Goal: Task Accomplishment & Management: Complete application form

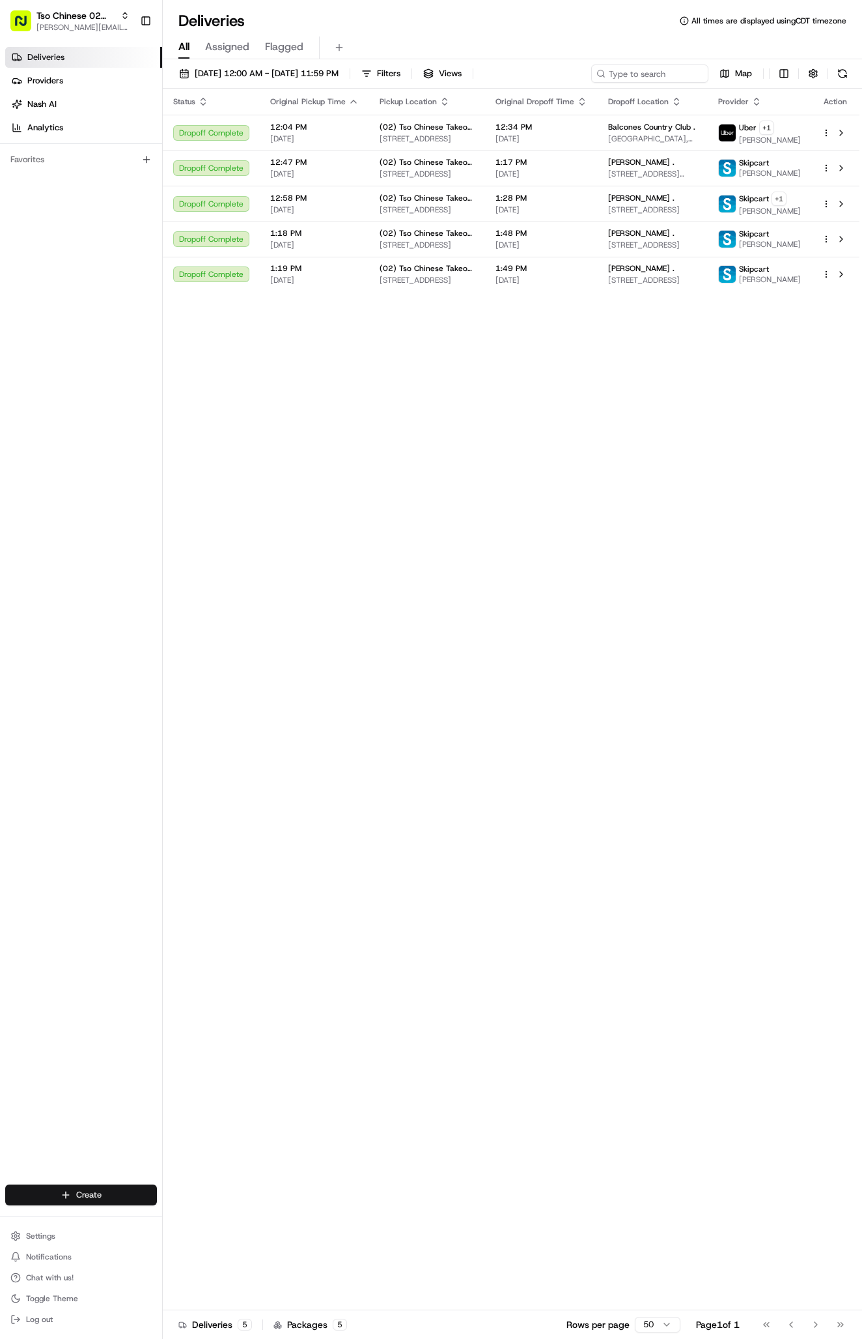
click at [60, 1193] on html "Tso Chinese 02 Arbor [PERSON_NAME][EMAIL_ADDRESS][DOMAIN_NAME] Toggle Sidebar D…" at bounding box center [431, 669] width 862 height 1339
click at [227, 1212] on link "Delivery" at bounding box center [235, 1218] width 145 height 23
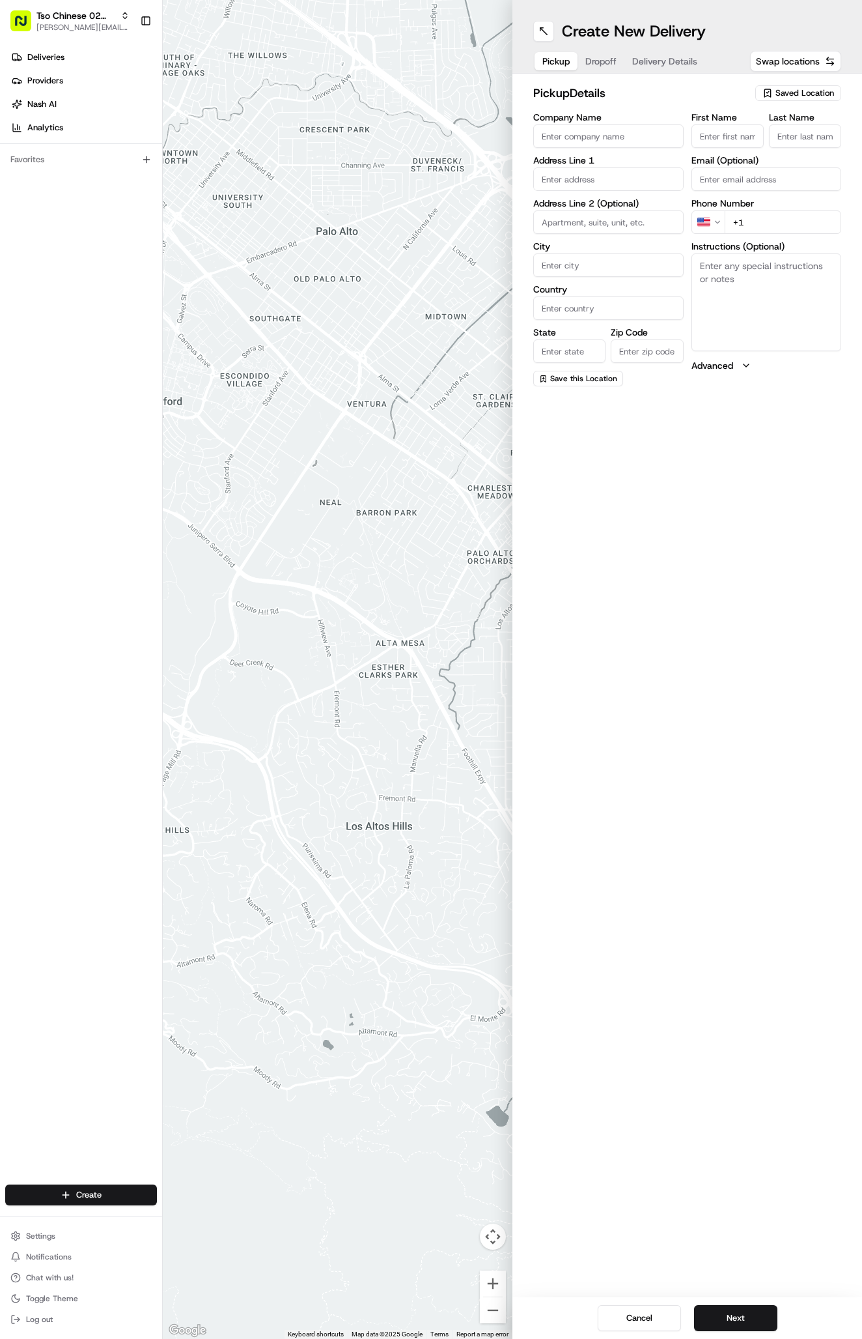
click at [795, 96] on span "Saved Location" at bounding box center [805, 93] width 59 height 12
click at [795, 141] on span "(02) Tso Chinese Takeout & Delivery [GEOGRAPHIC_DATA] (02)" at bounding box center [776, 147] width 160 height 23
type input "(02) Tso Chinese Takeout & Delivery [GEOGRAPHIC_DATA]"
type input "Bldg E Ste 402"
type input "Austin"
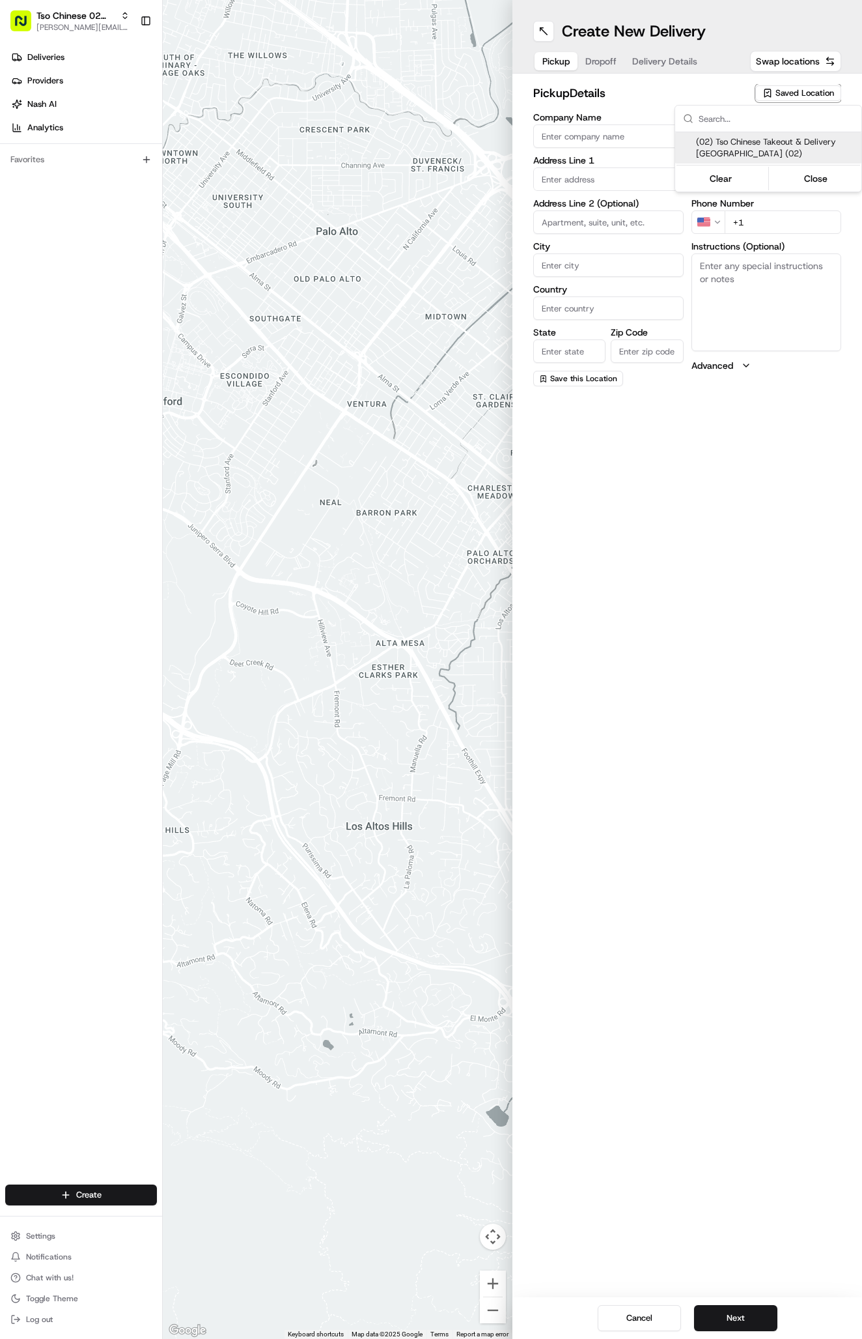
type input "US"
type input "[GEOGRAPHIC_DATA]"
type input "78759"
type input "Tso Chinese"
type input "Arboretum Crossing Manager"
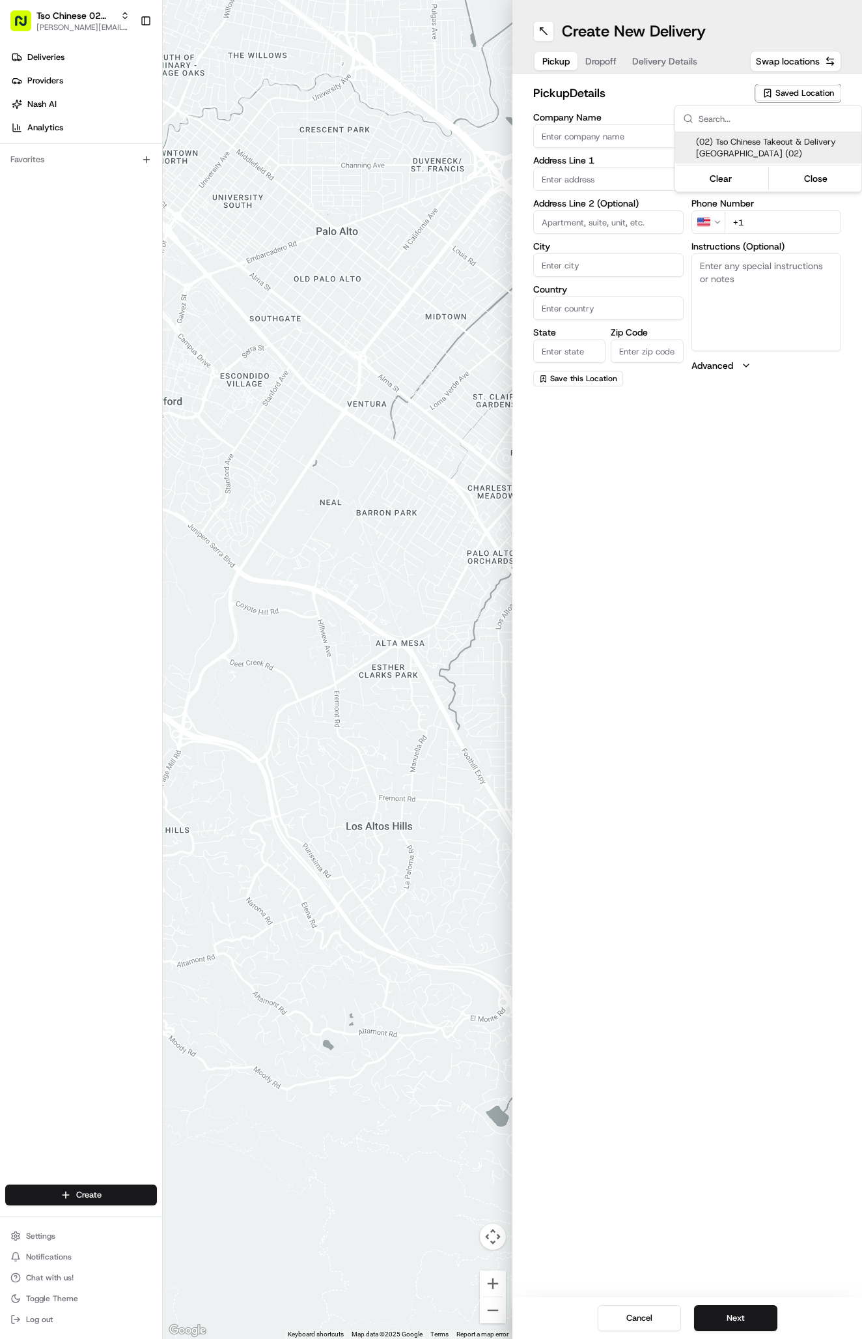
type input "[EMAIL_ADDRESS][DOMAIN_NAME]"
type input "[PHONE_NUMBER]"
type textarea "Submit a picture displaying address & food as Proof of Delivery. Envía una foto…"
type input "[STREET_ADDRESS]"
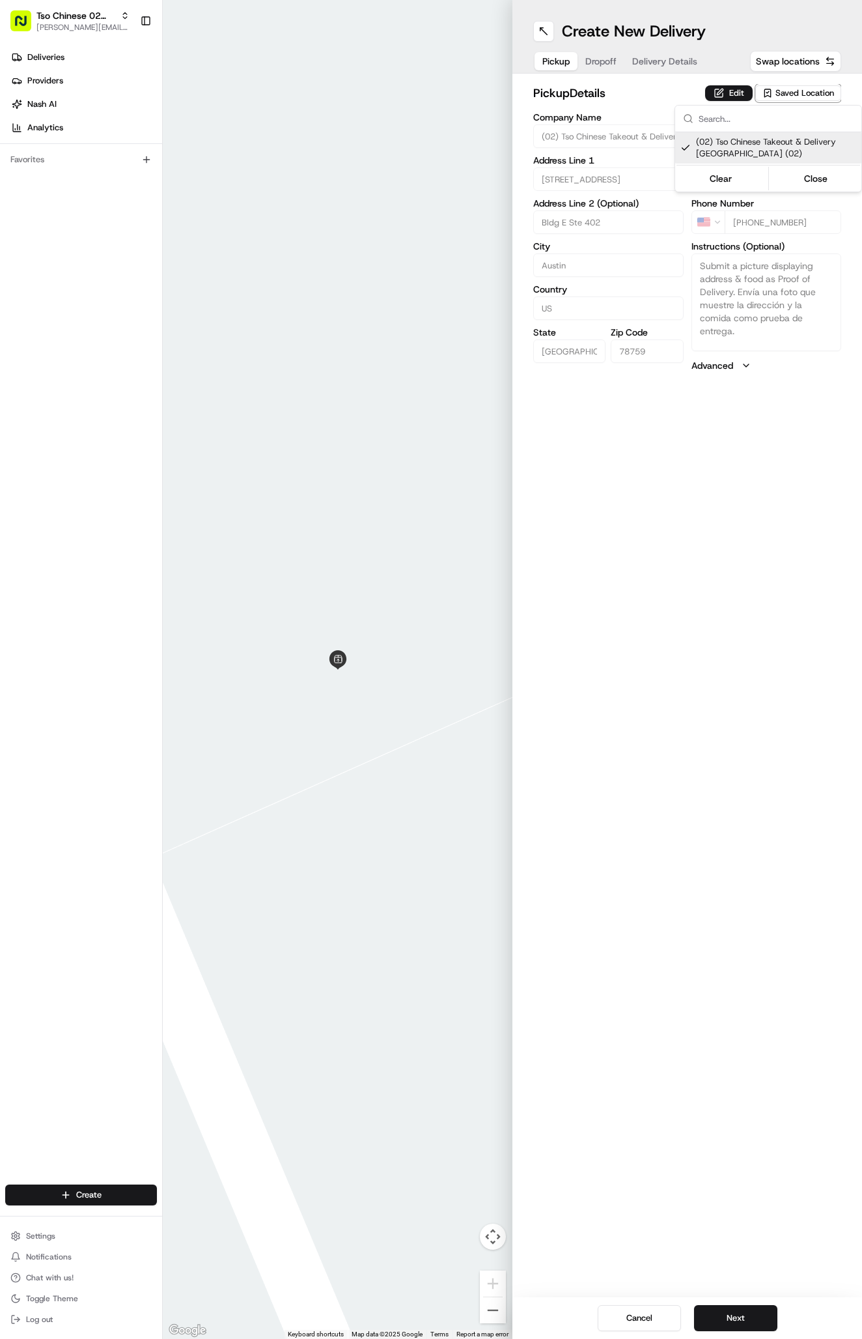
click at [661, 31] on html "Tso Chinese 02 Arbor [PERSON_NAME][EMAIL_ADDRESS][DOMAIN_NAME] Toggle Sidebar D…" at bounding box center [431, 669] width 862 height 1339
click at [661, 64] on span "Delivery Details" at bounding box center [664, 61] width 65 height 13
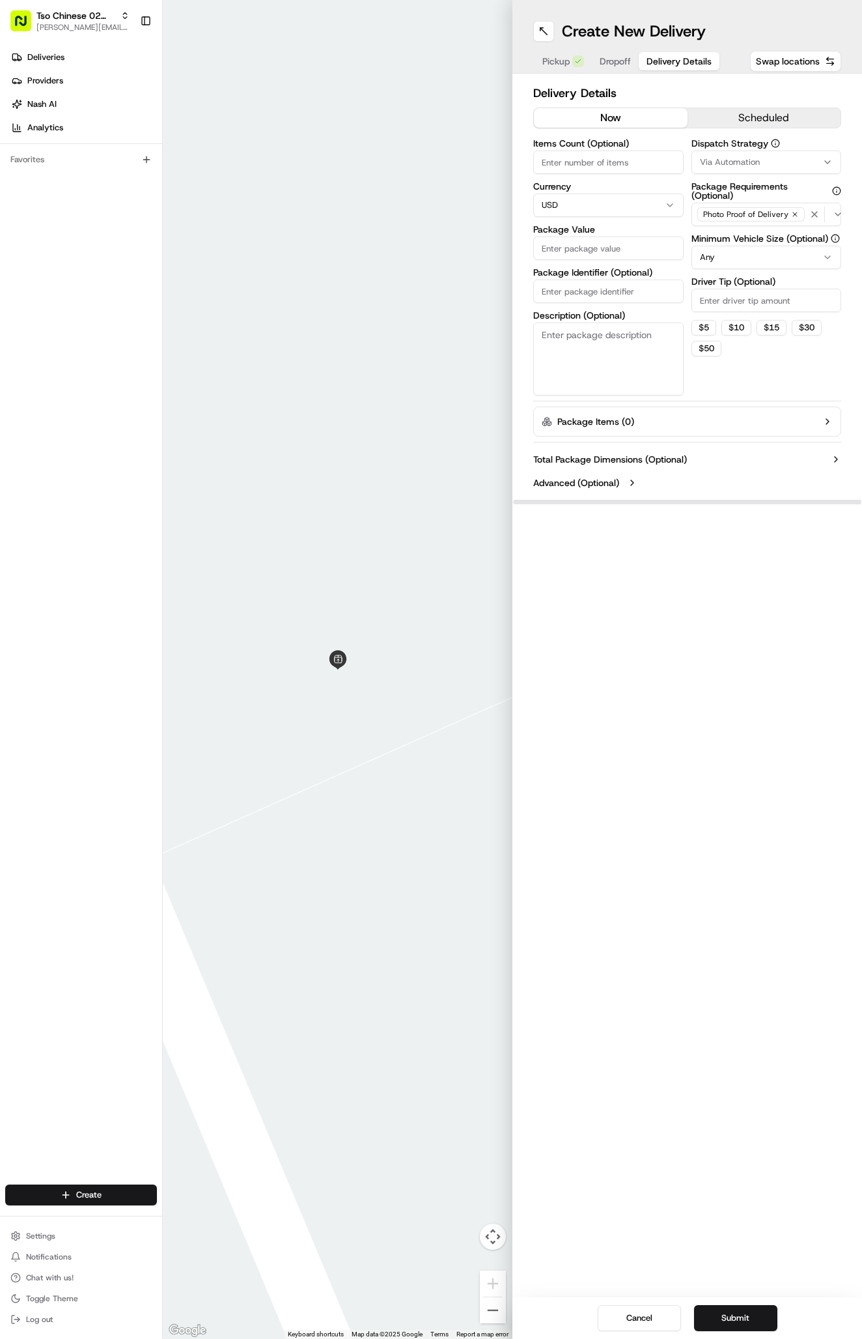
click at [724, 173] on button "Via Automation" at bounding box center [767, 161] width 150 height 23
click at [726, 247] on div "Clear Close" at bounding box center [769, 257] width 184 height 23
click at [724, 229] on span "Tso Arbor Strategy" at bounding box center [776, 233] width 160 height 12
click at [724, 319] on html "Tso Chinese 02 Arbor [PERSON_NAME][EMAIL_ADDRESS][DOMAIN_NAME] Toggle Sidebar D…" at bounding box center [431, 669] width 862 height 1339
click at [724, 309] on input "Driver Tip (Optional)" at bounding box center [767, 300] width 150 height 23
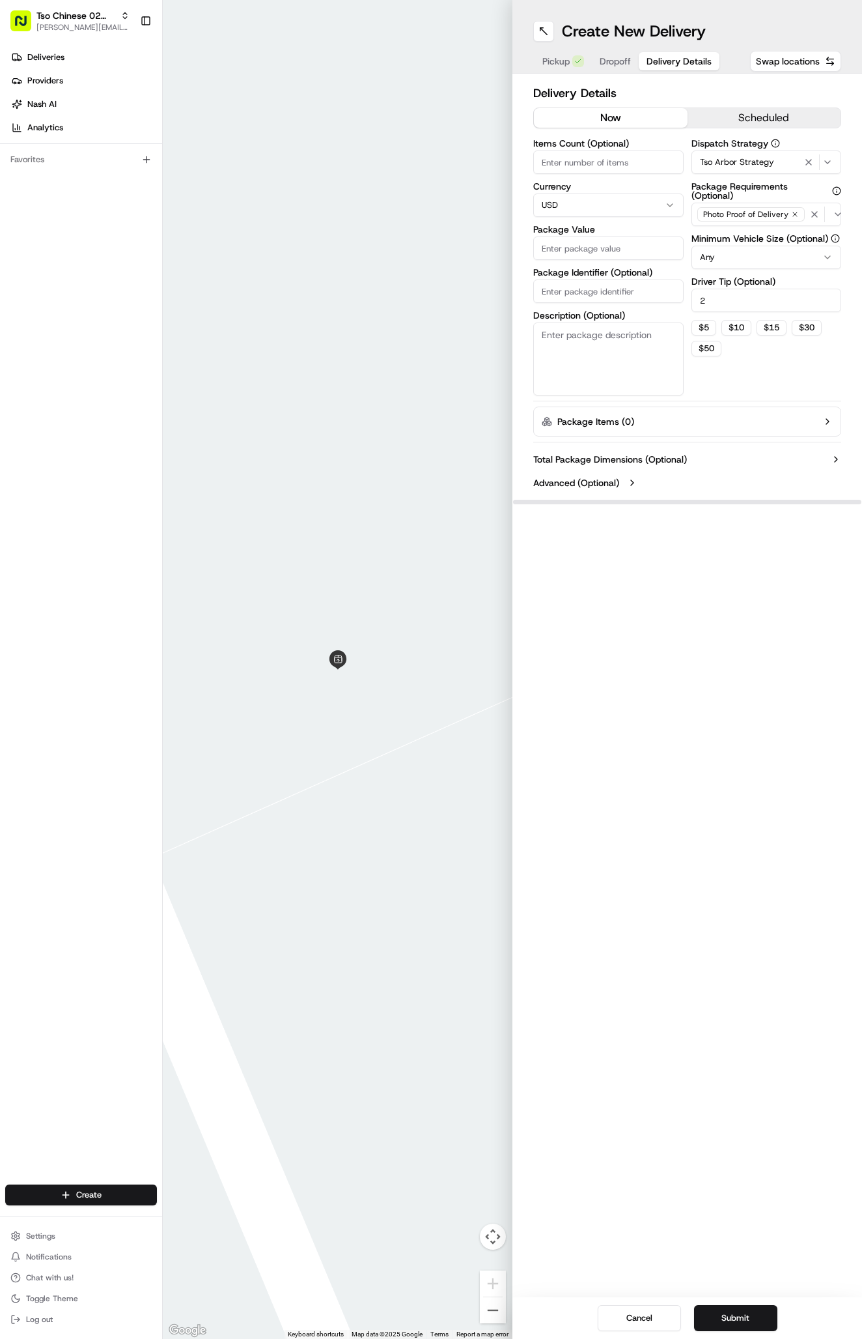
type input "2"
click at [617, 301] on input "Package Identifier (Optional)" at bounding box center [608, 290] width 150 height 23
paste input "ACSI5MG"
type input "ACSI5MG"
click at [581, 253] on input "Package Value" at bounding box center [608, 247] width 150 height 23
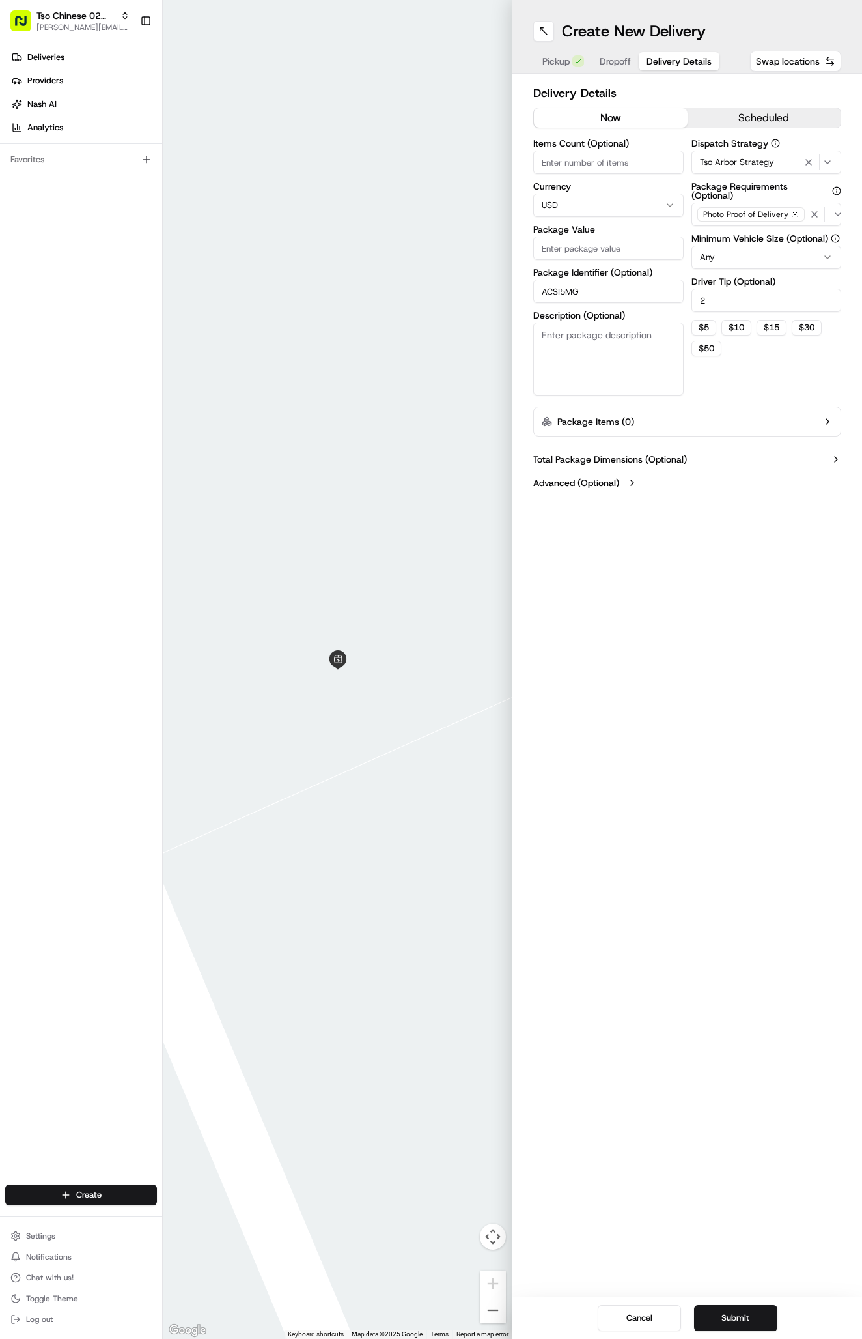
click at [581, 253] on input "Package Value" at bounding box center [608, 247] width 150 height 23
click at [581, 251] on input "Package Value" at bounding box center [608, 247] width 150 height 23
type input "29.71"
click at [611, 51] on div "Pickup Dropoff Delivery Details" at bounding box center [627, 61] width 188 height 23
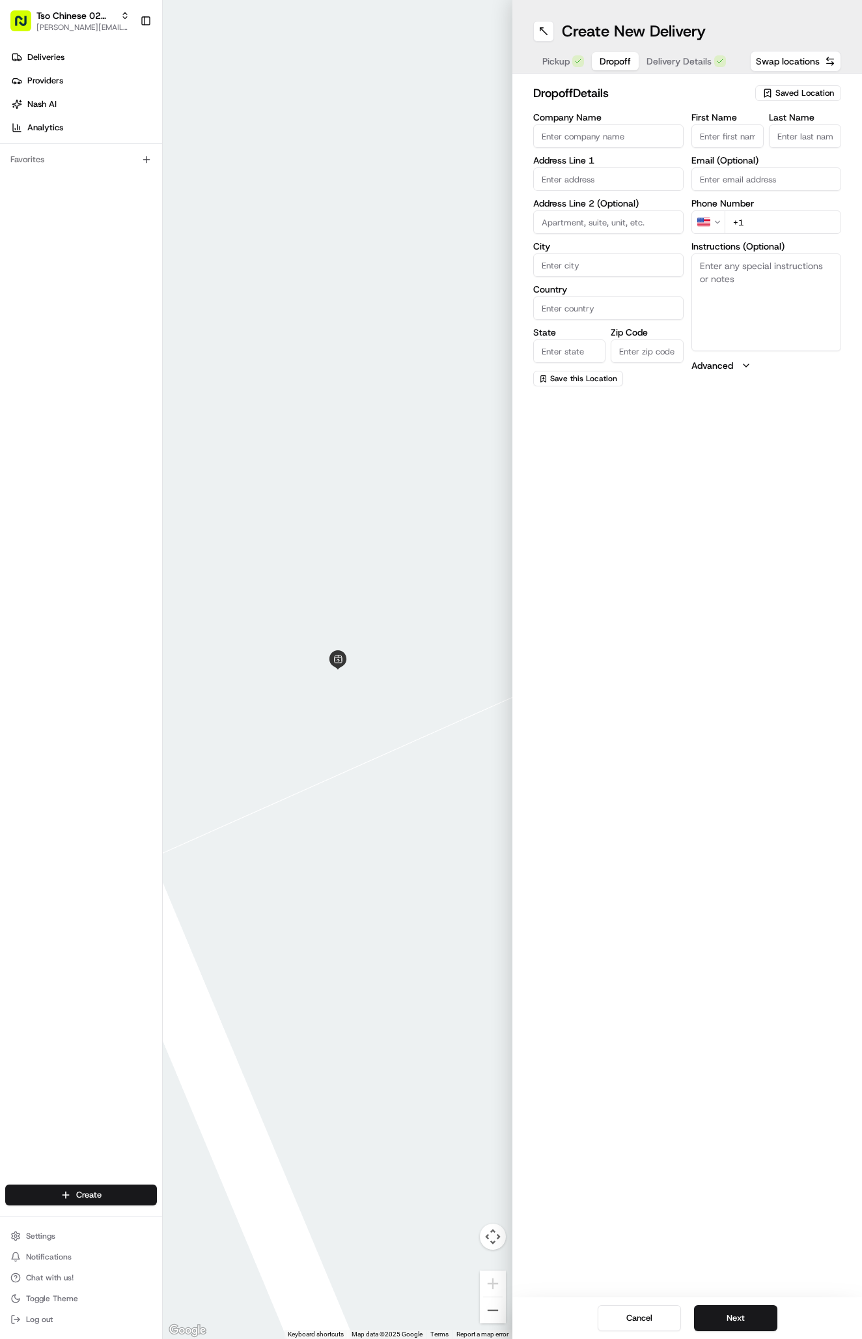
click at [611, 57] on span "Dropoff" at bounding box center [615, 61] width 31 height 13
paste input "Ethan Hartzell"
type input "Ethan Hartzell"
type input "."
paste input "617 688 7028"
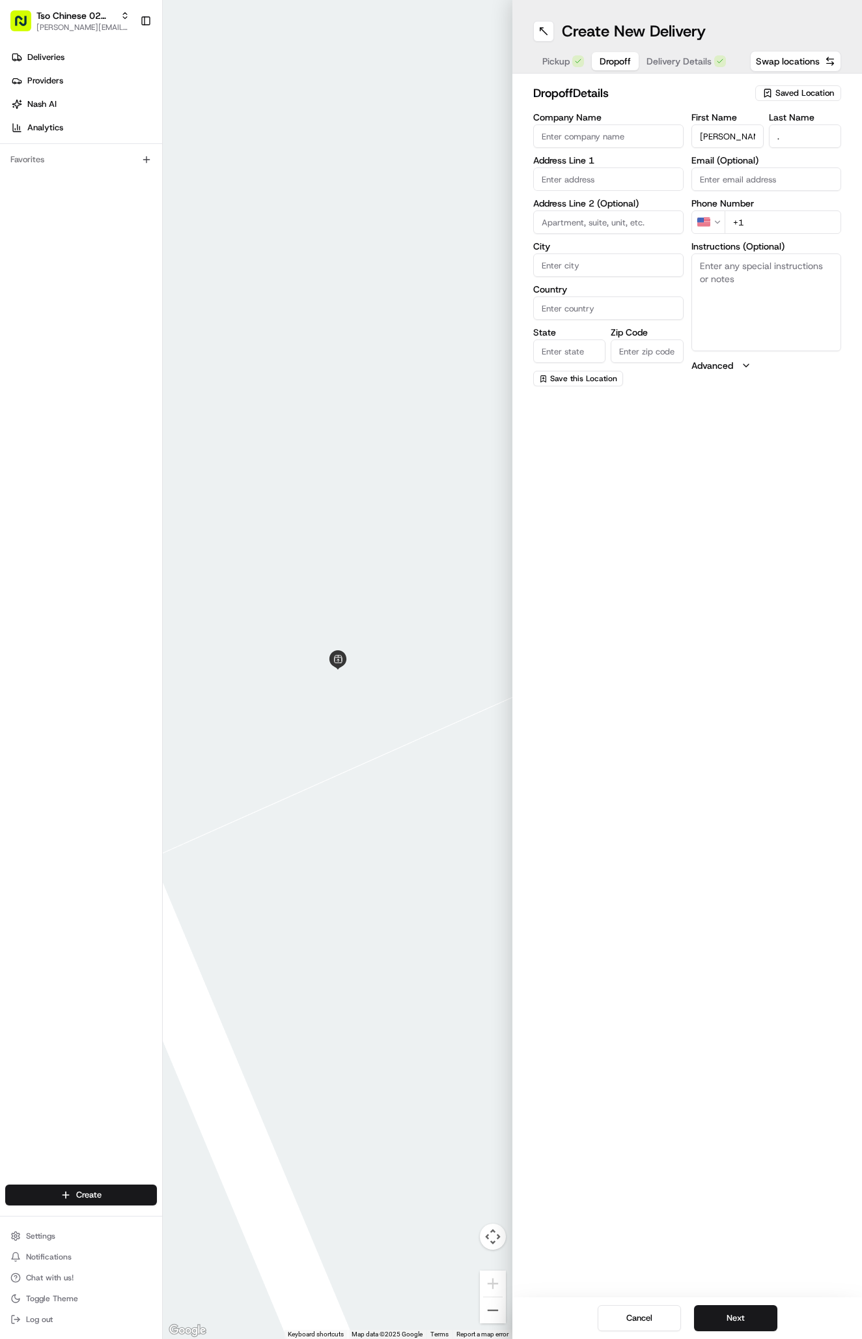
type input "+1 617 688 7028"
click at [758, 299] on textarea "Instructions (Optional)" at bounding box center [767, 302] width 150 height 98
paste textarea "Call 6176887028 when you arrive and I’ll come get it from you"
type textarea "Call 6176887028 when you arrive and I’ll come get it from you"
paste input "110 Jacob Fontaine Ln, Austin, TX 78752-3401, United States"
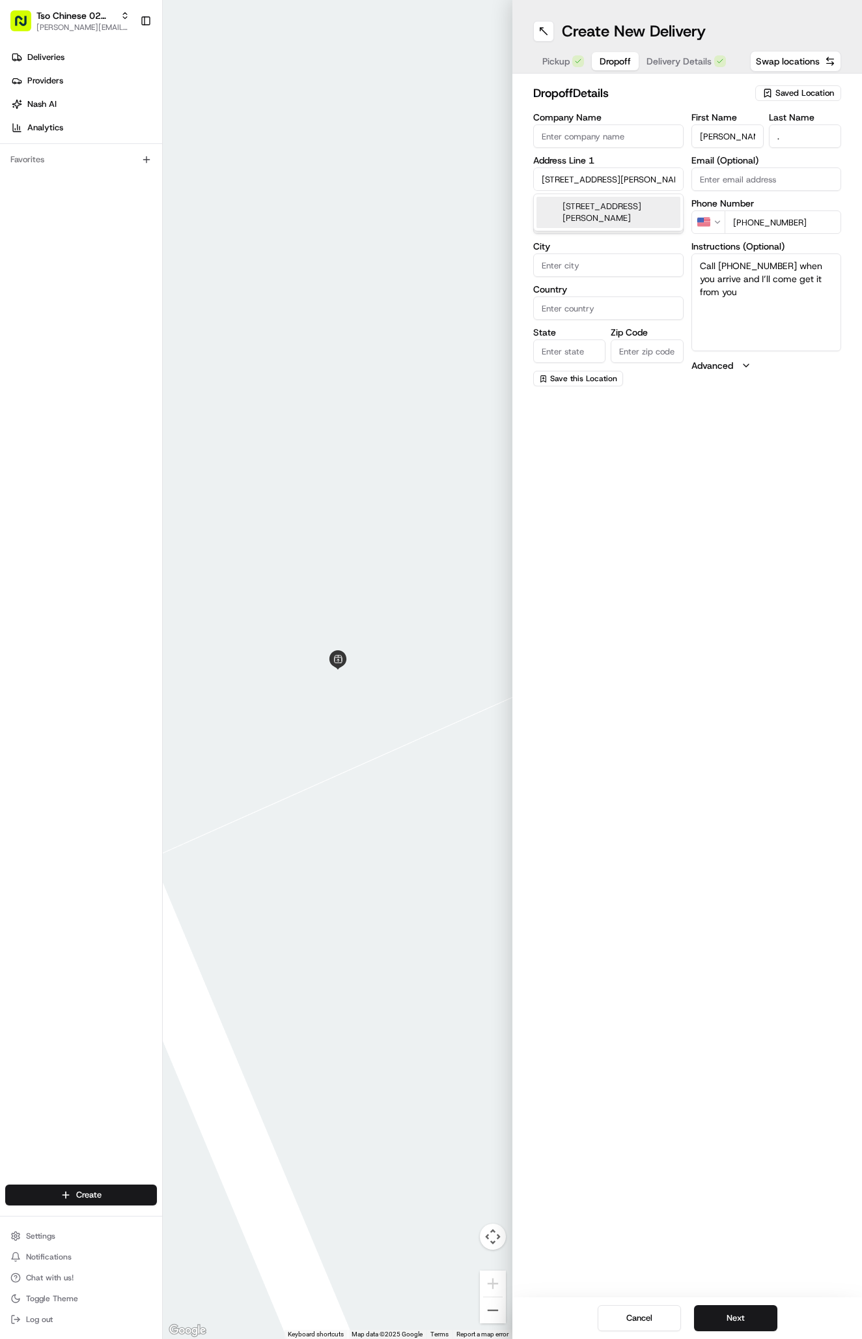
click at [621, 203] on div "110 Jacob Fontaine Ln, Austin, TX 78752, United States" at bounding box center [609, 212] width 144 height 31
type input "[STREET_ADDRESS][PERSON_NAME]"
type input "Austin"
type input "[GEOGRAPHIC_DATA]"
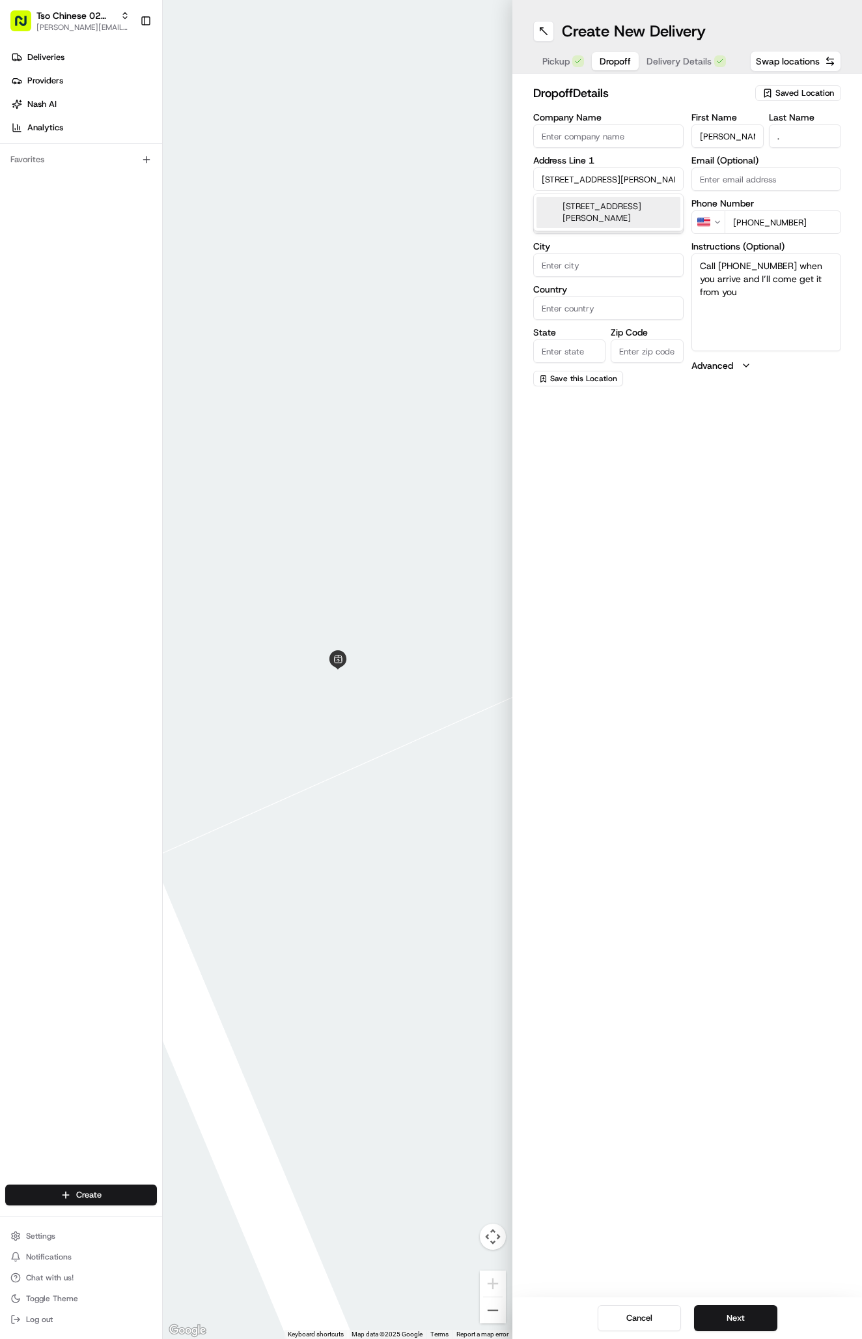
type input "78752"
type input "110 Jacob Fontaine Lane"
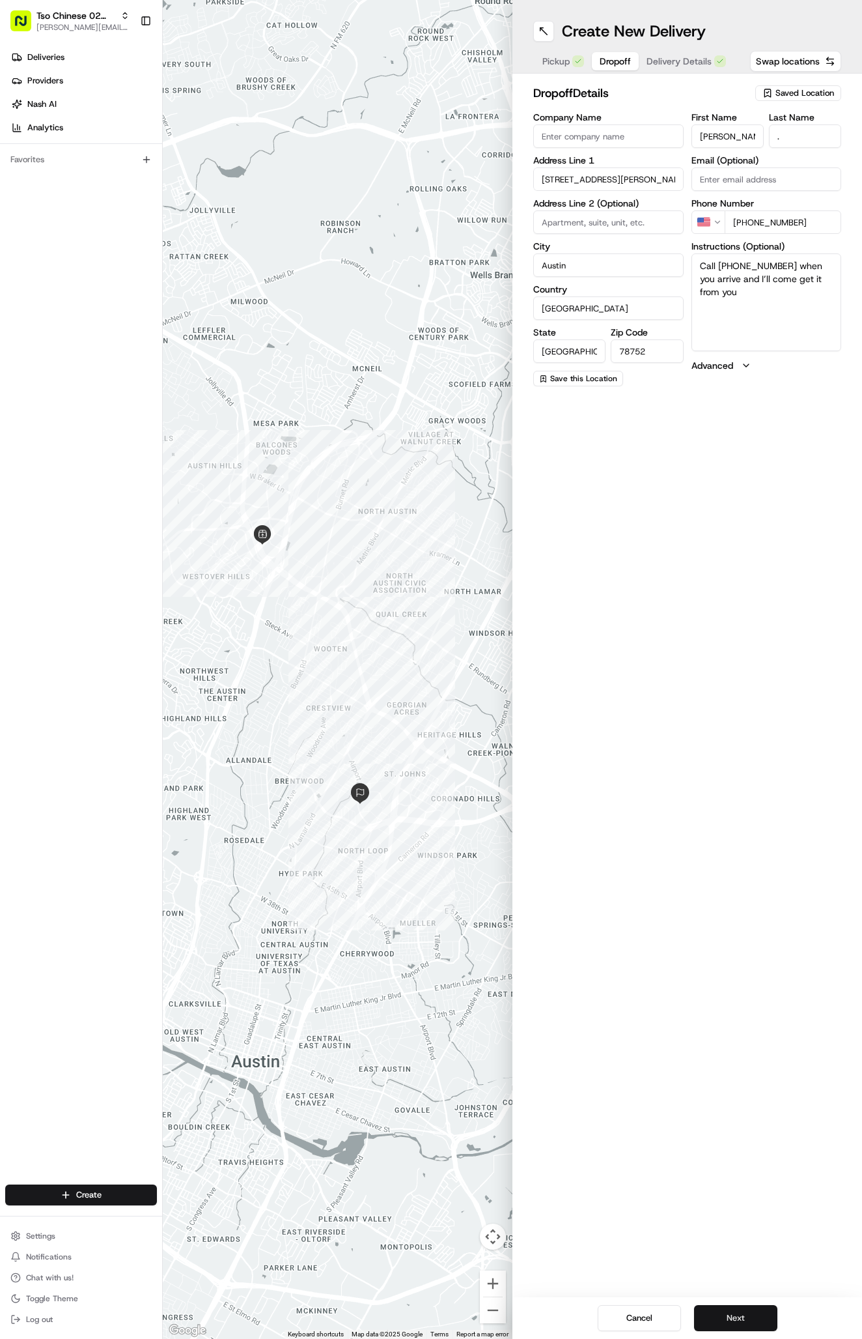
click at [753, 1313] on button "Next" at bounding box center [735, 1318] width 83 height 26
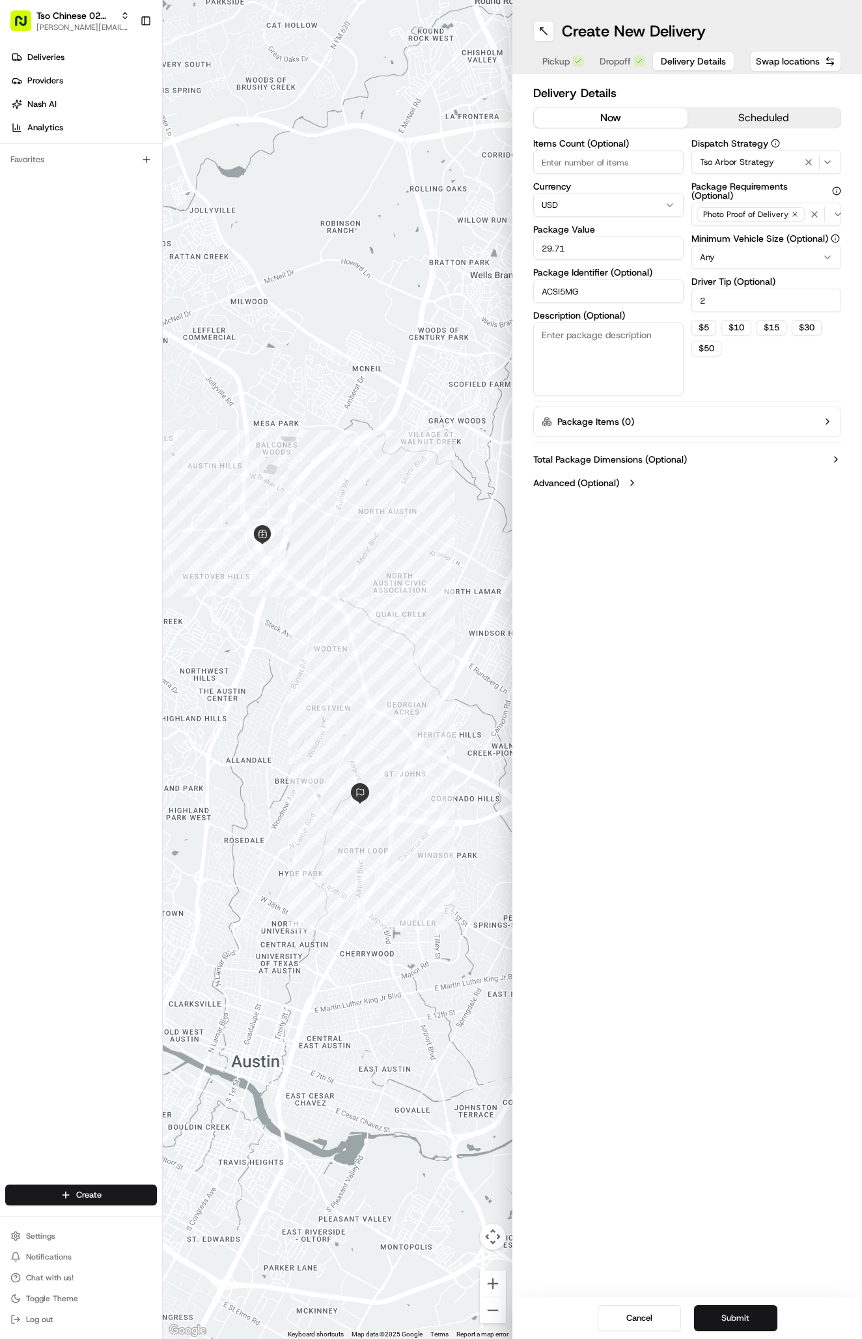
click at [753, 1313] on button "Submit" at bounding box center [735, 1318] width 83 height 26
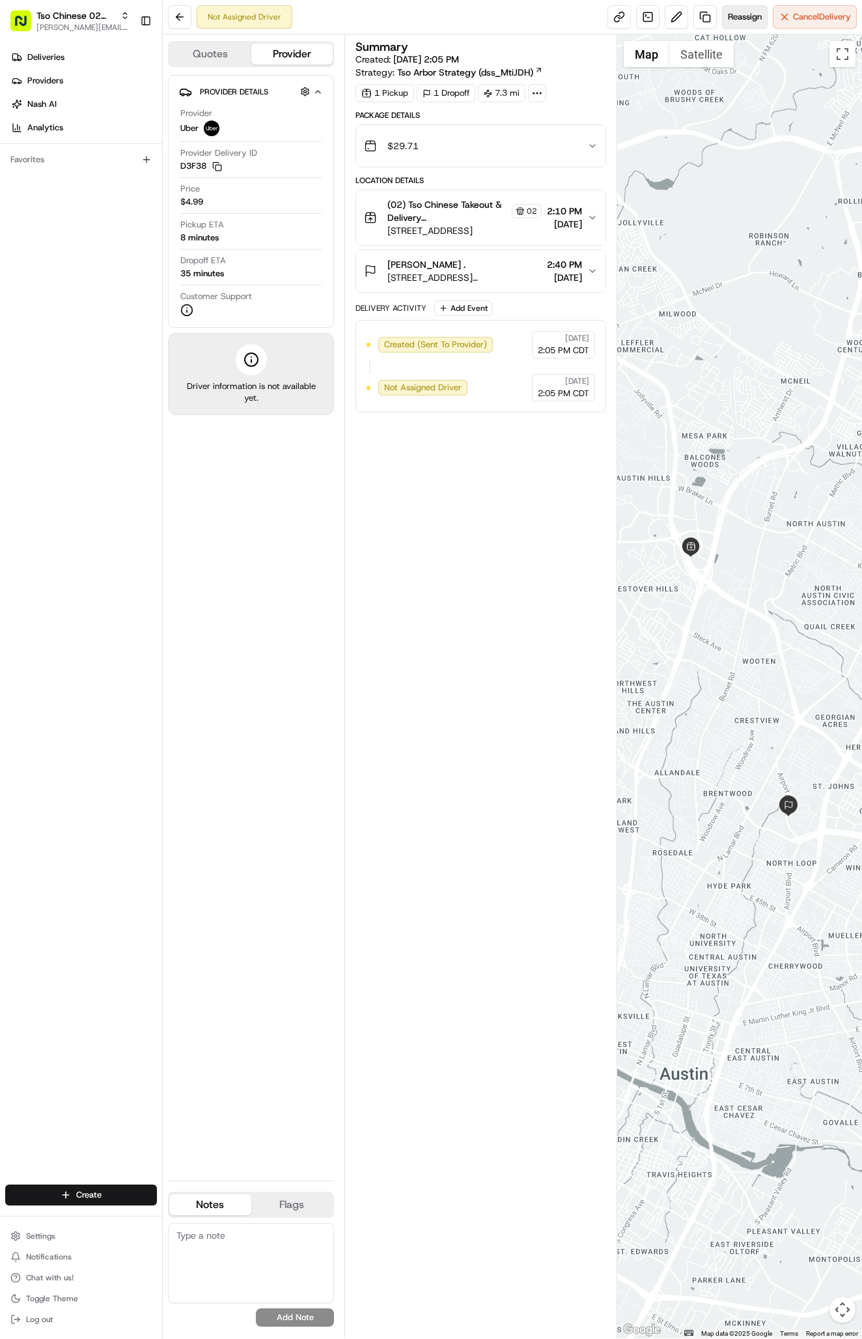
click at [735, 14] on span "Reassign" at bounding box center [745, 17] width 34 height 12
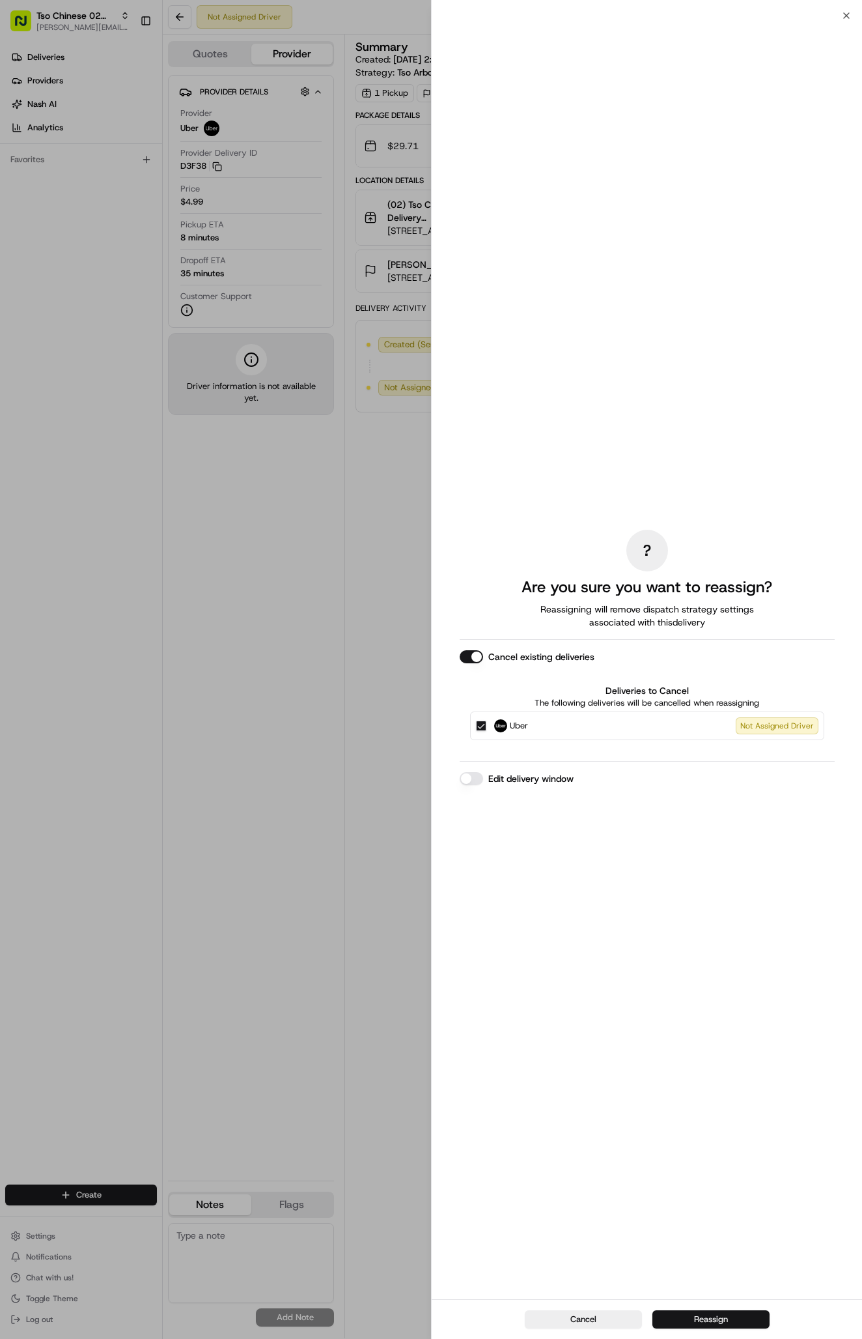
click at [733, 1318] on button "Reassign" at bounding box center [711, 1319] width 117 height 18
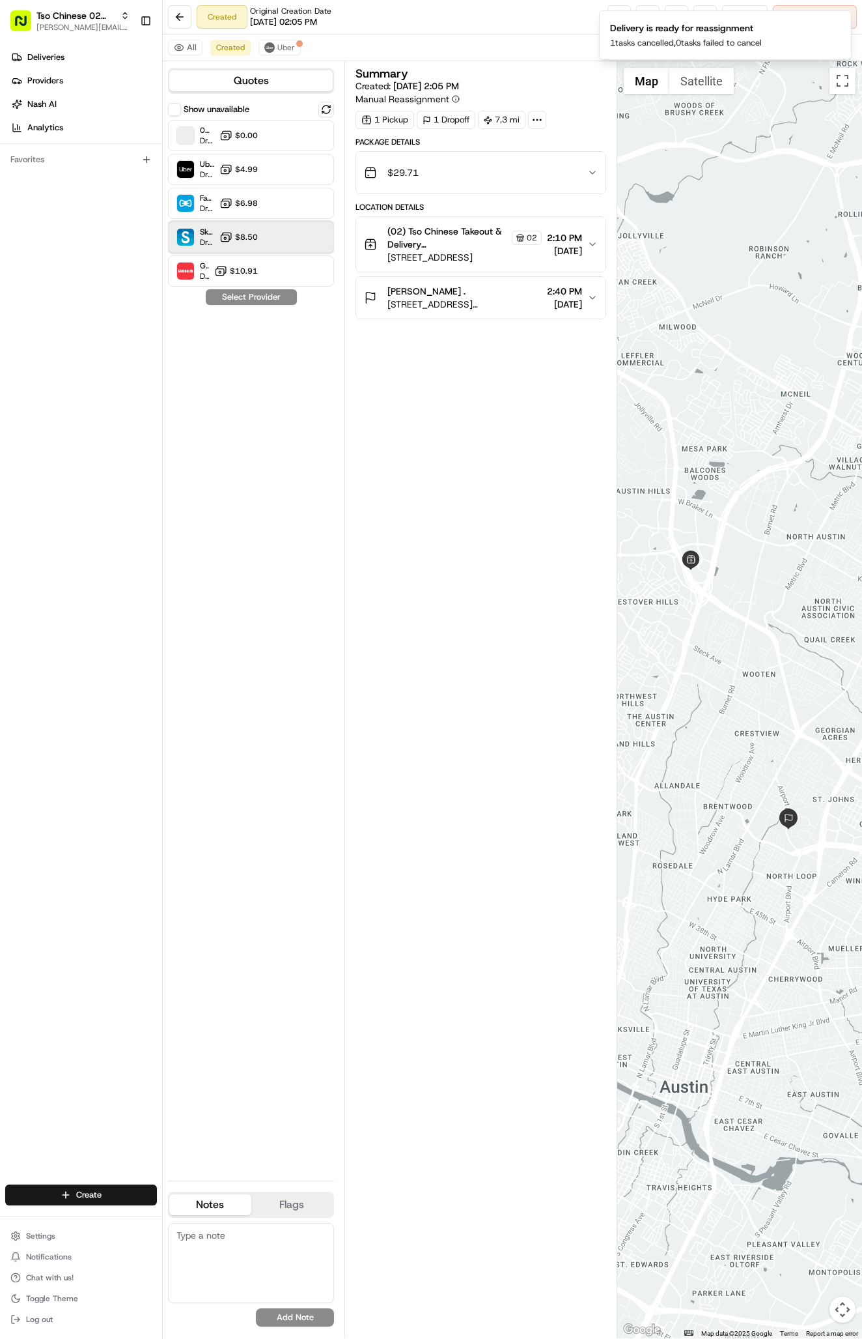
click at [268, 241] on div "Skipcart Dropoff ETA 32 minutes $8.50" at bounding box center [251, 236] width 166 height 31
click at [265, 295] on button "Assign Provider" at bounding box center [251, 297] width 92 height 16
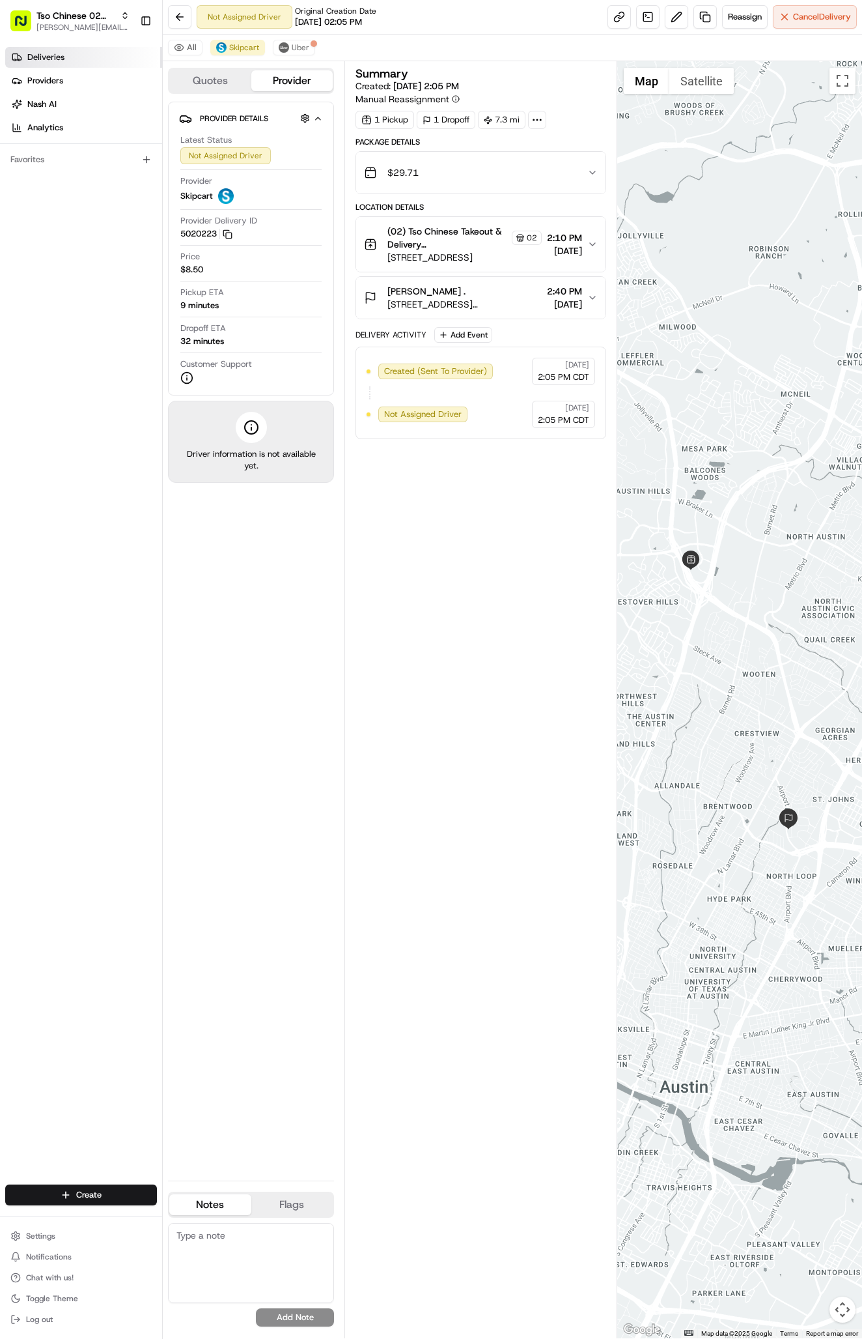
click at [85, 56] on link "Deliveries" at bounding box center [83, 57] width 157 height 21
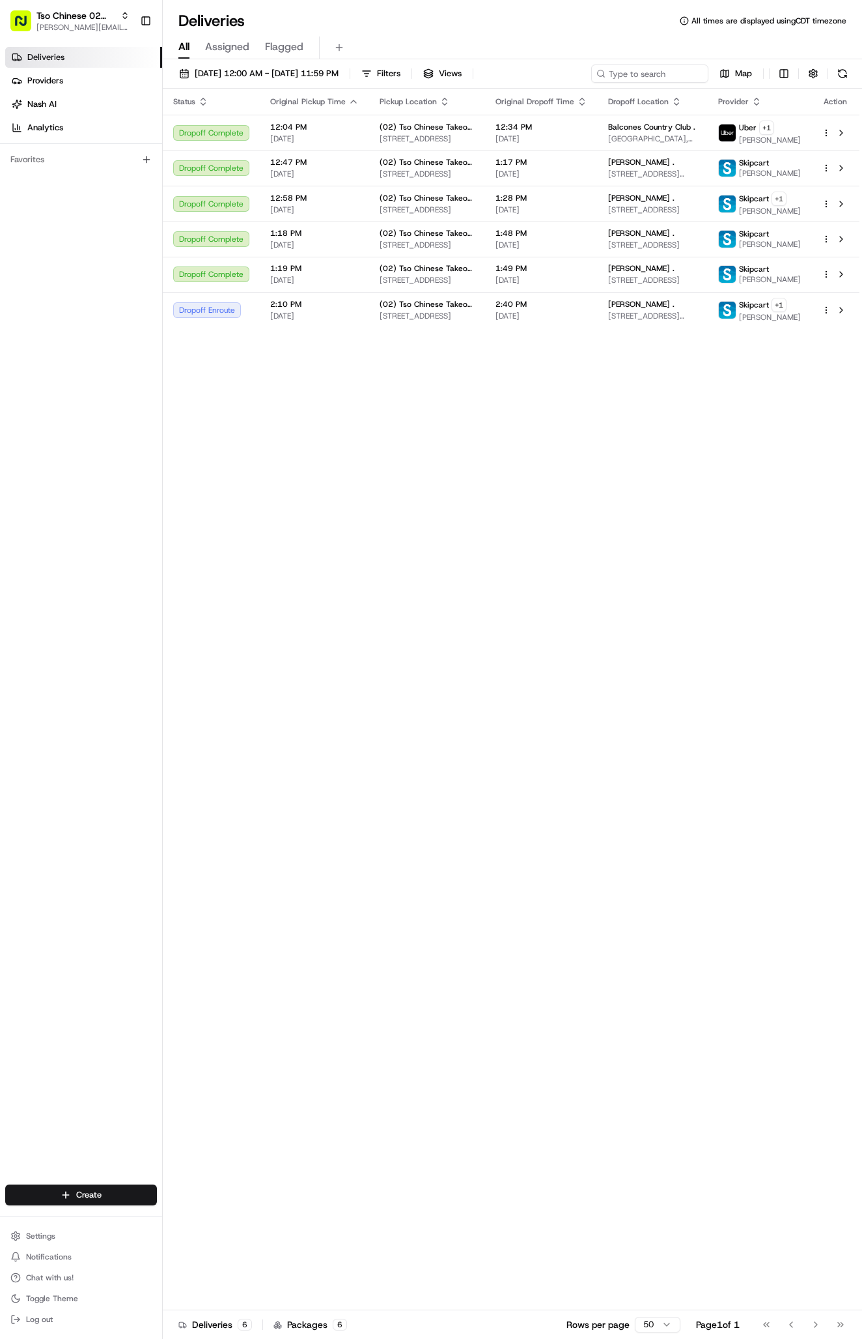
click at [87, 1196] on html "Tso Chinese 02 Arbor [PERSON_NAME][EMAIL_ADDRESS][DOMAIN_NAME] Toggle Sidebar D…" at bounding box center [431, 669] width 862 height 1339
click at [103, 1197] on html "Tso Chinese 02 Arbor [PERSON_NAME][EMAIL_ADDRESS][DOMAIN_NAME] Toggle Sidebar D…" at bounding box center [431, 669] width 862 height 1339
click at [130, 1197] on html "Tso Chinese 02 Arbor [PERSON_NAME][EMAIL_ADDRESS][DOMAIN_NAME] Toggle Sidebar D…" at bounding box center [431, 669] width 862 height 1339
click at [190, 1219] on link "Delivery" at bounding box center [235, 1218] width 145 height 23
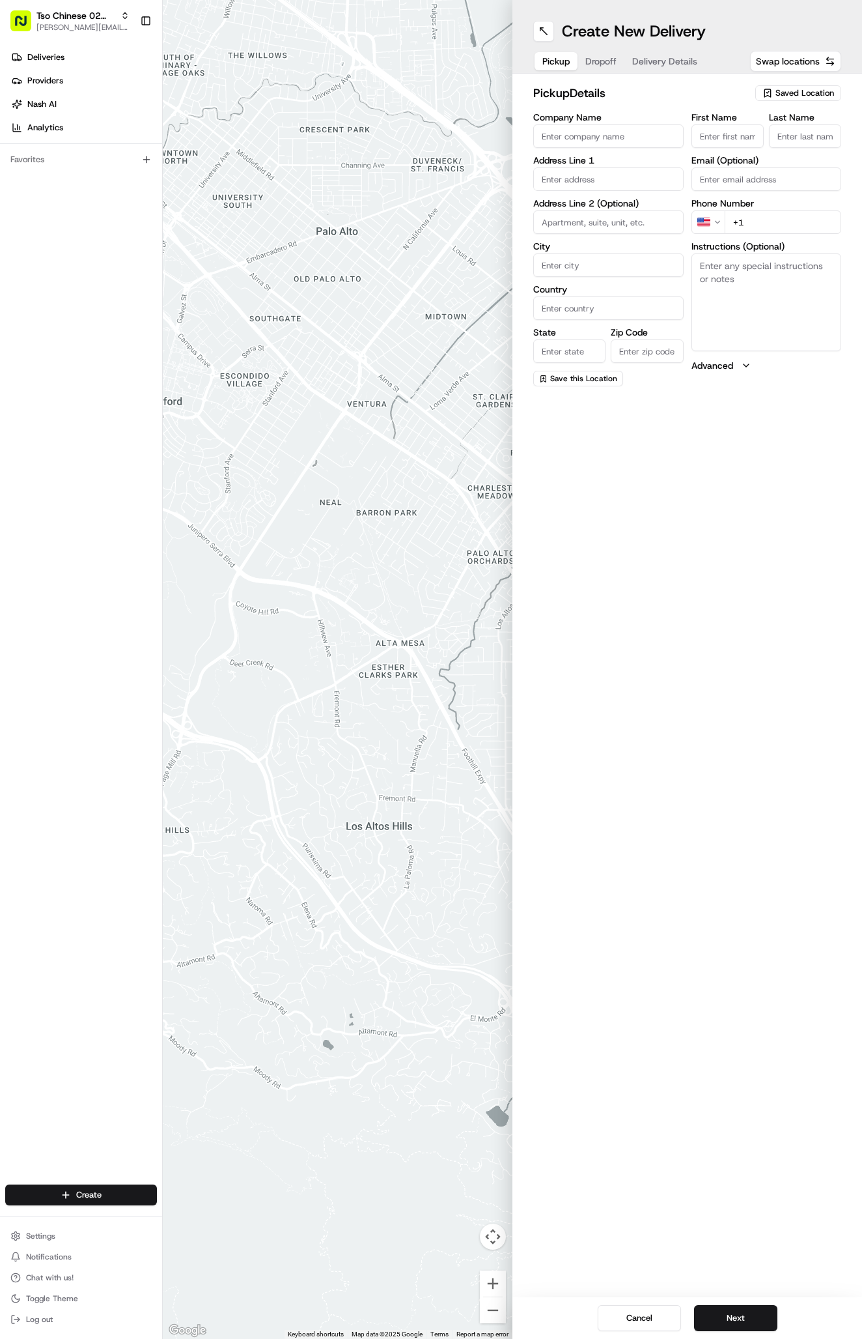
click at [776, 84] on button "Saved Location" at bounding box center [799, 93] width 86 height 18
click at [776, 87] on html "Tso Chinese 02 Arbor antonia@tsochinese.com Toggle Sidebar Deliveries Providers…" at bounding box center [431, 669] width 862 height 1339
click at [776, 87] on span "Saved Location" at bounding box center [805, 93] width 59 height 12
click at [773, 122] on input "text" at bounding box center [776, 119] width 155 height 26
click at [773, 134] on div "(02) Tso Chinese Takeout & Delivery [GEOGRAPHIC_DATA] (02)" at bounding box center [768, 147] width 186 height 31
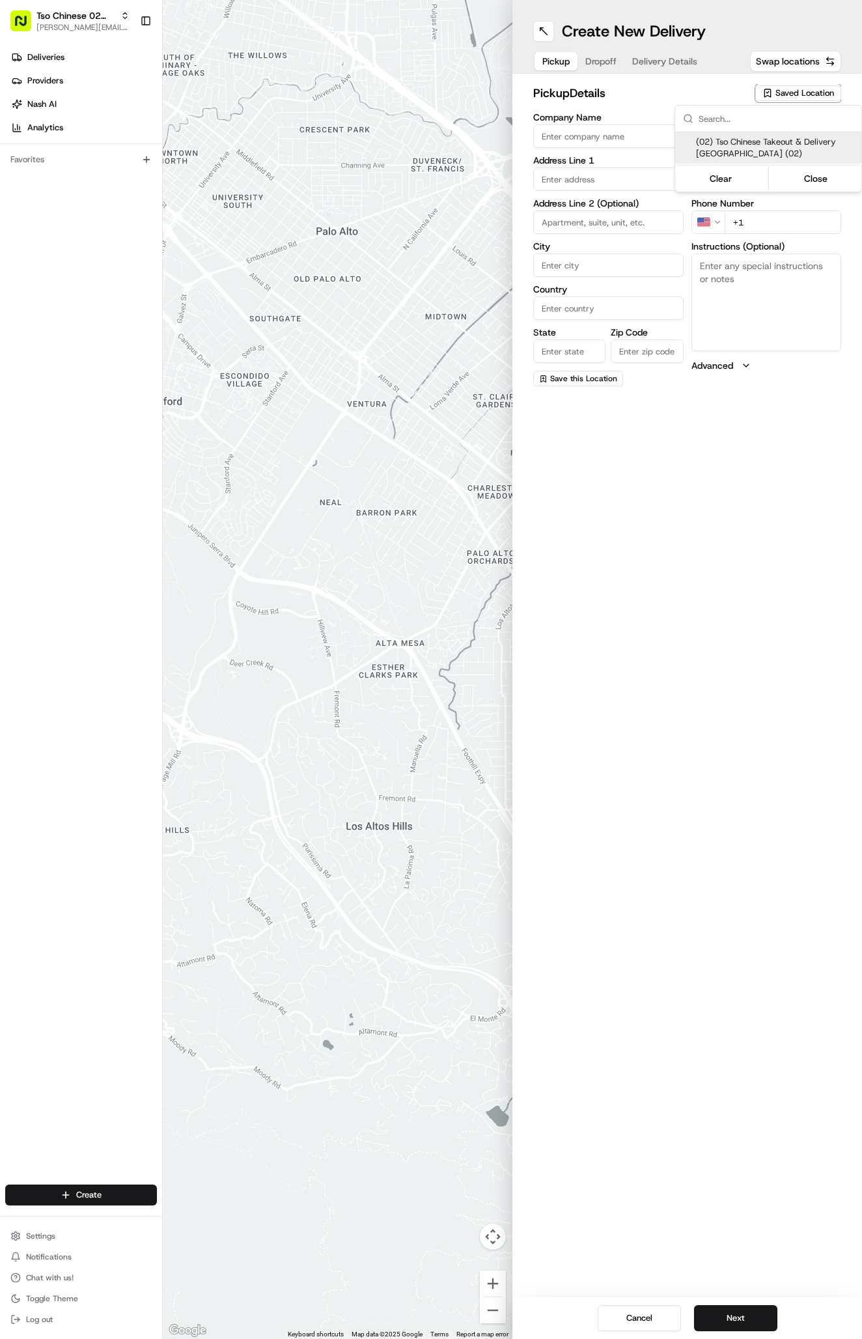
type input "(02) Tso Chinese Takeout & Delivery [GEOGRAPHIC_DATA]"
type input "Bldg E Ste 402"
type input "Austin"
type input "US"
type input "[GEOGRAPHIC_DATA]"
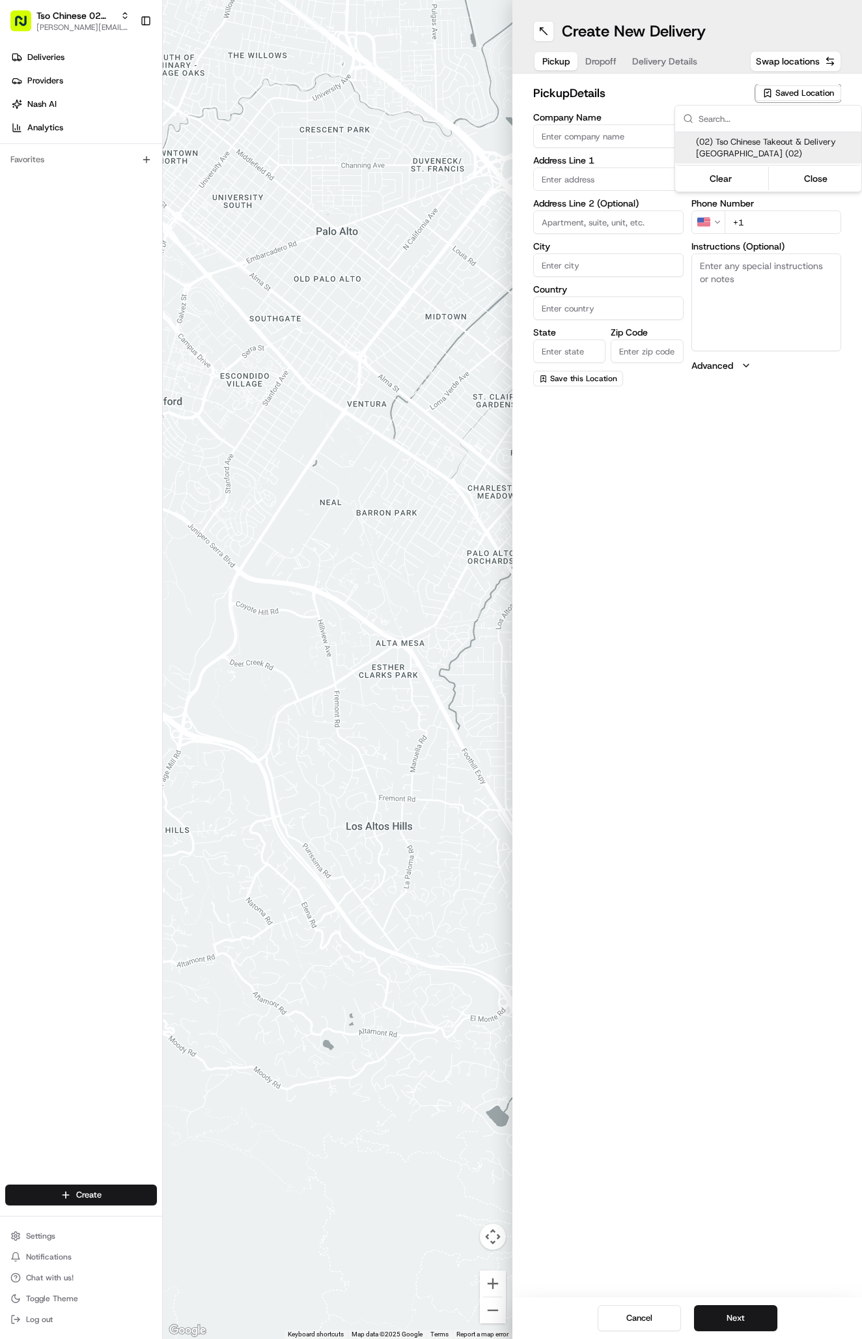
type input "78759"
type input "Tso Chinese"
type input "Arboretum Crossing Manager"
type input "[EMAIL_ADDRESS][DOMAIN_NAME]"
type input "[PHONE_NUMBER]"
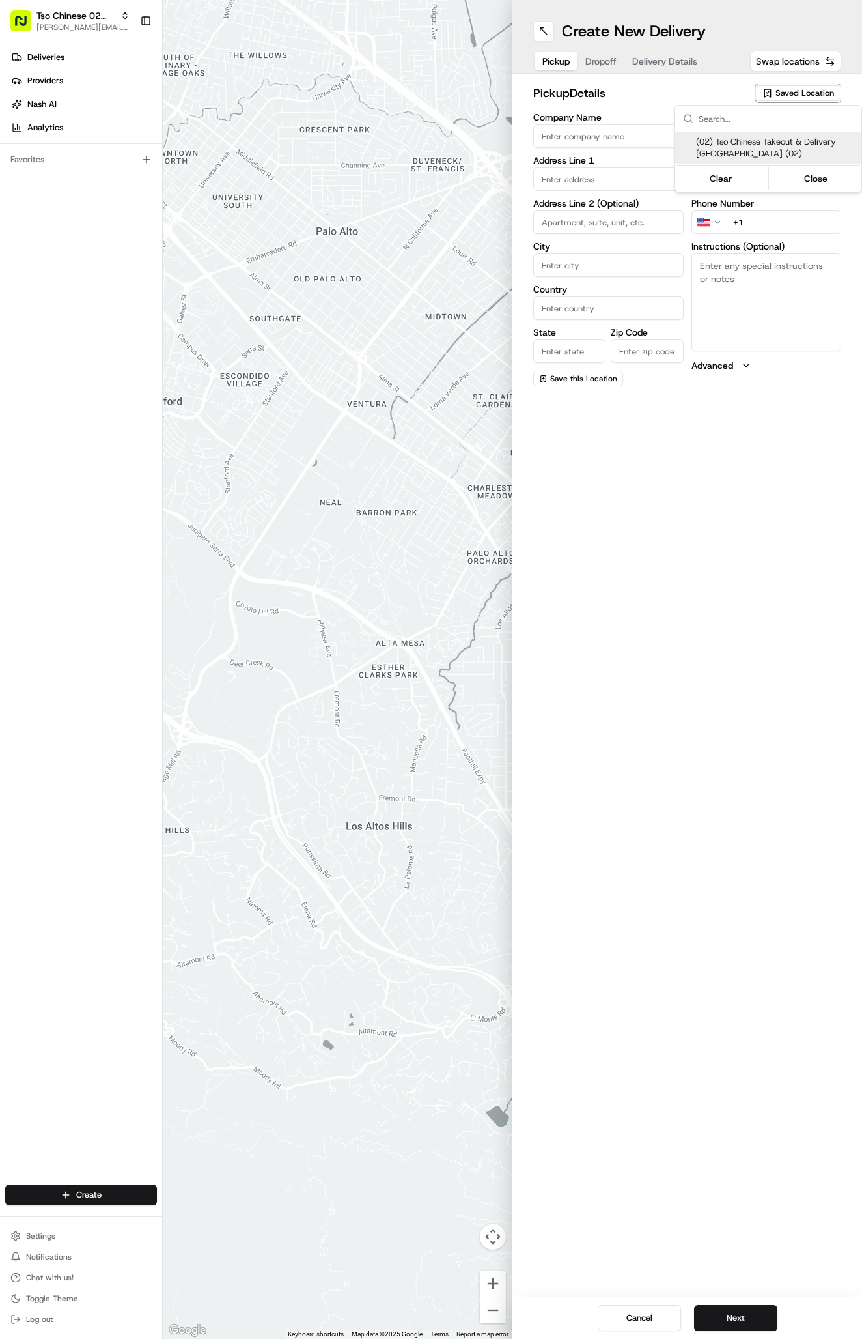
type textarea "Submit a picture displaying address & food as Proof of Delivery. Envía una foto…"
type input "[STREET_ADDRESS]"
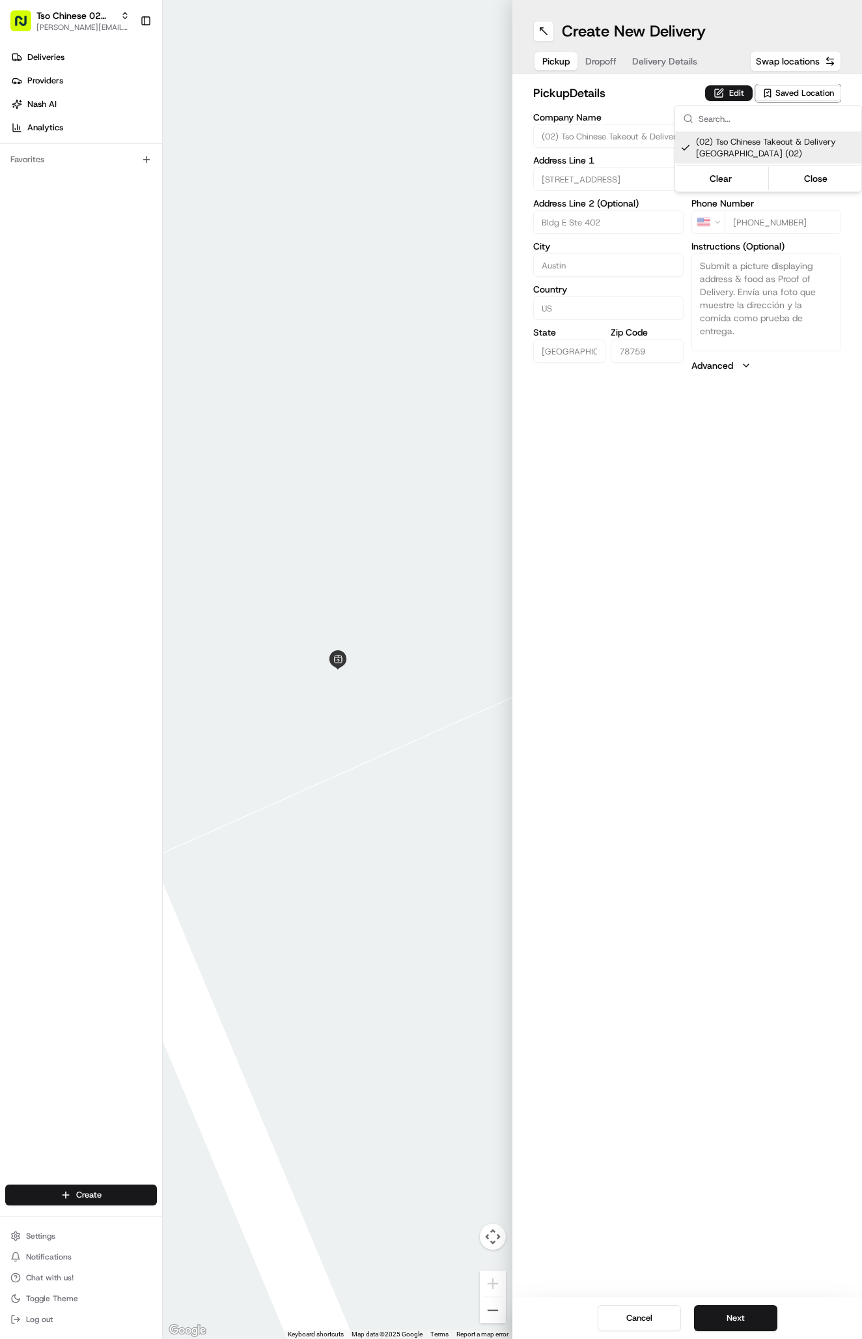
click at [666, 70] on html "Tso Chinese 02 Arbor [PERSON_NAME][EMAIL_ADDRESS][DOMAIN_NAME] Toggle Sidebar D…" at bounding box center [431, 669] width 862 height 1339
click at [666, 62] on span "Delivery Details" at bounding box center [664, 61] width 65 height 13
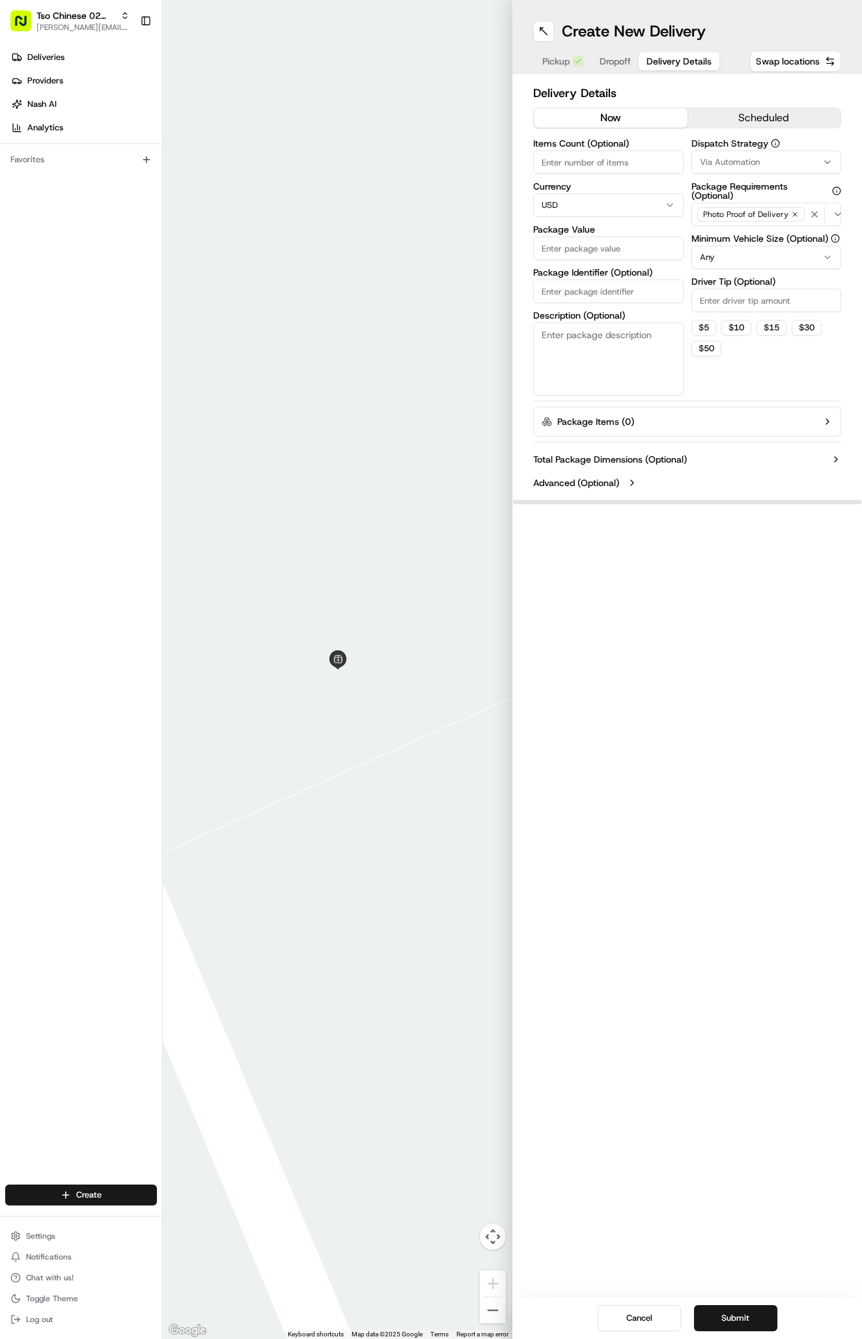
click at [644, 291] on input "Package Identifier (Optional)" at bounding box center [608, 290] width 150 height 23
paste input "8F1IWTO"
type input "8F1IWTO"
click at [760, 144] on label "Dispatch Strategy" at bounding box center [767, 143] width 150 height 9
click at [760, 152] on button "Via Automation" at bounding box center [767, 161] width 150 height 23
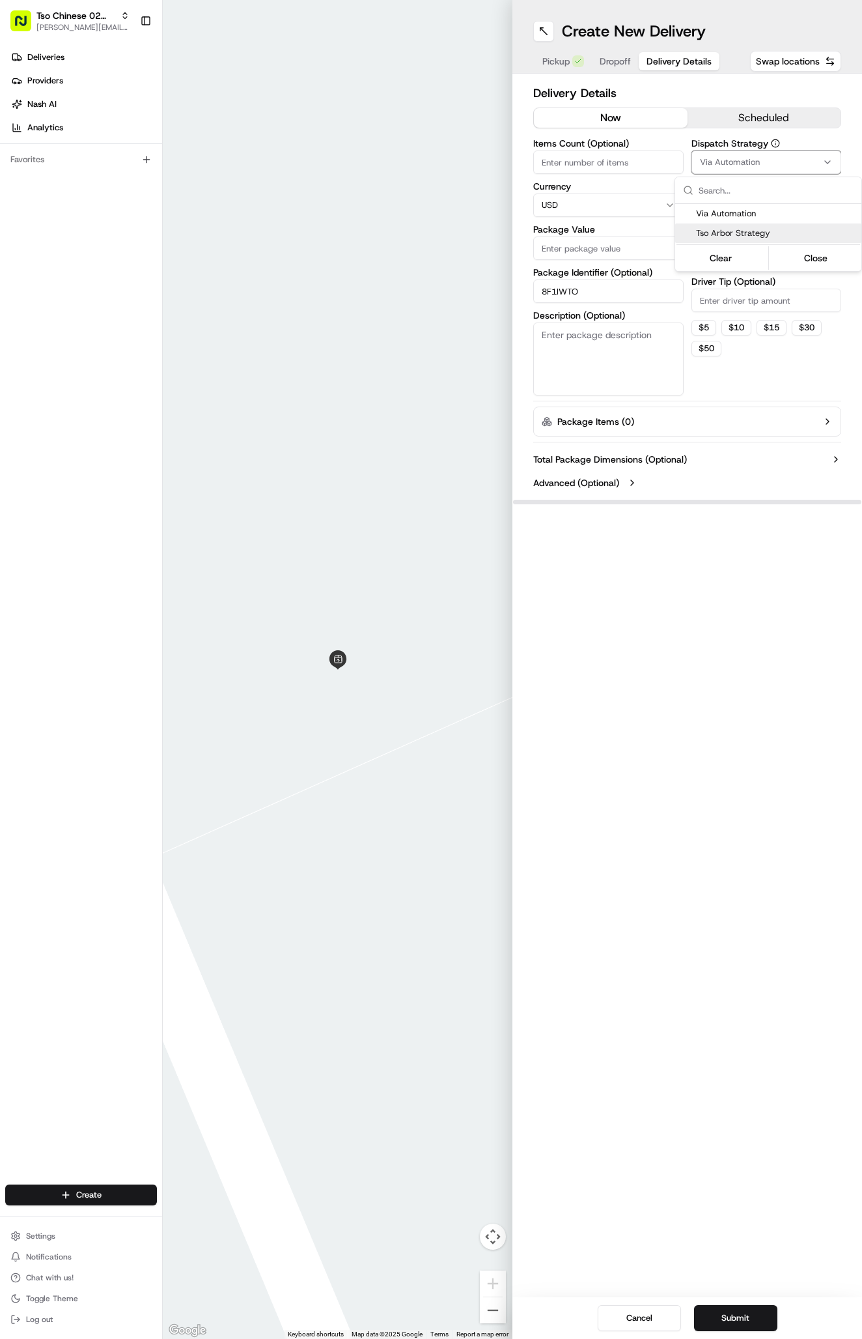
click at [760, 229] on span "Tso Arbor Strategy" at bounding box center [776, 233] width 160 height 12
click at [750, 302] on html "Tso Chinese 02 Arbor antonia@tsochinese.com Toggle Sidebar Deliveries Providers…" at bounding box center [431, 669] width 862 height 1339
click at [750, 302] on input "Driver Tip (Optional)" at bounding box center [767, 300] width 150 height 23
type input "2"
click at [628, 251] on input "Package Value" at bounding box center [608, 247] width 150 height 23
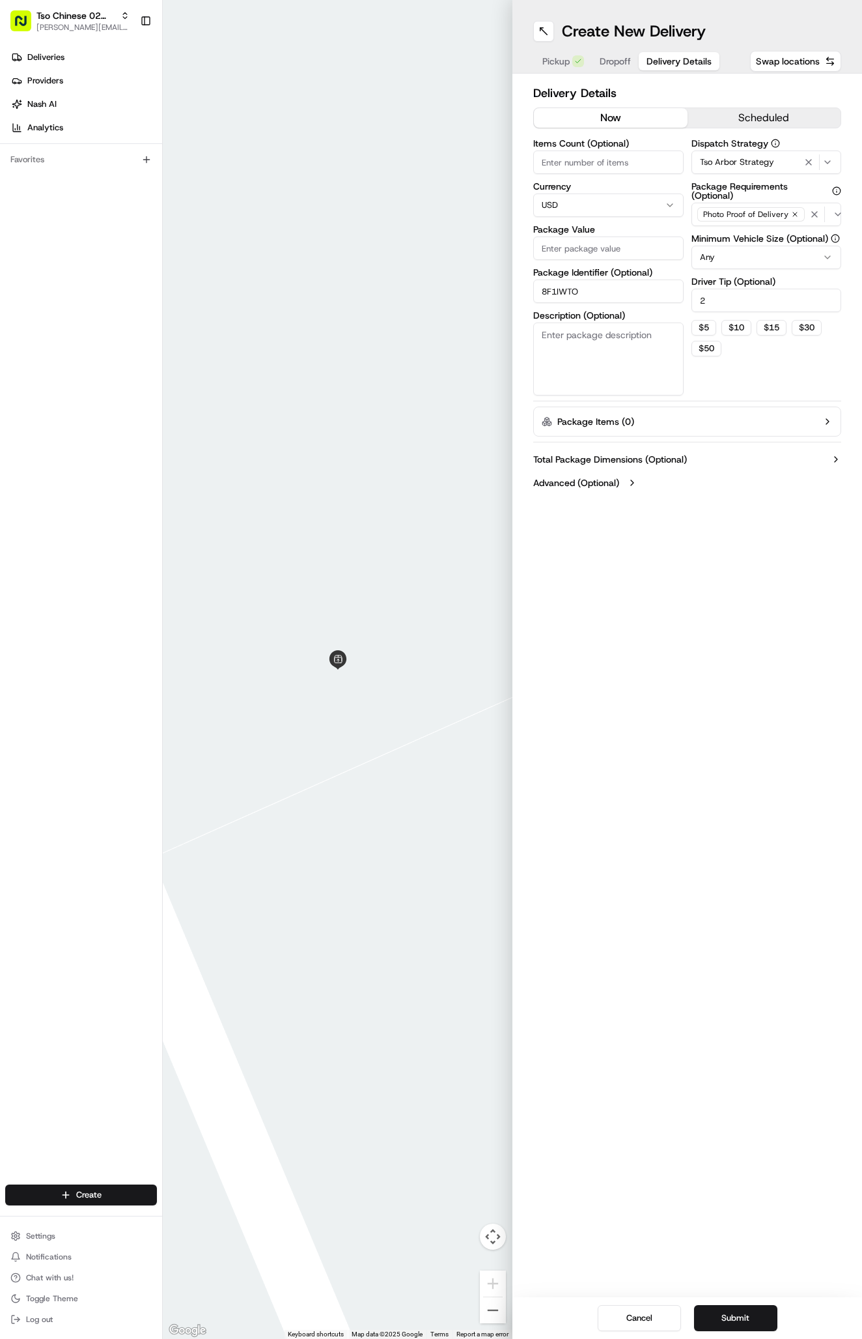
click at [631, 247] on input "Package Value" at bounding box center [608, 247] width 150 height 23
type input "27.55"
click at [610, 81] on div "Delivery Details now scheduled Items Count (Optional) Currency USD Package Valu…" at bounding box center [688, 289] width 350 height 431
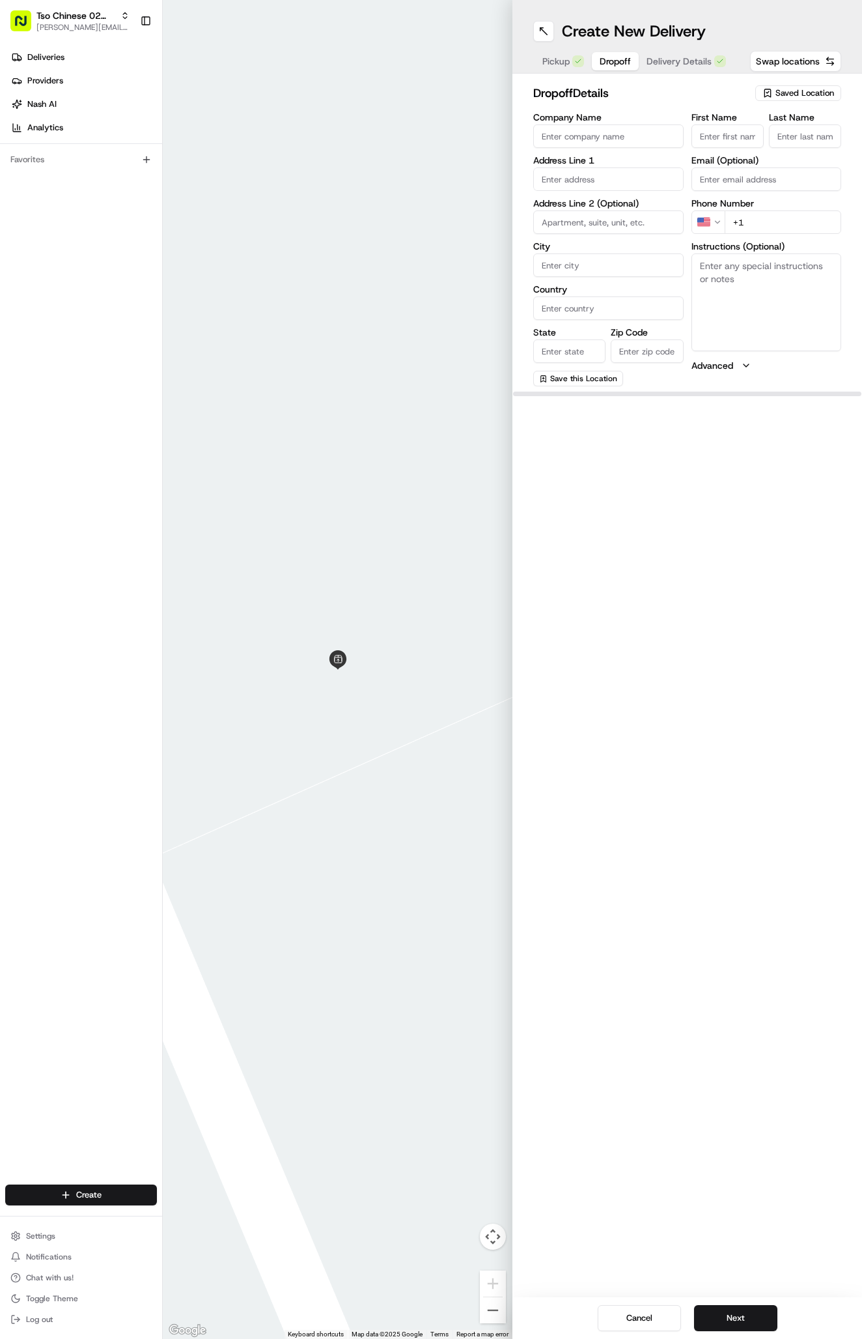
click at [610, 59] on span "Dropoff" at bounding box center [615, 61] width 31 height 13
paste input "469 247 2119"
type input "+1 469 247 2119"
paste input "Jonathan Keithan"
type input "Jonathan Keithan"
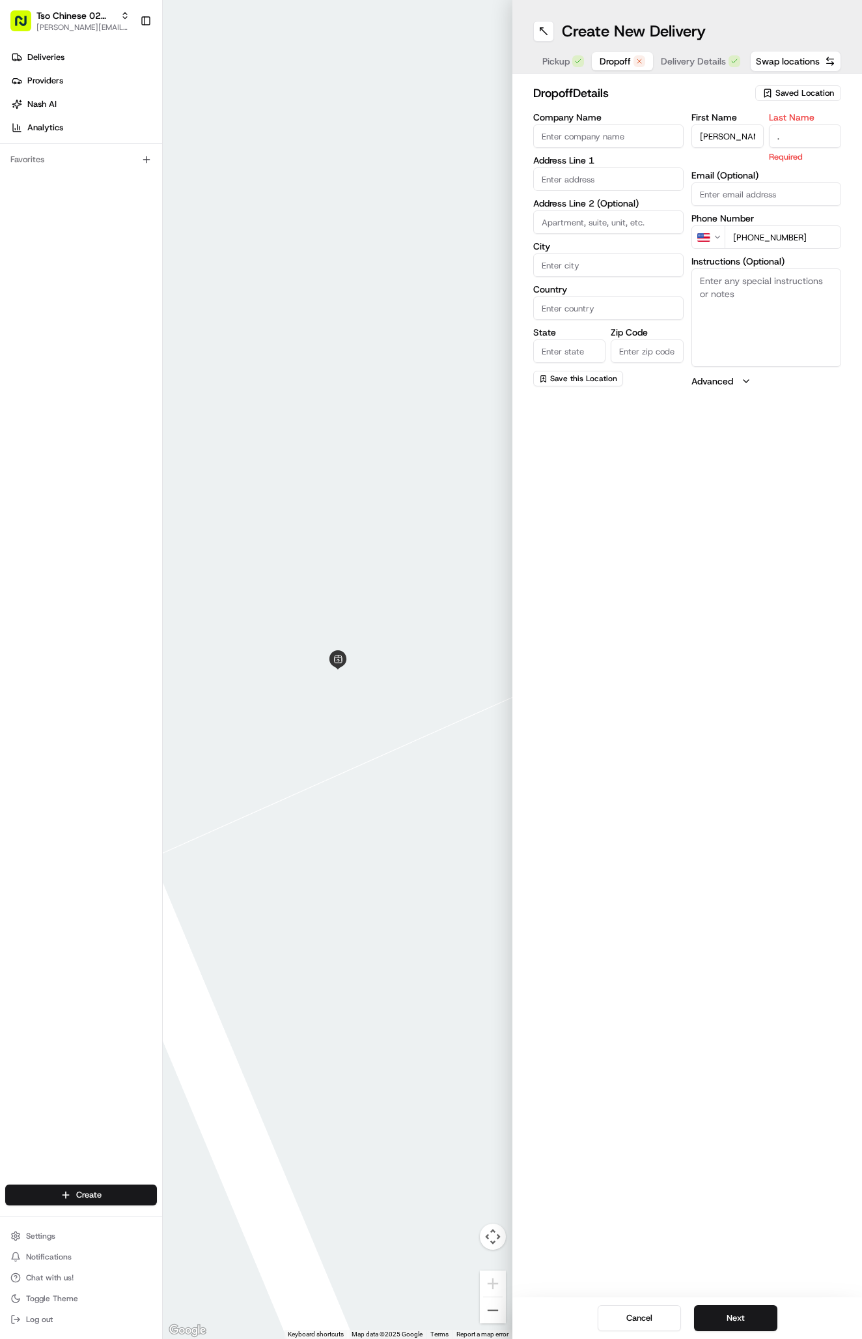
type input "."
paste input "11613 Elk Park Trl, Austin, TX 78759-4113, United States"
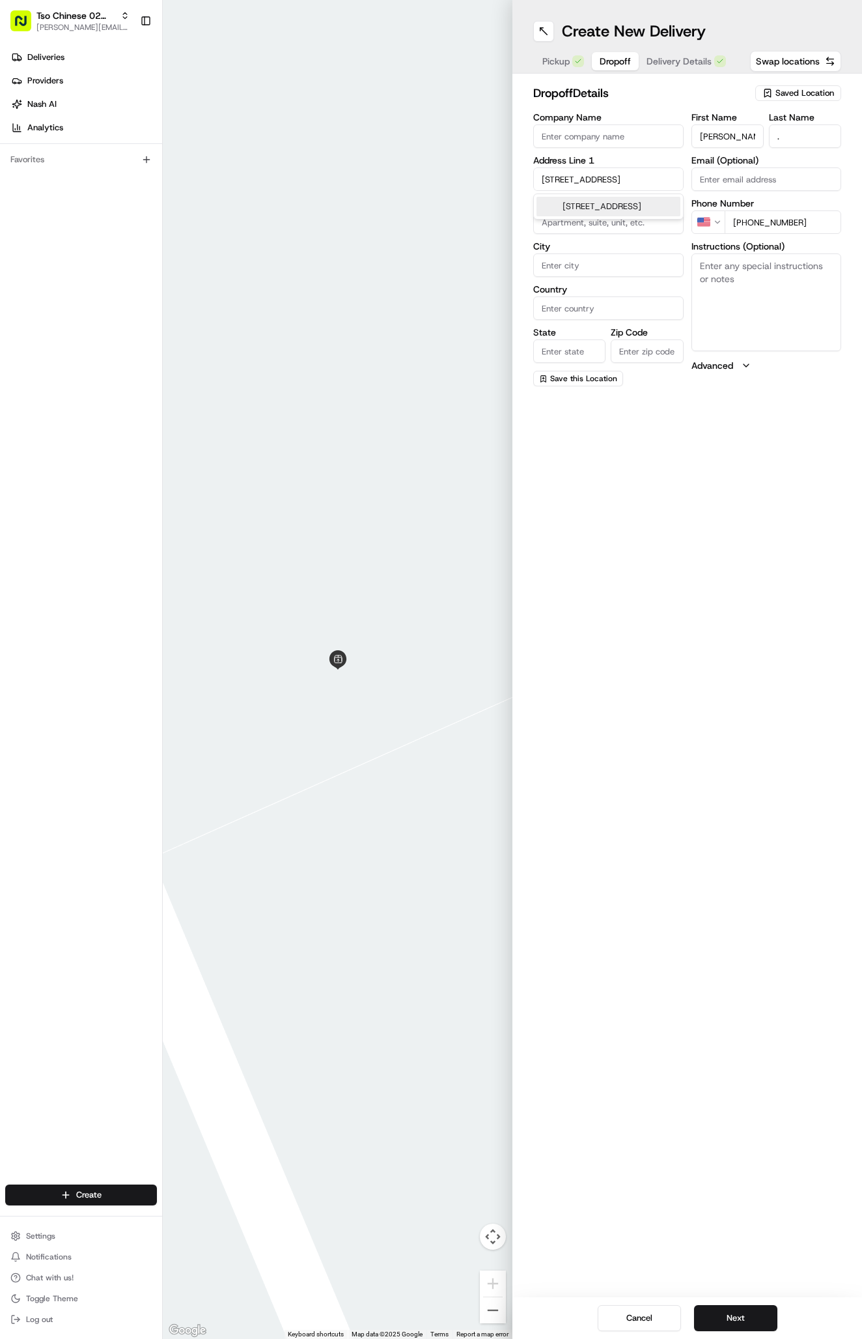
click at [636, 195] on div "11613 Elk Park Trail, Austin, TX" at bounding box center [608, 206] width 149 height 25
click at [637, 199] on div "11613 Elk Park Trail, Austin, TX" at bounding box center [609, 207] width 144 height 20
type input "[STREET_ADDRESS]"
type input "Austin"
type input "[GEOGRAPHIC_DATA]"
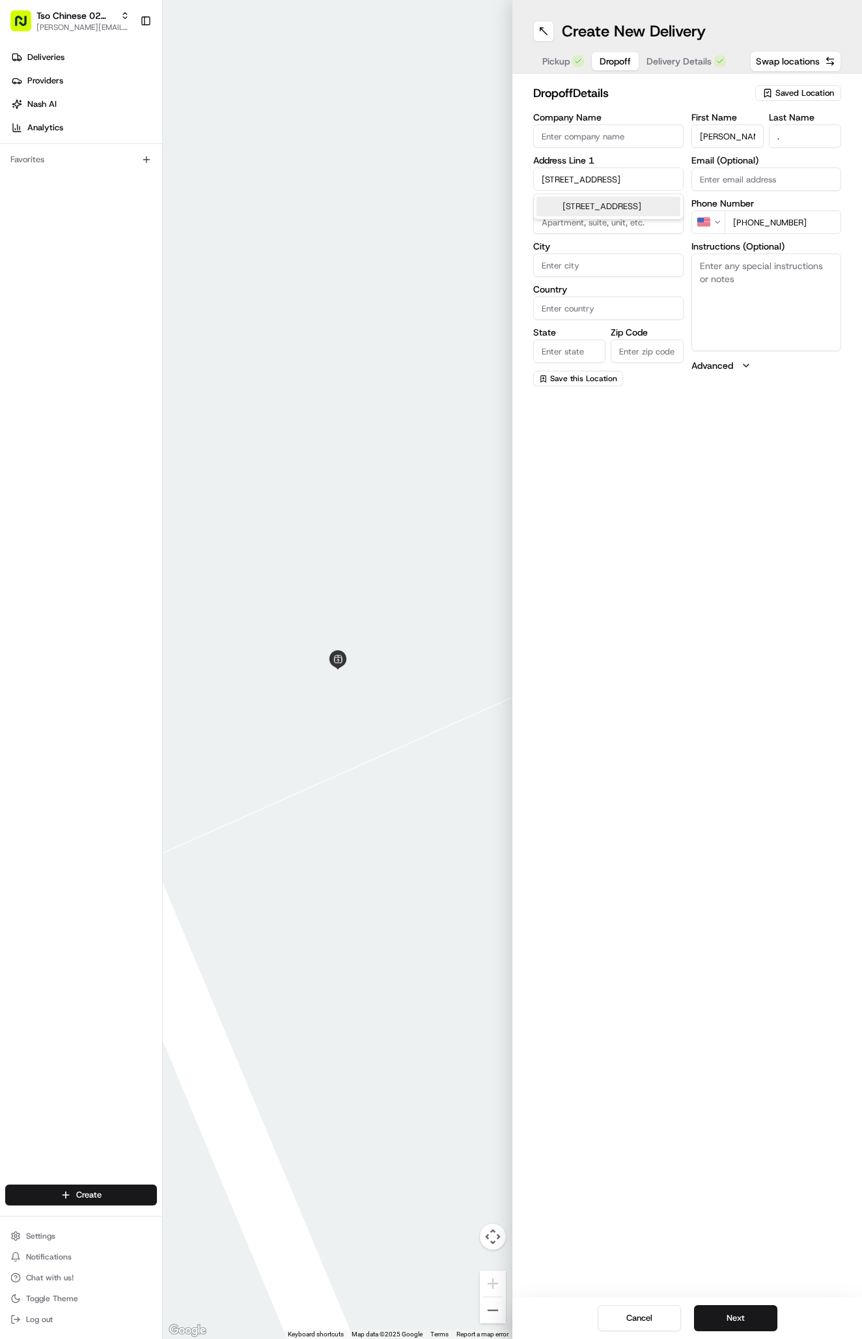
type input "[GEOGRAPHIC_DATA]"
type input "78759"
type input "11613 Elk Park Trail"
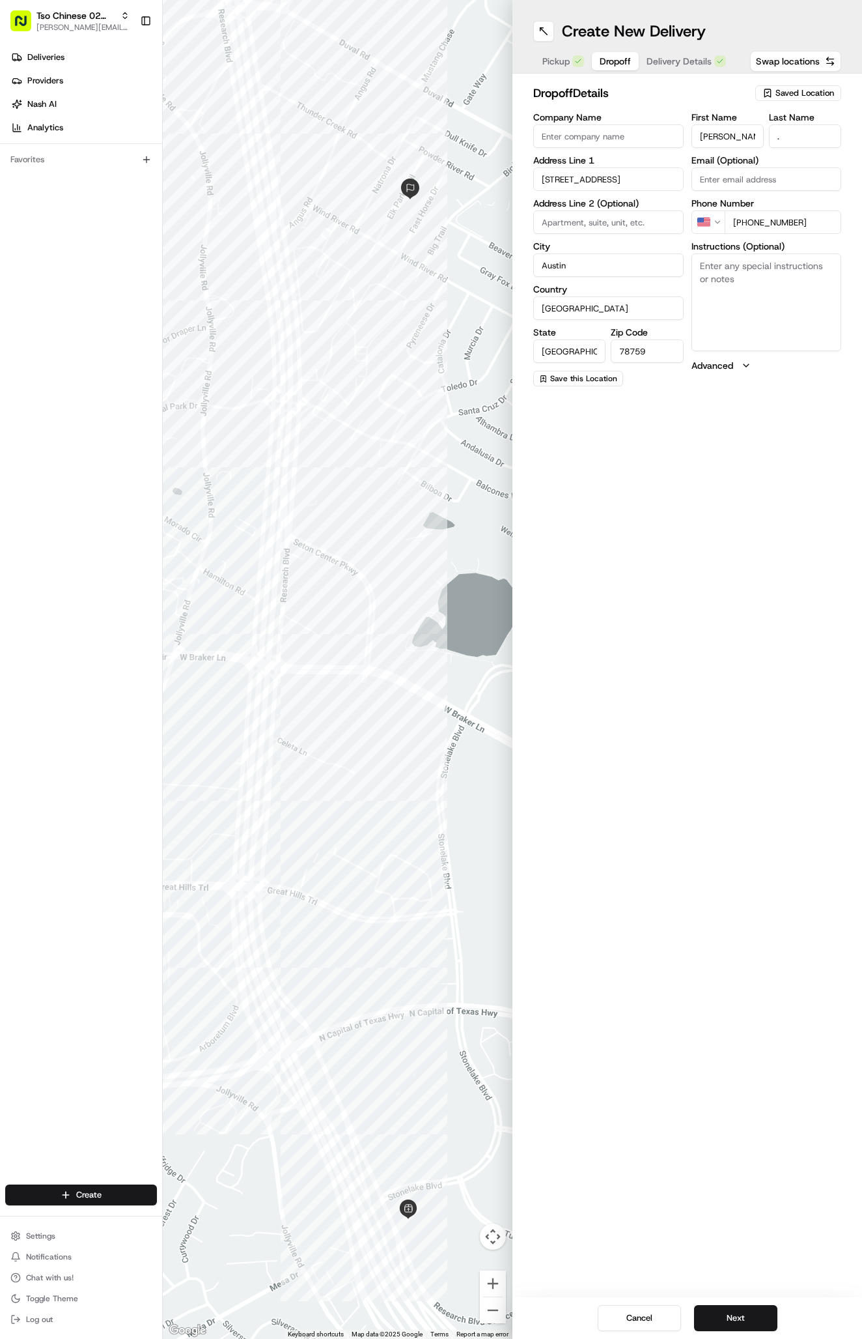
click at [760, 297] on textarea "Instructions (Optional)" at bounding box center [767, 302] width 150 height 98
paste textarea "It's a house. Please ring the door bell and leave food. Thank you!"
click at [760, 297] on textarea "It's a house. Please ring the door bell and leave food. Thank you!" at bounding box center [767, 302] width 150 height 98
type textarea "It's a house. Please ring the door bell and leave food. Thank you!"
click at [744, 1316] on button "Next" at bounding box center [735, 1318] width 83 height 26
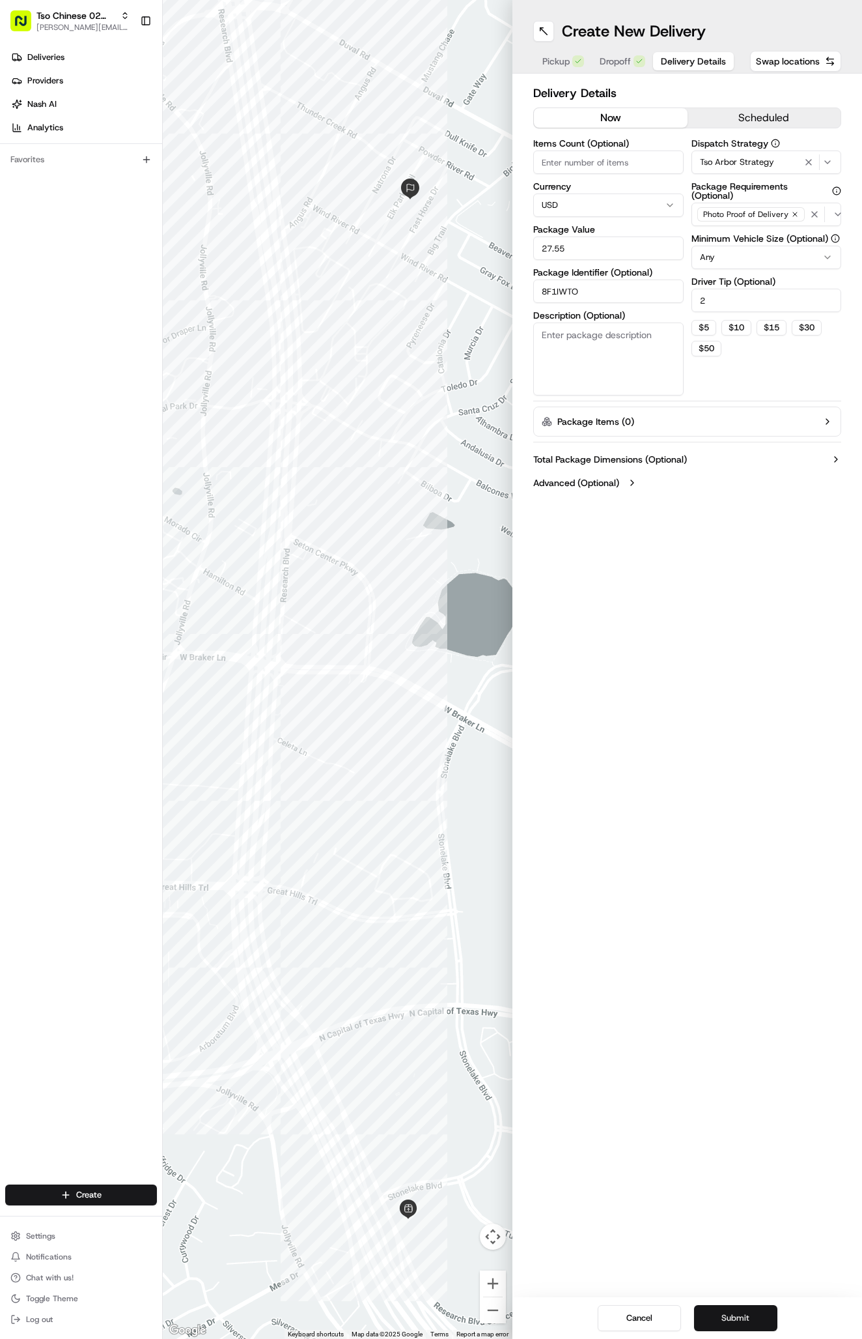
click at [744, 1316] on button "Submit" at bounding box center [735, 1318] width 83 height 26
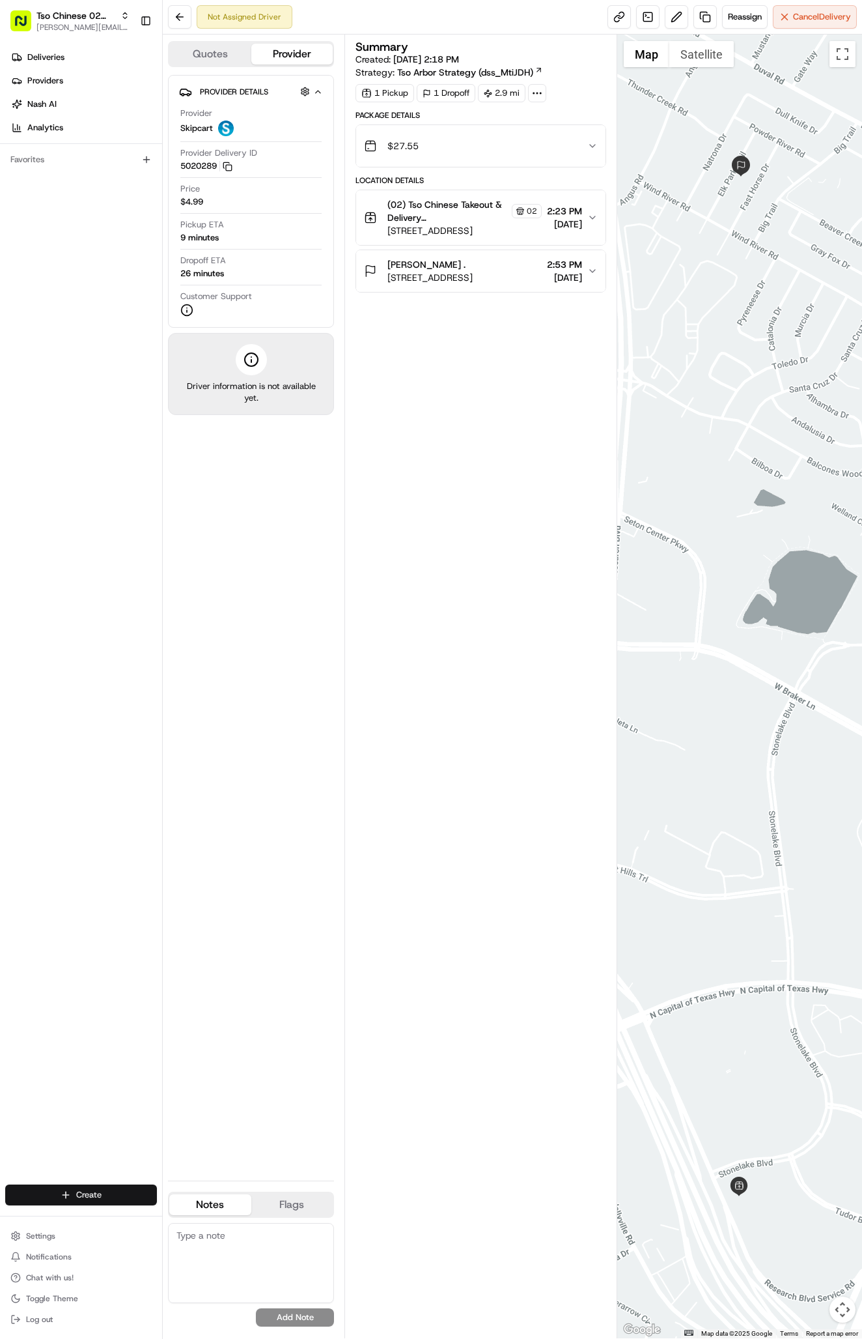
click at [79, 1195] on html "Tso Chinese 02 Arbor antonia@tsochinese.com Toggle Sidebar Deliveries Providers…" at bounding box center [431, 669] width 862 height 1339
click at [192, 1220] on link "Delivery" at bounding box center [235, 1218] width 145 height 23
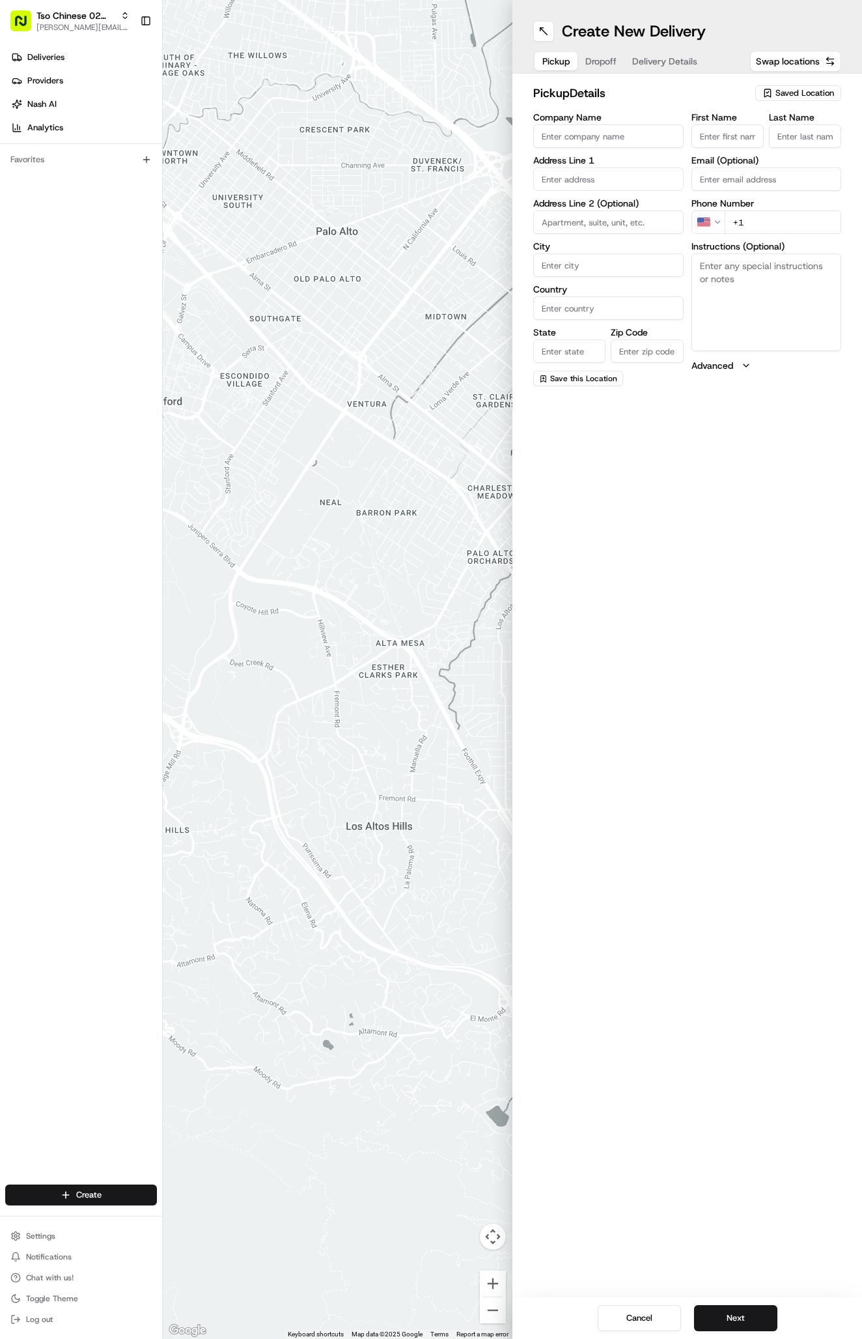
click at [806, 83] on div "pickup Details Saved Location Company Name Address Line 1 Address Line 2 (Optio…" at bounding box center [688, 235] width 350 height 323
click at [805, 97] on span "Saved Location" at bounding box center [805, 93] width 59 height 12
click at [799, 156] on span "(02) Tso Chinese Takeout & Delivery [GEOGRAPHIC_DATA] (02)" at bounding box center [776, 147] width 160 height 23
type input "(02) Tso Chinese Takeout & Delivery [GEOGRAPHIC_DATA]"
type input "Bldg E Ste 402"
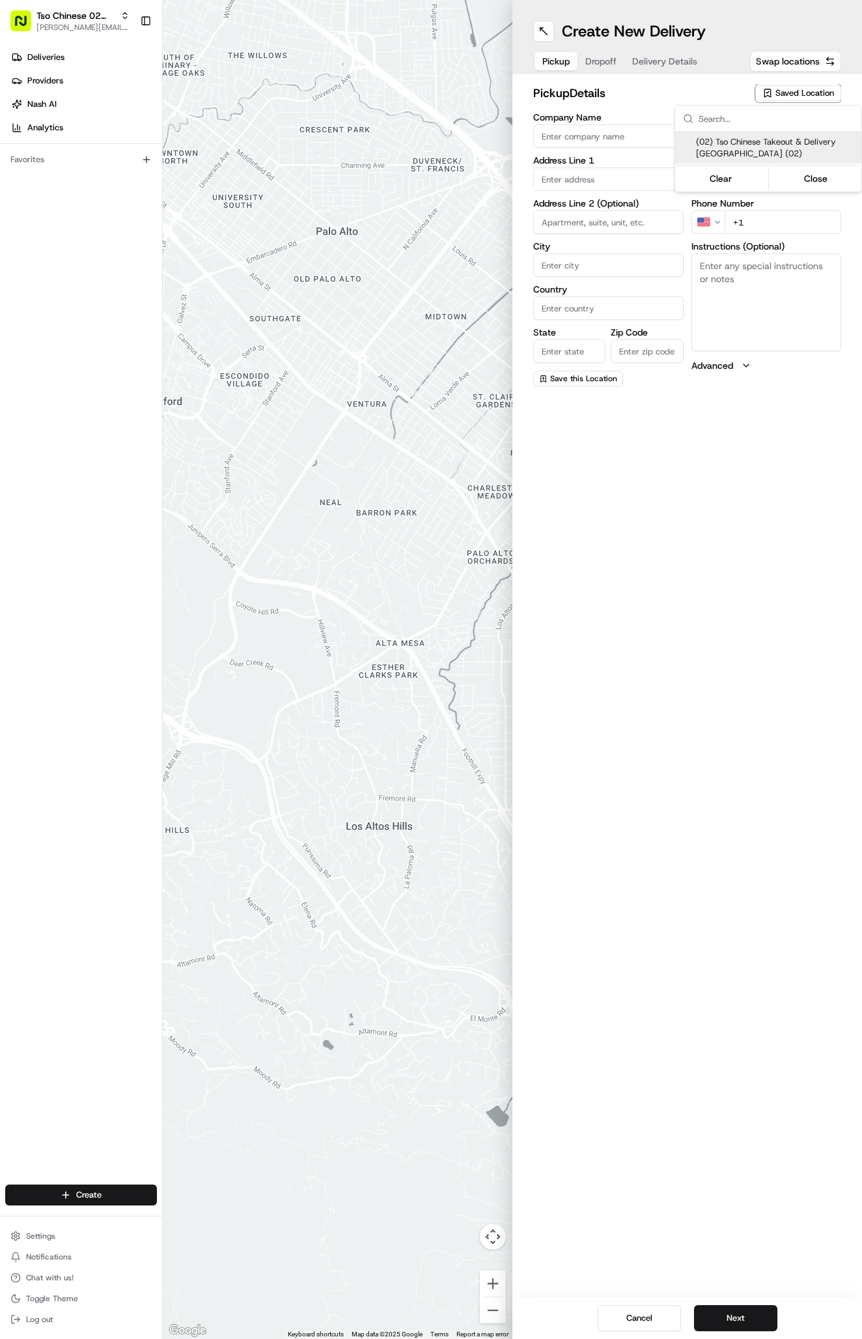
type input "Austin"
type input "US"
type input "[GEOGRAPHIC_DATA]"
type input "78759"
type input "Tso Chinese"
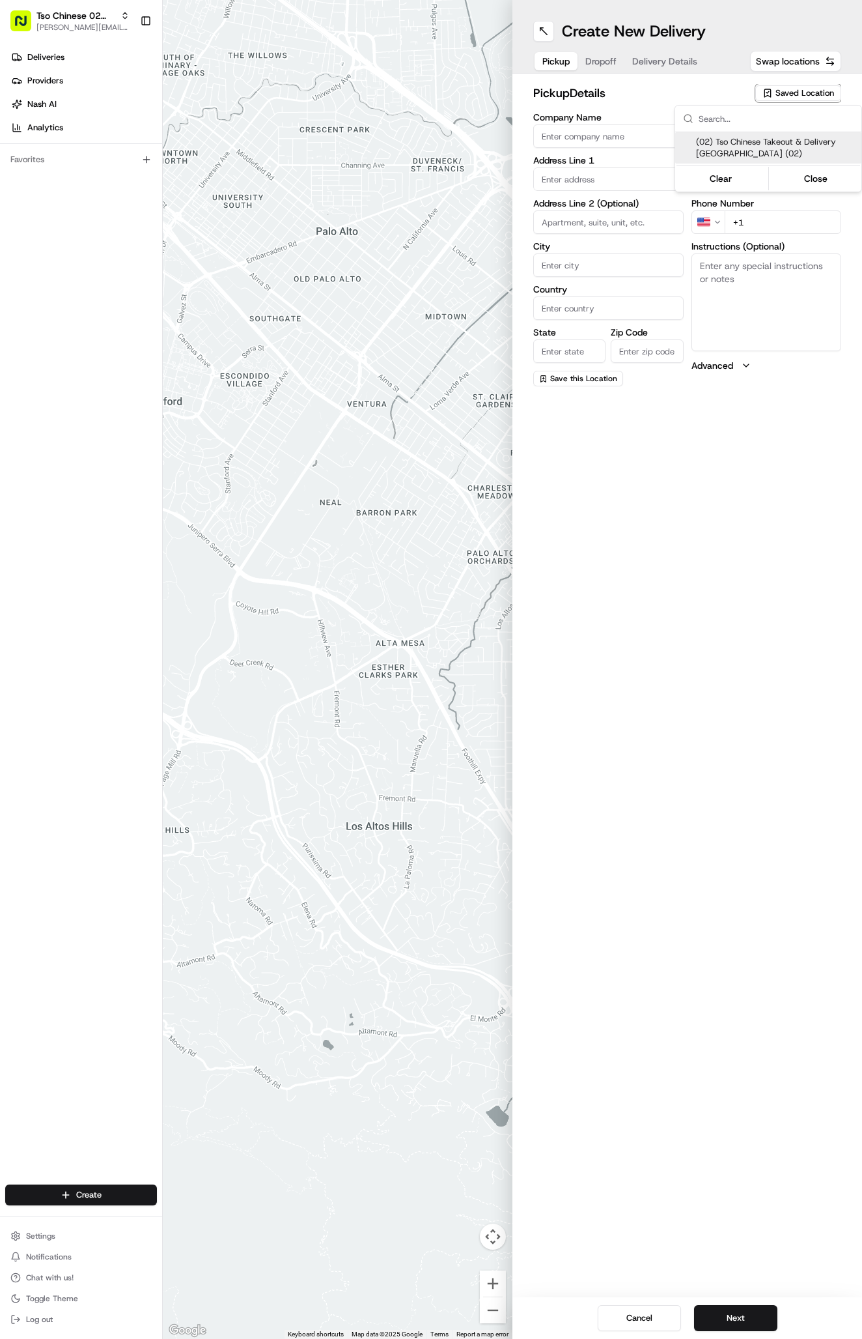
type input "Arboretum Crossing Manager"
type input "[EMAIL_ADDRESS][DOMAIN_NAME]"
type input "[PHONE_NUMBER]"
type textarea "Submit a picture displaying address & food as Proof of Delivery. Envía una foto…"
type input "[STREET_ADDRESS]"
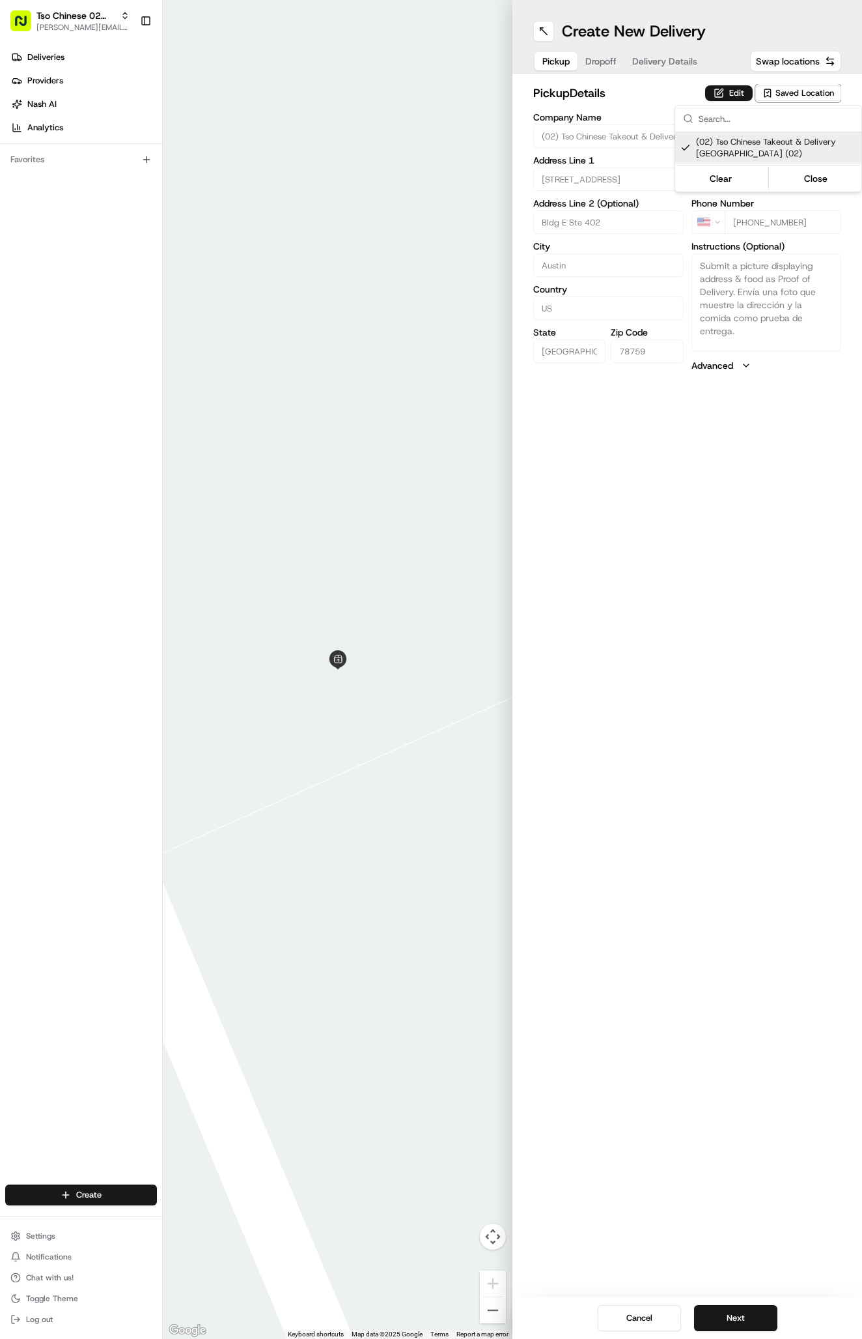
click at [672, 63] on html "Tso Chinese 02 Arbor [PERSON_NAME][EMAIL_ADDRESS][DOMAIN_NAME] Toggle Sidebar D…" at bounding box center [431, 669] width 862 height 1339
click at [660, 55] on span "Delivery Details" at bounding box center [664, 61] width 65 height 13
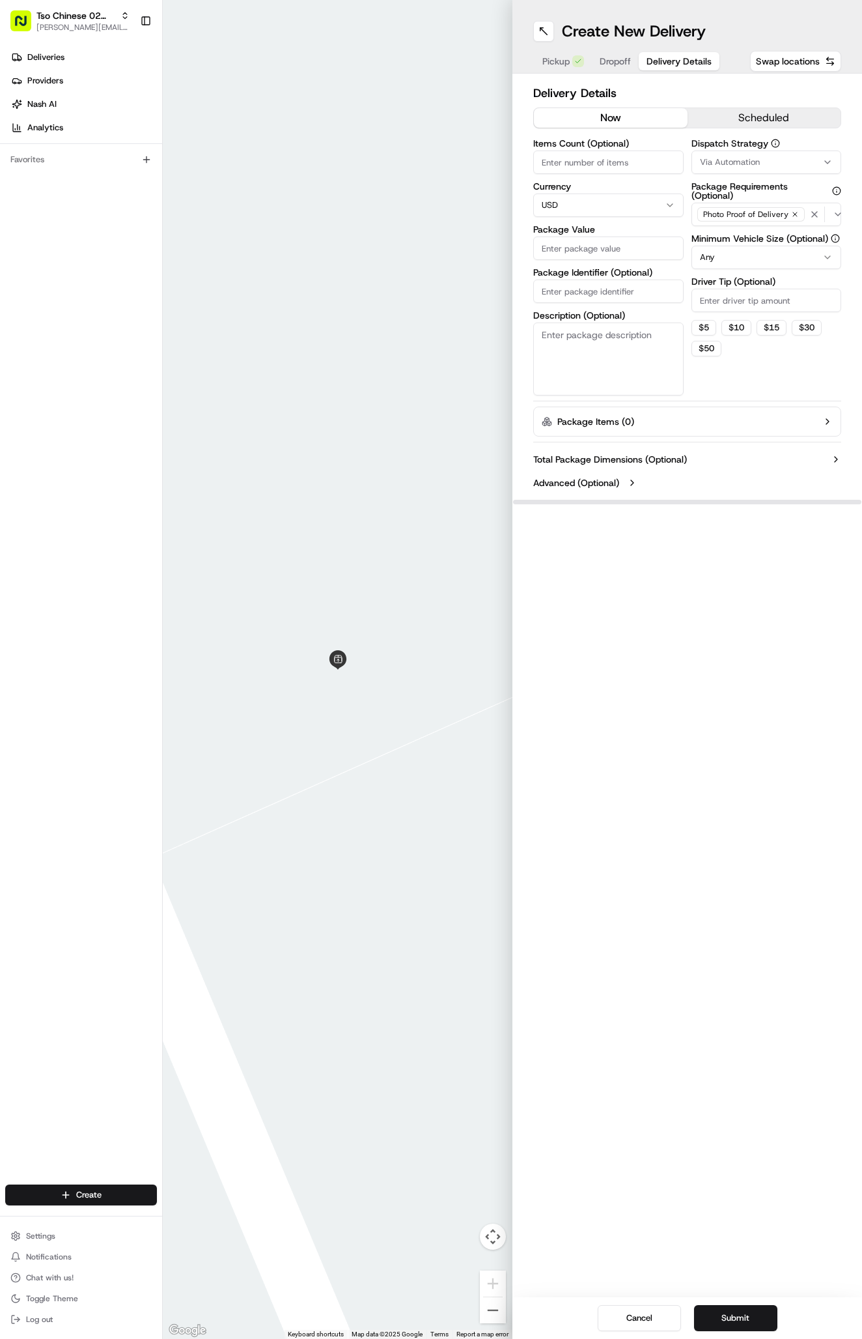
click at [723, 154] on button "Via Automation" at bounding box center [767, 161] width 150 height 23
click at [724, 236] on span "Tso Arbor Strategy" at bounding box center [776, 233] width 160 height 12
click at [726, 343] on html "Tso Chinese 02 Arbor [PERSON_NAME][EMAIL_ADDRESS][DOMAIN_NAME] Toggle Sidebar D…" at bounding box center [431, 669] width 862 height 1339
click at [724, 310] on input "Driver Tip (Optional)" at bounding box center [767, 300] width 150 height 23
type input "2"
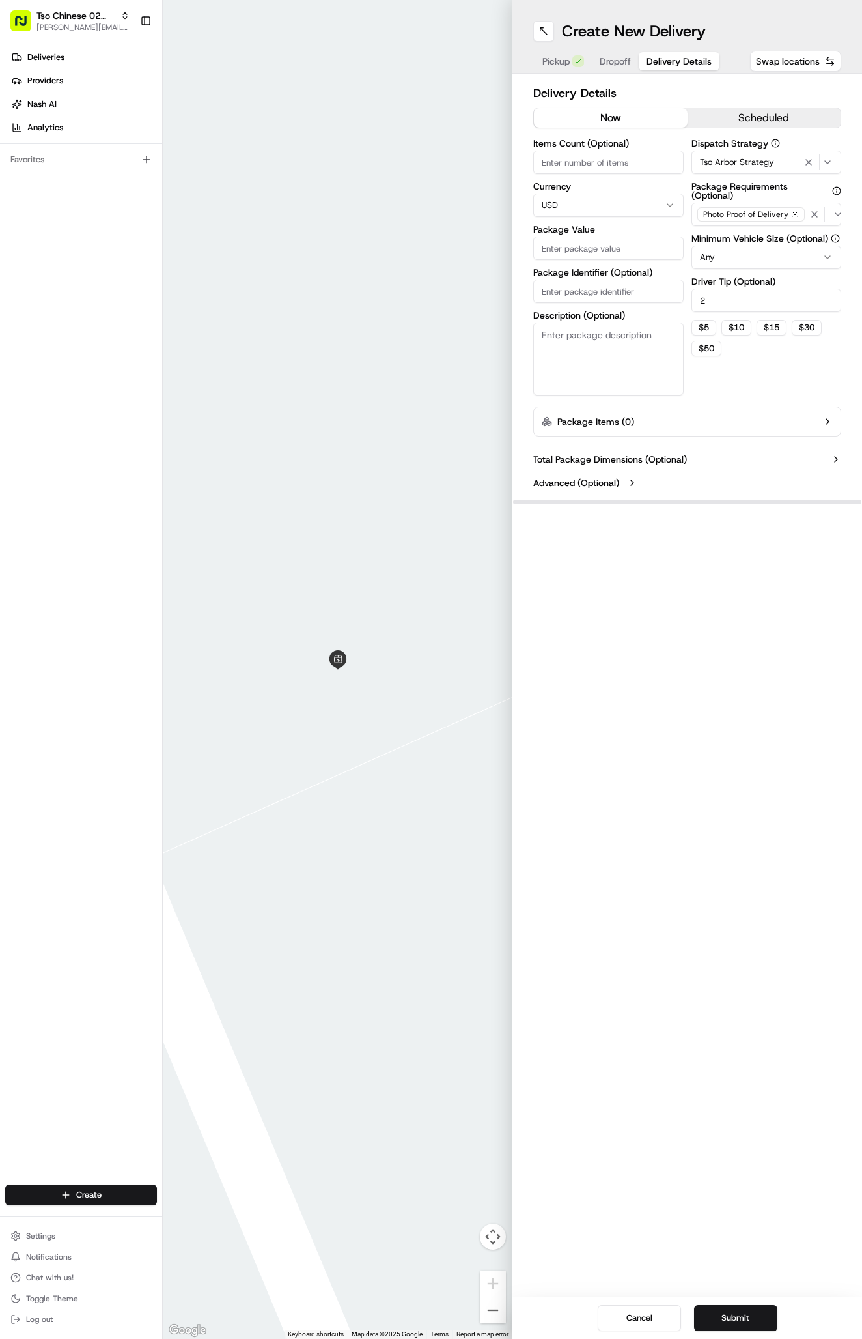
click at [567, 296] on input "Package Identifier (Optional)" at bounding box center [608, 290] width 150 height 23
paste input "6MSLP9P"
type input "6MSLP9P"
click at [605, 255] on input "Package Value" at bounding box center [608, 247] width 150 height 23
type input "66.9"
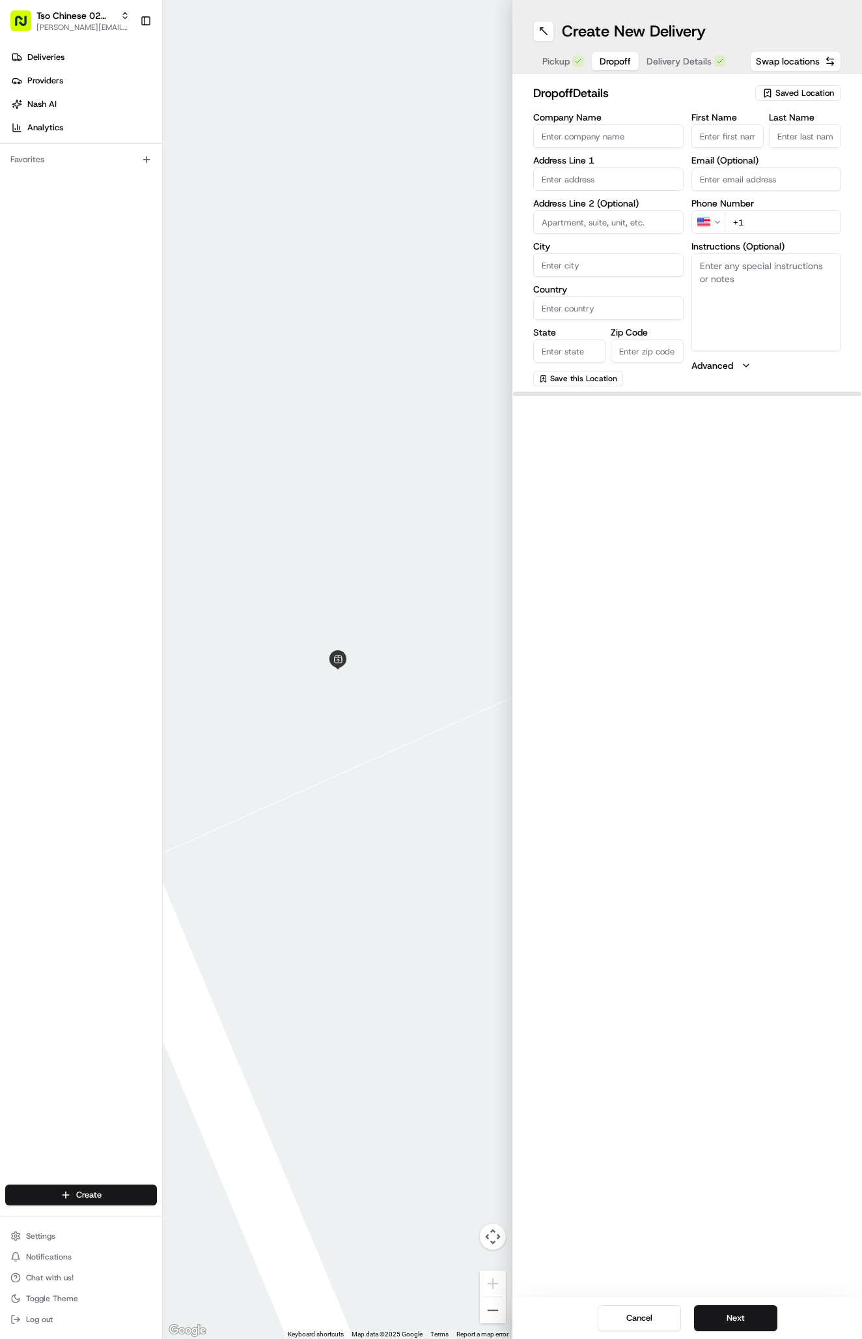
click at [602, 68] on button "Dropoff" at bounding box center [615, 61] width 47 height 18
click at [660, 190] on body "Tso Chinese 02 Arbor antonia@tsochinese.com Toggle Sidebar Deliveries Providers…" at bounding box center [431, 669] width 862 height 1339
click at [642, 184] on input "text" at bounding box center [608, 178] width 150 height 23
paste input "7425 Lady Suzannes Ct, Austin, TX 78729-7795, United States"
click at [652, 216] on div "7425 Lady Suzannes Court, Austin, TX" at bounding box center [609, 212] width 144 height 31
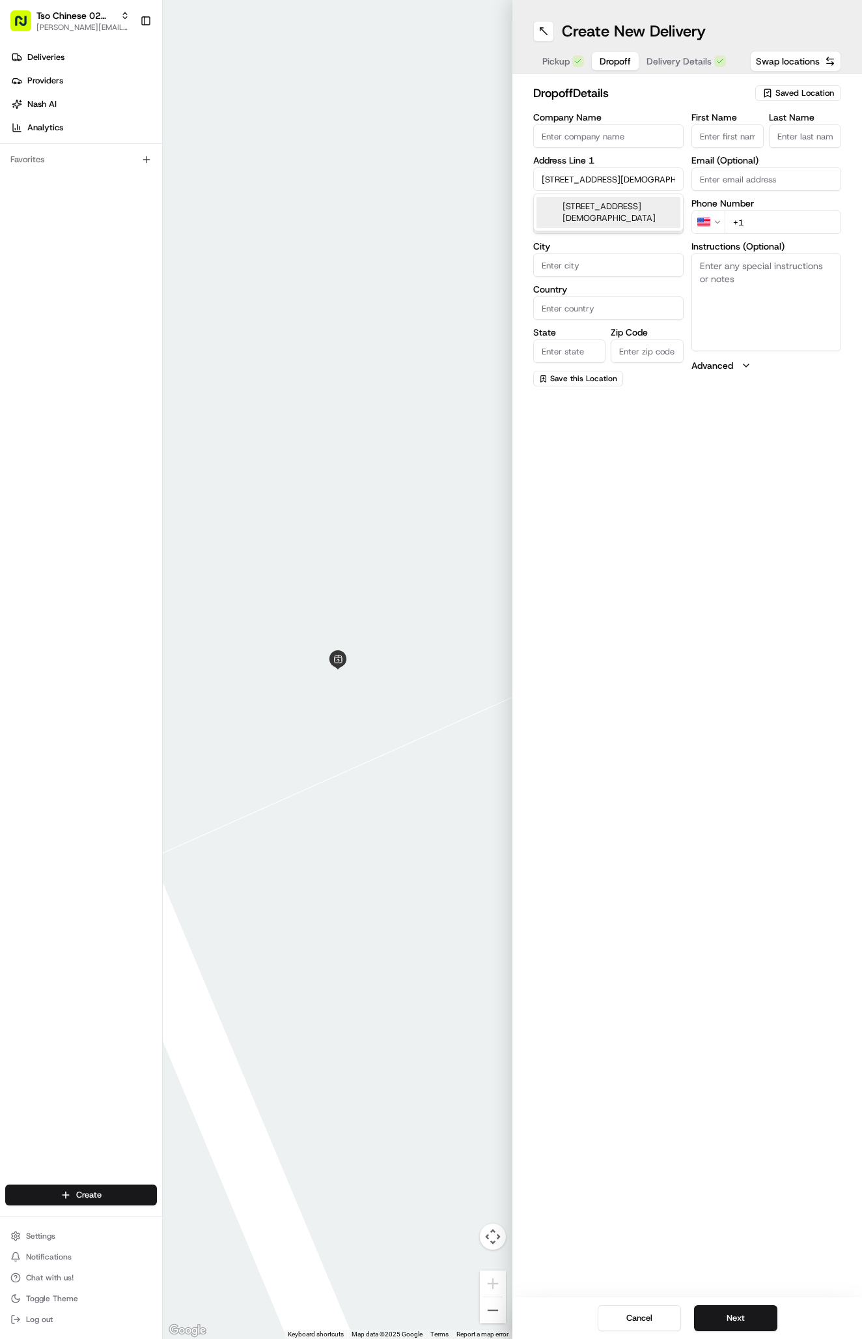
type input "[STREET_ADDRESS][DEMOGRAPHIC_DATA][PERSON_NAME]"
type input "Austin"
type input "[GEOGRAPHIC_DATA]"
type input "78729"
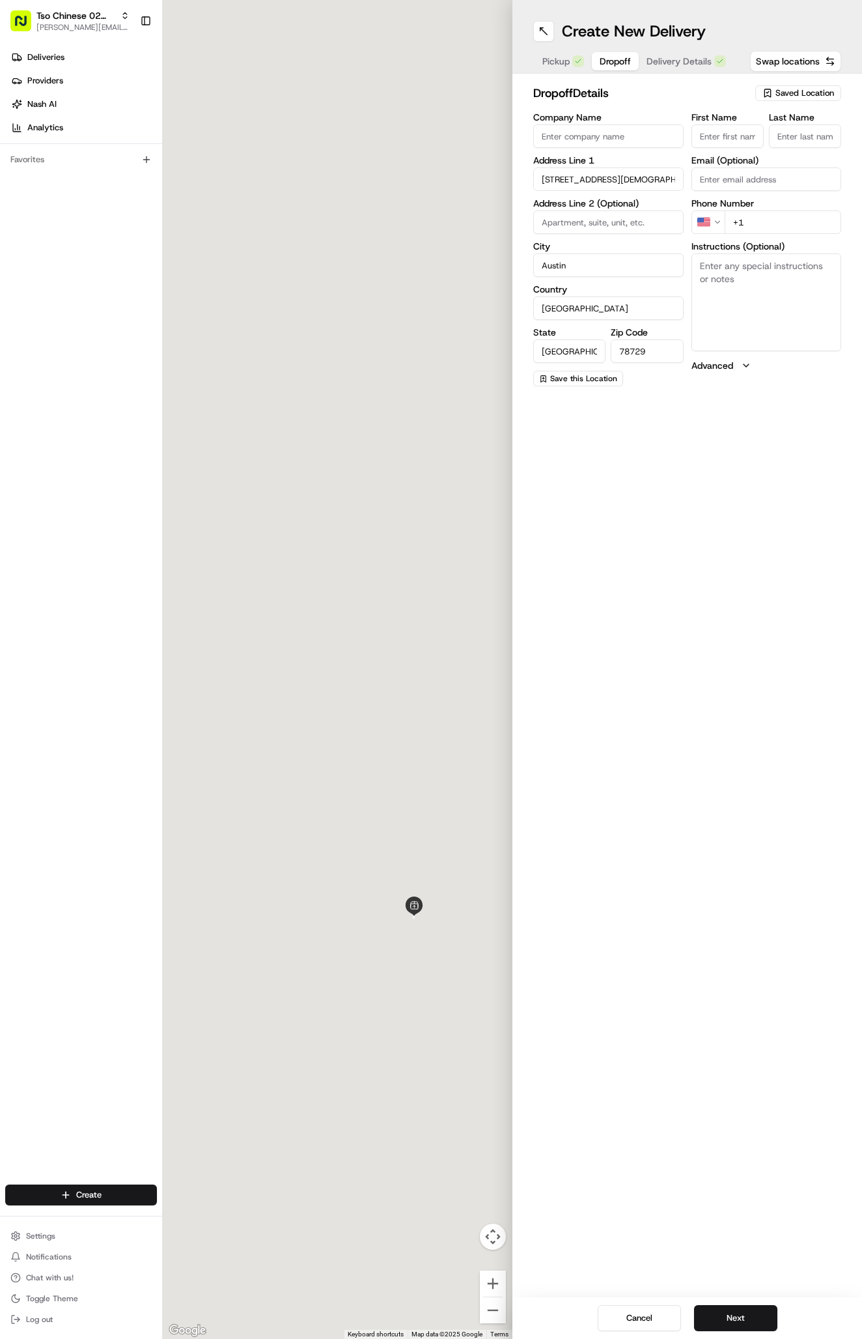
type input "7425 Lady Suzannes Court"
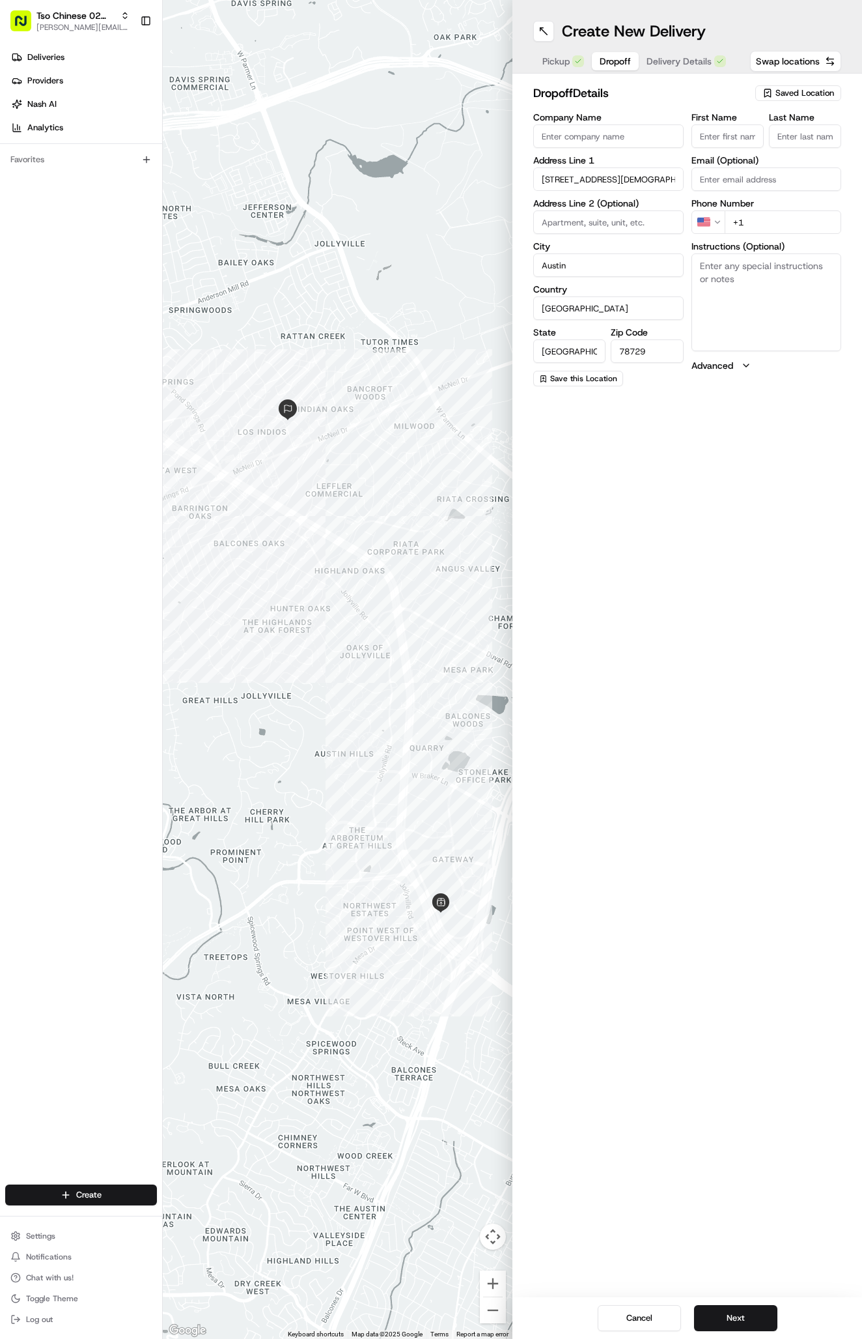
click at [718, 131] on input "First Name" at bounding box center [728, 135] width 72 height 23
paste input "Ingrid Kasprowicz"
type input "Ingrid Kasprowicz"
type input "."
paste input "512 704 5012"
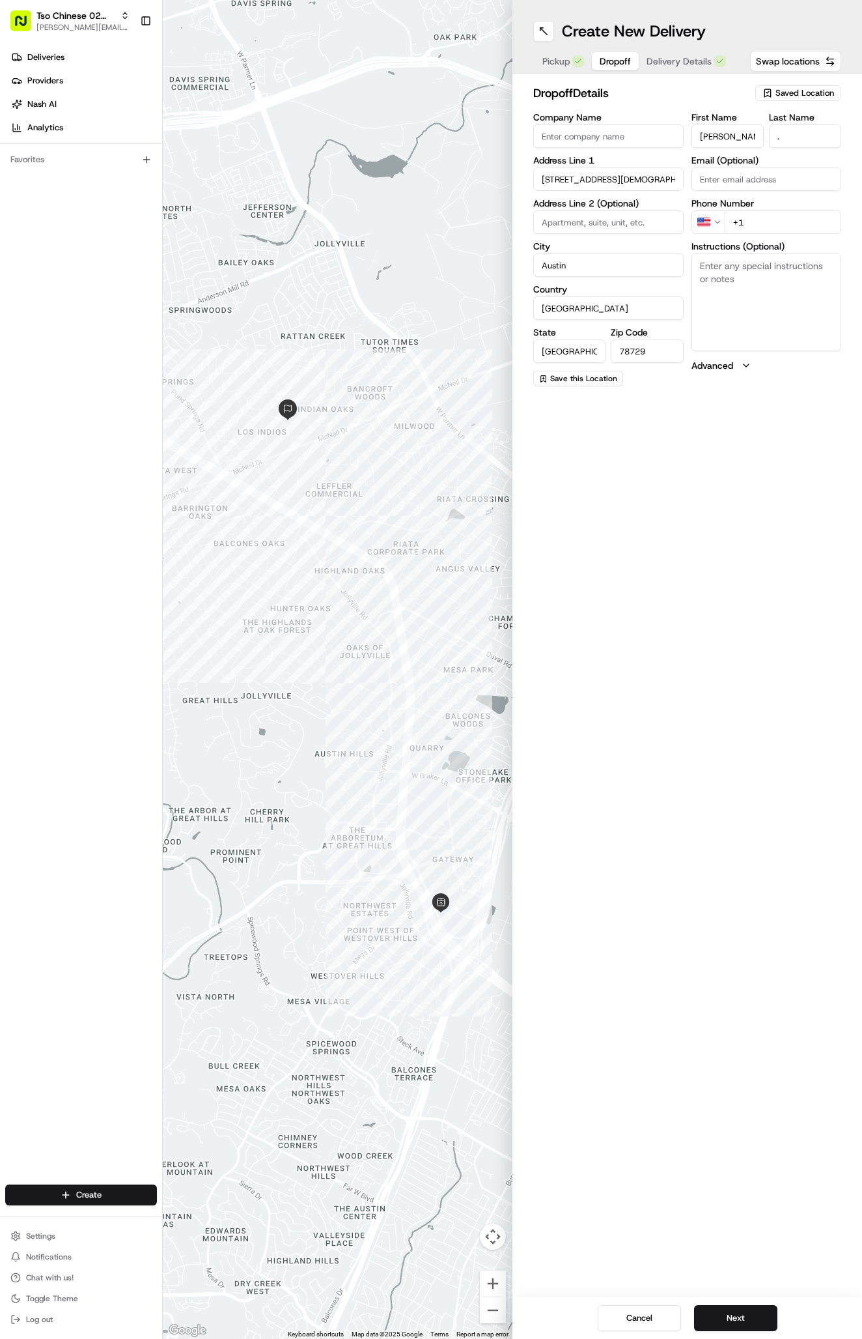
type input "+1 512 704 5012"
click at [736, 1317] on button "Next" at bounding box center [735, 1318] width 83 height 26
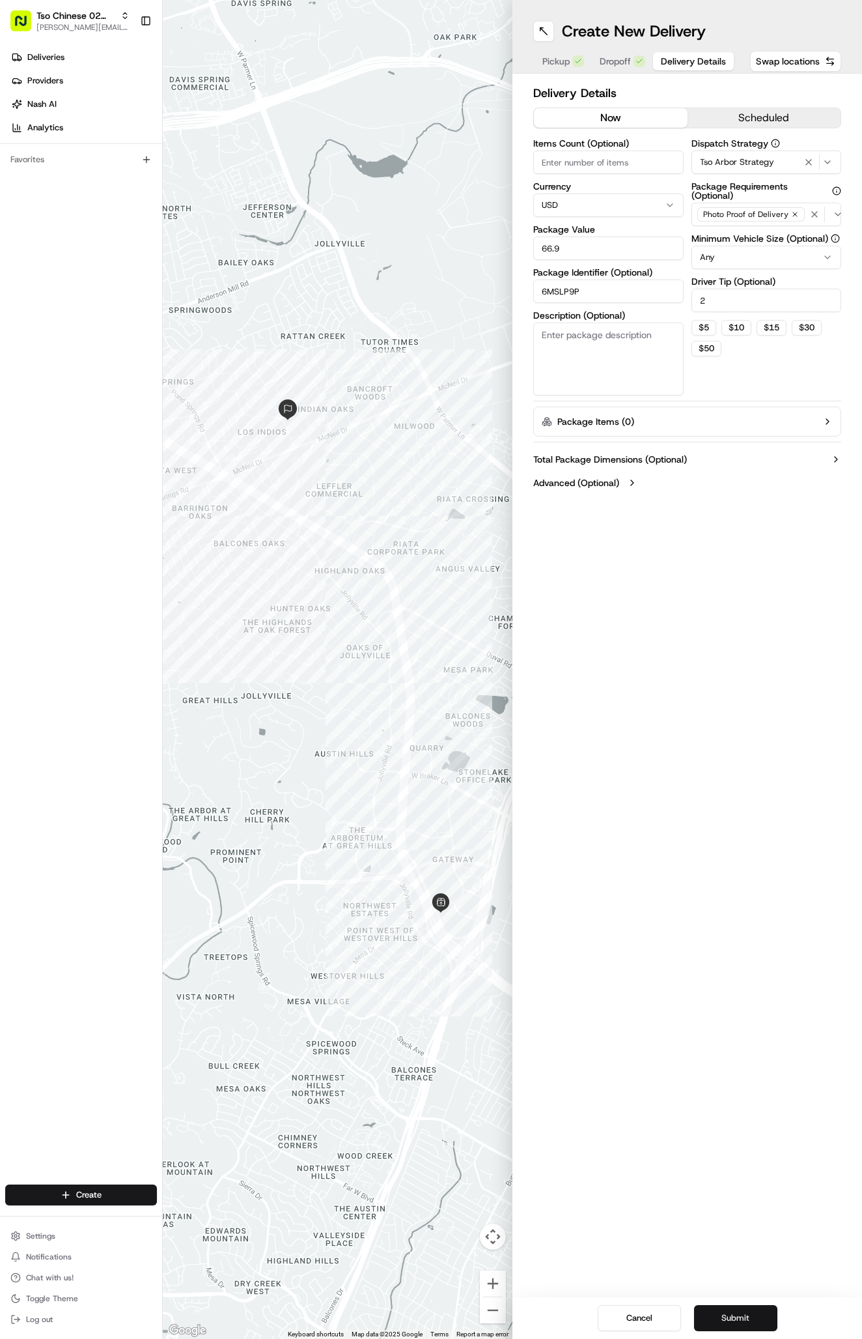
click at [736, 1317] on button "Submit" at bounding box center [735, 1318] width 83 height 26
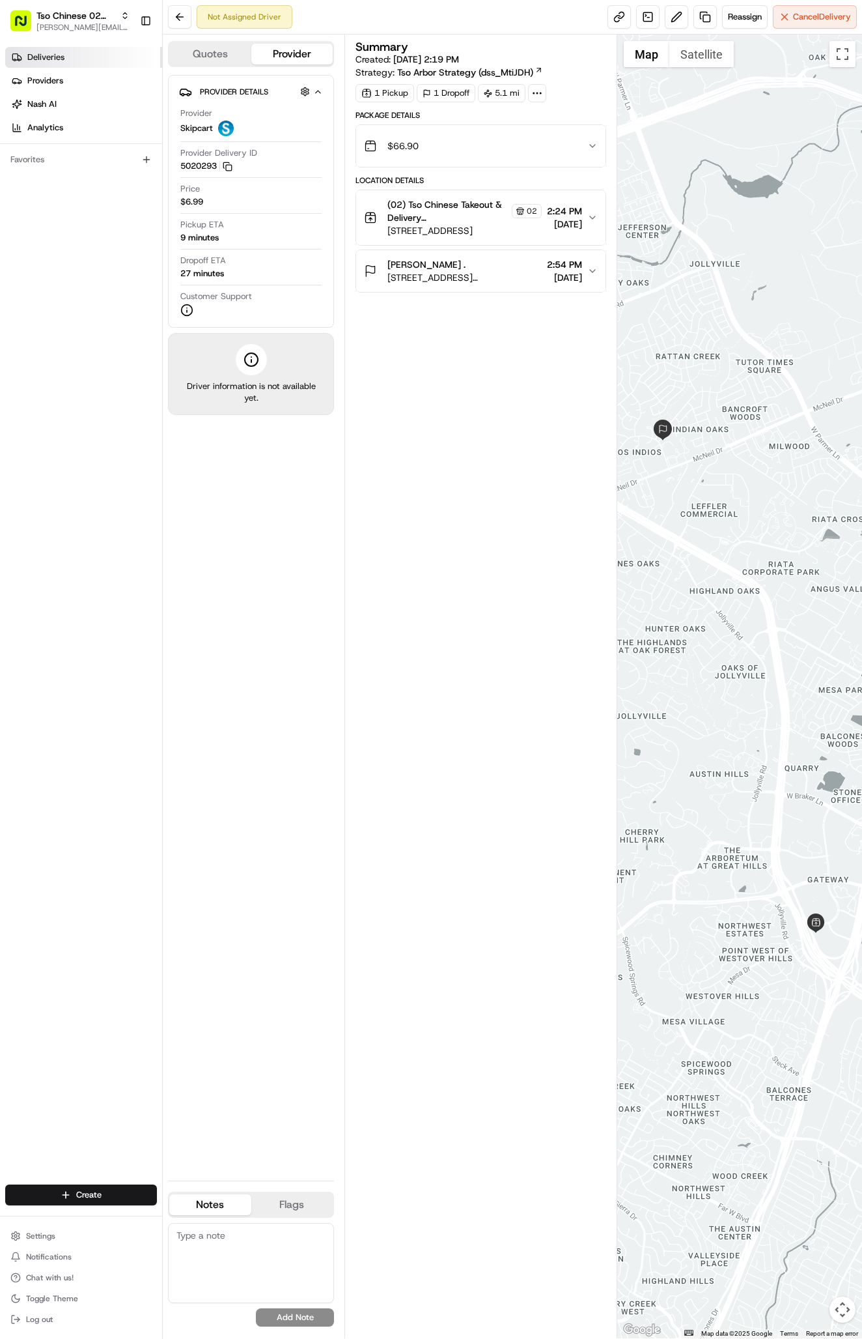
click at [90, 58] on link "Deliveries" at bounding box center [83, 57] width 157 height 21
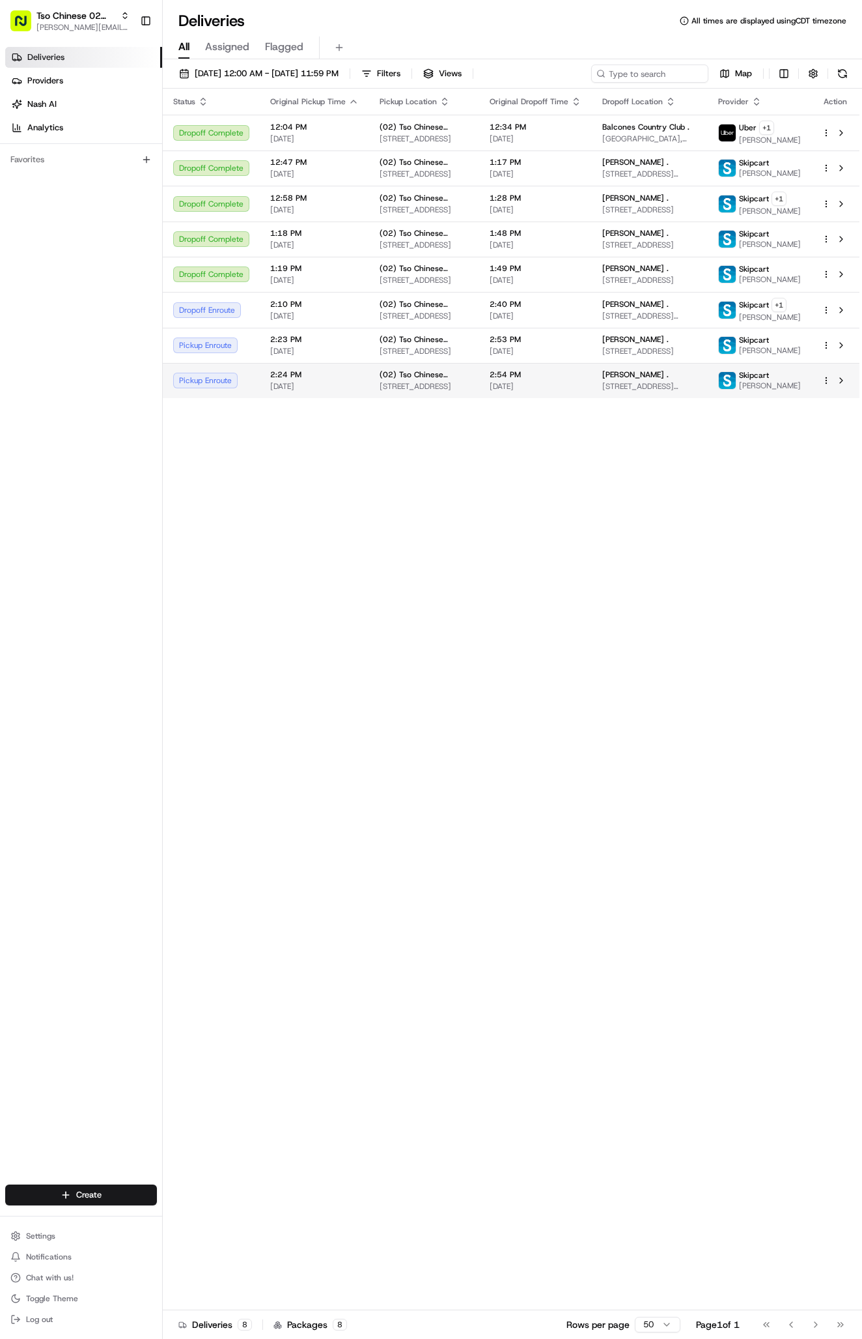
click at [489, 398] on td "2:54 PM 08/17/2025" at bounding box center [535, 380] width 113 height 35
click at [255, 398] on td "Pickup Enroute" at bounding box center [211, 380] width 97 height 35
click at [311, 391] on span "[DATE]" at bounding box center [314, 386] width 89 height 10
click at [123, 1204] on html "Tso Chinese 02 Arbor [PERSON_NAME][EMAIL_ADDRESS][DOMAIN_NAME] Toggle Sidebar D…" at bounding box center [431, 669] width 862 height 1339
click at [202, 1213] on link "Delivery" at bounding box center [235, 1218] width 145 height 23
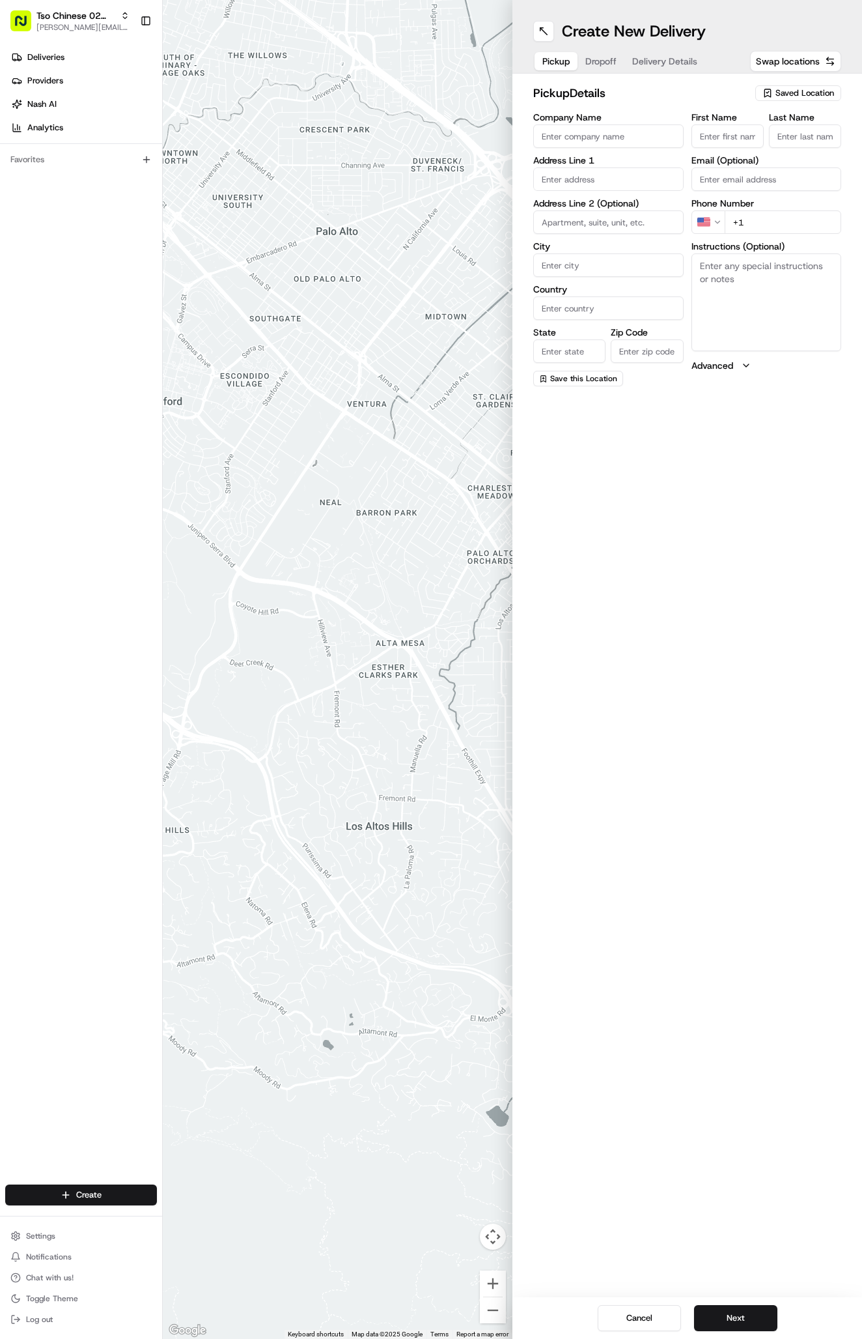
click at [820, 78] on div "pickup Details Saved Location Company Name Address Line 1 Address Line 2 (Optio…" at bounding box center [688, 235] width 350 height 323
click at [816, 100] on div "Saved Location" at bounding box center [799, 93] width 86 height 16
click at [804, 145] on span "(02) Tso Chinese Takeout & Delivery [GEOGRAPHIC_DATA] (02)" at bounding box center [776, 147] width 160 height 23
type input "(02) Tso Chinese Takeout & Delivery [GEOGRAPHIC_DATA]"
type input "Bldg E Ste 402"
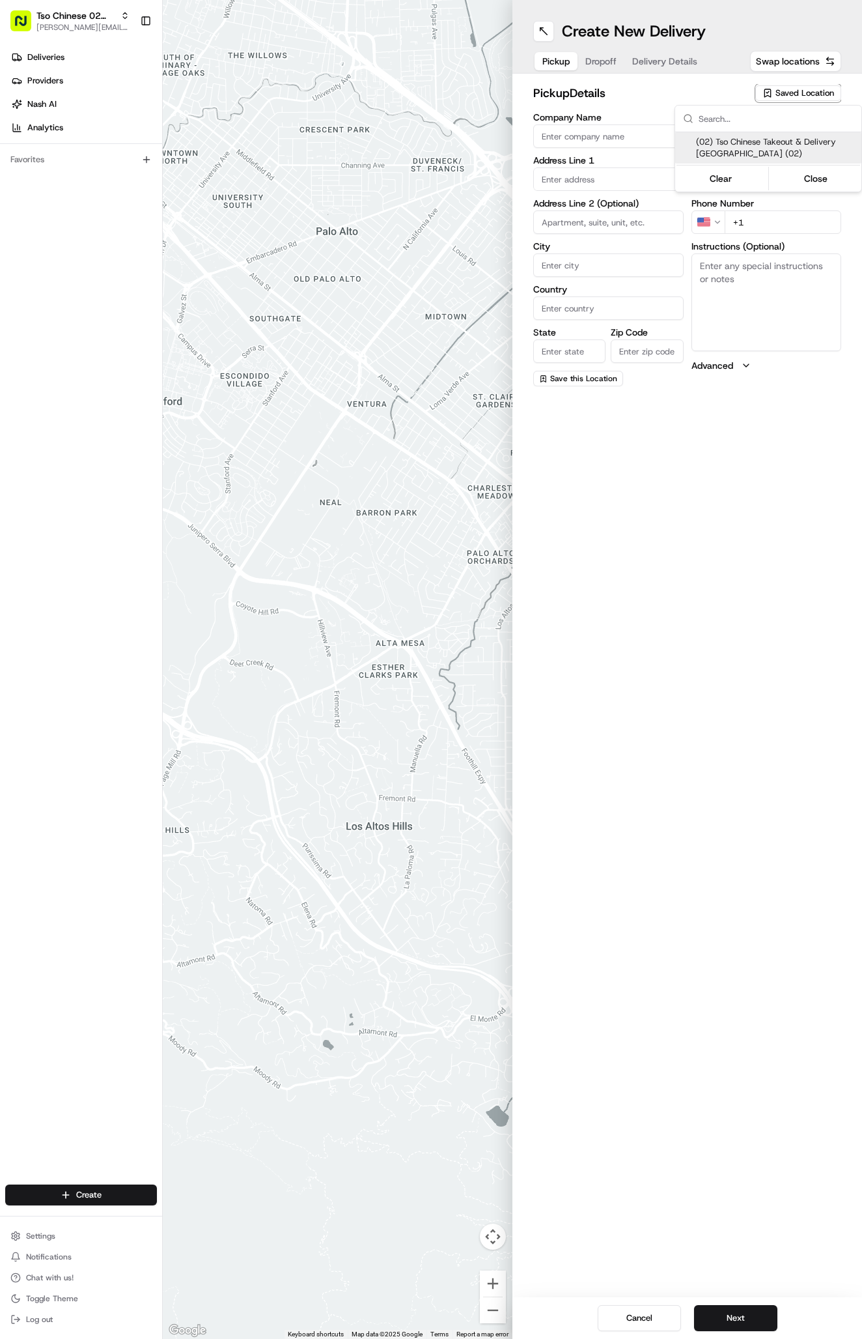
type input "Austin"
type input "US"
type input "[GEOGRAPHIC_DATA]"
type input "78759"
type input "Tso Chinese"
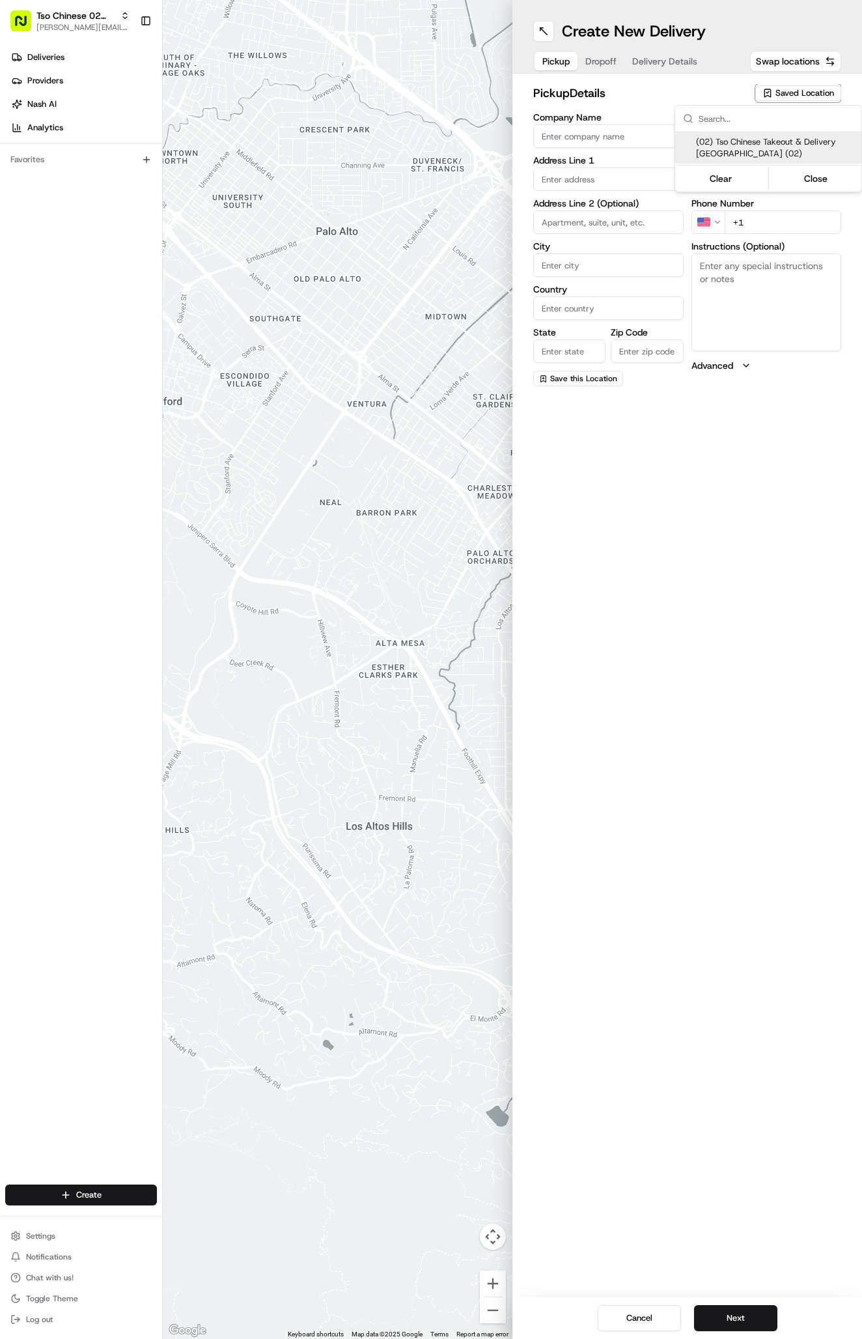
type input "Arboretum Crossing Manager"
type input "[EMAIL_ADDRESS][DOMAIN_NAME]"
type input "[PHONE_NUMBER]"
type textarea "Submit a picture displaying address & food as Proof of Delivery. Envía una foto…"
type input "[STREET_ADDRESS]"
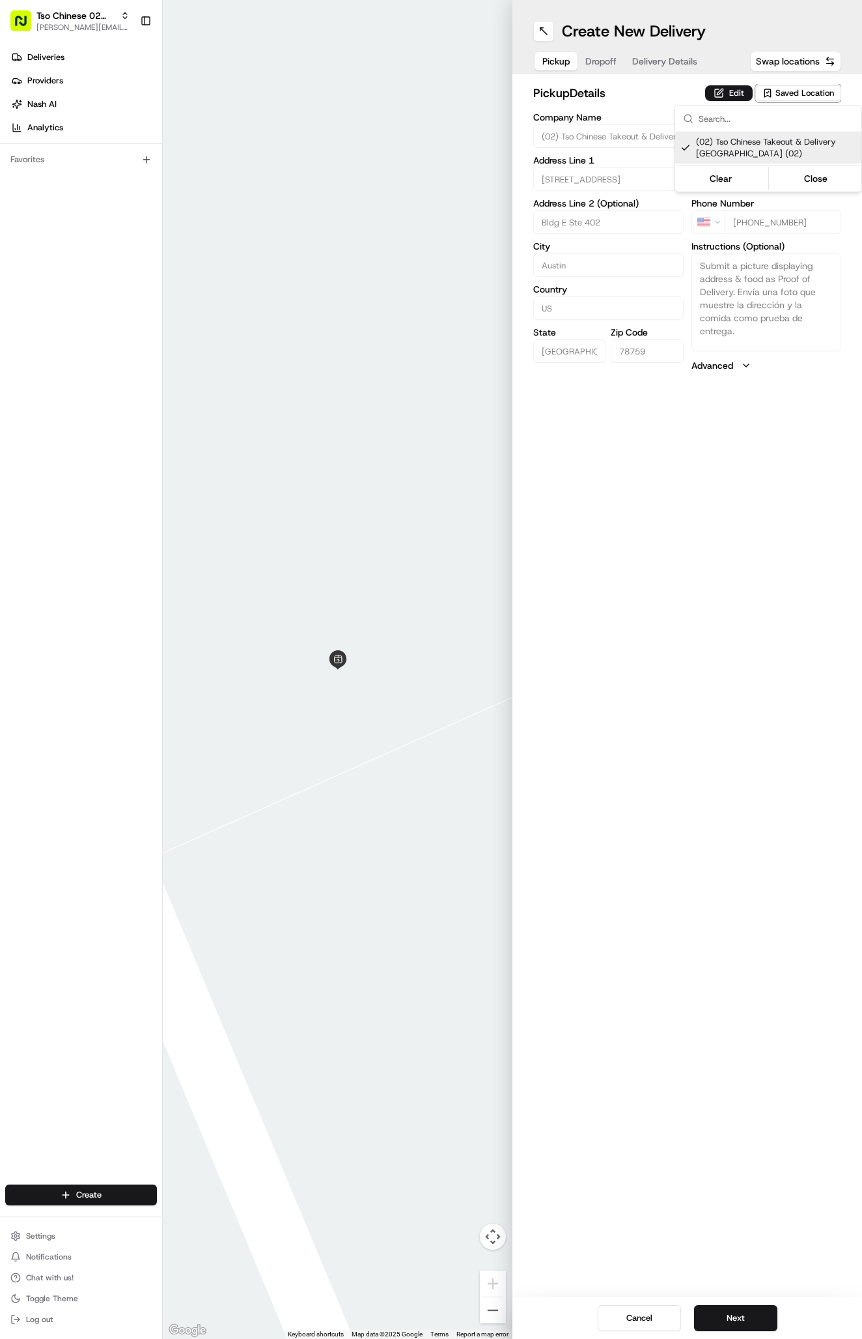
click at [690, 77] on html "Tso Chinese 02 Arbor [PERSON_NAME][EMAIL_ADDRESS][DOMAIN_NAME] Toggle Sidebar D…" at bounding box center [431, 669] width 862 height 1339
click at [685, 65] on span "Delivery Details" at bounding box center [664, 61] width 65 height 13
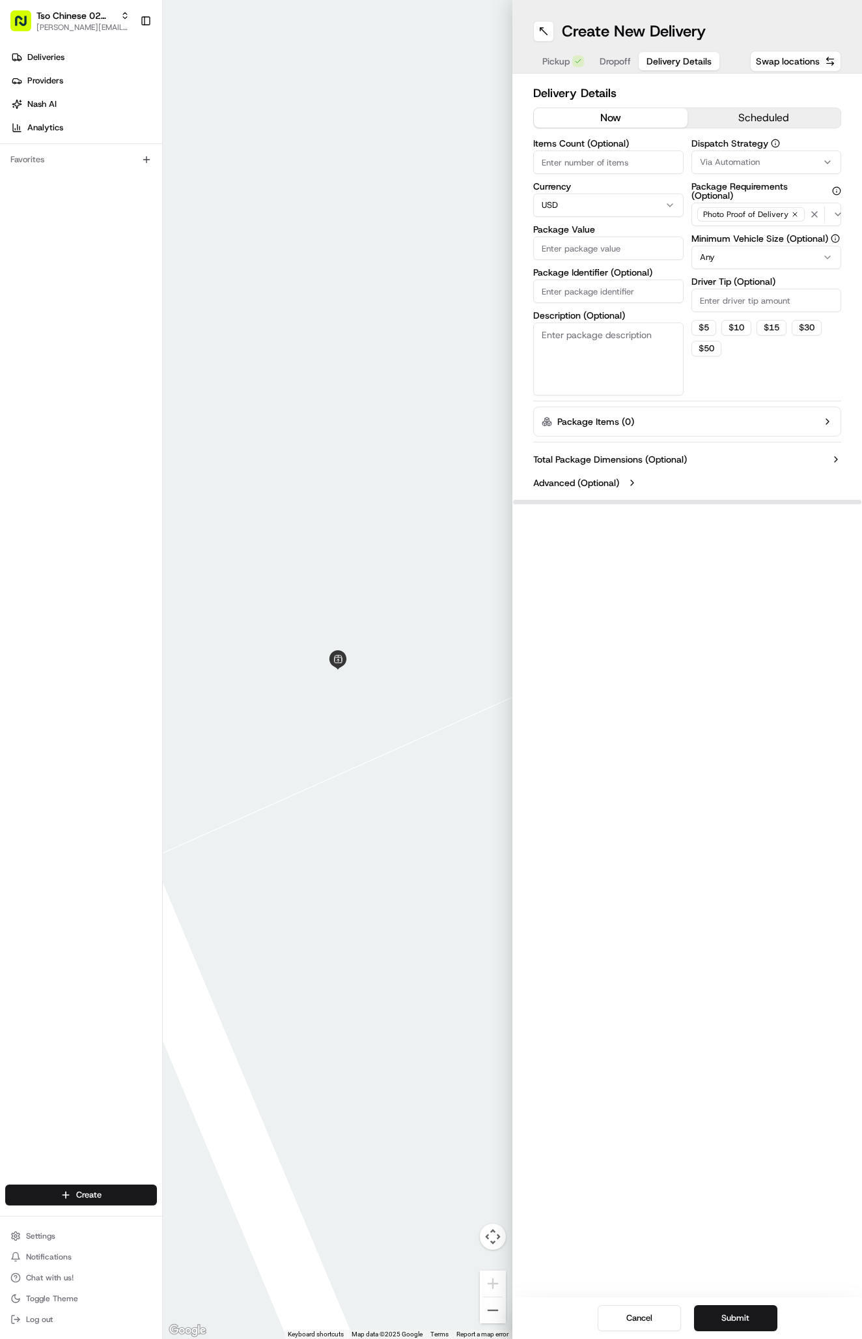
click at [760, 162] on div "Via Automation" at bounding box center [767, 162] width 144 height 12
click at [761, 231] on span "Tso Arbor Strategy" at bounding box center [776, 233] width 160 height 12
click at [756, 308] on html "Tso Chinese 02 Arbor [PERSON_NAME][EMAIL_ADDRESS][DOMAIN_NAME] Toggle Sidebar D…" at bounding box center [431, 669] width 862 height 1339
click at [756, 295] on input "Driver Tip (Optional)" at bounding box center [767, 300] width 150 height 23
type input "2"
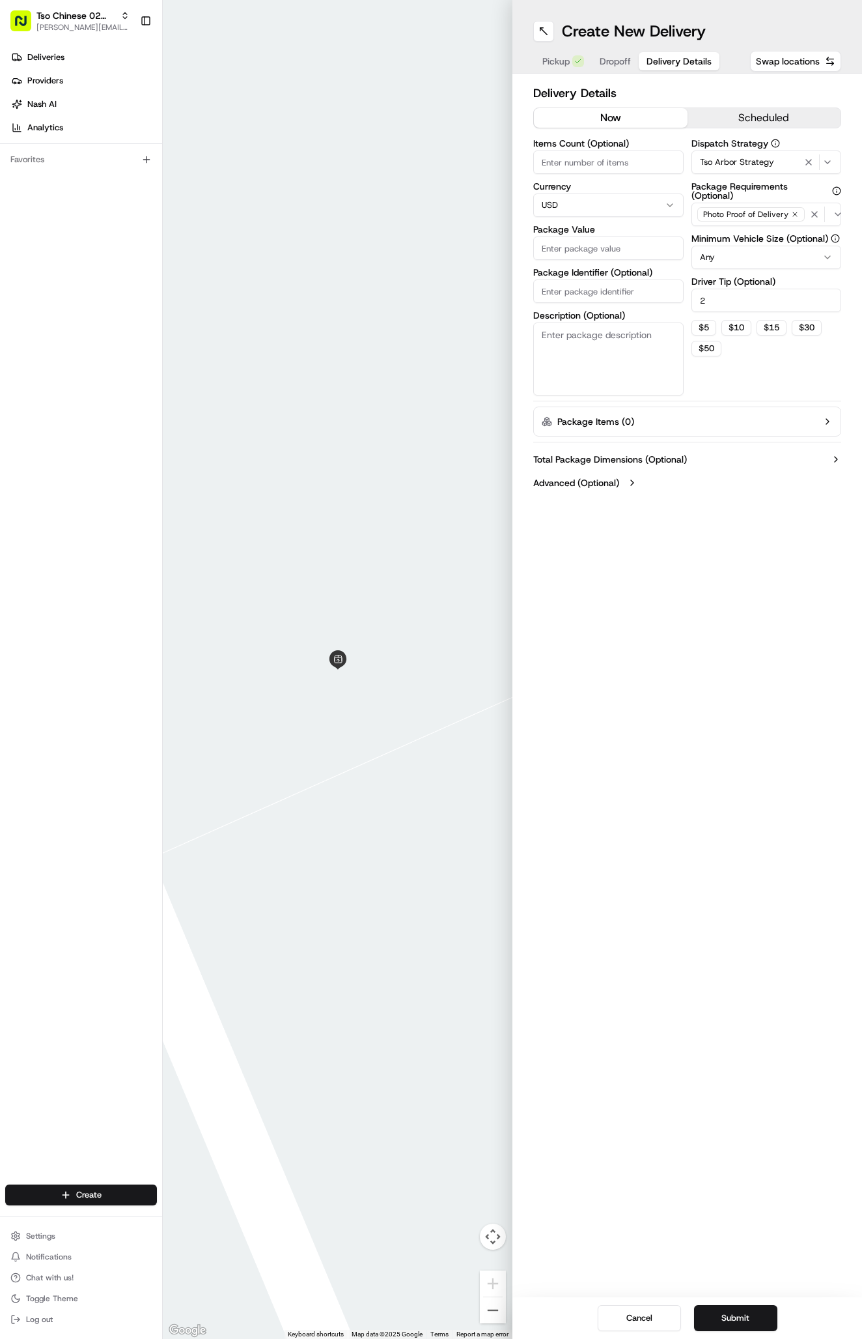
click at [571, 304] on div "Items Count (Optional) Currency USD Package Value Package Identifier (Optional)…" at bounding box center [608, 267] width 150 height 257
click at [572, 294] on input "Package Identifier (Optional)" at bounding box center [608, 290] width 150 height 23
paste input "JKY9TFY"
type input "JKY9TFY"
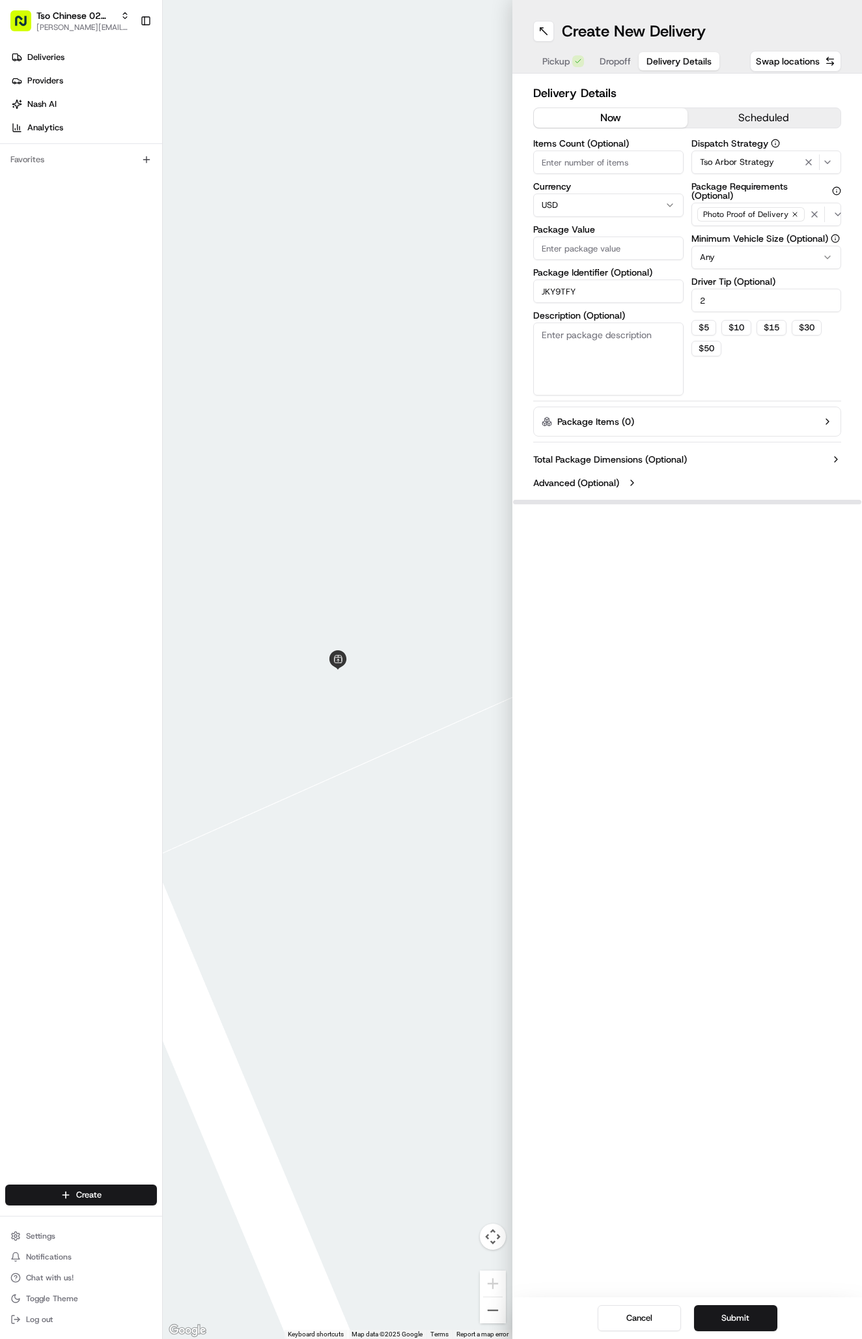
click at [576, 264] on div "Items Count (Optional) Currency USD Package Value Package Identifier (Optional)…" at bounding box center [608, 267] width 150 height 257
click at [576, 253] on input "Package Value" at bounding box center [608, 247] width 150 height 23
type input "43.68"
click at [622, 57] on span "Dropoff" at bounding box center [615, 61] width 31 height 13
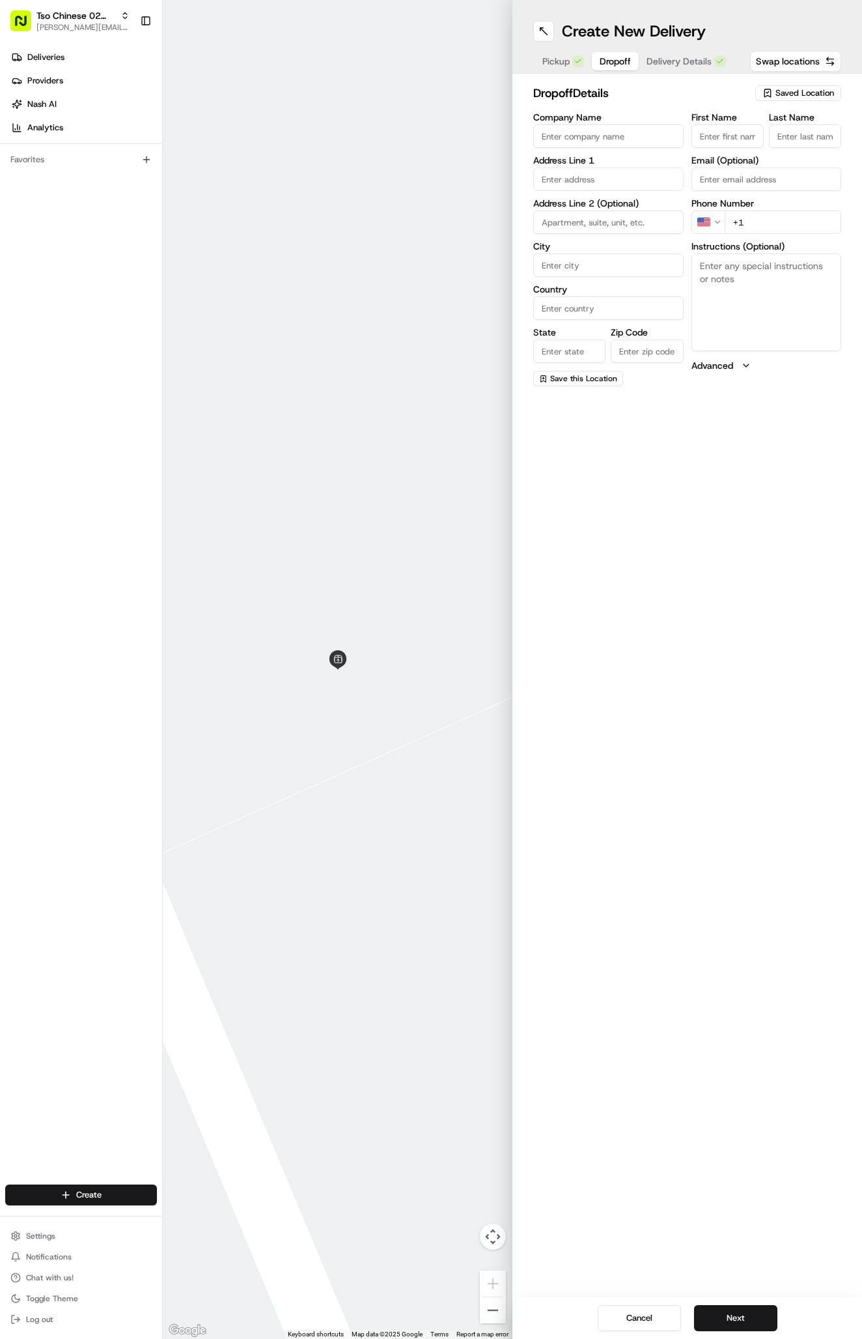
click at [593, 191] on div "Company Name Address Line 1 Address Line 2 (Optional) City Country State Zip Co…" at bounding box center [608, 250] width 150 height 274
paste input "7605 Brookhollow Cove"
click at [619, 210] on div "7605 Brookhollow Cove, Austin, TX" at bounding box center [609, 207] width 144 height 20
type input "[STREET_ADDRESS]"
type input "Austin"
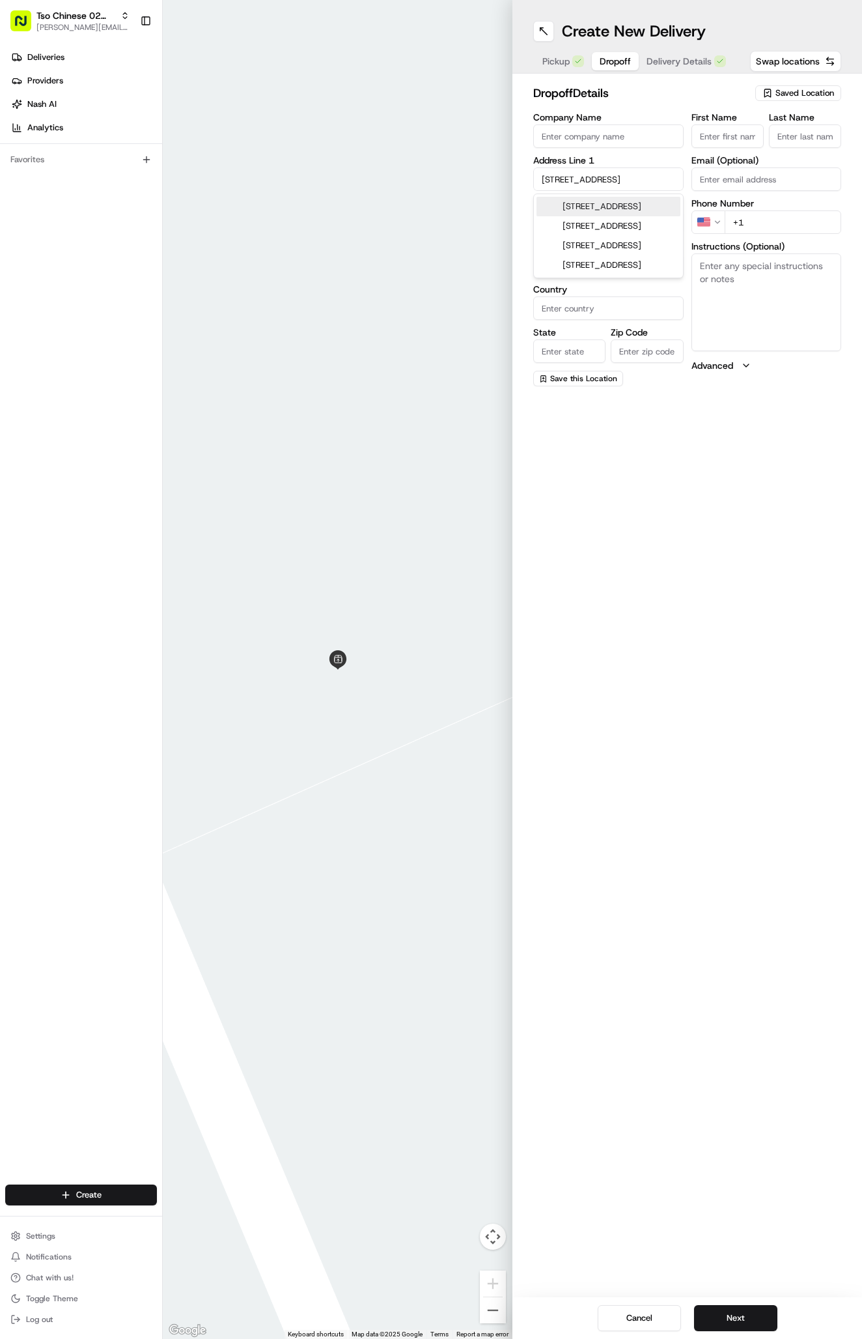
type input "[GEOGRAPHIC_DATA]"
type input "78752"
type input "7605 Brookhollow Cove"
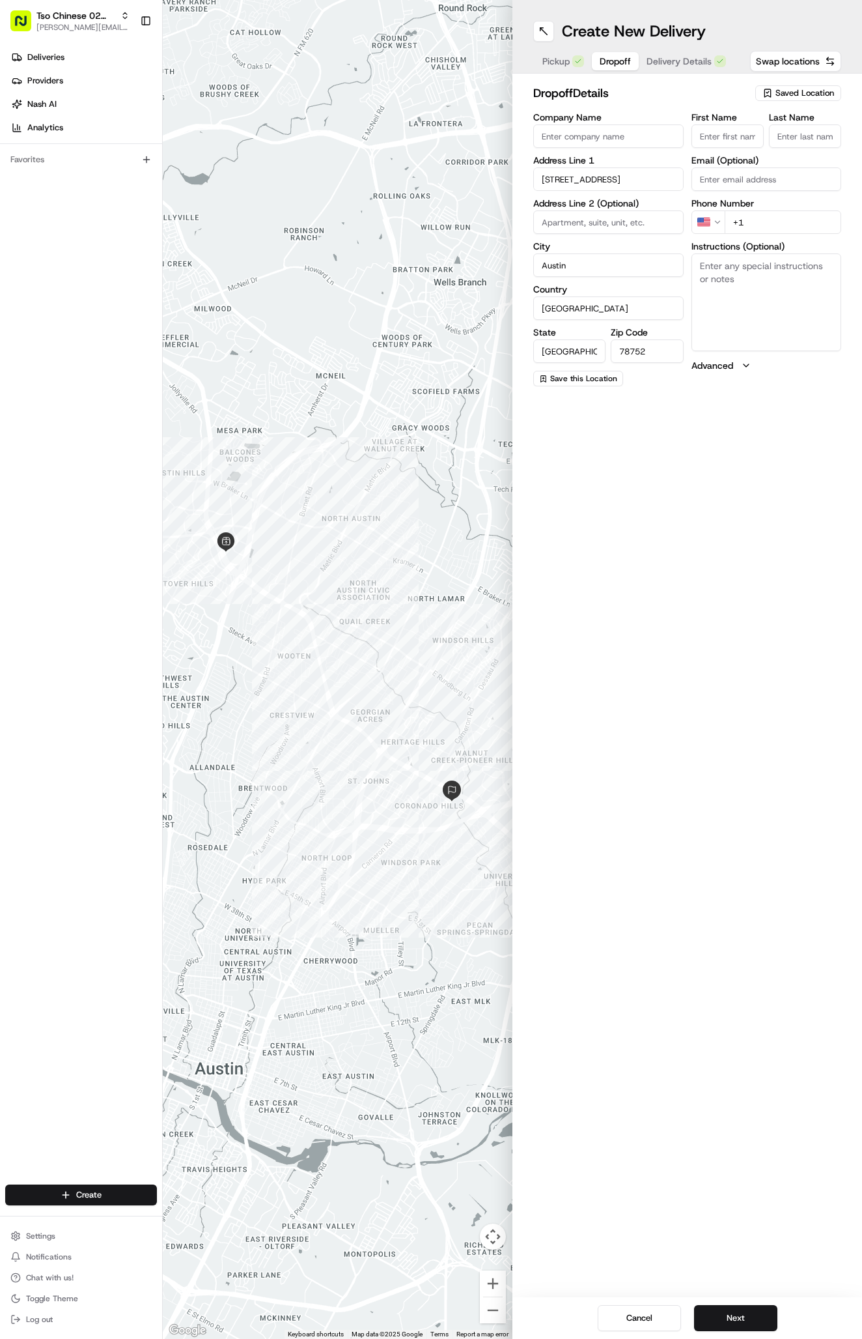
paste input "ashley marshall"
type input "ashley marshall"
type input "."
paste input "512 934 1409"
type input "+1 512 934 1409"
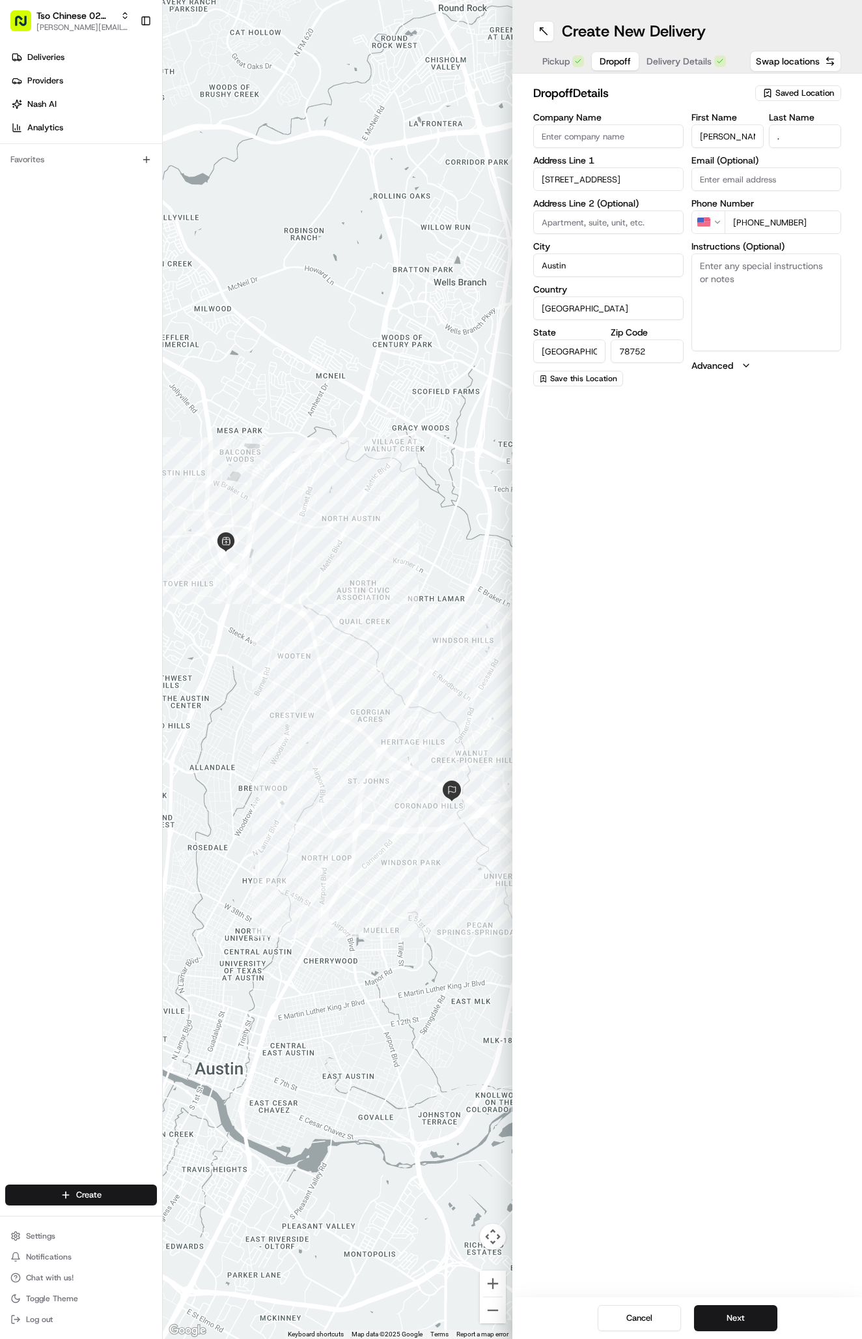
click at [748, 1303] on div "Cancel Next" at bounding box center [688, 1318] width 350 height 42
click at [748, 1308] on button "Next" at bounding box center [735, 1318] width 83 height 26
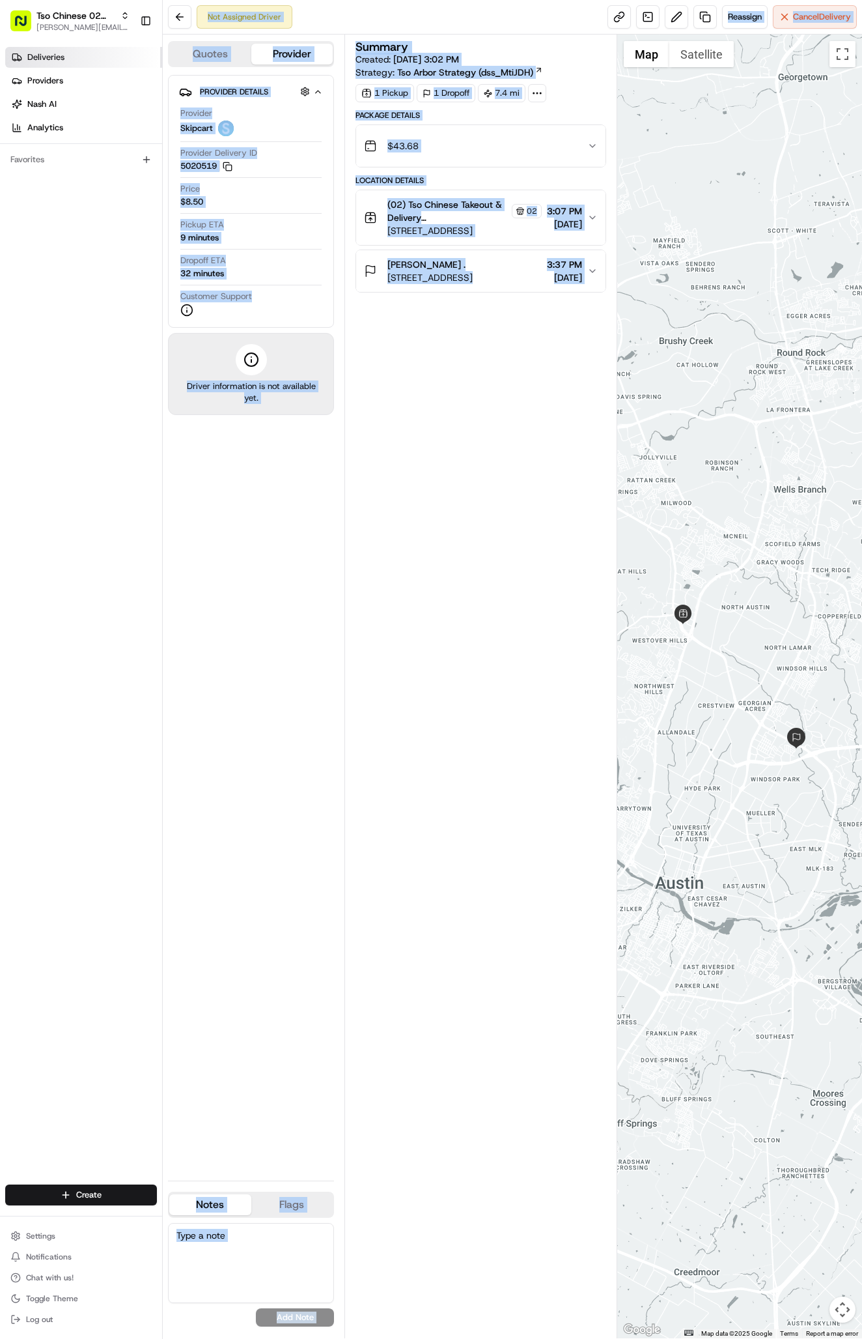
click at [65, 53] on link "Deliveries" at bounding box center [83, 57] width 157 height 21
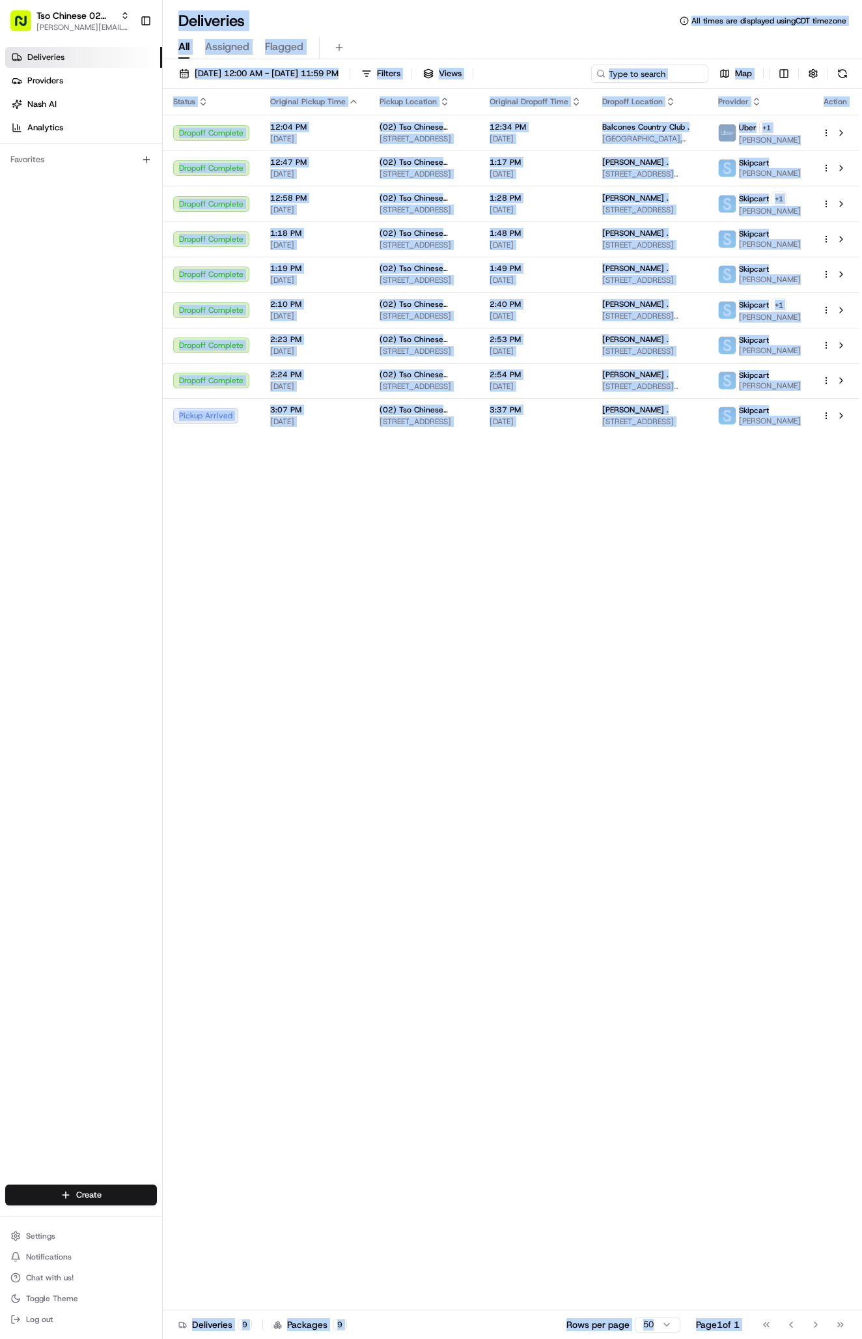
click at [491, 877] on div "Status Original Pickup Time Pickup Location Original Dropoff Time Dropoff Locat…" at bounding box center [511, 699] width 697 height 1221
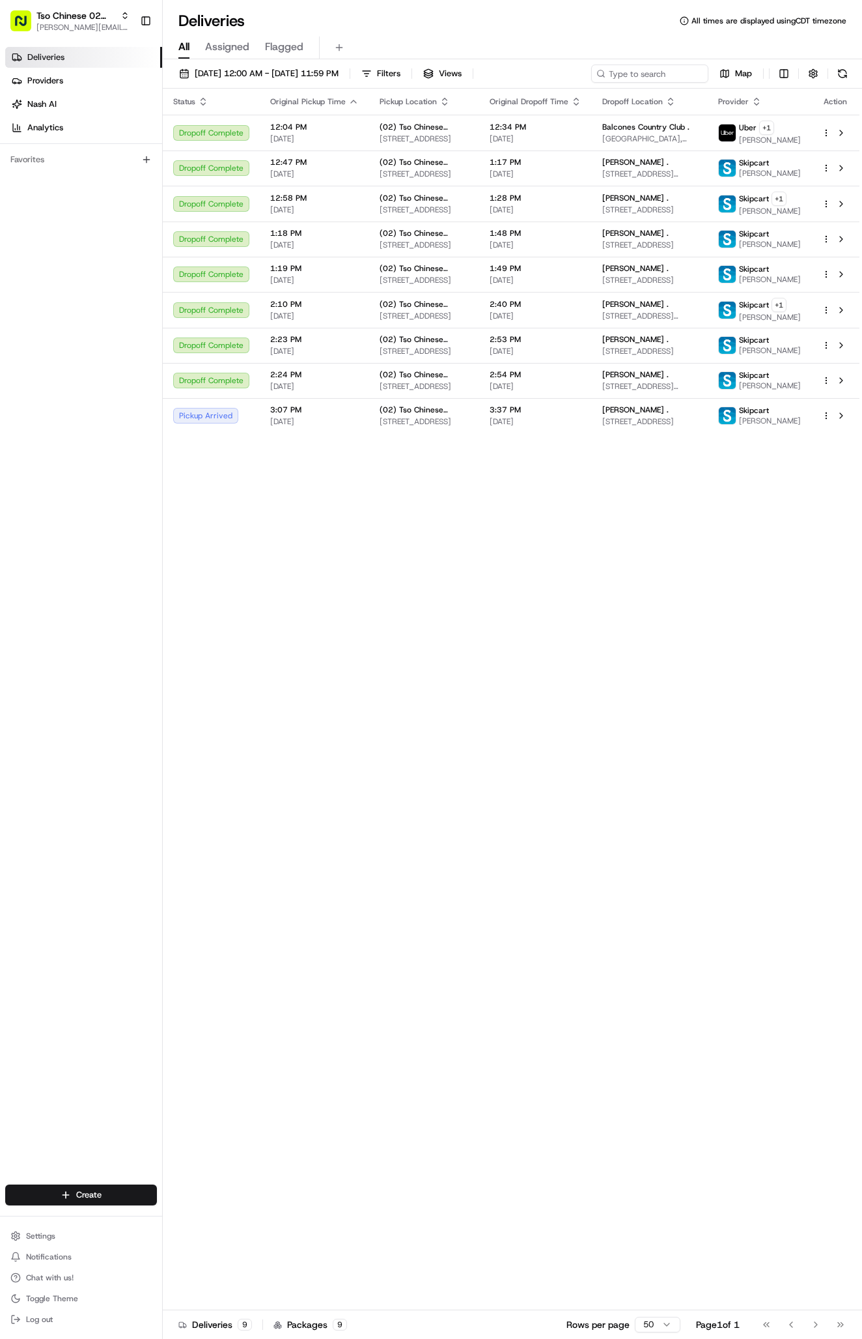
click at [491, 877] on div "Status Original Pickup Time Pickup Location Original Dropoff Time Dropoff Locat…" at bounding box center [511, 699] width 697 height 1221
click at [94, 1190] on html "Tso Chinese 02 Arbor [PERSON_NAME][EMAIL_ADDRESS][DOMAIN_NAME] Toggle Sidebar D…" at bounding box center [431, 669] width 862 height 1339
click at [201, 1215] on link "Delivery" at bounding box center [235, 1218] width 145 height 23
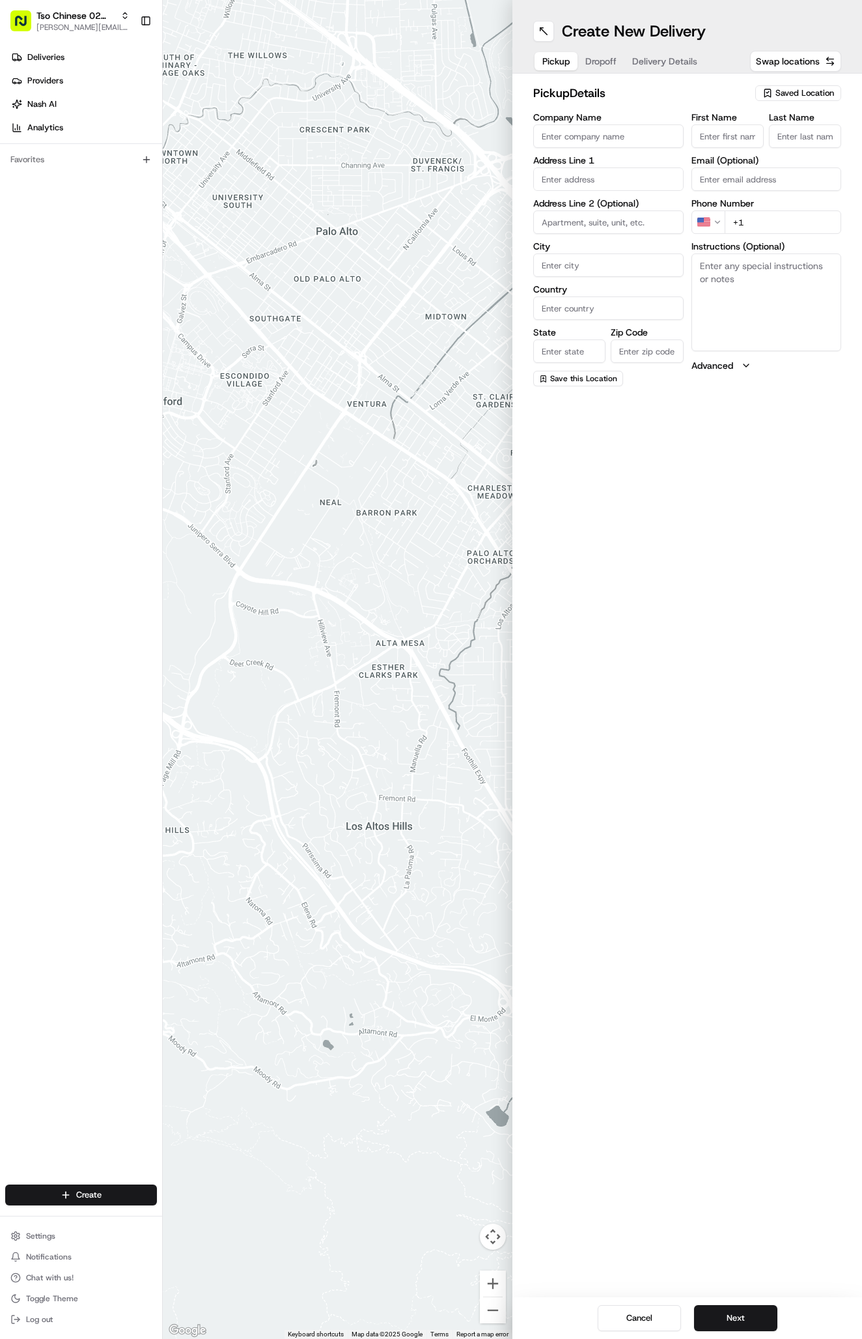
click at [803, 90] on span "Saved Location" at bounding box center [805, 93] width 59 height 12
click at [795, 133] on div "(02) Tso Chinese Takeout & Delivery [GEOGRAPHIC_DATA] (02)" at bounding box center [768, 147] width 186 height 31
type input "(02) Tso Chinese Takeout & Delivery [GEOGRAPHIC_DATA]"
type input "Bldg E Ste 402"
type input "Austin"
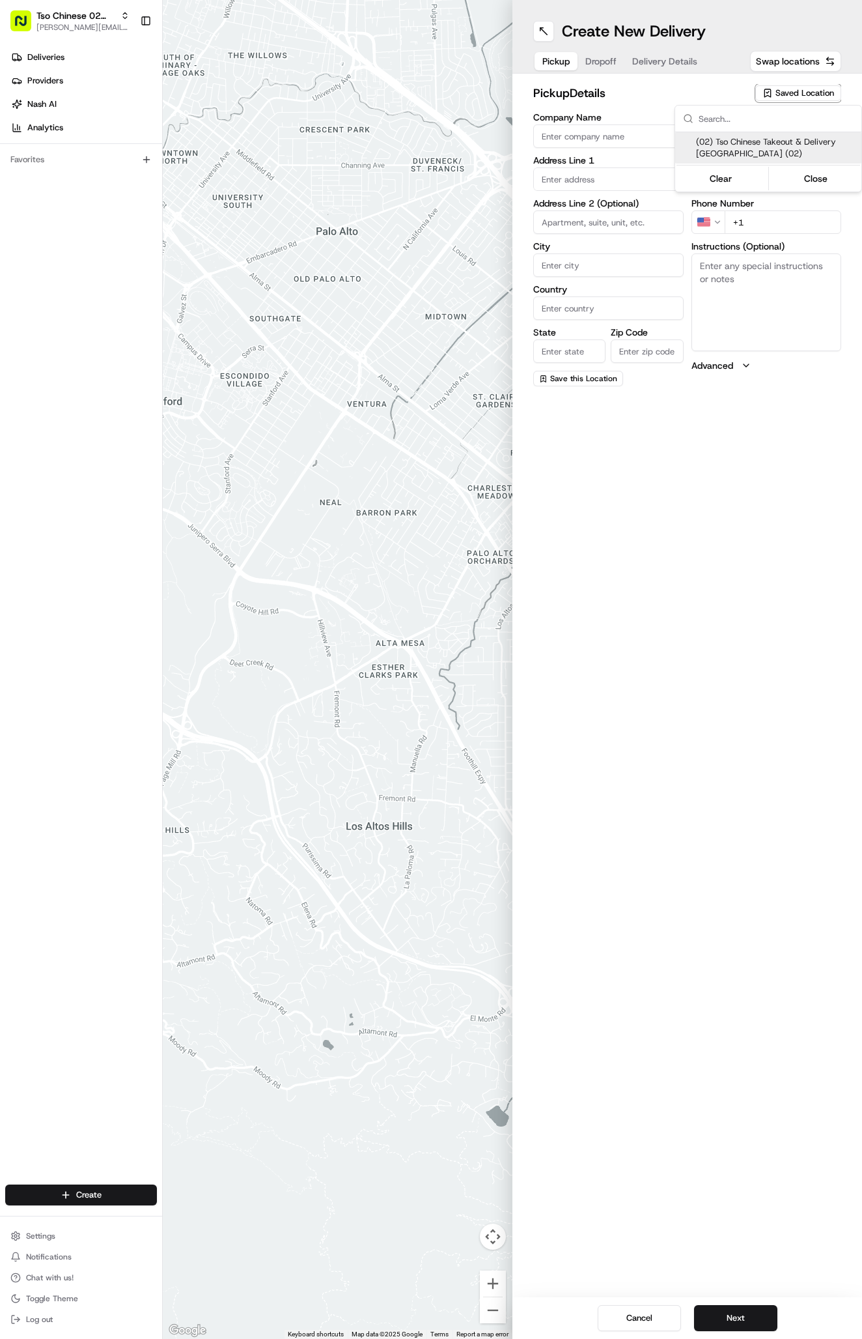
type input "US"
type input "[GEOGRAPHIC_DATA]"
type input "78759"
type input "Tso Chinese"
type input "Arboretum Crossing Manager"
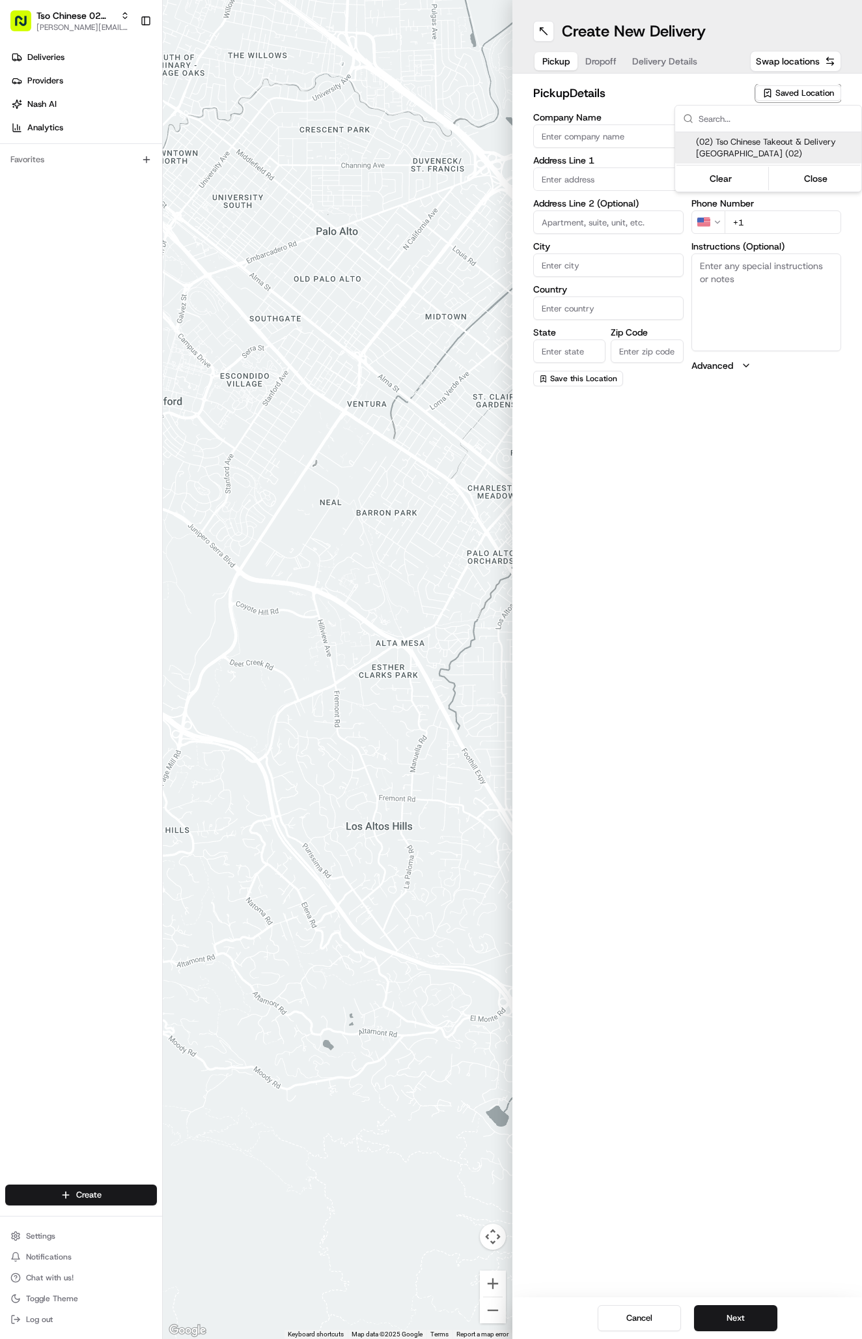
type input "[EMAIL_ADDRESS][DOMAIN_NAME]"
type input "[PHONE_NUMBER]"
type textarea "Submit a picture displaying address & food as Proof of Delivery. Envía una foto…"
type input "[STREET_ADDRESS]"
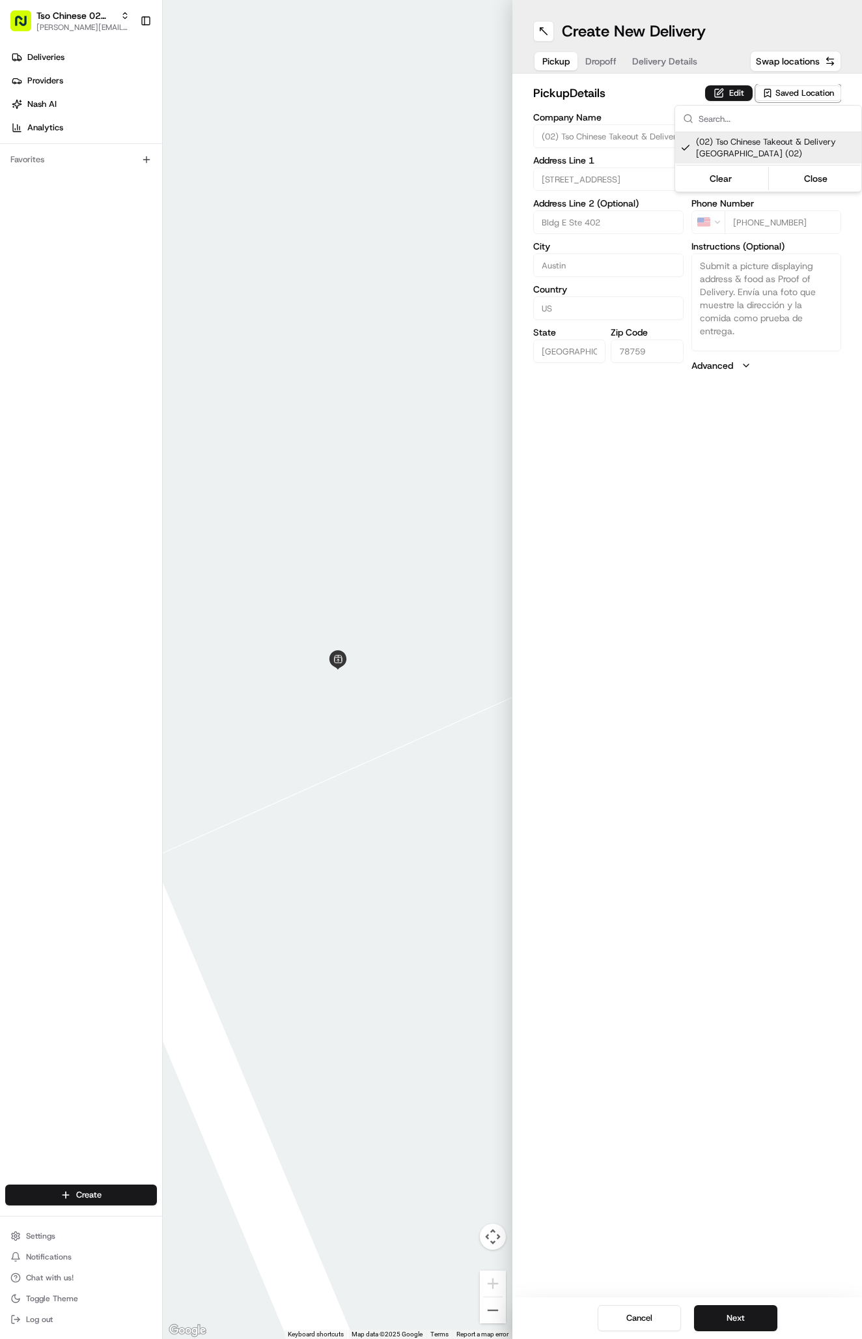
click at [765, 771] on html "Tso Chinese 02 Arbor [PERSON_NAME][EMAIL_ADDRESS][DOMAIN_NAME] Toggle Sidebar D…" at bounding box center [431, 669] width 862 height 1339
click at [724, 1312] on button "Next" at bounding box center [735, 1318] width 83 height 26
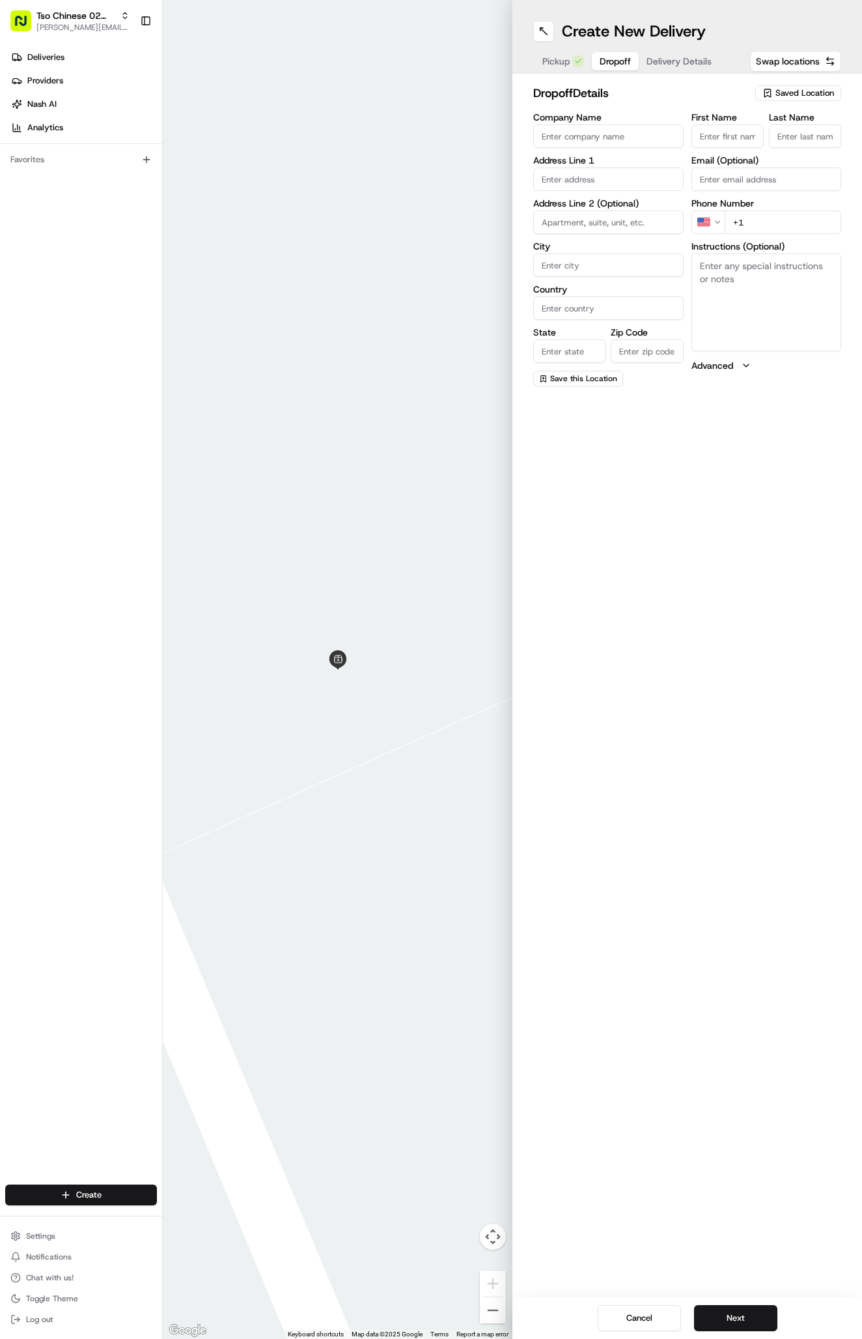
paste input "Mars Meza"
type input "Mars Meza"
type input "."
click at [793, 231] on input "+1" at bounding box center [783, 221] width 117 height 23
paste input "512 921 4319"
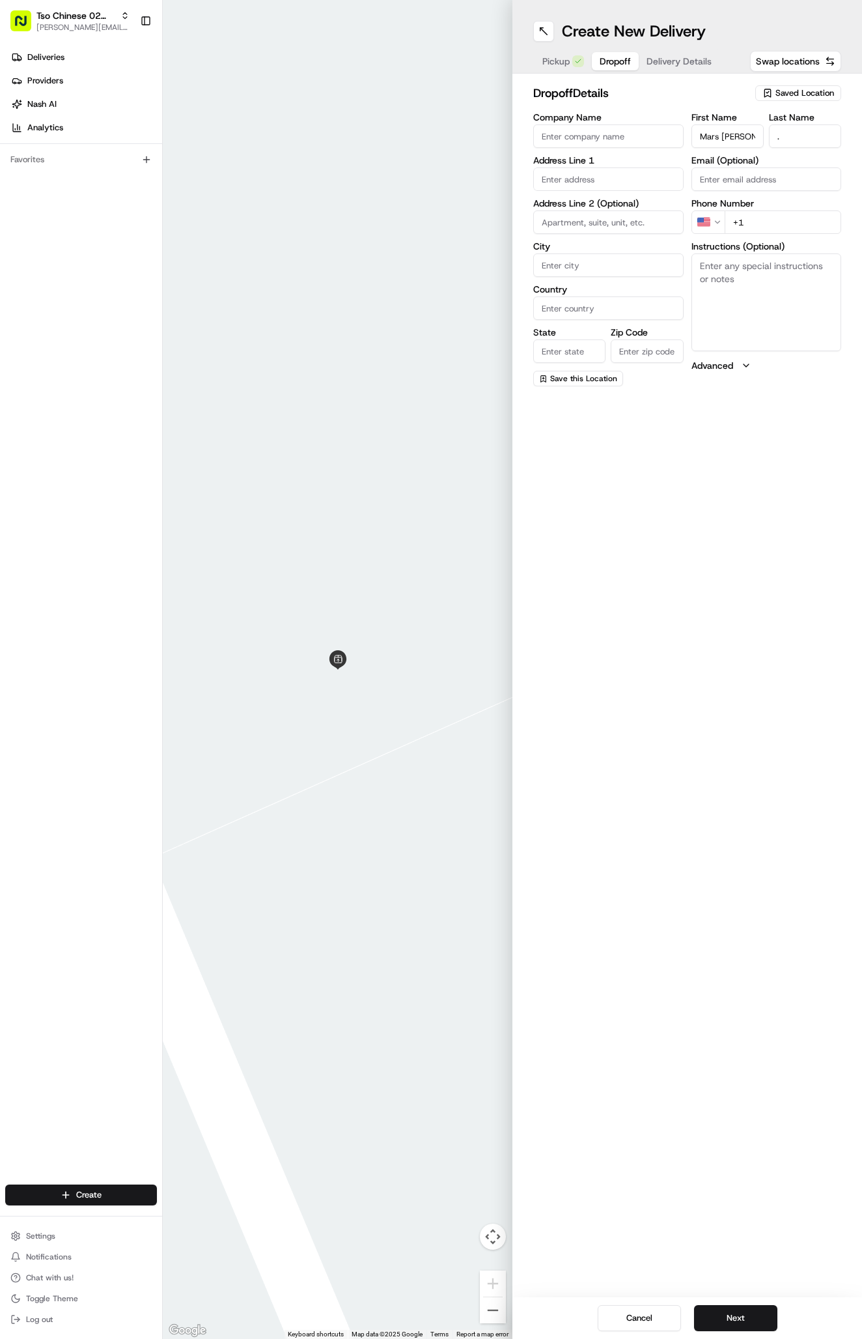
type input "+1 512 921 4319"
paste input "11160 Jollyville Road"
click at [595, 201] on div "11160 Jollyville Rd, Austin, TX" at bounding box center [609, 207] width 144 height 20
type input "[STREET_ADDRESS]"
type input "Austin"
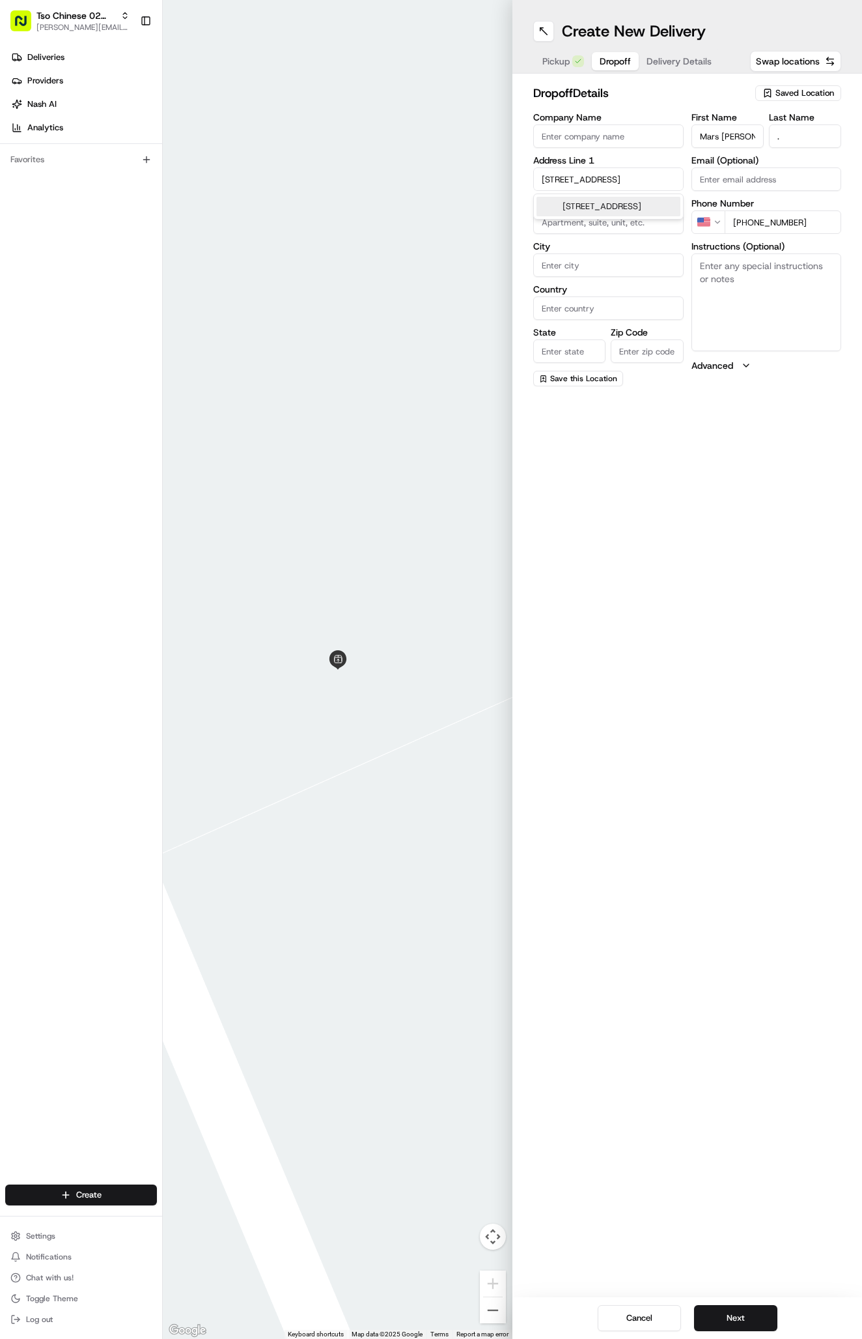
type input "[GEOGRAPHIC_DATA]"
type input "78759"
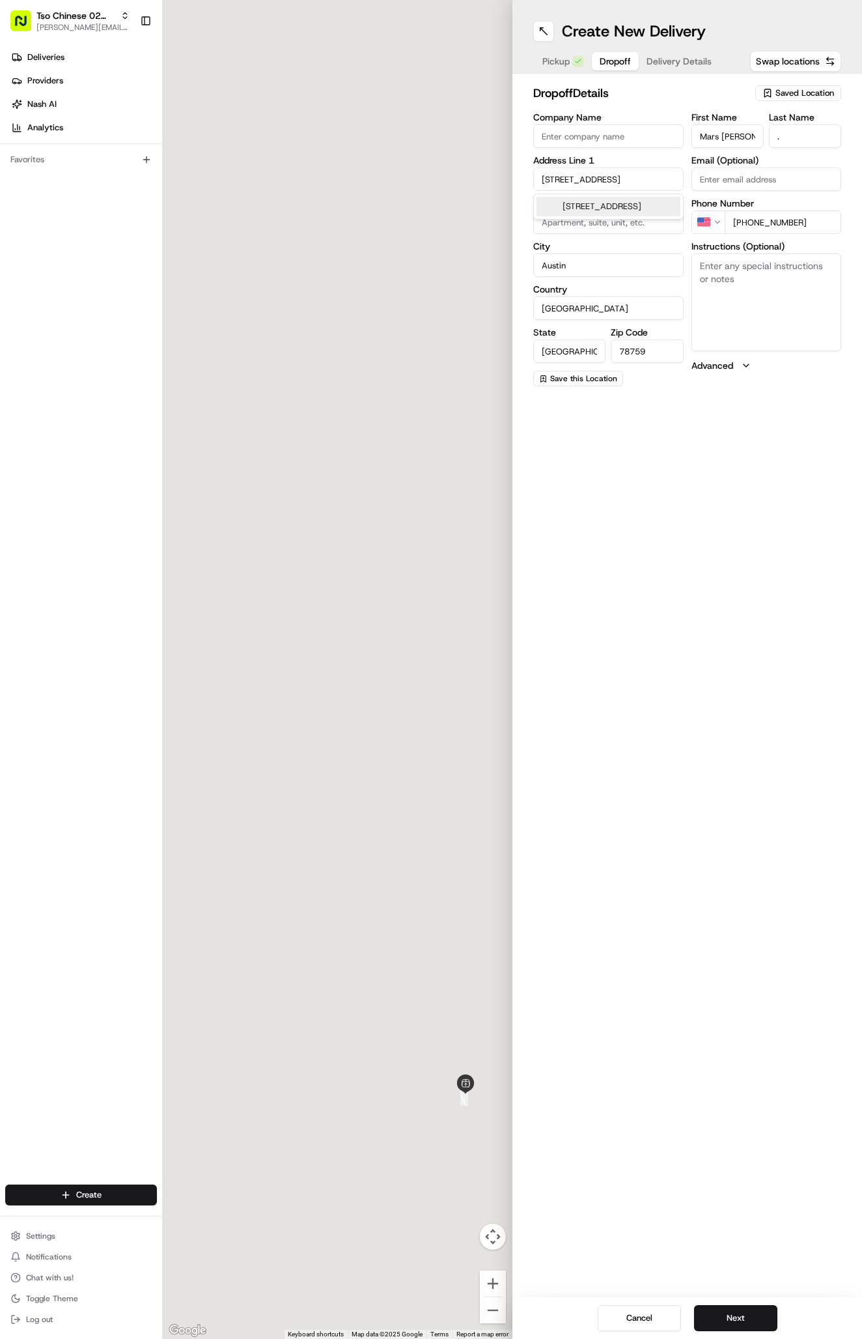
type input "11160 Jollyville Road"
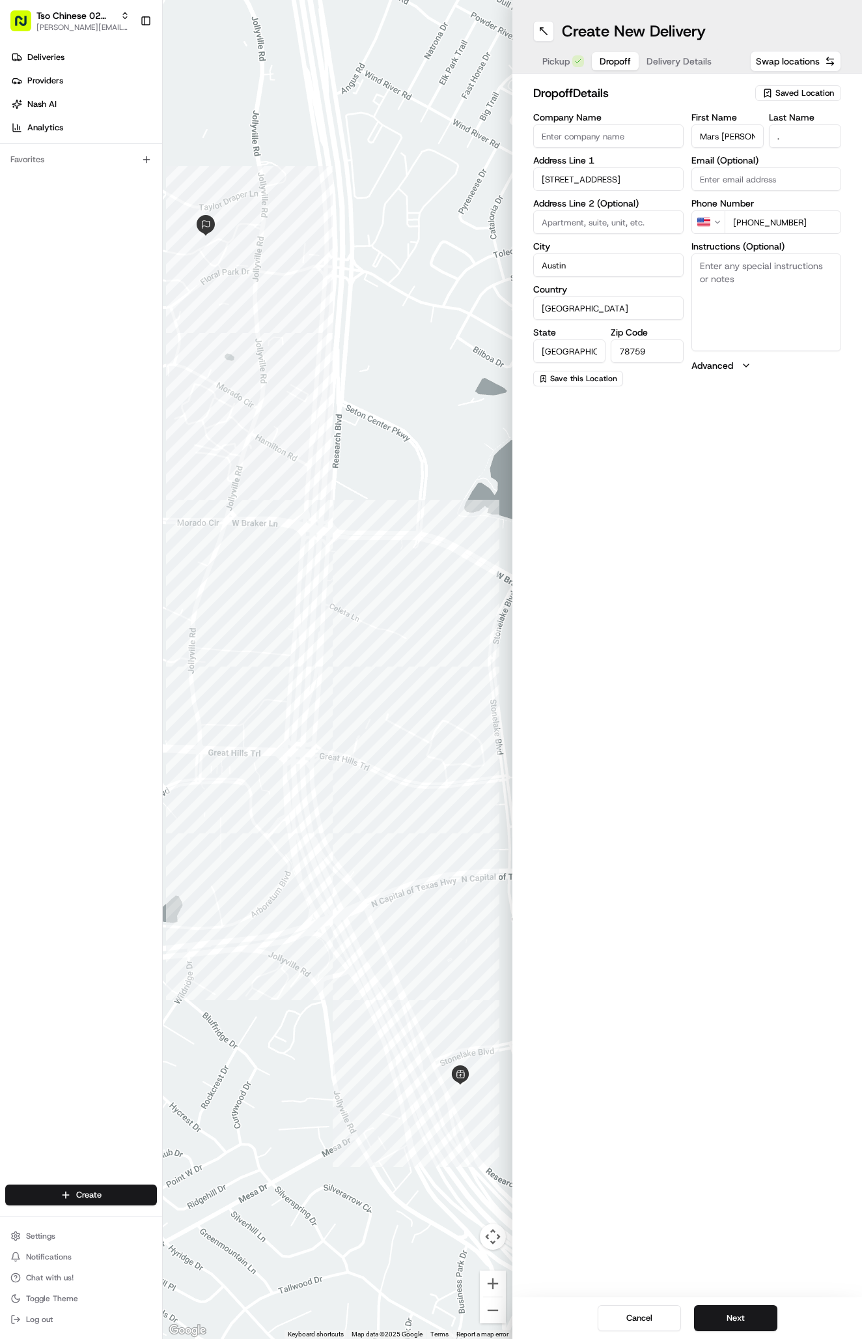
click at [802, 302] on textarea "Instructions (Optional)" at bounding box center [767, 302] width 150 height 98
paste textarea "Company: High oaks"
click at [765, 303] on textarea "Company: High oaks" at bounding box center [767, 302] width 150 height 98
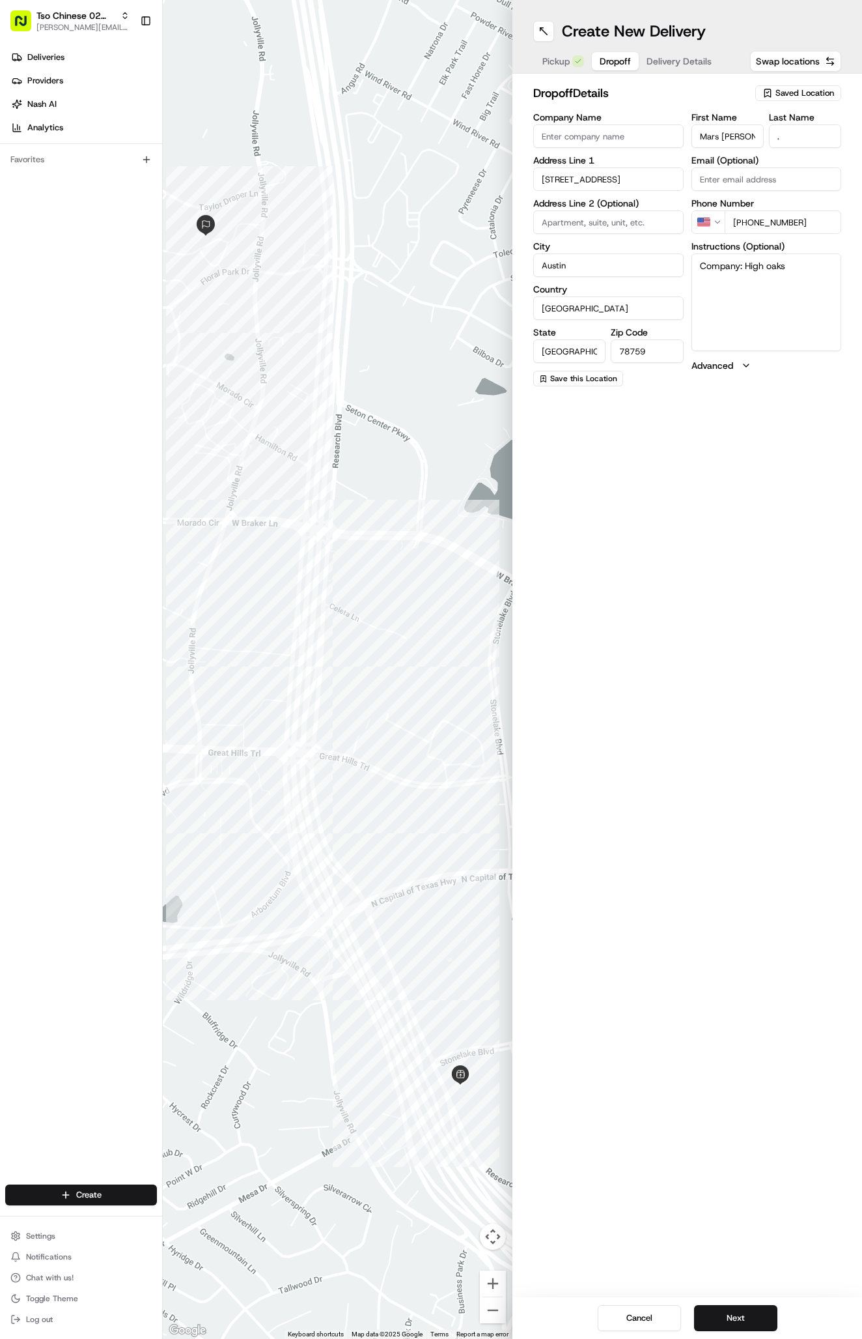
click at [765, 303] on textarea "Company: High oaks" at bounding box center [767, 302] width 150 height 98
paste textarea "Apt 834"
paste textarea "Building 8 oh hello doormat leave on stool"
type textarea "Company: High oaks Apt 834 Building 8 oh hello doormat leave on stool"
click at [725, 1312] on button "Next" at bounding box center [735, 1318] width 83 height 26
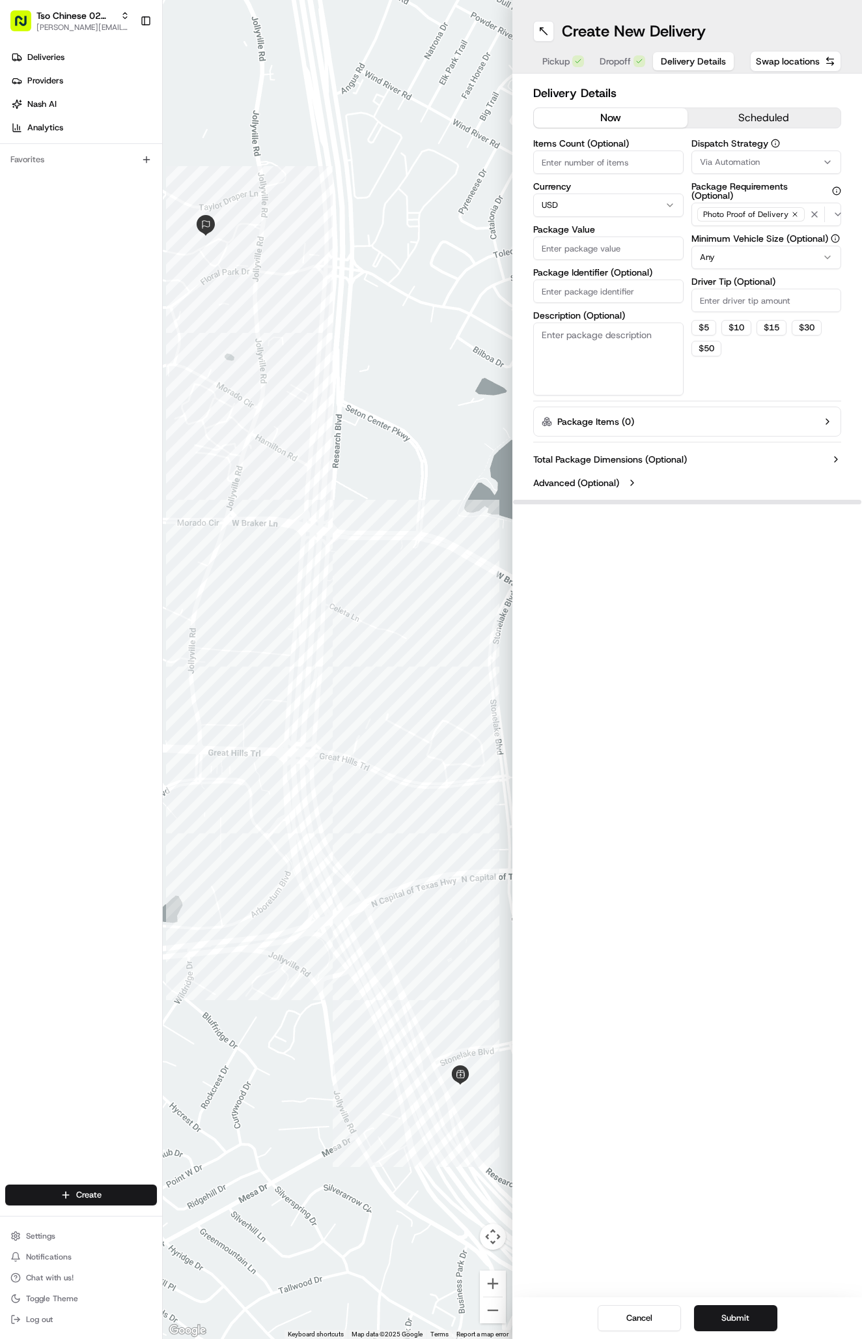
click at [617, 165] on input "Items Count (Optional)" at bounding box center [608, 161] width 150 height 23
type input "3"
click at [605, 255] on input "Package Value" at bounding box center [608, 247] width 150 height 23
type input "32.37"
click at [602, 300] on input "Package Identifier (Optional)" at bounding box center [608, 290] width 150 height 23
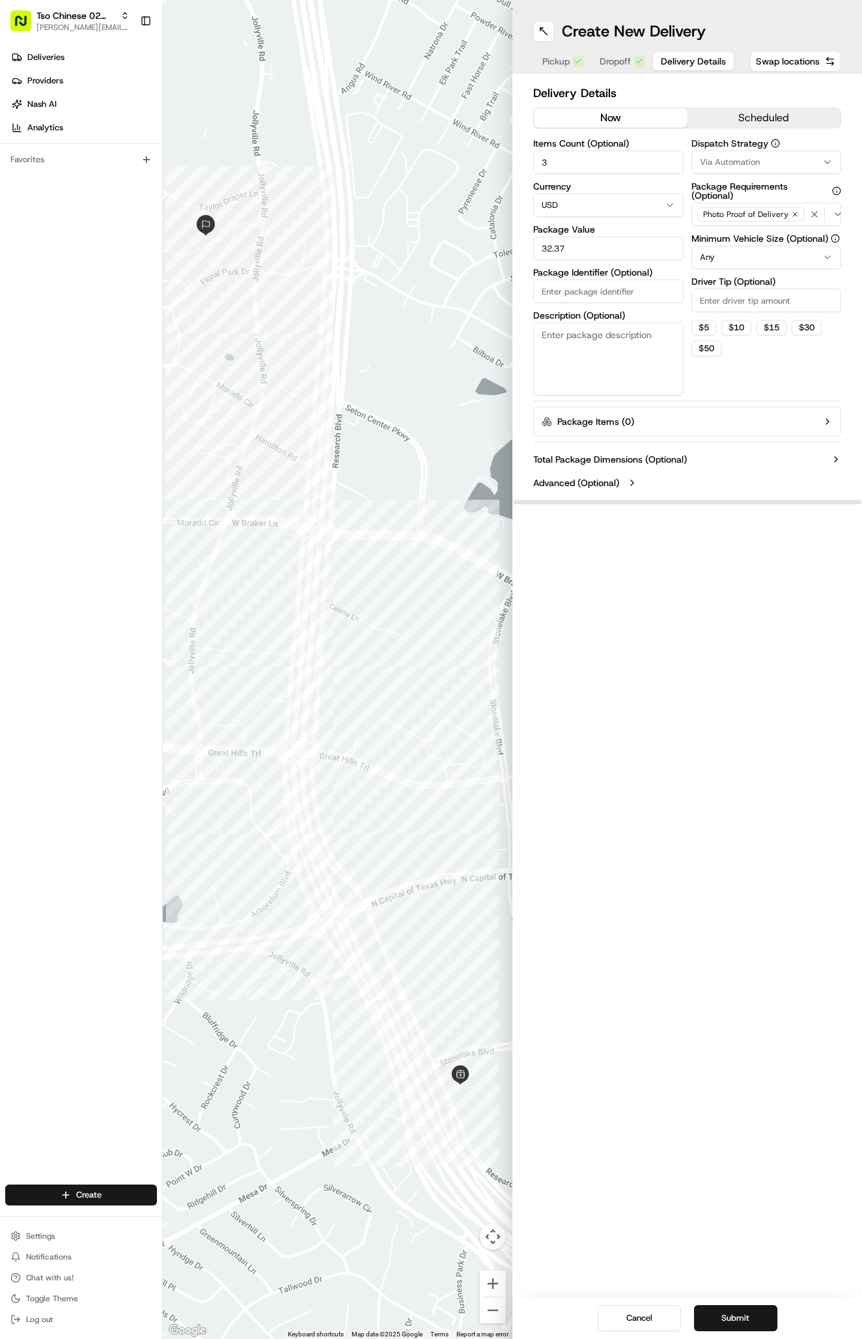
paste input "XAYK7DF"
type input "XAYK7DF"
click at [791, 162] on div "Via Automation" at bounding box center [767, 162] width 144 height 12
click at [741, 235] on span "Tso Arbor Strategy" at bounding box center [776, 233] width 160 height 12
click at [746, 360] on html "Tso Chinese 02 Arbor antonia@tsochinese.com Toggle Sidebar Deliveries Providers…" at bounding box center [431, 669] width 862 height 1339
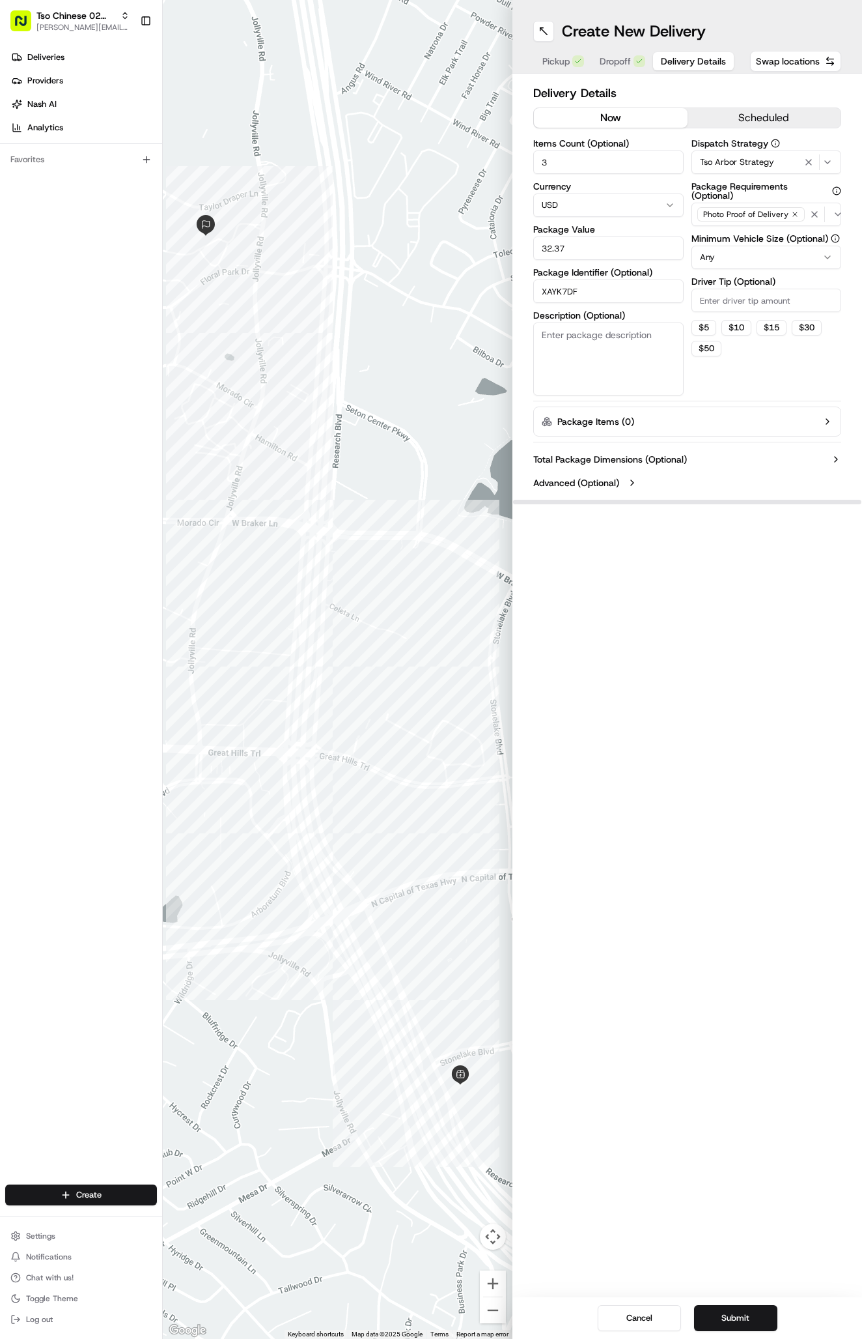
click at [758, 307] on input "Driver Tip (Optional)" at bounding box center [767, 300] width 150 height 23
type input "2"
click at [760, 365] on div "Dispatch Strategy Tso Arbor Strategy Package Requirements (Optional) Photo Proo…" at bounding box center [767, 267] width 150 height 257
click at [742, 1313] on button "Submit" at bounding box center [735, 1318] width 83 height 26
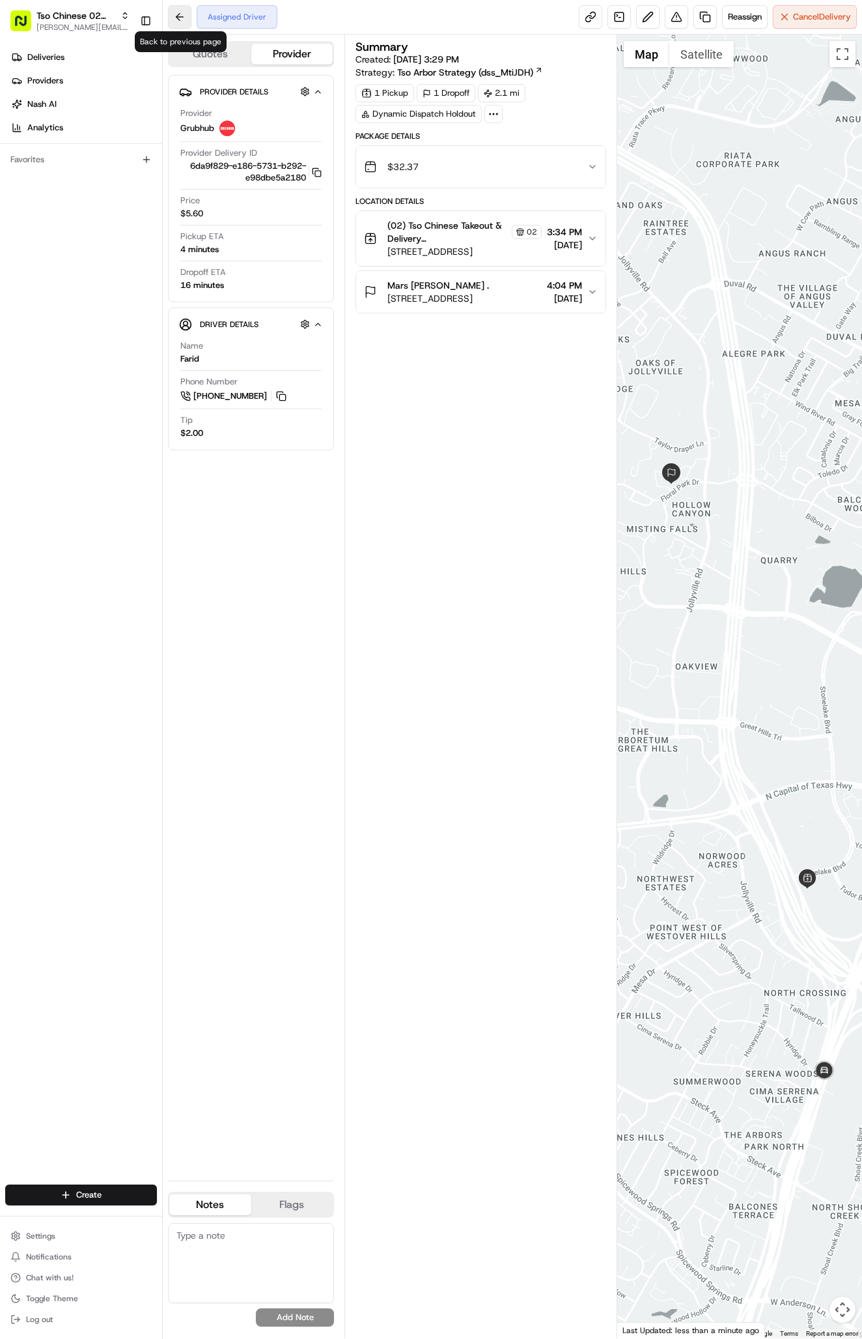
click at [176, 16] on button at bounding box center [179, 16] width 23 height 23
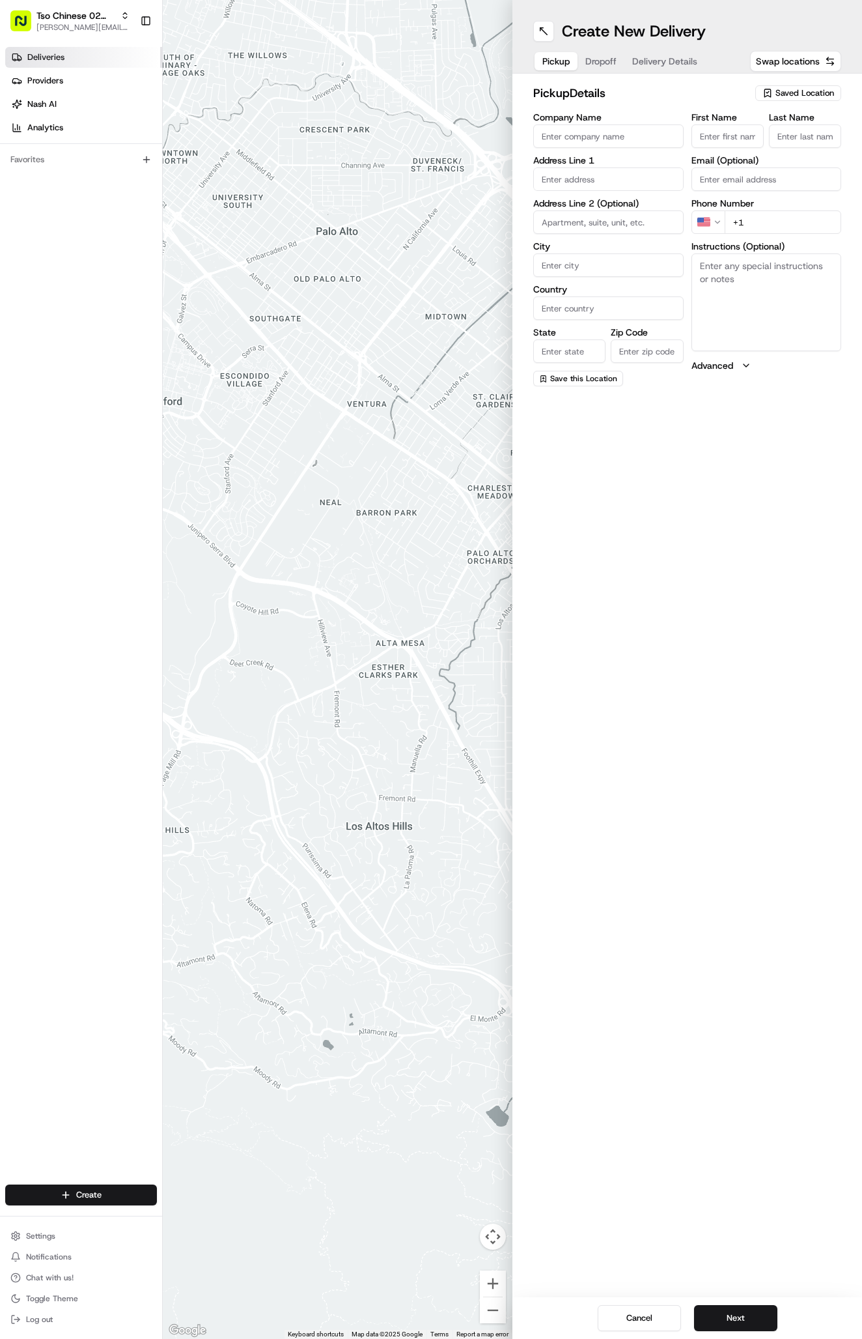
click at [86, 54] on link "Deliveries" at bounding box center [83, 57] width 157 height 21
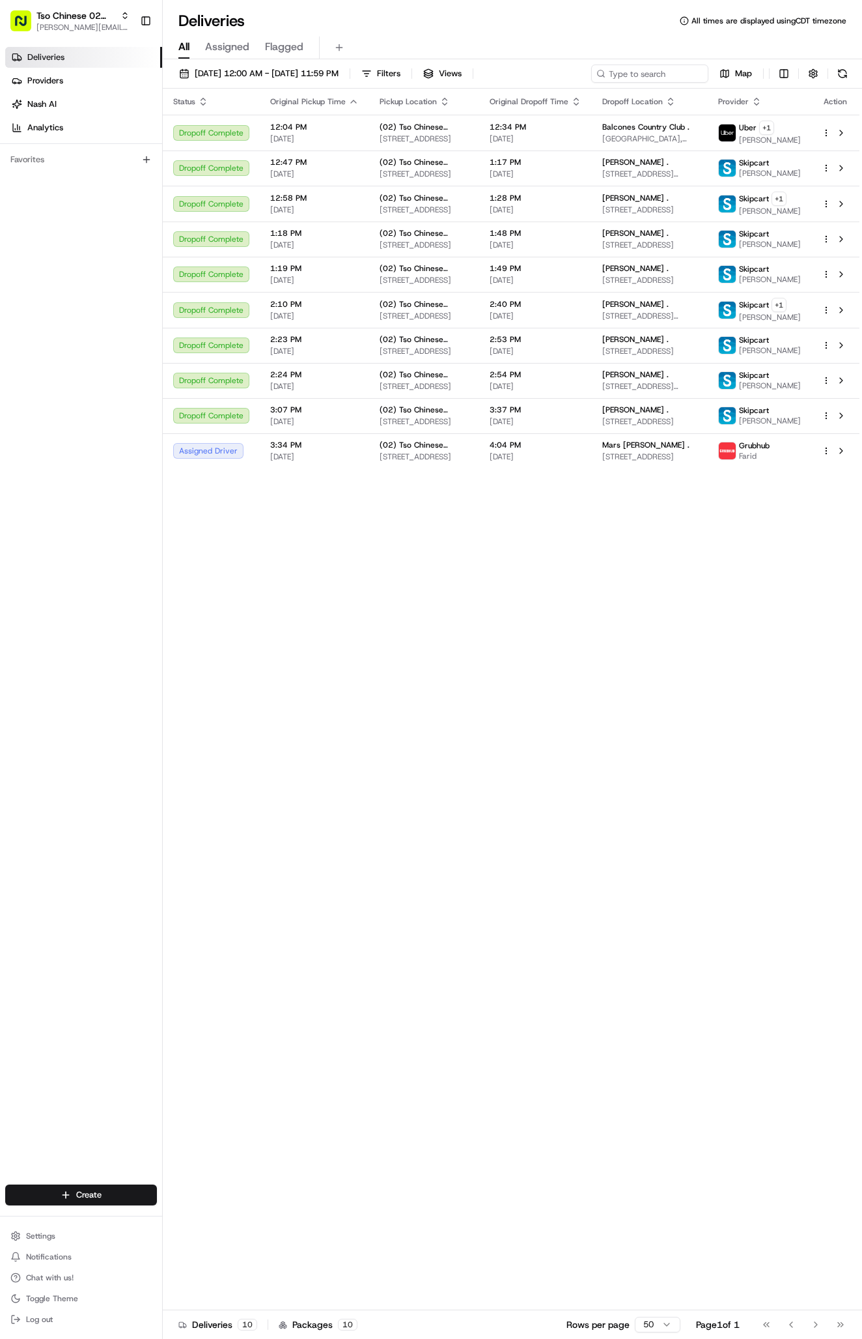
click at [598, 808] on div "Status Original Pickup Time Pickup Location Original Dropoff Time Dropoff Locat…" at bounding box center [511, 699] width 697 height 1221
click at [644, 415] on span "[PERSON_NAME] ." at bounding box center [636, 410] width 66 height 10
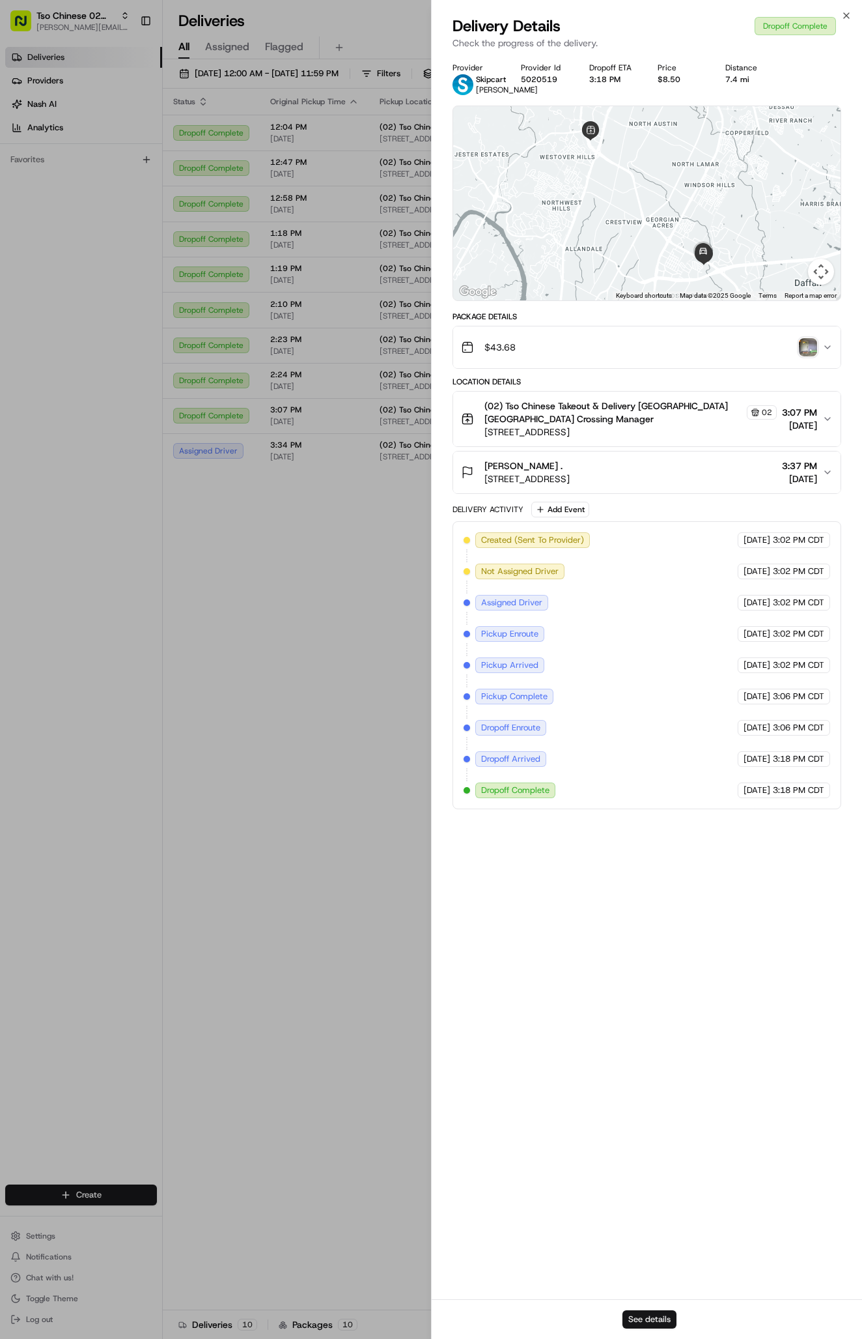
click at [658, 1322] on button "See details" at bounding box center [650, 1319] width 54 height 18
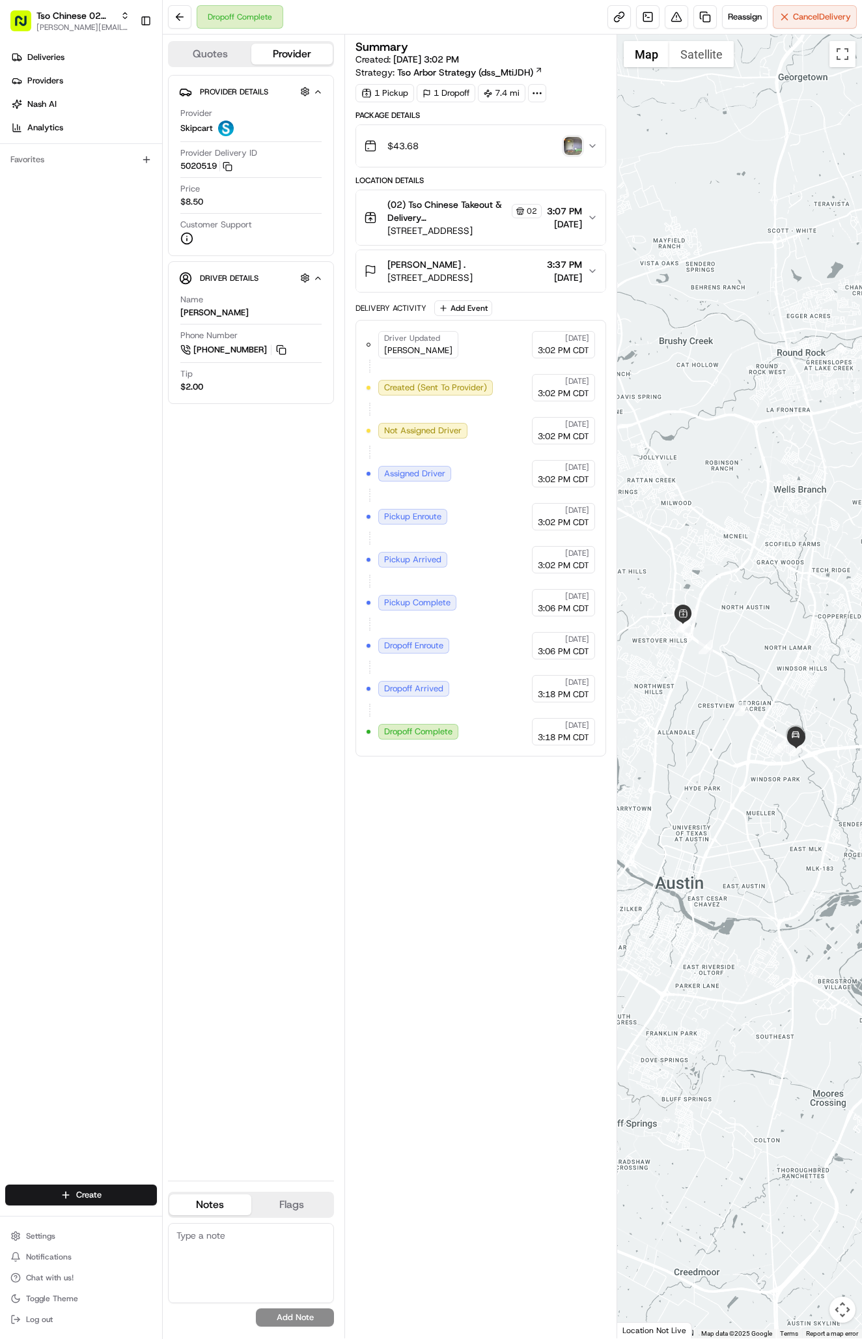
click at [593, 268] on icon "button" at bounding box center [593, 271] width 10 height 10
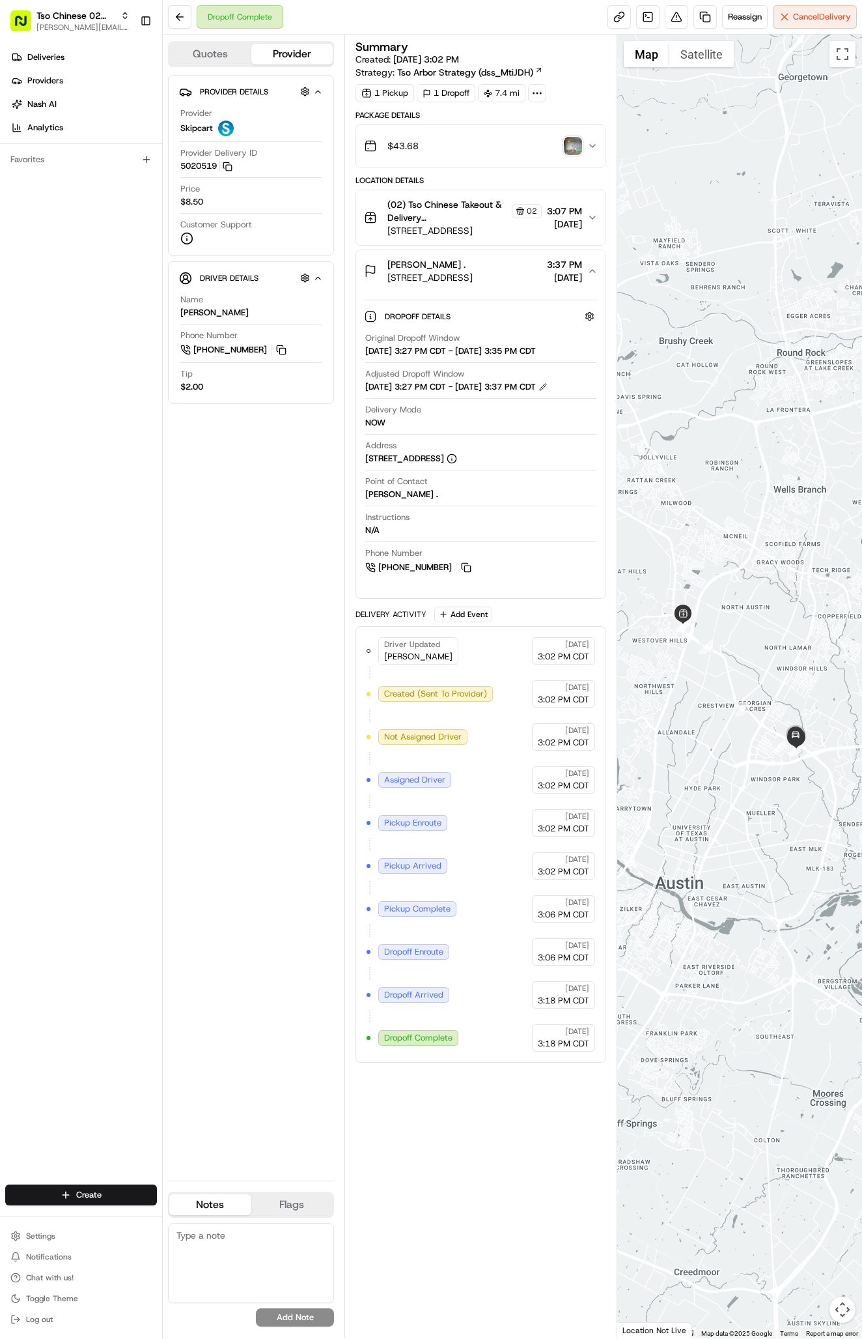
click at [596, 272] on icon "button" at bounding box center [593, 271] width 10 height 10
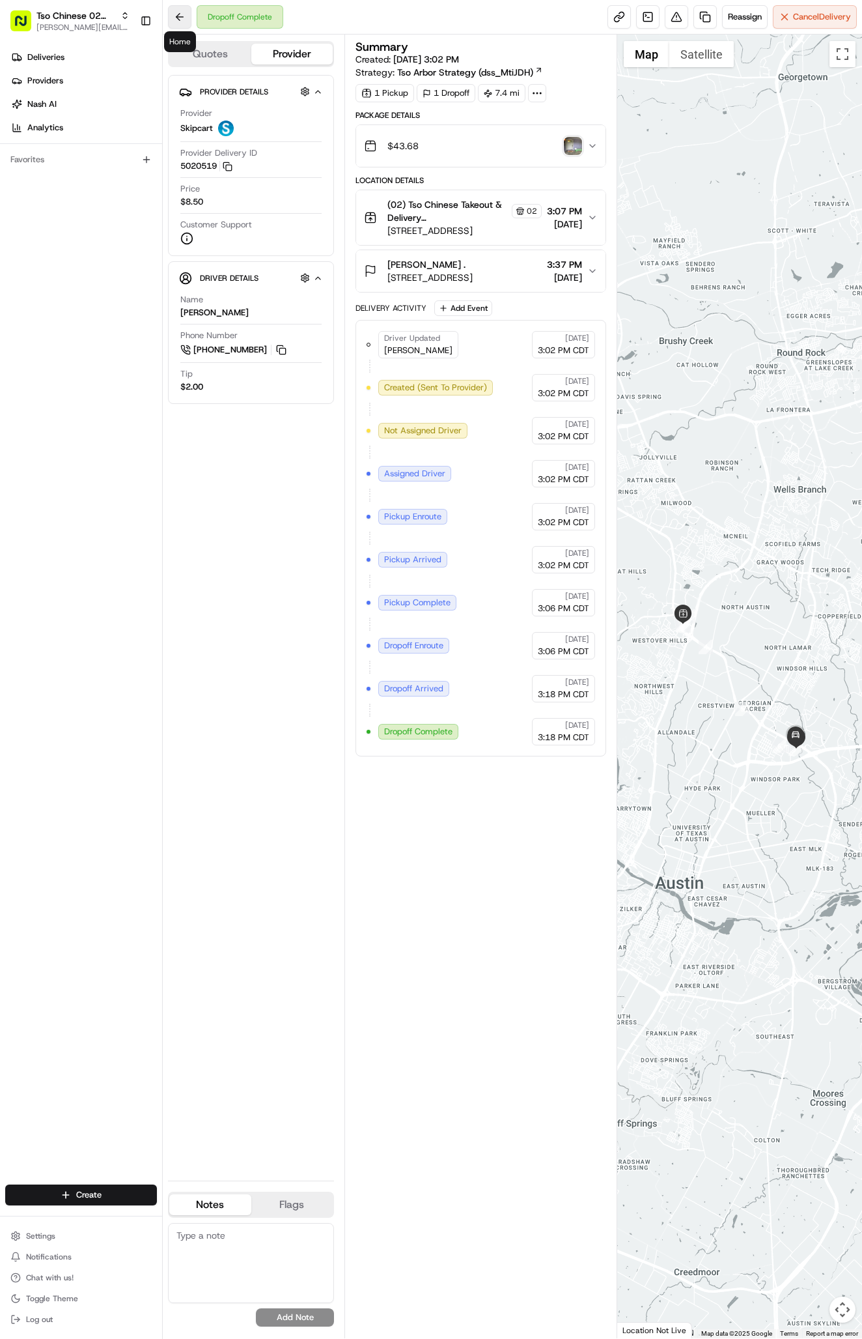
click at [174, 17] on button at bounding box center [179, 16] width 23 height 23
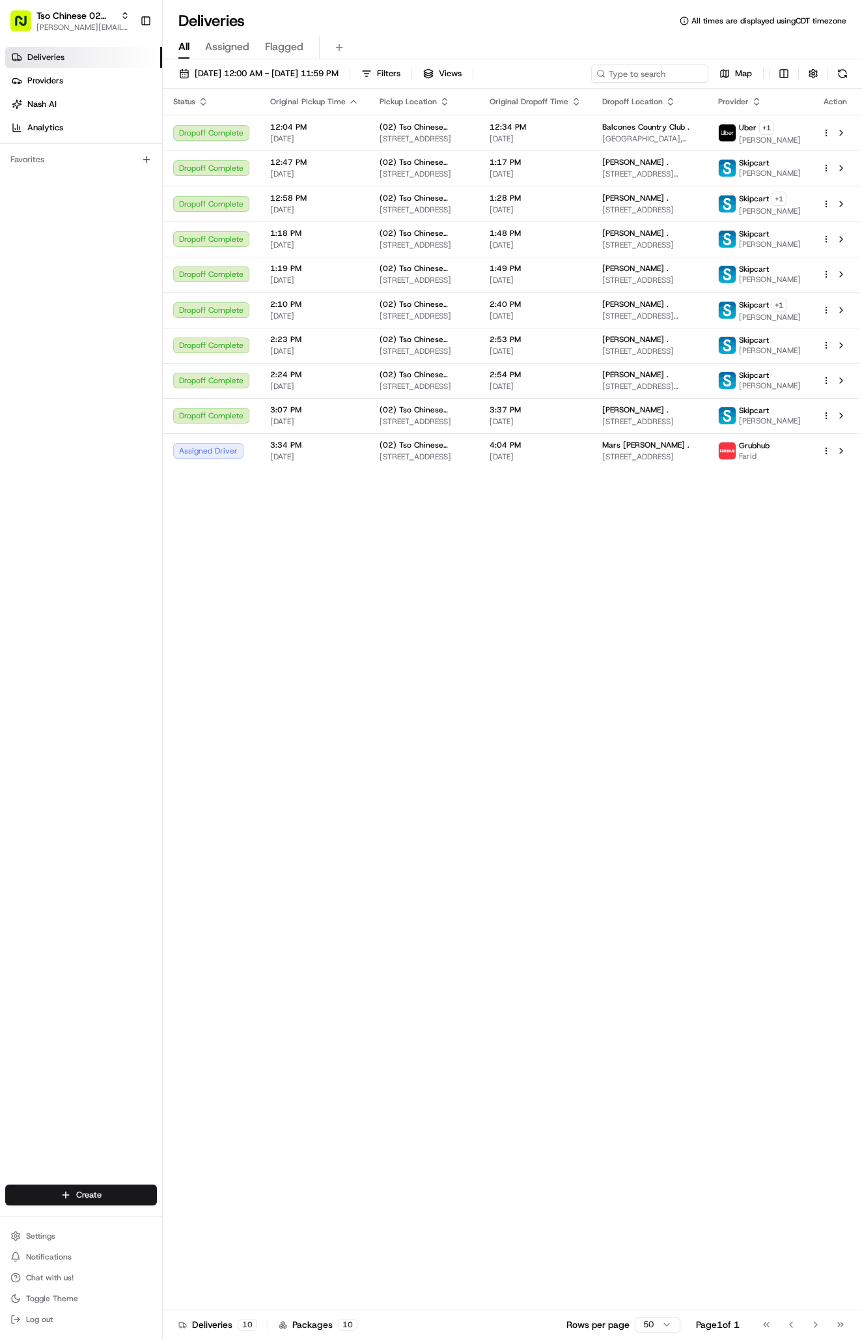
click at [442, 649] on div "Status Original Pickup Time Pickup Location Original Dropoff Time Dropoff Locat…" at bounding box center [511, 699] width 697 height 1221
click at [69, 1189] on html "Tso Chinese 02 Arbor [PERSON_NAME][EMAIL_ADDRESS][DOMAIN_NAME] Toggle Sidebar D…" at bounding box center [431, 669] width 862 height 1339
click at [216, 1217] on link "Delivery" at bounding box center [235, 1218] width 145 height 23
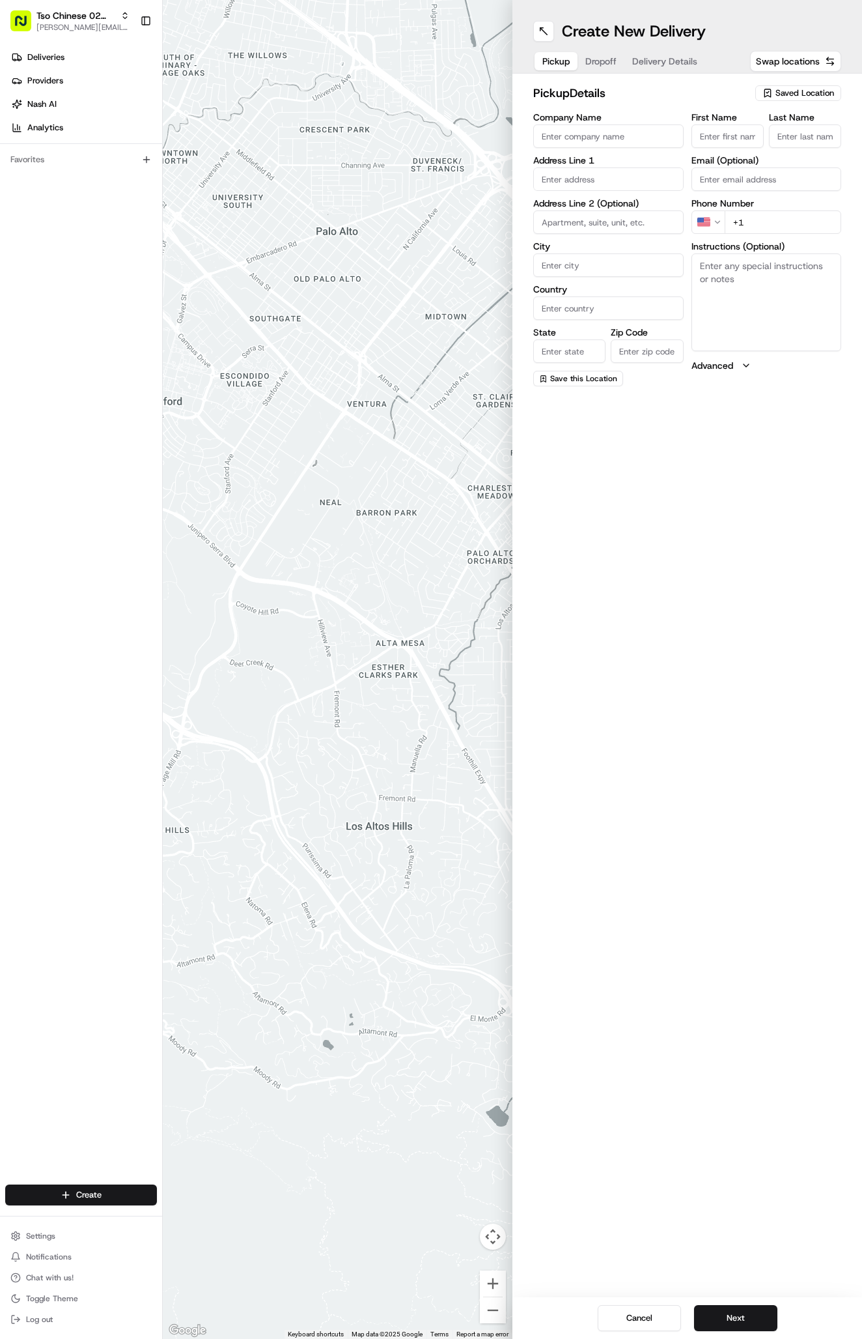
click at [796, 92] on span "Saved Location" at bounding box center [805, 93] width 59 height 12
click at [735, 156] on span "(02) Tso Chinese Takeout & Delivery [GEOGRAPHIC_DATA] (02)" at bounding box center [776, 147] width 160 height 23
type input "(02) Tso Chinese Takeout & Delivery [GEOGRAPHIC_DATA]"
type input "[STREET_ADDRESS]"
type input "Bldg E Ste 402"
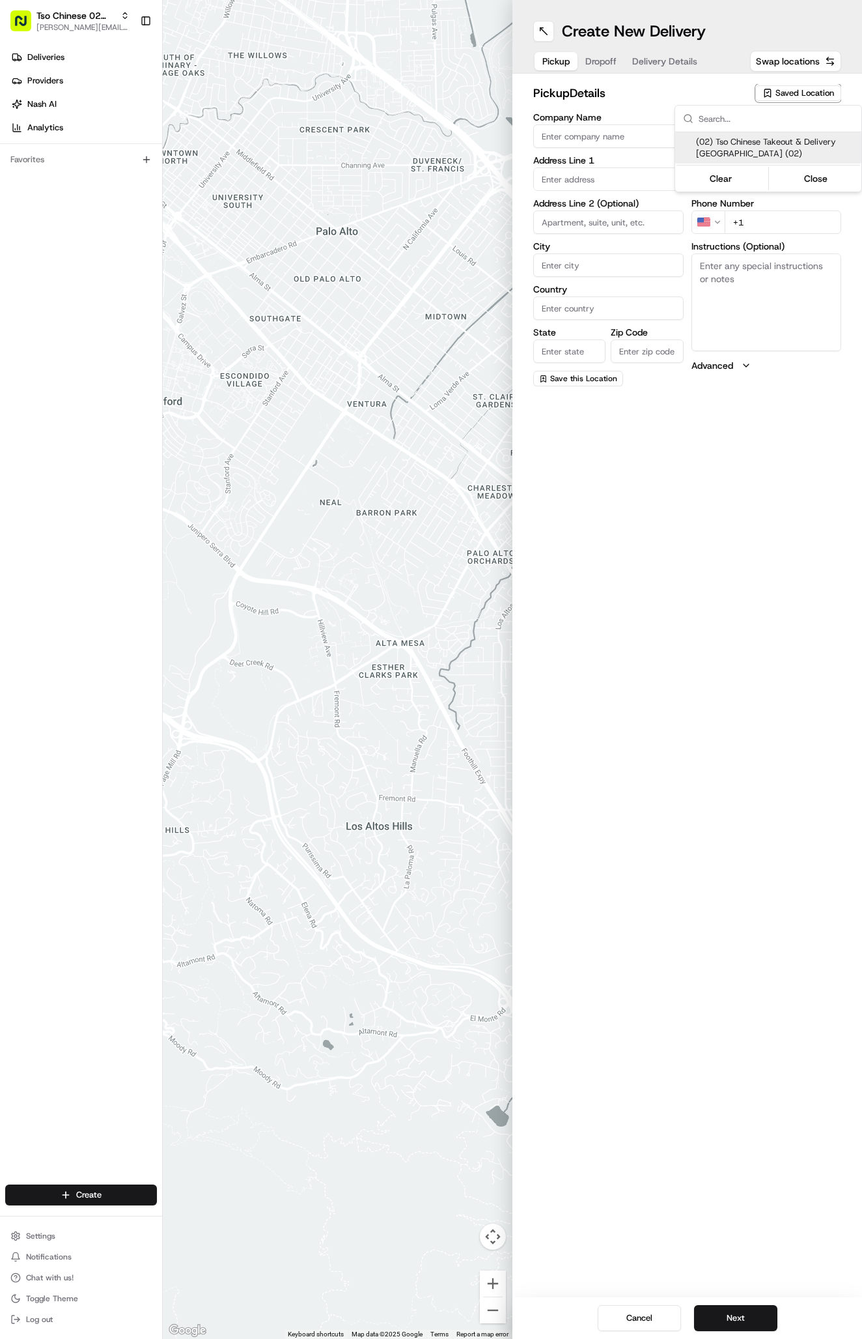
type input "Austin"
type input "US"
type input "[GEOGRAPHIC_DATA]"
type input "78759"
type input "Tso Chinese"
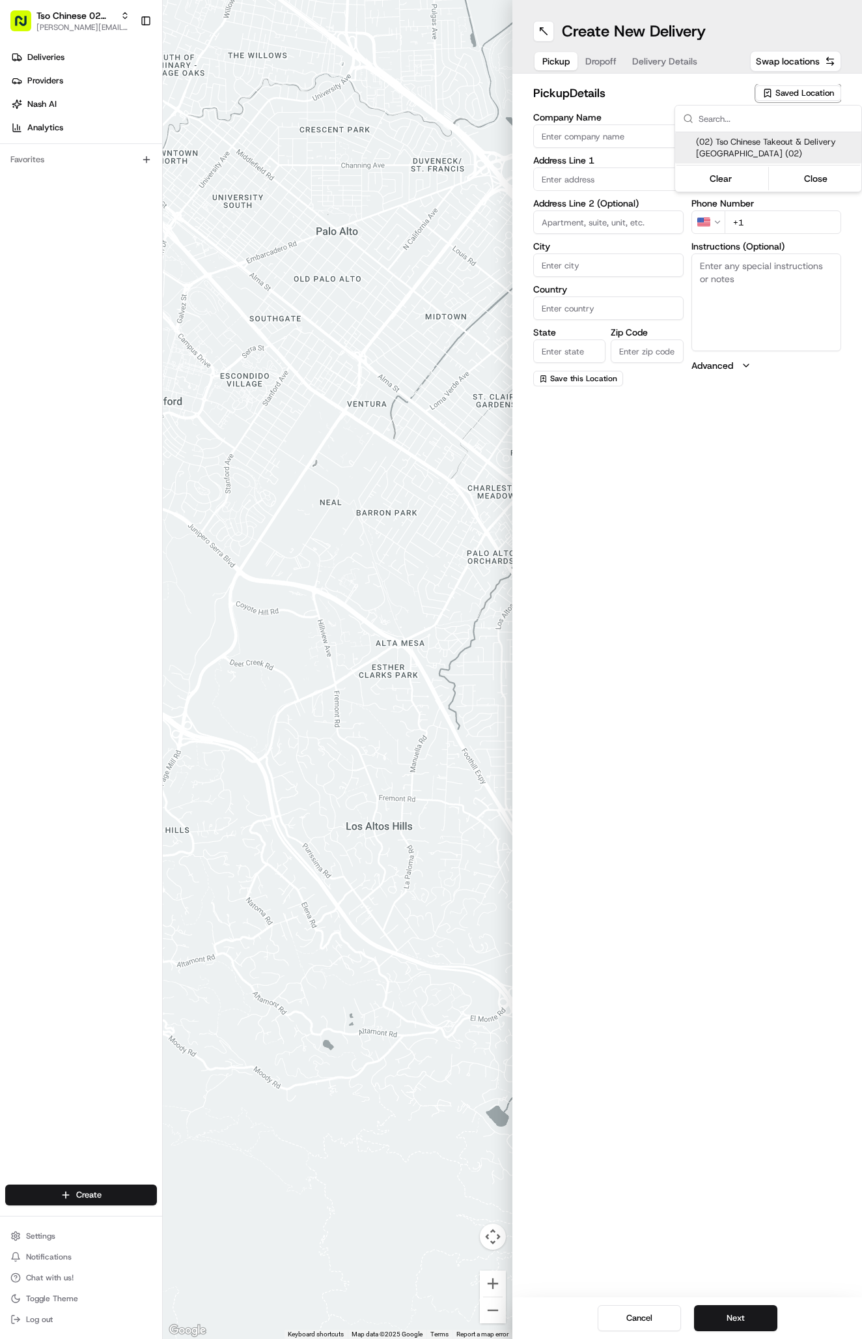
type input "Arboretum Crossing Manager"
type input "[EMAIL_ADDRESS][DOMAIN_NAME]"
type input "[PHONE_NUMBER]"
type textarea "Submit a picture displaying address & food as Proof of Delivery. Envía una foto…"
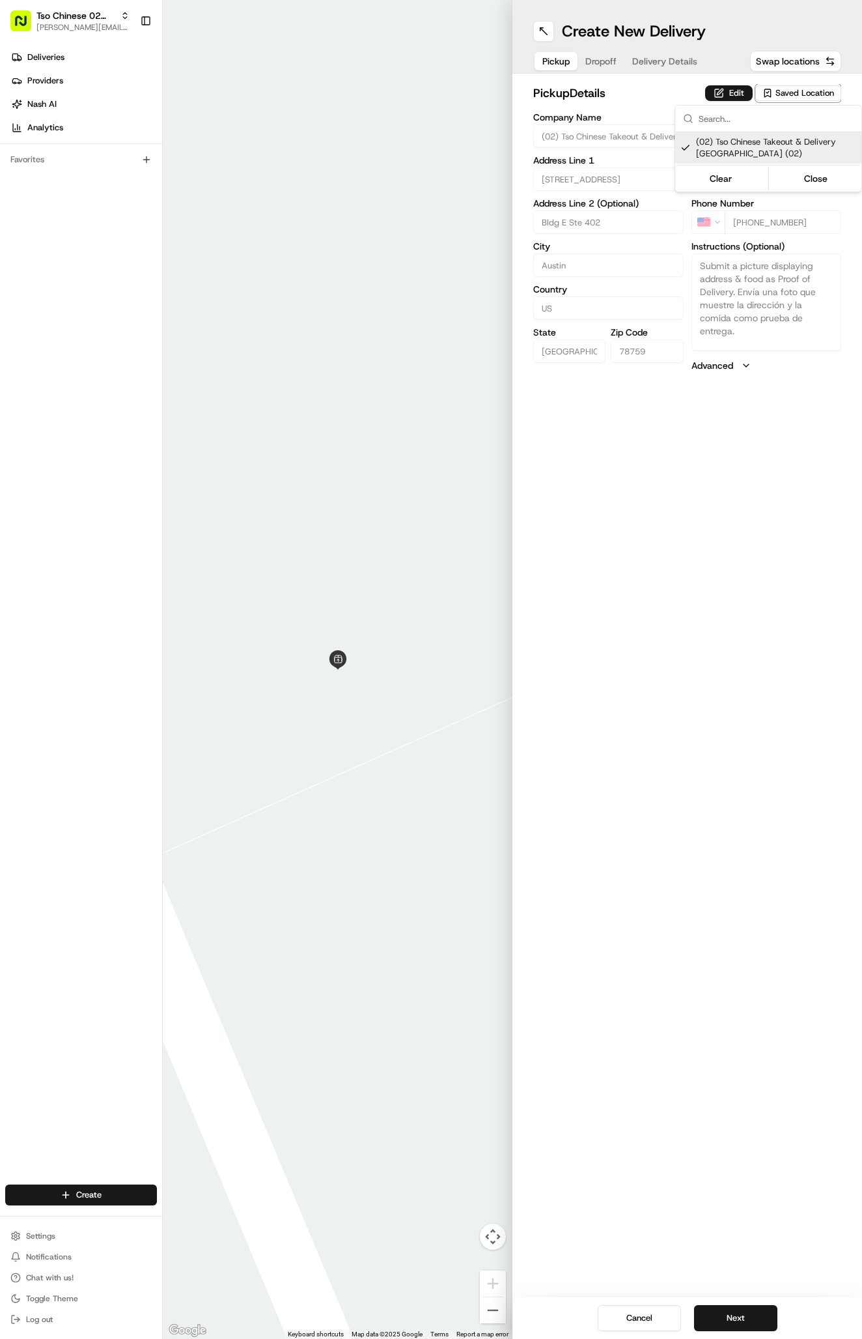
click at [732, 1313] on html "Tso Chinese 02 Arbor [PERSON_NAME][EMAIL_ADDRESS][DOMAIN_NAME] Toggle Sidebar D…" at bounding box center [431, 669] width 862 height 1339
click at [732, 1313] on button "Next" at bounding box center [735, 1318] width 83 height 26
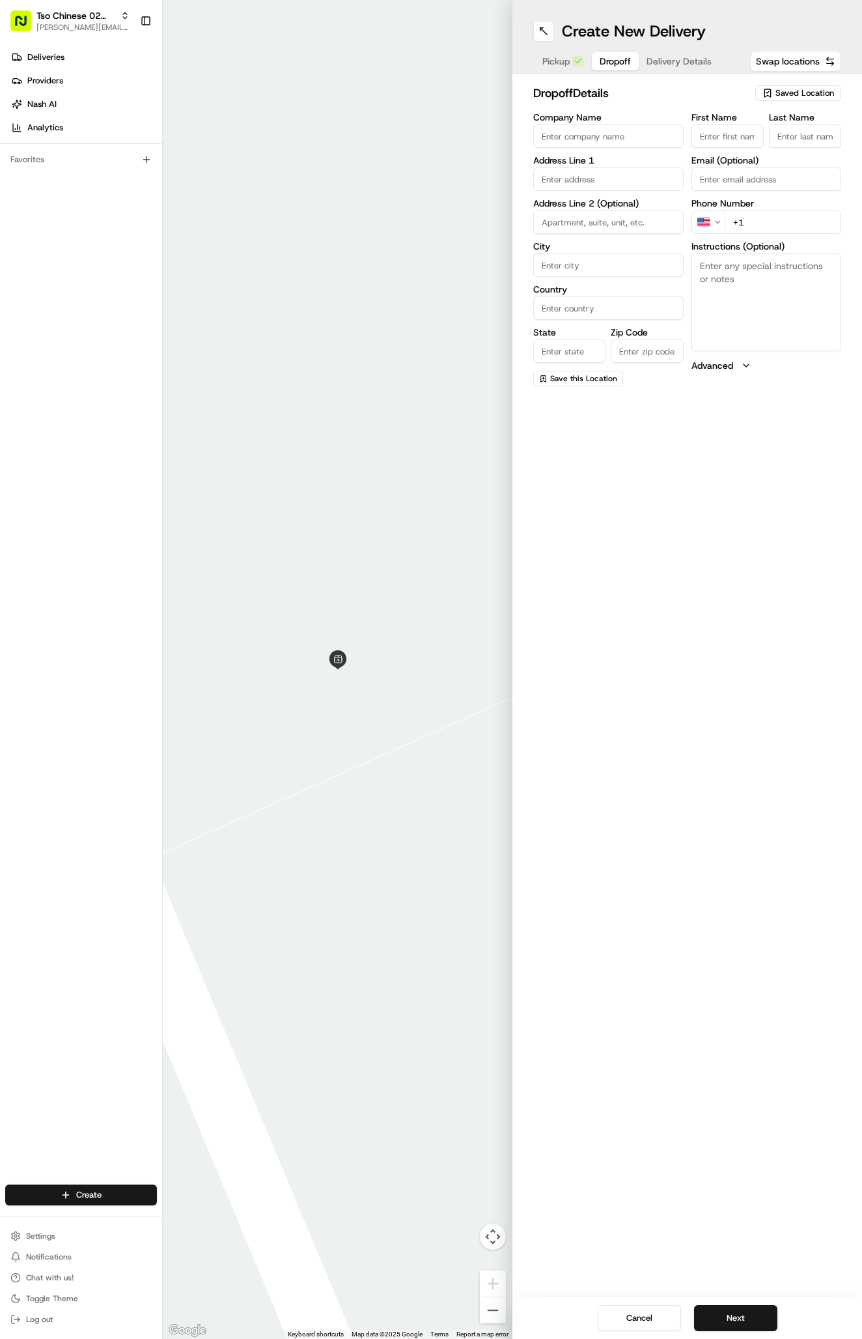
paste input "Elizabeth Gallegos"
type input "Elizabeth Gallegos"
type input "."
paste input "915 831 9042"
type input "+1 915 831 9042"
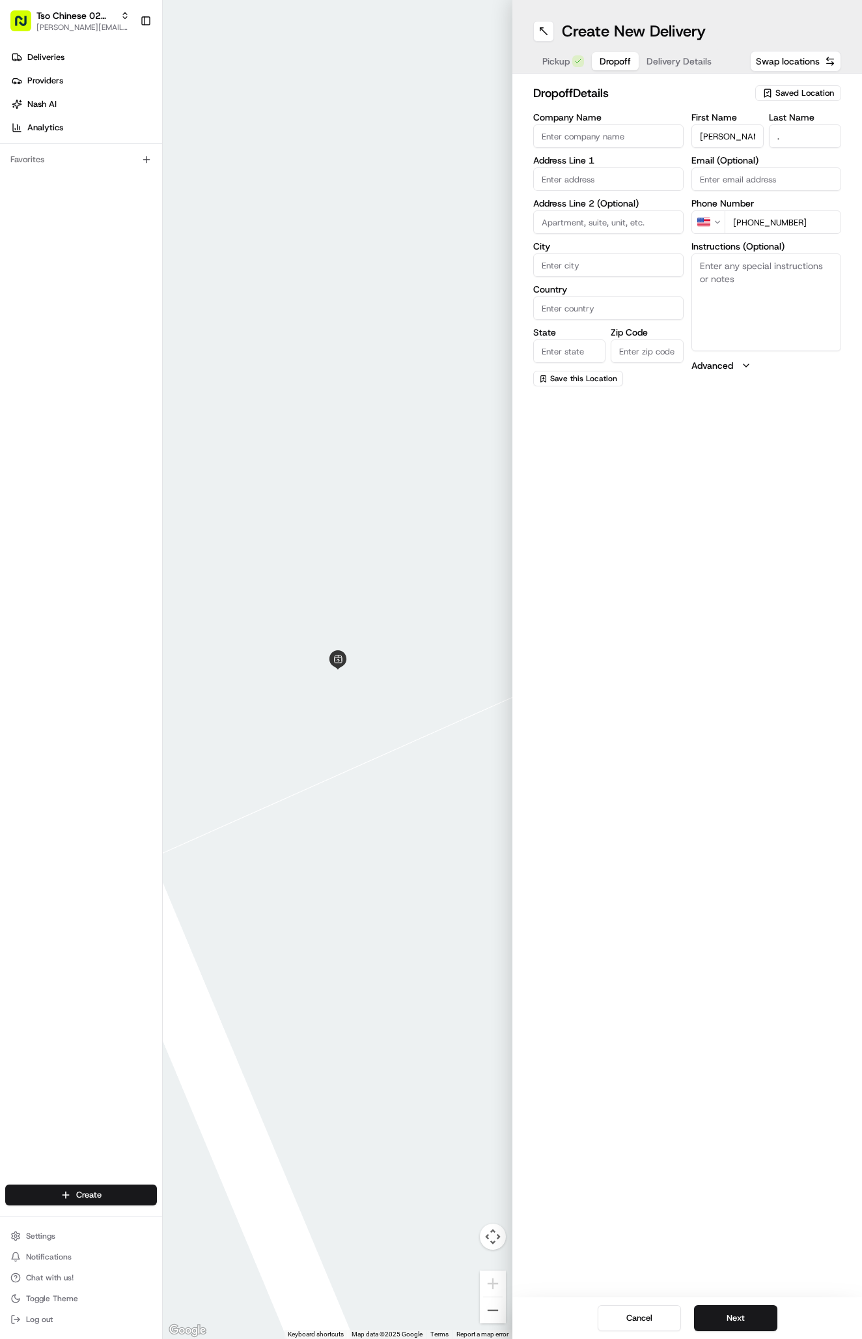
click at [791, 296] on textarea "Instructions (Optional)" at bounding box center [767, 302] width 150 height 98
paste textarea "Company: Austin Midtown"
paste textarea "F219"
paste textarea "I am at building F2b. I am on second floor."
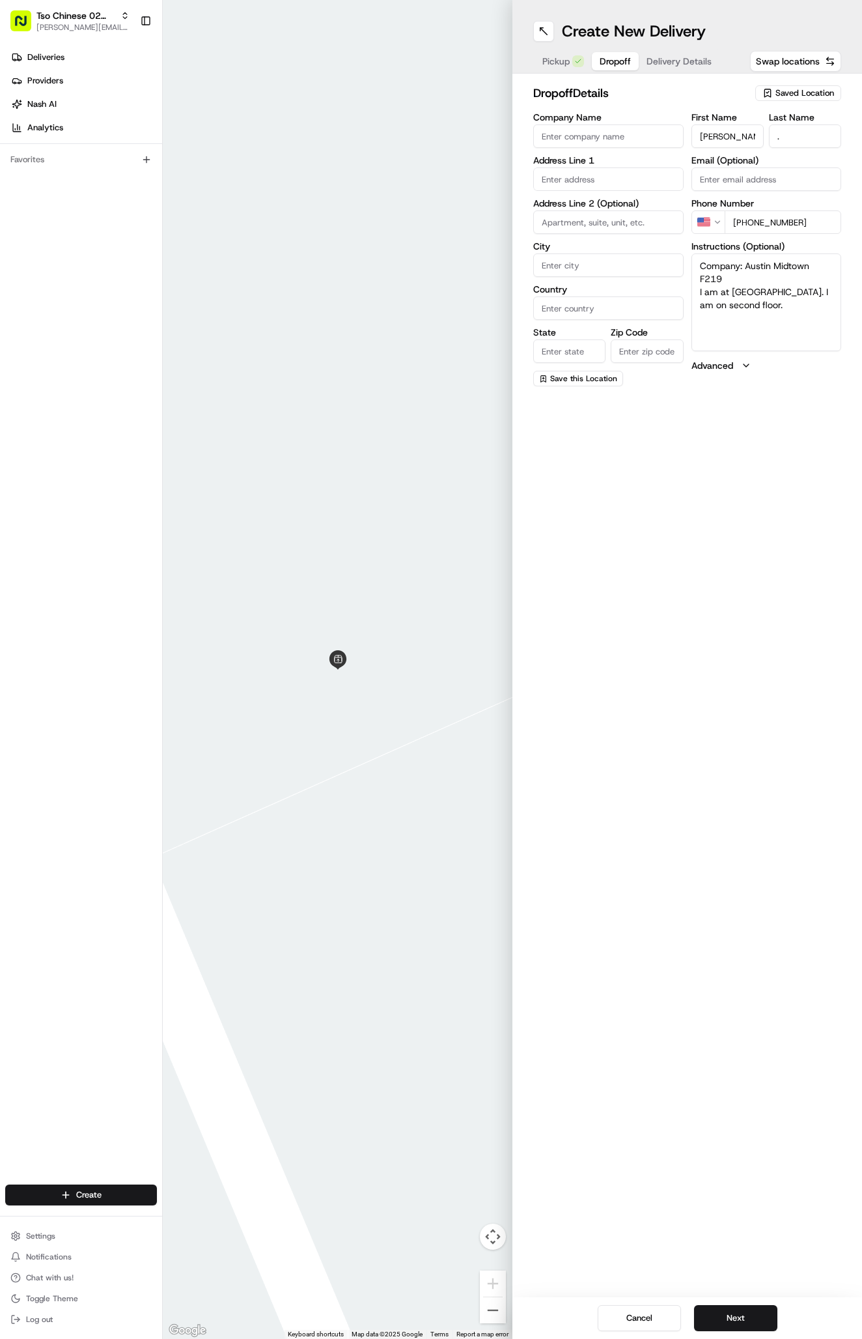
type textarea "Company: Austin Midtown F219 I am at building F2b. I am on second floor."
paste input "2819 Foster Ln"
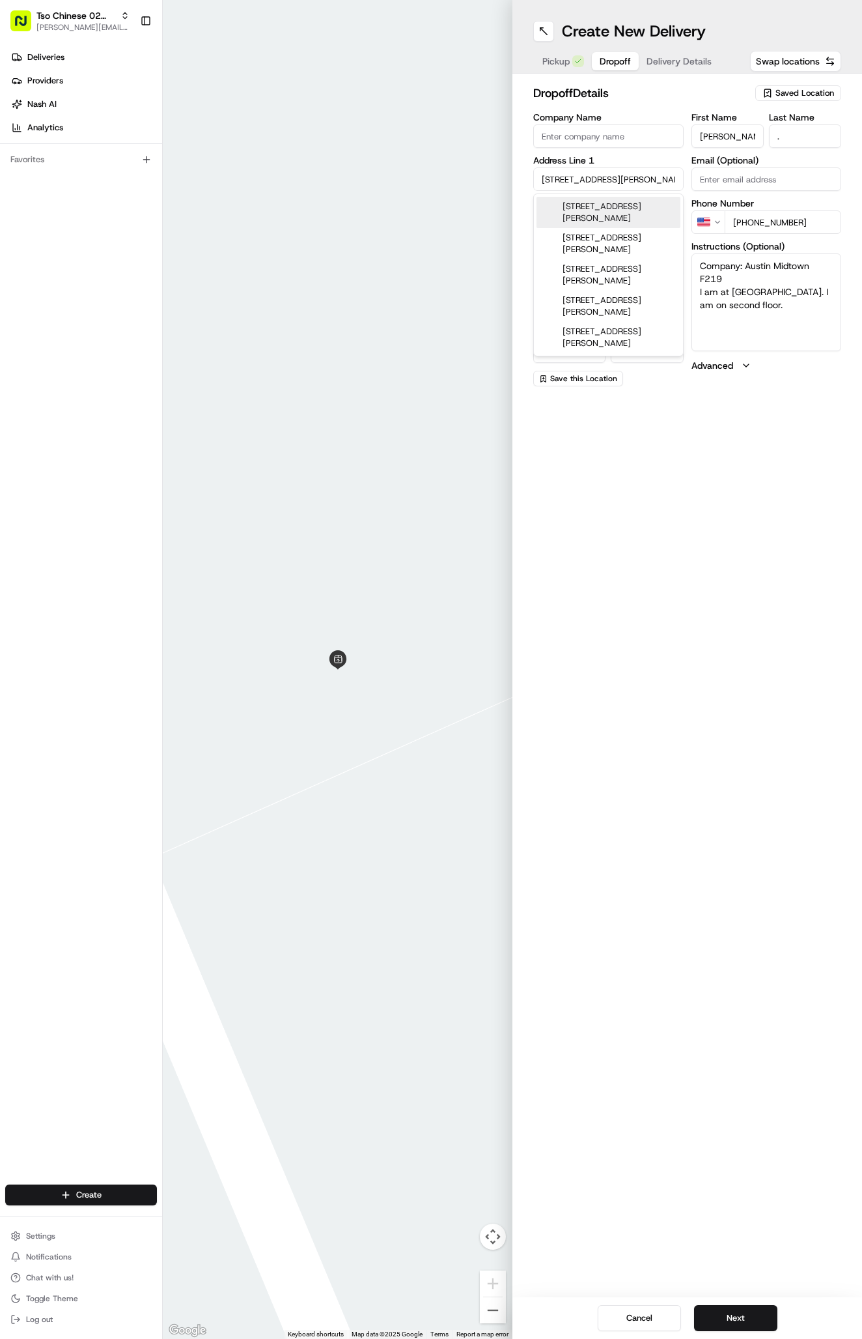
click at [606, 206] on div "2819 Foster Ln, Austin, TX" at bounding box center [609, 212] width 144 height 31
type input "2819 Foster Lane"
type input "Austin"
type input "United States"
type input "[GEOGRAPHIC_DATA]"
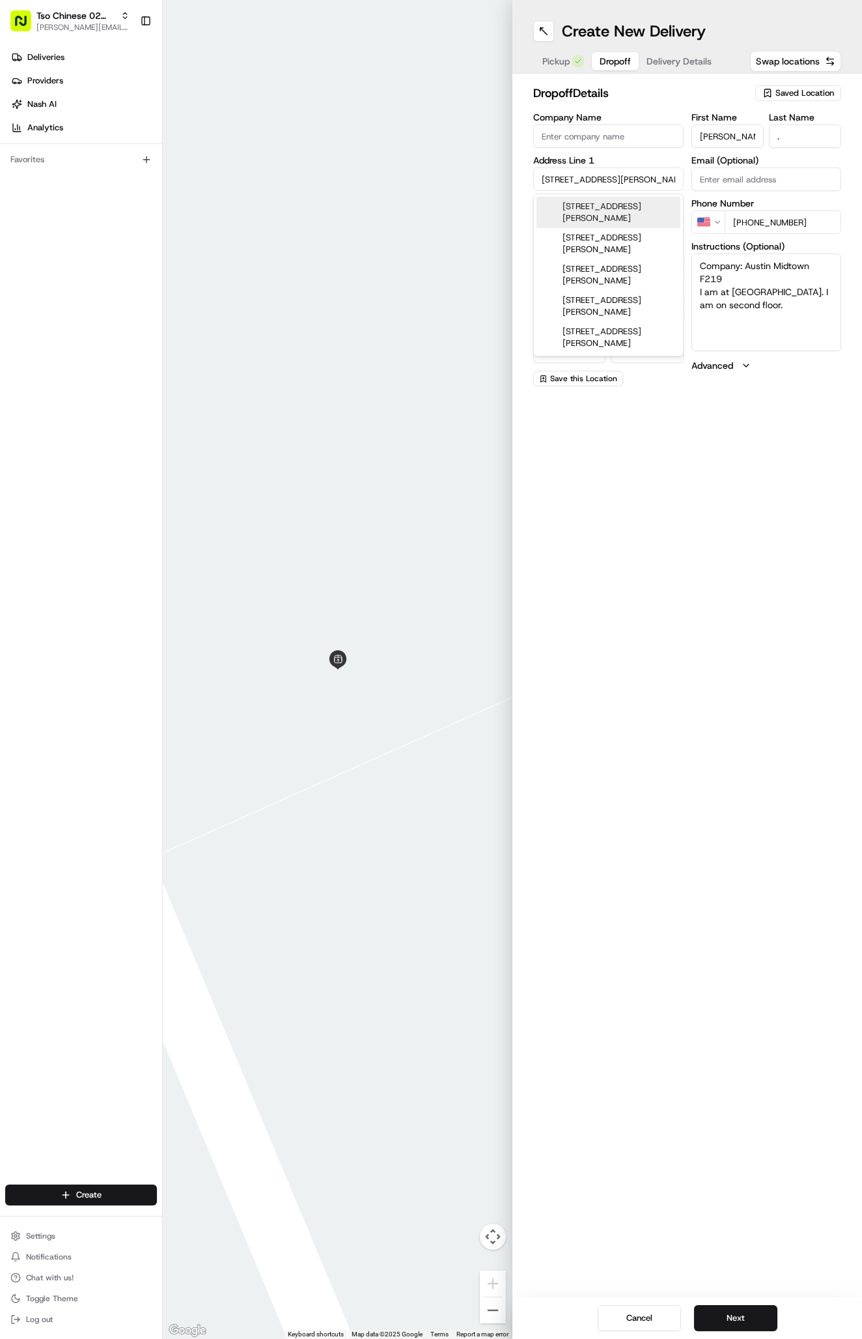
type input "78757"
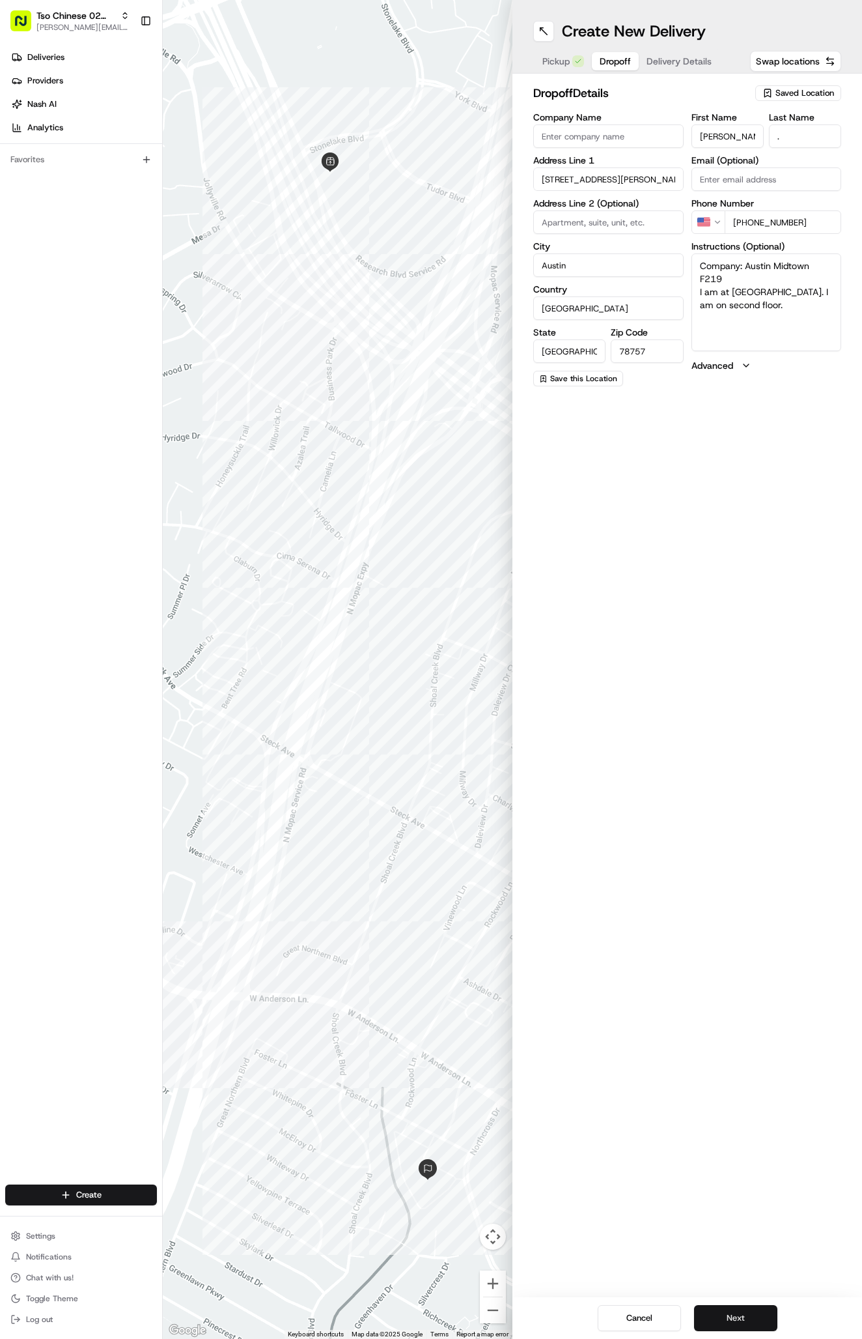
click at [730, 1316] on button "Next" at bounding box center [735, 1318] width 83 height 26
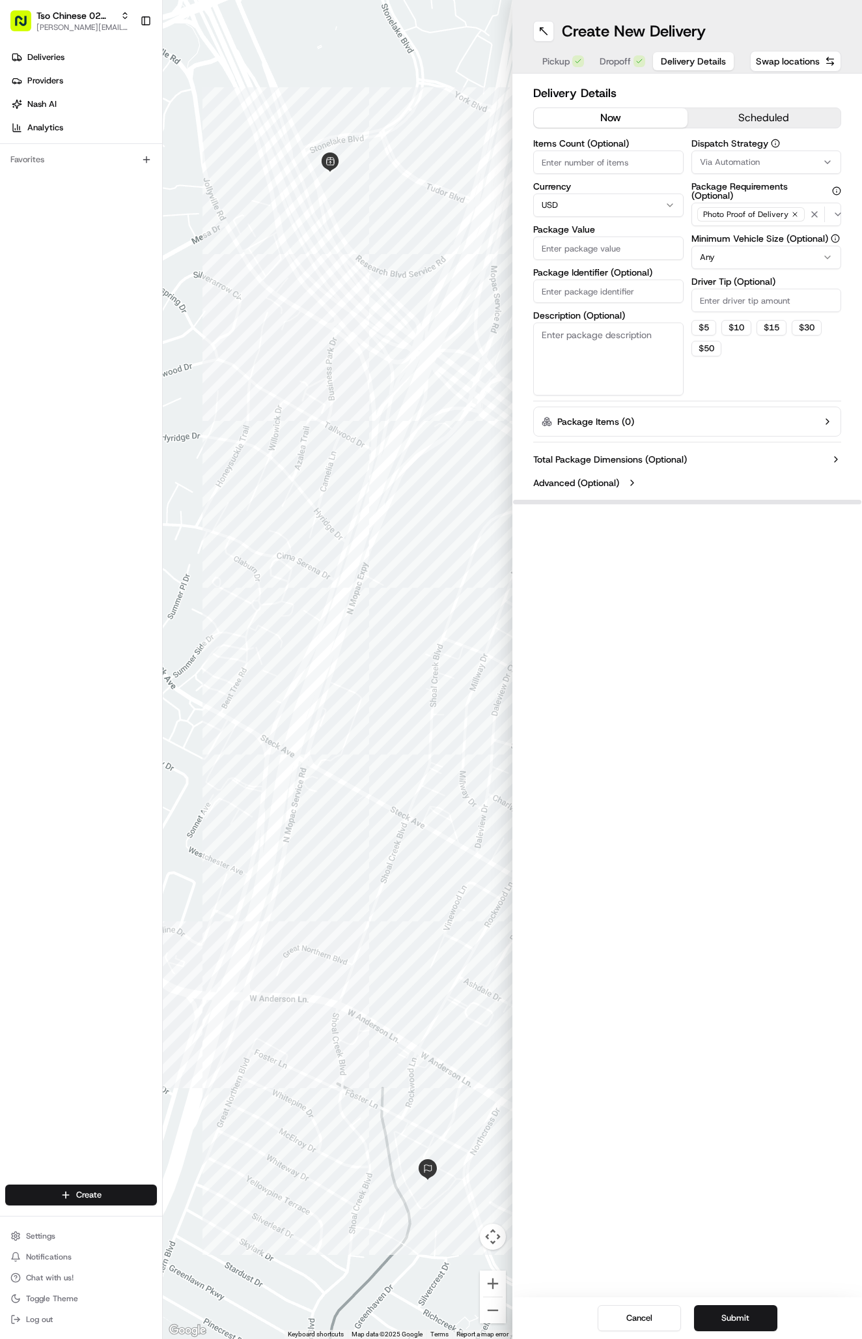
click at [619, 161] on input "Items Count (Optional)" at bounding box center [608, 161] width 150 height 23
type input "2"
click at [599, 251] on input "Package Value" at bounding box center [608, 247] width 150 height 23
type input "35.07"
click at [614, 292] on input "Package Identifier (Optional)" at bounding box center [608, 290] width 150 height 23
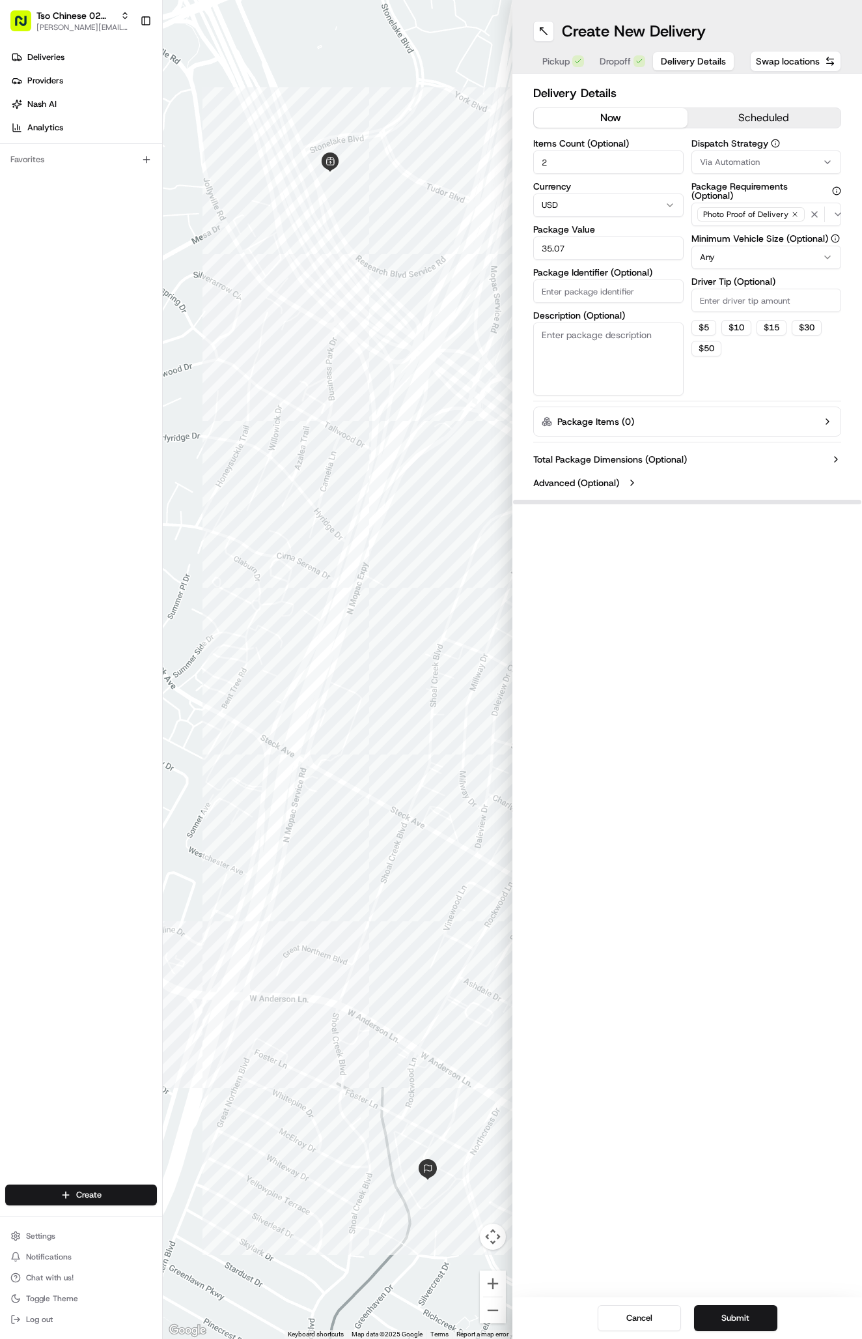
paste input "#1GDMOHY"
type input "#1GDMOHY"
click at [789, 299] on input "Driver Tip (Optional)" at bounding box center [767, 300] width 150 height 23
type input "2"
click at [777, 377] on div "Dispatch Strategy Via Automation Package Requirements (Optional) Photo Proof of…" at bounding box center [767, 267] width 150 height 257
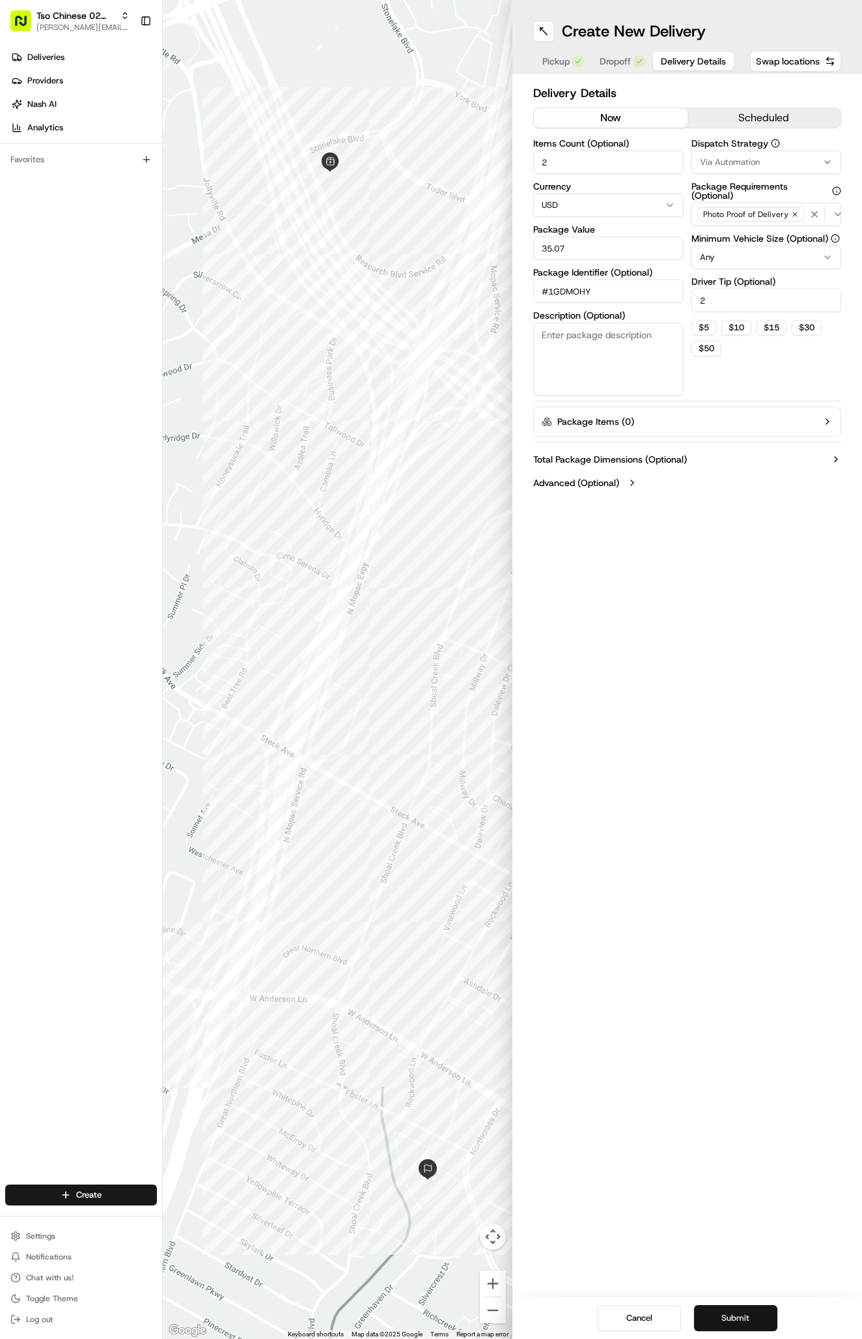
click at [735, 1320] on button "Submit" at bounding box center [735, 1318] width 83 height 26
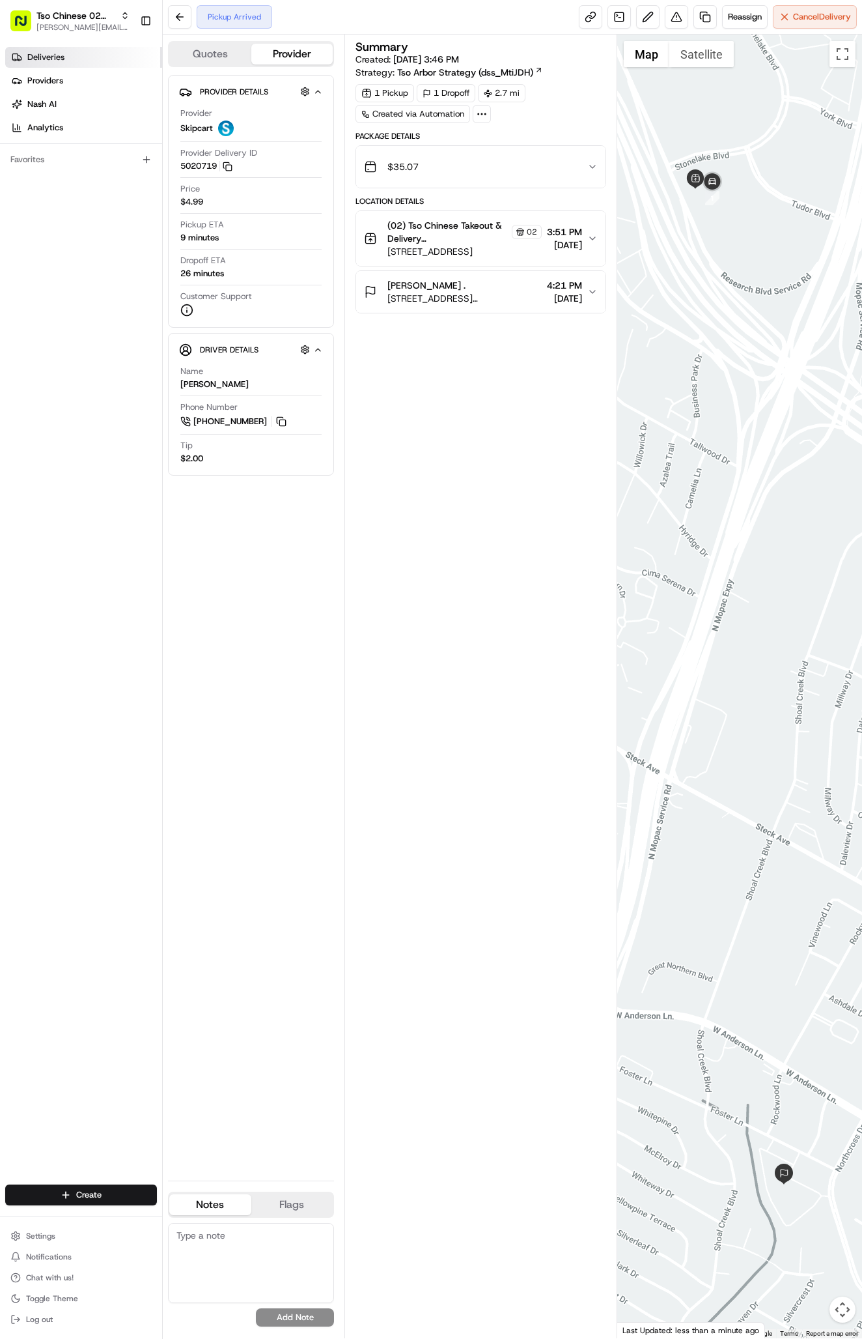
click at [63, 59] on span "Deliveries" at bounding box center [45, 57] width 37 height 12
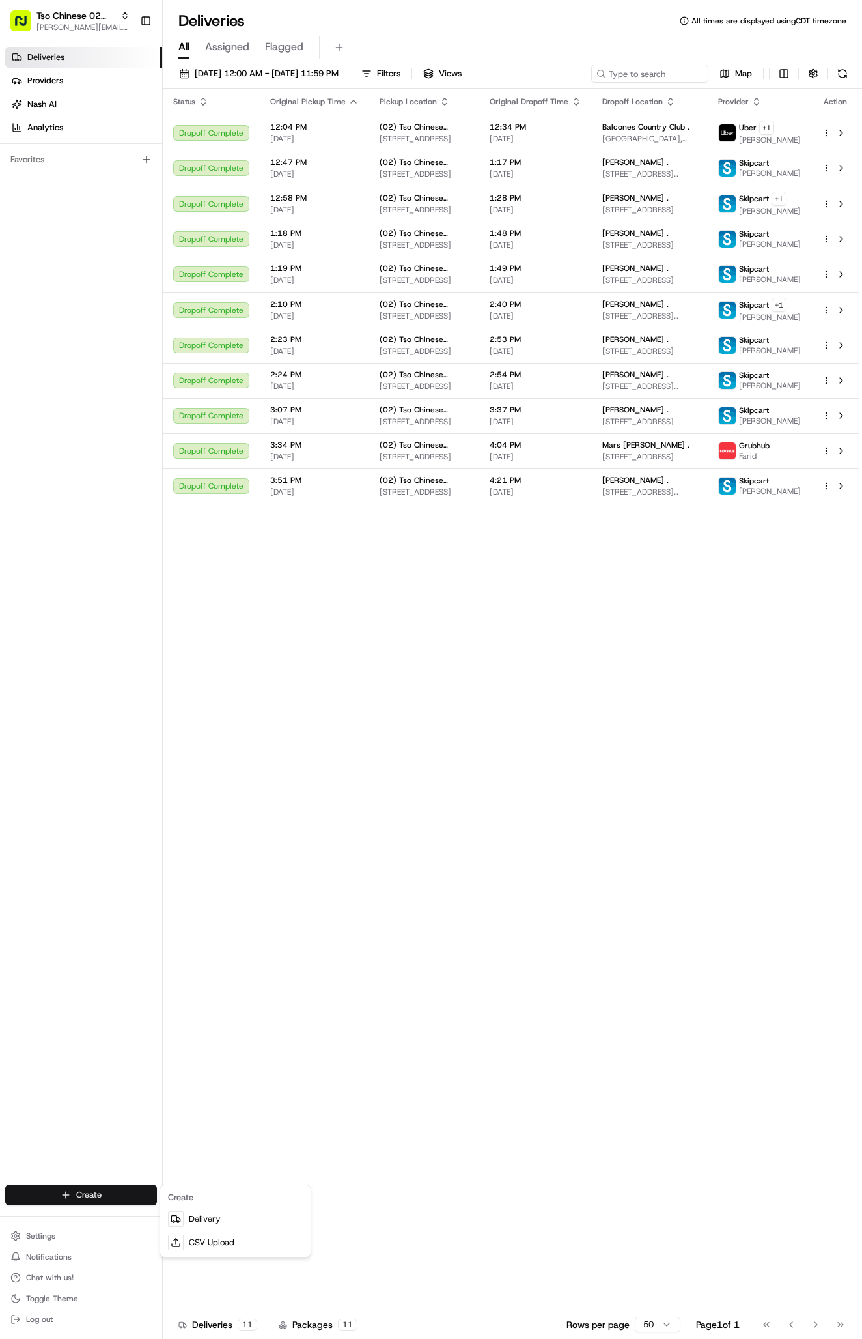
click at [57, 1196] on html "Tso Chinese 02 Arbor [PERSON_NAME][EMAIL_ADDRESS][DOMAIN_NAME] Toggle Sidebar D…" at bounding box center [431, 669] width 862 height 1339
click at [194, 1217] on link "Delivery" at bounding box center [235, 1218] width 145 height 23
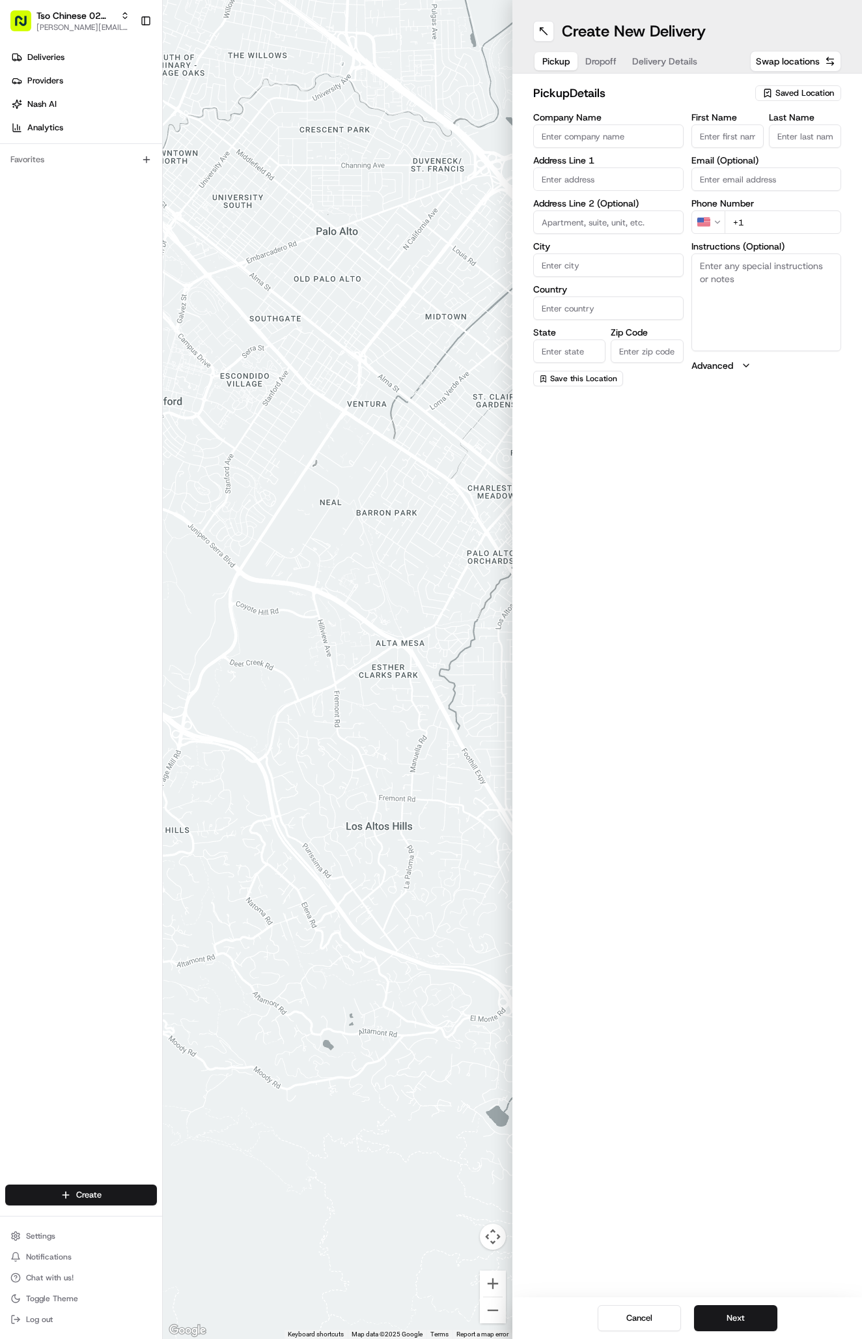
click at [782, 97] on span "Saved Location" at bounding box center [805, 93] width 59 height 12
click at [782, 97] on html "Tso Chinese 02 Arbor antonia@tsochinese.com Toggle Sidebar Deliveries Providers…" at bounding box center [431, 669] width 862 height 1339
click at [786, 113] on label "Last Name" at bounding box center [805, 117] width 72 height 9
click at [786, 124] on input "Last Name" at bounding box center [805, 135] width 72 height 23
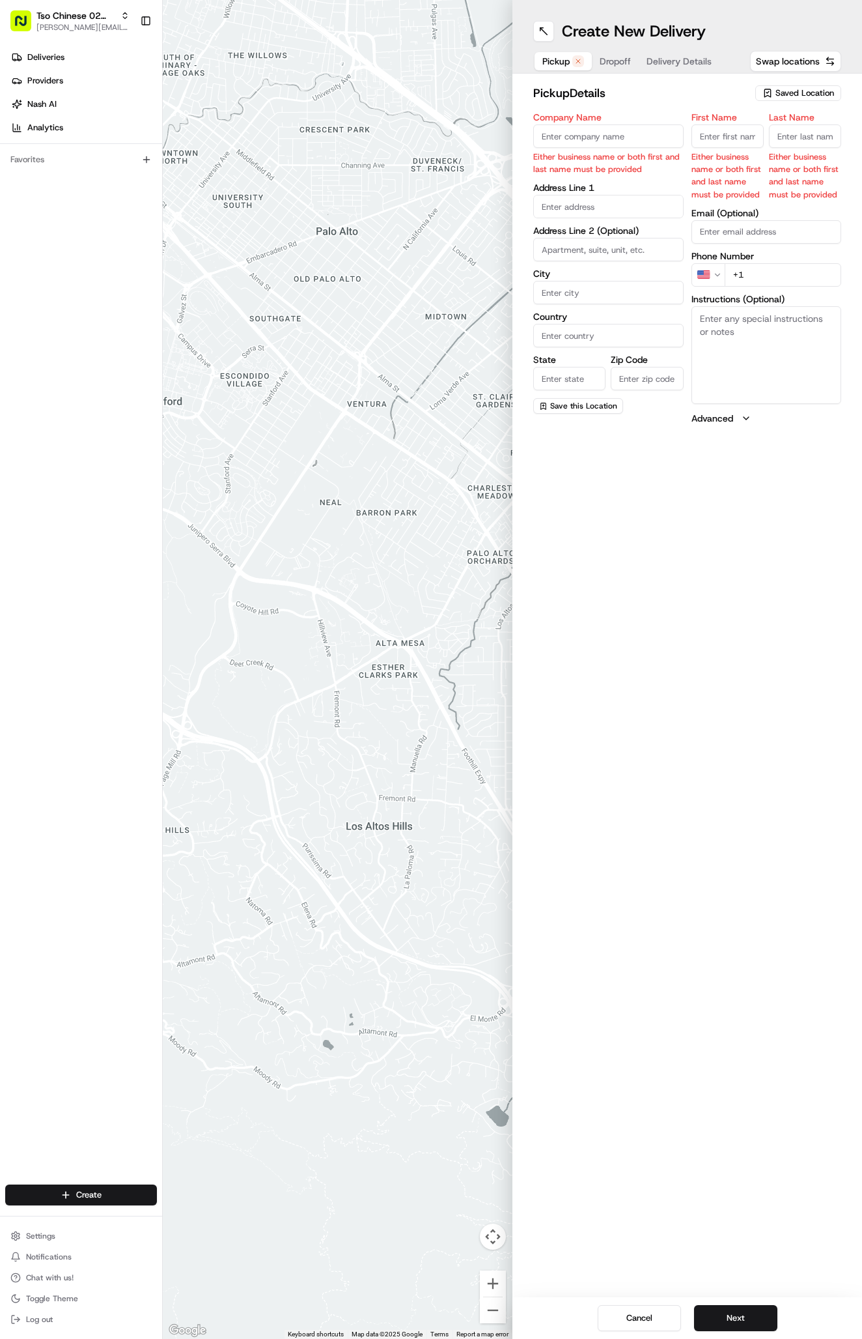
click at [786, 93] on span "Saved Location" at bounding box center [805, 93] width 59 height 12
click at [786, 134] on div "(02) Tso Chinese Takeout & Delivery [GEOGRAPHIC_DATA] (02)" at bounding box center [768, 147] width 186 height 31
type input "(02) Tso Chinese Takeout & Delivery [GEOGRAPHIC_DATA]"
type input "Bldg E Ste 402"
type input "Austin"
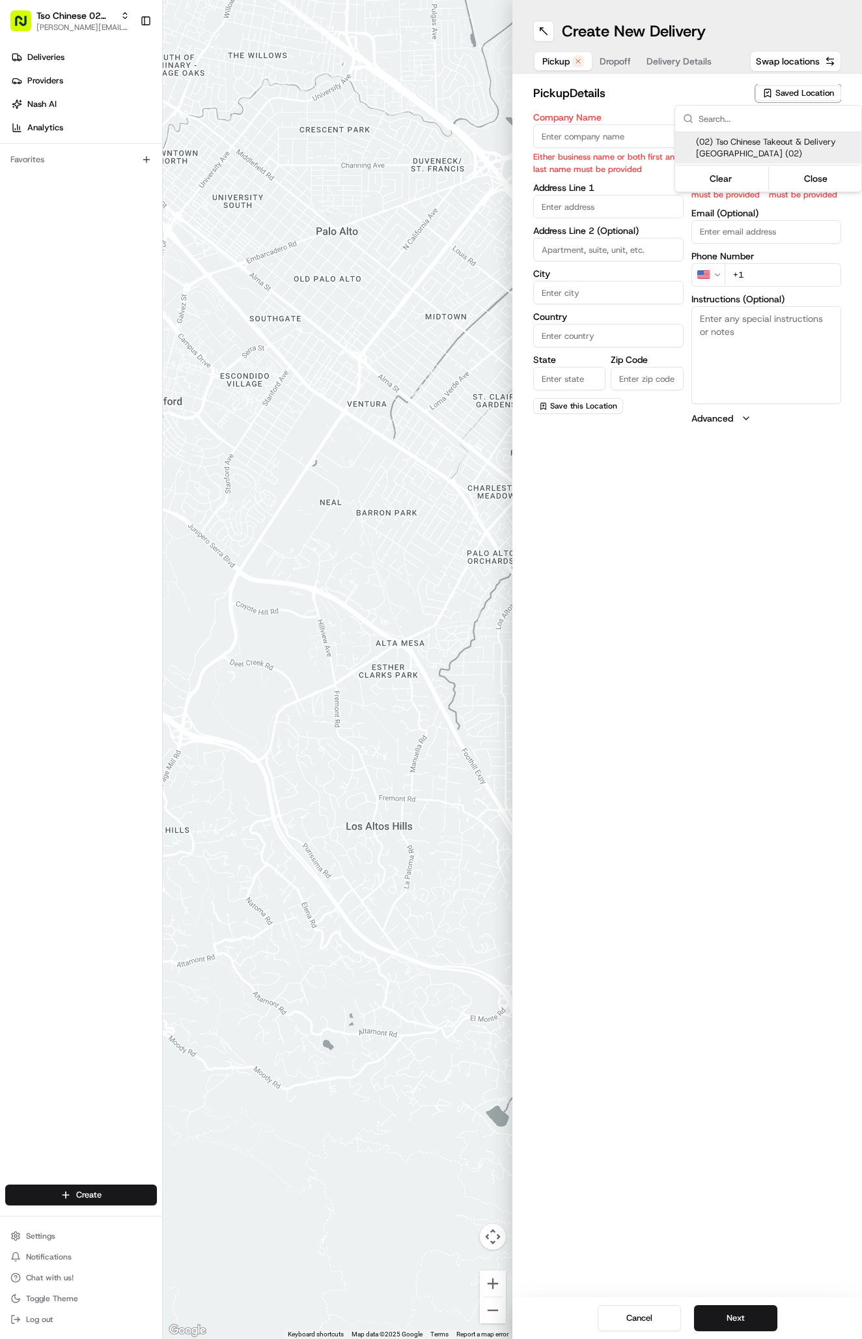
type input "US"
type input "[GEOGRAPHIC_DATA]"
type input "78759"
type input "Tso Chinese"
type input "Arboretum Crossing Manager"
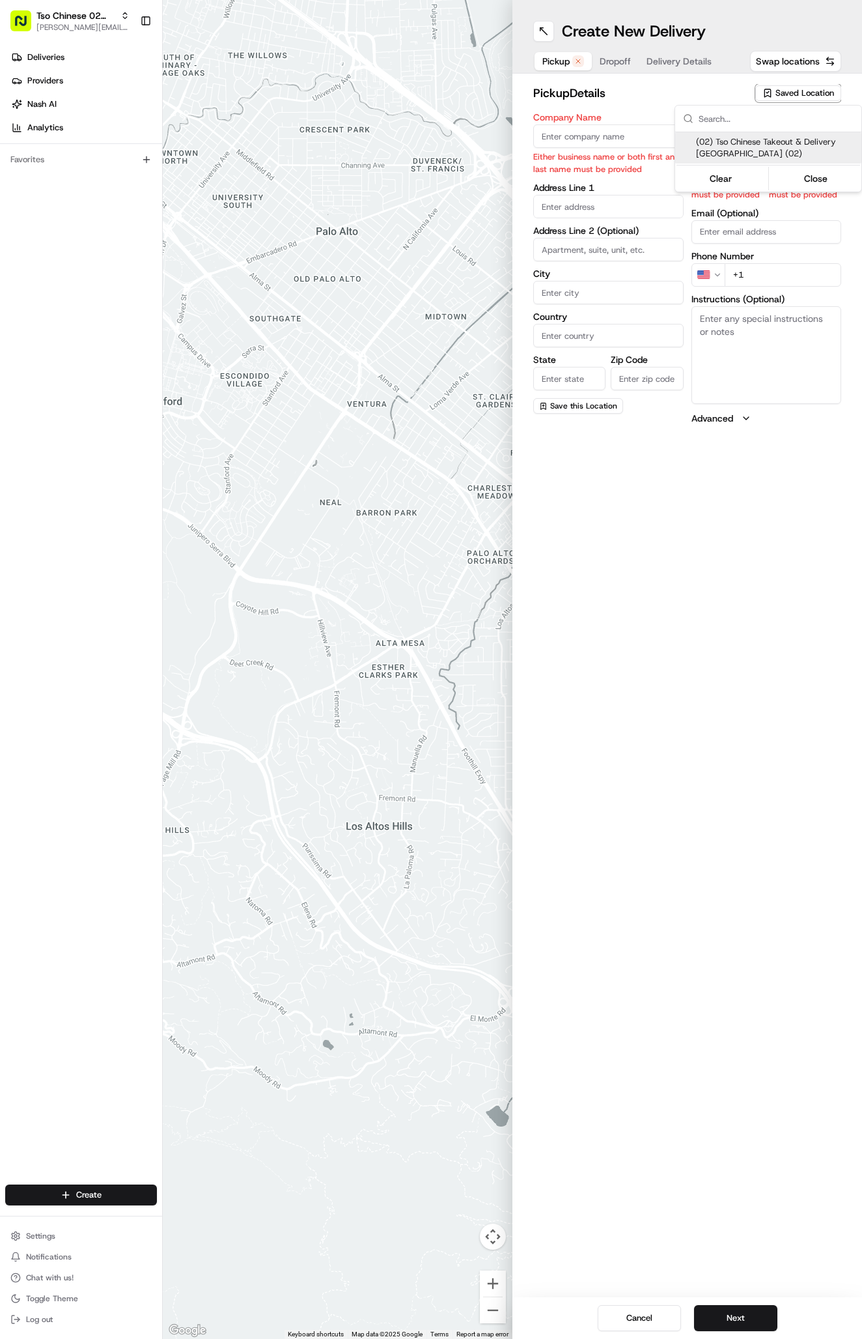
type input "[EMAIL_ADDRESS][DOMAIN_NAME]"
type input "[PHONE_NUMBER]"
type textarea "Submit a picture displaying address & food as Proof of Delivery. Envía una foto…"
type input "[STREET_ADDRESS]"
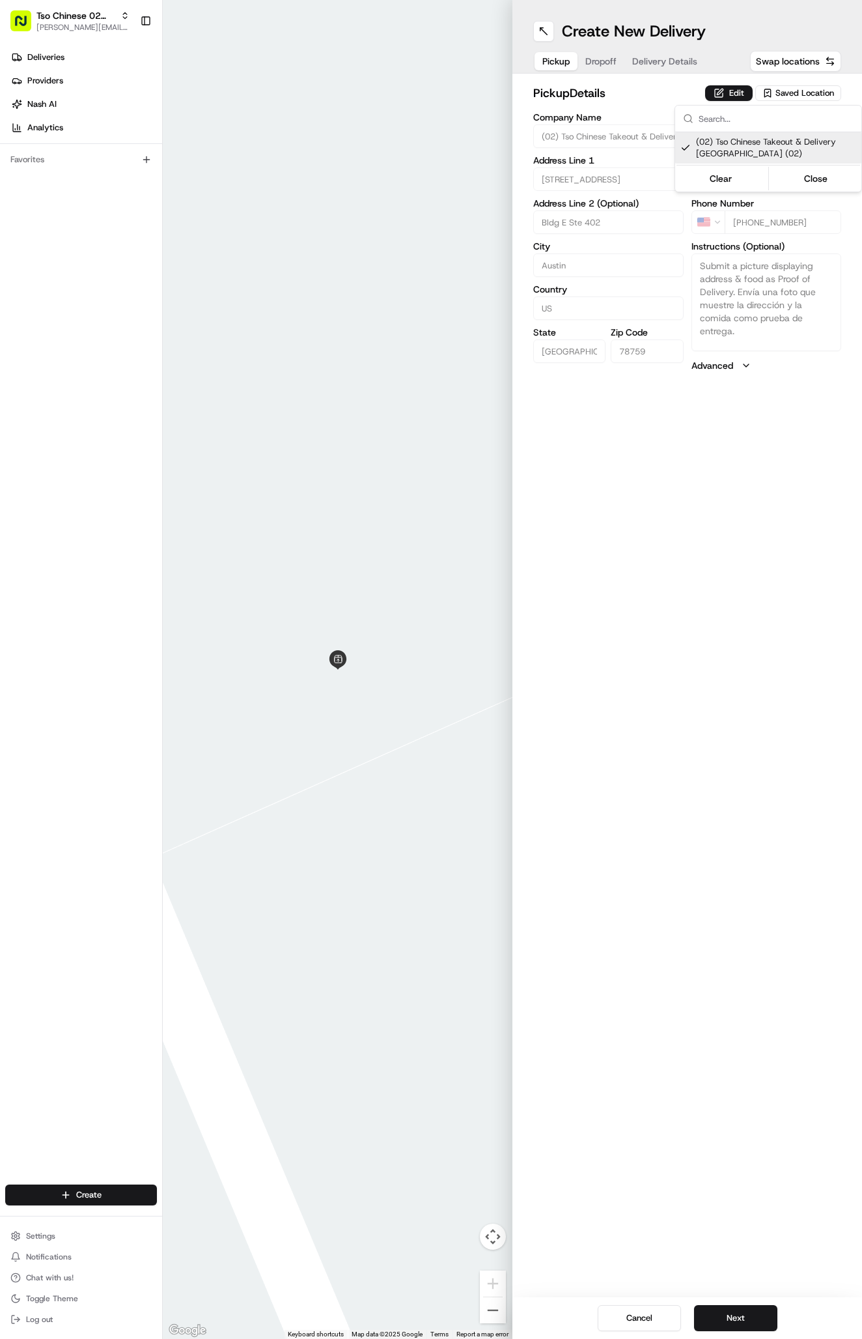
click at [644, 34] on html "Tso Chinese 02 Arbor [PERSON_NAME][EMAIL_ADDRESS][DOMAIN_NAME] Toggle Sidebar D…" at bounding box center [431, 669] width 862 height 1339
click at [644, 59] on button "Delivery Details" at bounding box center [665, 61] width 81 height 18
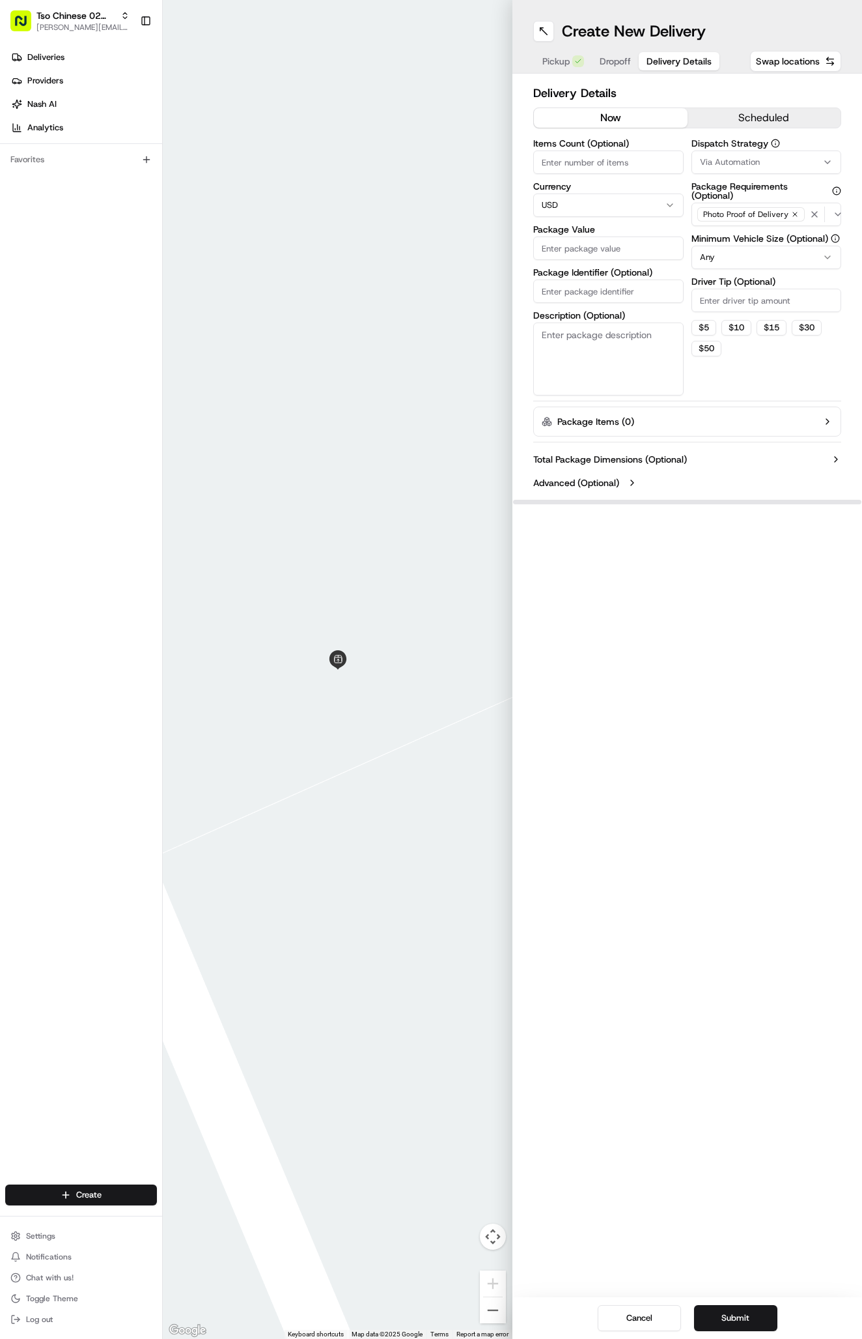
click at [732, 158] on span "Via Automation" at bounding box center [730, 162] width 60 height 12
click at [772, 232] on span "Tso Arbor Strategy" at bounding box center [776, 233] width 160 height 12
click at [761, 309] on html "Tso Chinese 02 Arbor [PERSON_NAME][EMAIL_ADDRESS][DOMAIN_NAME] Toggle Sidebar D…" at bounding box center [431, 669] width 862 height 1339
click at [761, 309] on input "Driver Tip (Optional)" at bounding box center [767, 300] width 150 height 23
type input "2"
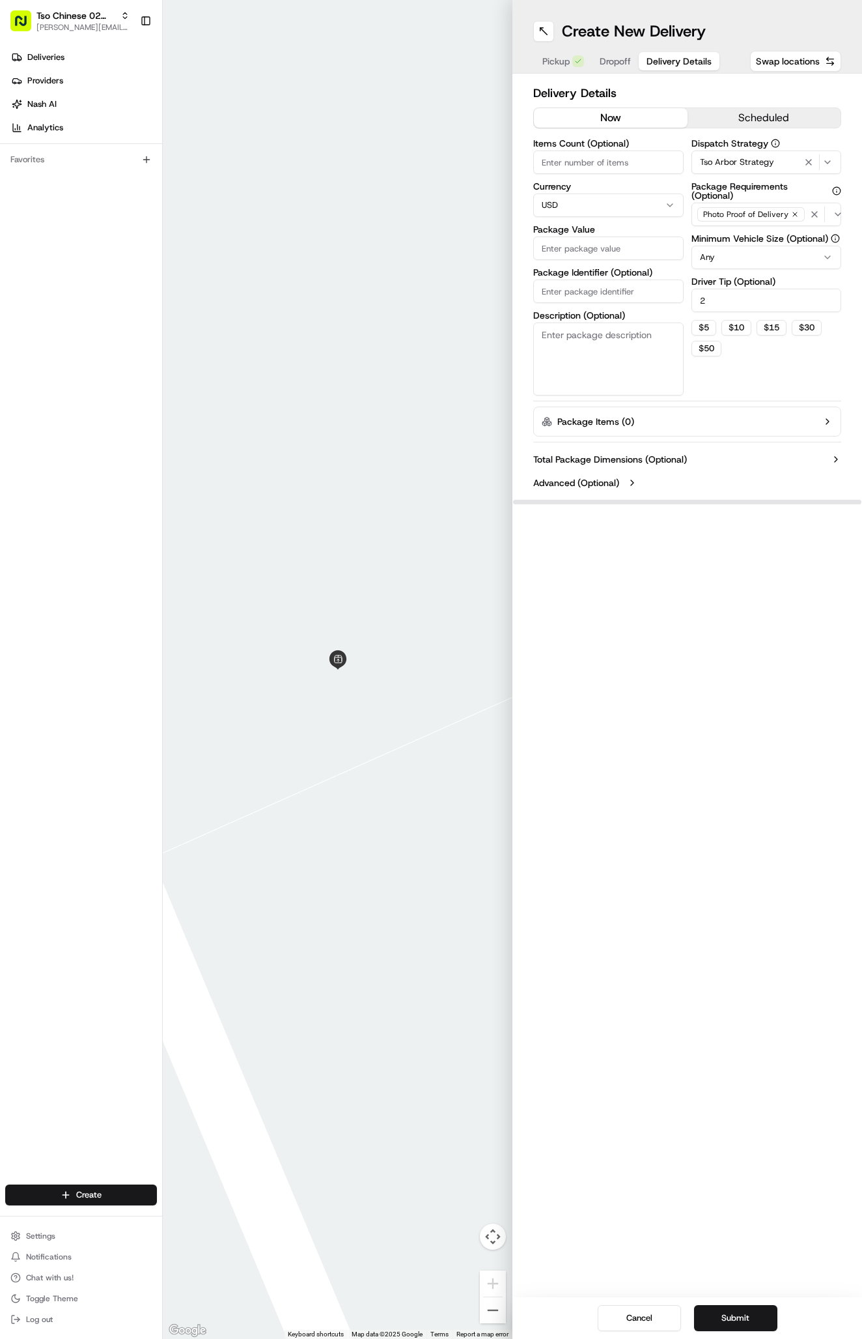
click at [621, 292] on input "Package Identifier (Optional)" at bounding box center [608, 290] width 150 height 23
paste input "NAXEJIM"
type input "NAXEJIM"
click at [619, 237] on input "Package Value" at bounding box center [608, 247] width 150 height 23
type input "36.64"
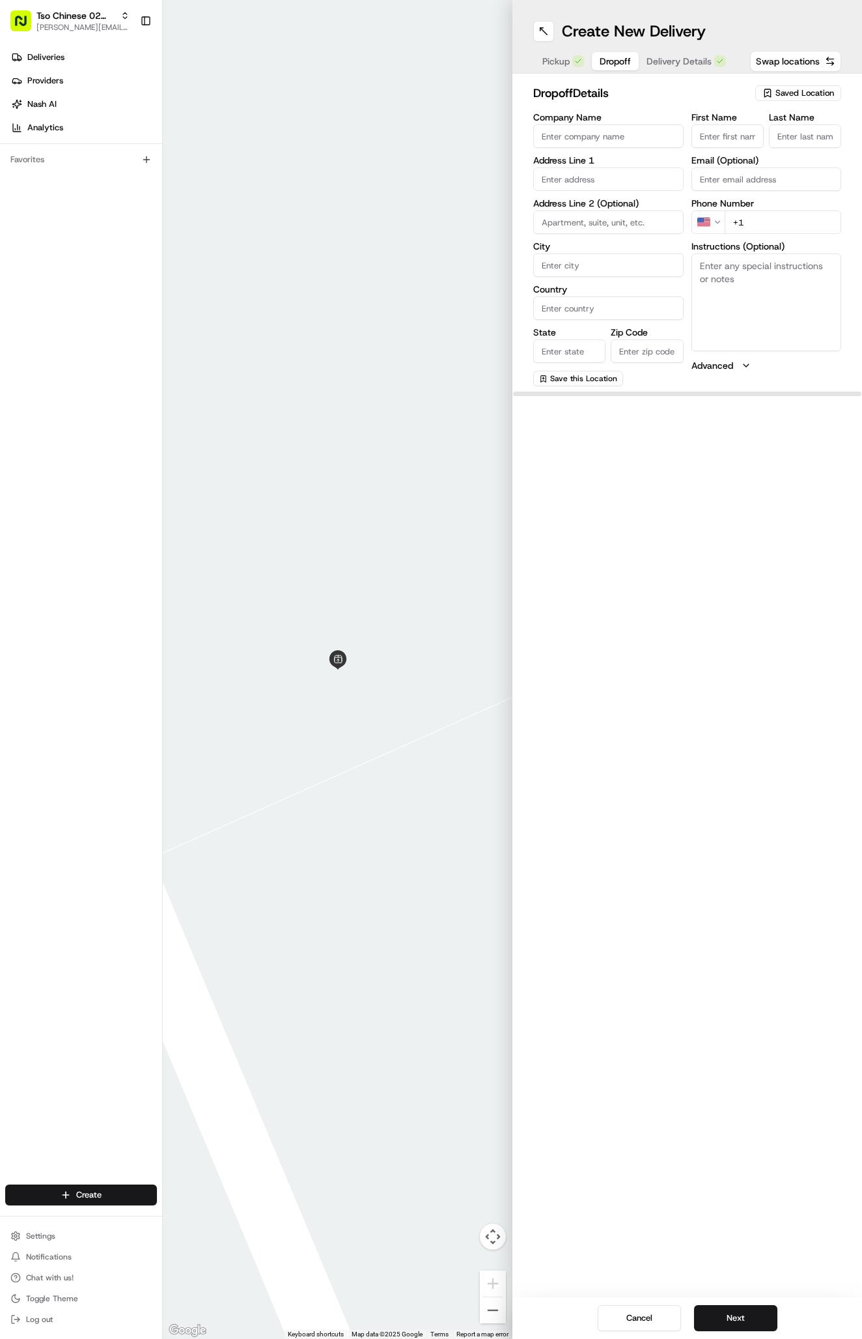
click at [604, 53] on button "Dropoff" at bounding box center [615, 61] width 47 height 18
click at [607, 55] on span "Dropoff" at bounding box center [615, 61] width 31 height 13
click at [724, 311] on textarea "Instructions (Optional)" at bounding box center [767, 302] width 150 height 98
paste textarea "Enter at Columbia Condominiums. Drive all the way to the back of the complex, p…"
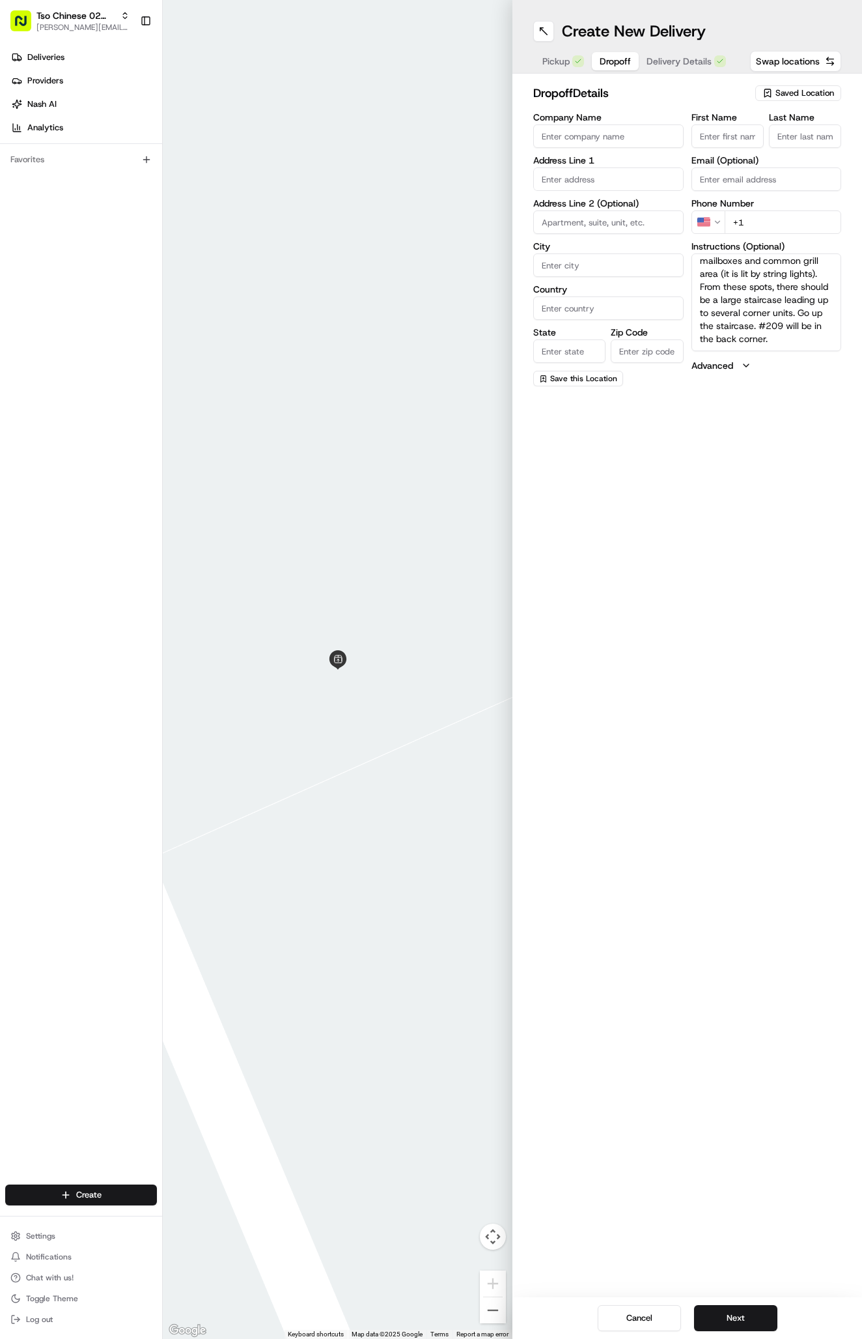
scroll to position [91, 0]
paste textarea "Apt #209"
type textarea "Enter at Columbia Condominiums. Drive all the way to the back of the complex, p…"
paste input "Carl McClain"
type input "Carl McClain"
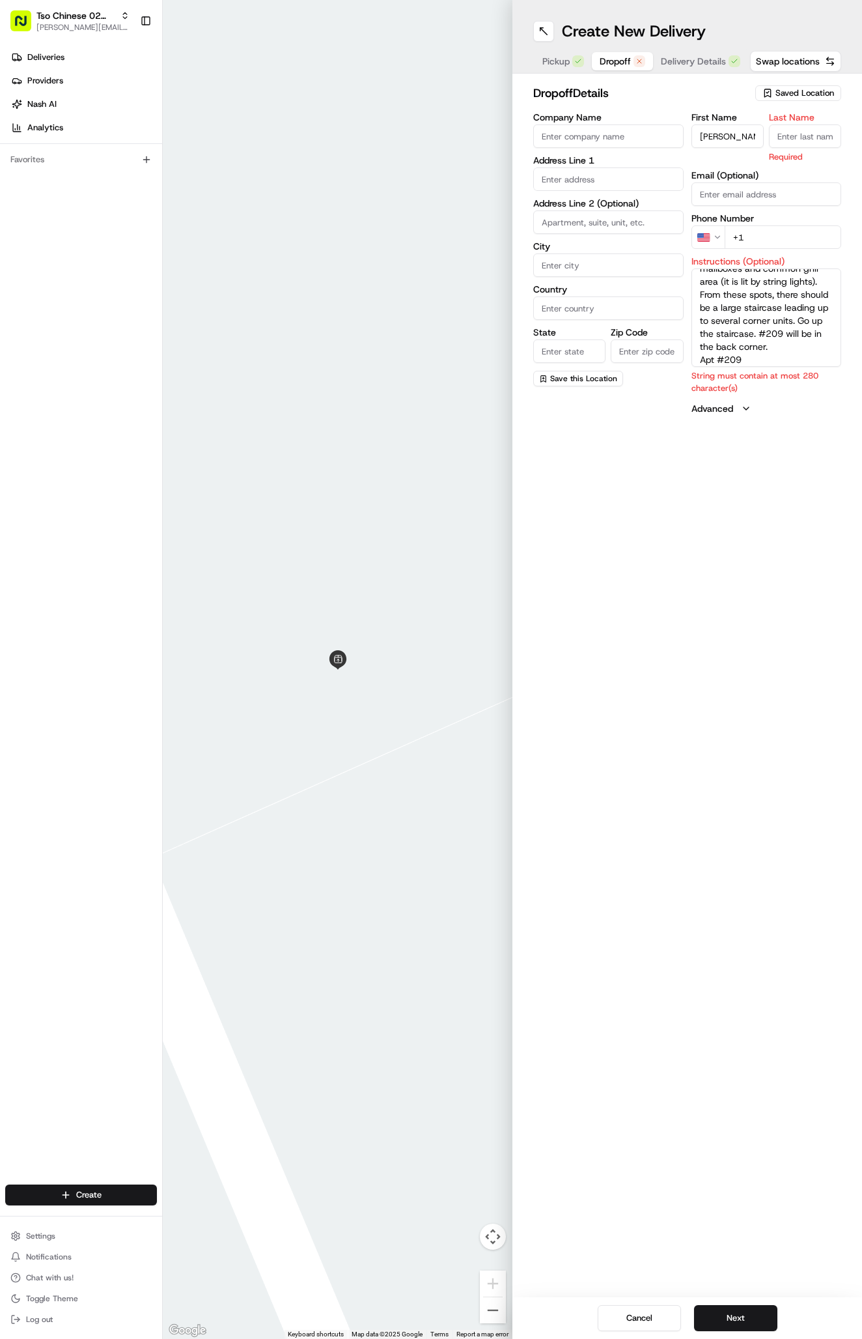
click at [832, 150] on div "First Name Carl McClain Last Name Required Email (Optional) Phone Number US +1 …" at bounding box center [767, 264] width 150 height 302
type input "."
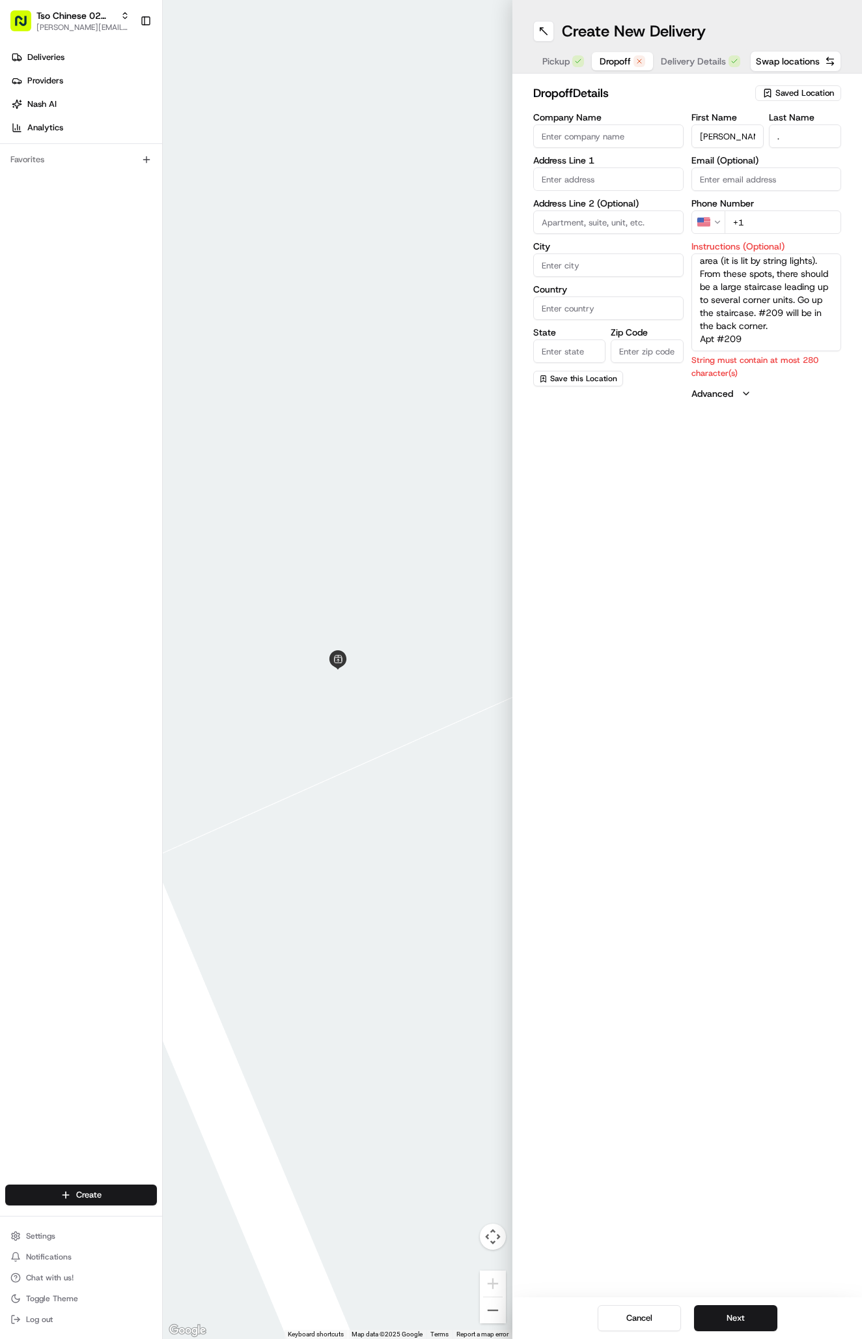
drag, startPoint x: 769, startPoint y: 354, endPoint x: 692, endPoint y: 341, distance: 78.6
click at [692, 341] on textarea "Enter at Columbia Condominiums. Drive all the way to the back of the complex, p…" at bounding box center [767, 302] width 150 height 98
click at [823, 343] on textarea "Enter at Columbia Condominiums. Drive all the way to the back of the complex, p…" at bounding box center [767, 302] width 150 height 98
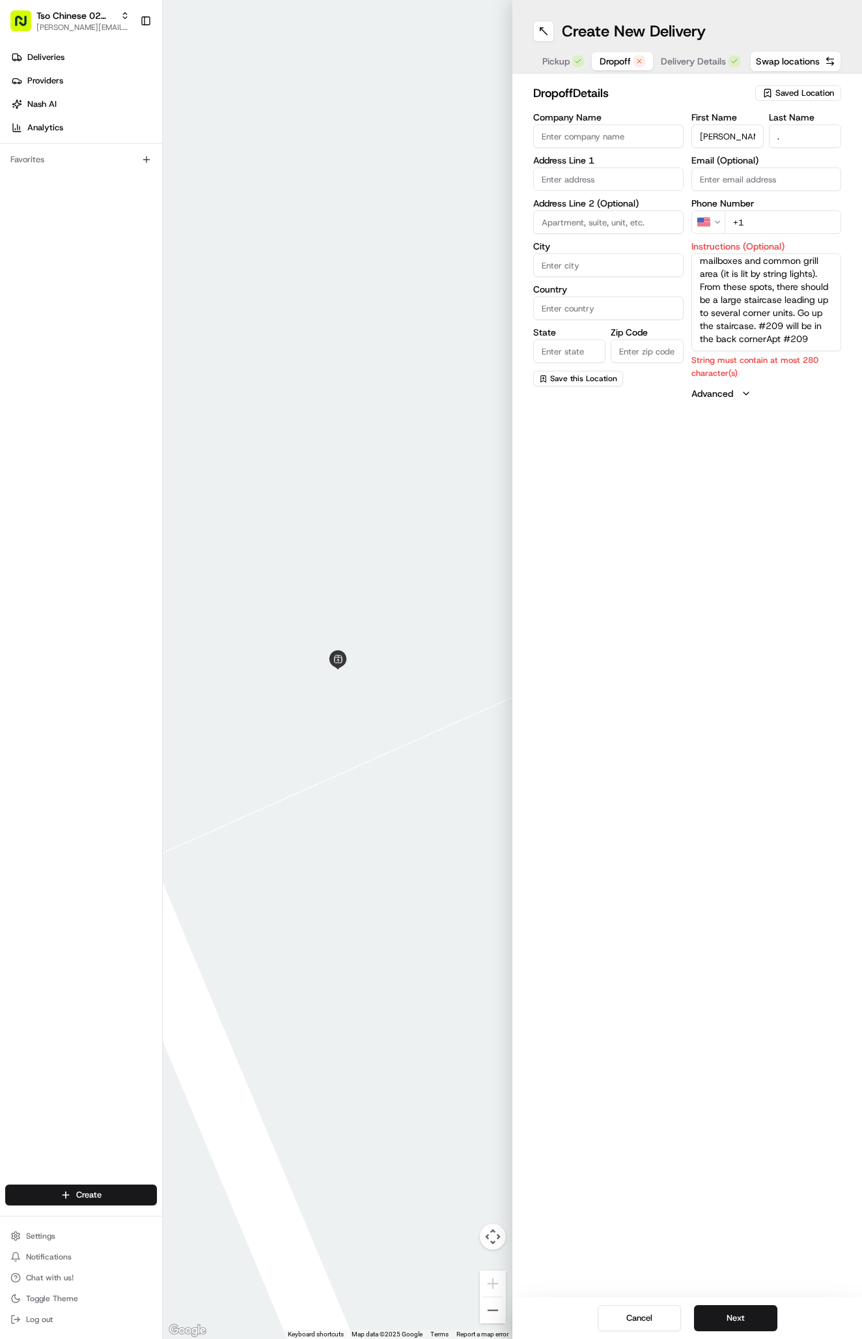
click at [823, 343] on textarea "Enter at Columbia Condominiums. Drive all the way to the back of the complex, p…" at bounding box center [767, 302] width 150 height 98
drag, startPoint x: 788, startPoint y: 326, endPoint x: 820, endPoint y: 348, distance: 39.8
click at [820, 348] on textarea "Enter at Columbia Condominiums. Drive all the way to the back of the complex, p…" at bounding box center [767, 302] width 150 height 98
type textarea "Enter at Columbia Condominiums. Drive all the way to the back of the complex, p…"
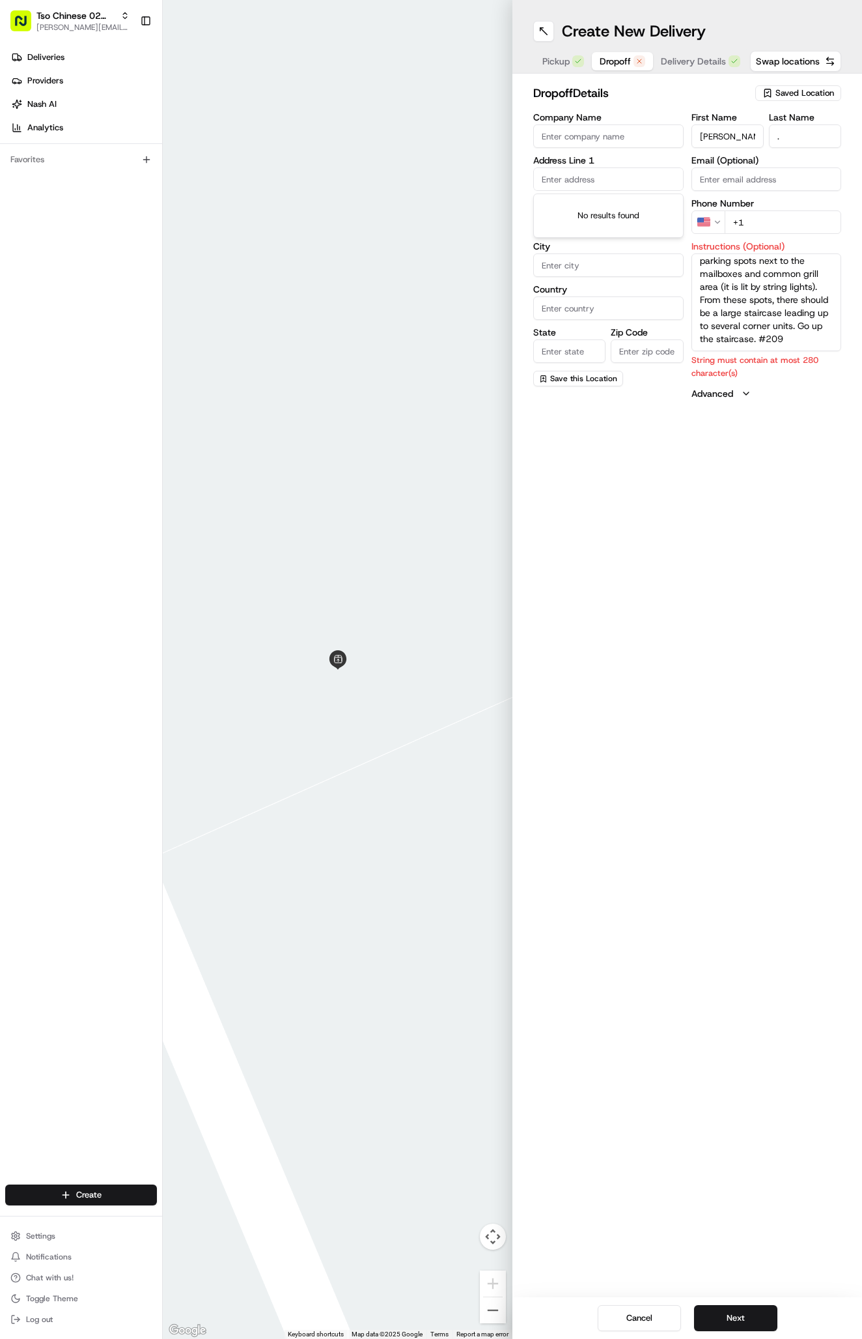
paste input "Apt #209"
type input "Apt #209"
click at [604, 175] on input "Apt #209" at bounding box center [608, 178] width 150 height 23
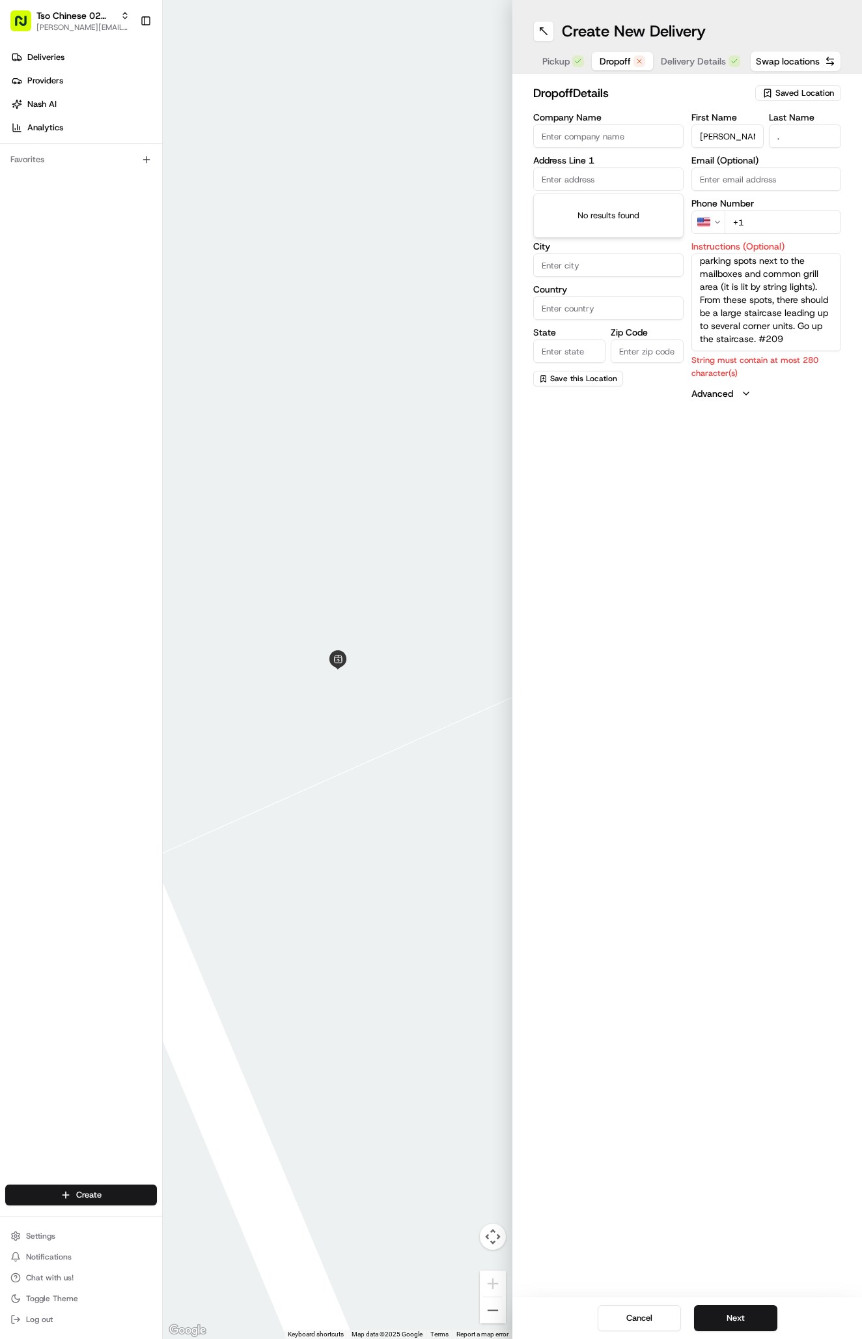
click at [582, 184] on input "text" at bounding box center [608, 178] width 150 height 23
paste input "11970 Jollyville Rd"
click at [635, 206] on div "11970 Jollyville Rd, Austin, TX" at bounding box center [609, 207] width 144 height 20
type input "[STREET_ADDRESS]"
type input "Austin"
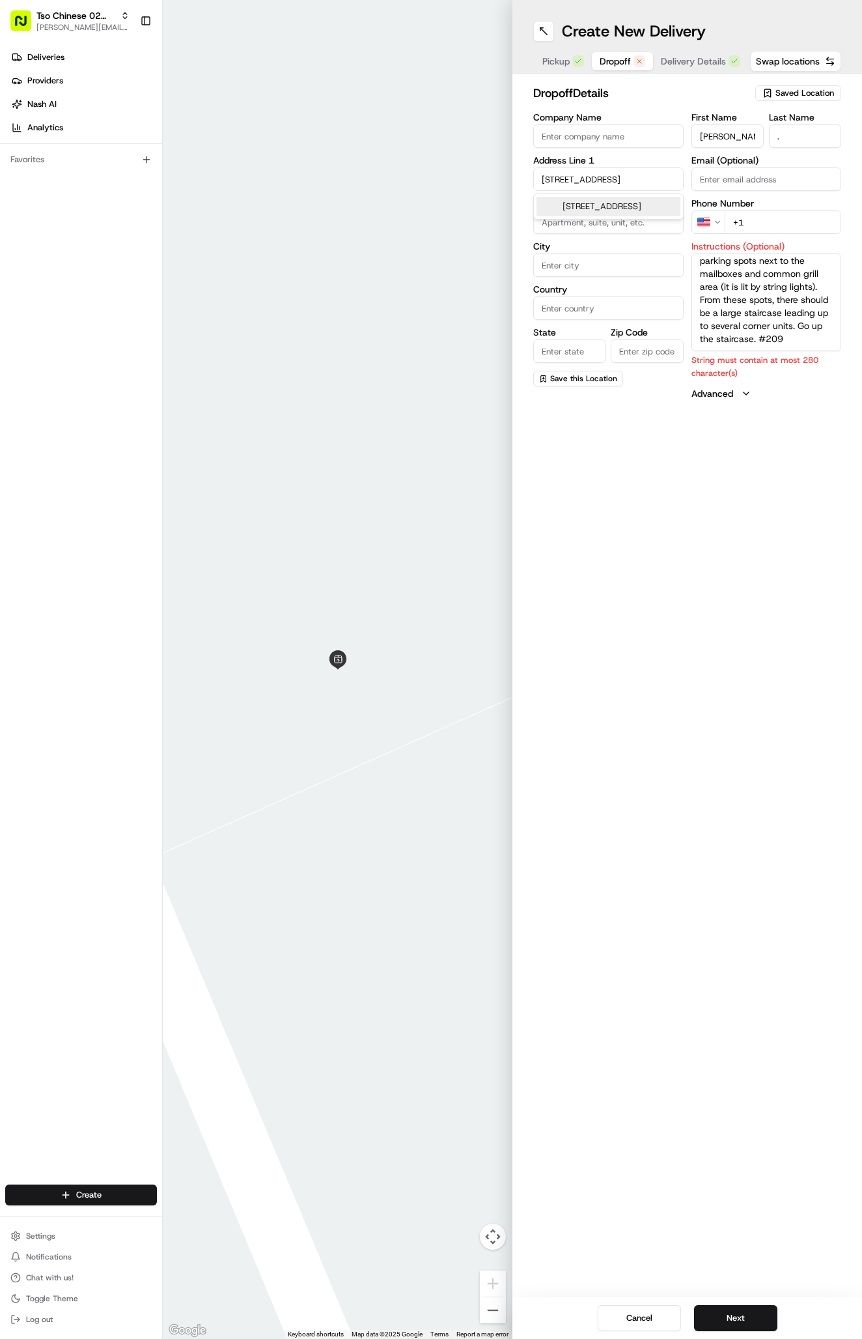
type input "United States"
type input "TX"
type input "78759"
type input "11970 Jollyville Road"
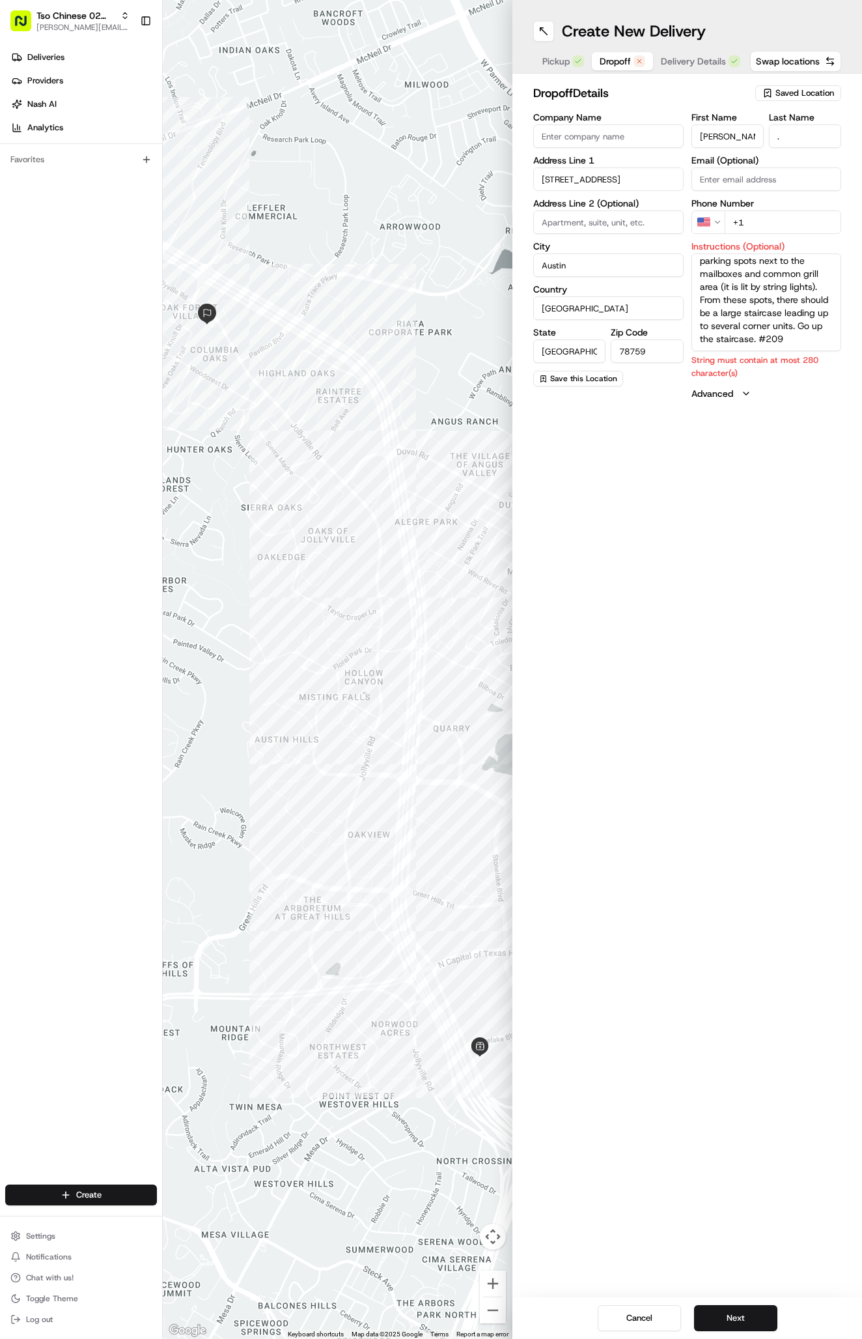
paste input "409 332 1287"
type input "+1 409 332 1287"
drag, startPoint x: 700, startPoint y: 300, endPoint x: 821, endPoint y: 356, distance: 132.6
click at [821, 356] on div "Instructions (Optional) Enter at Columbia Condominiums. Drive all the way to th…" at bounding box center [767, 310] width 150 height 137
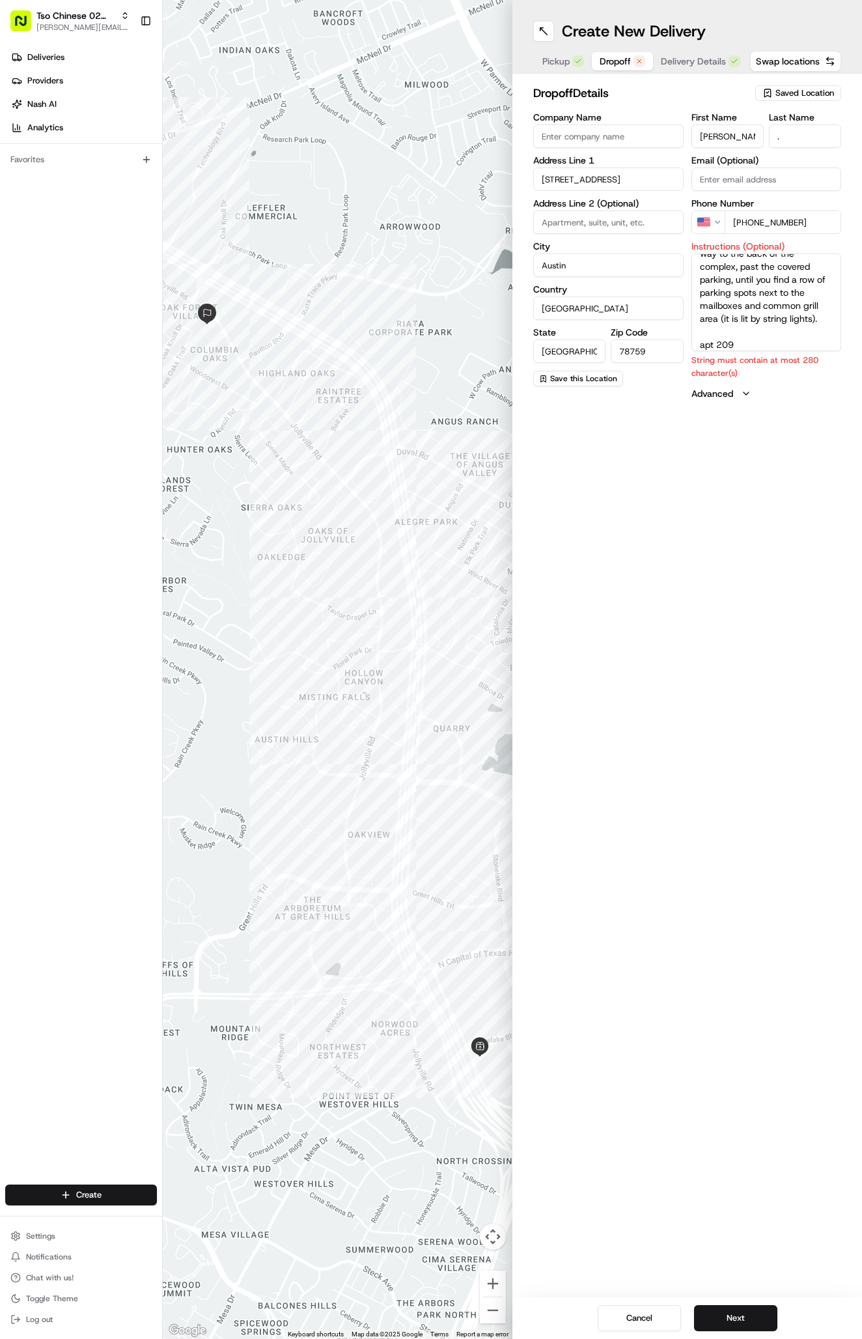
click at [700, 338] on textarea "Enter at Columbia Condominiums. Drive all the way to the back of the complex, p…" at bounding box center [767, 302] width 150 height 98
click at [766, 280] on textarea "Enter at Columbia Condominiums. Drive all the way to the back of the complex, p…" at bounding box center [767, 302] width 150 height 98
drag, startPoint x: 772, startPoint y: 276, endPoint x: 685, endPoint y: 259, distance: 88.3
click at [685, 259] on div "Company Name Address Line 1 11970 Jollyville Road Address Line 2 (Optional) Cit…" at bounding box center [687, 256] width 308 height 287
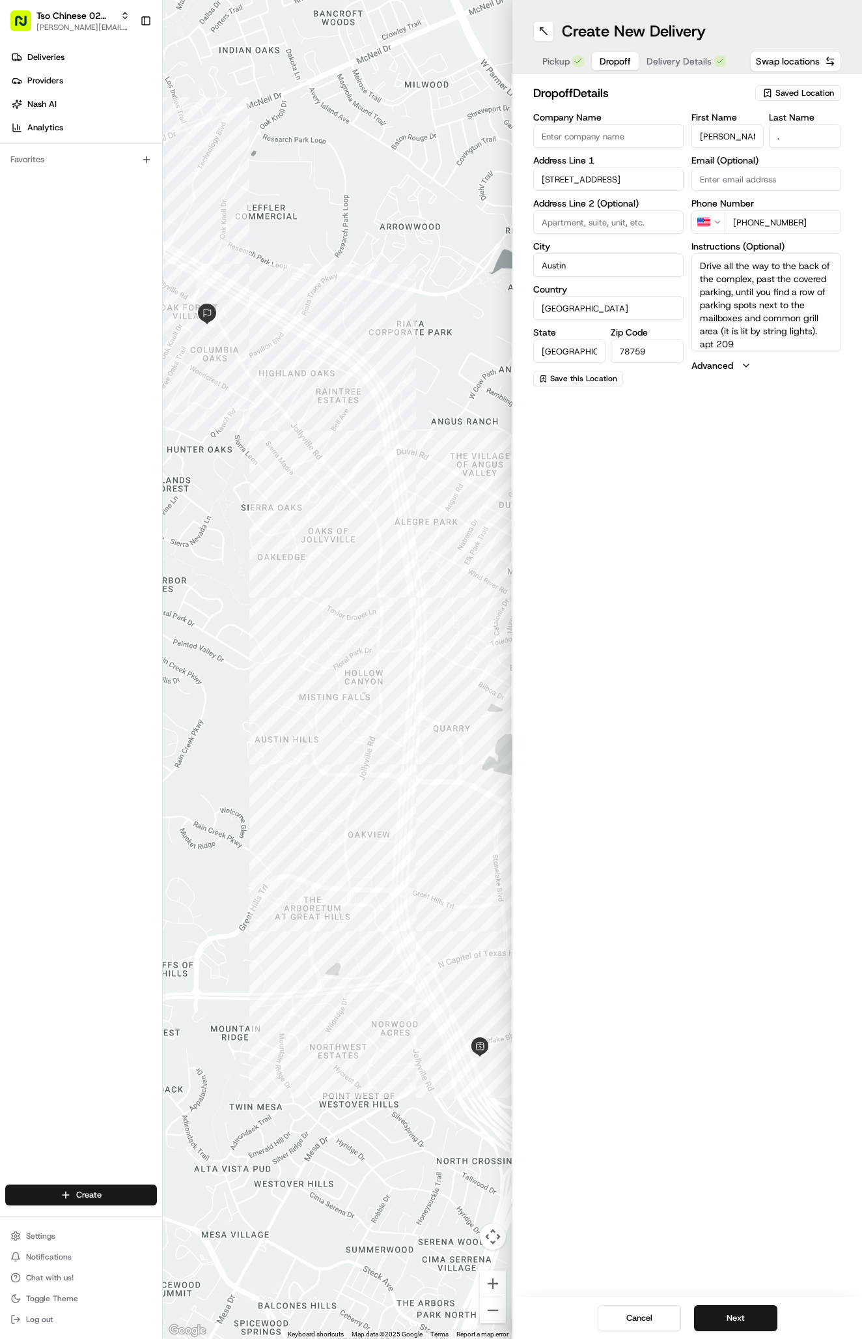
click at [703, 281] on textarea "Drive all the way to the back of the complex, past the covered parking, until y…" at bounding box center [767, 302] width 150 height 98
click at [696, 281] on textarea "Drive all the way to the back of the complex, past the covered parking, until y…" at bounding box center [767, 302] width 150 height 98
type textarea "Drive all the way to the back of the complex, past the covered parking, until y…"
click at [590, 130] on input "Company Name" at bounding box center [608, 135] width 150 height 23
click at [620, 140] on input "Company Name" at bounding box center [608, 135] width 150 height 23
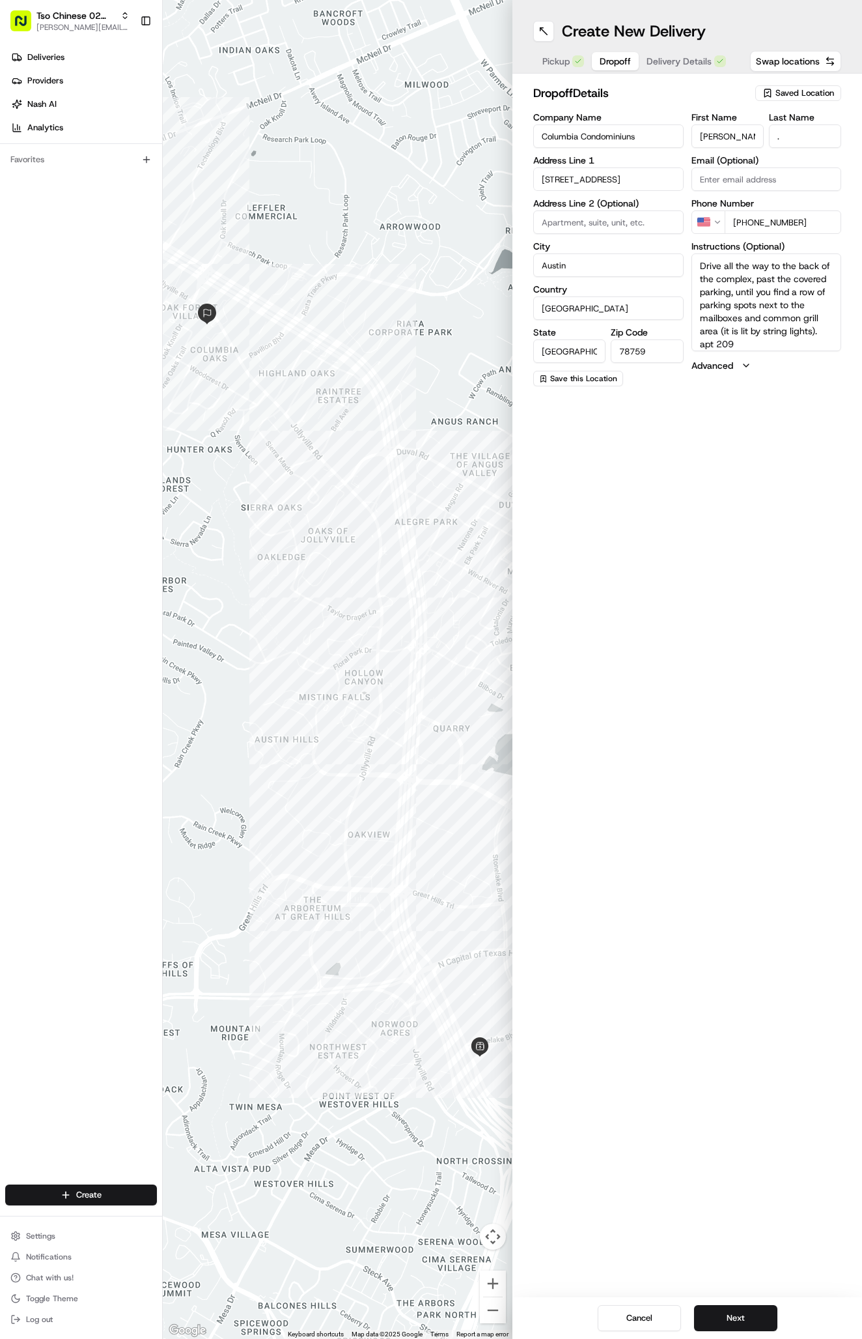
type input "Columbia Condominiuns"
click at [716, 1323] on button "Next" at bounding box center [735, 1318] width 83 height 26
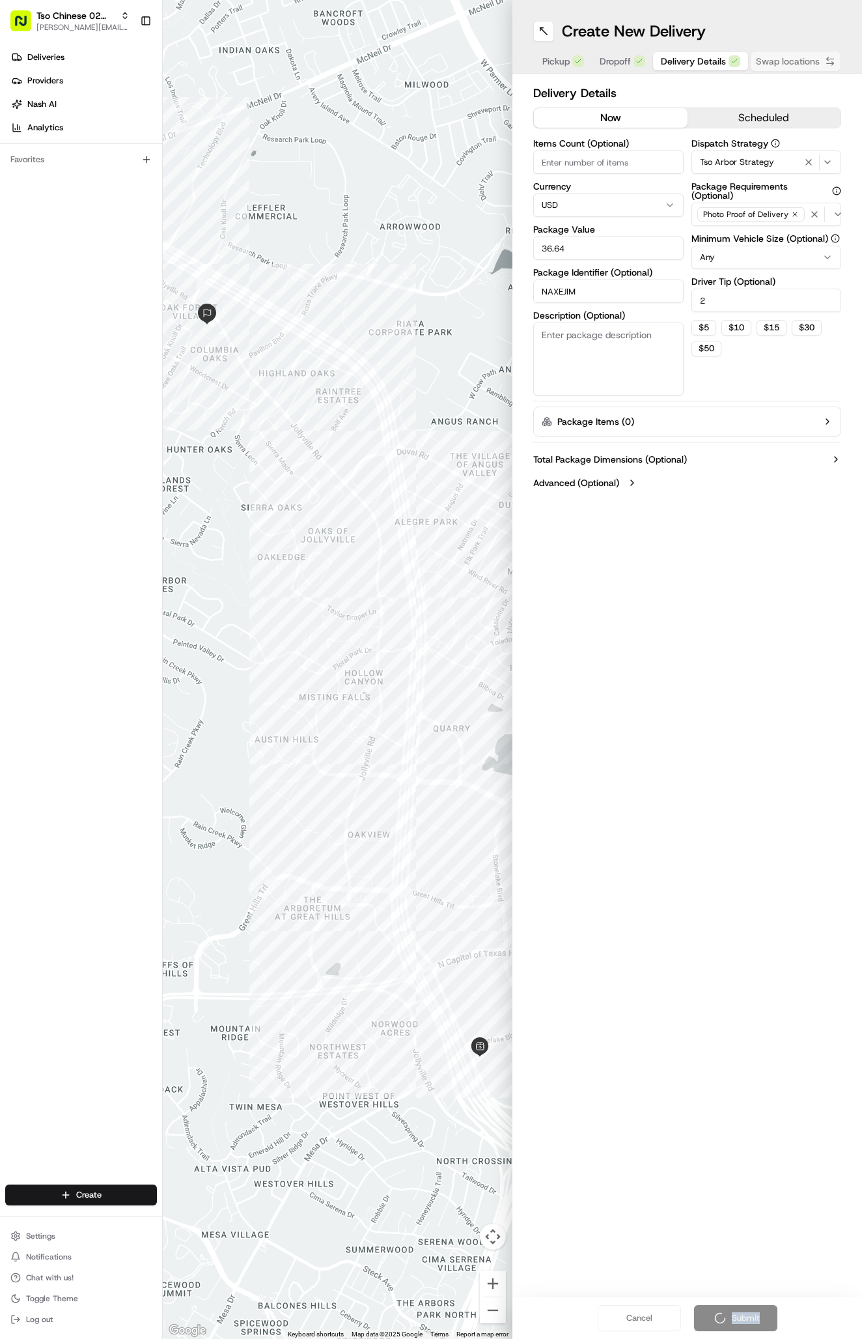
click at [716, 1323] on div "Cancel Submit" at bounding box center [688, 1318] width 350 height 42
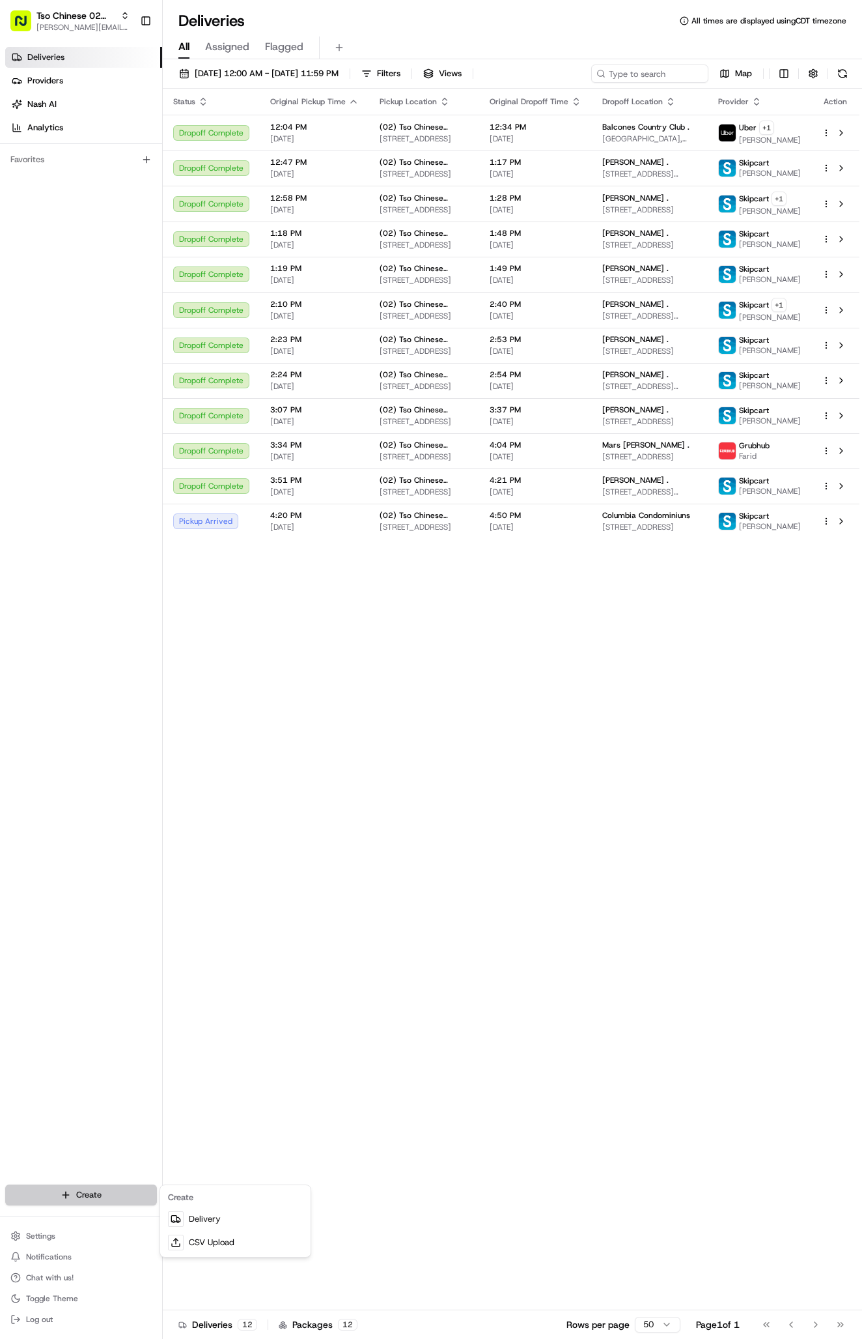
click at [59, 1197] on html "Tso Chinese 02 Arbor [PERSON_NAME][EMAIL_ADDRESS][DOMAIN_NAME] Toggle Sidebar D…" at bounding box center [431, 669] width 862 height 1339
click at [238, 1216] on link "Delivery" at bounding box center [235, 1218] width 145 height 23
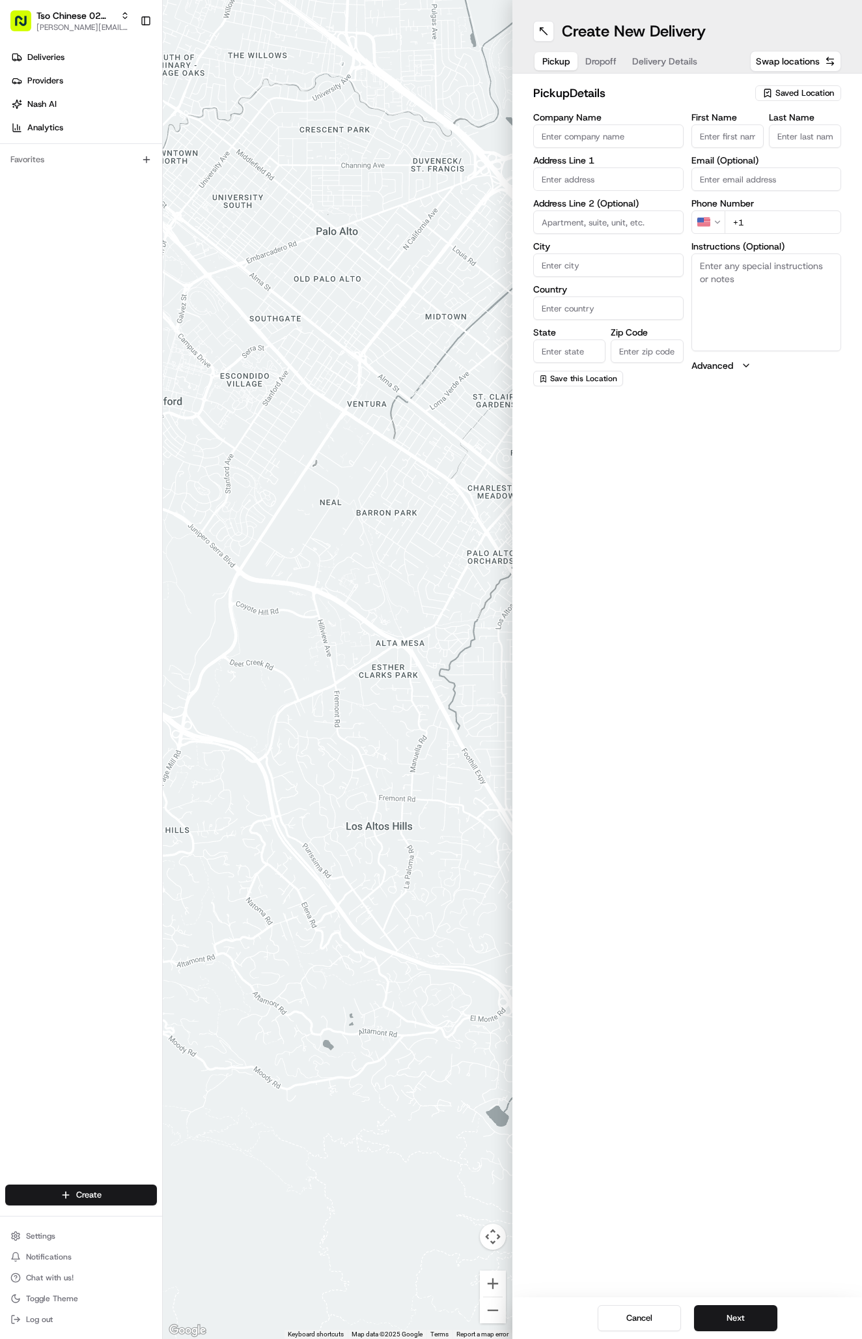
click at [773, 99] on div "Saved Location" at bounding box center [799, 93] width 86 height 16
click at [758, 160] on div "(02) Tso Chinese Takeout & Delivery [GEOGRAPHIC_DATA] (02)" at bounding box center [768, 147] width 186 height 31
type input "(02) Tso Chinese Takeout & Delivery [GEOGRAPHIC_DATA]"
type input "Bldg E Ste 402"
type input "Austin"
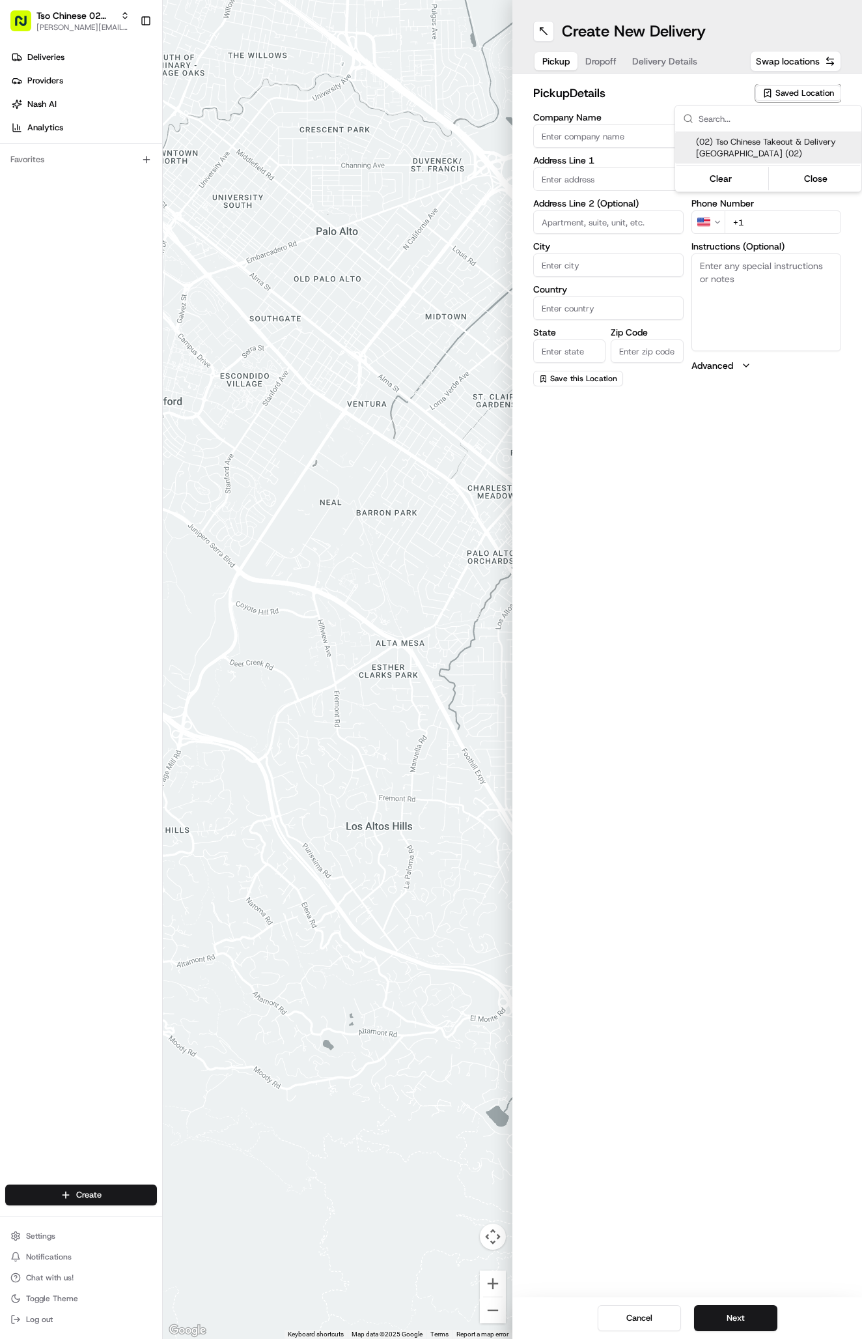
type input "US"
type input "[GEOGRAPHIC_DATA]"
type input "78759"
type input "Tso Chinese"
type input "Arboretum Crossing Manager"
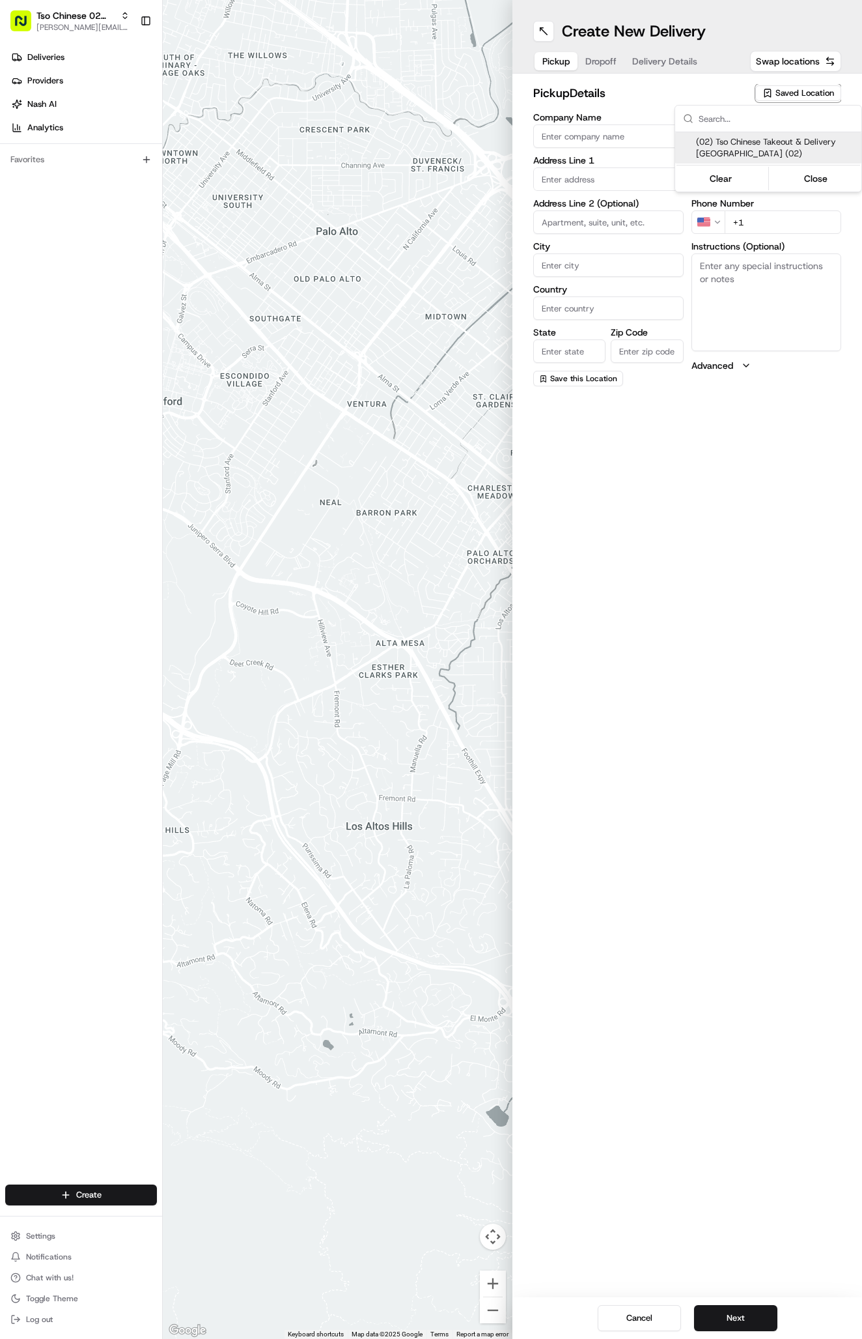
type input "[EMAIL_ADDRESS][DOMAIN_NAME]"
type input "[PHONE_NUMBER]"
type textarea "Submit a picture displaying address & food as Proof of Delivery. Envía una foto…"
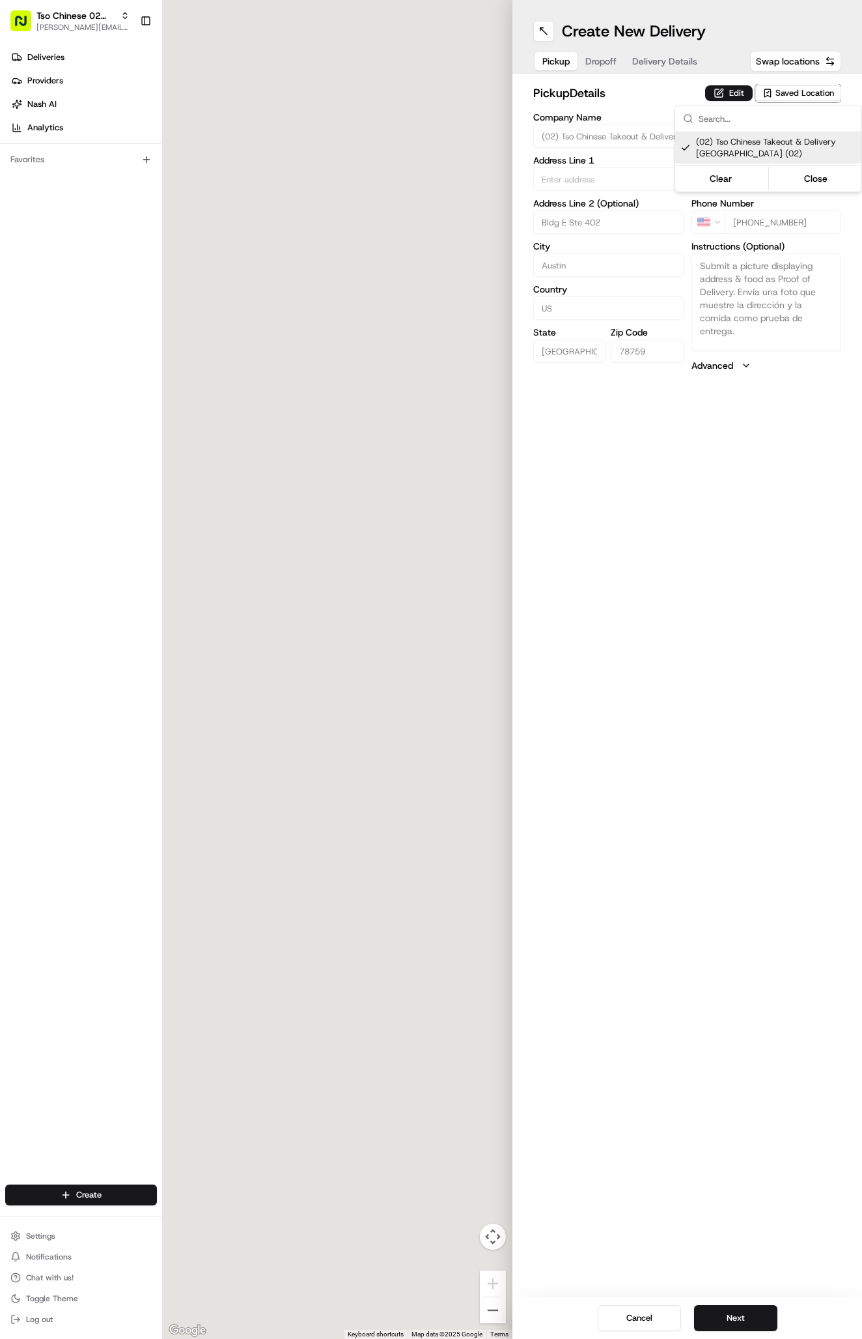
type input "[STREET_ADDRESS]"
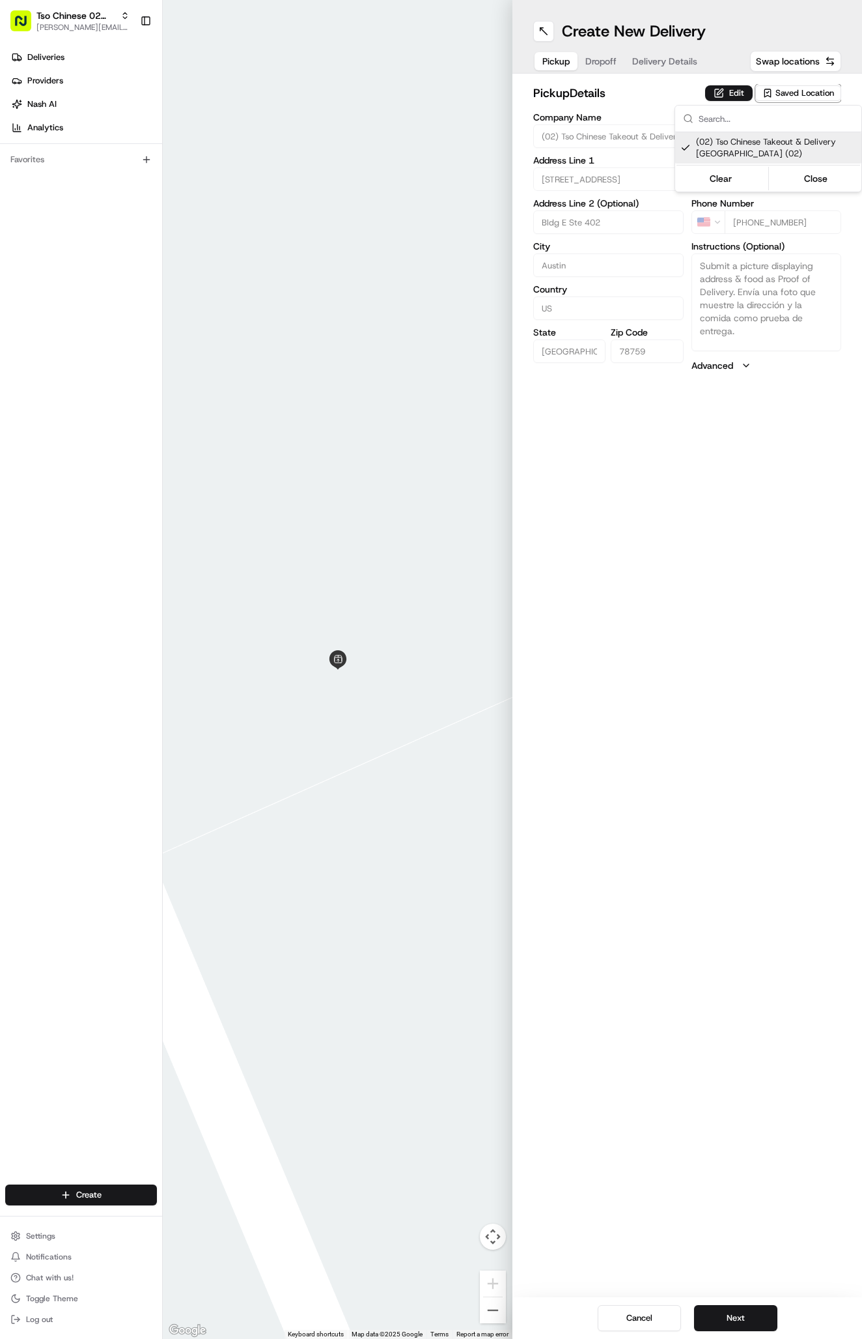
click at [621, 55] on html "Tso Chinese 02 Arbor [PERSON_NAME][EMAIL_ADDRESS][DOMAIN_NAME] Toggle Sidebar D…" at bounding box center [431, 669] width 862 height 1339
click at [660, 72] on div "Pickup Dropoff Delivery Details" at bounding box center [619, 61] width 173 height 23
click at [660, 64] on span "Delivery Details" at bounding box center [664, 61] width 65 height 13
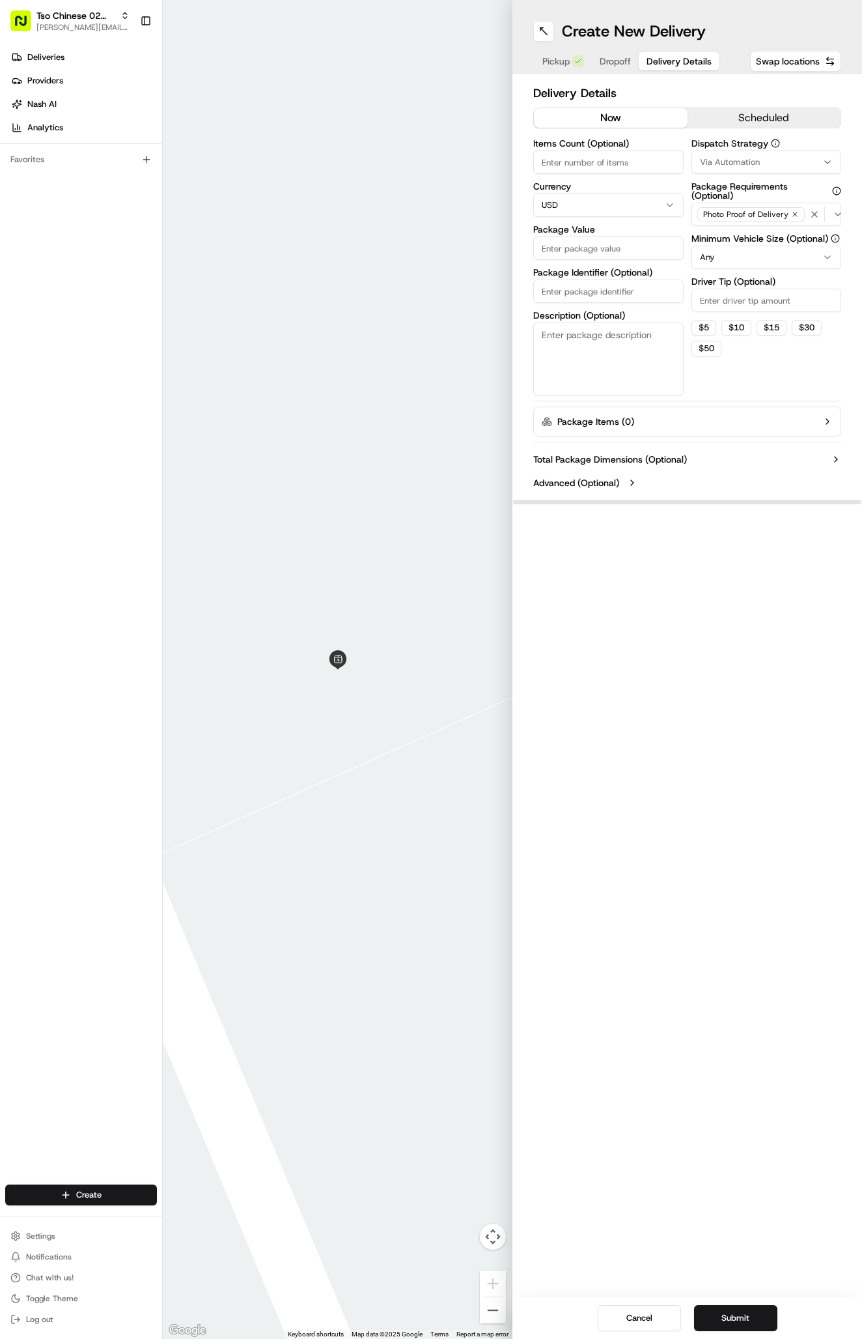
click at [742, 154] on button "Via Automation" at bounding box center [767, 161] width 150 height 23
click at [745, 228] on span "Tso Arbor Strategy" at bounding box center [776, 233] width 160 height 12
click at [725, 309] on html "Tso Chinese 02 Arbor [PERSON_NAME][EMAIL_ADDRESS][DOMAIN_NAME] Toggle Sidebar D…" at bounding box center [431, 669] width 862 height 1339
click at [725, 300] on input "Driver Tip (Optional)" at bounding box center [767, 300] width 150 height 23
type input "2"
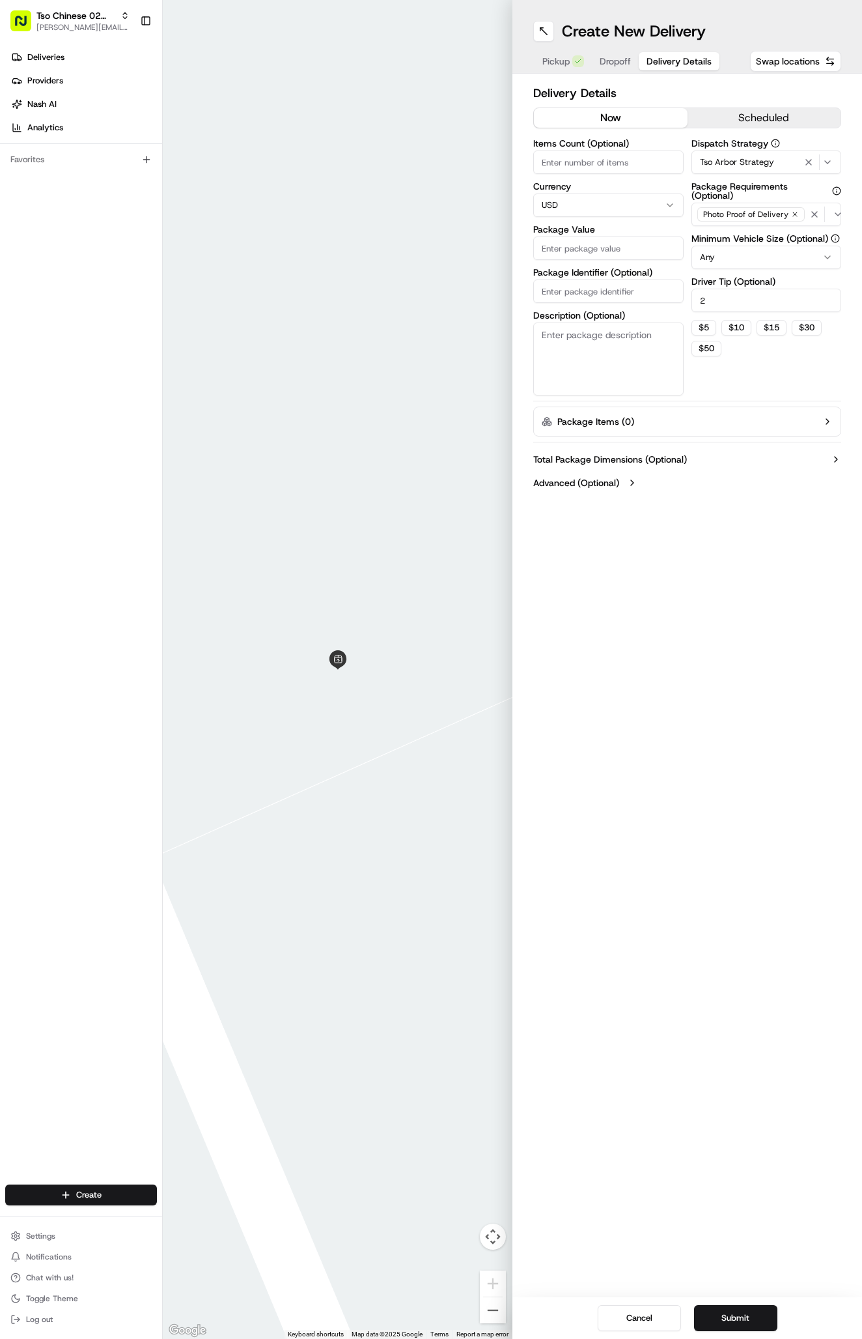
click at [647, 276] on label "Package Identifier (Optional)" at bounding box center [608, 272] width 150 height 9
click at [647, 279] on input "Package Identifier (Optional)" at bounding box center [608, 290] width 150 height 23
paste input "4APLDLV"
type input "4APLDLV"
click at [633, 241] on input "Package Value" at bounding box center [608, 247] width 150 height 23
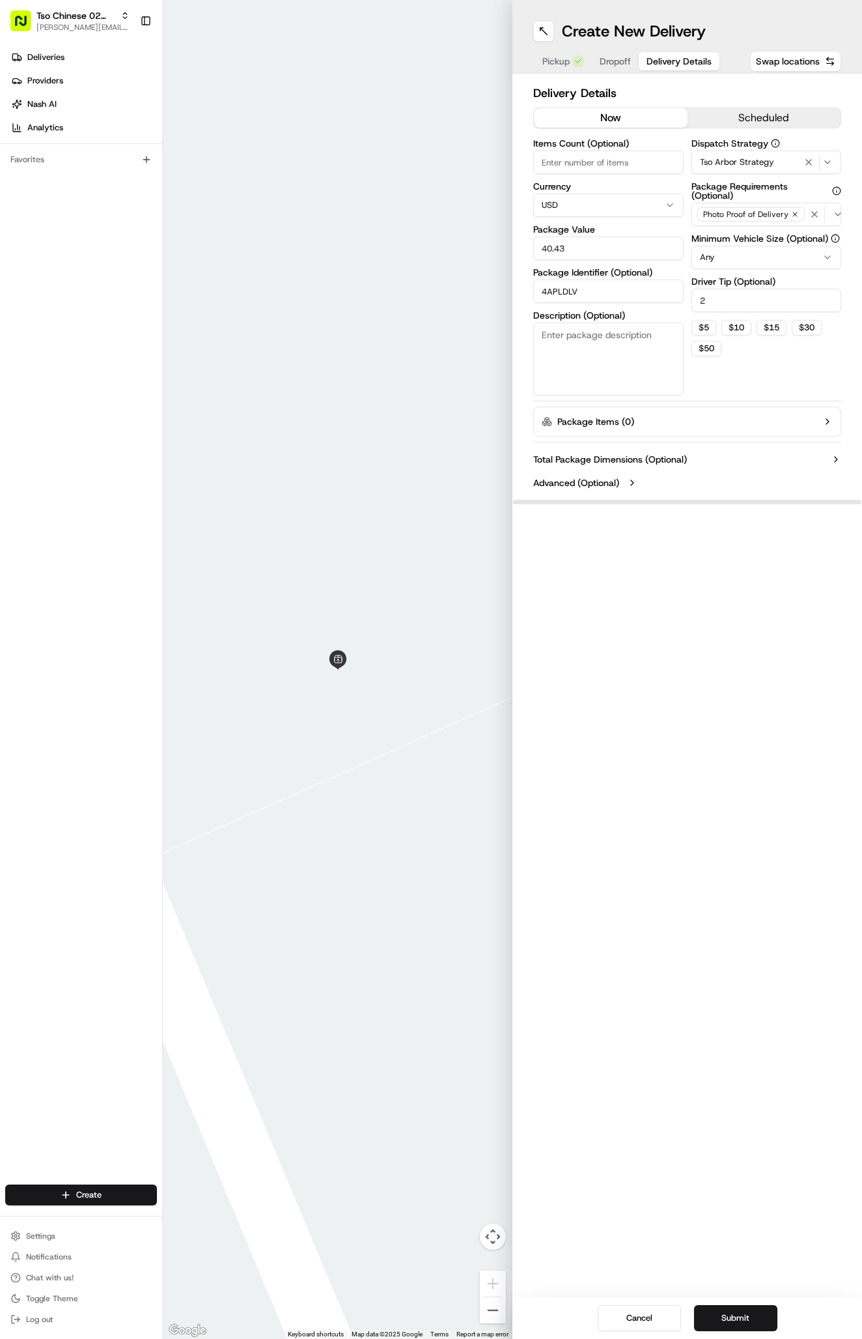
type input "40.43"
click at [608, 49] on div "Create New Delivery Pickup Dropoff Delivery Details Swap locations" at bounding box center [688, 37] width 350 height 74
click at [608, 54] on button "Dropoff" at bounding box center [615, 61] width 47 height 18
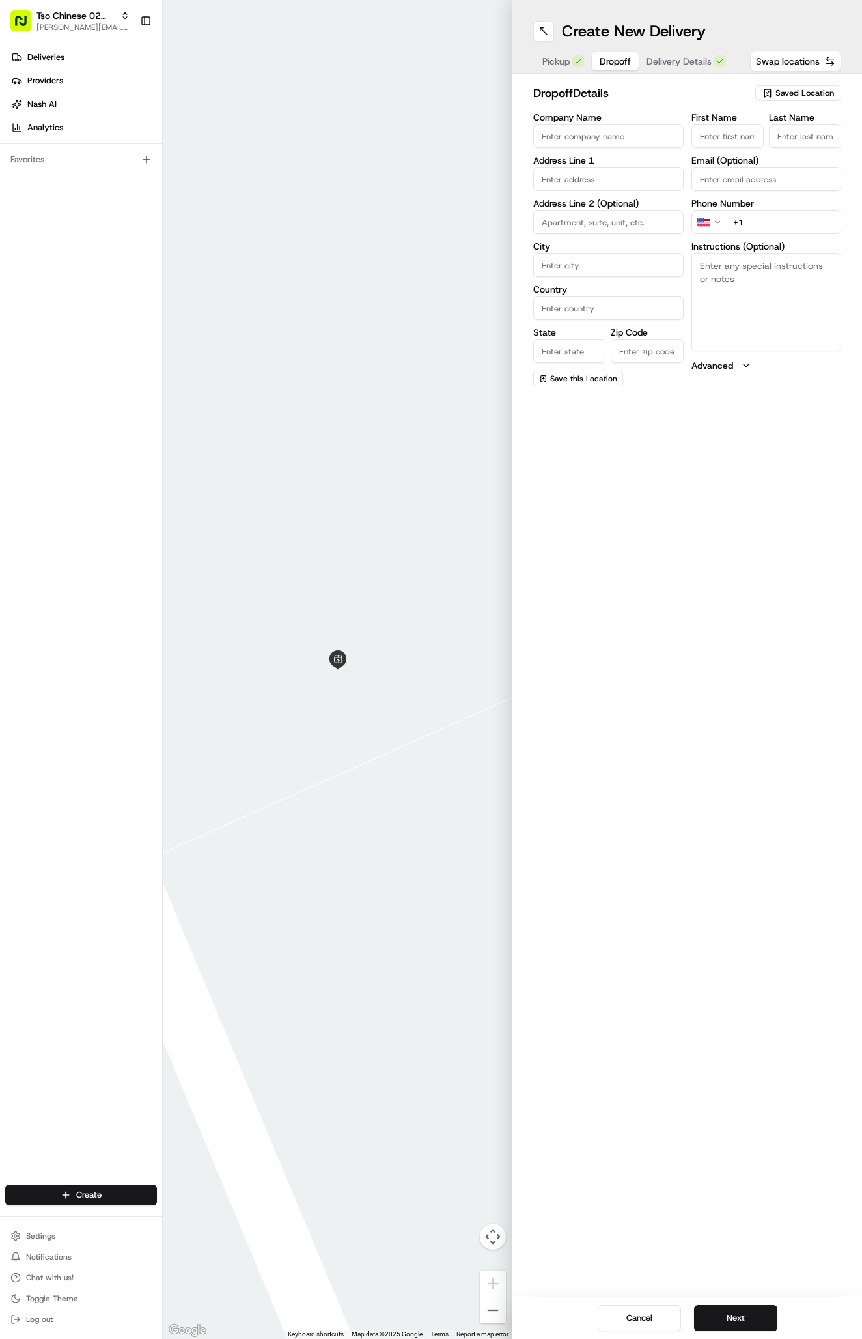
click at [763, 298] on textarea "Instructions (Optional)" at bounding box center [767, 302] width 150 height 98
paste textarea "Elan Apartment. Knock or send a text and leave bag on doorstep . Gate code #5421"
type textarea "Elan Apartment. Knock or send a text and leave bag on doorstep . Gate code #5421"
paste input "13145 North Highway 183"
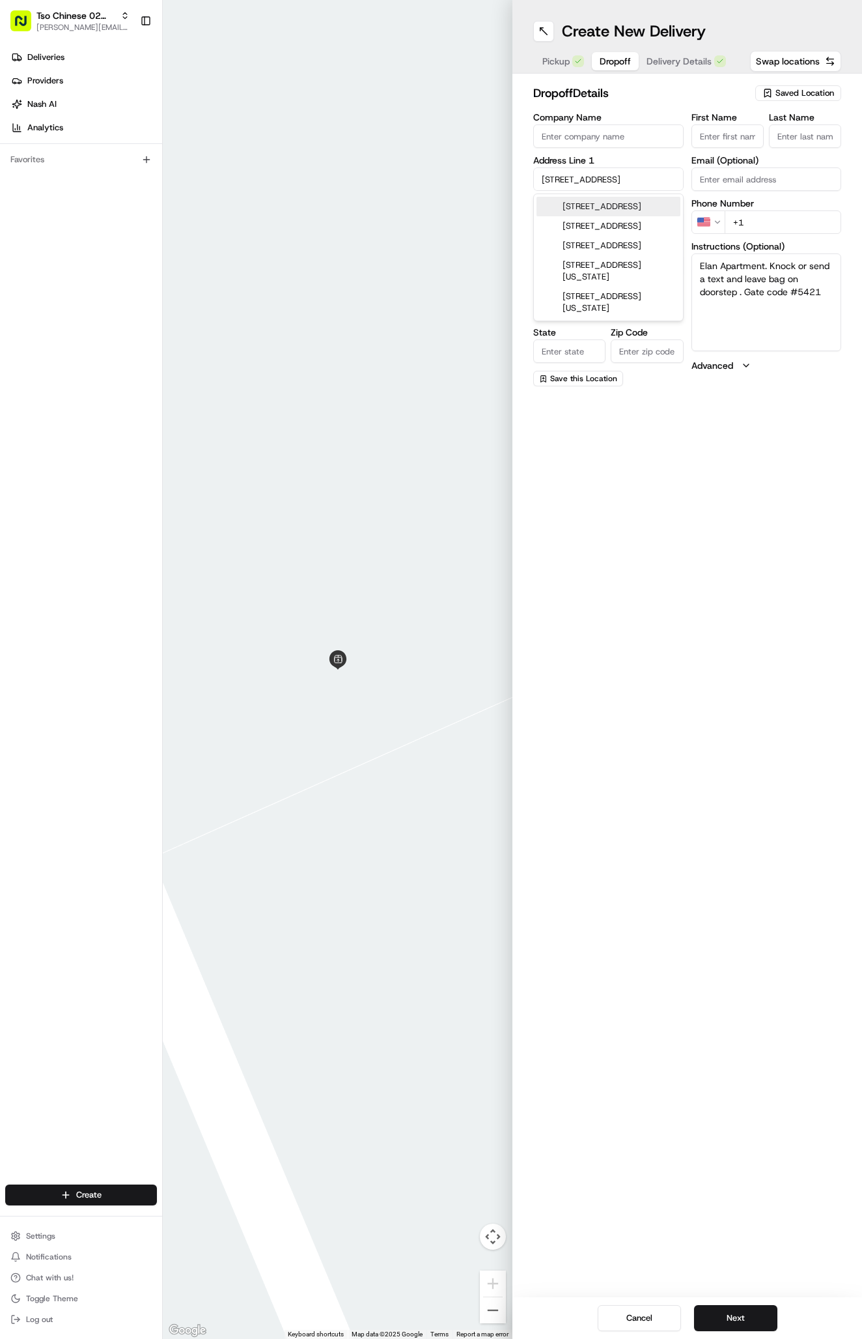
click at [640, 216] on div "13145 North Highway 183, Austin, TX" at bounding box center [609, 207] width 144 height 20
type input "[STREET_ADDRESS]"
type input "Austin"
type input "[GEOGRAPHIC_DATA]"
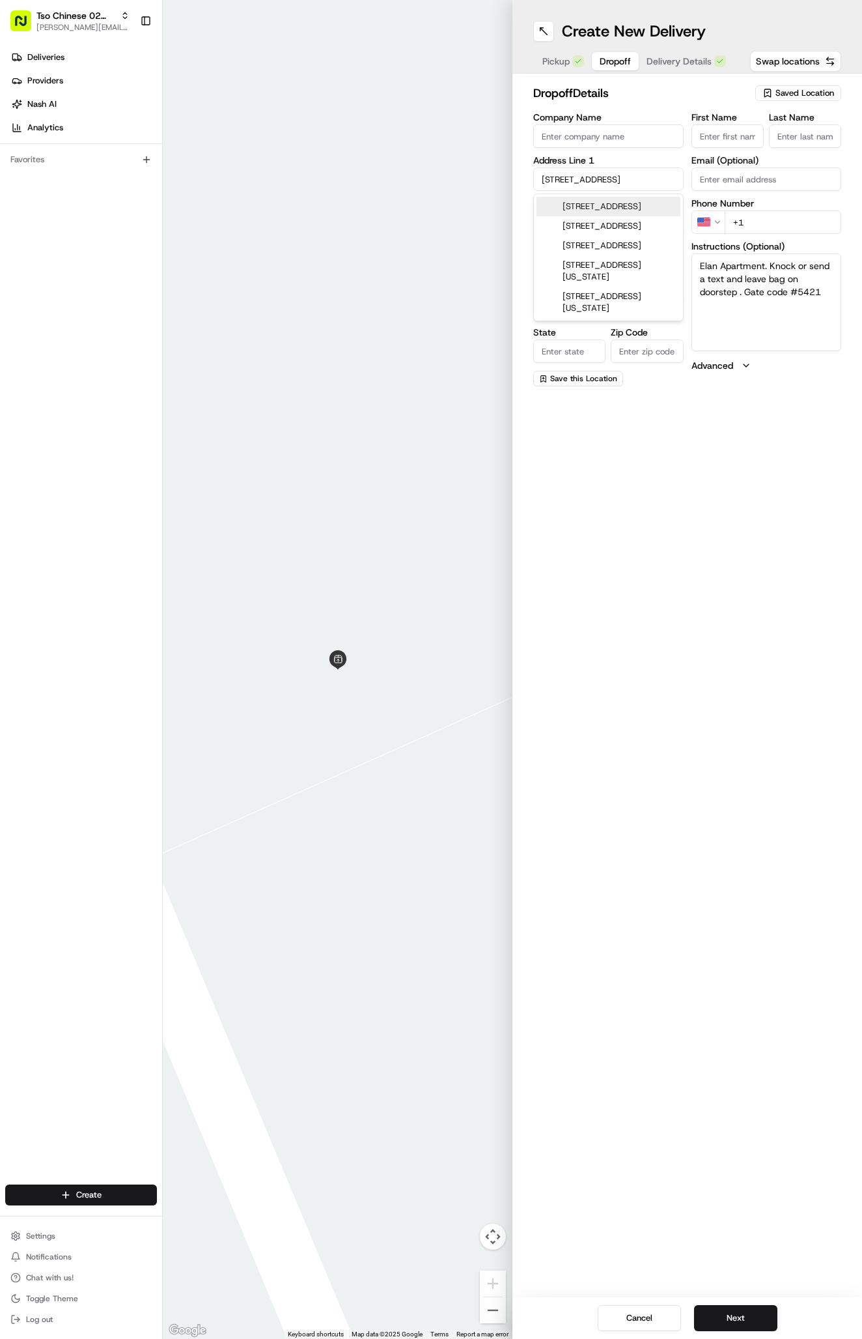
type input "78750"
type input "13145 North Highway 183"
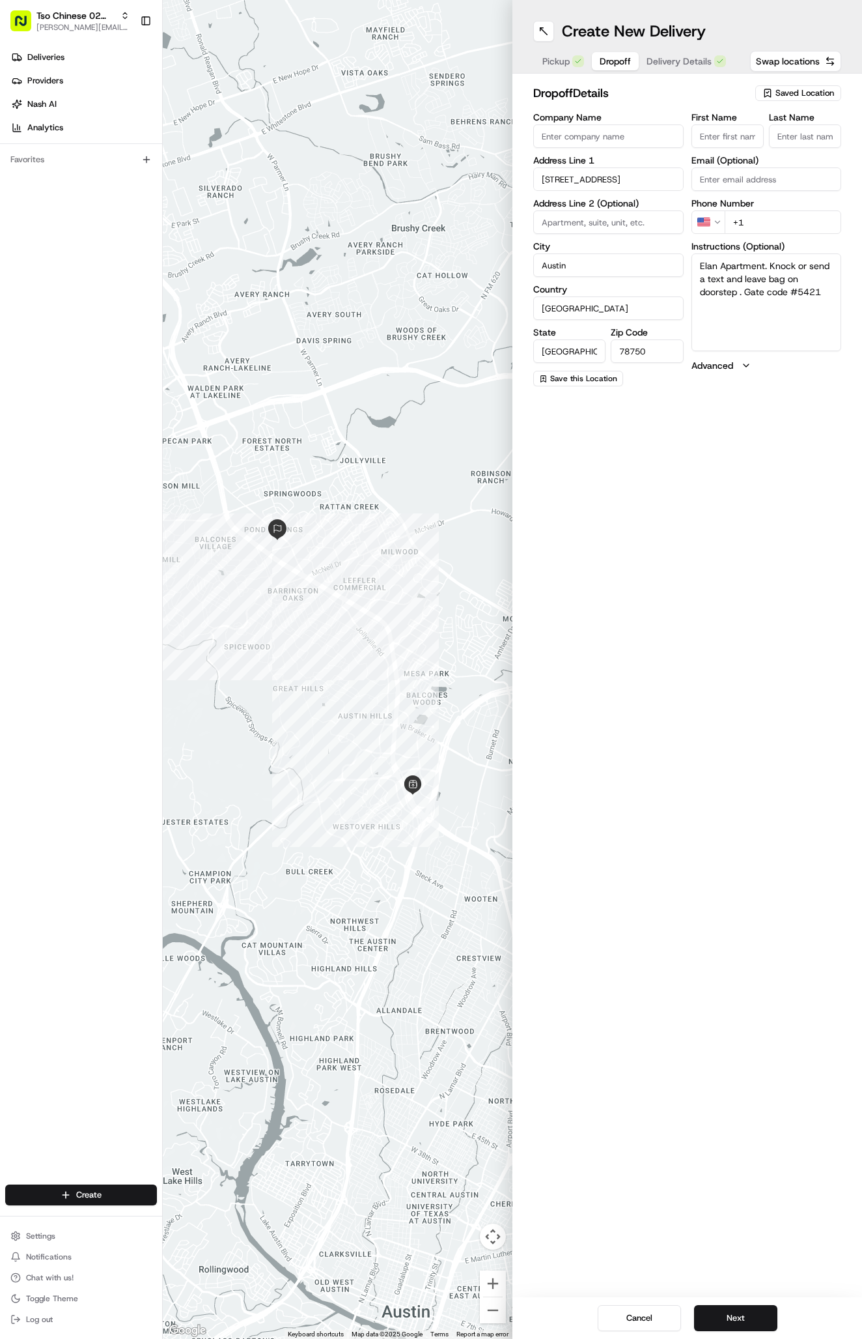
click at [753, 329] on textarea "Elan Apartment. Knock or send a text and leave bag on doorstep . Gate code #5421" at bounding box center [767, 302] width 150 height 98
paste textarea "826"
type textarea "Elan Apartment. Knock or send a text and leave bag on doorstep . Gate code #542…"
click at [778, 242] on label "Instructions (Optional)" at bounding box center [767, 246] width 150 height 9
click at [778, 253] on textarea "Elan Apartment. Knock or send a text and leave bag on doorstep . Gate code #542…" at bounding box center [767, 302] width 150 height 98
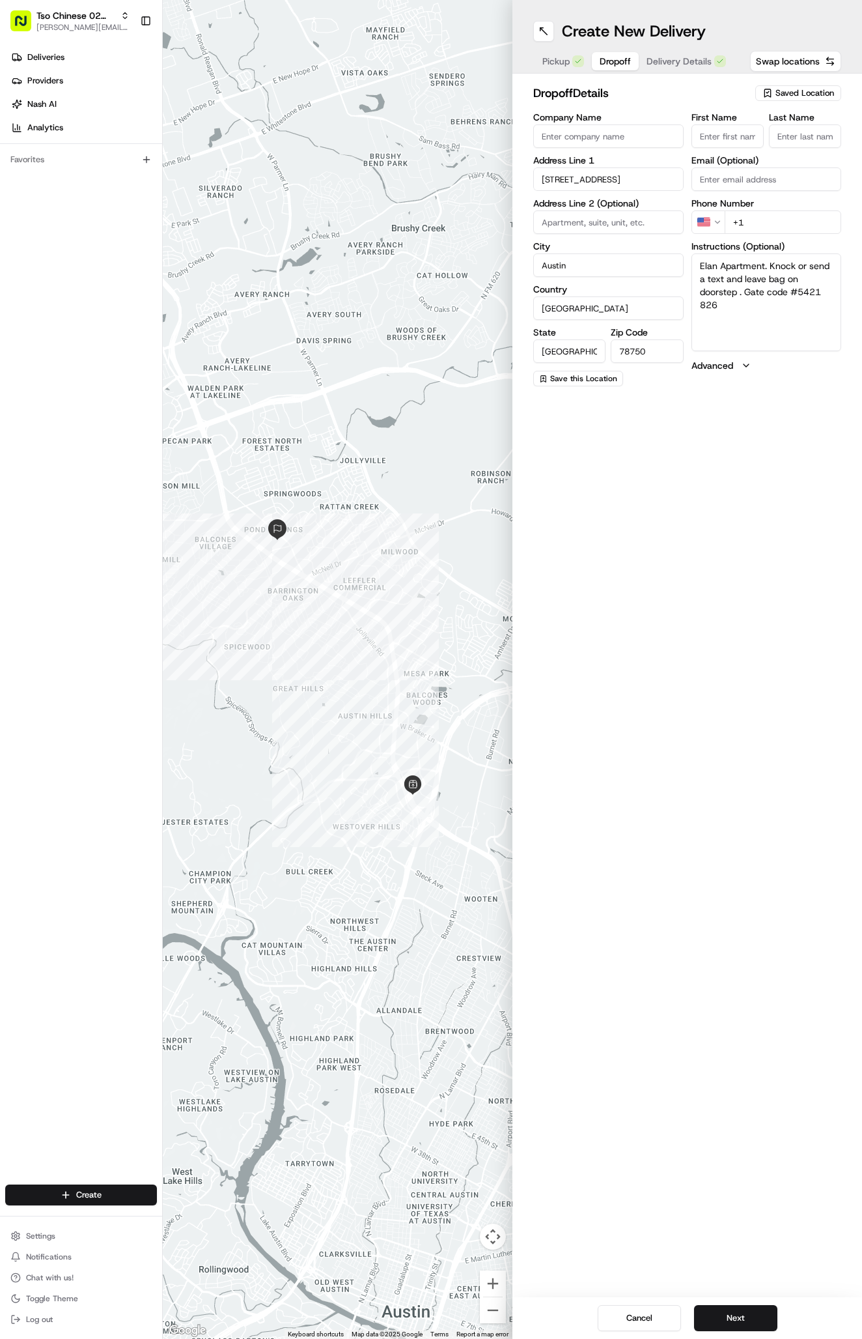
paste input "512 426 0798"
type input "+1 512 426 0798"
paste input "Queanh Gip"
type input "Queanh Gip"
type input "."
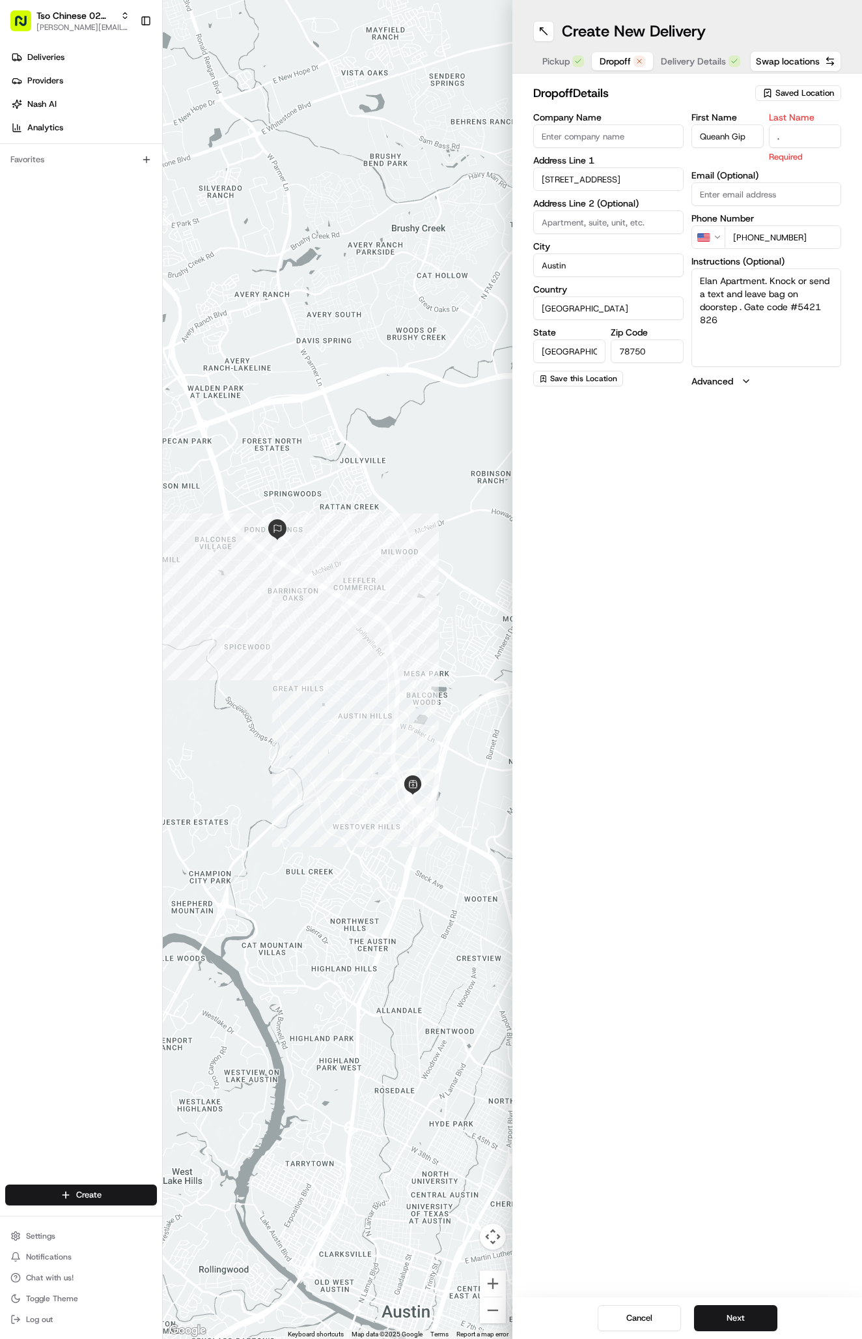
click at [778, 337] on textarea "Elan Apartment. Knock or send a text and leave bag on doorstep . Gate code #542…" at bounding box center [767, 317] width 150 height 98
paste textarea "Company: Elan apartment"
type textarea "Elan Apartment. Knock or send a text and leave bag on doorstep . Gate code #542…"
click at [690, 31] on h1 "Create New Delivery" at bounding box center [634, 31] width 144 height 21
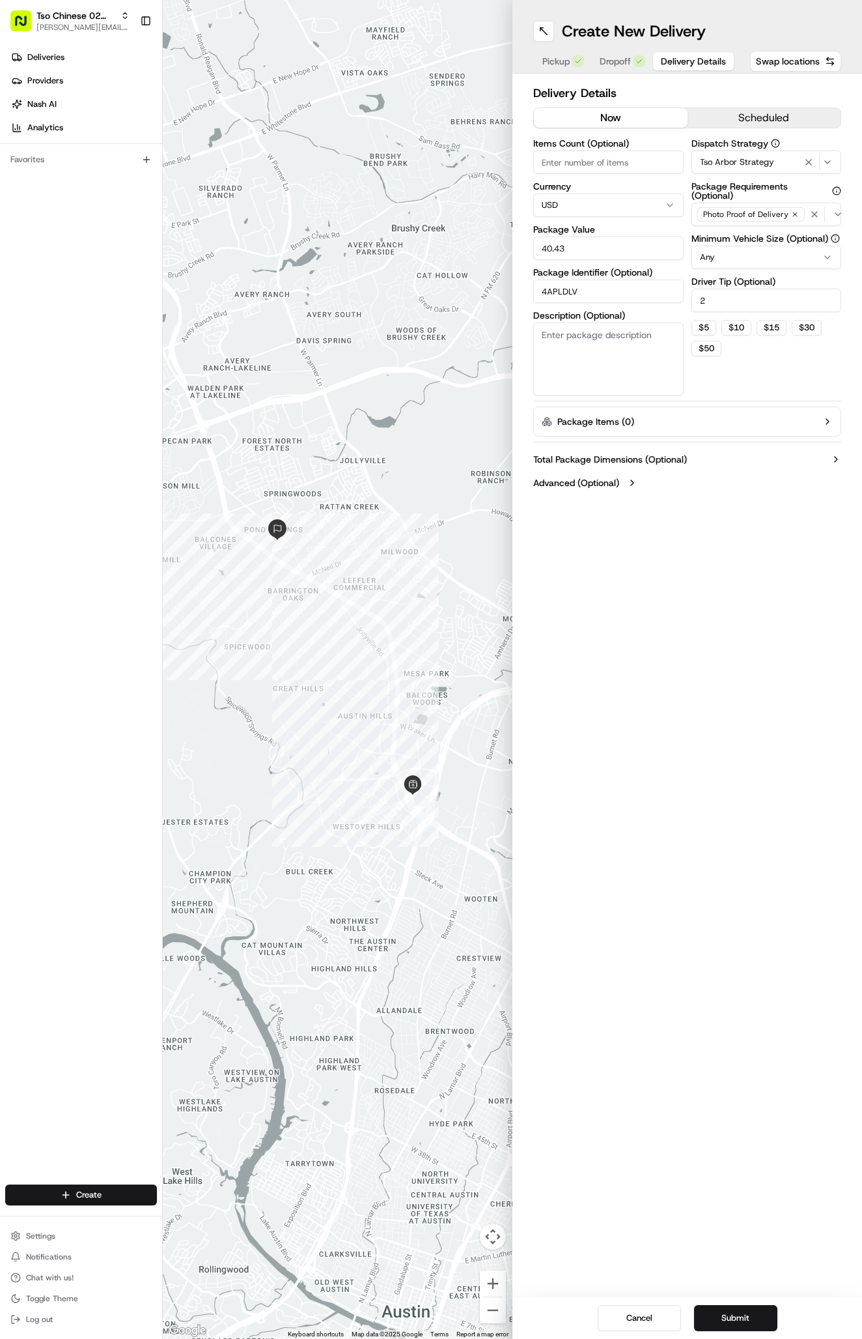
click at [690, 66] on span "Delivery Details" at bounding box center [693, 61] width 65 height 13
click at [732, 1323] on button "Submit" at bounding box center [735, 1318] width 83 height 26
click at [732, 1323] on div "Cancel Submit" at bounding box center [688, 1318] width 350 height 42
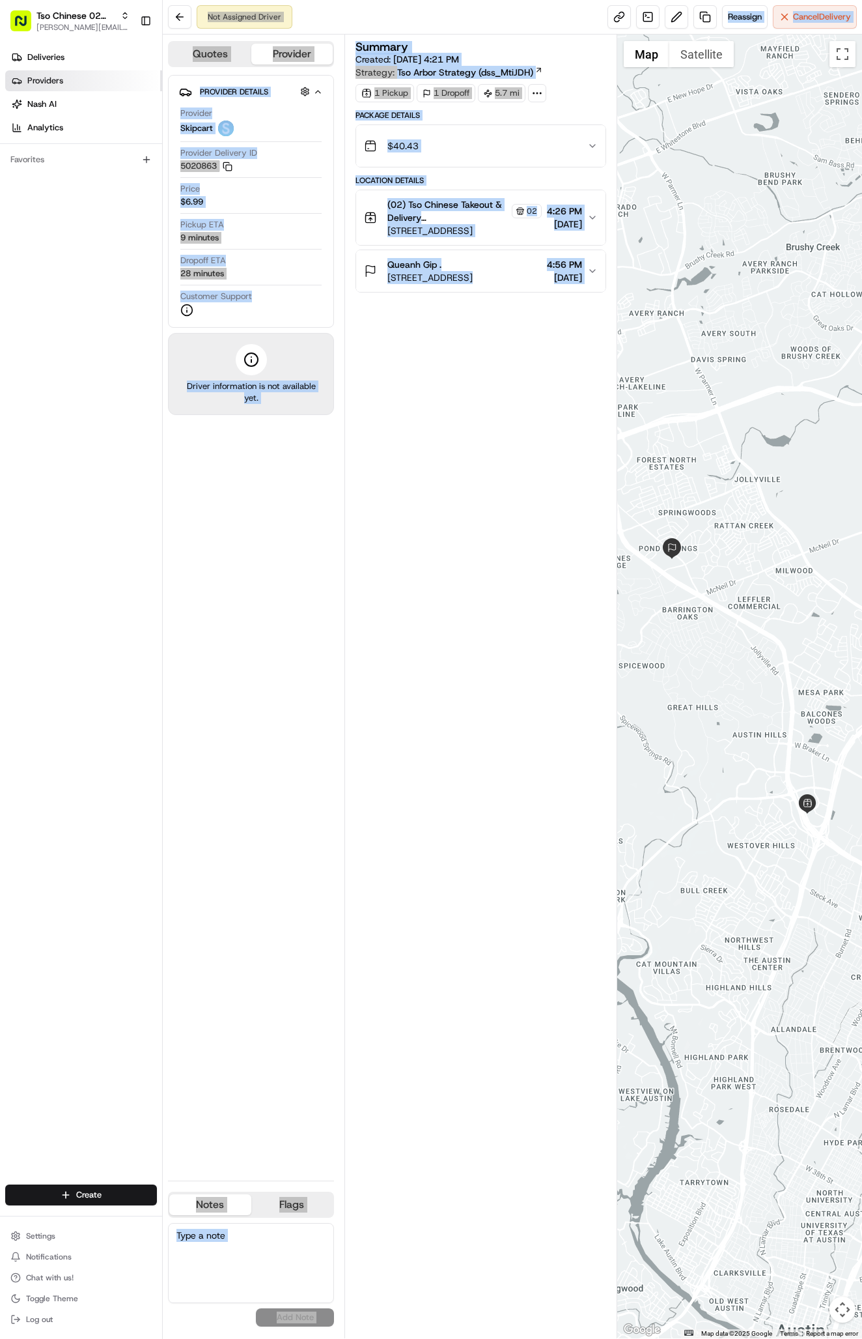
click at [52, 70] on link "Providers" at bounding box center [83, 80] width 157 height 21
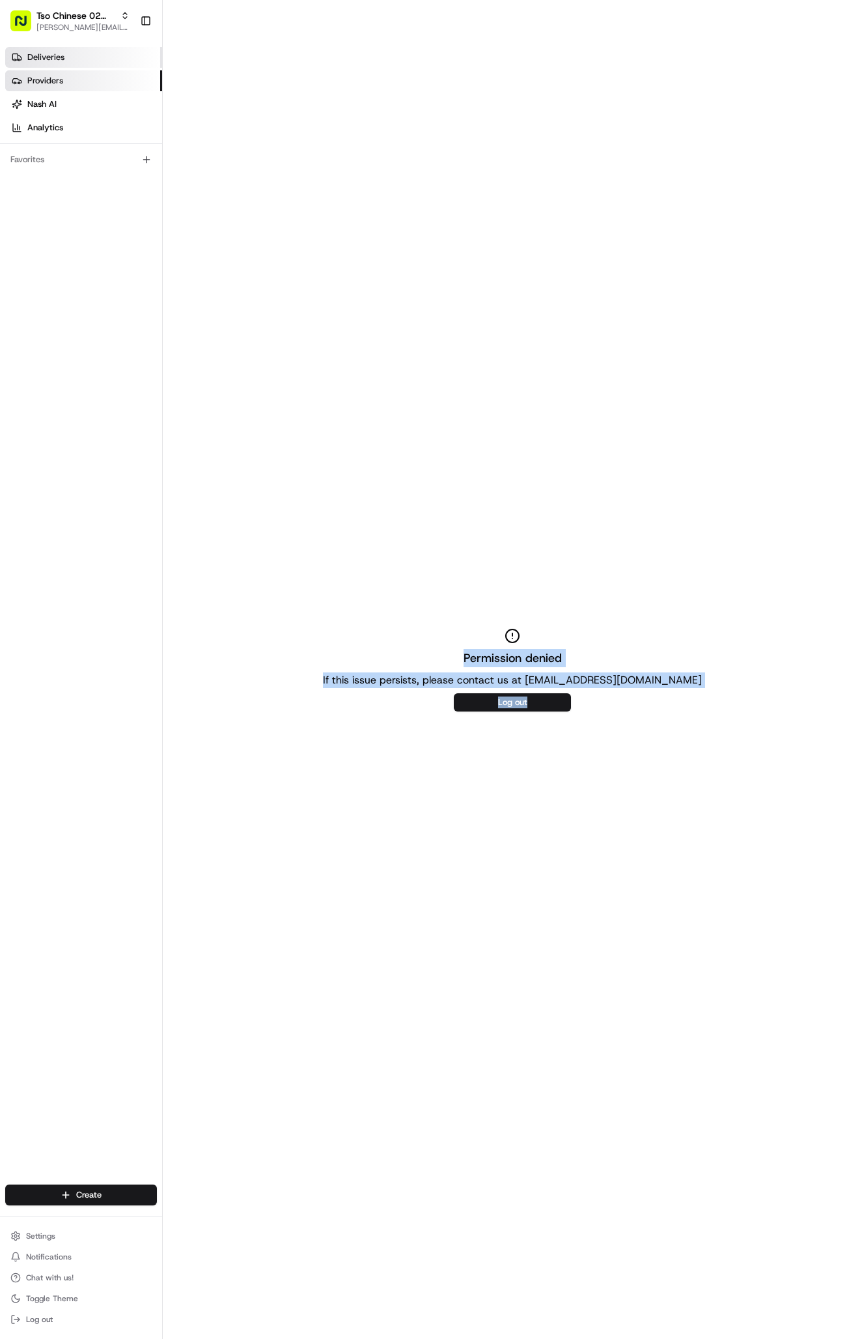
click at [49, 59] on span "Deliveries" at bounding box center [45, 57] width 37 height 12
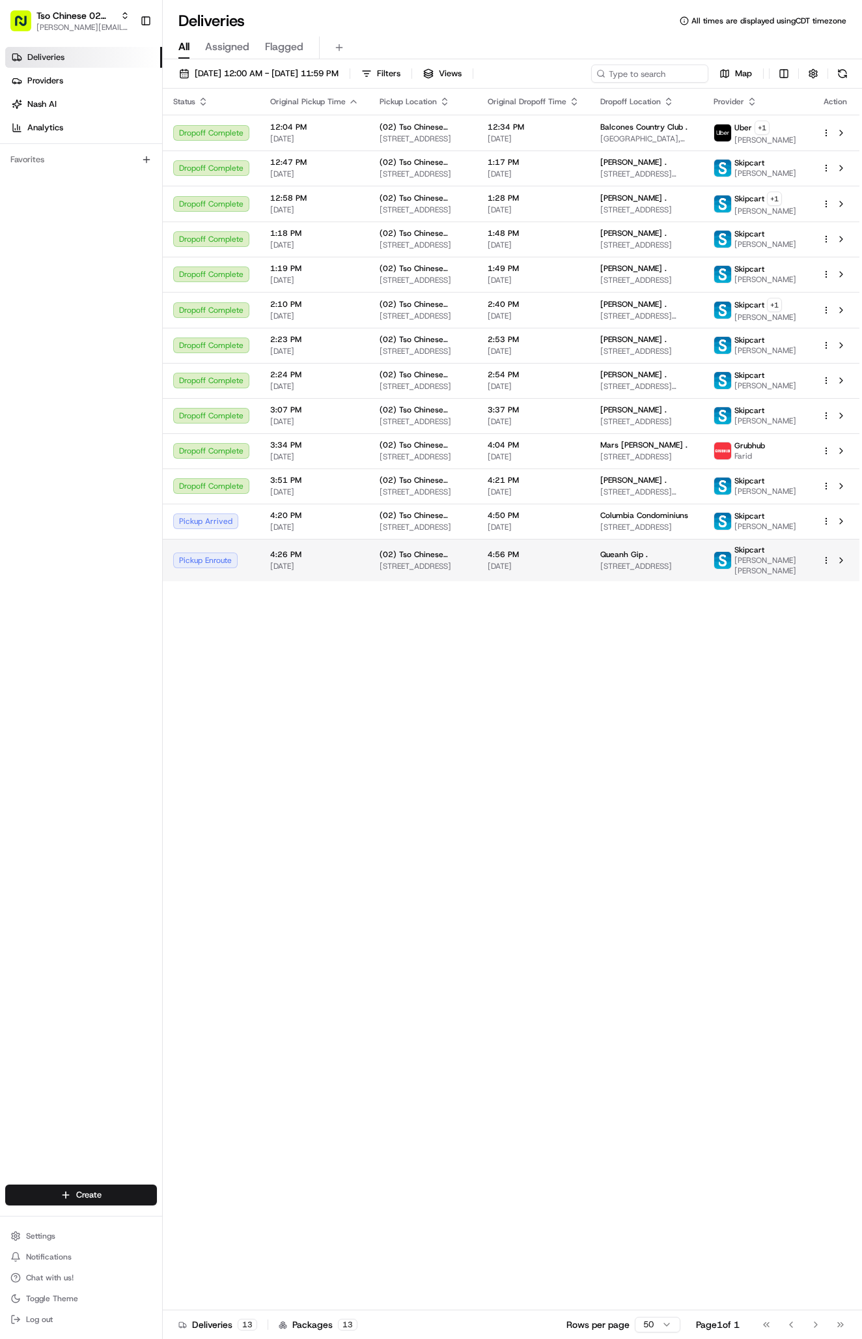
click at [653, 560] on div "Queanh Gip ." at bounding box center [647, 554] width 93 height 10
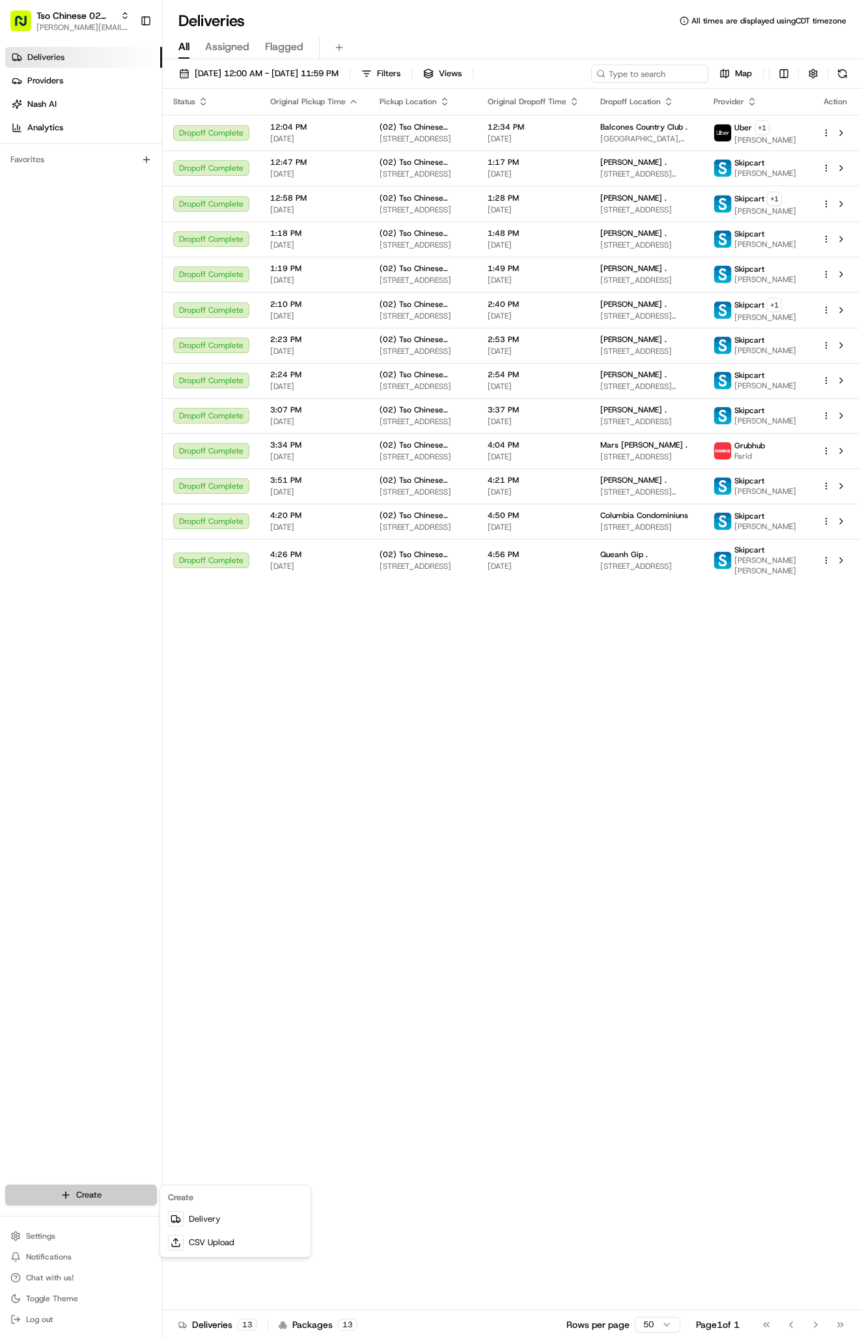
click at [68, 1193] on html "Tso Chinese 02 Arbor [PERSON_NAME][EMAIL_ADDRESS][DOMAIN_NAME] Toggle Sidebar D…" at bounding box center [431, 669] width 862 height 1339
click at [185, 1223] on link "Delivery" at bounding box center [235, 1218] width 145 height 23
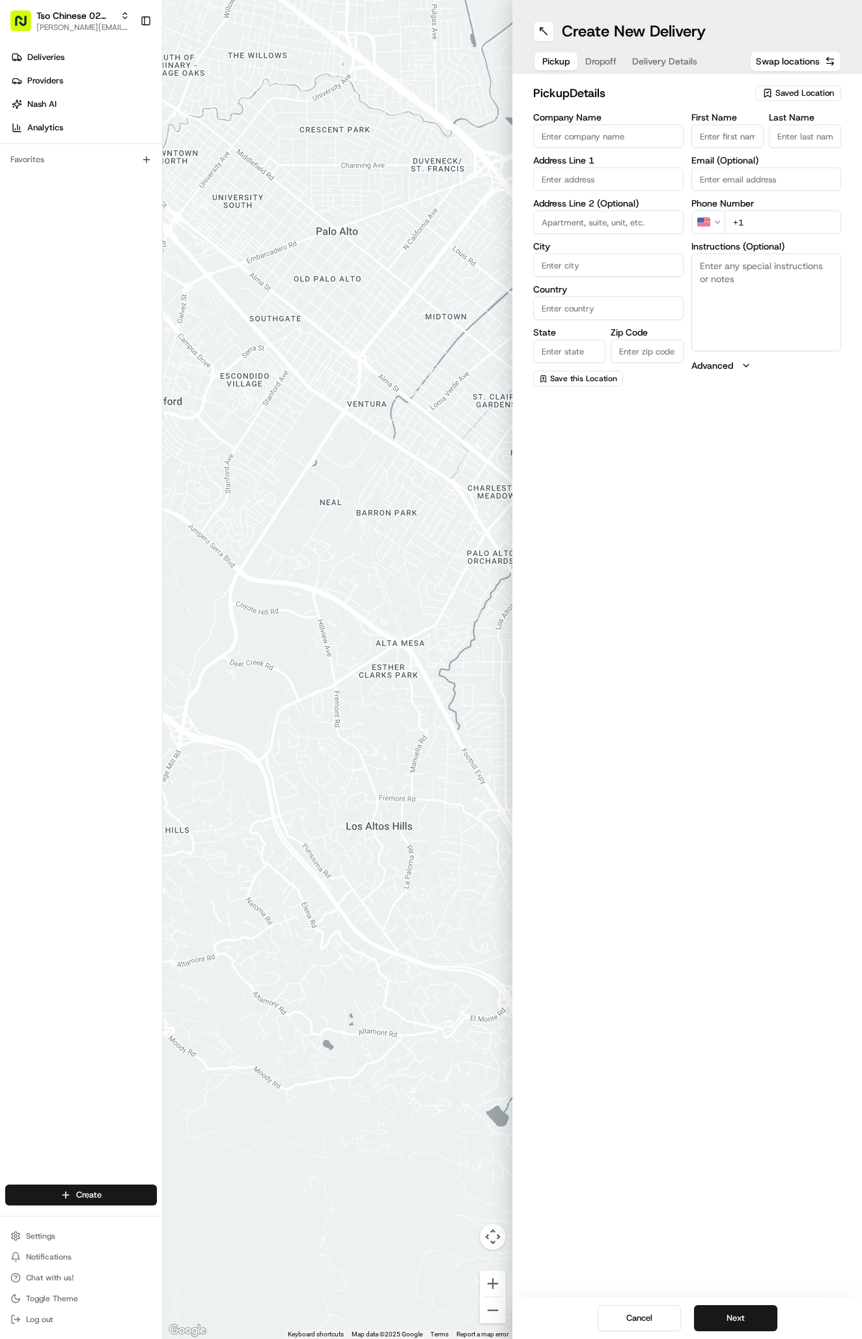
click at [790, 94] on span "Saved Location" at bounding box center [805, 93] width 59 height 12
click at [776, 144] on span "(02) Tso Chinese Takeout & Delivery [GEOGRAPHIC_DATA] (02)" at bounding box center [776, 147] width 160 height 23
type input "(02) Tso Chinese Takeout & Delivery [GEOGRAPHIC_DATA]"
type input "Bldg E Ste 402"
type input "Austin"
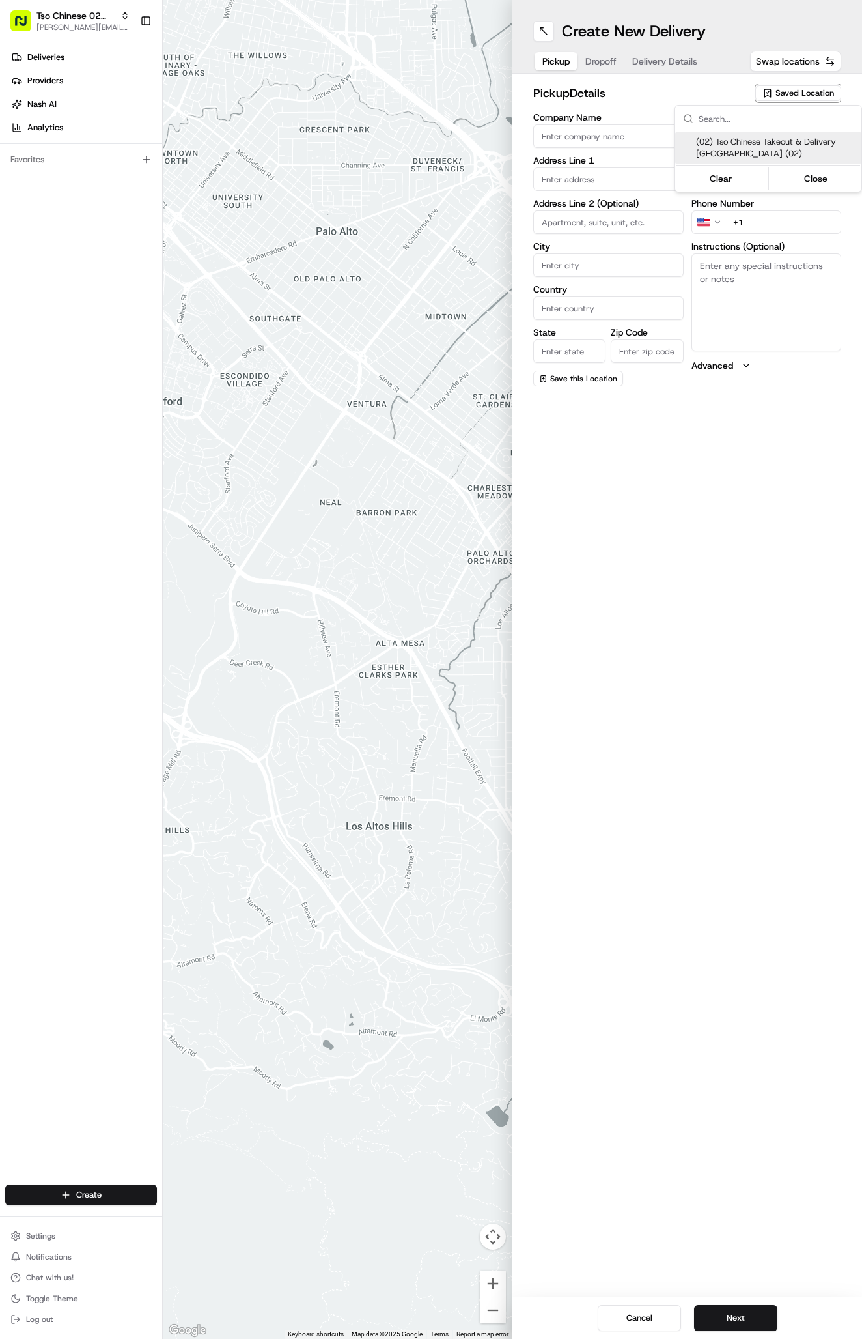
type input "US"
type input "[GEOGRAPHIC_DATA]"
type input "78759"
type input "Tso Chinese"
type input "Arboretum Crossing Manager"
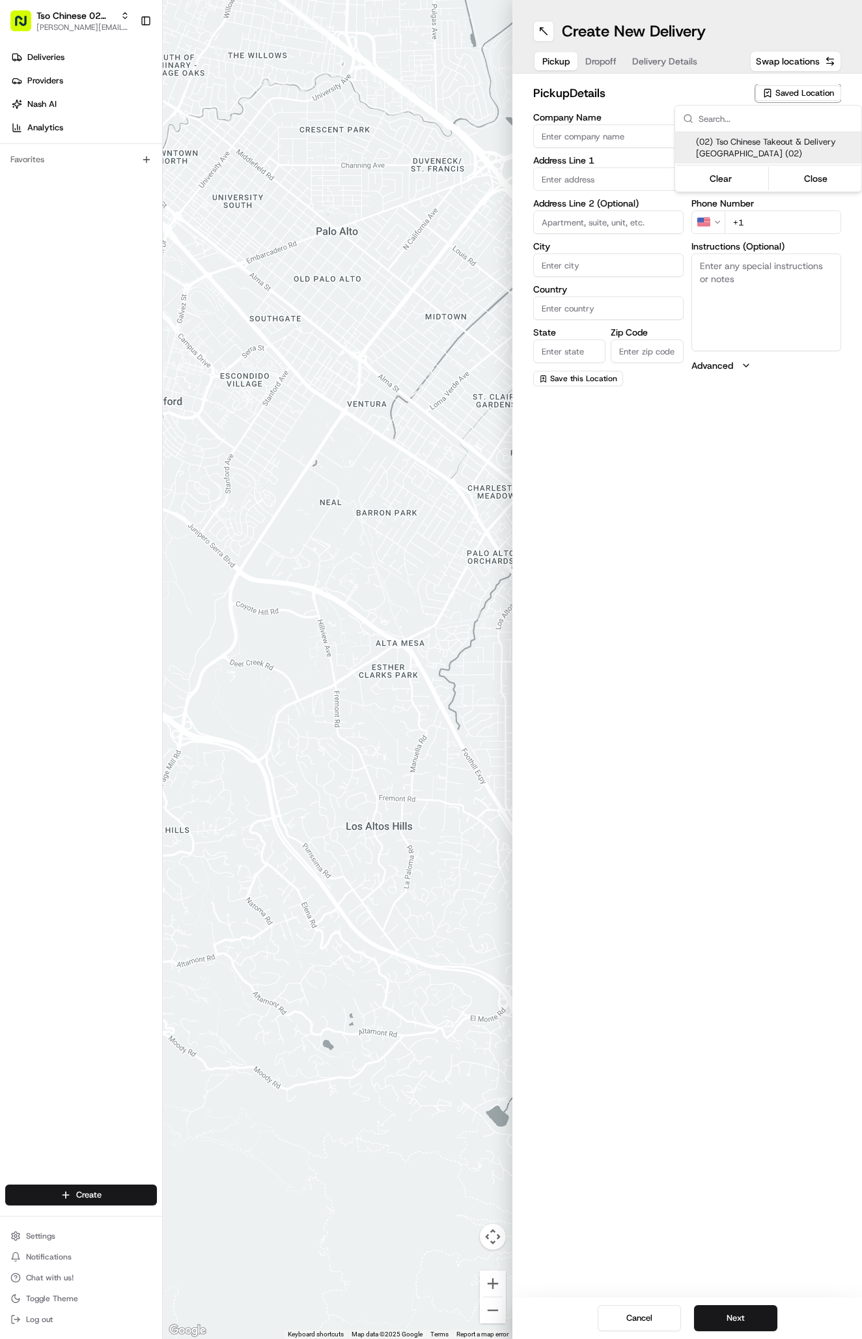
type input "[EMAIL_ADDRESS][DOMAIN_NAME]"
type input "[PHONE_NUMBER]"
type textarea "Submit a picture displaying address & food as Proof of Delivery. Envía una foto…"
type input "[STREET_ADDRESS]"
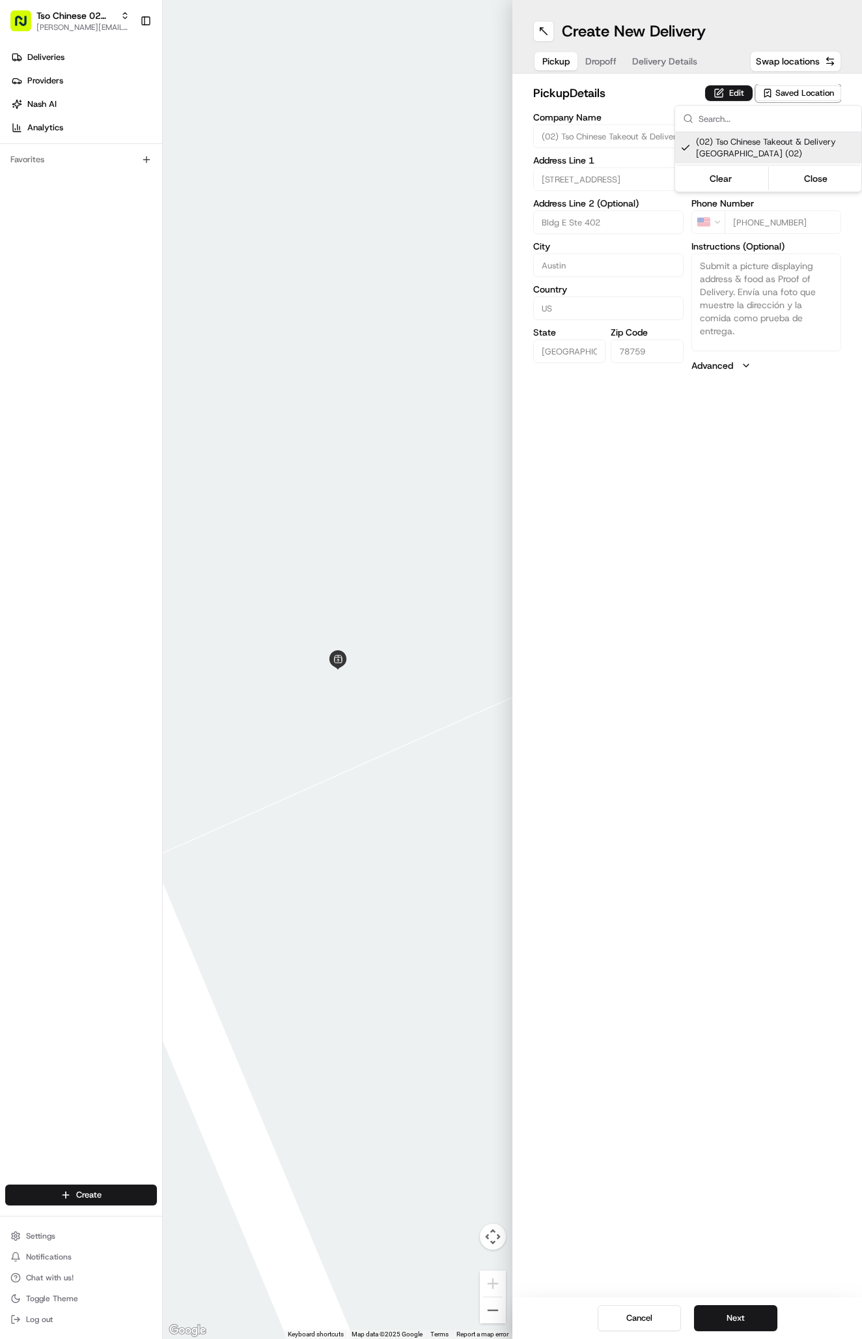
click at [664, 60] on html "Tso Chinese 02 Arbor [PERSON_NAME][EMAIL_ADDRESS][DOMAIN_NAME] Toggle Sidebar D…" at bounding box center [431, 669] width 862 height 1339
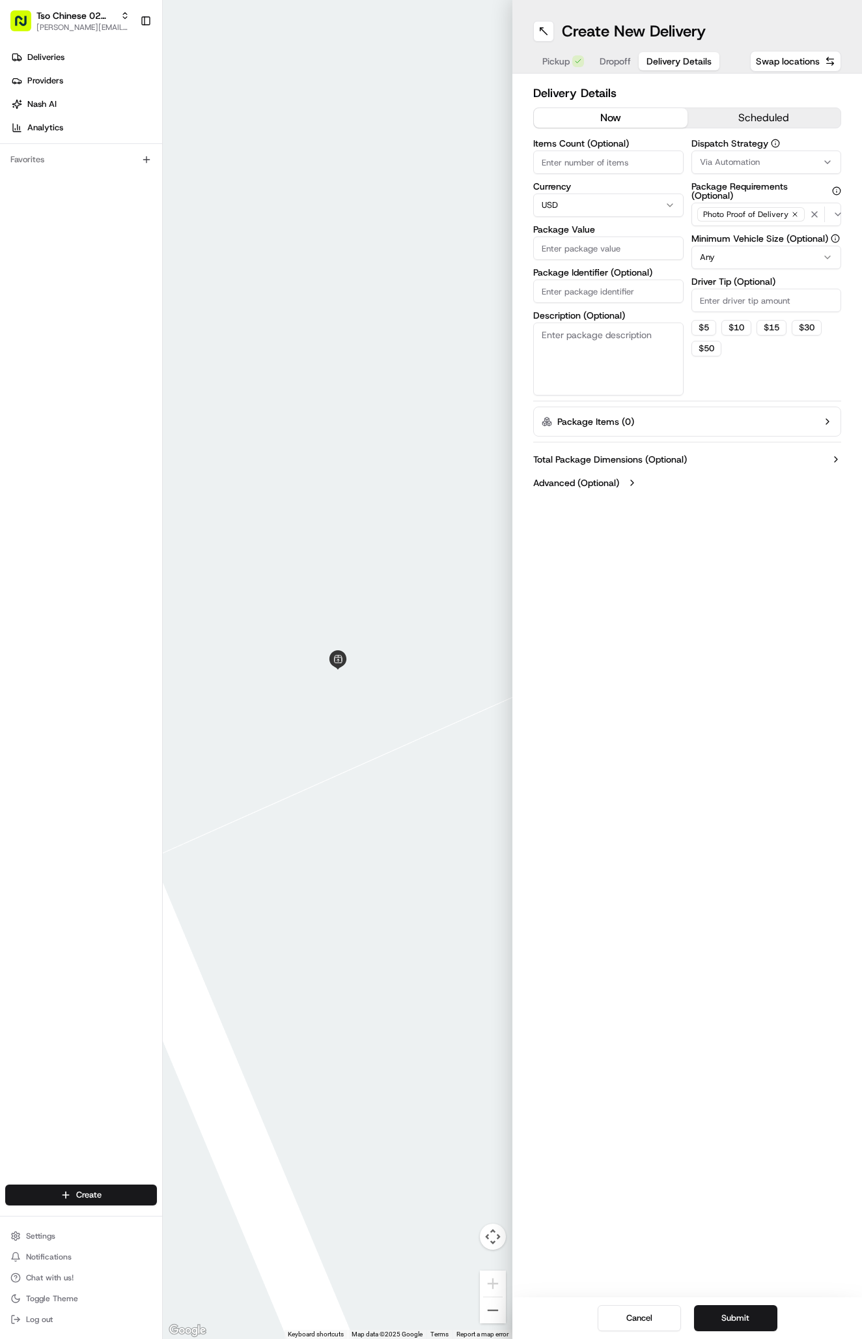
click at [664, 61] on span "Delivery Details" at bounding box center [679, 61] width 65 height 13
click at [723, 152] on button "Via Automation" at bounding box center [767, 161] width 150 height 23
click at [728, 229] on span "Tso Arbor Strategy" at bounding box center [776, 233] width 160 height 12
click at [725, 307] on html "Tso Chinese 02 Arbor [PERSON_NAME][EMAIL_ADDRESS][DOMAIN_NAME] Toggle Sidebar D…" at bounding box center [431, 669] width 862 height 1339
click at [725, 307] on input "Driver Tip (Optional)" at bounding box center [767, 300] width 150 height 23
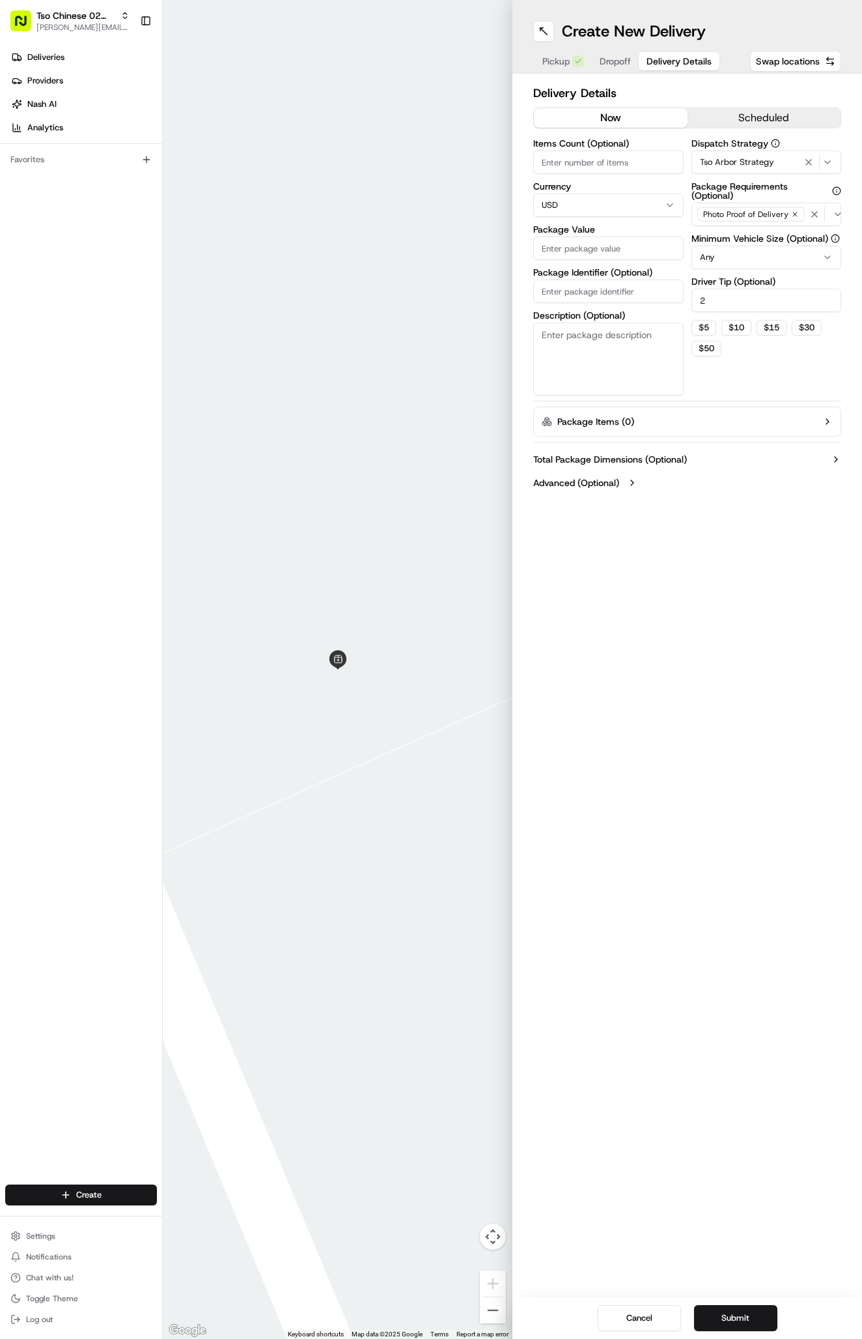
type input "2"
click at [558, 296] on input "Package Identifier (Optional)" at bounding box center [608, 290] width 150 height 23
paste input "D2ETMQR"
type input "D2ETMQR"
click at [565, 250] on input "Package Value" at bounding box center [608, 247] width 150 height 23
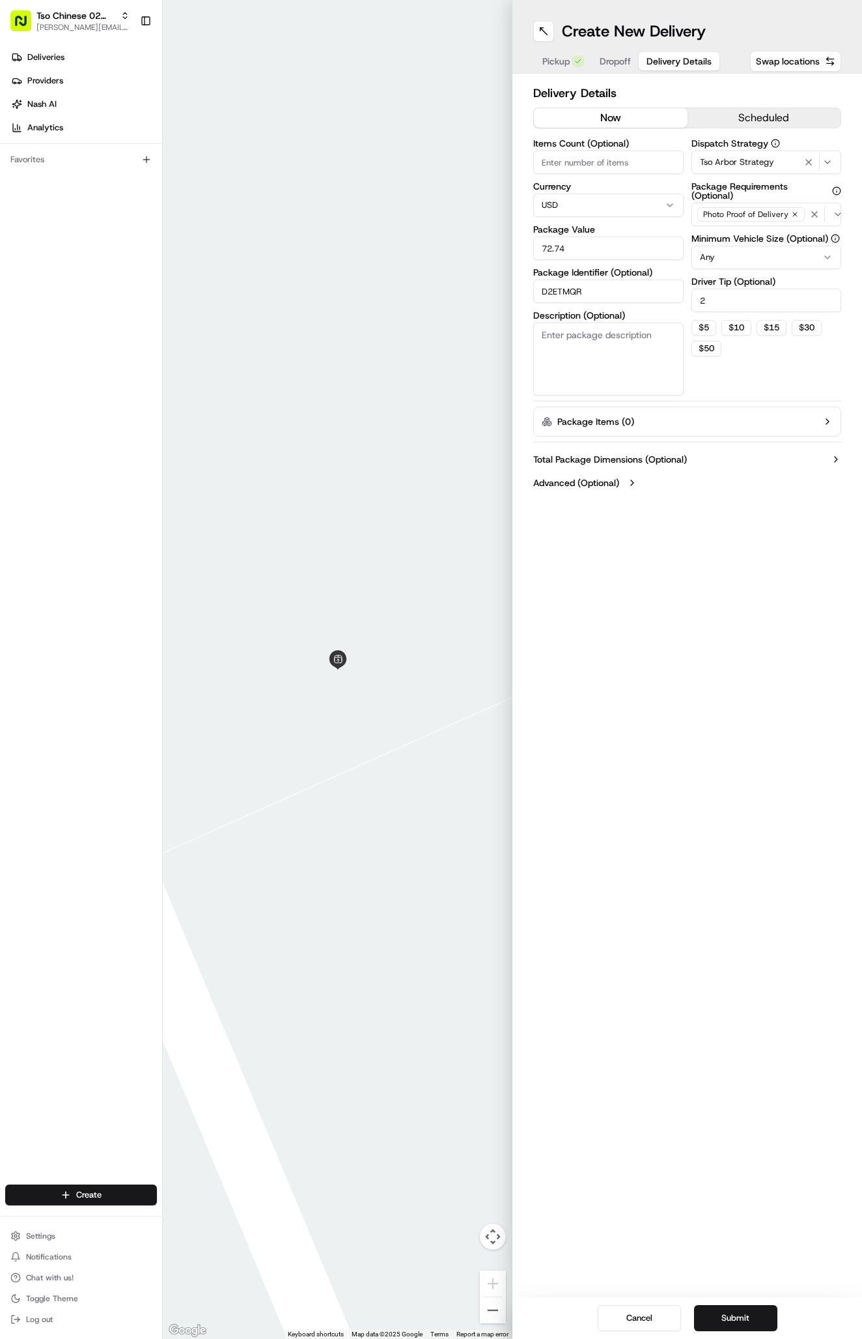
type input "72.74"
click at [625, 50] on div "Pickup Dropoff Delivery Details" at bounding box center [627, 61] width 188 height 23
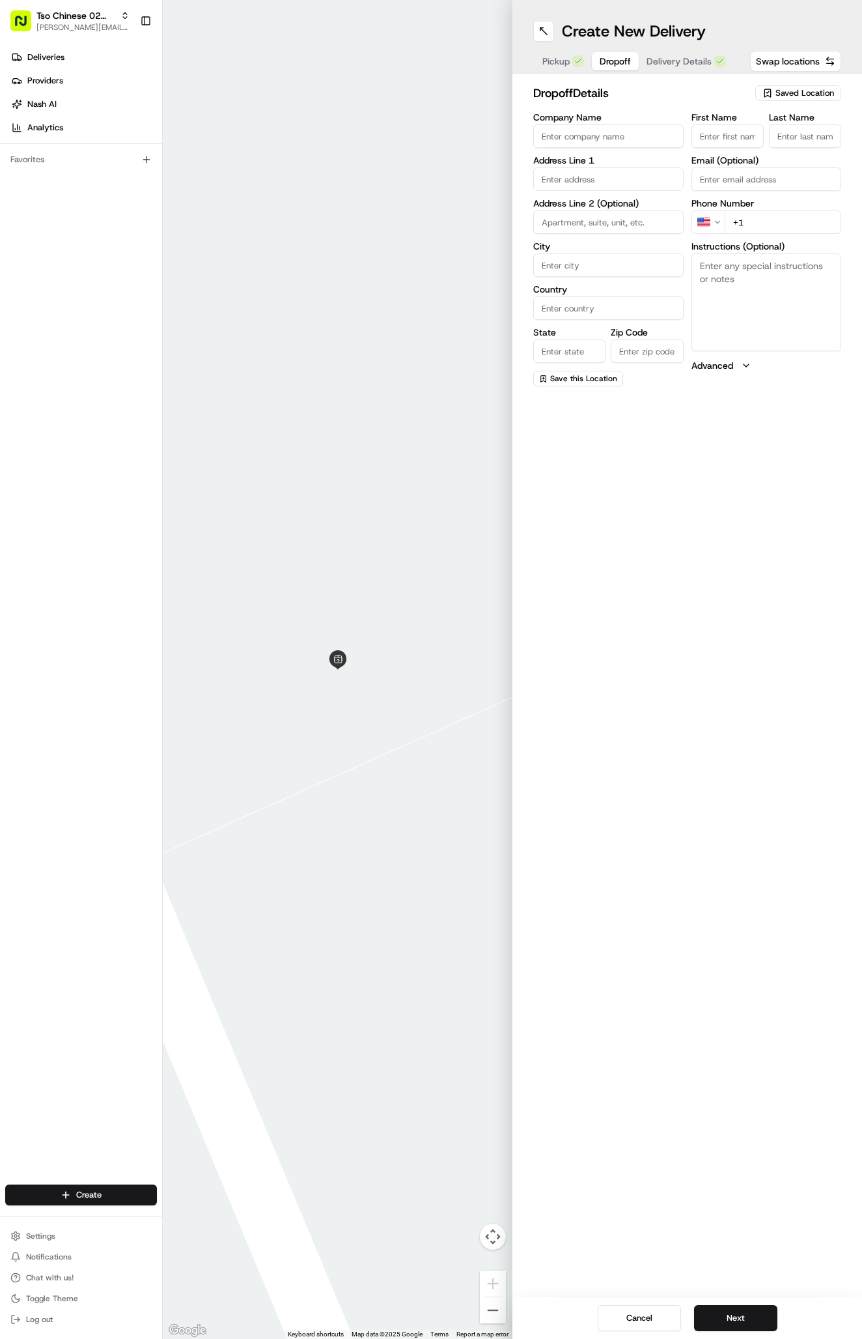
click at [625, 65] on span "Dropoff" at bounding box center [615, 61] width 31 height 13
click at [724, 134] on input "First Name" at bounding box center [728, 135] width 72 height 23
paste input "Drew Tate"
type input "Drew Tate"
click at [808, 152] on div "First Name Drew Tate Last Name Email (Optional) Phone Number US +1 Instructions…" at bounding box center [767, 250] width 150 height 274
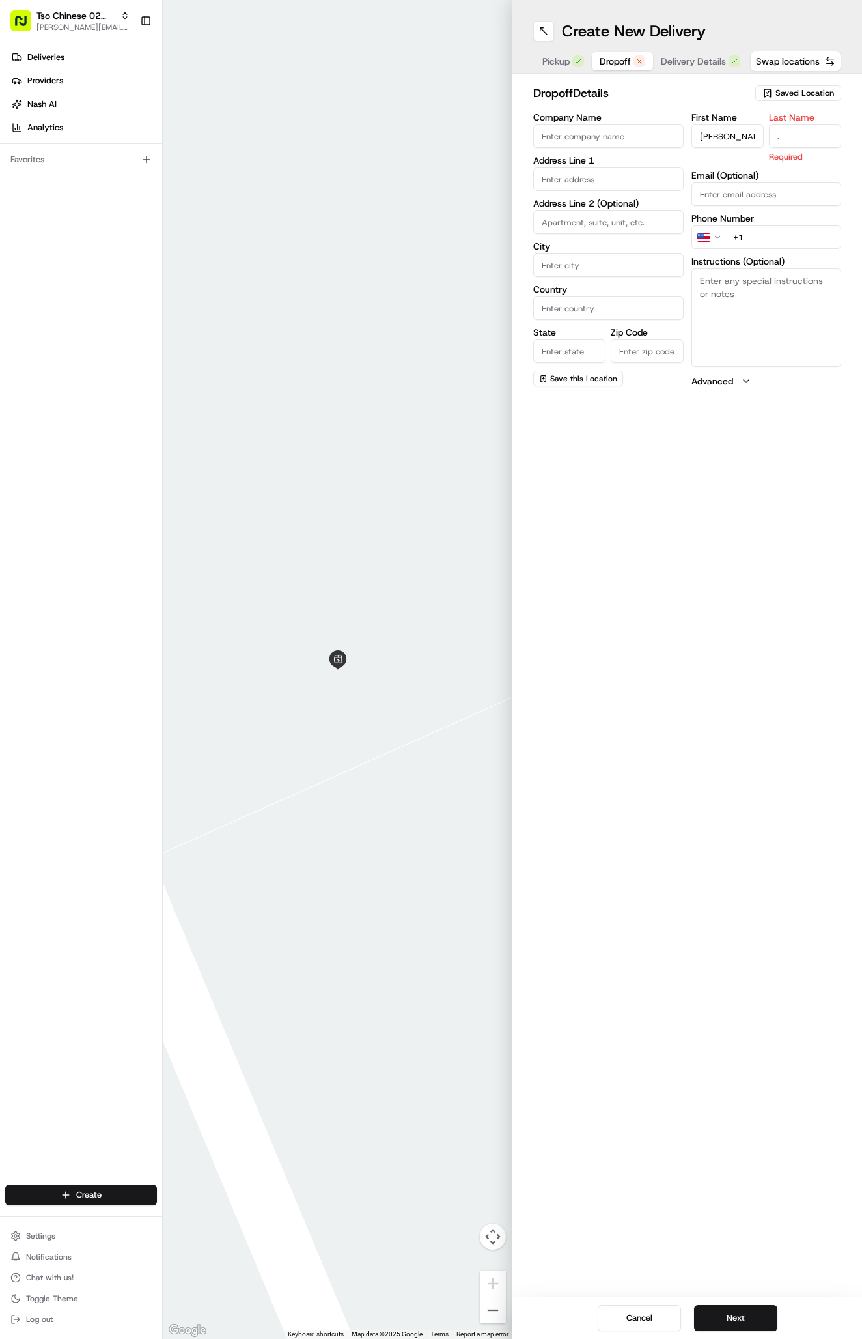
type input "."
paste input "10209 Sausalito Dr"
click at [646, 216] on div "10209 Sausalito Drive, Austin, TX" at bounding box center [609, 207] width 144 height 20
type input "[STREET_ADDRESS]"
type input "Austin"
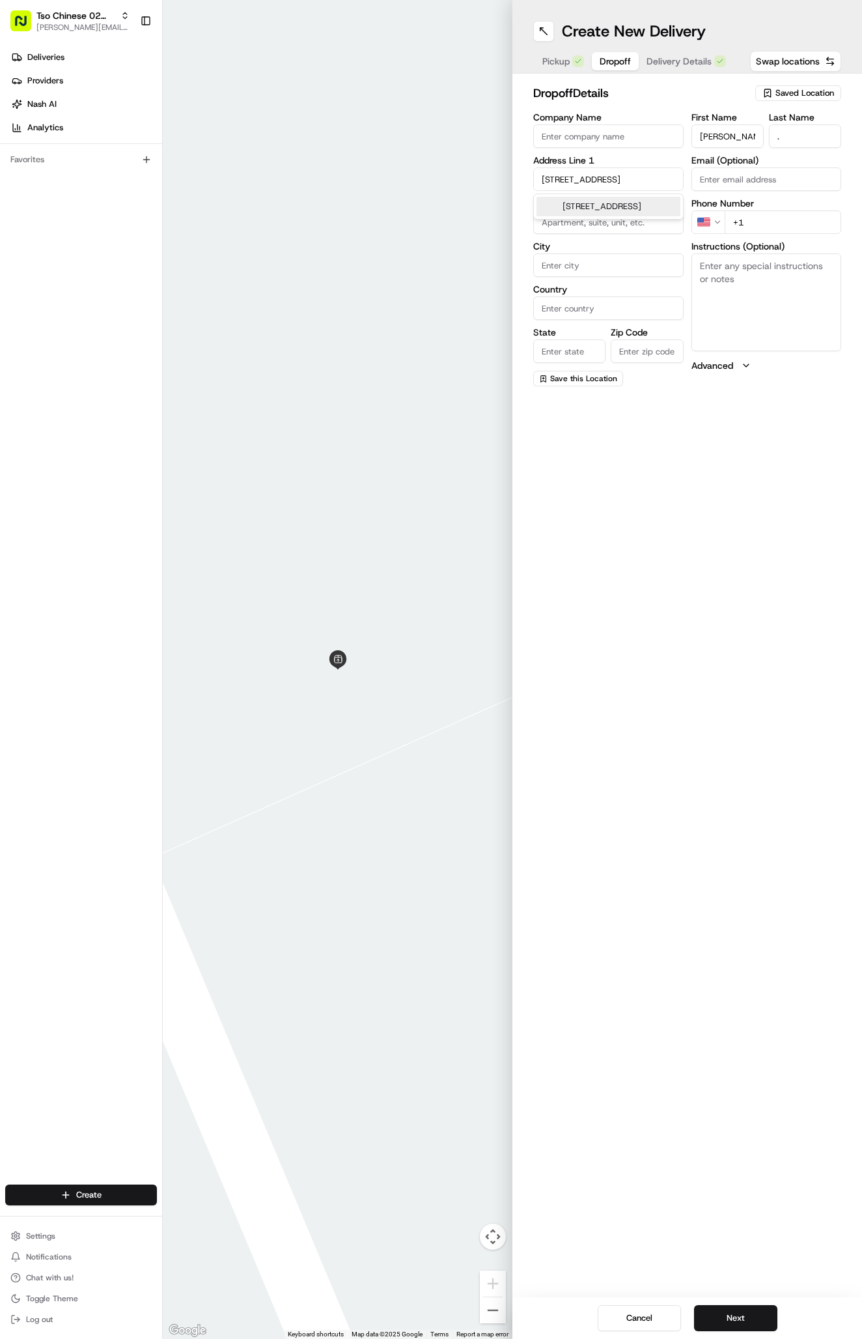
type input "[GEOGRAPHIC_DATA]"
type input "78759"
type input "10209 Sausalito Drive"
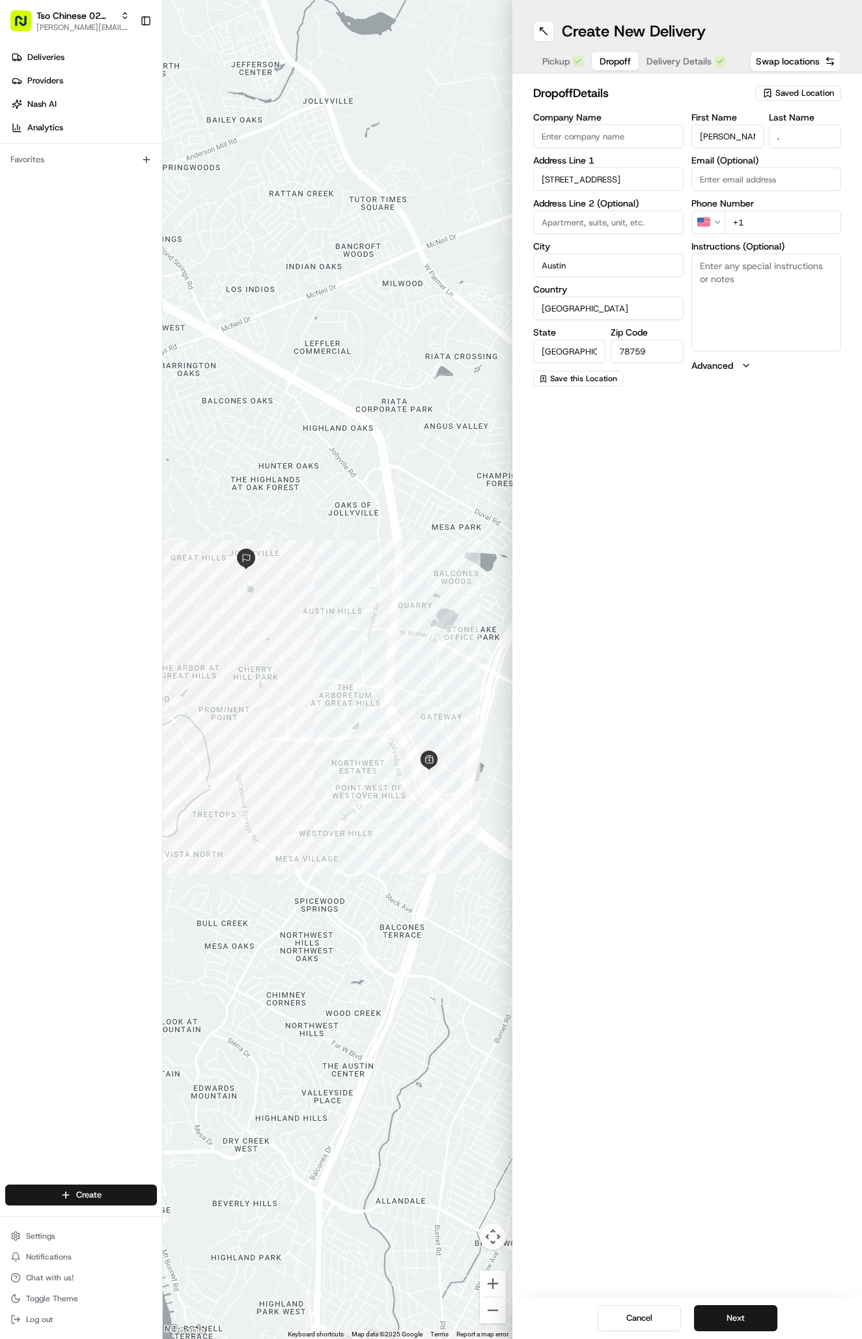
paste input "512 680 5811"
type input "+1 512 680 5811"
click at [690, 63] on span "Delivery Details" at bounding box center [679, 61] width 65 height 13
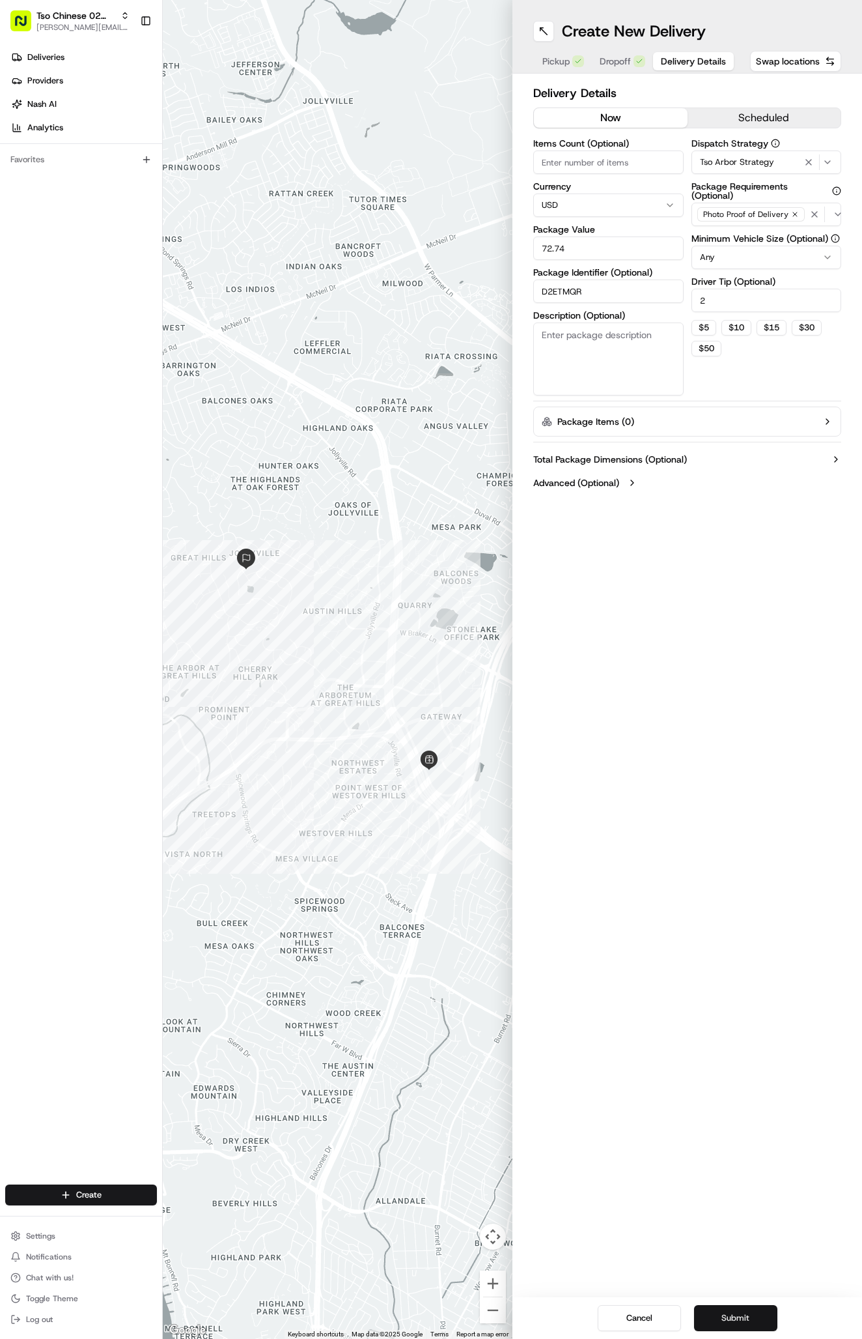
click at [750, 1318] on button "Submit" at bounding box center [735, 1318] width 83 height 26
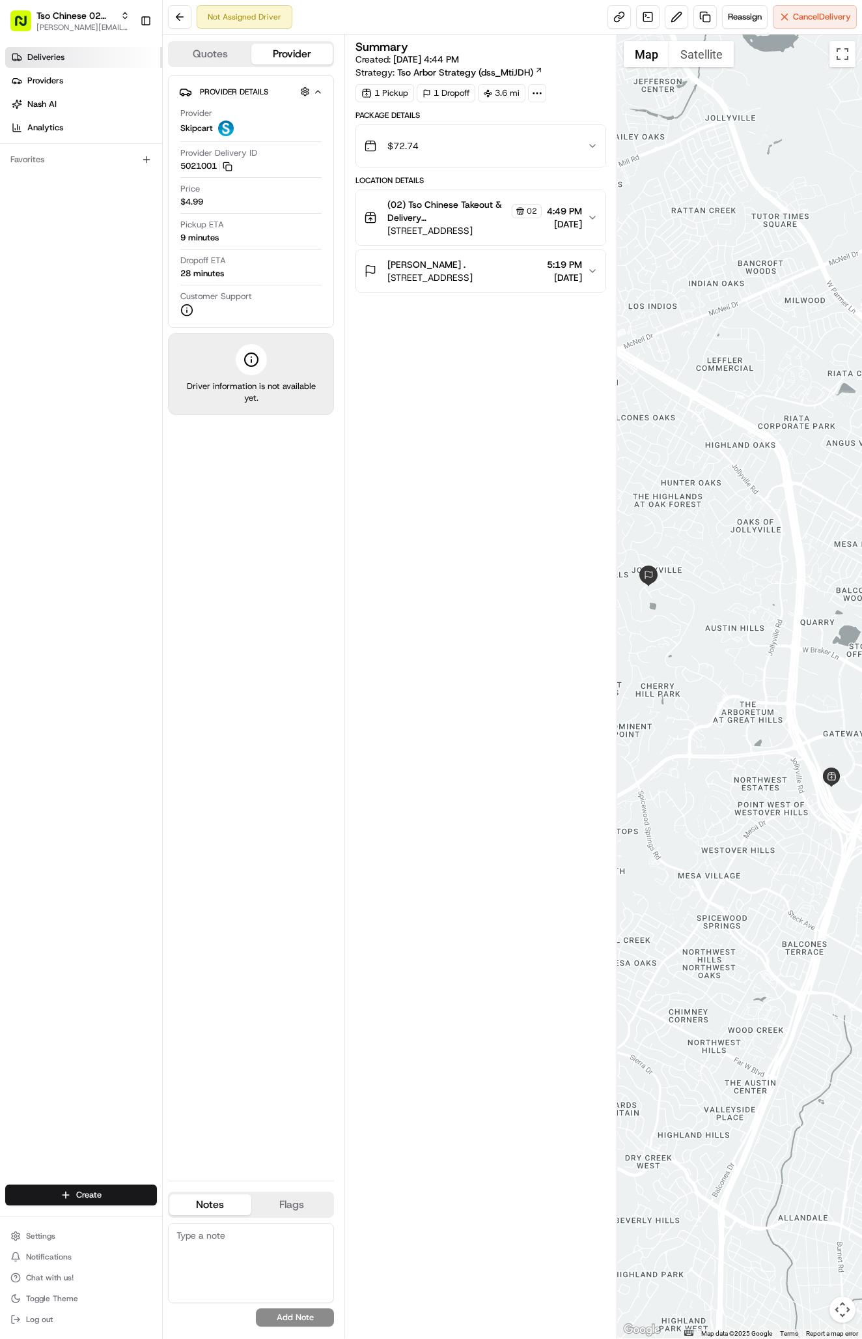
click at [85, 51] on link "Deliveries" at bounding box center [83, 57] width 157 height 21
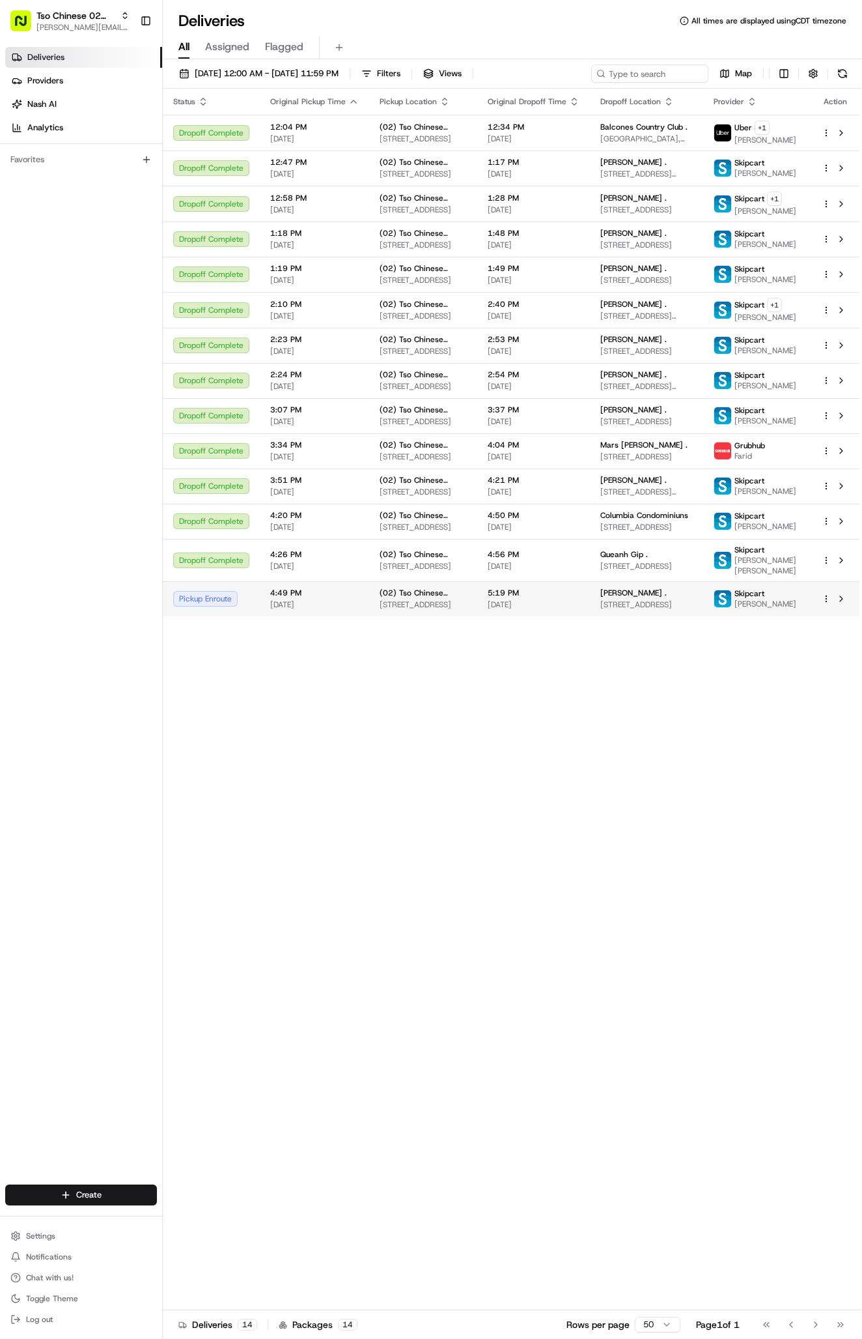
click at [457, 616] on td "(02) Tso Chinese Takeout & Delivery Arboretum Crossing 9333 Research Blvd, Bldg…" at bounding box center [423, 598] width 108 height 35
click at [536, 598] on span "5:19 PM" at bounding box center [534, 593] width 92 height 10
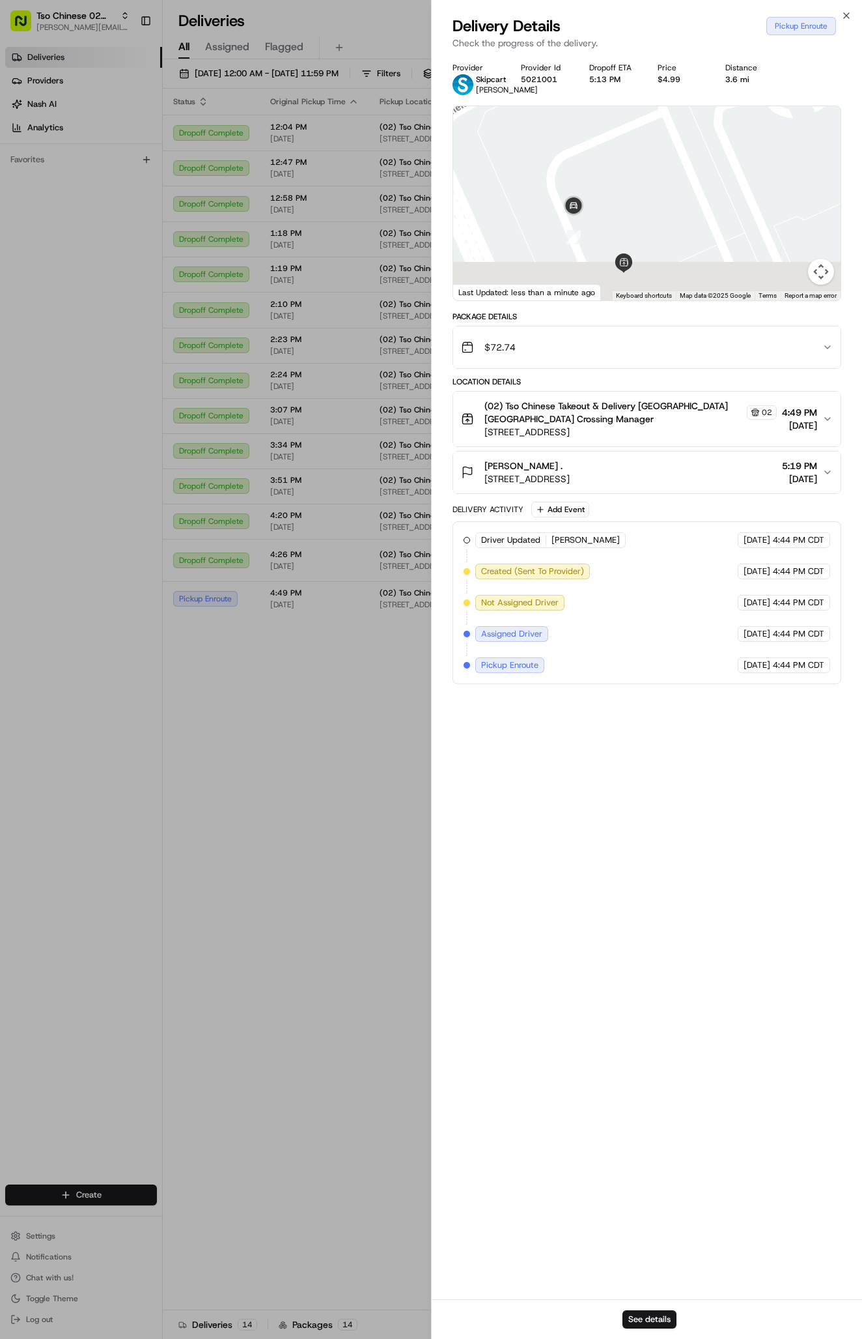
drag, startPoint x: 659, startPoint y: 255, endPoint x: 689, endPoint y: 192, distance: 69.6
click at [689, 192] on div at bounding box center [647, 203] width 388 height 194
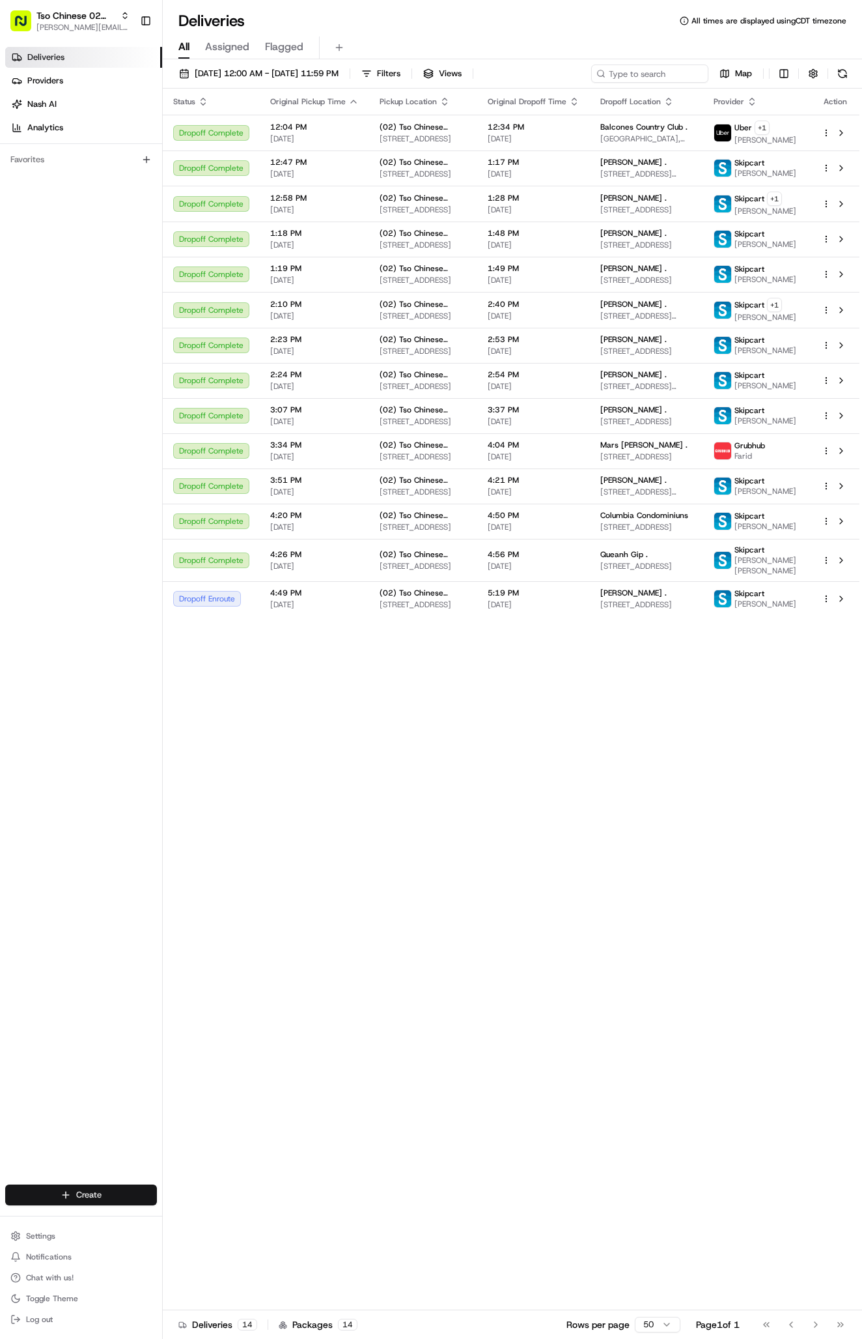
click at [86, 1192] on html "Tso Chinese 02 Arbor [PERSON_NAME][EMAIL_ADDRESS][DOMAIN_NAME] Toggle Sidebar D…" at bounding box center [431, 669] width 862 height 1339
click at [223, 1212] on link "Delivery" at bounding box center [235, 1218] width 145 height 23
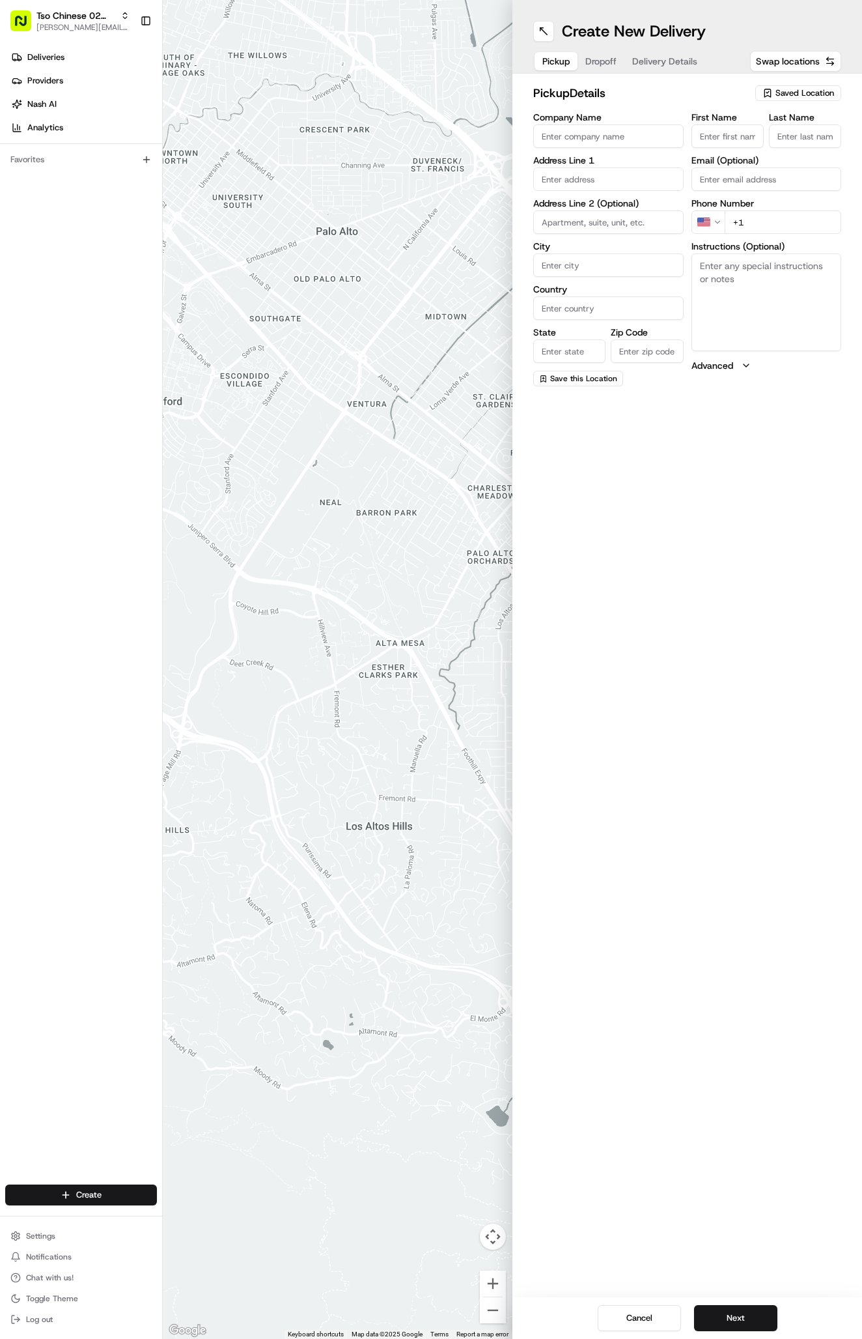
click at [782, 82] on div "pickup Details Saved Location Company Name Address Line 1 Address Line 2 (Optio…" at bounding box center [688, 235] width 350 height 323
click at [782, 97] on span "Saved Location" at bounding box center [805, 93] width 59 height 12
click at [762, 149] on span "(02) Tso Chinese Takeout & Delivery [GEOGRAPHIC_DATA] (02)" at bounding box center [776, 147] width 160 height 23
type input "(02) Tso Chinese Takeout & Delivery [GEOGRAPHIC_DATA]"
type input "Bldg E Ste 402"
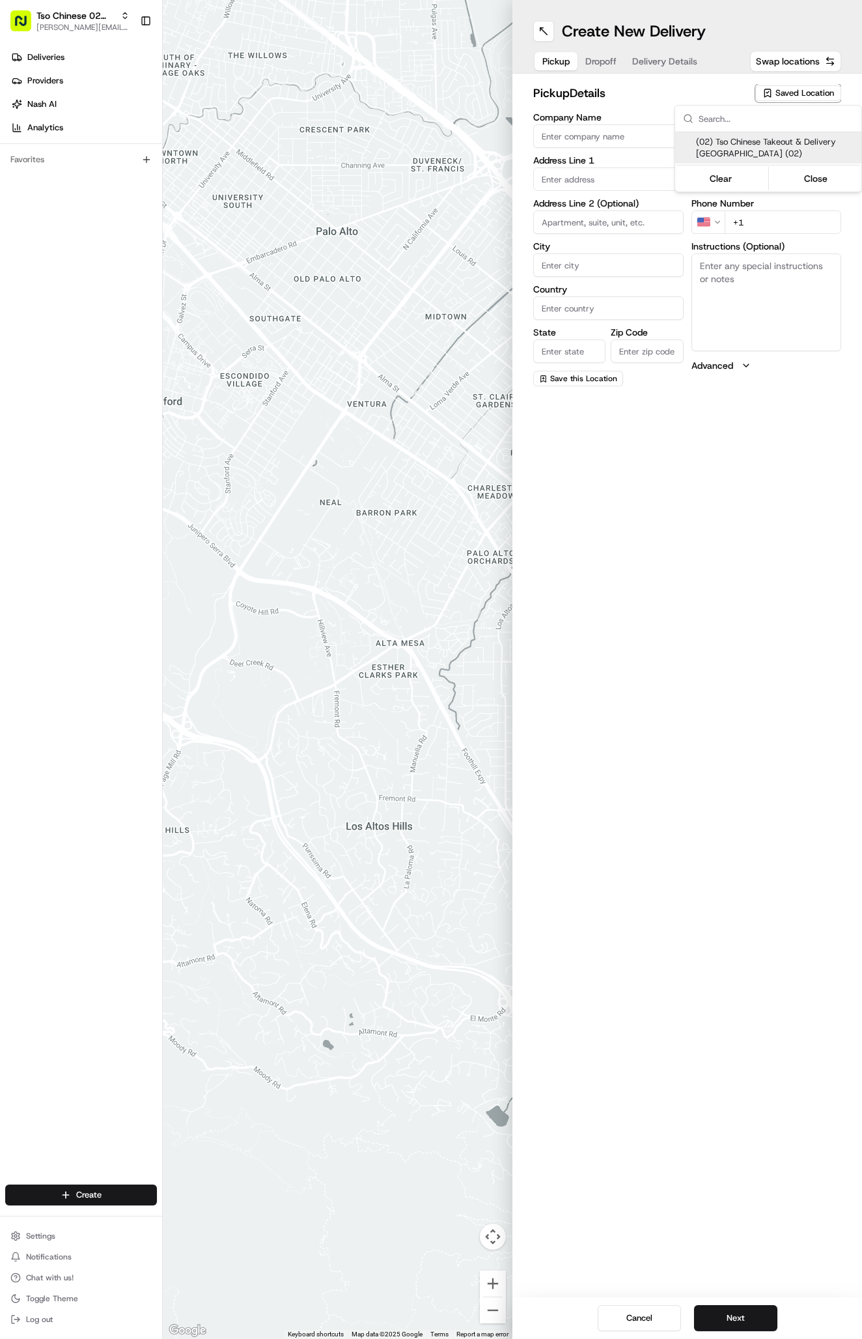
type input "Austin"
type input "US"
type input "[GEOGRAPHIC_DATA]"
type input "78759"
type input "Tso Chinese"
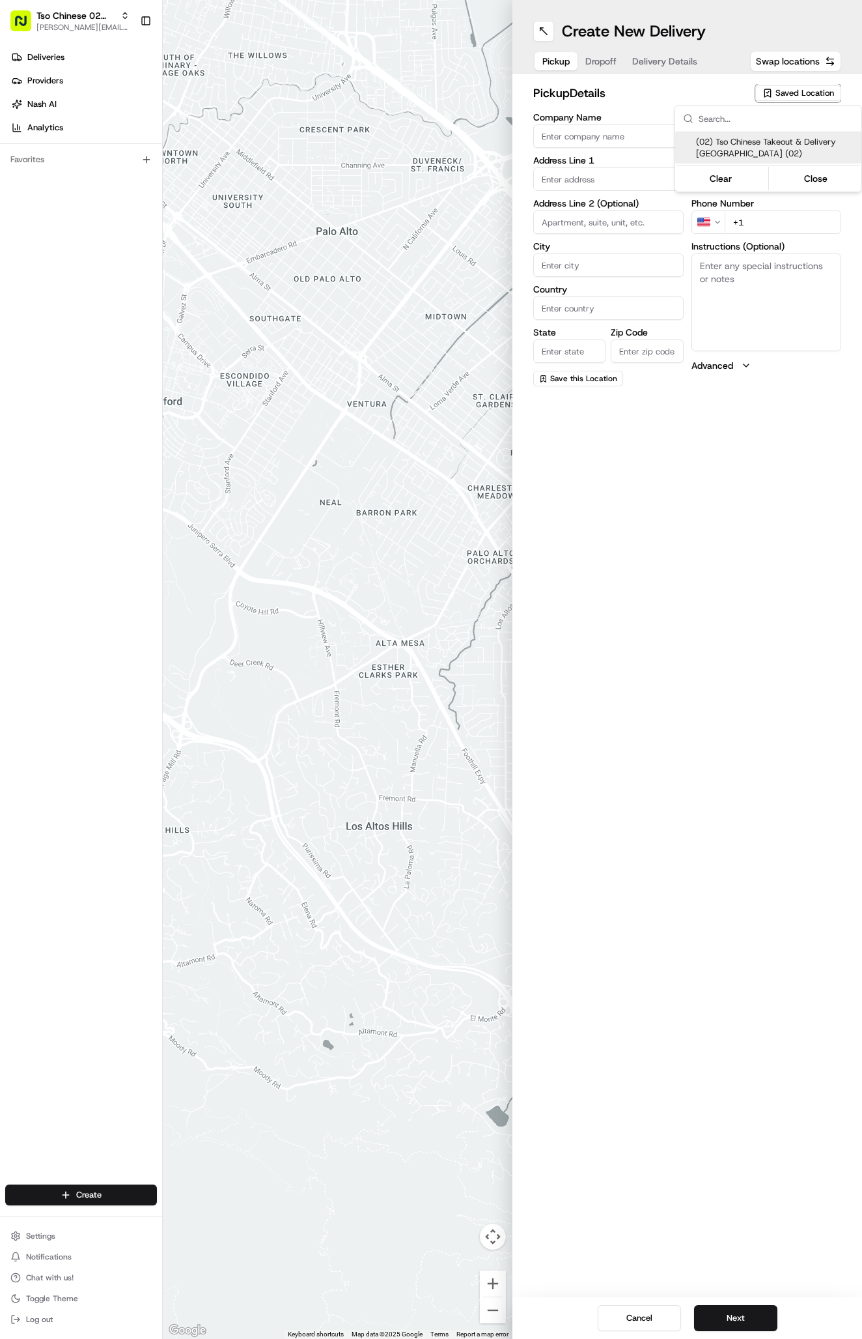
type input "Arboretum Crossing Manager"
type input "[EMAIL_ADDRESS][DOMAIN_NAME]"
type input "[PHONE_NUMBER]"
type textarea "Submit a picture displaying address & food as Proof of Delivery. Envía una foto…"
type input "[STREET_ADDRESS]"
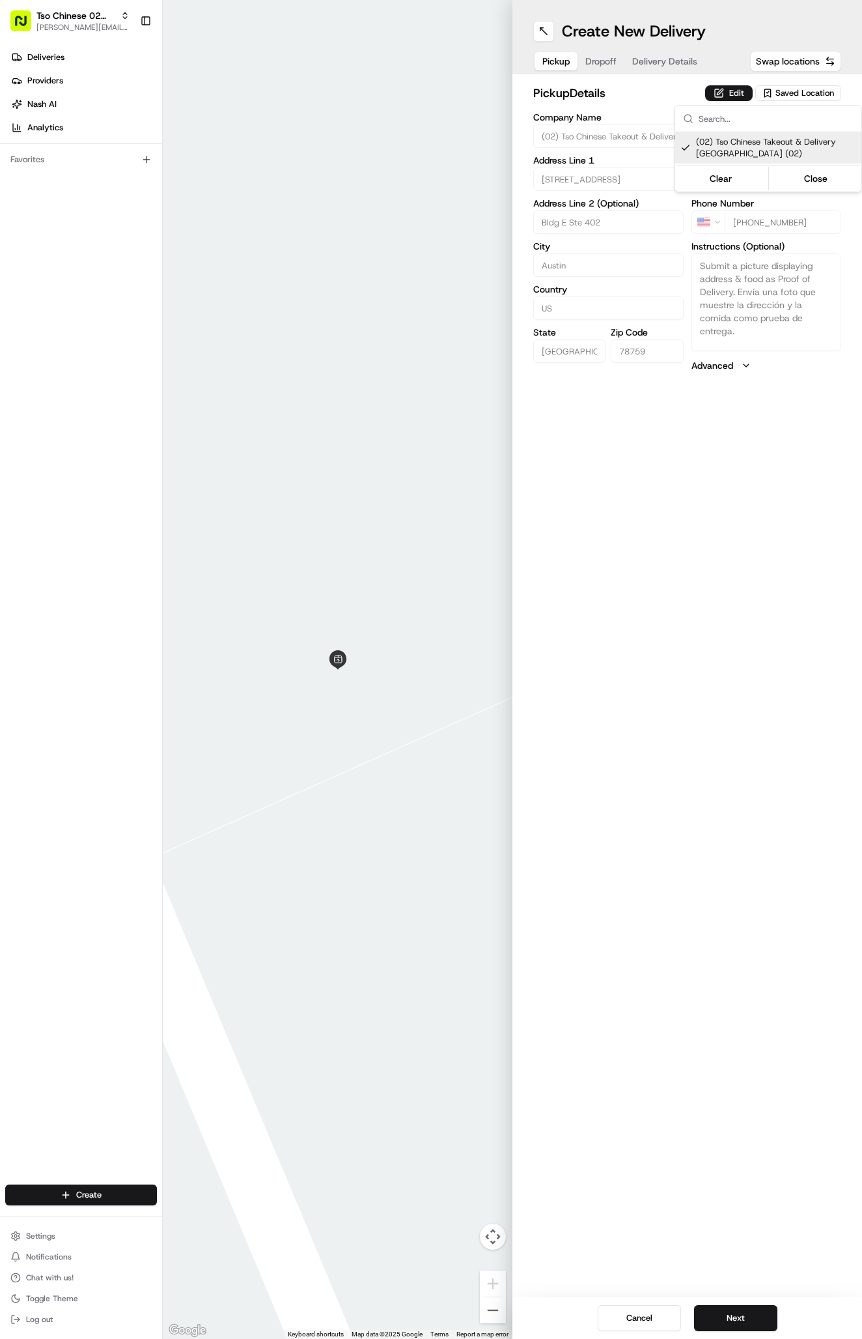
click at [652, 65] on html "Tso Chinese 02 Arbor [PERSON_NAME][EMAIL_ADDRESS][DOMAIN_NAME] Toggle Sidebar D…" at bounding box center [431, 669] width 862 height 1339
click at [652, 61] on span "Delivery Details" at bounding box center [664, 61] width 65 height 13
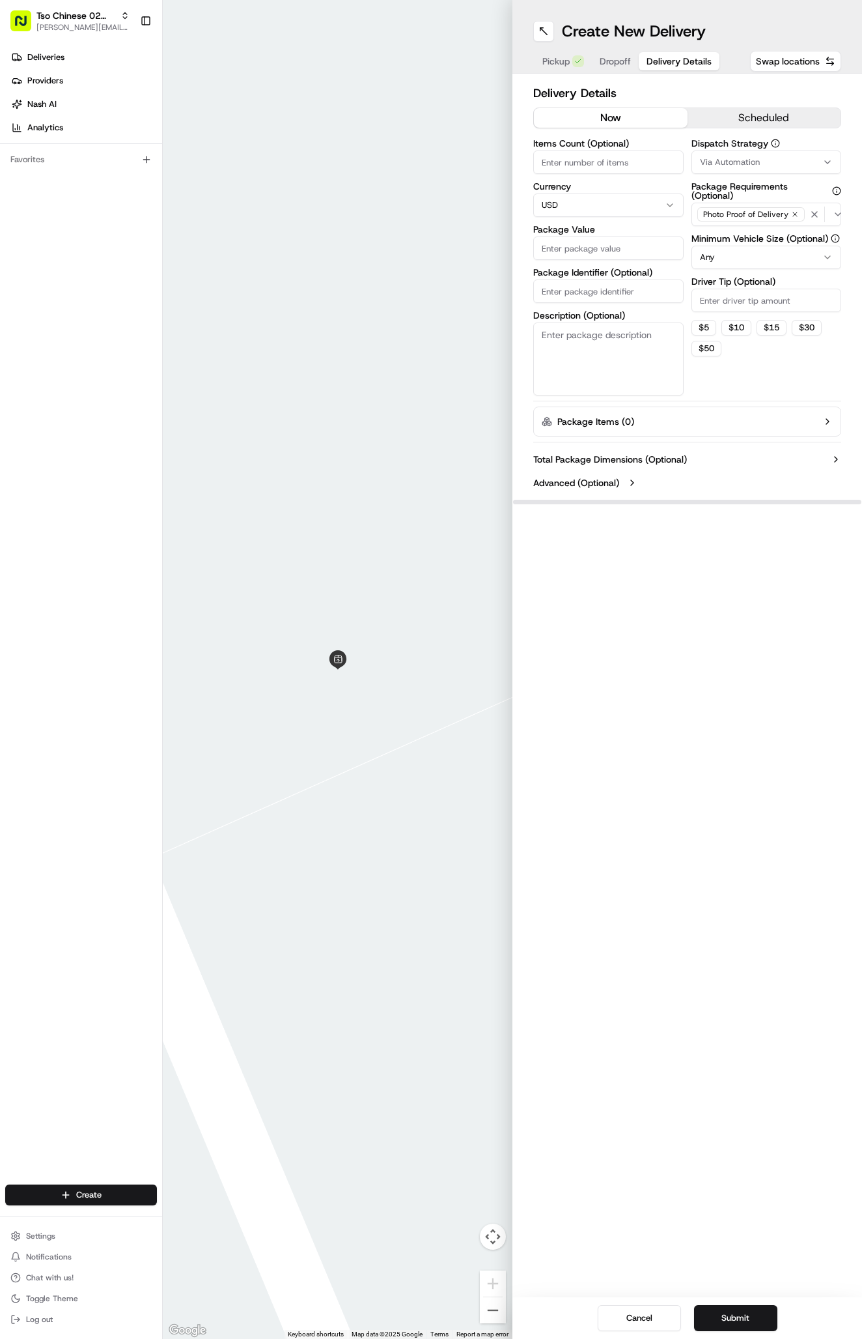
click at [729, 154] on button "Via Automation" at bounding box center [767, 161] width 150 height 23
click at [751, 233] on span "Tso Arbor Strategy" at bounding box center [776, 233] width 160 height 12
click at [746, 300] on html "Tso Chinese 02 Arbor [PERSON_NAME][EMAIL_ADDRESS][DOMAIN_NAME] Toggle Sidebar D…" at bounding box center [431, 669] width 862 height 1339
click at [746, 300] on input "Driver Tip (Optional)" at bounding box center [767, 300] width 150 height 23
type input "2"
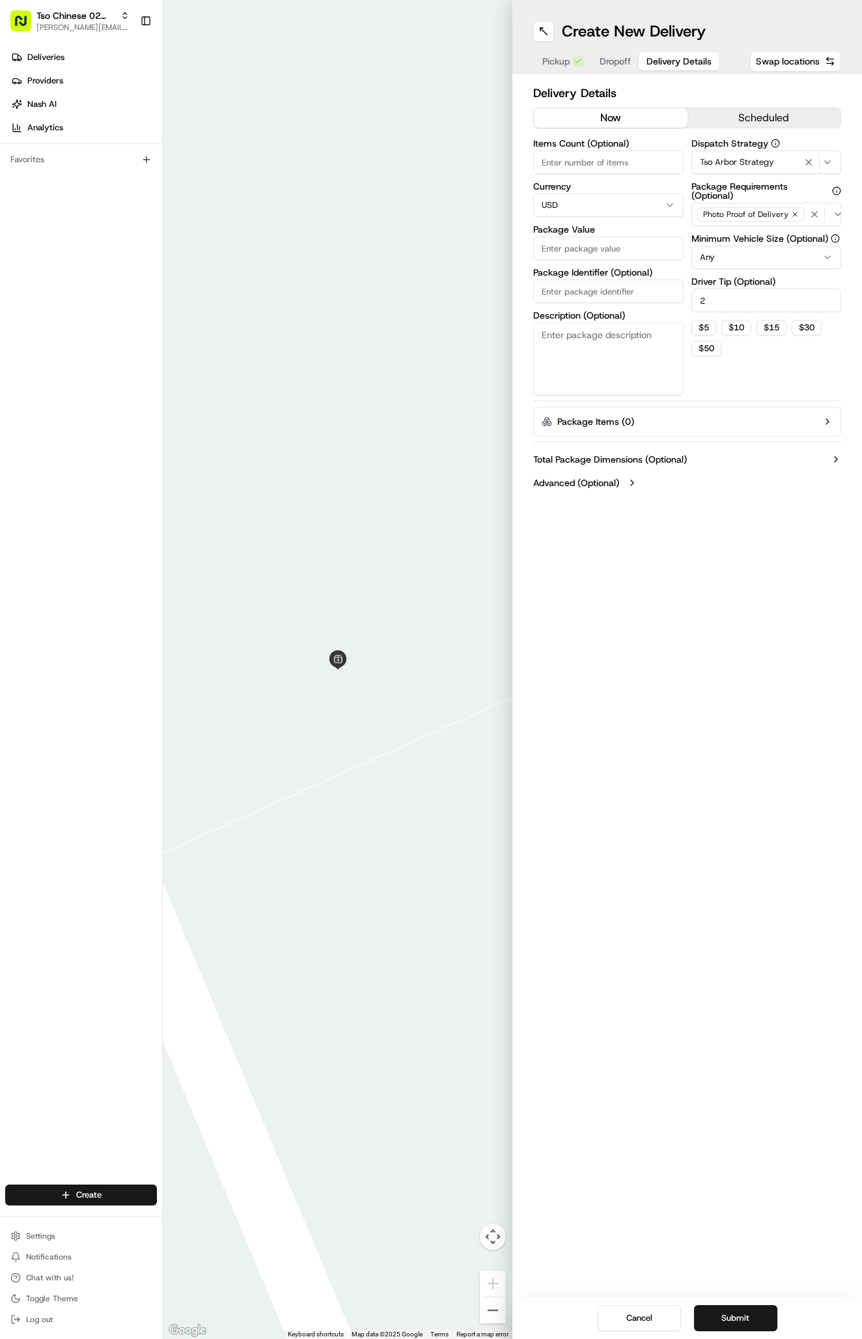
click at [541, 294] on input "Package Identifier (Optional)" at bounding box center [608, 290] width 150 height 23
paste input "QPPEBUX"
type input "QPPEBUX"
click at [571, 238] on input "Package Value" at bounding box center [608, 247] width 150 height 23
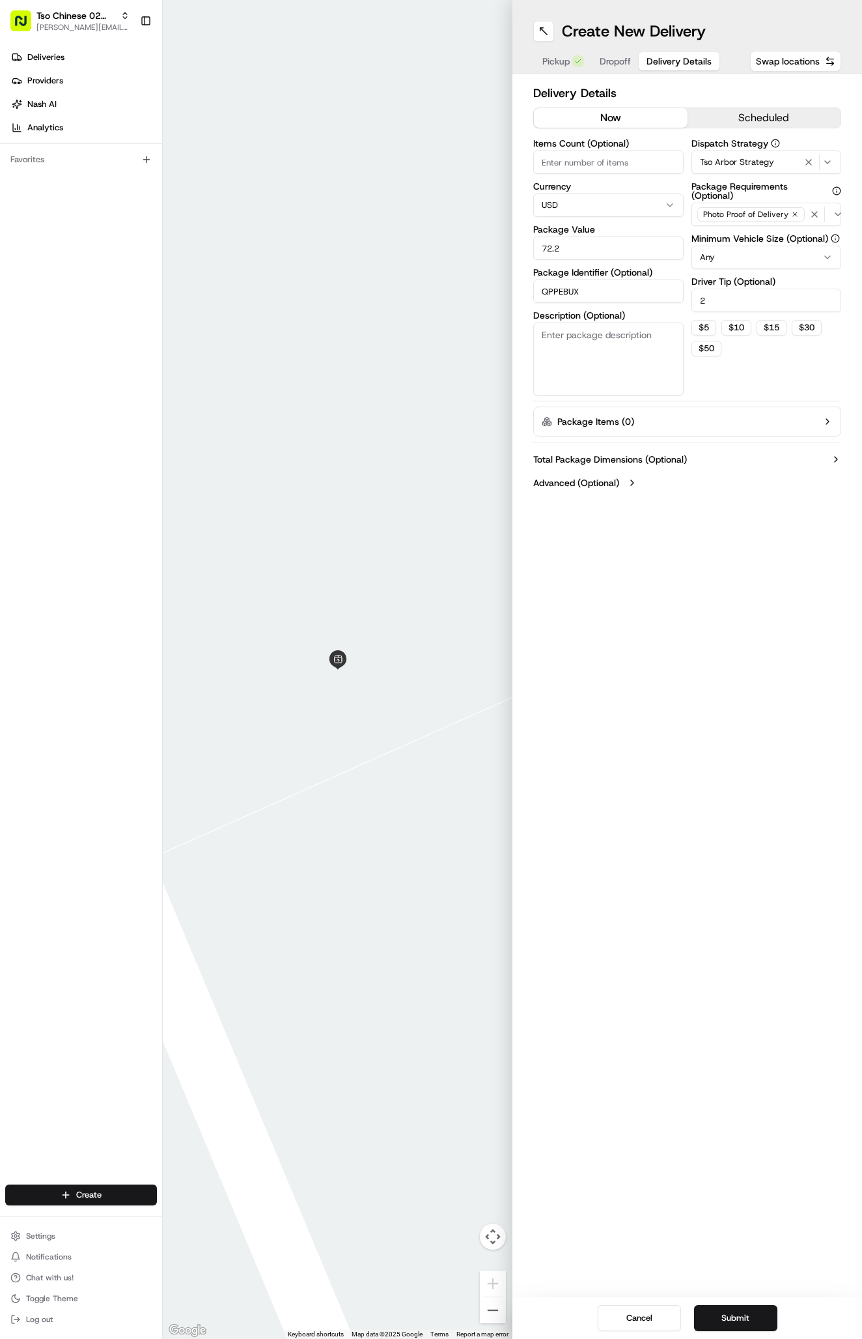
type input "72.26"
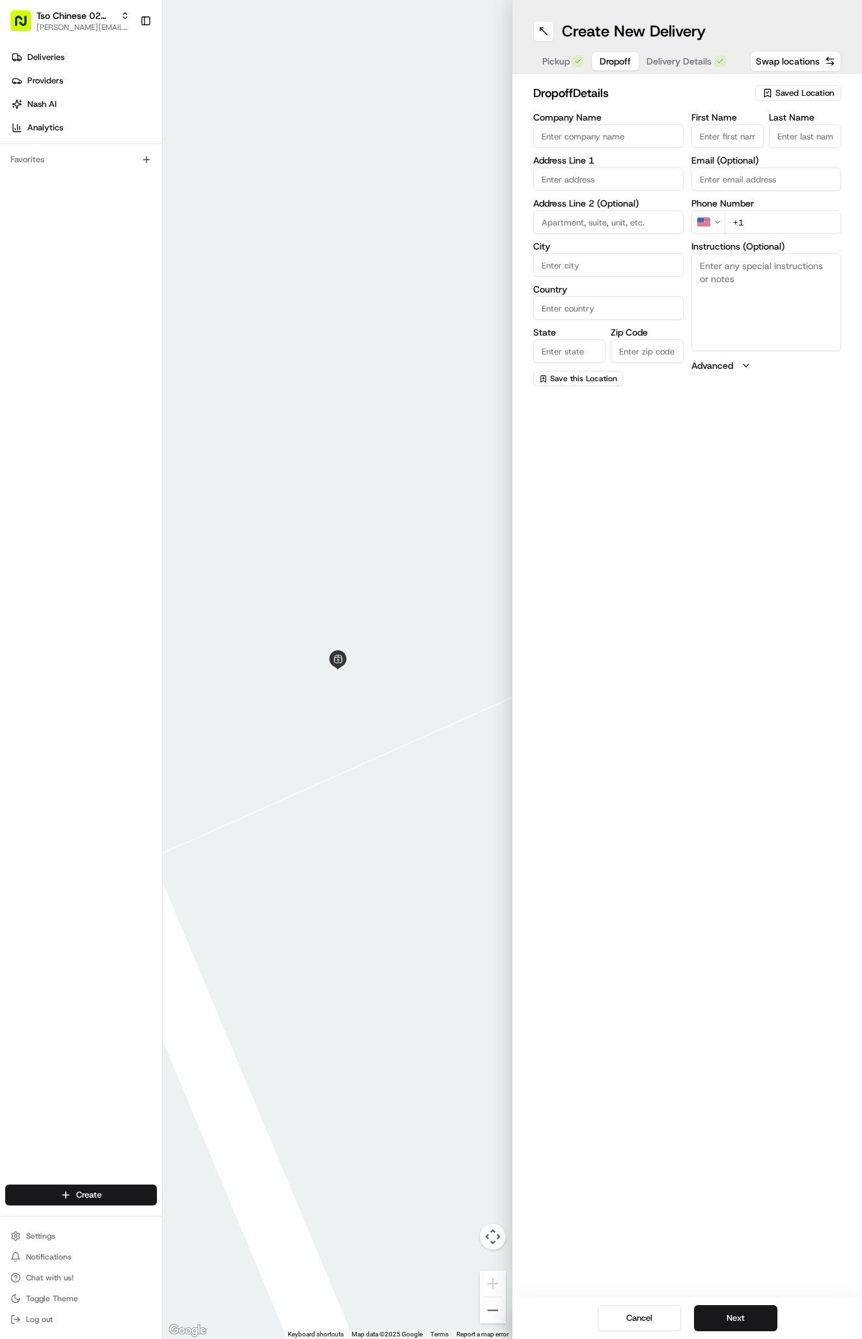
click at [603, 52] on button "Dropoff" at bounding box center [615, 61] width 47 height 18
click at [754, 295] on textarea "Instructions (Optional)" at bounding box center [767, 302] width 150 height 98
paste textarea "Please ring the doorbell and leave at the front door. Thank you!"
type textarea "Please ring the doorbell and leave at the front door. Thank you!"
paste input "7606 West Rim Drive"
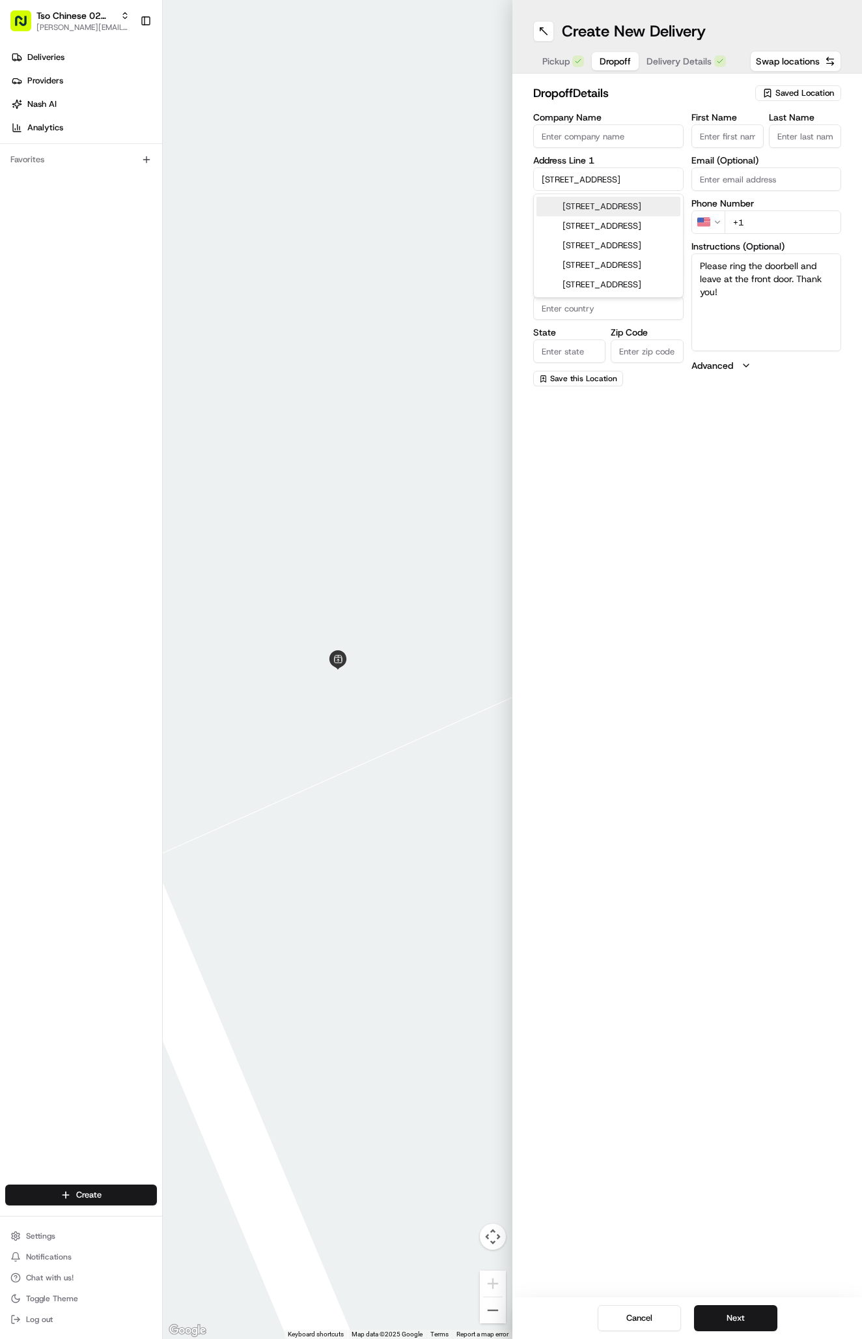
click at [655, 205] on div "7606 West Rim Drive, Austin, TX" at bounding box center [609, 207] width 144 height 20
type input "7606 W Rim Dr, Austin, TX 78731, USA"
type input "Austin"
type input "[GEOGRAPHIC_DATA]"
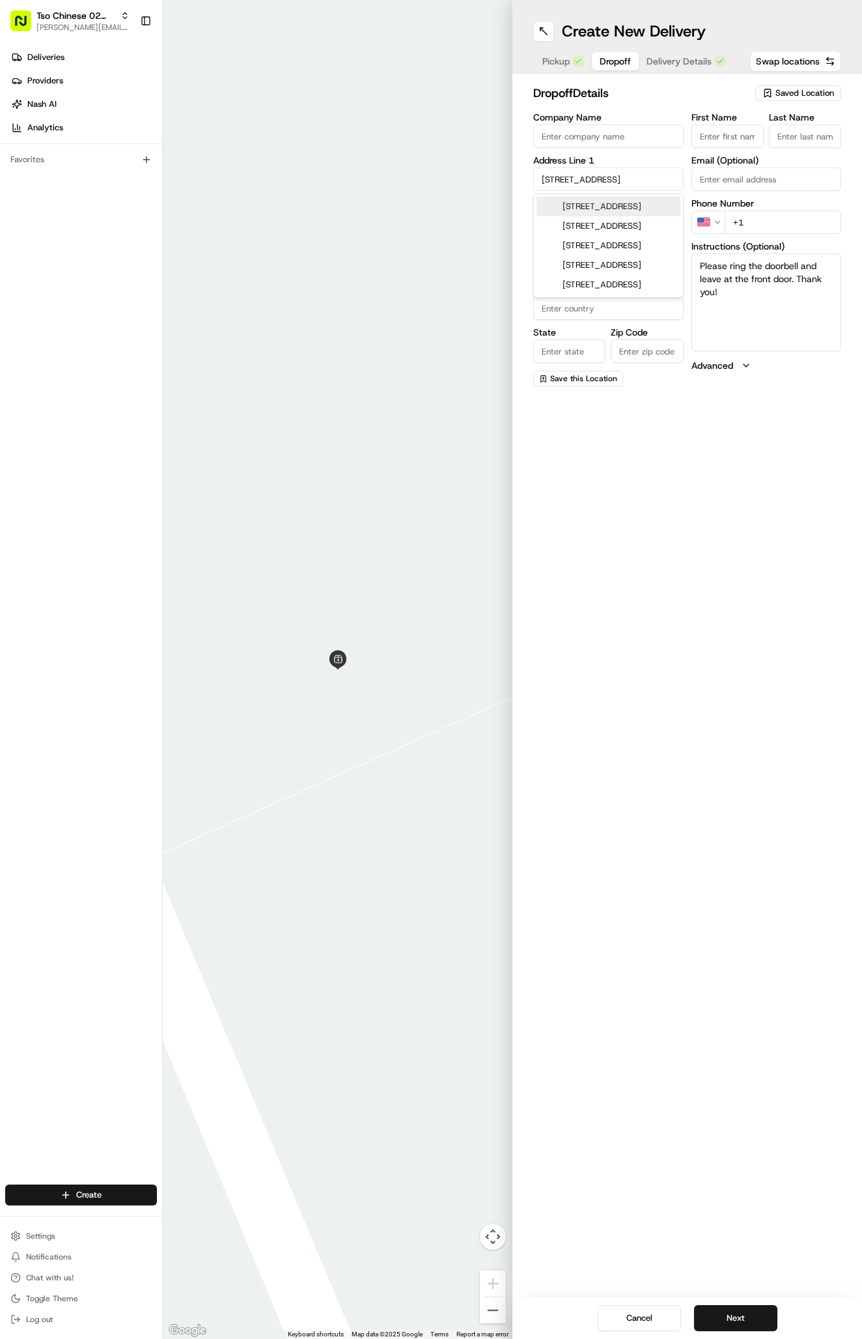
type input "78731"
type input "7606 West Rim Drive"
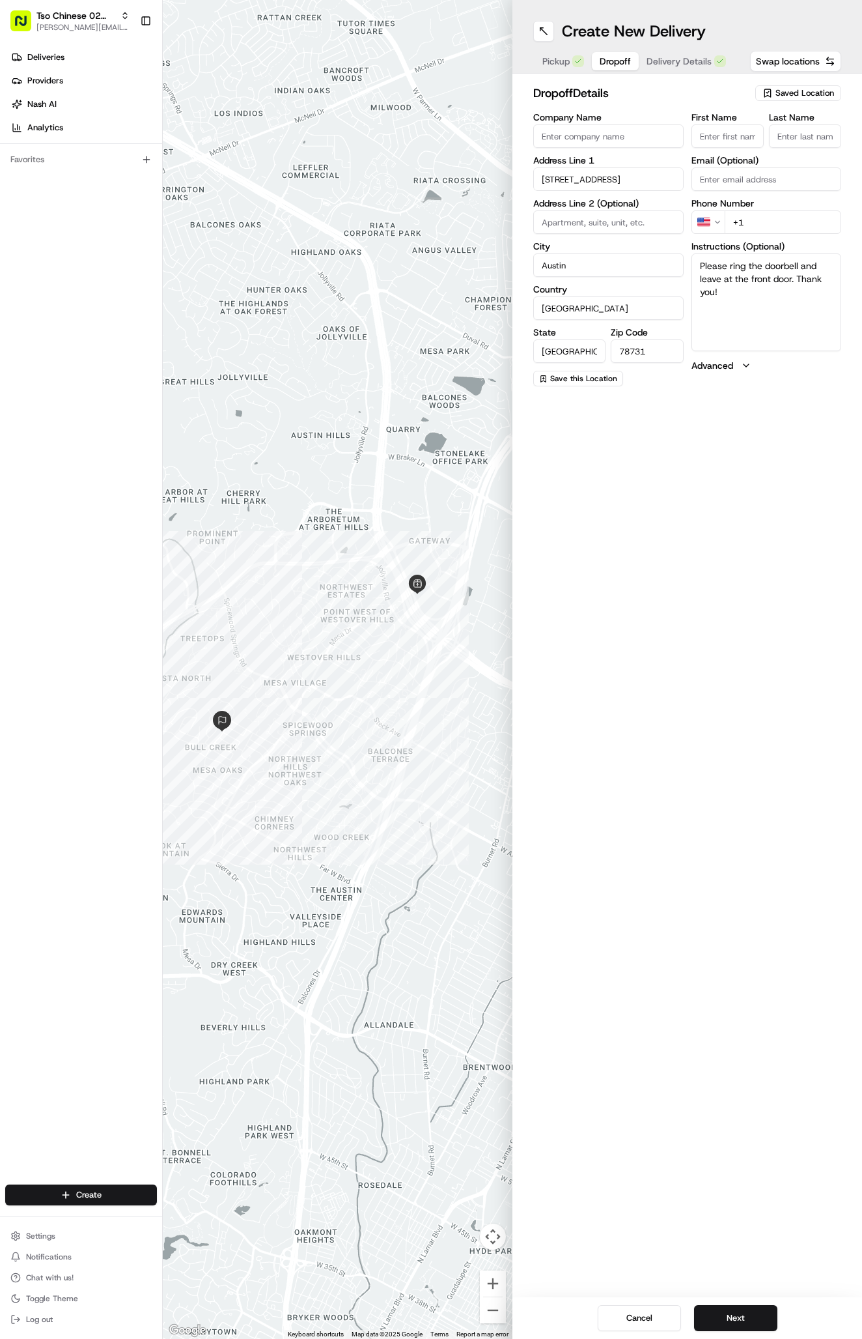
paste input "Parker Anderson"
type input "Parker Anderson"
type input "."
paste input "512 579 8323"
type input "+1 512 579 8323"
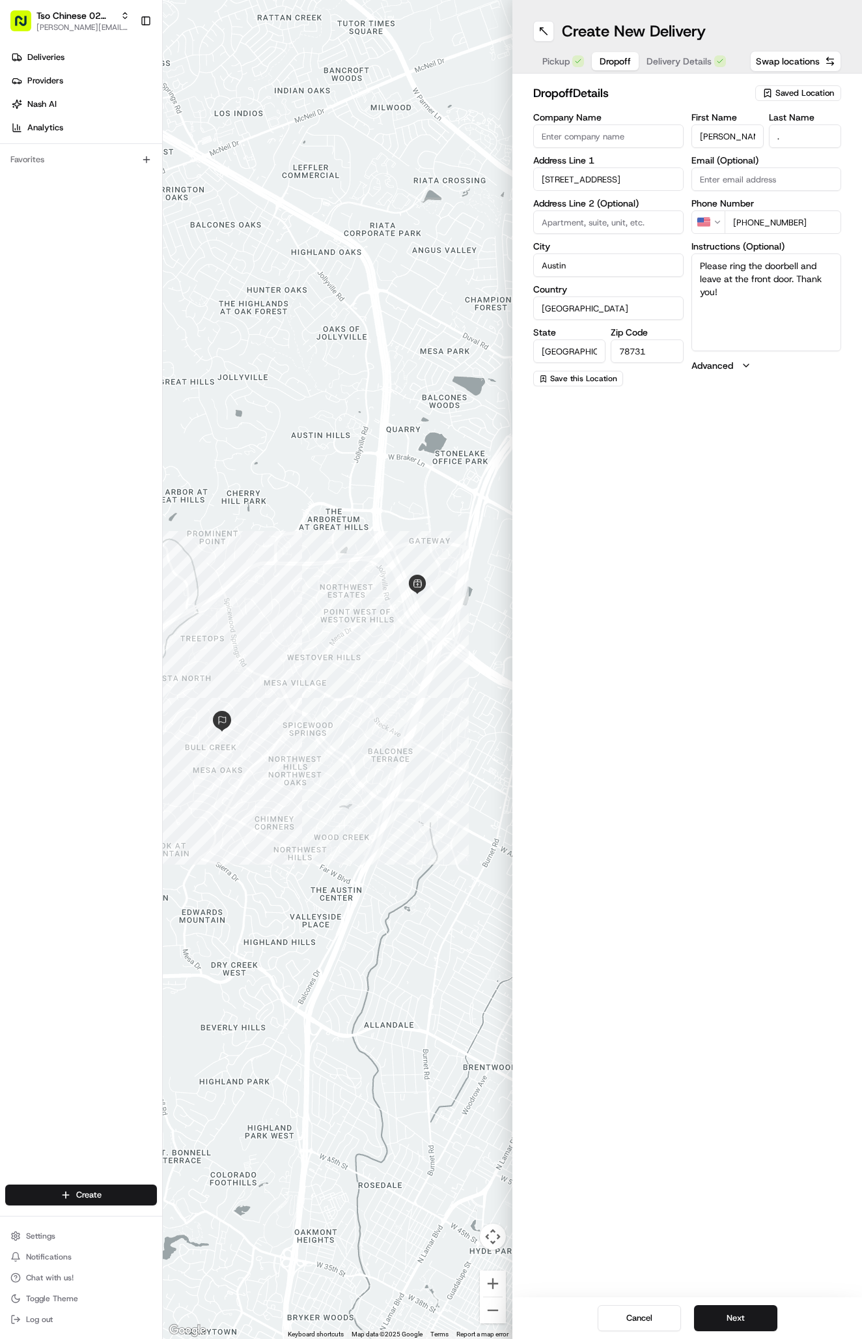
click at [664, 67] on span "Delivery Details" at bounding box center [679, 61] width 65 height 13
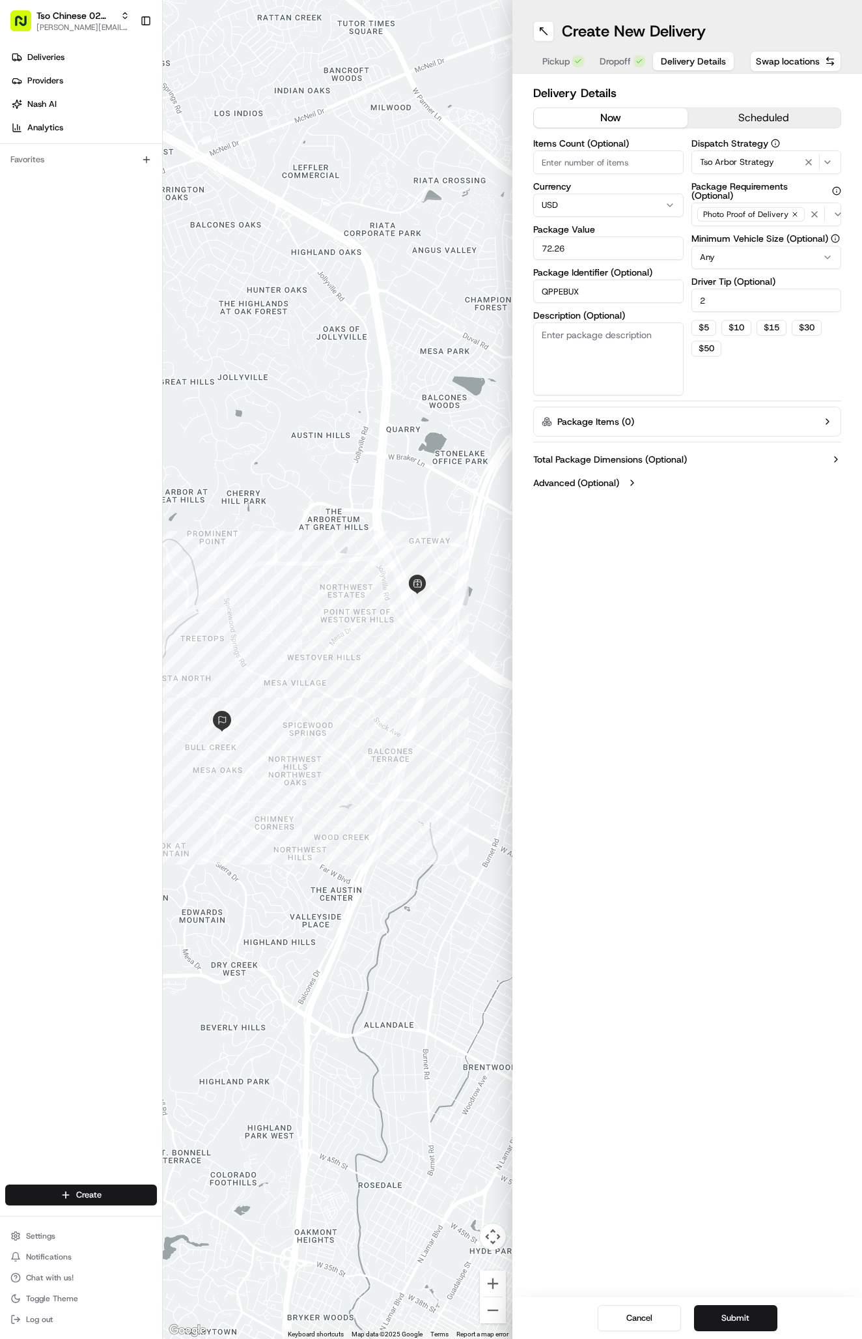
click at [741, 1316] on button "Submit" at bounding box center [735, 1318] width 83 height 26
click at [741, 1316] on div "Cancel Submit" at bounding box center [688, 1318] width 350 height 42
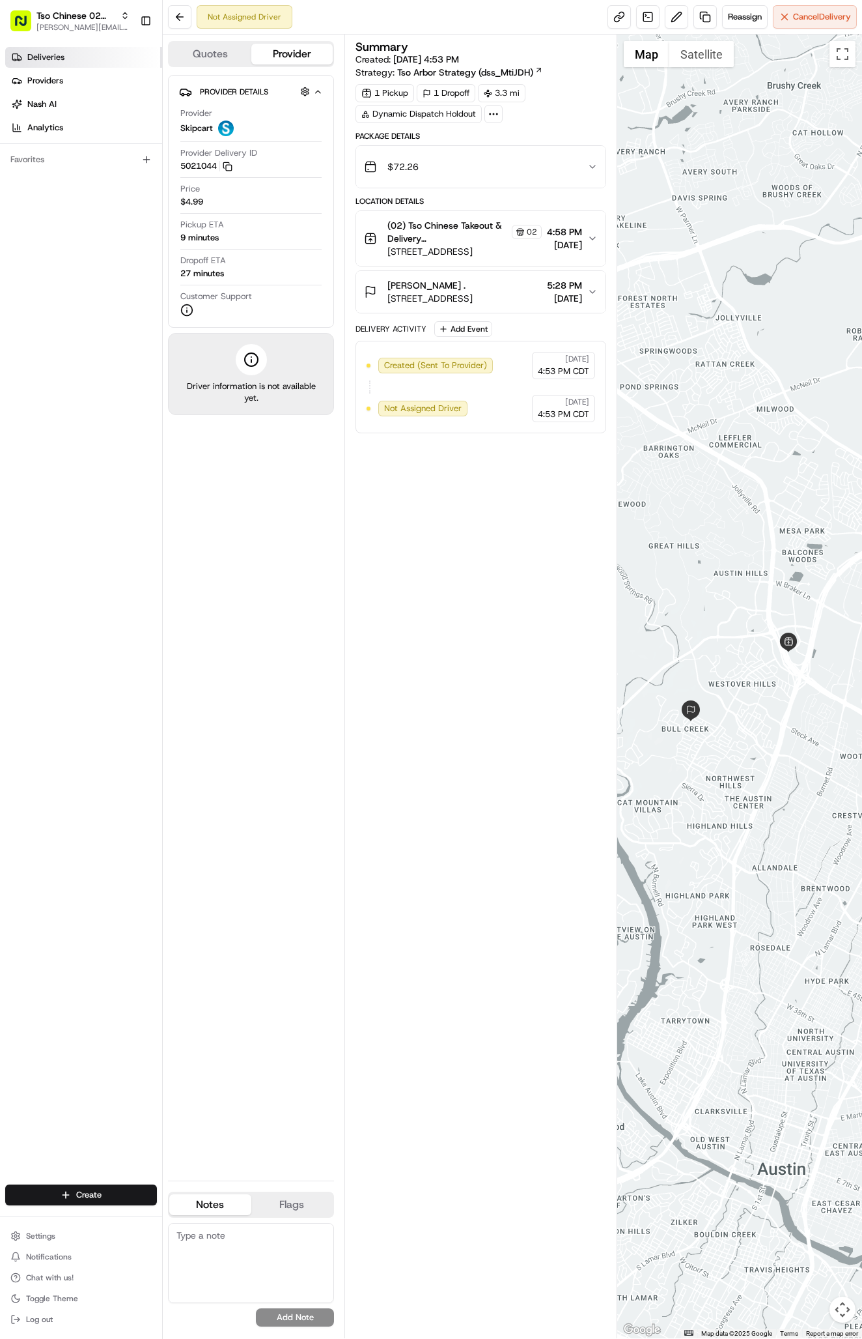
click at [103, 53] on link "Deliveries" at bounding box center [83, 57] width 157 height 21
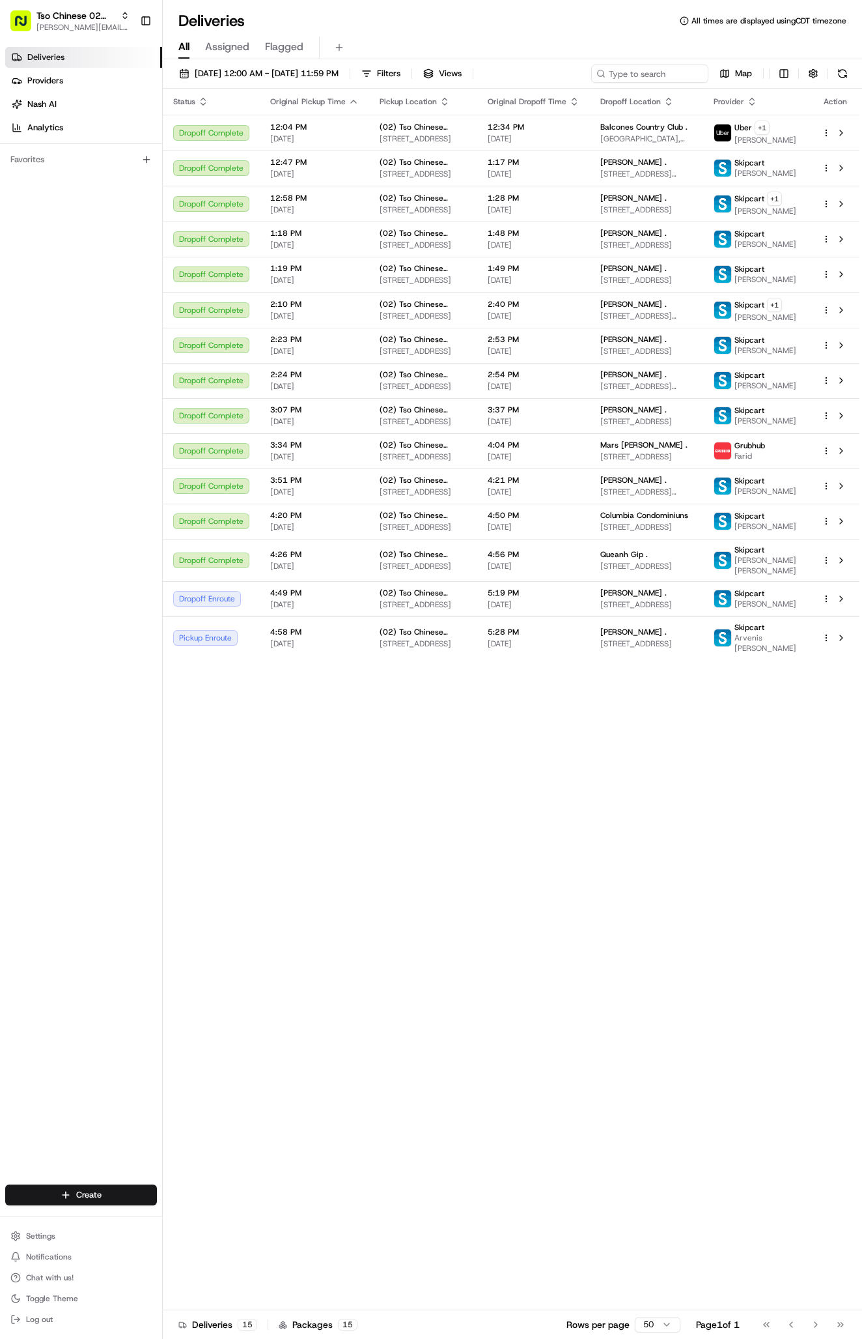
click at [127, 1206] on div "Create" at bounding box center [81, 1194] width 162 height 31
click at [127, 1193] on html "Tso Chinese 02 Arbor [PERSON_NAME][EMAIL_ADDRESS][DOMAIN_NAME] Toggle Sidebar D…" at bounding box center [431, 669] width 862 height 1339
click at [213, 1223] on link "Delivery" at bounding box center [235, 1218] width 145 height 23
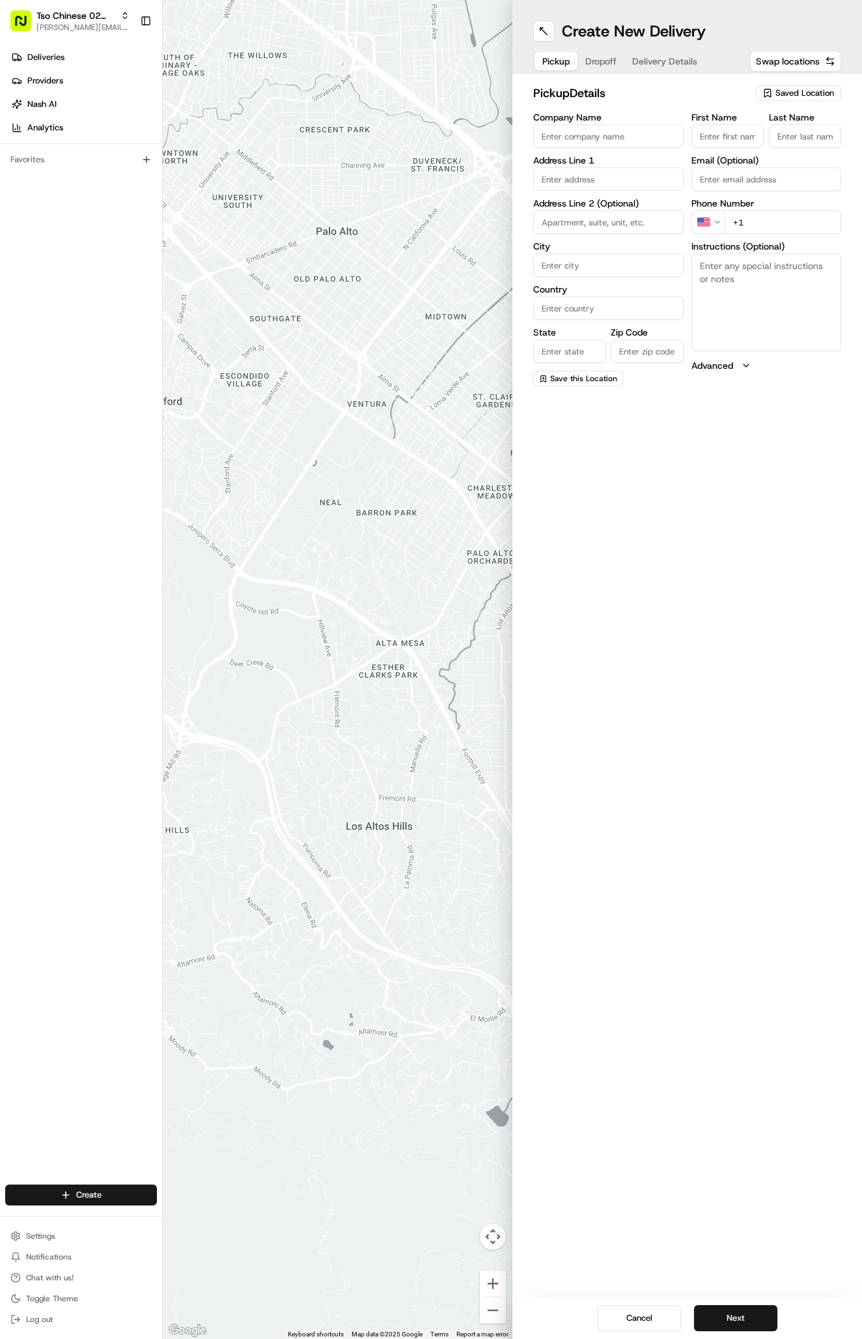
click at [776, 97] on span "Saved Location" at bounding box center [805, 93] width 59 height 12
click at [753, 138] on span "(02) Tso Chinese Takeout & Delivery [GEOGRAPHIC_DATA] (02)" at bounding box center [776, 147] width 160 height 23
type input "(02) Tso Chinese Takeout & Delivery [GEOGRAPHIC_DATA]"
type input "Bldg E Ste 402"
type input "Austin"
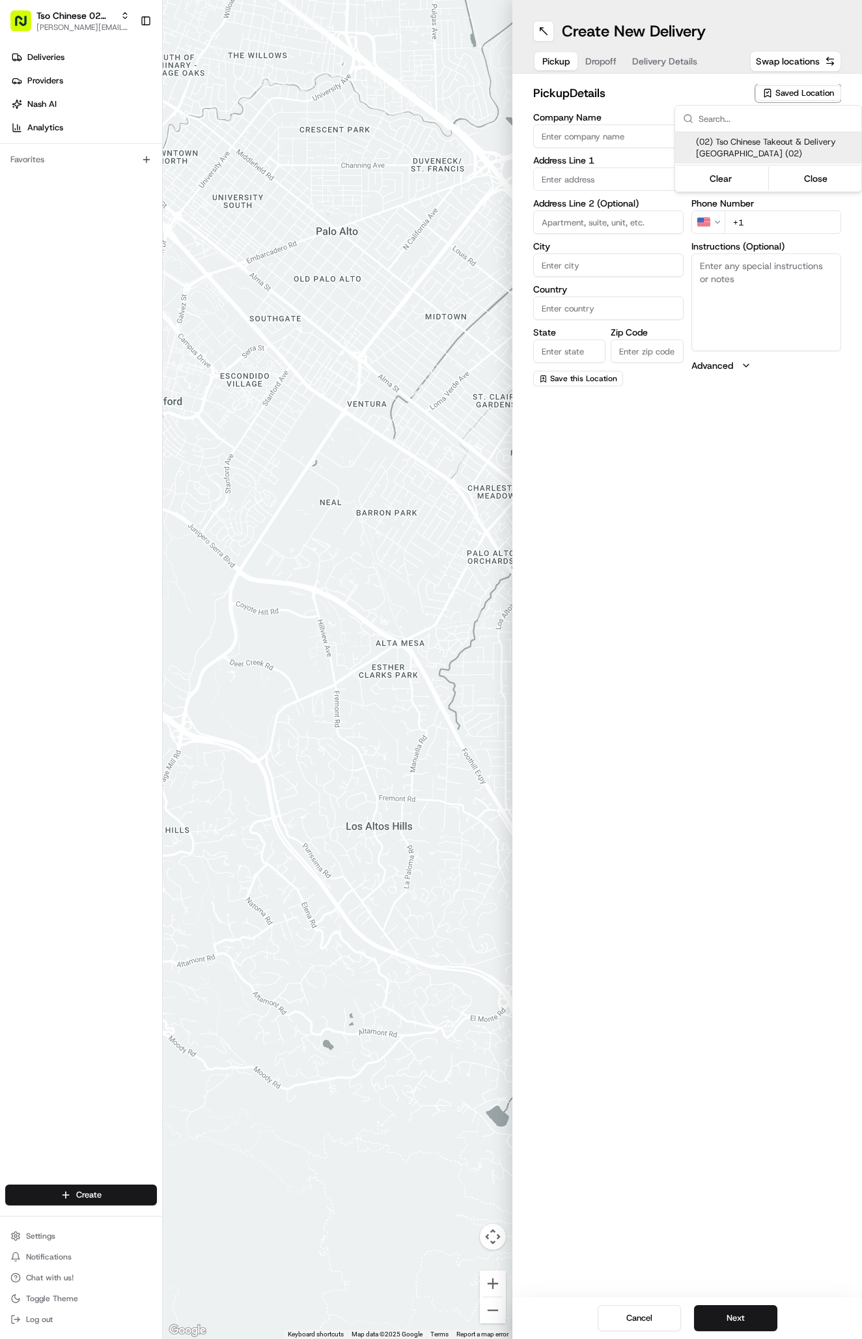
type input "US"
type input "[GEOGRAPHIC_DATA]"
type input "78759"
type input "Tso Chinese"
type input "Arboretum Crossing Manager"
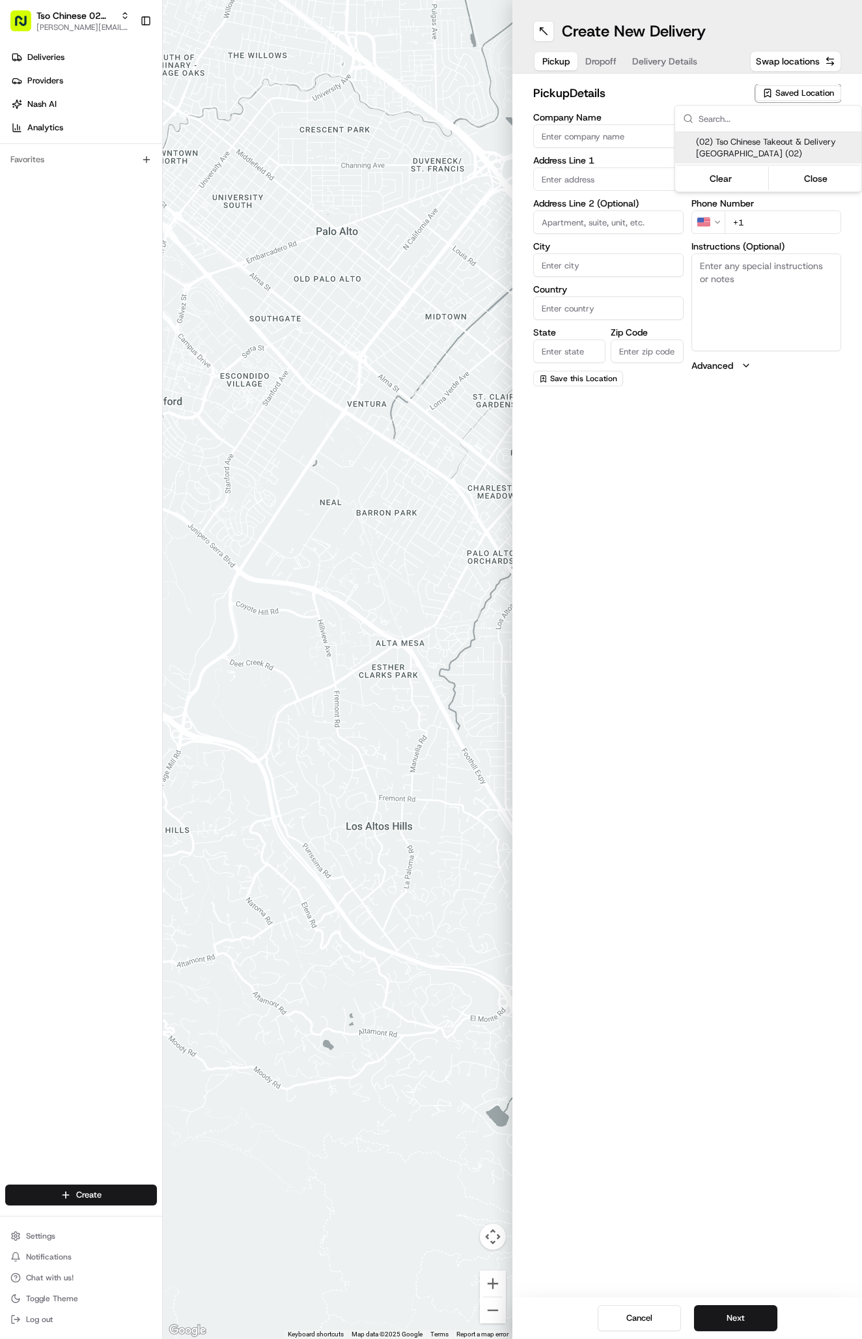
type input "[EMAIL_ADDRESS][DOMAIN_NAME]"
type input "[PHONE_NUMBER]"
type textarea "Submit a picture displaying address & food as Proof of Delivery. Envía una foto…"
type input "[STREET_ADDRESS]"
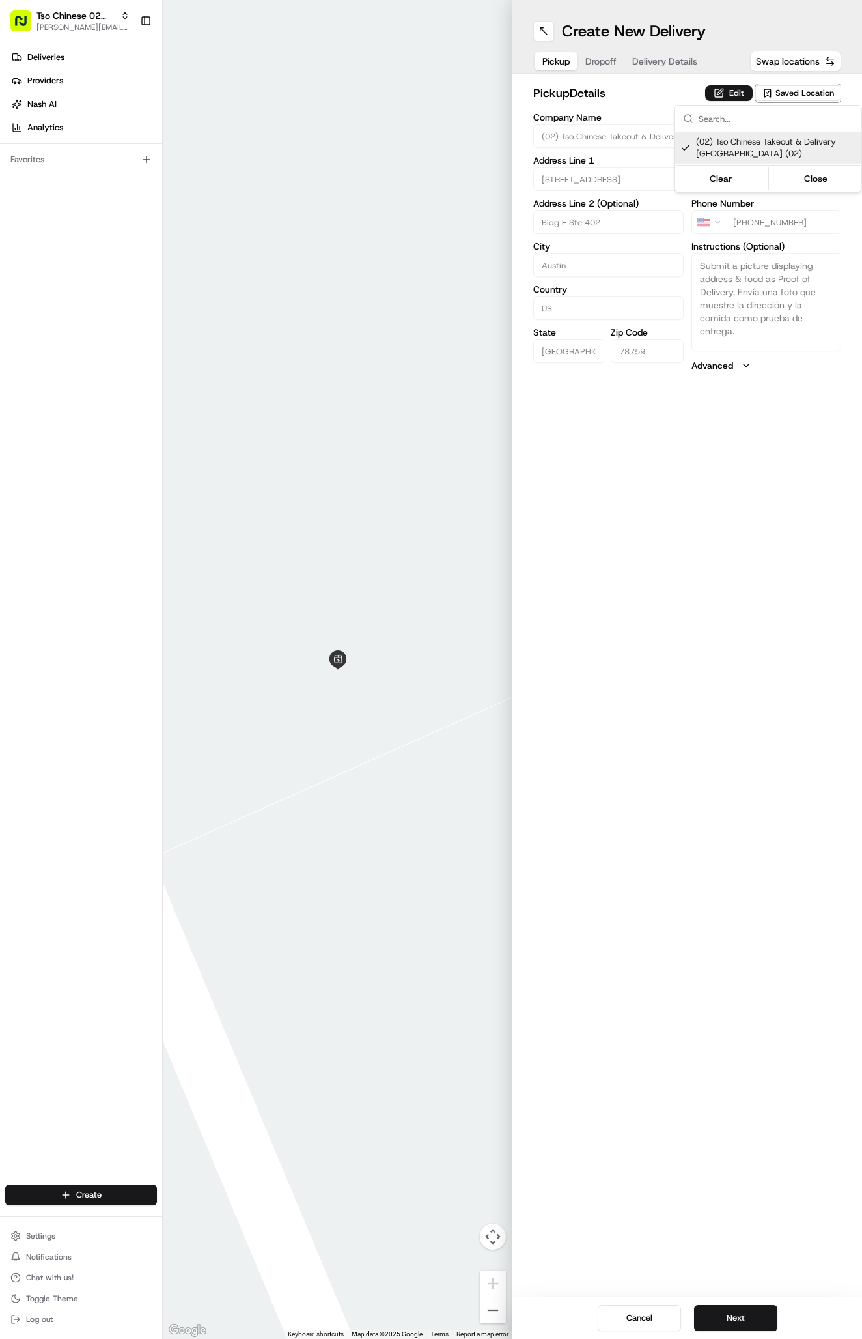
click at [653, 64] on html "Tso Chinese 02 Arbor [PERSON_NAME][EMAIL_ADDRESS][DOMAIN_NAME] Toggle Sidebar D…" at bounding box center [431, 669] width 862 height 1339
click at [656, 55] on span "Delivery Details" at bounding box center [664, 61] width 65 height 13
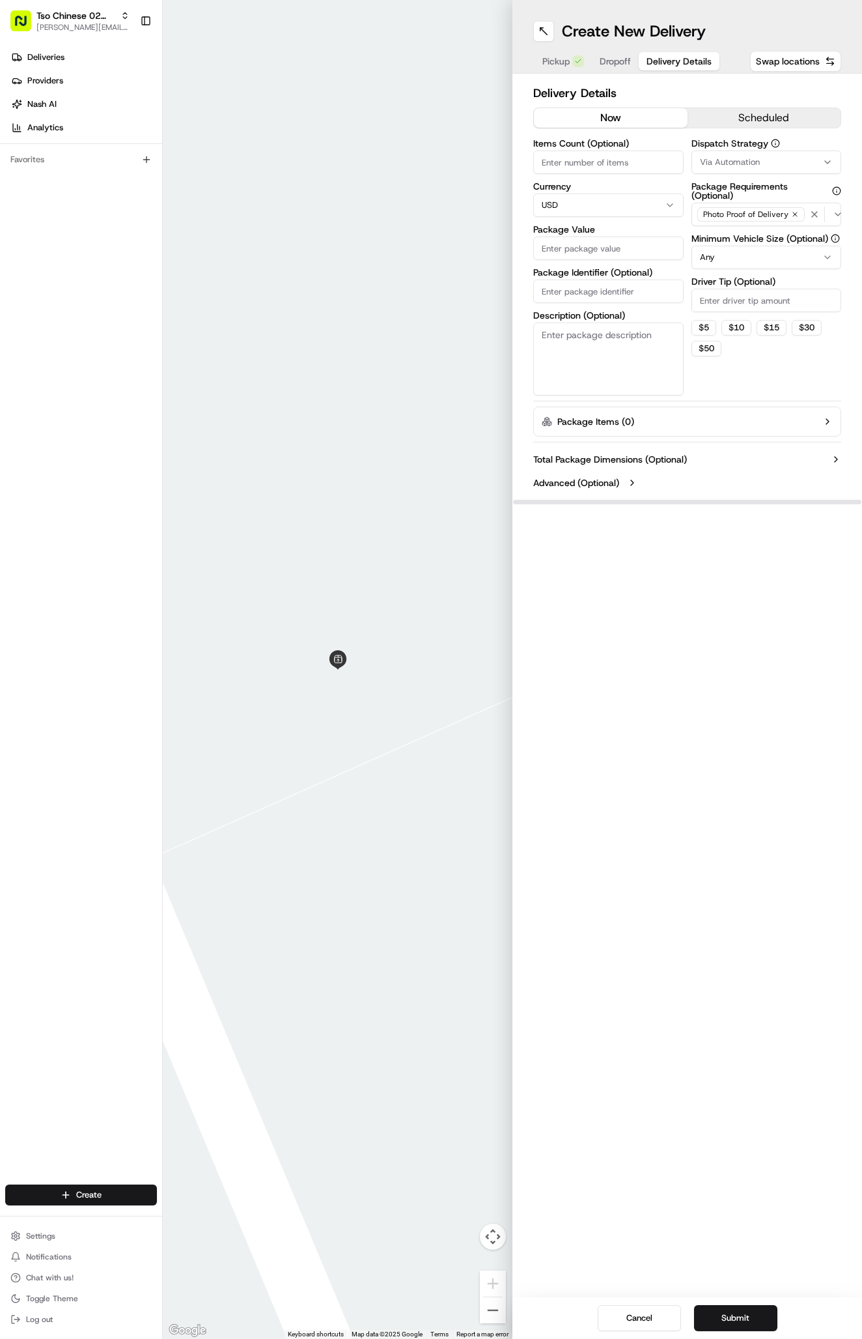
click at [721, 157] on span "Via Automation" at bounding box center [730, 162] width 60 height 12
click at [724, 224] on div "Tso Arbor Strategy" at bounding box center [768, 233] width 186 height 20
click at [733, 315] on html "Tso Chinese 02 Arbor [PERSON_NAME][EMAIL_ADDRESS][DOMAIN_NAME] Toggle Sidebar D…" at bounding box center [431, 669] width 862 height 1339
click at [733, 294] on html "Tso Chinese 02 Arbor [PERSON_NAME][EMAIL_ADDRESS][DOMAIN_NAME] Toggle Sidebar D…" at bounding box center [431, 669] width 862 height 1339
click at [733, 294] on input "Driver Tip (Optional)" at bounding box center [767, 300] width 150 height 23
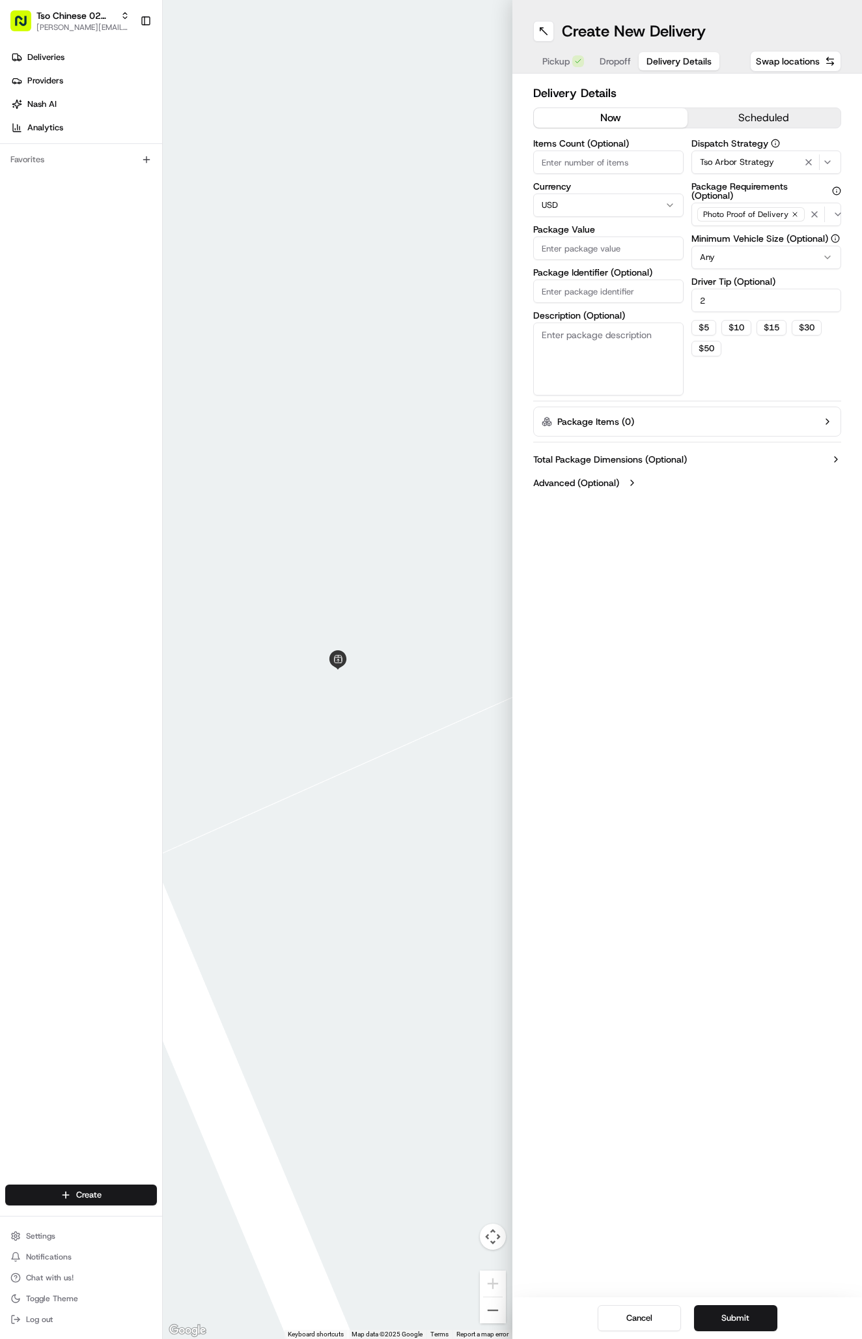
type input "2"
click at [595, 291] on input "Package Identifier (Optional)" at bounding box center [608, 290] width 150 height 23
paste input "DVDMI6I"
type input "DVDMI6I"
click at [591, 254] on input "Package Value" at bounding box center [608, 247] width 150 height 23
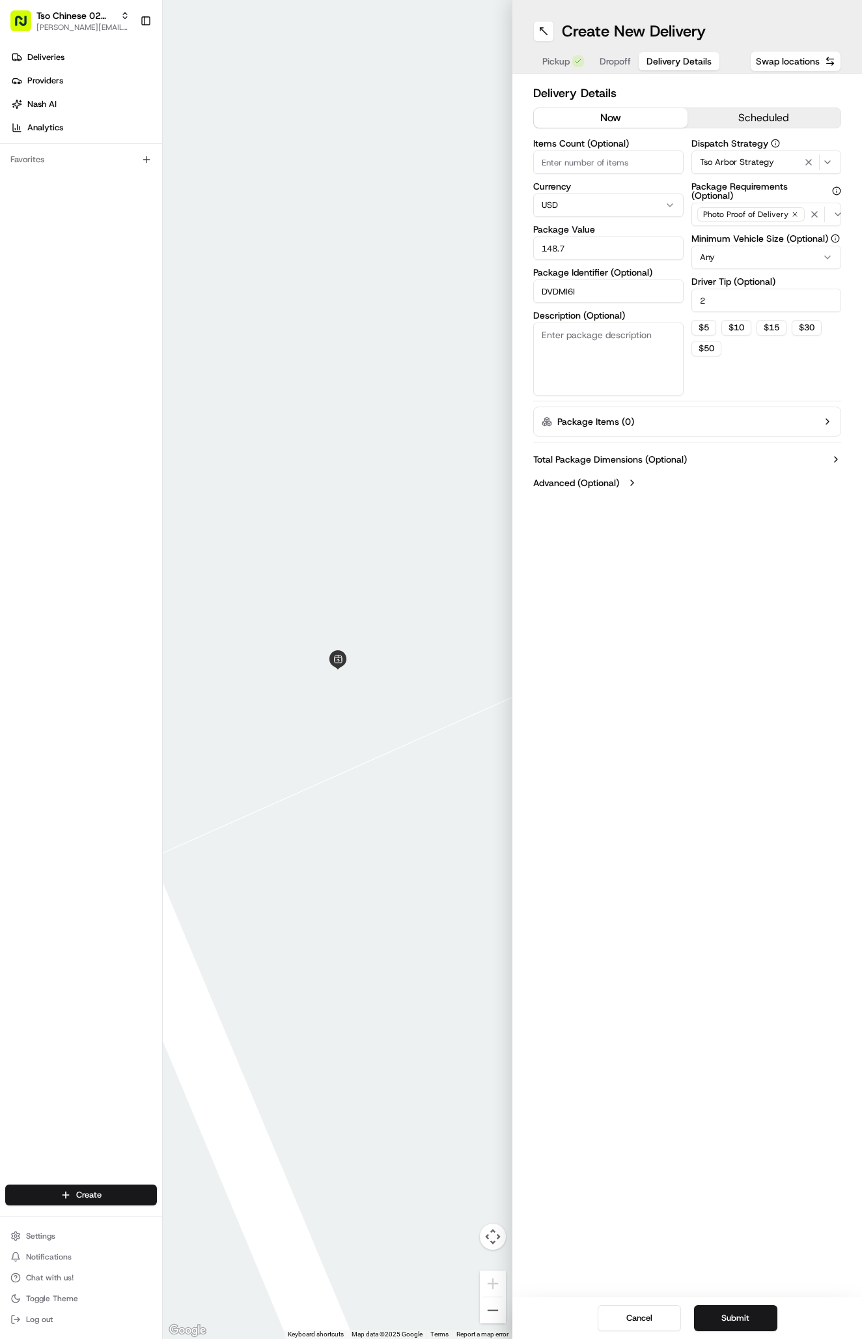
type input "148.74"
click at [607, 61] on span "Dropoff" at bounding box center [615, 61] width 31 height 13
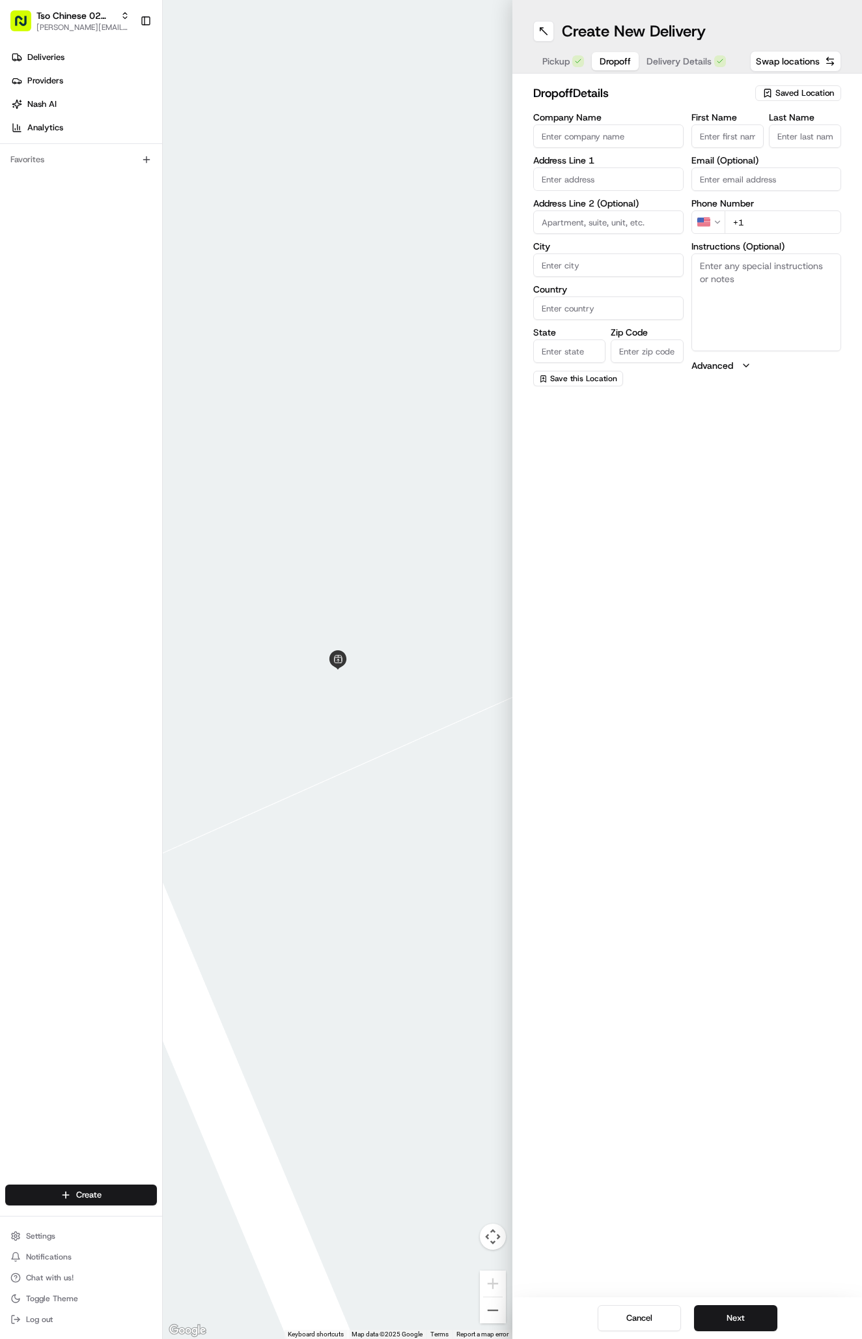
paste input "[PHONE_NUMBER]"
type input "[PHONE_NUMBER]"
click at [596, 177] on input "text" at bounding box center [608, 178] width 150 height 23
paste input "[STREET_ADDRESS]"
click at [647, 213] on div "[STREET_ADDRESS]" at bounding box center [609, 207] width 144 height 20
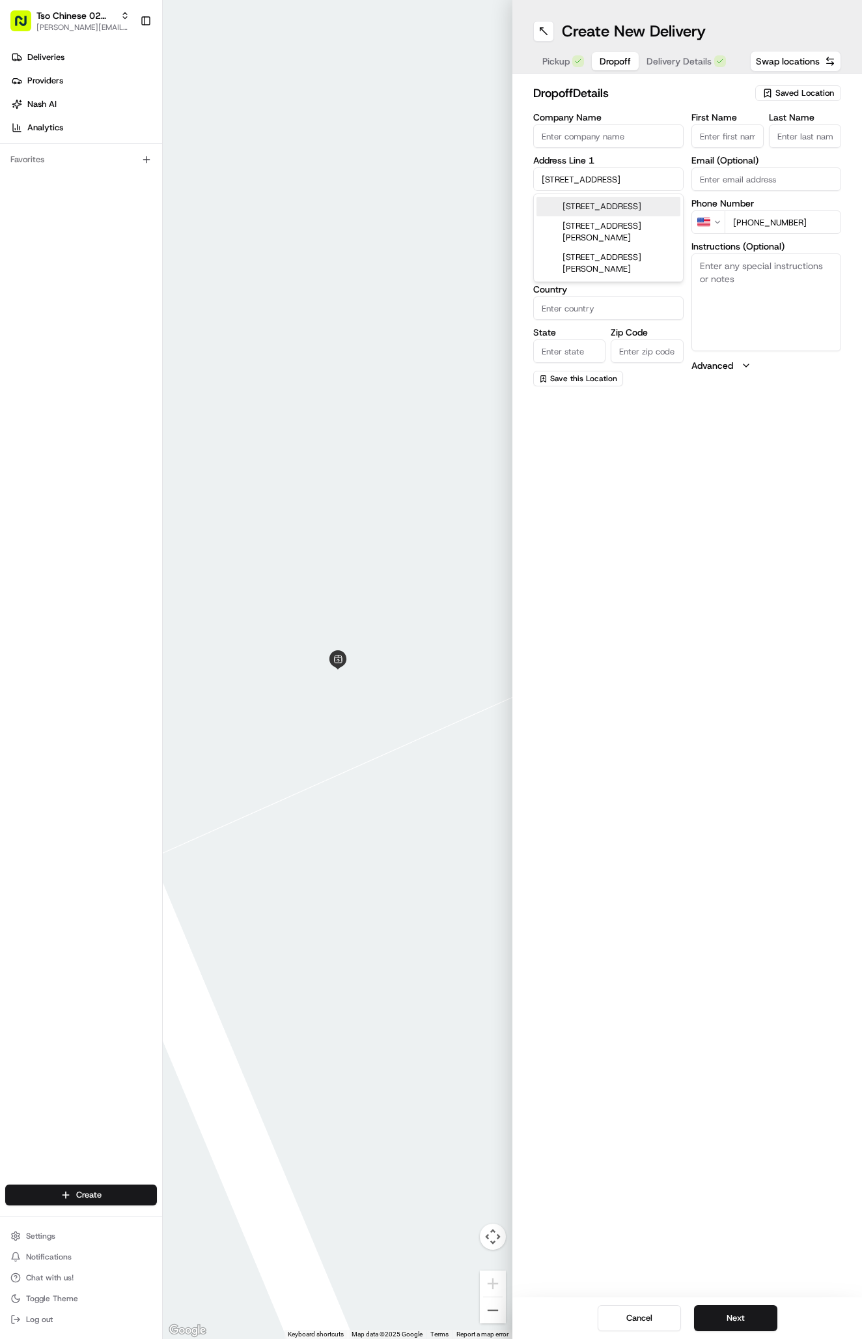
type input "[STREET_ADDRESS]"
type input "Austin"
type input "[GEOGRAPHIC_DATA]"
type input "78758"
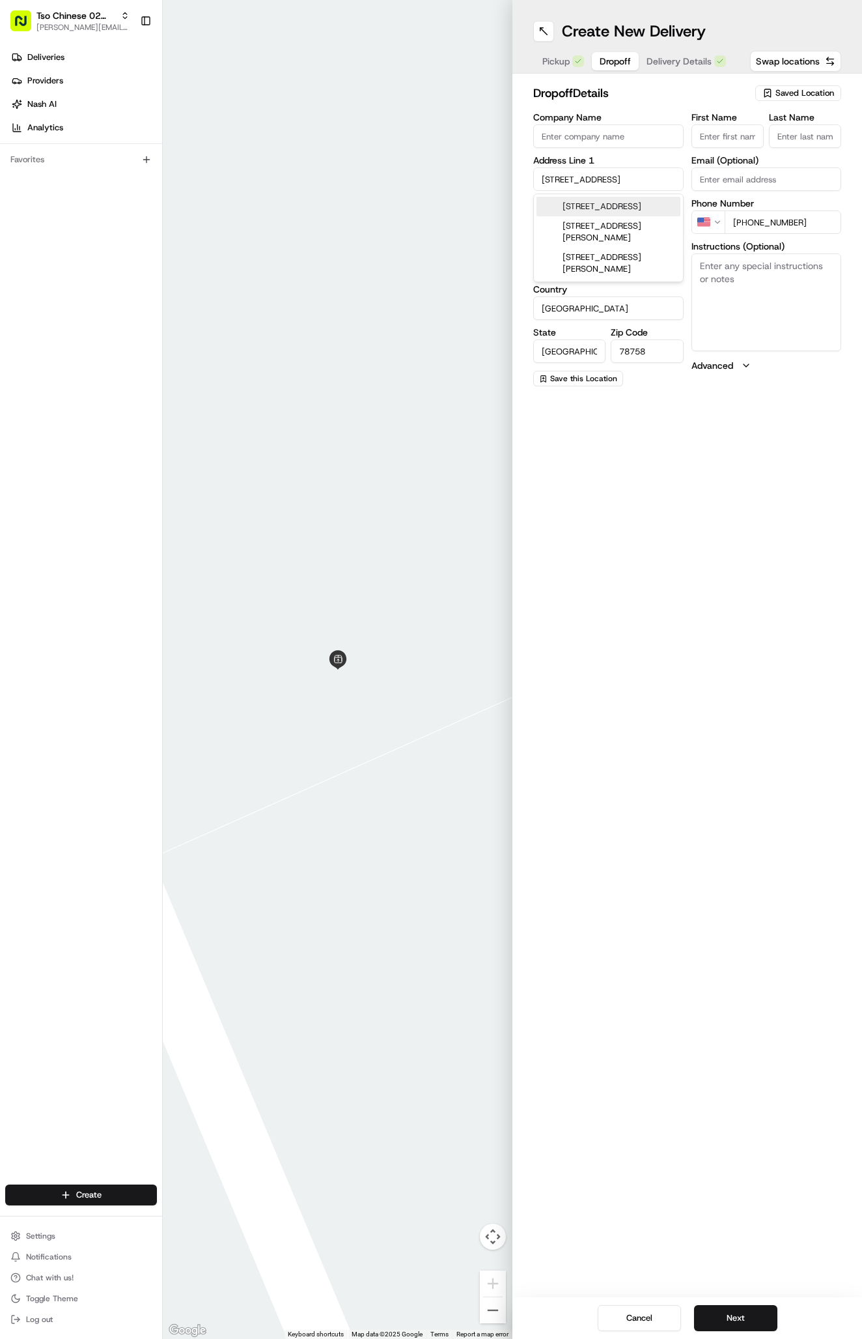
type input "[STREET_ADDRESS]"
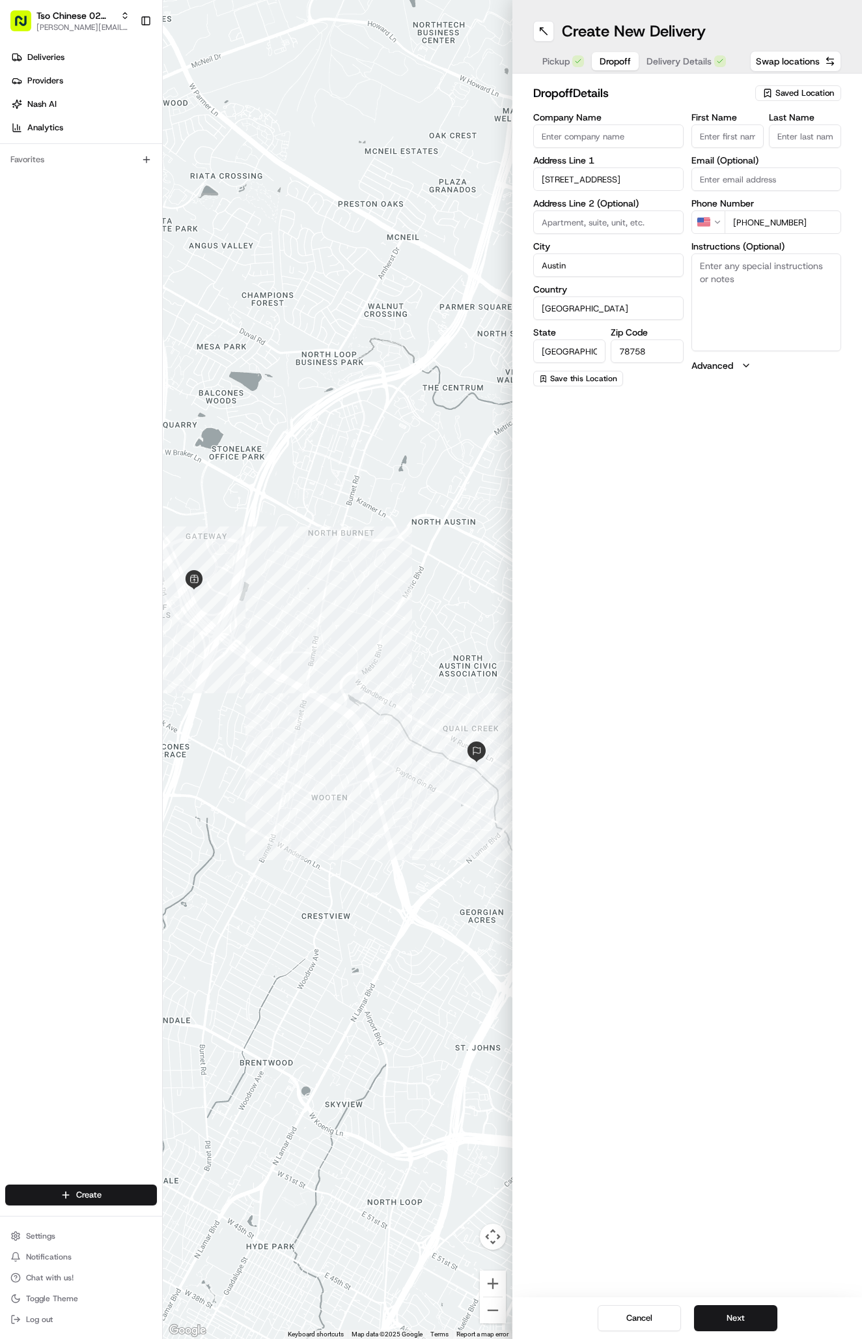
click at [746, 139] on input "First Name" at bounding box center [728, 135] width 72 height 23
paste input "[PERSON_NAME]"
type input "[PERSON_NAME]"
type input "."
click at [758, 1315] on button "Next" at bounding box center [735, 1318] width 83 height 26
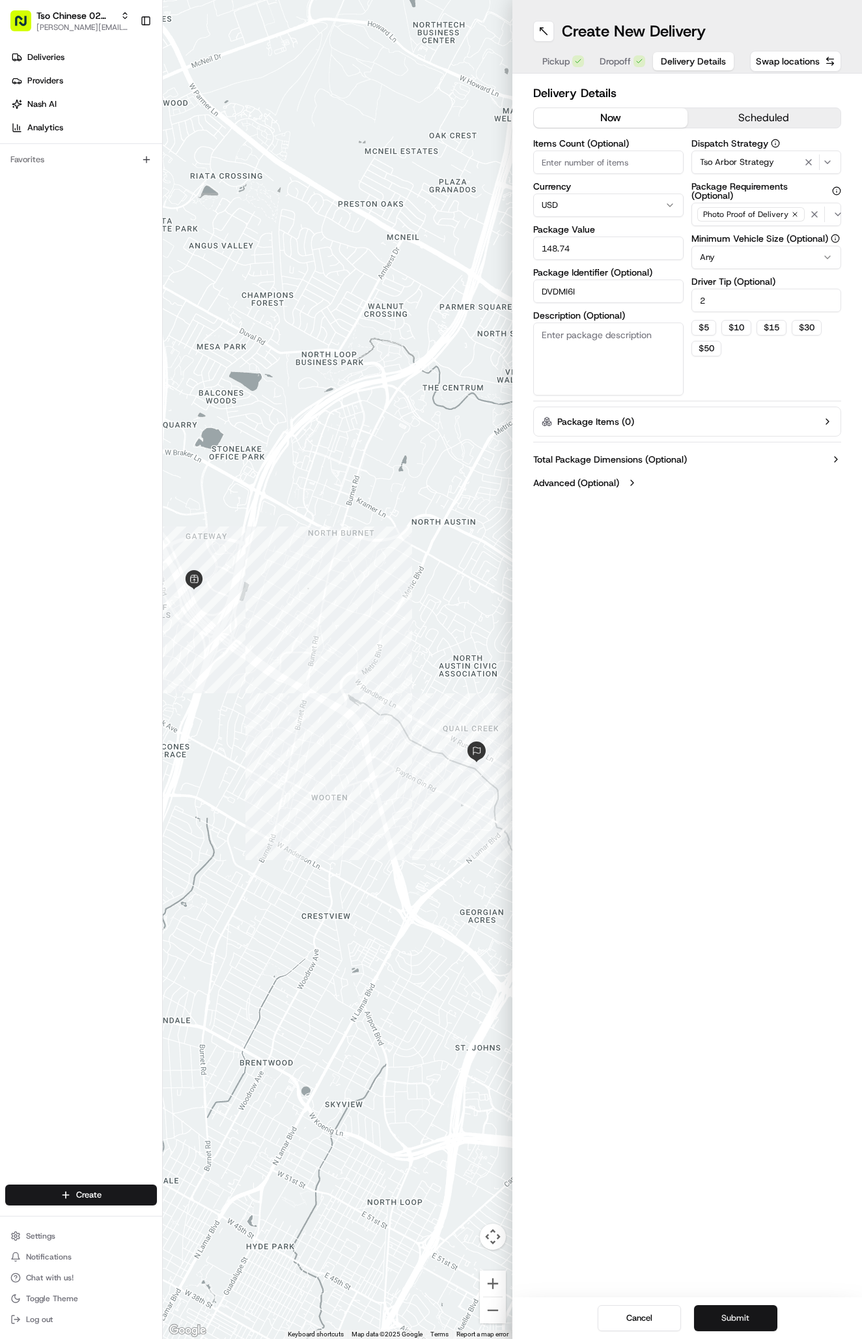
click at [758, 1315] on button "Submit" at bounding box center [735, 1318] width 83 height 26
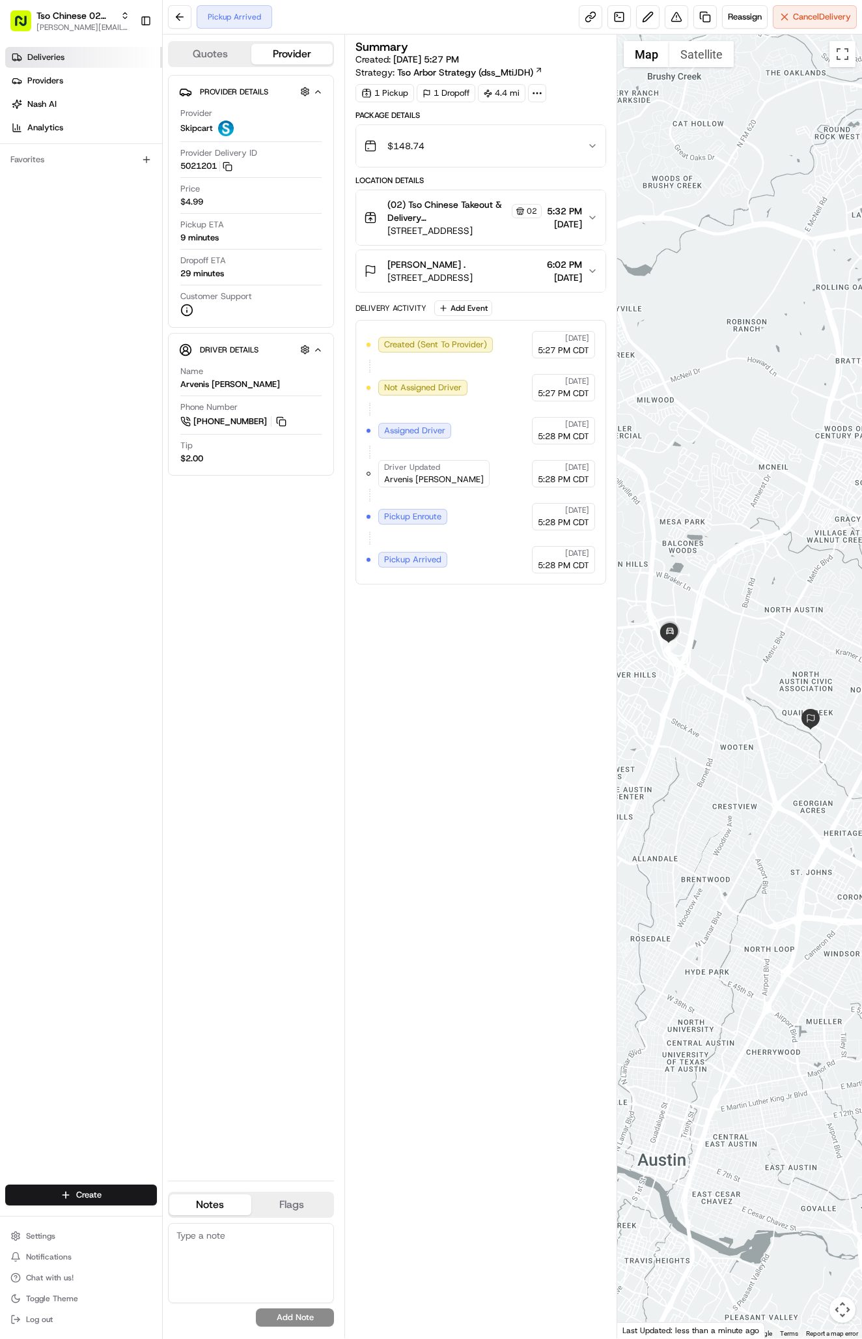
click at [73, 57] on link "Deliveries" at bounding box center [83, 57] width 157 height 21
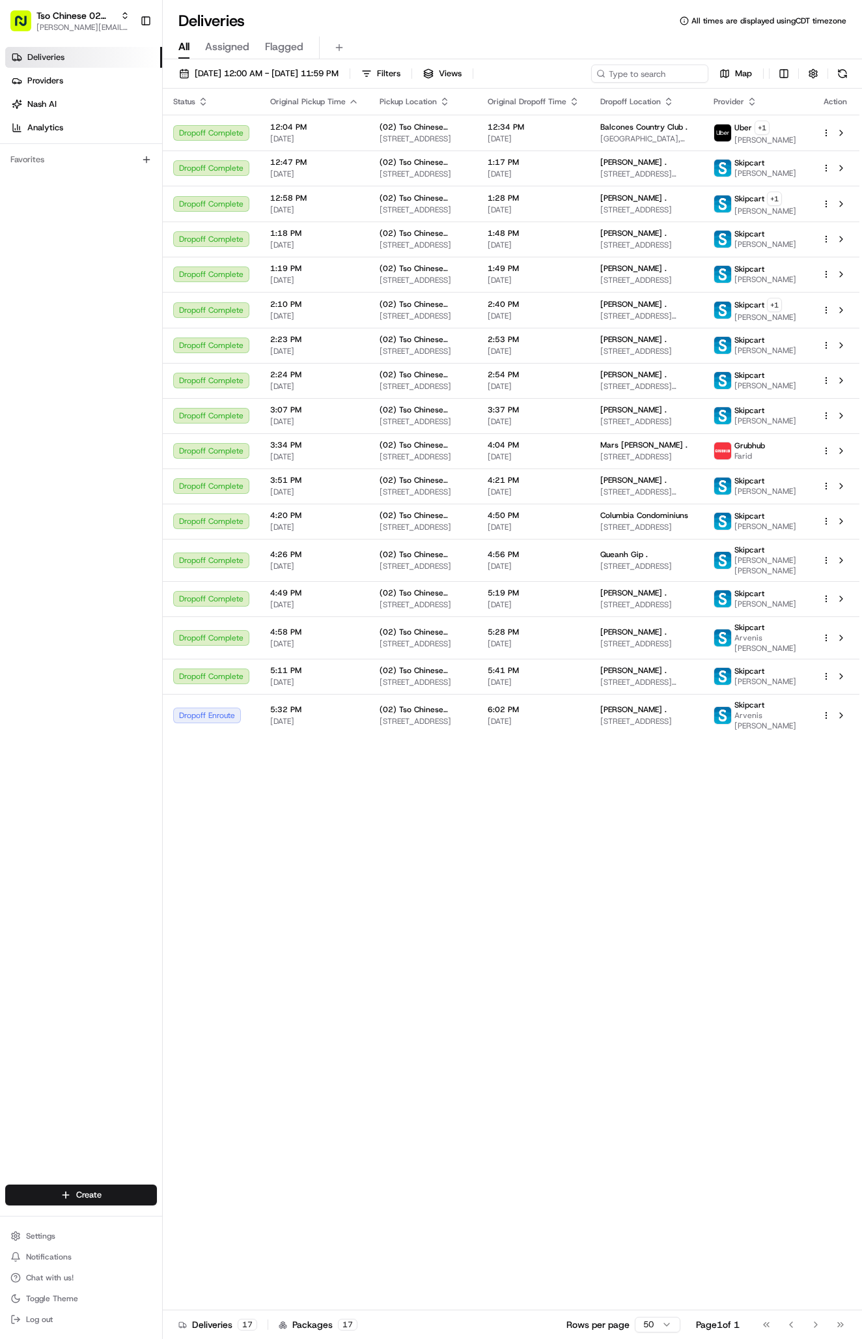
click at [674, 687] on div "[PERSON_NAME] . [STREET_ADDRESS][PERSON_NAME]" at bounding box center [647, 676] width 93 height 22
click at [414, 726] on span "[STREET_ADDRESS]" at bounding box center [423, 721] width 87 height 10
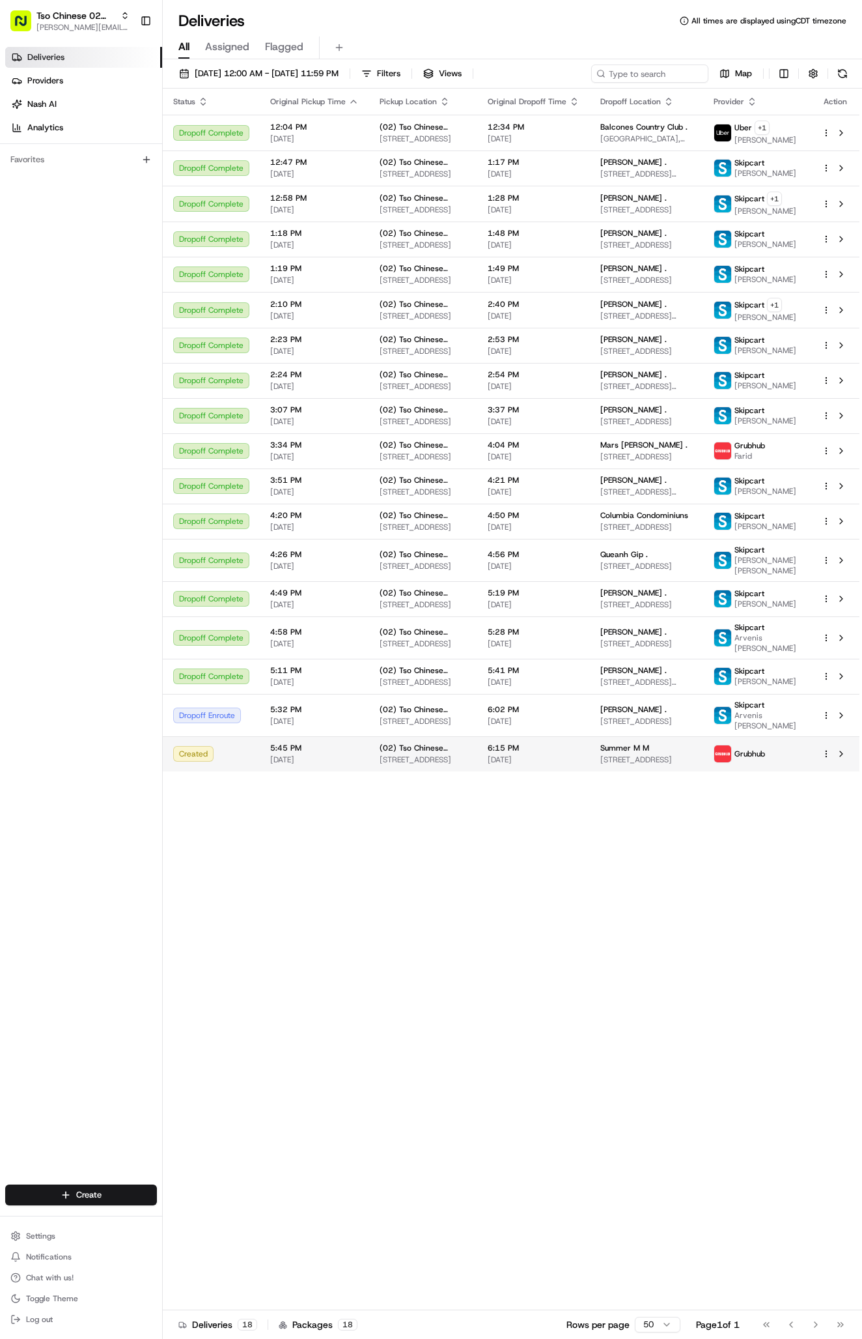
click at [826, 827] on html "Tso Chinese 02 Arbor [PERSON_NAME][EMAIL_ADDRESS][DOMAIN_NAME] Toggle Sidebar D…" at bounding box center [431, 669] width 862 height 1339
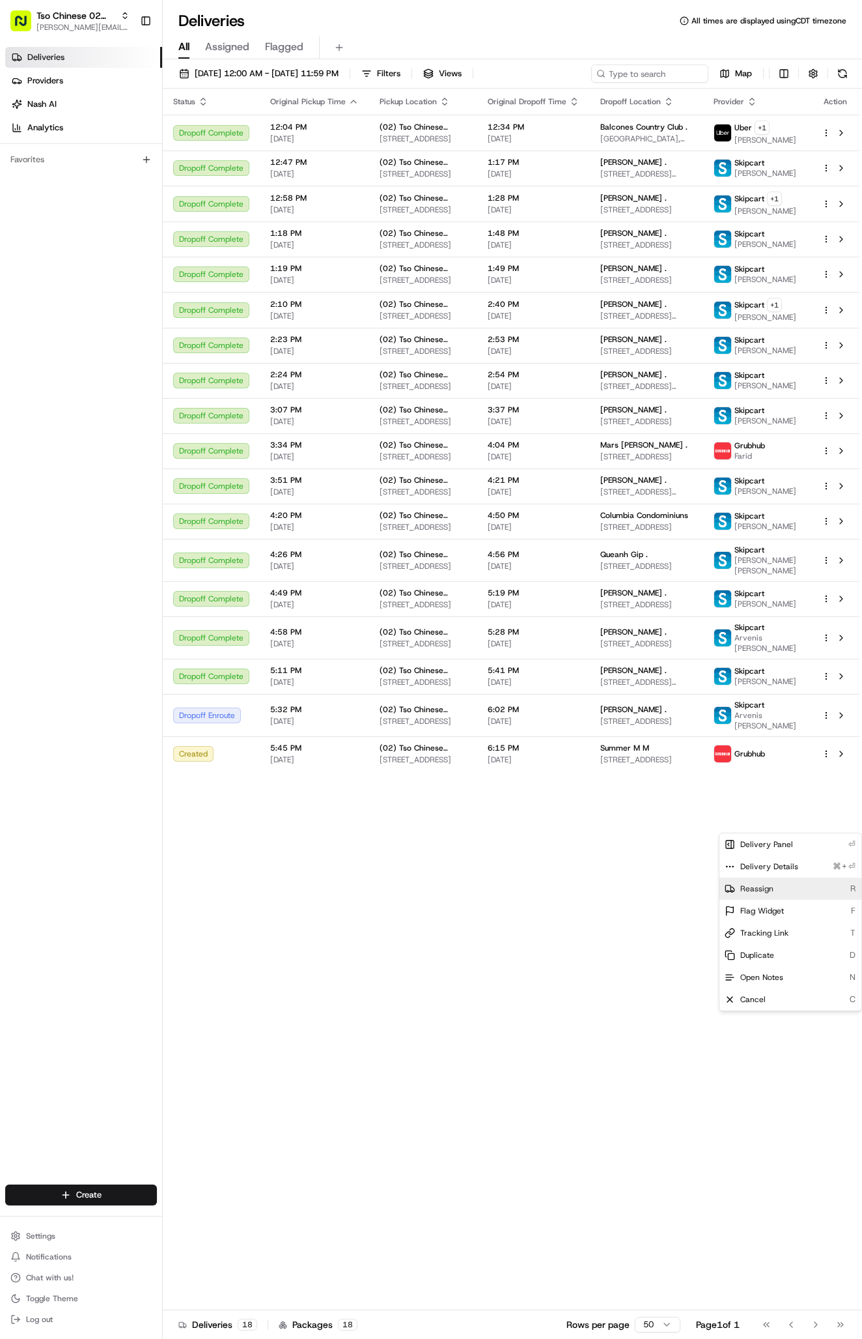
click at [760, 880] on div "Reassign R" at bounding box center [791, 888] width 142 height 22
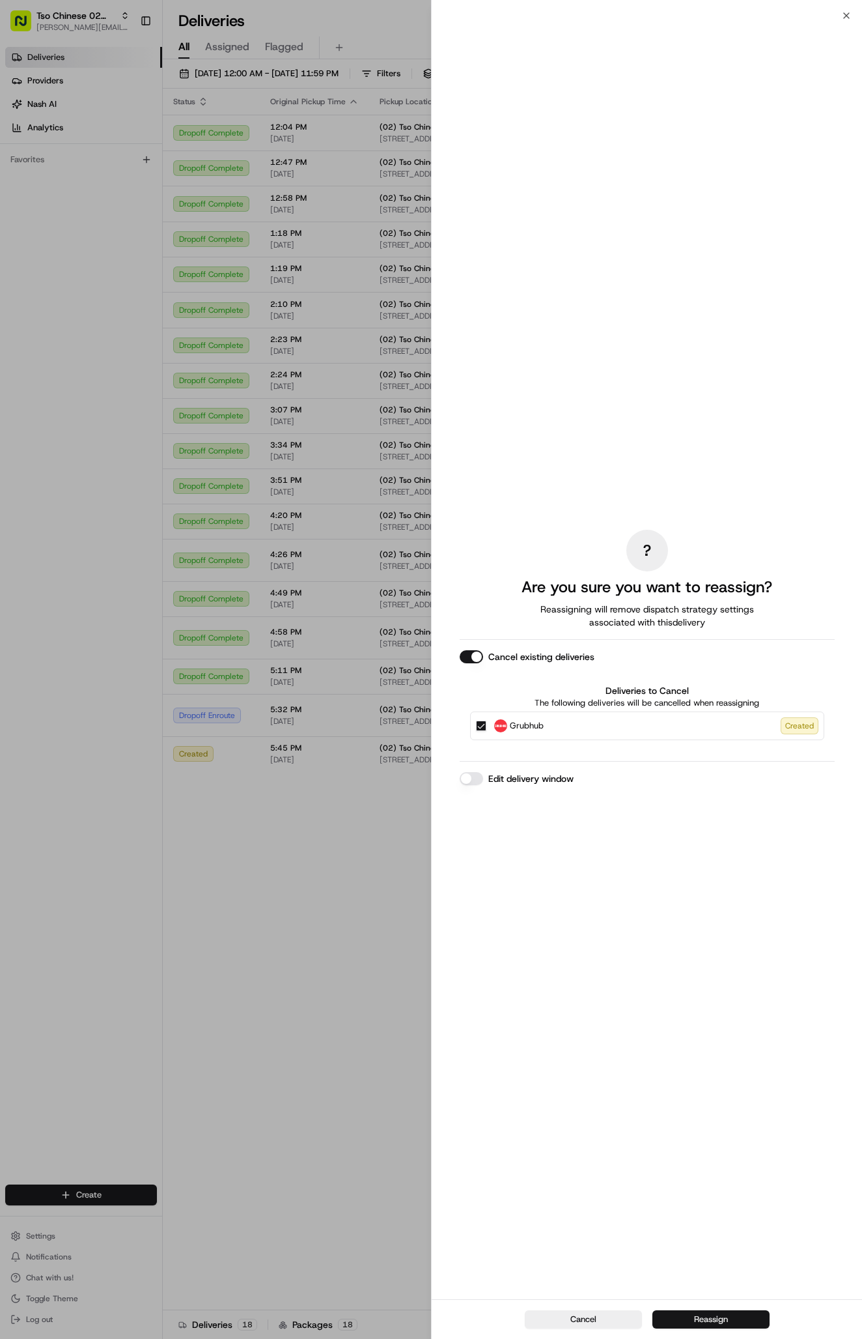
click at [703, 1318] on button "Reassign" at bounding box center [711, 1319] width 117 height 18
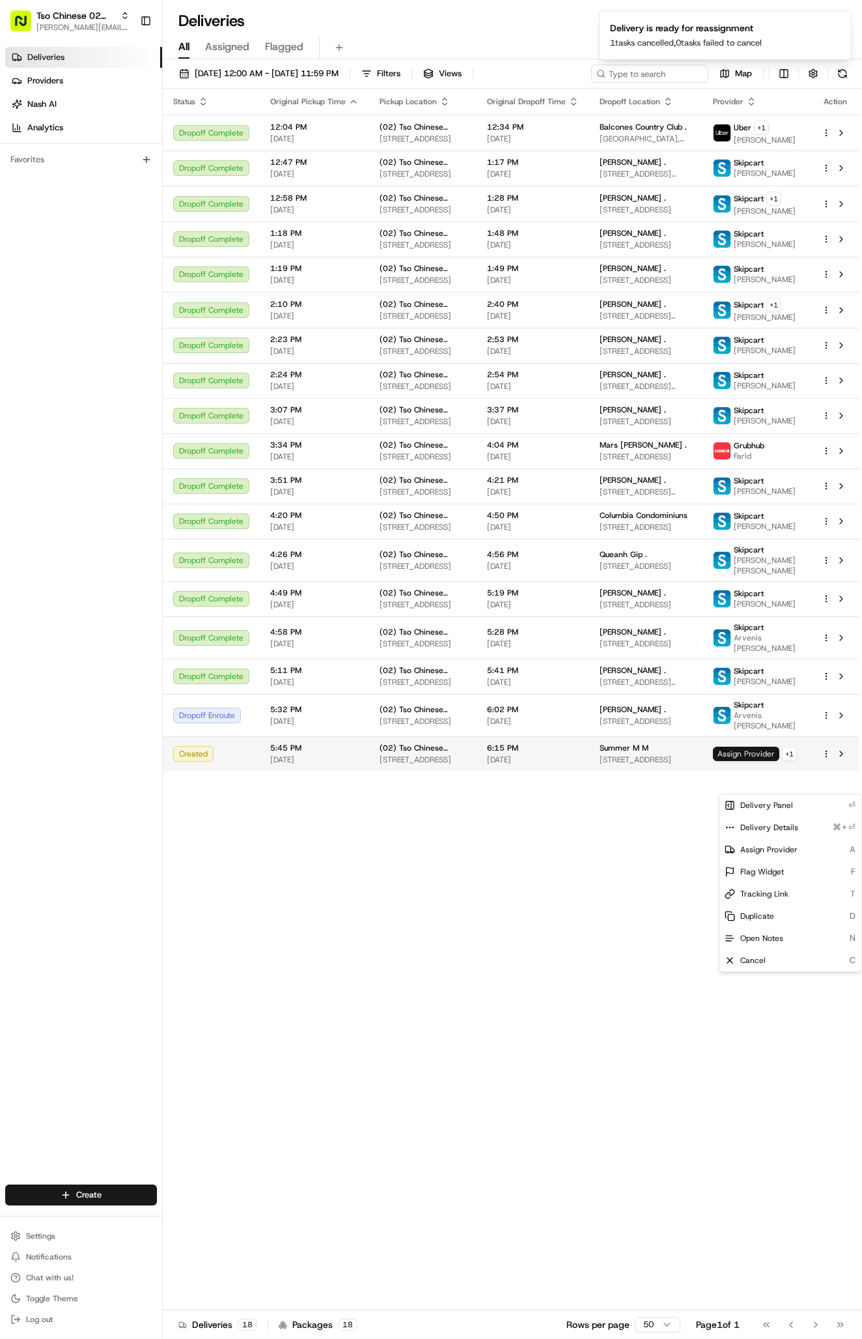
click at [741, 761] on span "Assign Provider" at bounding box center [746, 753] width 66 height 14
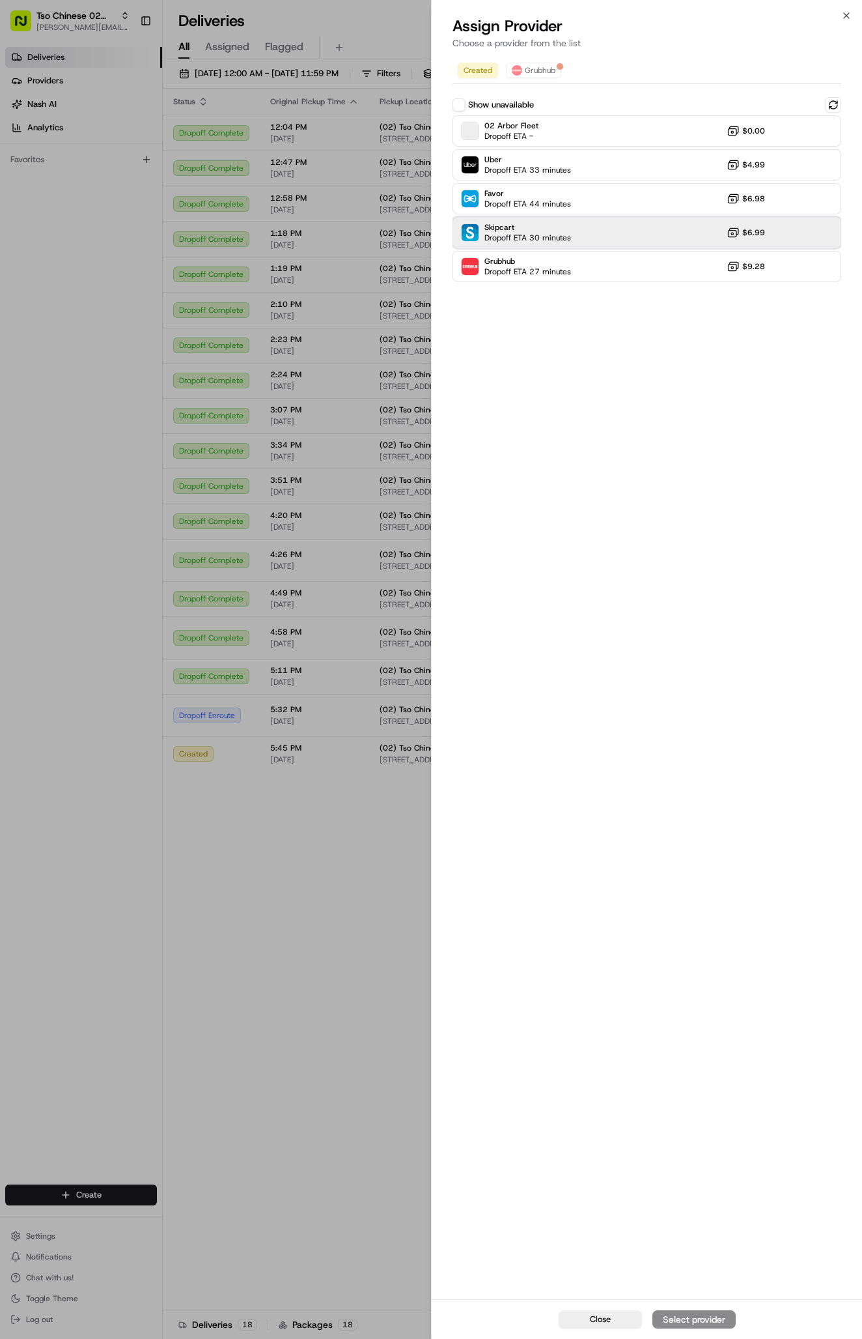
click at [591, 237] on div "Skipcart Dropoff ETA 30 minutes $6.99" at bounding box center [647, 232] width 389 height 31
click at [692, 1323] on div "Assign Provider" at bounding box center [694, 1319] width 64 height 13
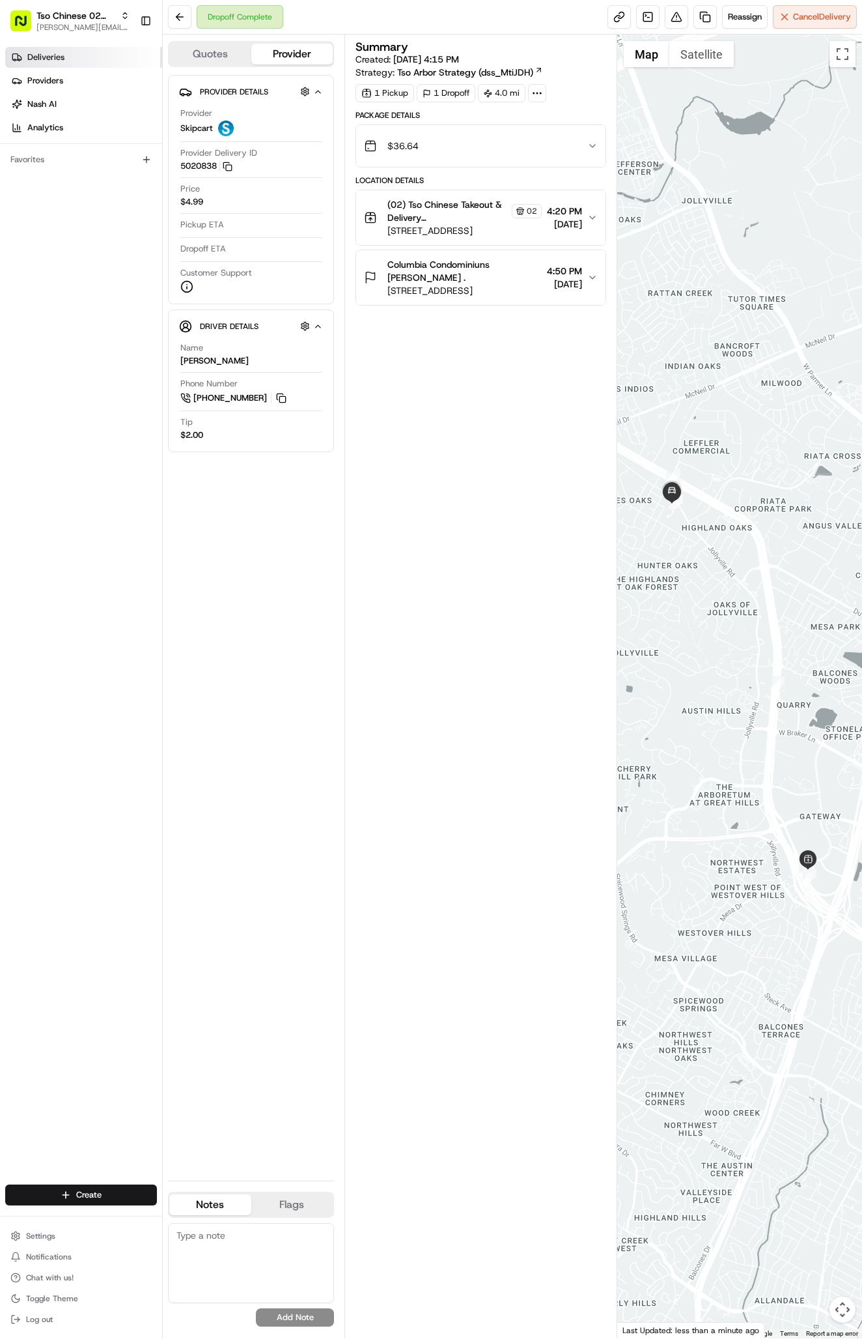
click at [116, 53] on link "Deliveries" at bounding box center [83, 57] width 157 height 21
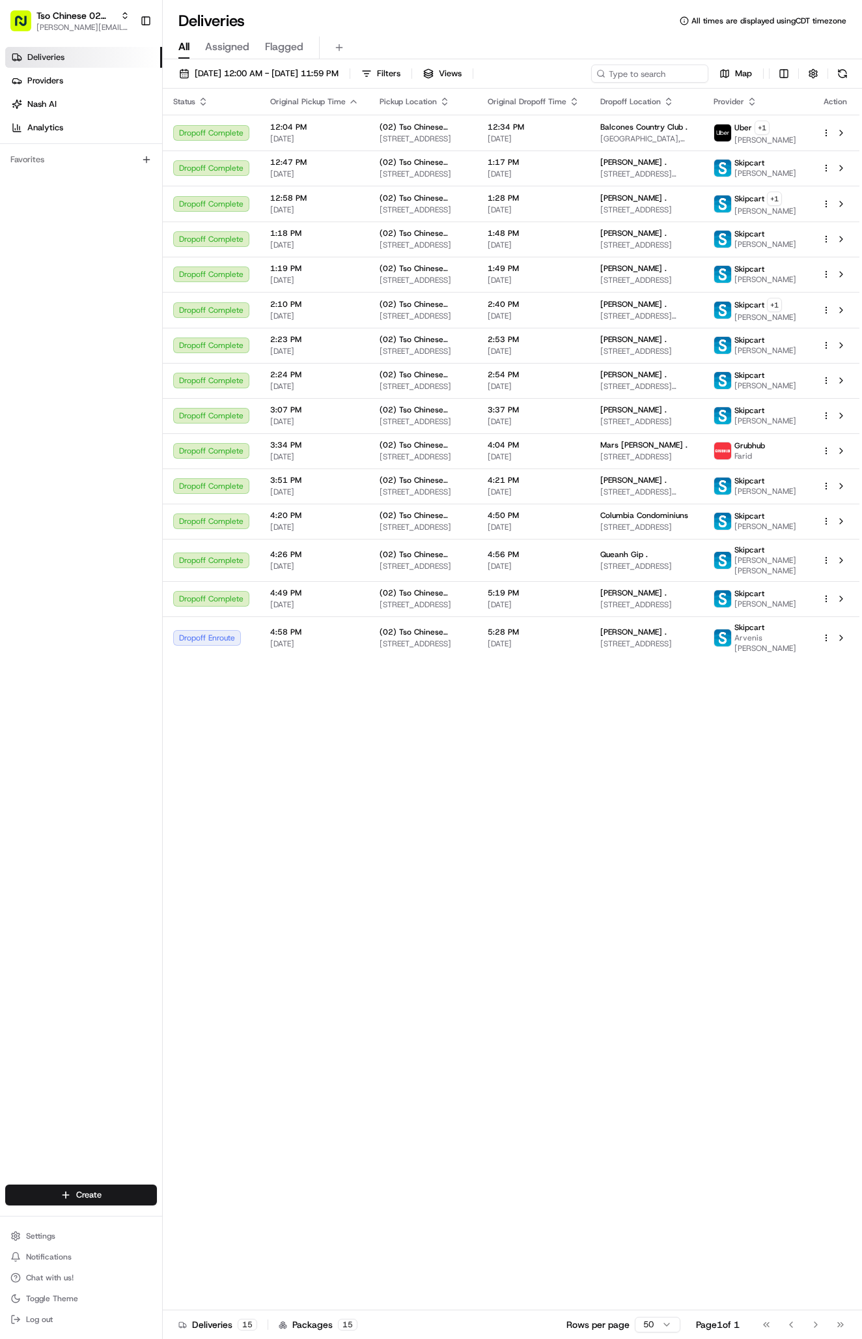
click at [122, 1206] on div "Create" at bounding box center [81, 1194] width 162 height 31
click at [121, 1192] on html "Tso Chinese 02 Arbor antonia@tsochinese.com Toggle Sidebar Deliveries Providers…" at bounding box center [431, 669] width 862 height 1339
click at [191, 1213] on link "Delivery" at bounding box center [235, 1218] width 145 height 23
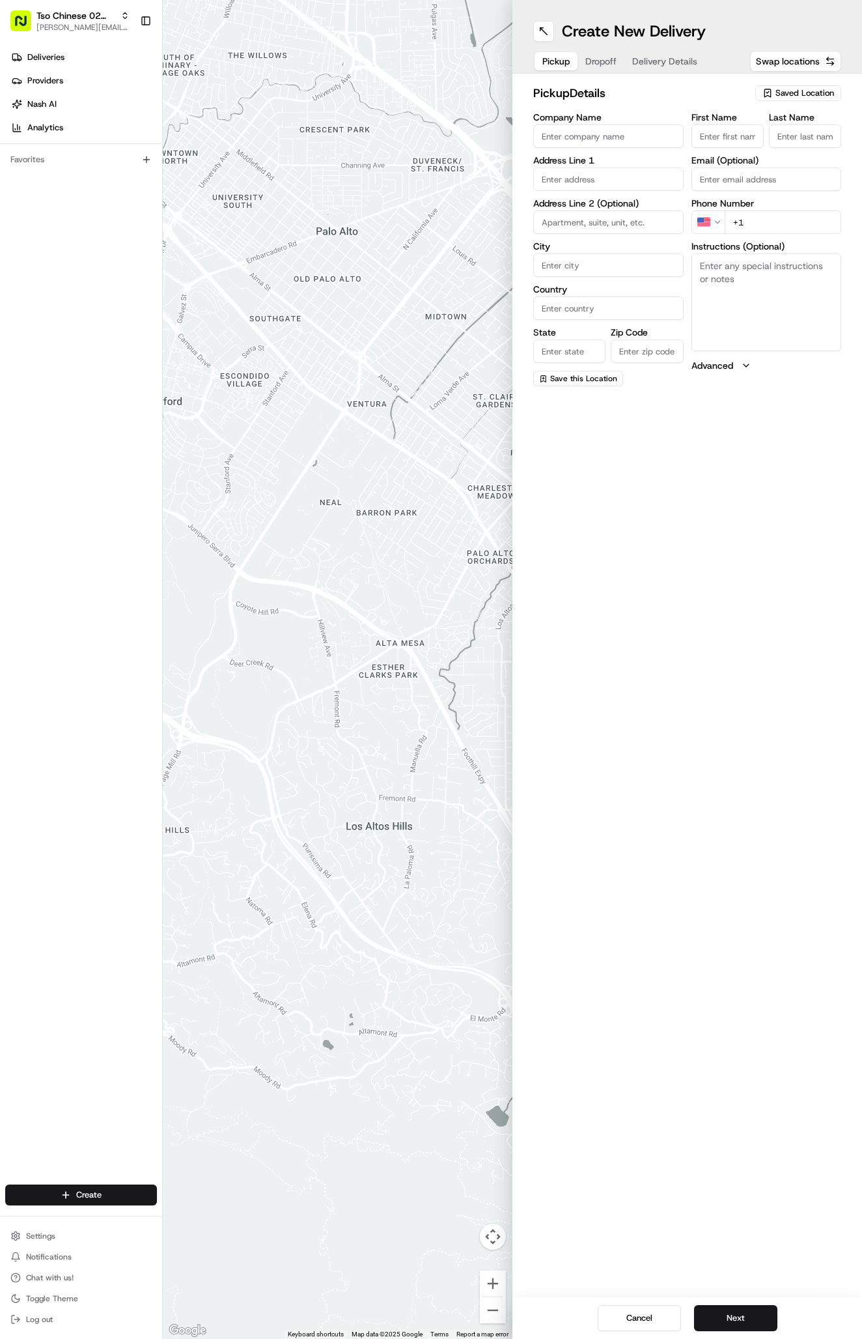
click at [788, 86] on div "Saved Location" at bounding box center [799, 93] width 86 height 16
click at [782, 155] on span "(02) Tso Chinese Takeout & Delivery [GEOGRAPHIC_DATA] (02)" at bounding box center [776, 147] width 160 height 23
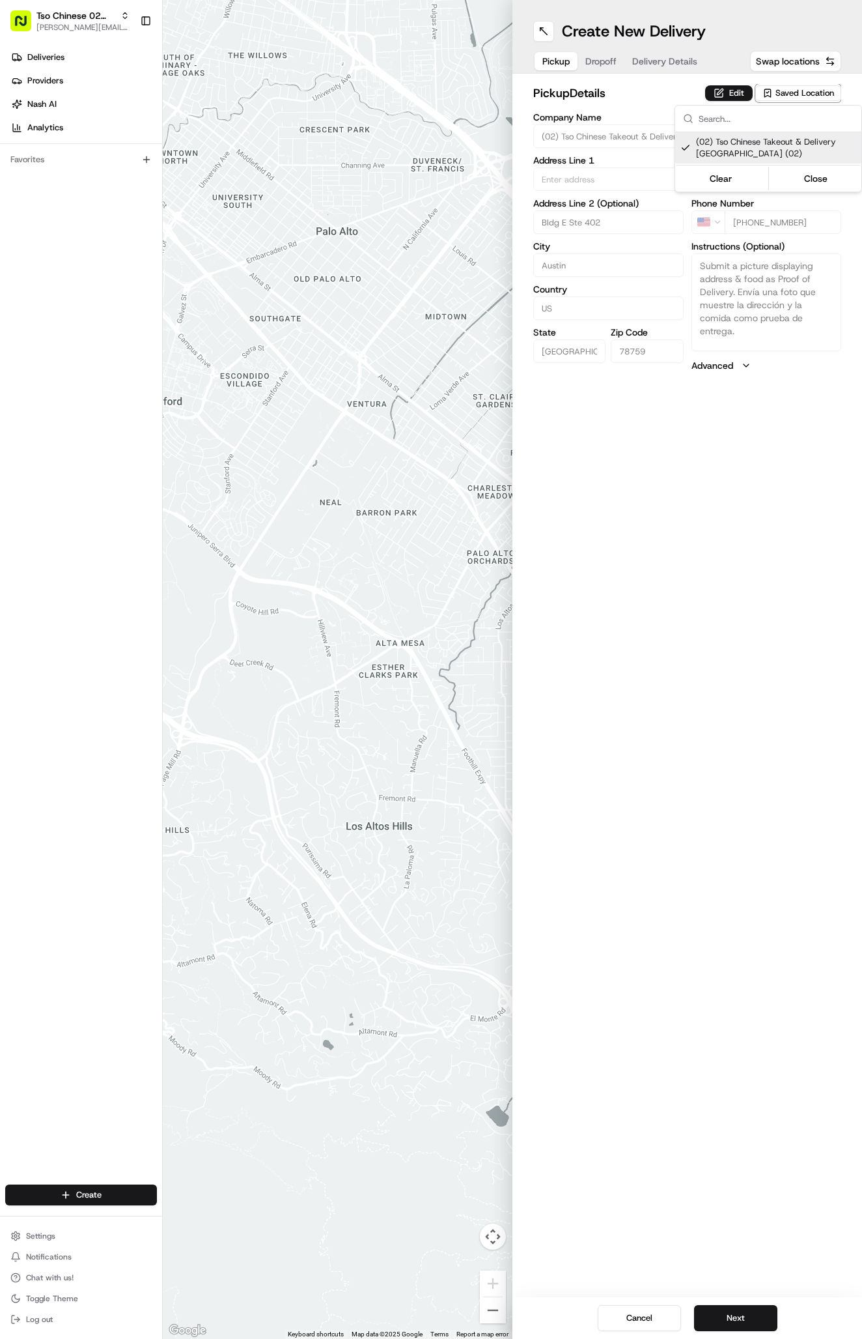
type input "(02) Tso Chinese Takeout & Delivery [GEOGRAPHIC_DATA]"
type input "Bldg E Ste 402"
type input "Austin"
type input "US"
type input "[GEOGRAPHIC_DATA]"
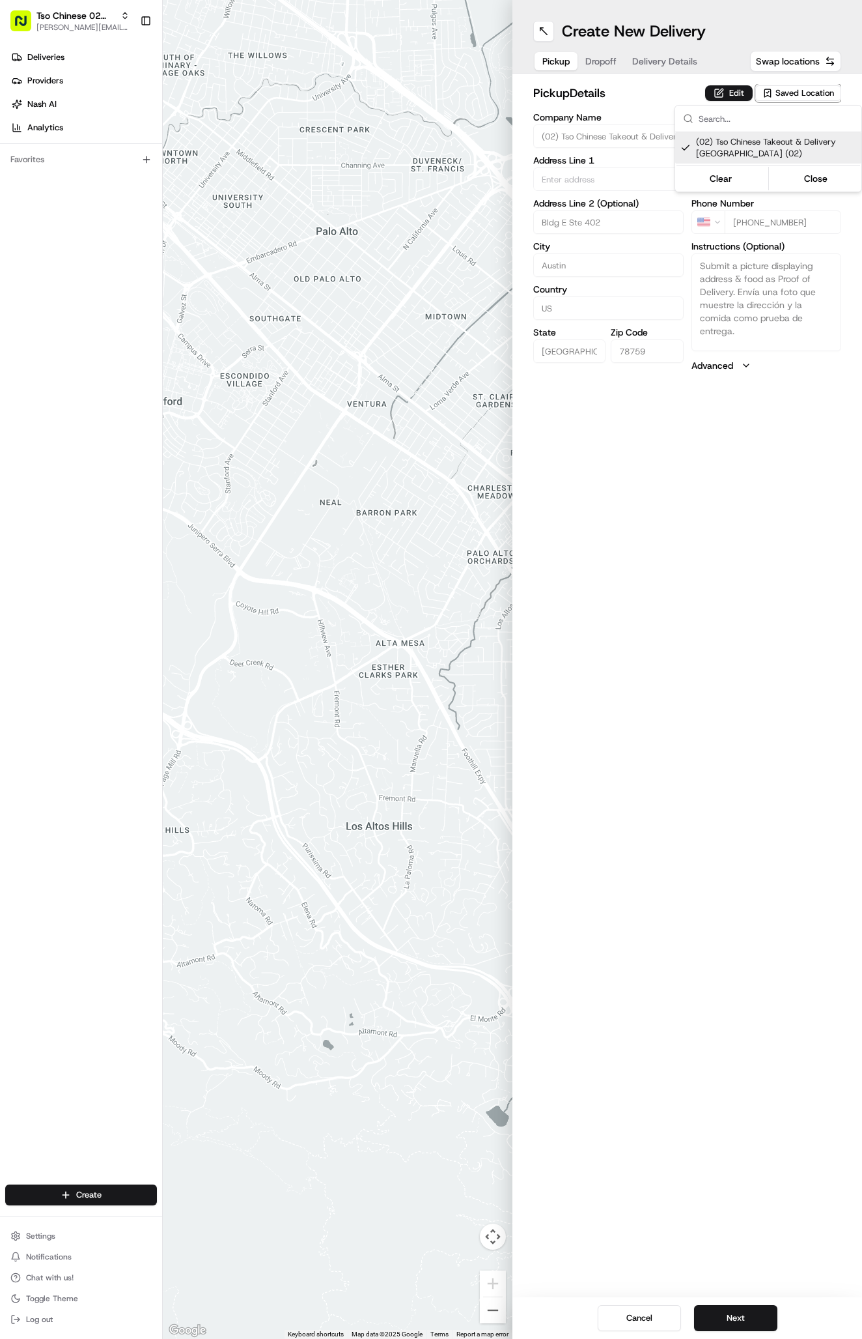
type input "78759"
type input "Tso Chinese"
type input "Arboretum Crossing Manager"
type input "[EMAIL_ADDRESS][DOMAIN_NAME]"
type input "[PHONE_NUMBER]"
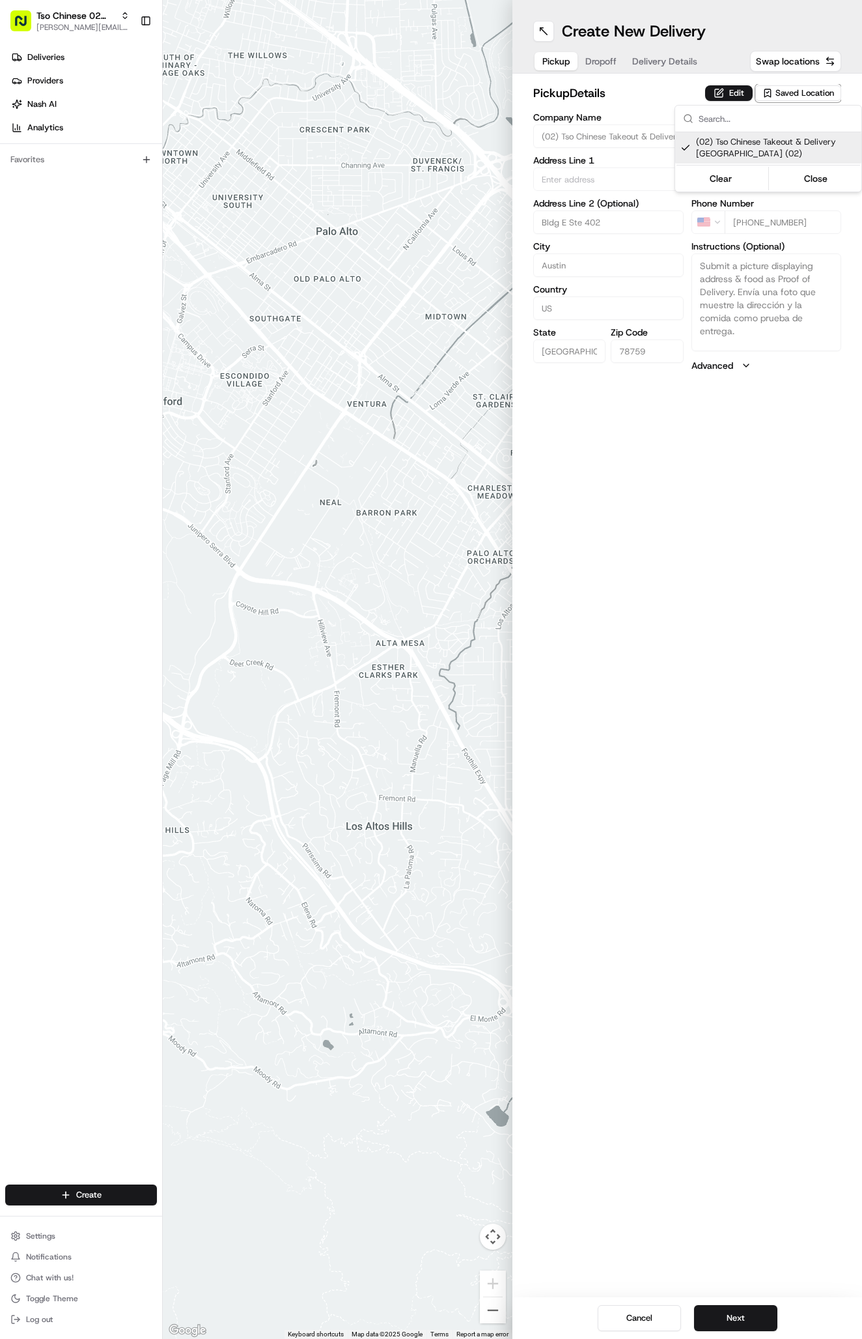
type textarea "Submit a picture displaying address & food as Proof of Delivery. Envía una foto…"
type input "[STREET_ADDRESS]"
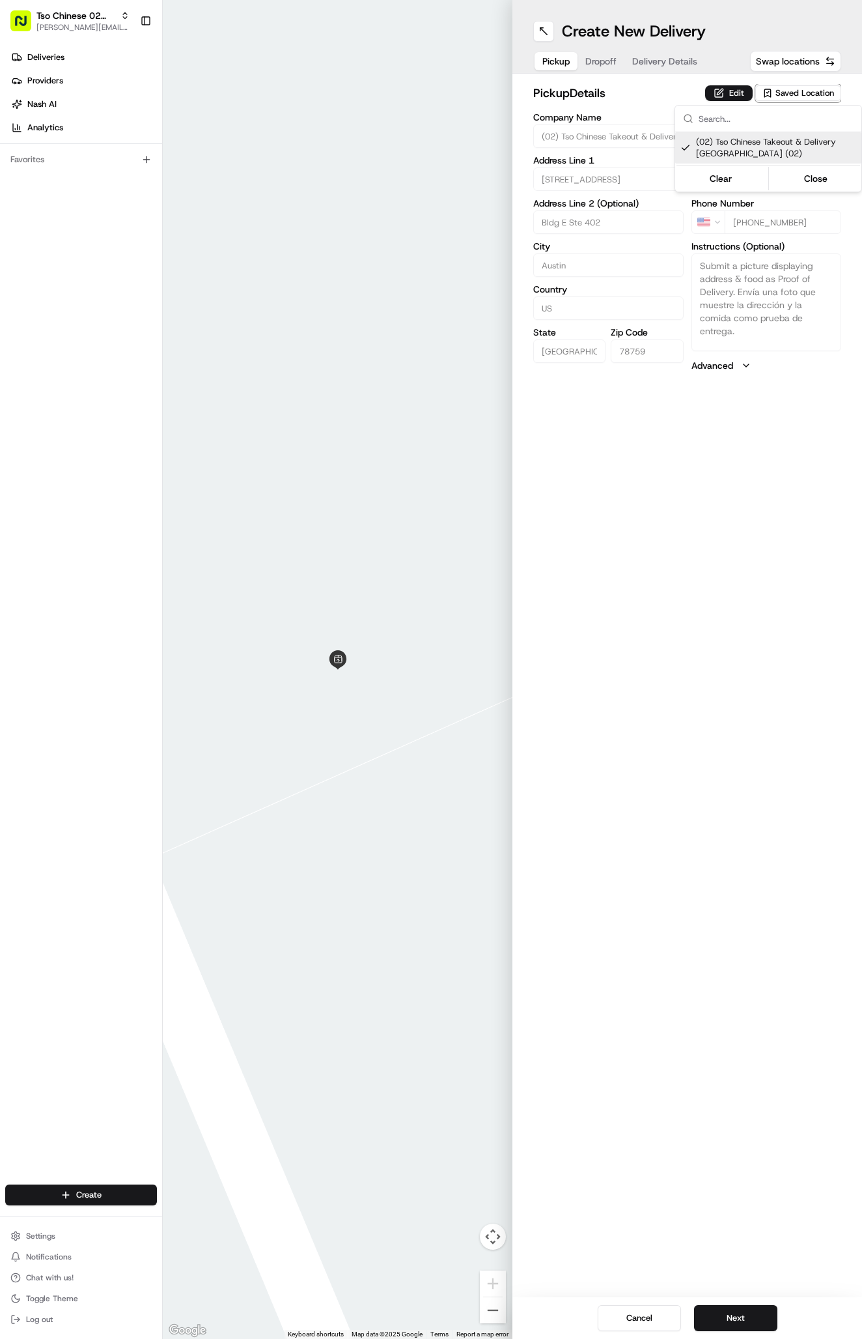
click at [669, 53] on html "Tso Chinese 02 Arbor antonia@tsochinese.com Toggle Sidebar Deliveries Providers…" at bounding box center [431, 669] width 862 height 1339
click at [669, 57] on span "Delivery Details" at bounding box center [664, 61] width 65 height 13
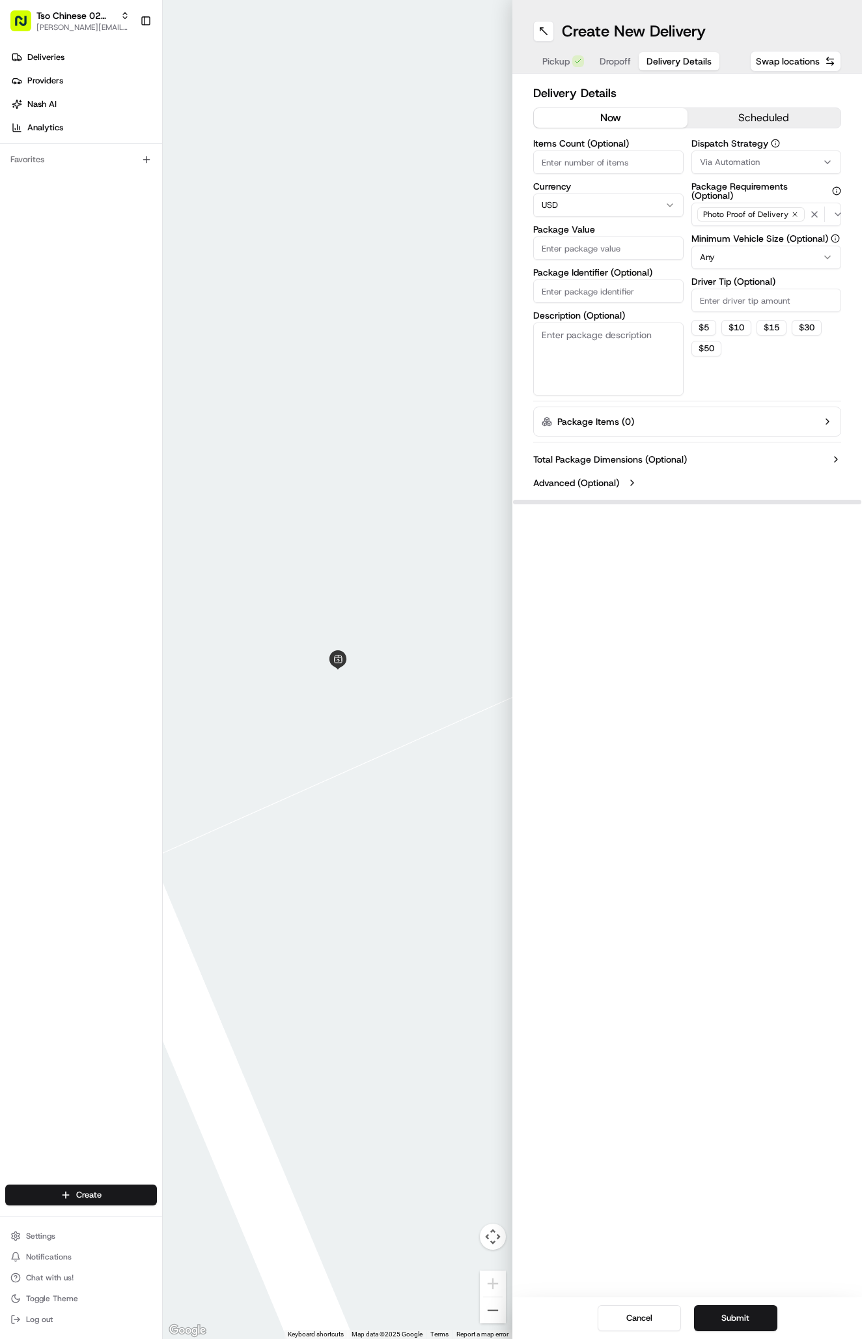
click at [743, 174] on div "Dispatch Strategy Via Automation Package Requirements (Optional) Photo Proof of…" at bounding box center [767, 267] width 150 height 257
click at [743, 161] on span "Via Automation" at bounding box center [730, 162] width 60 height 12
click at [762, 240] on div "Tso Arbor Strategy" at bounding box center [768, 233] width 186 height 20
click at [744, 293] on html "Tso Chinese 02 Arbor antonia@tsochinese.com Toggle Sidebar Deliveries Providers…" at bounding box center [431, 669] width 862 height 1339
click at [744, 293] on input "Driver Tip (Optional)" at bounding box center [767, 300] width 150 height 23
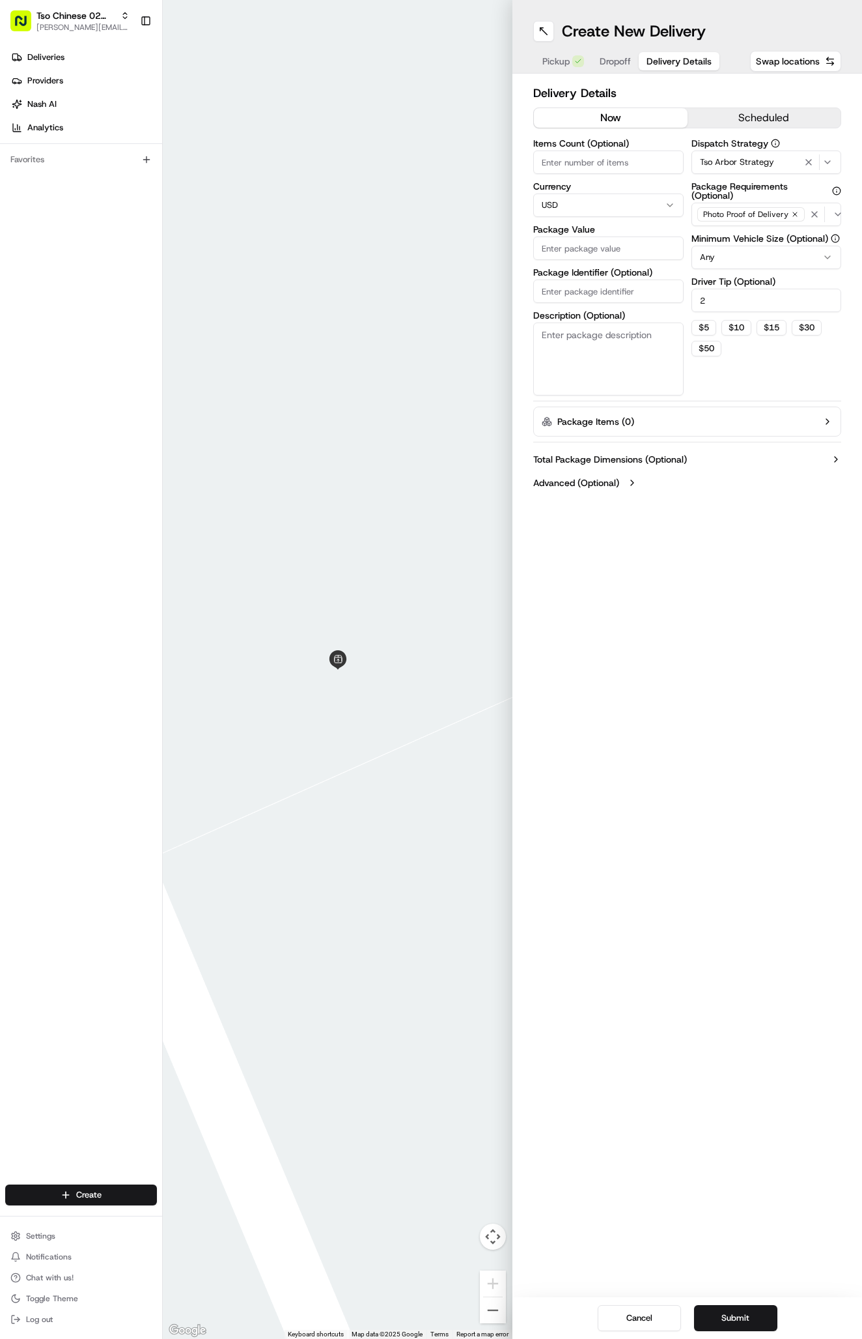
type input "2"
click at [626, 285] on input "Package Identifier (Optional)" at bounding box center [608, 290] width 150 height 23
paste input "YW2SB0W"
type input "YW2SB0W"
click at [624, 255] on input "Package Value" at bounding box center [608, 247] width 150 height 23
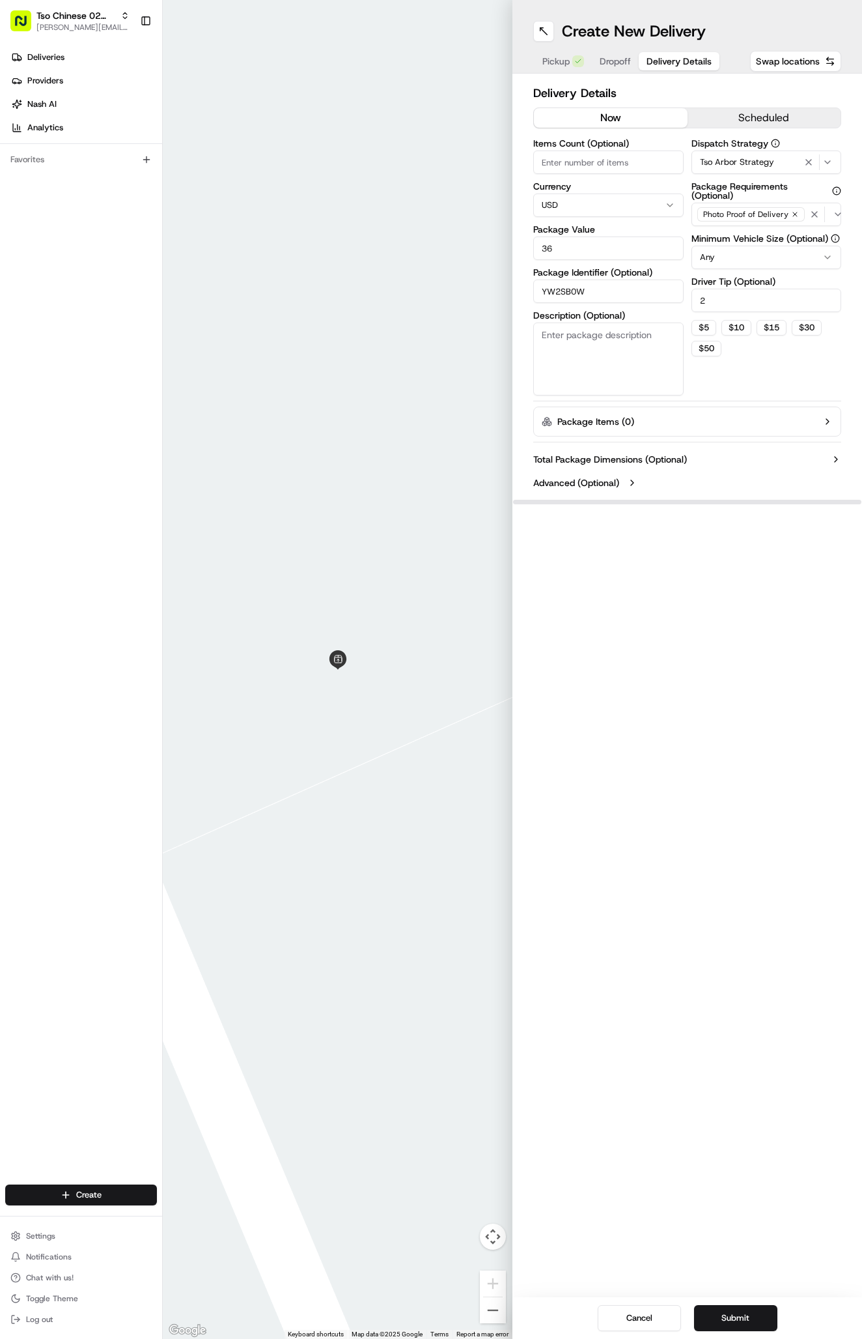
type input "36.7"
click at [606, 63] on span "Dropoff" at bounding box center [615, 61] width 31 height 13
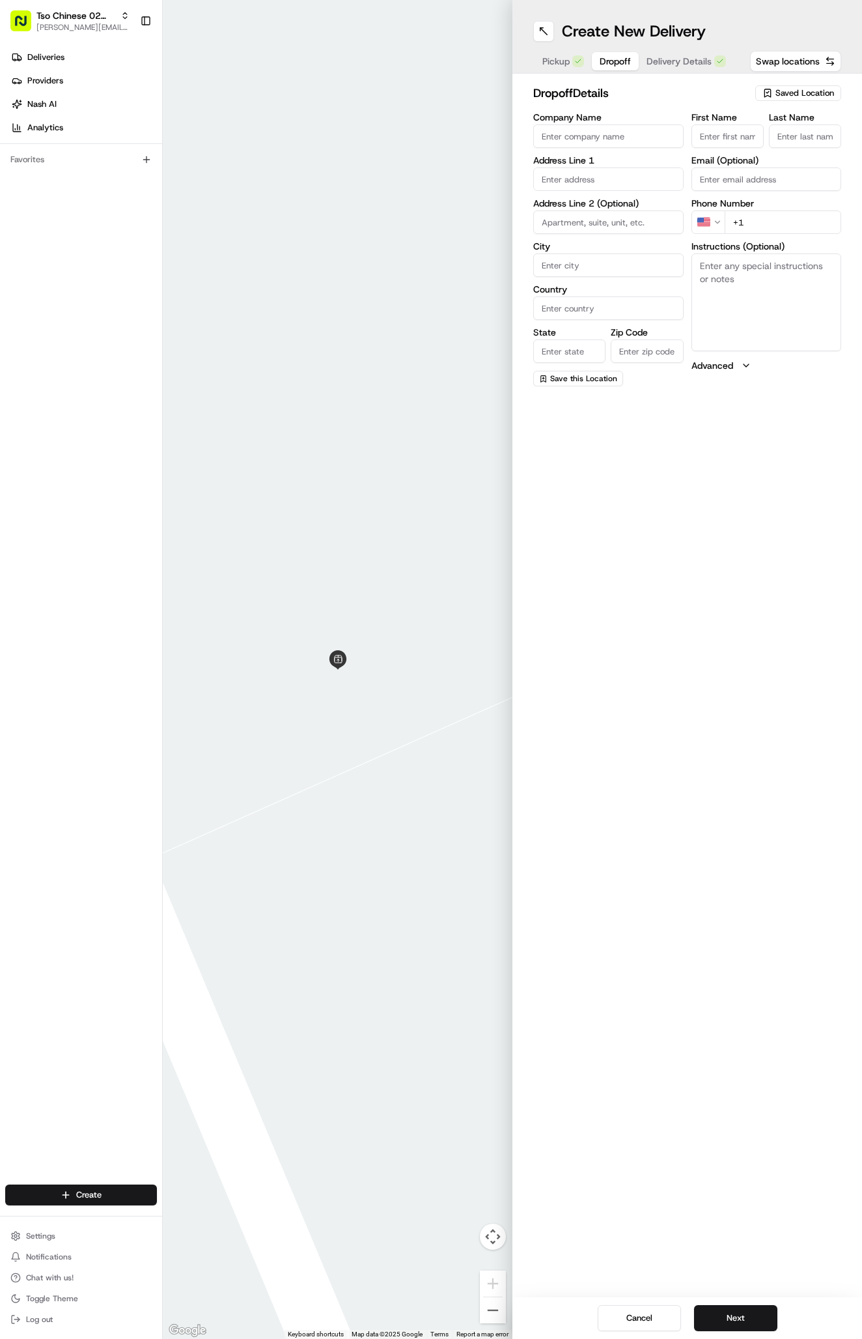
paste input "512 422 0739"
type input "+1 512 422 0739"
paste input "10807 Bonaparte Bnd"
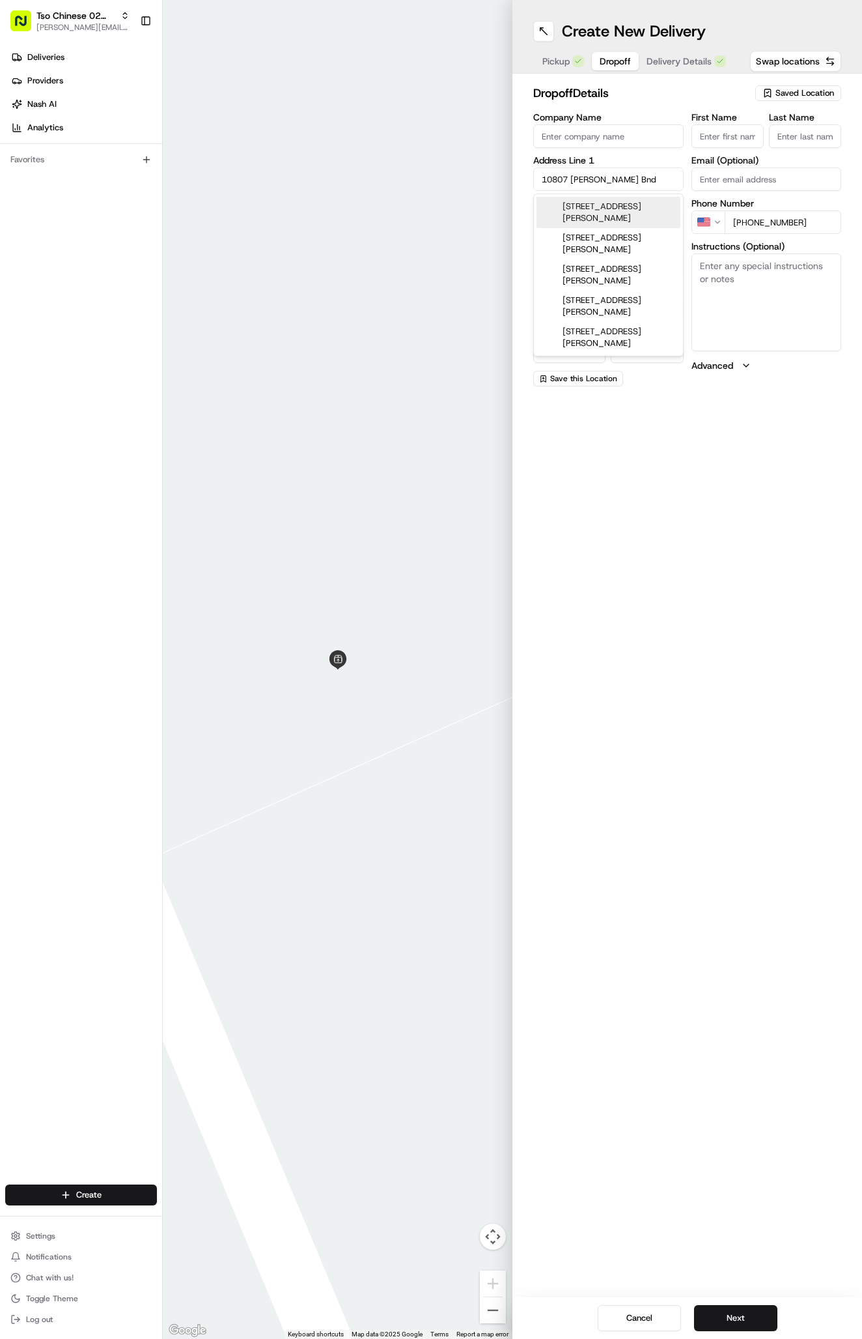
click at [646, 214] on div "10807 Bonaparte Bend, Austin, TX" at bounding box center [609, 212] width 144 height 31
type input "[STREET_ADDRESS][PERSON_NAME]"
type input "Austin"
type input "United States"
type input "TX"
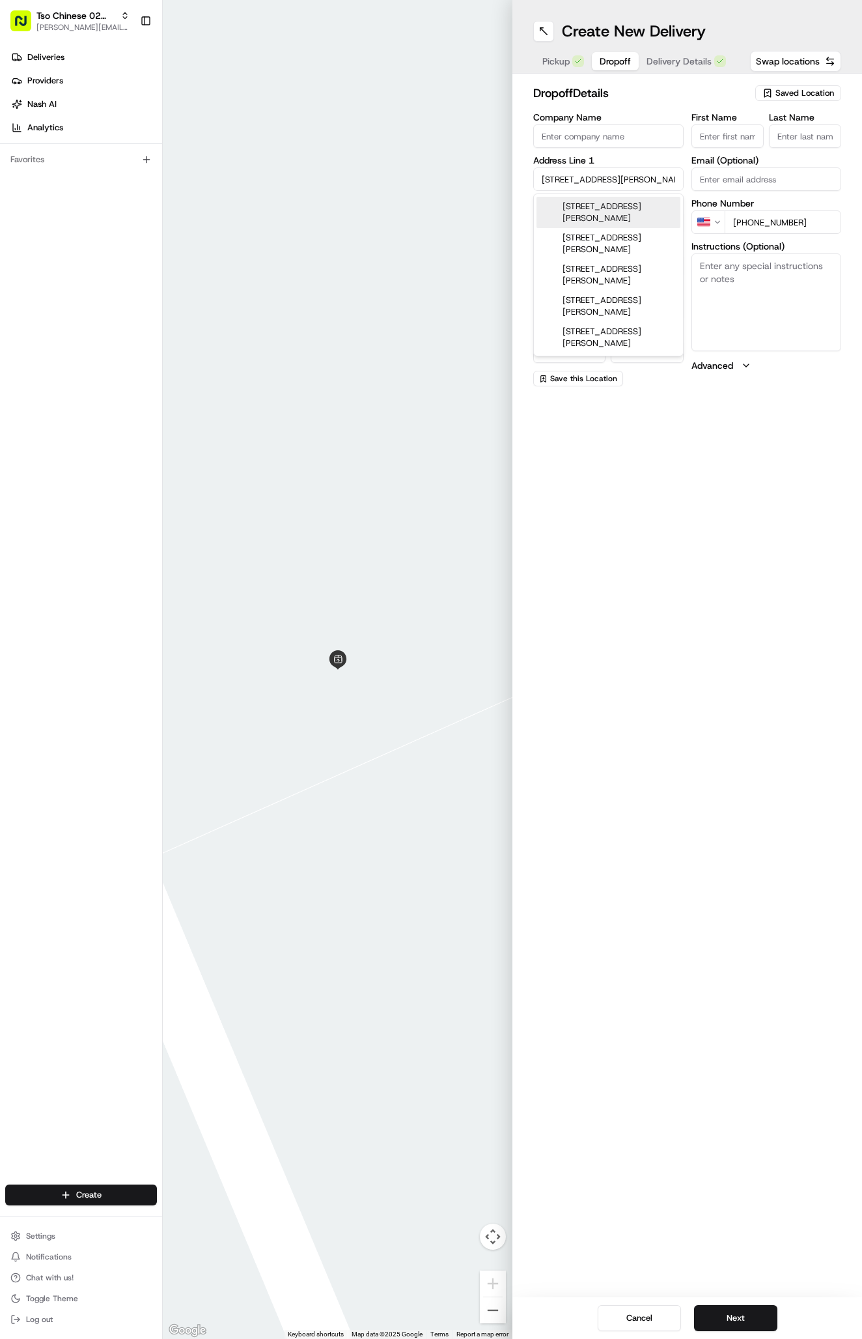
type input "78750"
type input "10807 Bonaparte Bend"
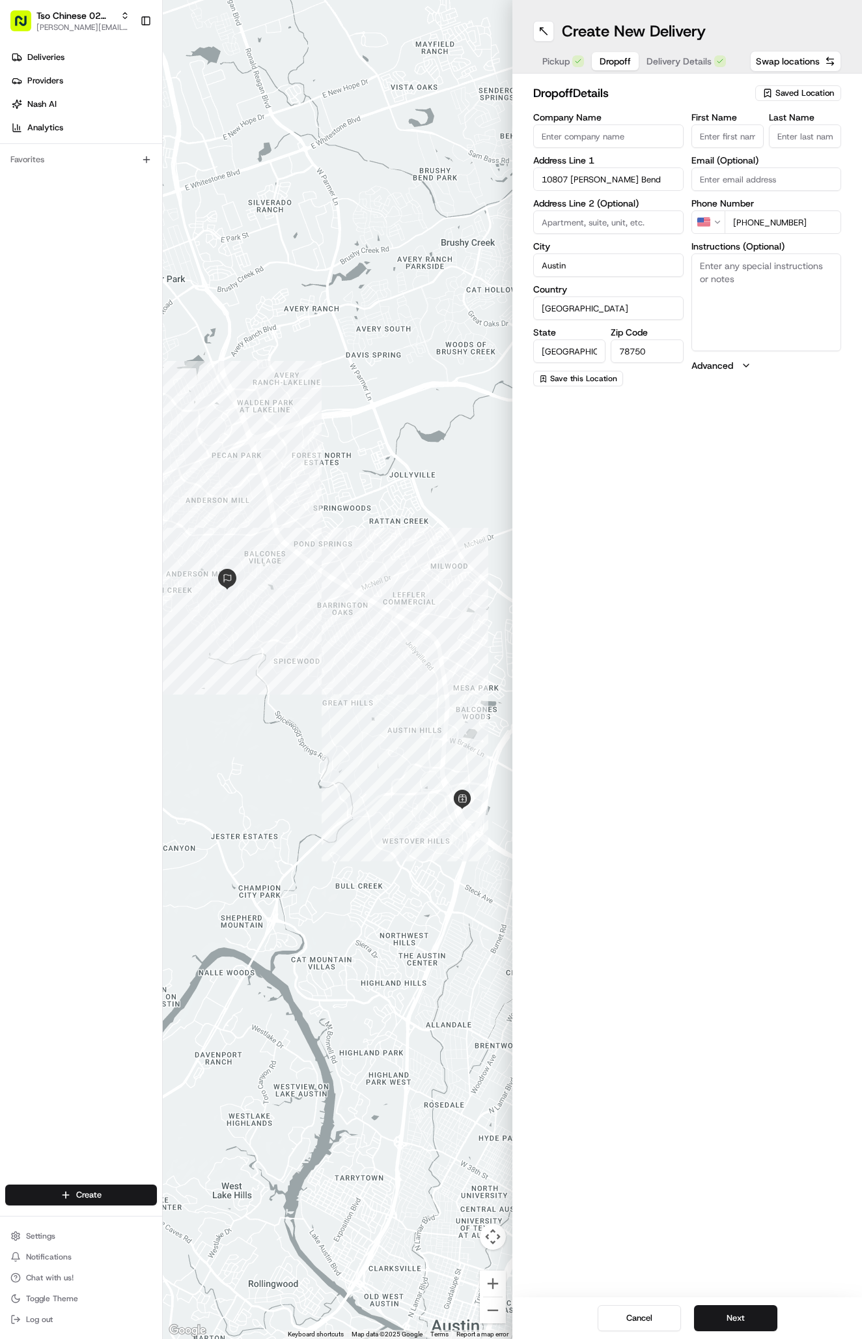
paste input "Vikki Jacobi"
type input "Vikki Jacobi"
type input "."
click at [736, 1324] on button "Next" at bounding box center [735, 1318] width 83 height 26
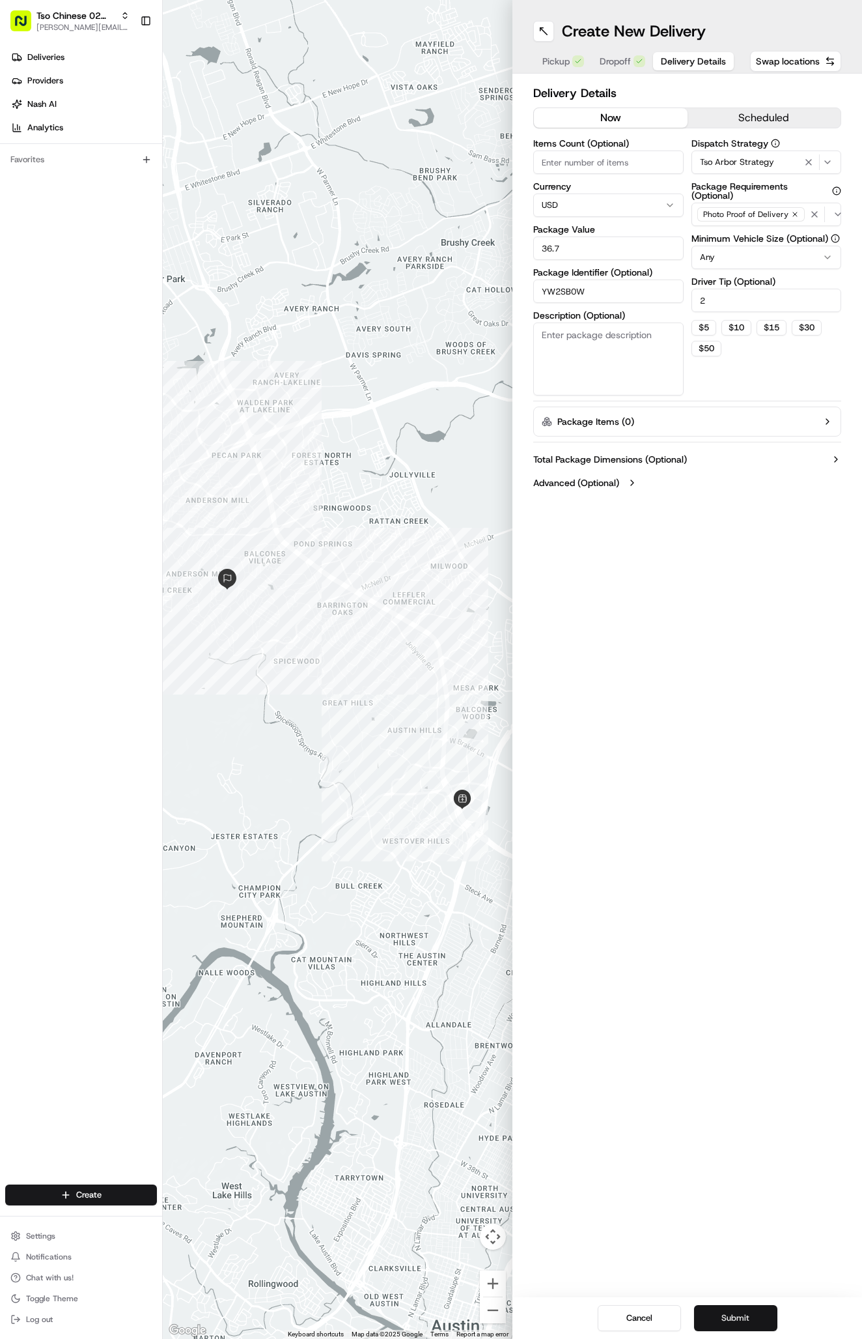
click at [736, 1324] on button "Submit" at bounding box center [735, 1318] width 83 height 26
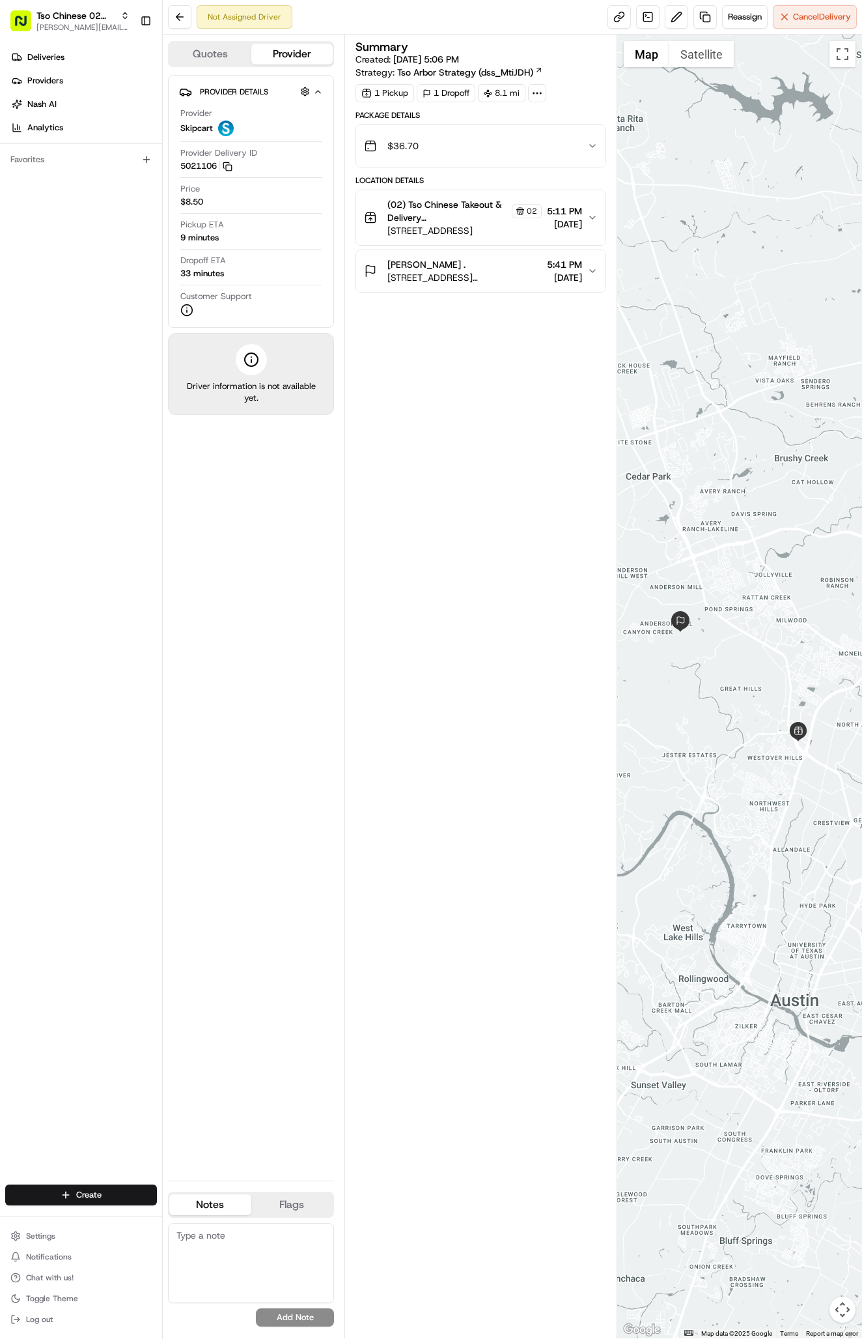
click at [44, 55] on span "Deliveries" at bounding box center [45, 57] width 37 height 12
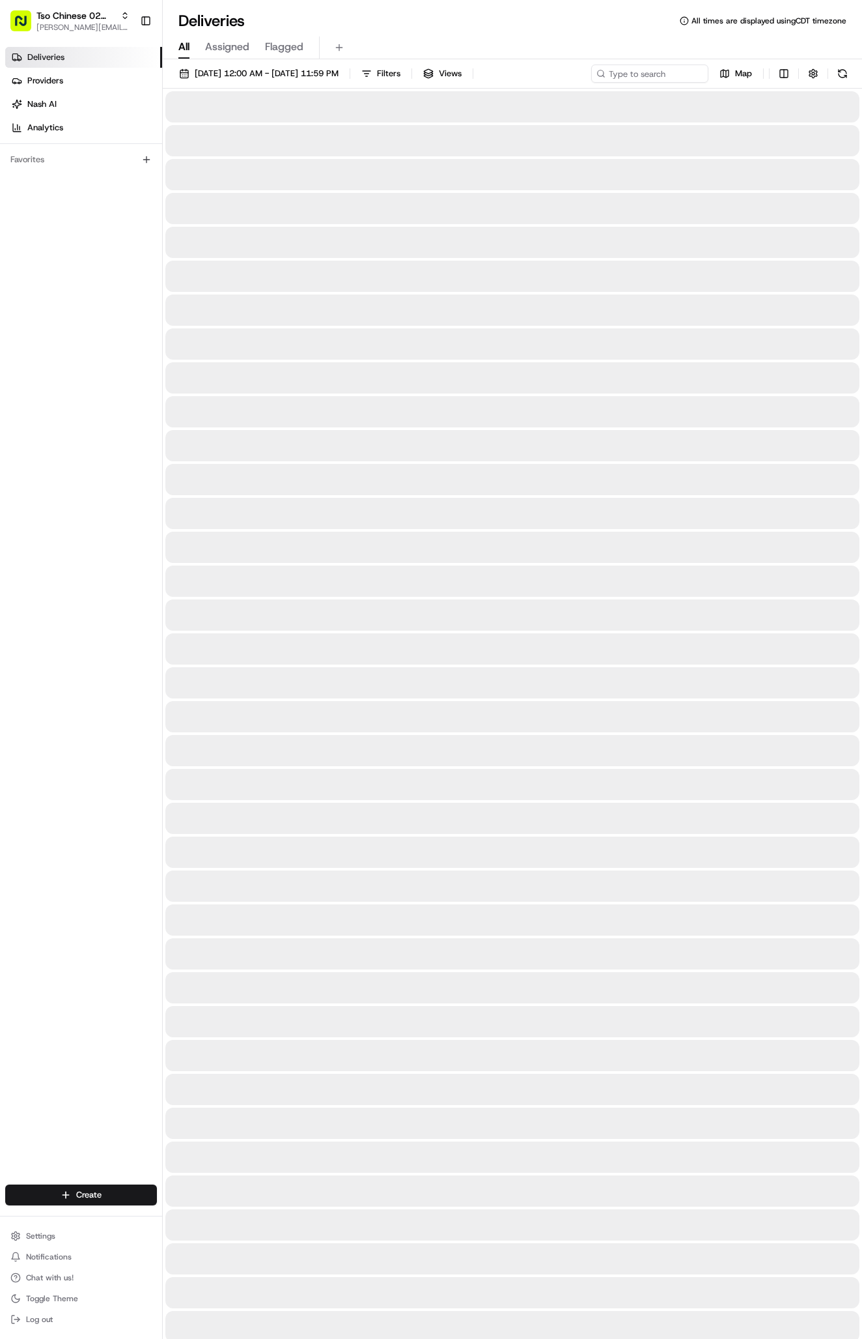
click at [44, 55] on span "Deliveries" at bounding box center [45, 57] width 37 height 12
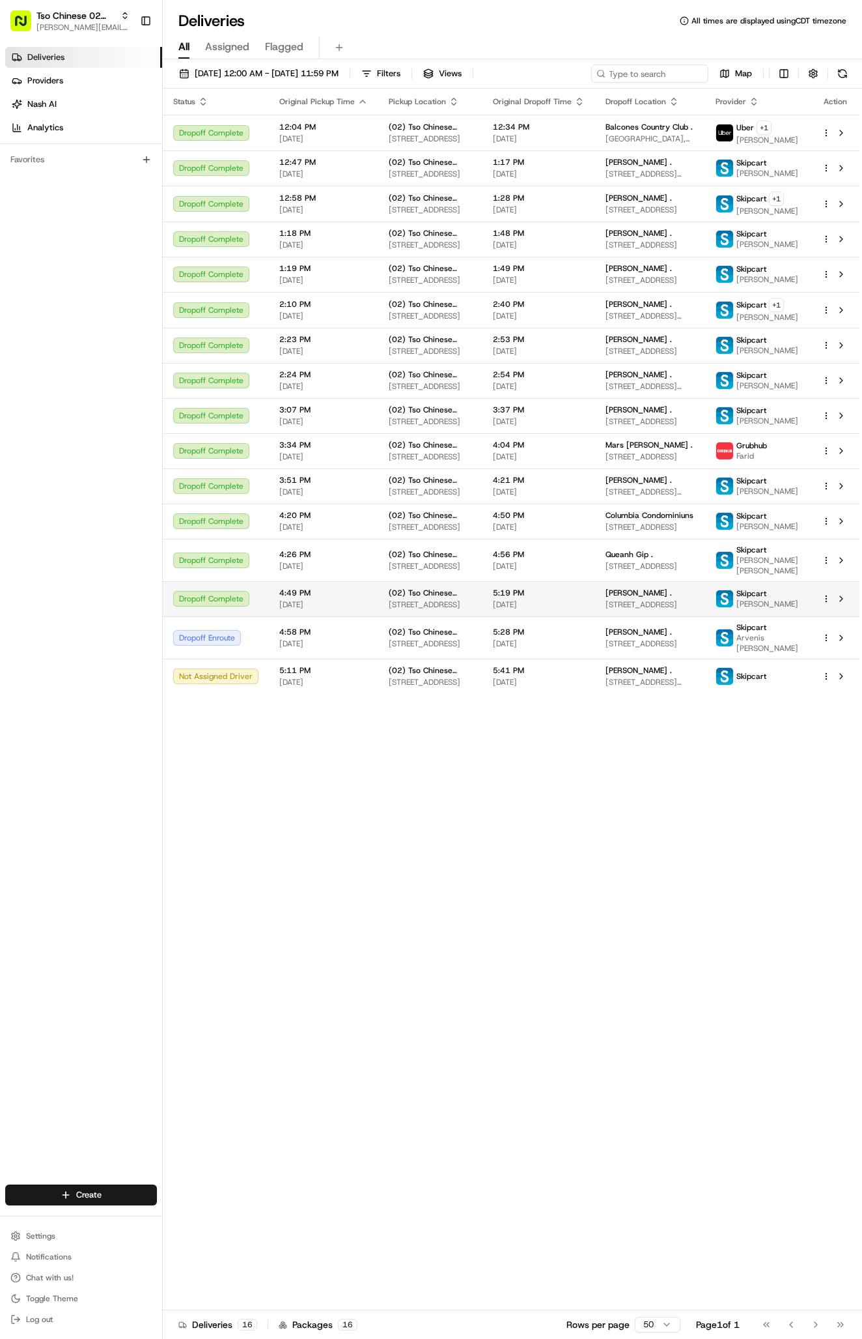
click at [649, 610] on span "[STREET_ADDRESS]" at bounding box center [650, 604] width 89 height 10
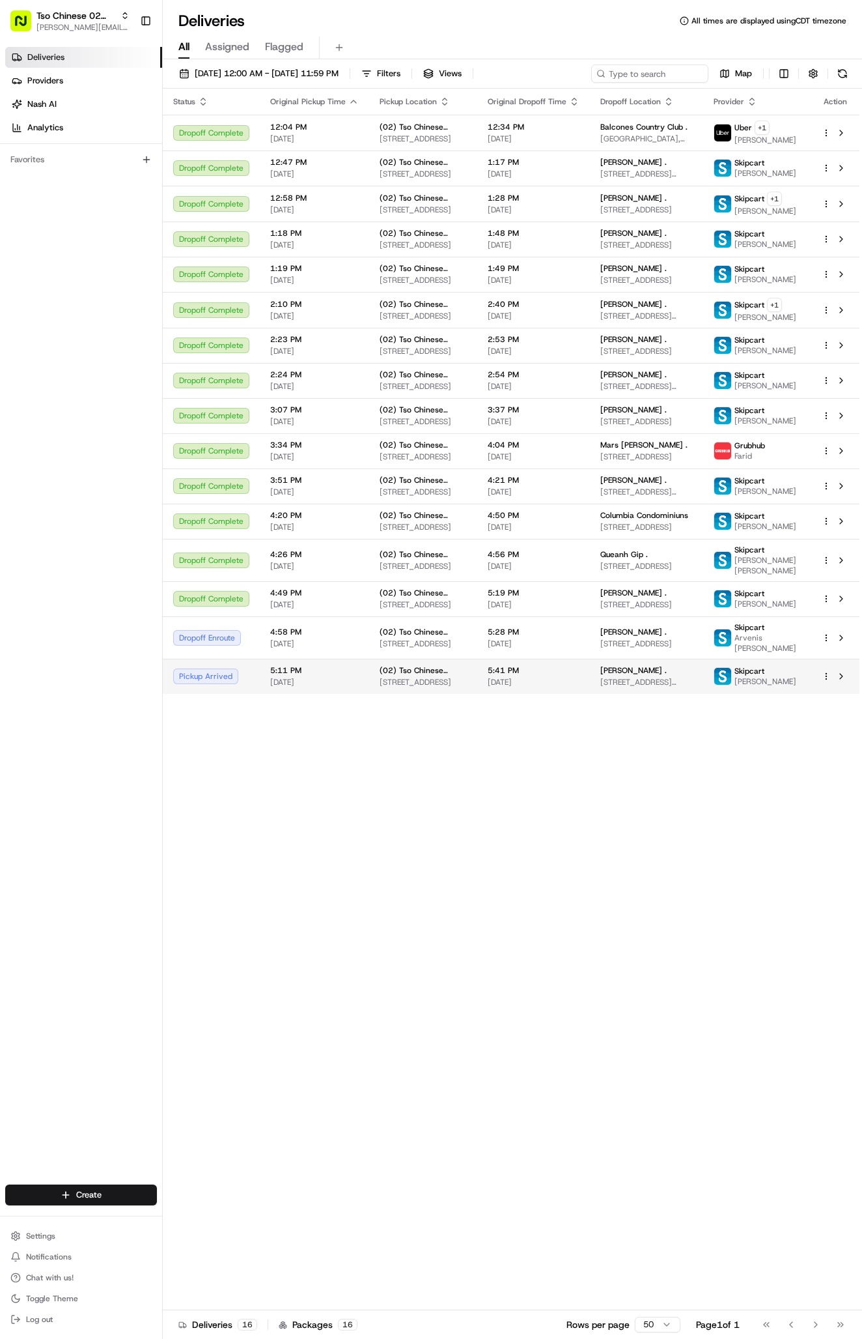
click at [636, 675] on span "[PERSON_NAME] ." at bounding box center [634, 670] width 66 height 10
drag, startPoint x: 662, startPoint y: 116, endPoint x: 309, endPoint y: 762, distance: 736.3
click at [309, 694] on td "5:11 PM [DATE]" at bounding box center [314, 676] width 109 height 35
click at [451, 687] on span "[STREET_ADDRESS]" at bounding box center [423, 682] width 87 height 10
click at [685, 675] on div "[PERSON_NAME] ." at bounding box center [647, 670] width 93 height 10
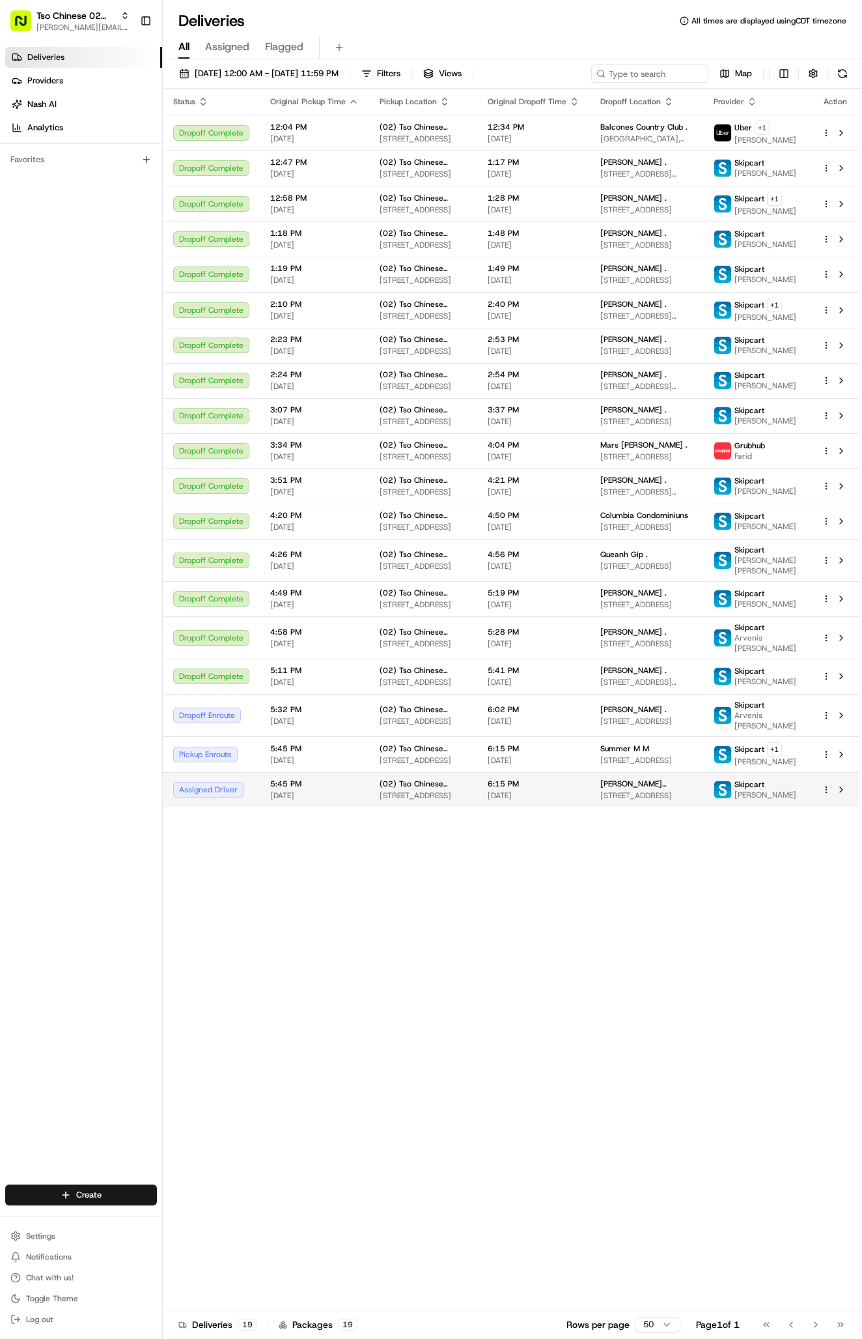
click at [590, 807] on td "Paige Taylor Taylor 11406 Cll Verde Cove, Austin, TX 78759, USA" at bounding box center [647, 789] width 114 height 35
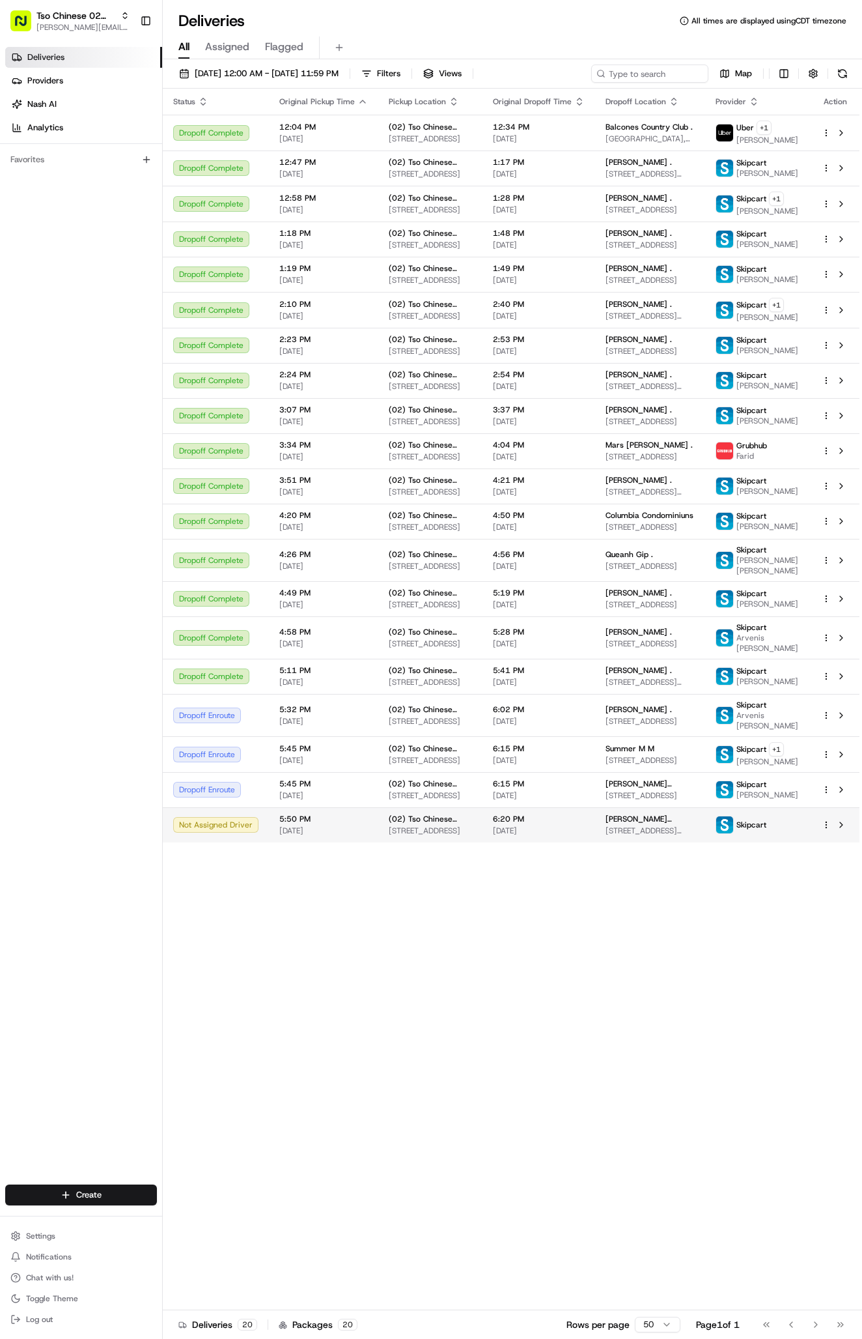
click at [629, 836] on span "[STREET_ADDRESS][PERSON_NAME]" at bounding box center [650, 830] width 89 height 10
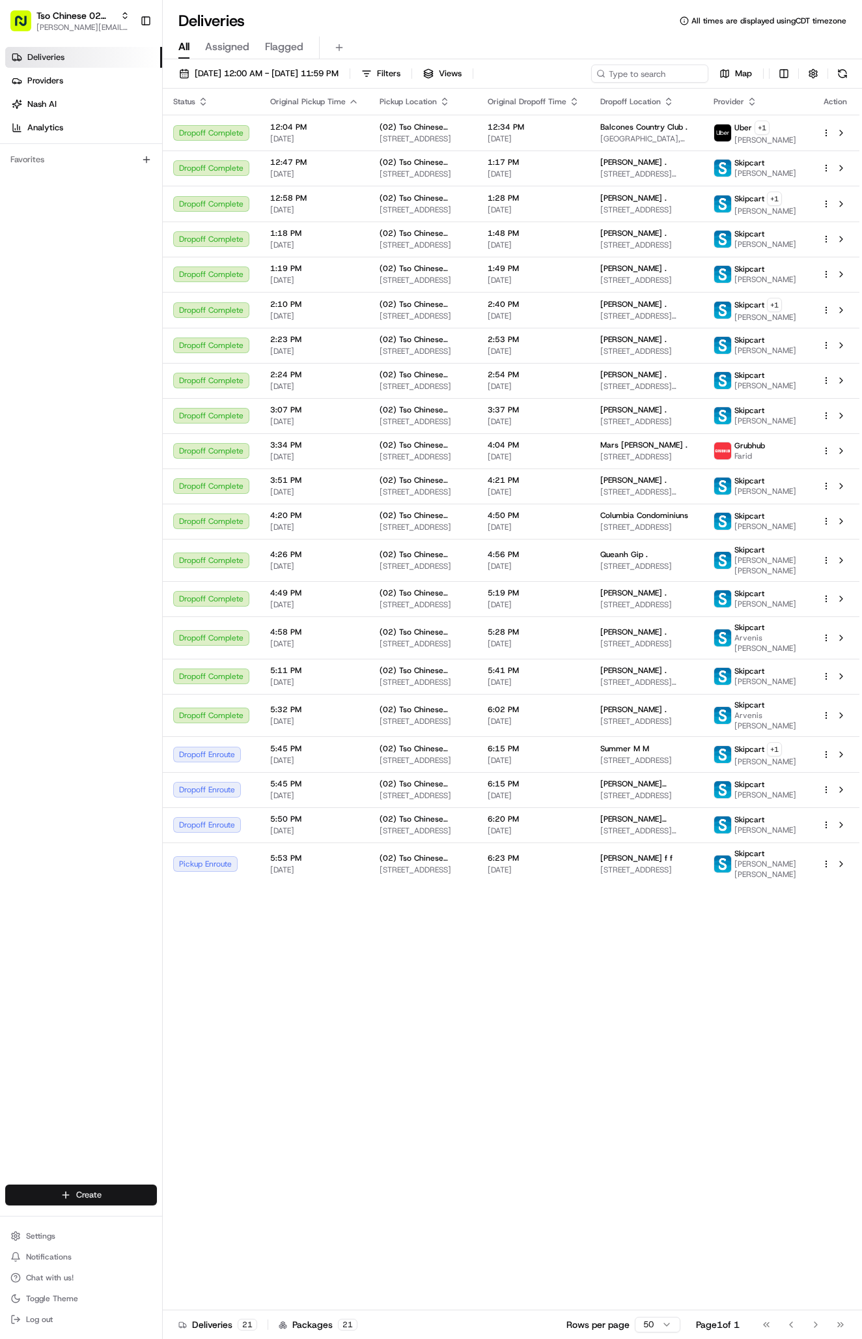
click at [56, 1193] on html "Tso Chinese 02 Arbor antonia@tsochinese.com Toggle Sidebar Deliveries Providers…" at bounding box center [431, 669] width 862 height 1339
click at [184, 1219] on link "Delivery" at bounding box center [235, 1218] width 145 height 23
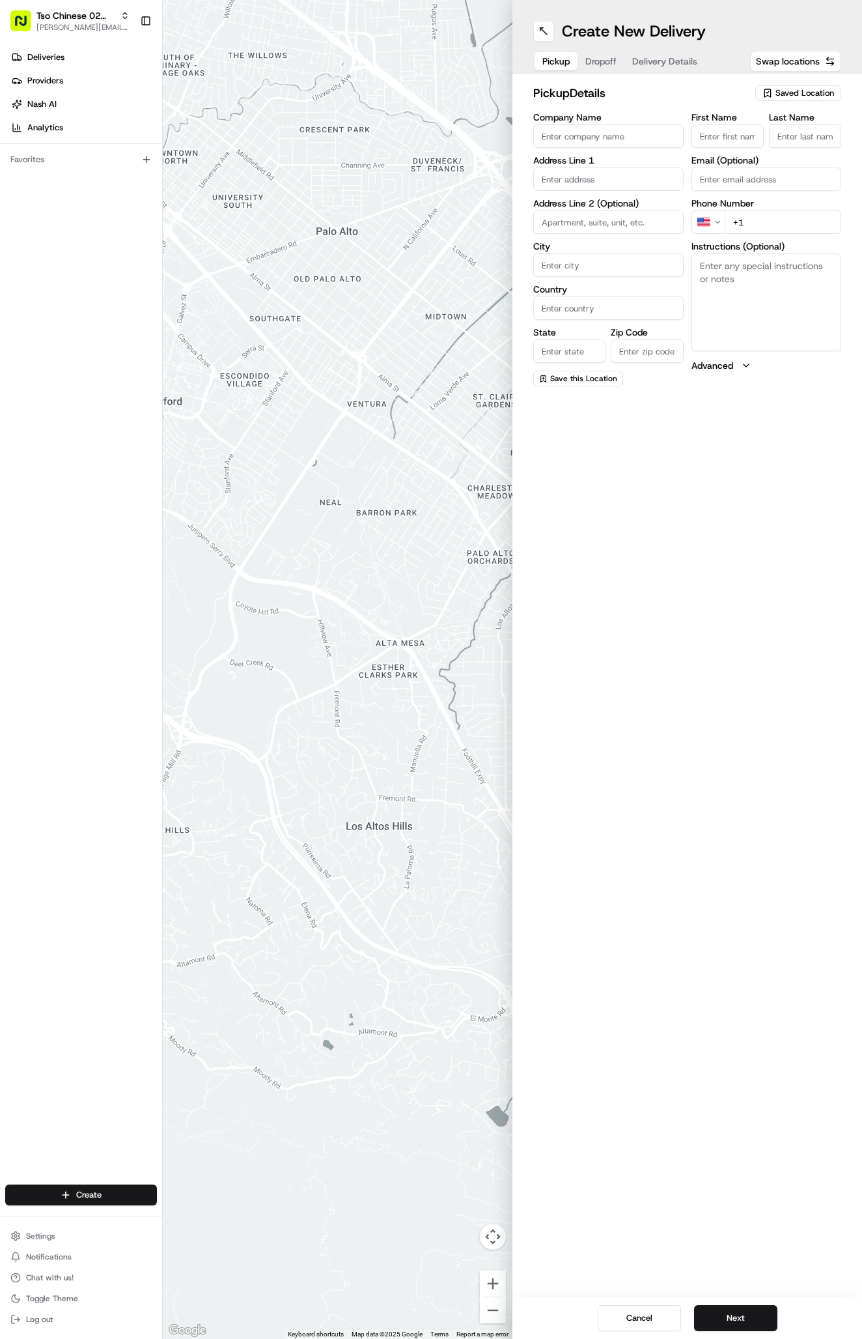
click at [779, 94] on span "Saved Location" at bounding box center [805, 93] width 59 height 12
click at [771, 135] on div "(02) Tso Chinese Takeout & Delivery Arboretum Crossing (02)" at bounding box center [768, 147] width 186 height 31
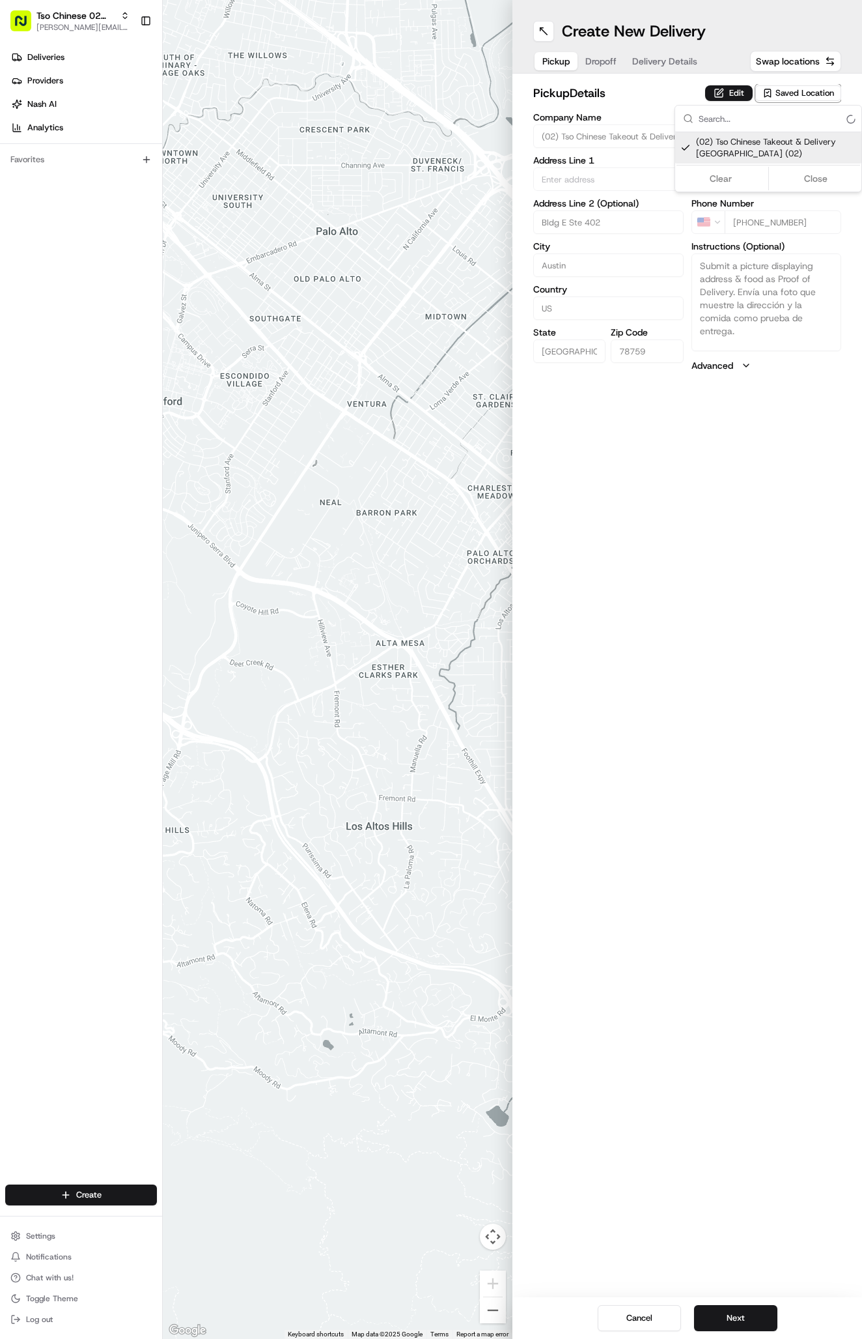
type input "(02) Tso Chinese Takeout & Delivery [GEOGRAPHIC_DATA]"
type input "Bldg E Ste 402"
type input "Austin"
type input "US"
type input "TX"
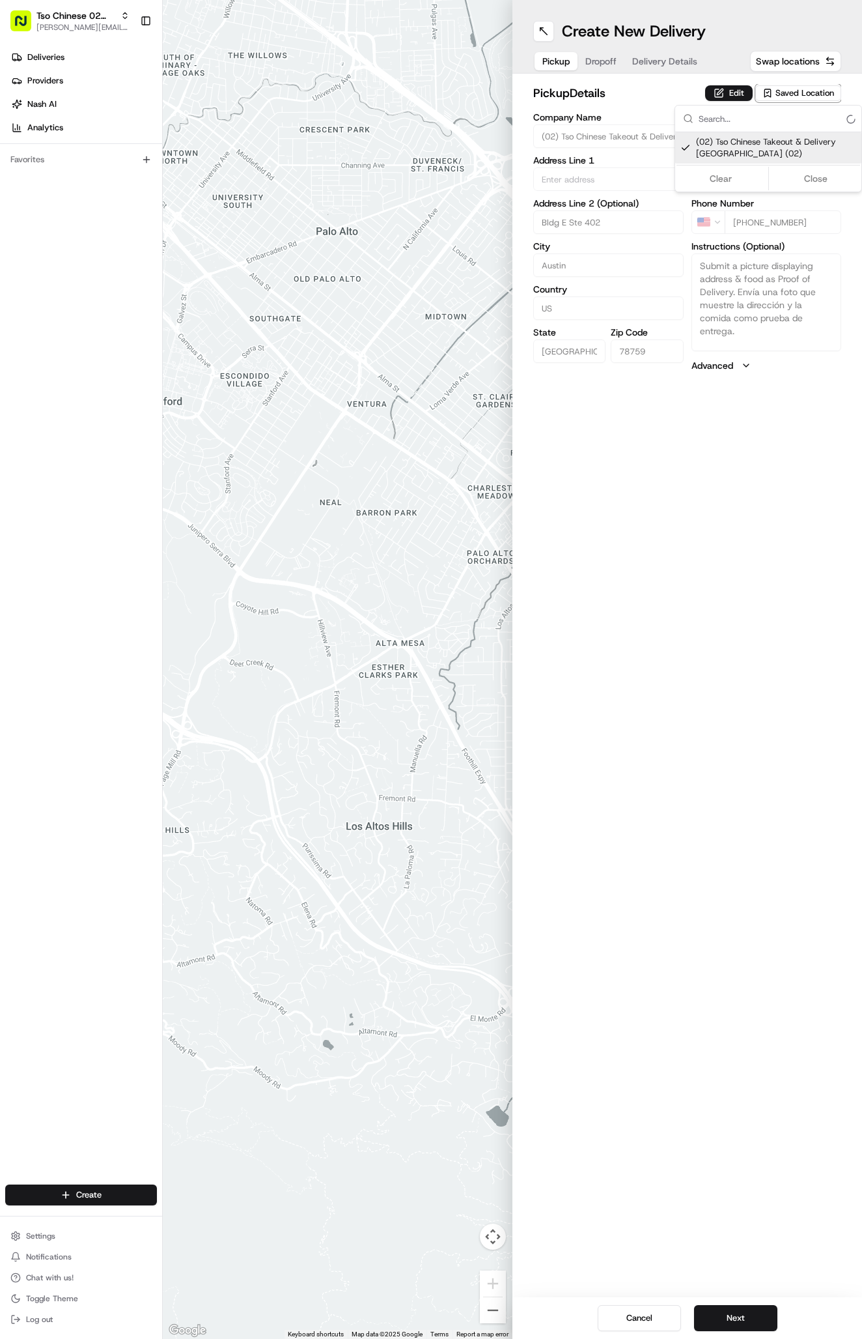
type input "78759"
type input "Tso Chinese"
type input "Arboretum Crossing Manager"
type input "arborstore@tsochinese.com"
type input "+1 512 344 9434"
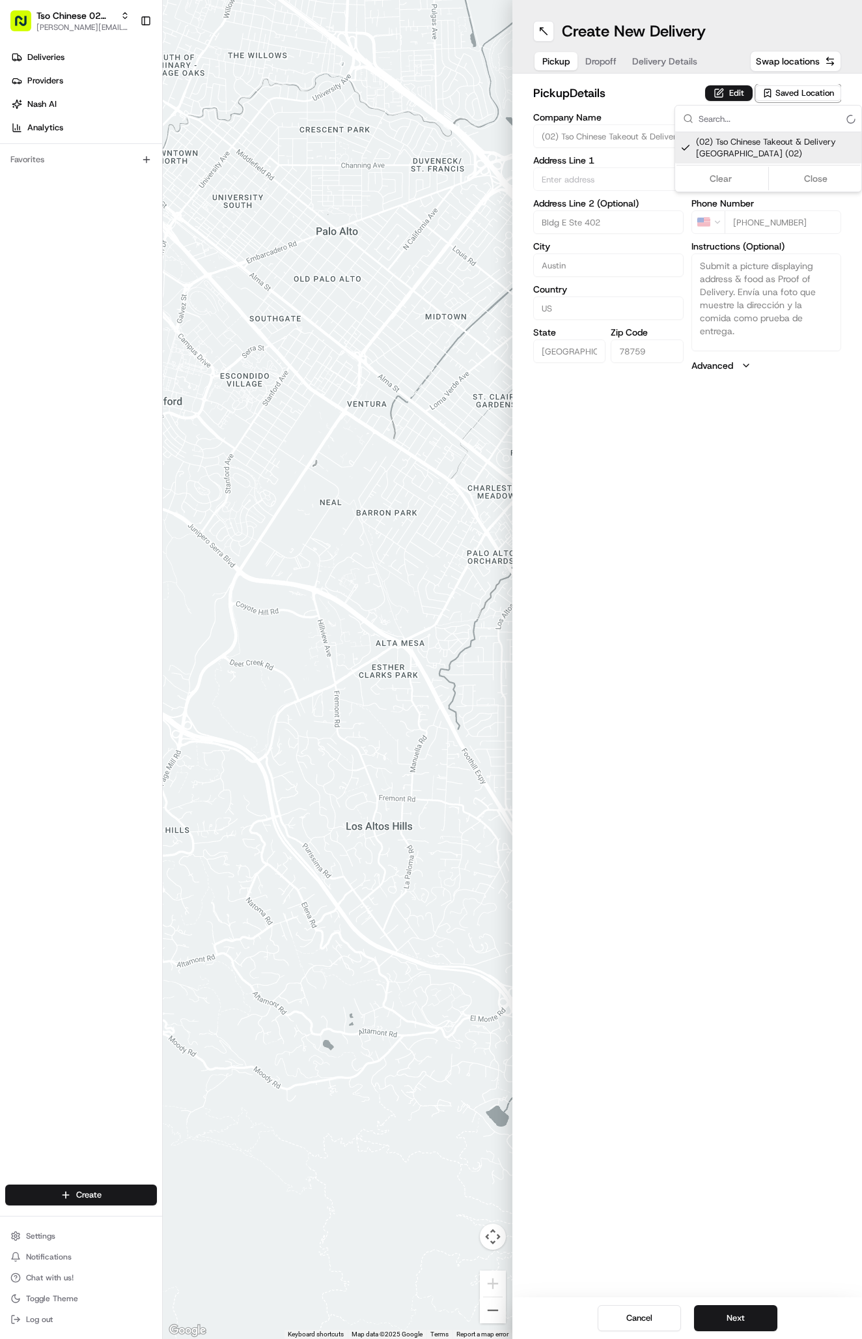
type textarea "Submit a picture displaying address & food as Proof of Delivery. Envía una foto…"
type input "9333 Research Blvd"
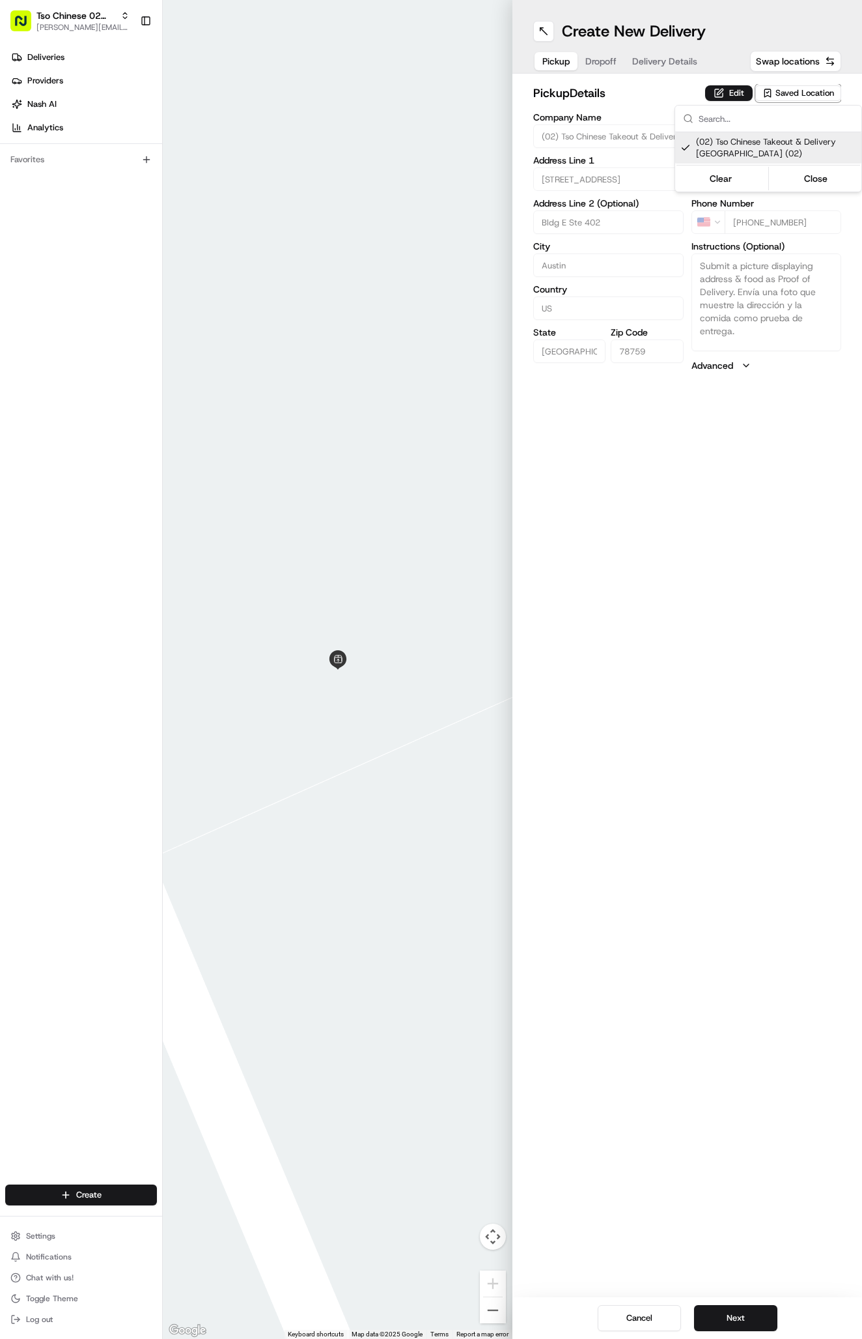
click at [674, 61] on html "Tso Chinese 02 Arbor antonia@tsochinese.com Toggle Sidebar Deliveries Providers…" at bounding box center [431, 669] width 862 height 1339
click at [674, 59] on span "Delivery Details" at bounding box center [664, 61] width 65 height 13
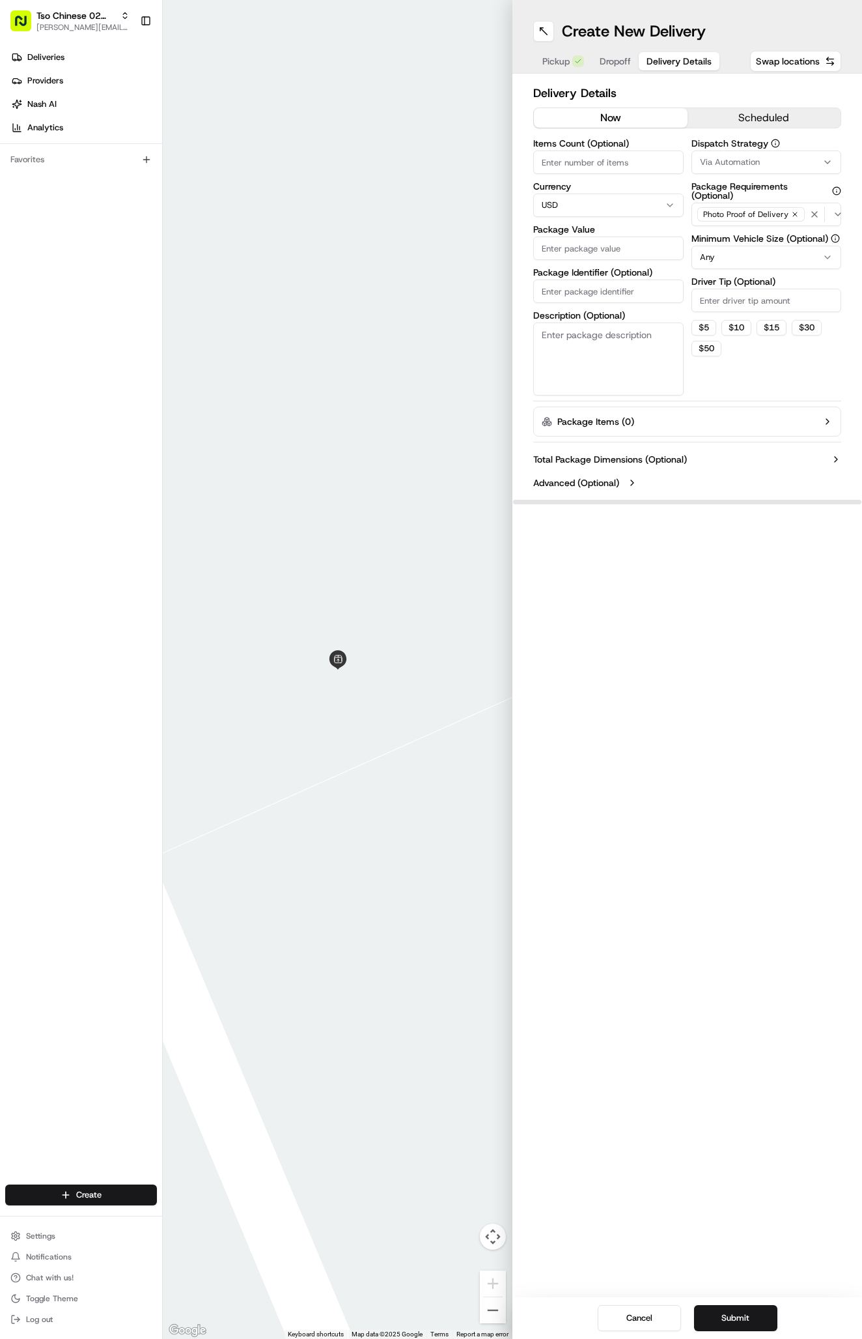
click at [728, 150] on button "Via Automation" at bounding box center [767, 161] width 150 height 23
click at [729, 230] on span "Tso Arbor Strategy" at bounding box center [776, 233] width 160 height 12
click at [729, 285] on html "Tso Chinese 02 Arbor [PERSON_NAME][EMAIL_ADDRESS][DOMAIN_NAME] Toggle Sidebar D…" at bounding box center [431, 669] width 862 height 1339
click at [729, 289] on input "Driver Tip (Optional)" at bounding box center [767, 300] width 150 height 23
type input "2"
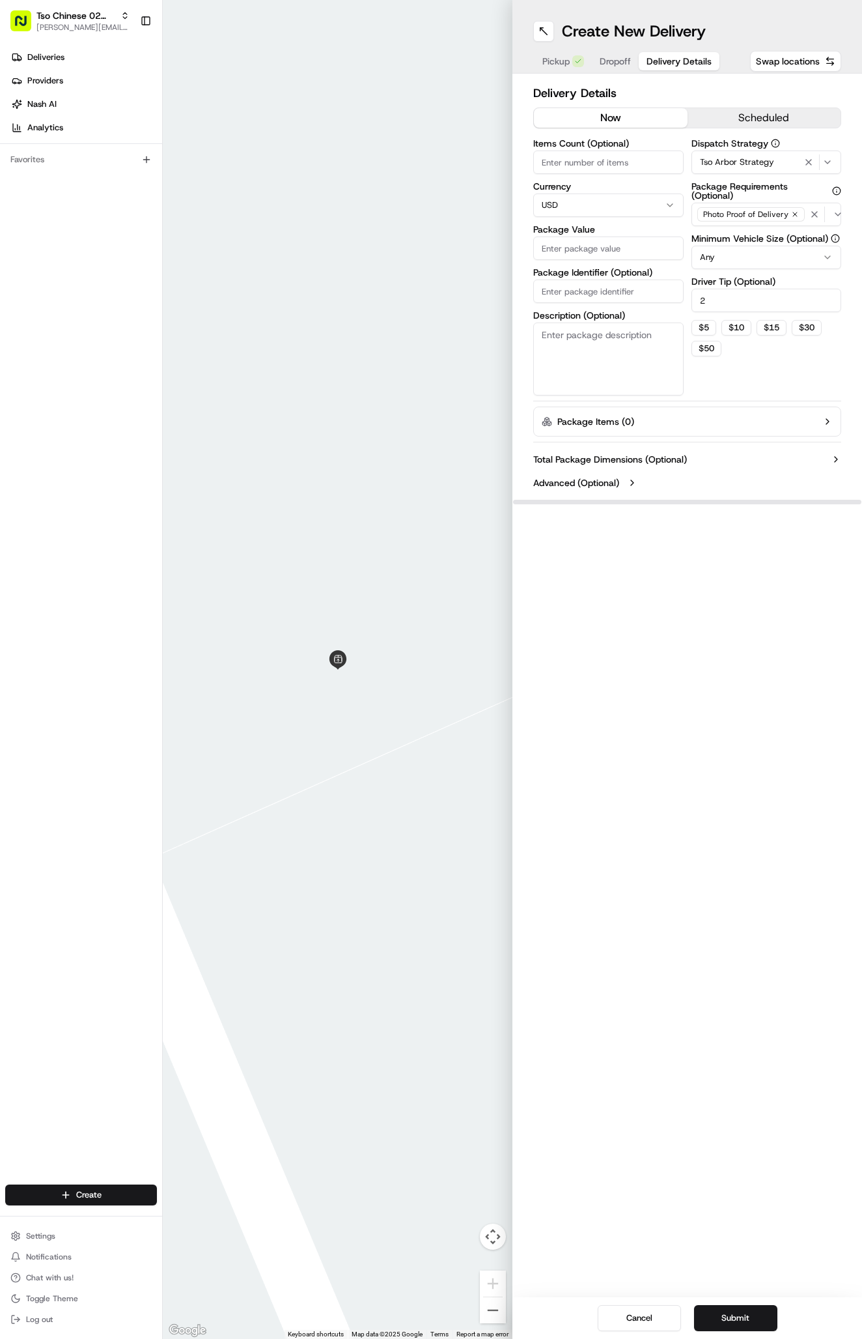
click at [655, 285] on input "Package Identifier (Optional)" at bounding box center [608, 290] width 150 height 23
paste input "7GTYU3H"
type input "7GTYU3H"
click at [637, 243] on input "Package Value" at bounding box center [608, 247] width 150 height 23
type input "59.92"
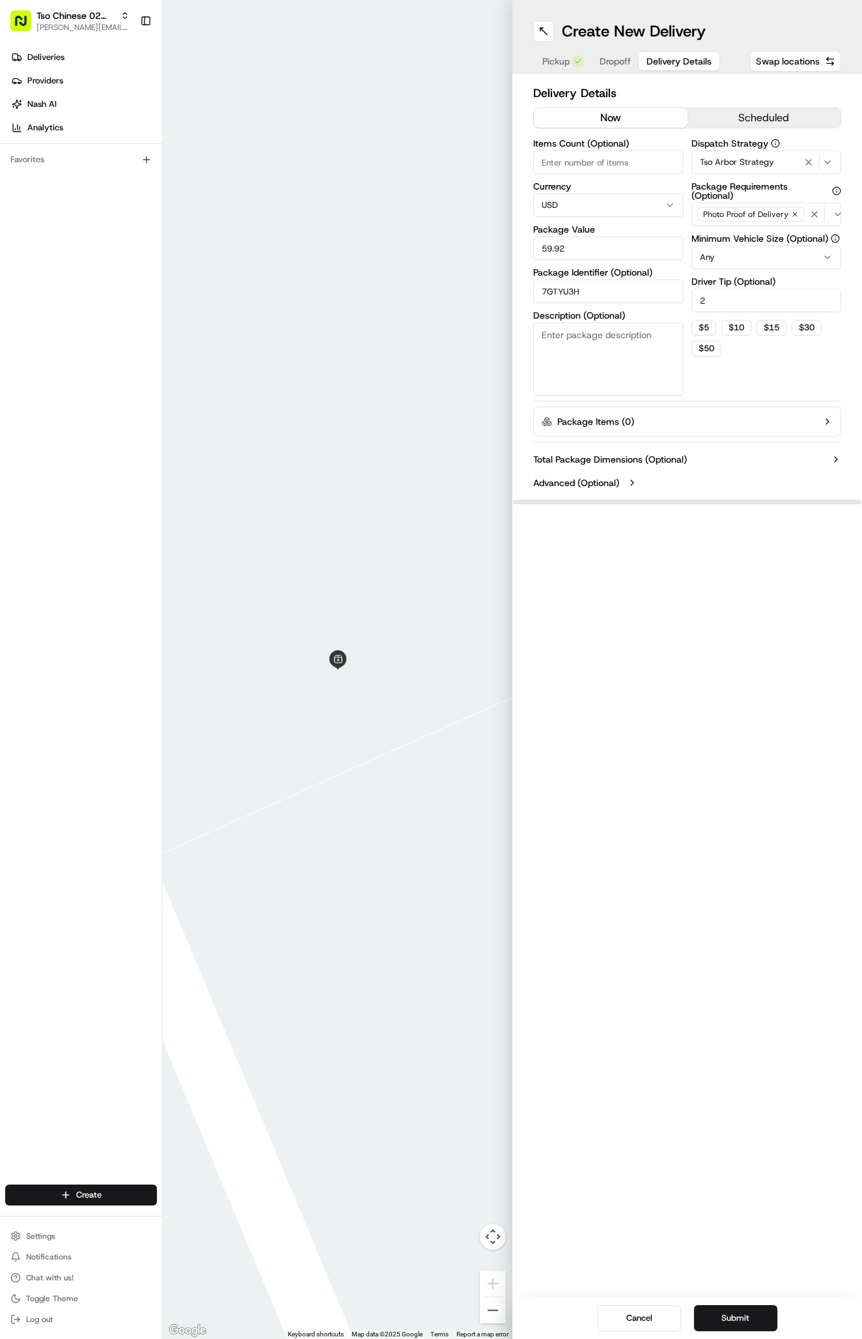
click at [616, 55] on span "Dropoff" at bounding box center [615, 61] width 31 height 13
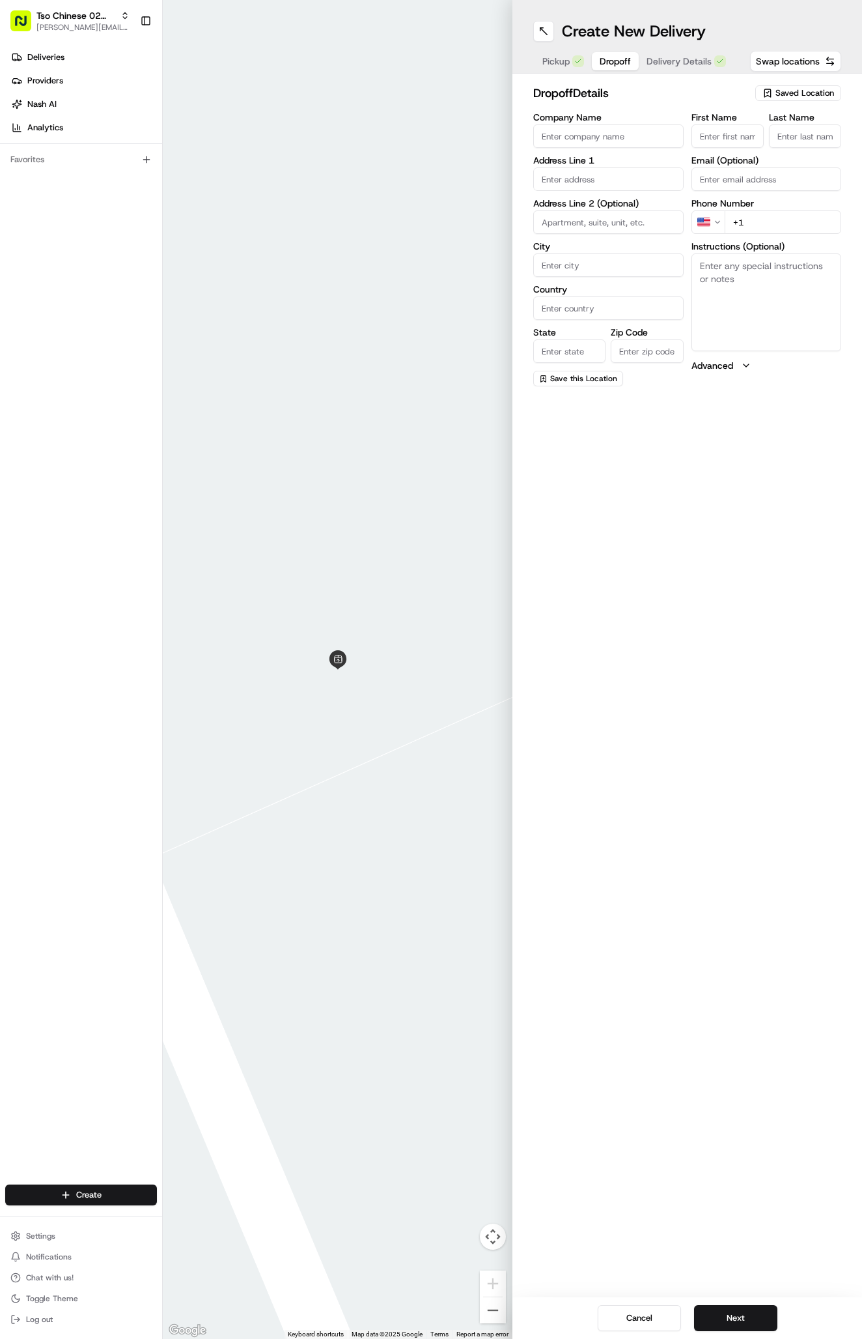
click at [765, 297] on textarea "Instructions (Optional)" at bounding box center [767, 302] width 150 height 98
paste textarea "Straight pass office on left. Turn right. Building 12. Take right side of build…"
paste textarea "Apt 147"
paste textarea "Company: Canyon creek apt"
type textarea "Straight pass office on left. Turn right. Building 12. Take right side of build…"
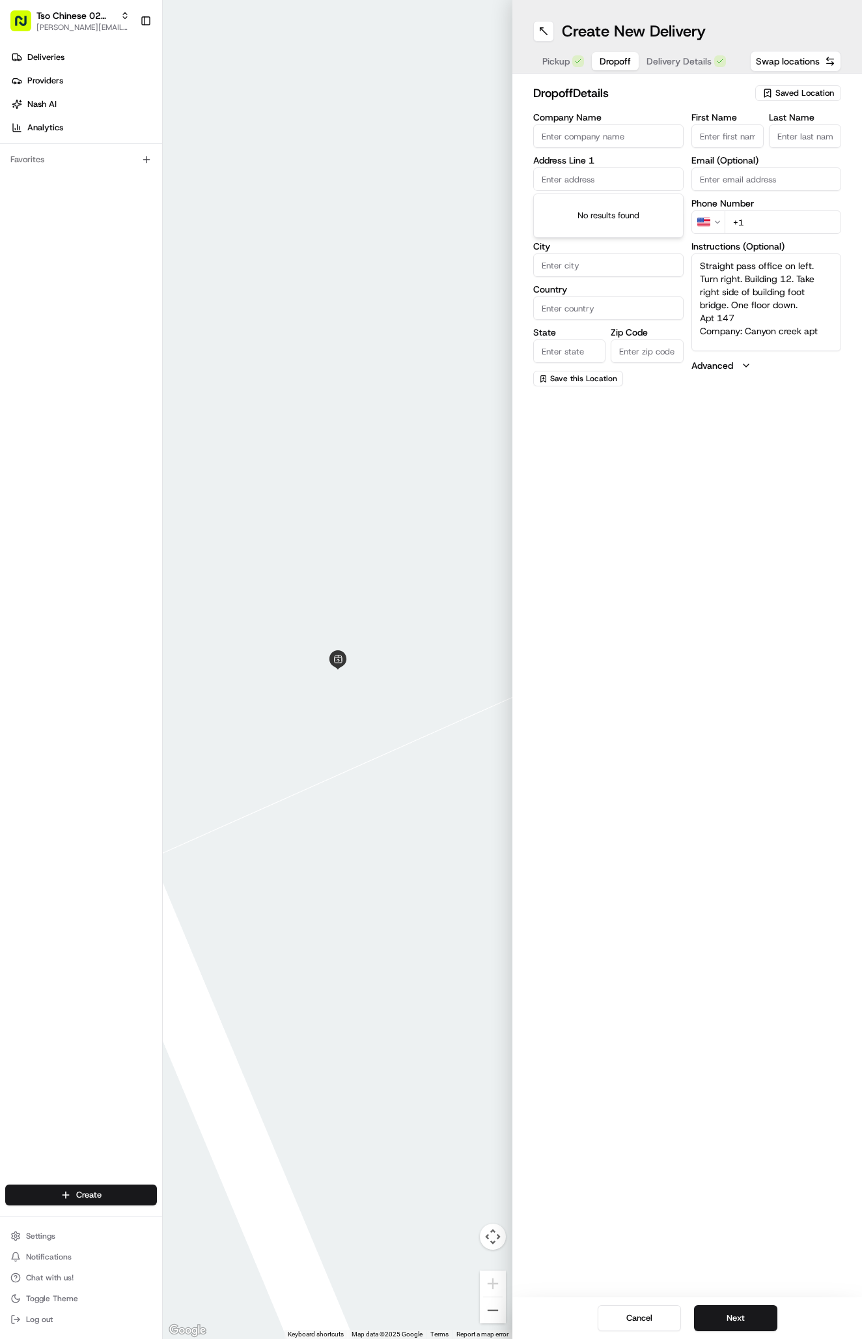
paste input "11316 Jollyville Rd"
click at [606, 205] on div "11316 Jollyville Rd, Austin, TX" at bounding box center [609, 207] width 144 height 20
type input "[STREET_ADDRESS]"
type input "Austin"
type input "[GEOGRAPHIC_DATA]"
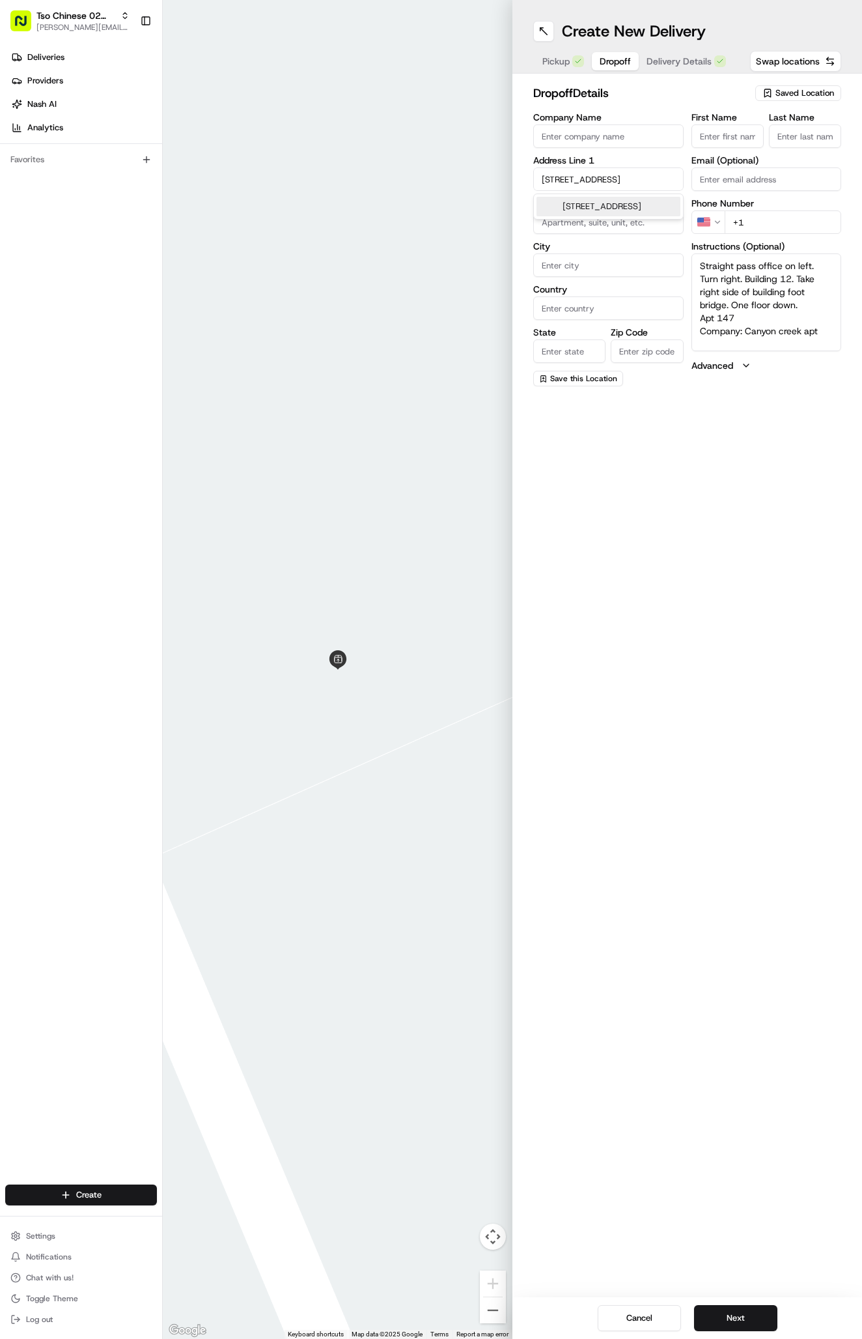
type input "[GEOGRAPHIC_DATA]"
type input "78759"
type input "11316 Jollyville Road"
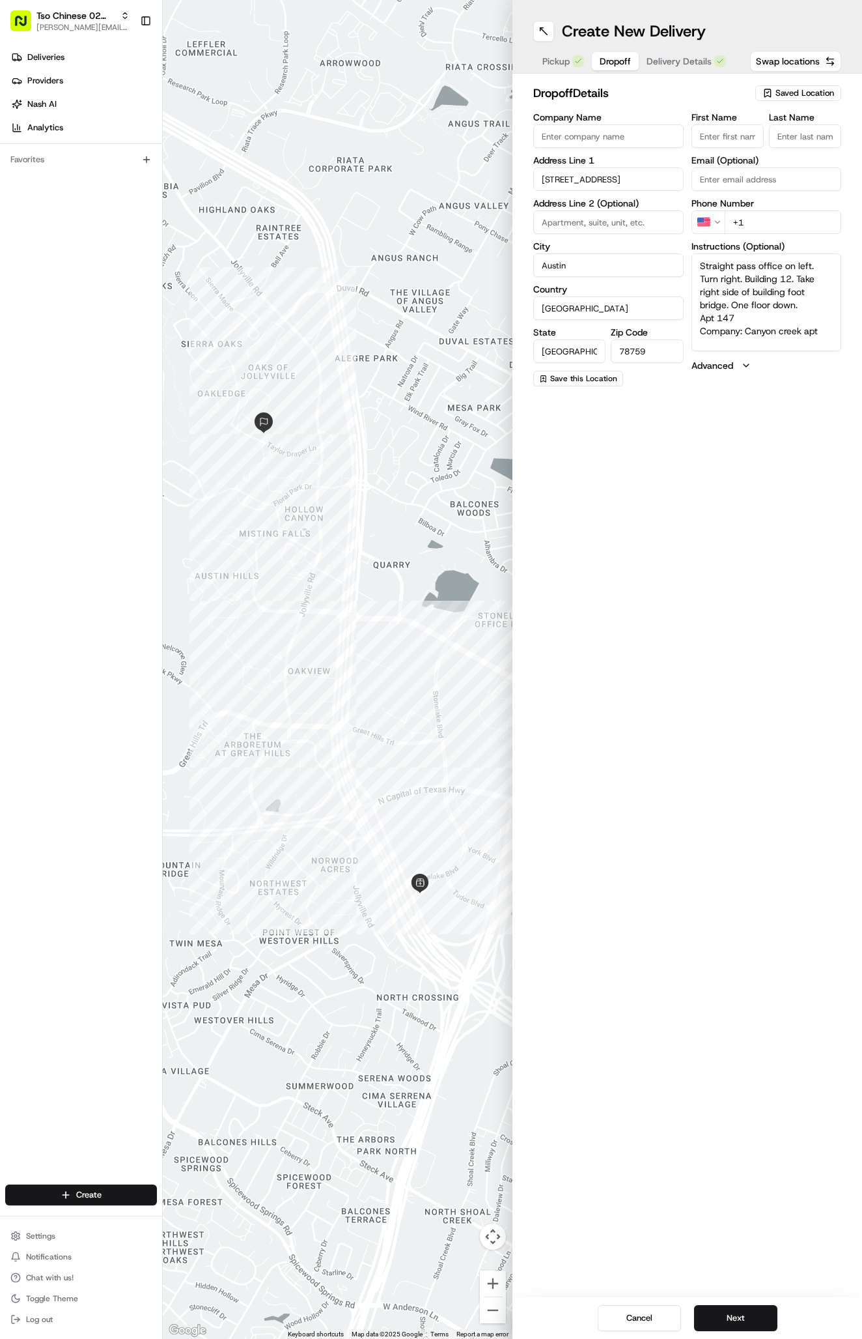
paste input "830 445 6872"
type input "[PHONE_NUMBER]"
click at [737, 133] on input "First Name" at bounding box center [728, 135] width 72 height 23
paste input "Rachel Garnes"
type input "Rachel Garnes"
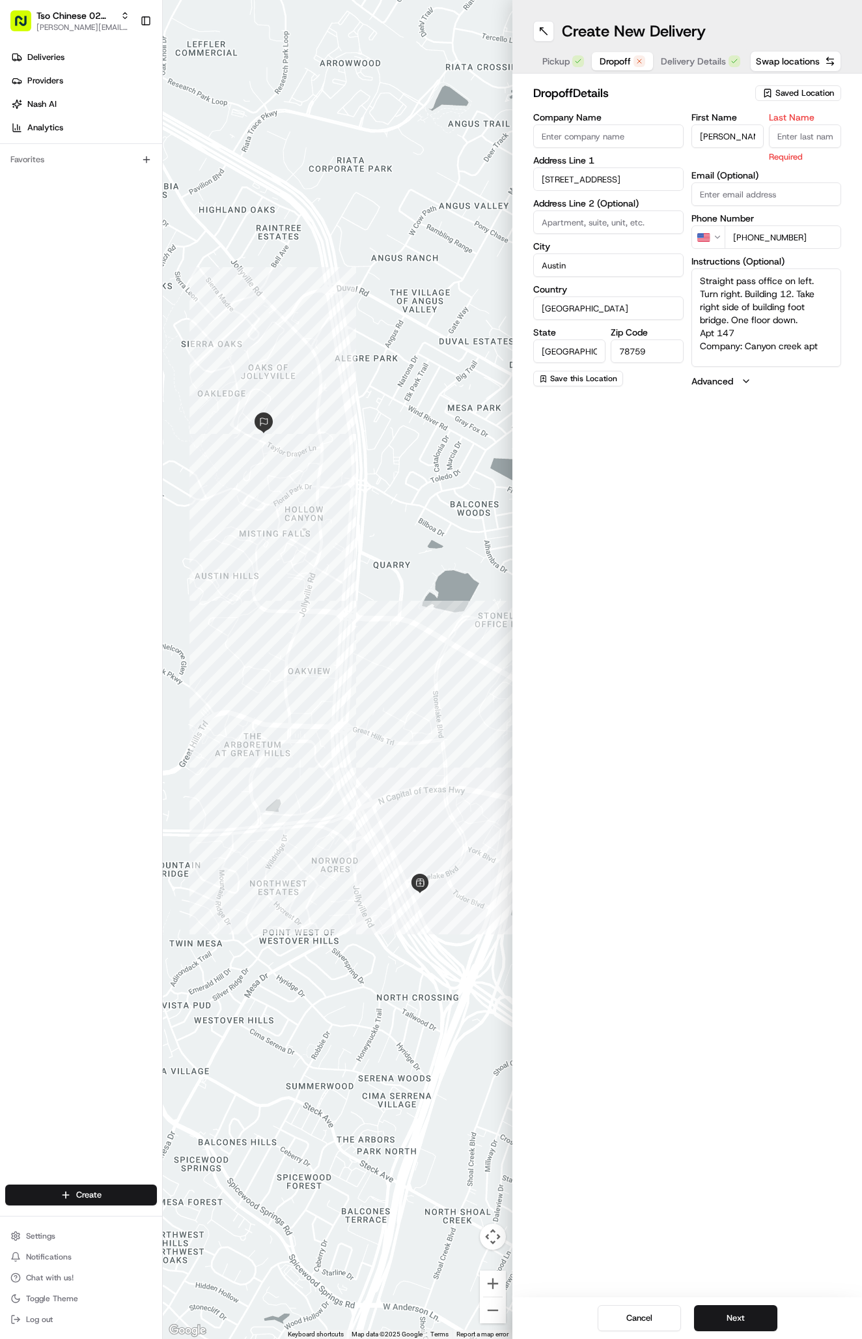
type input "."
click at [757, 1329] on button "Next" at bounding box center [735, 1318] width 83 height 26
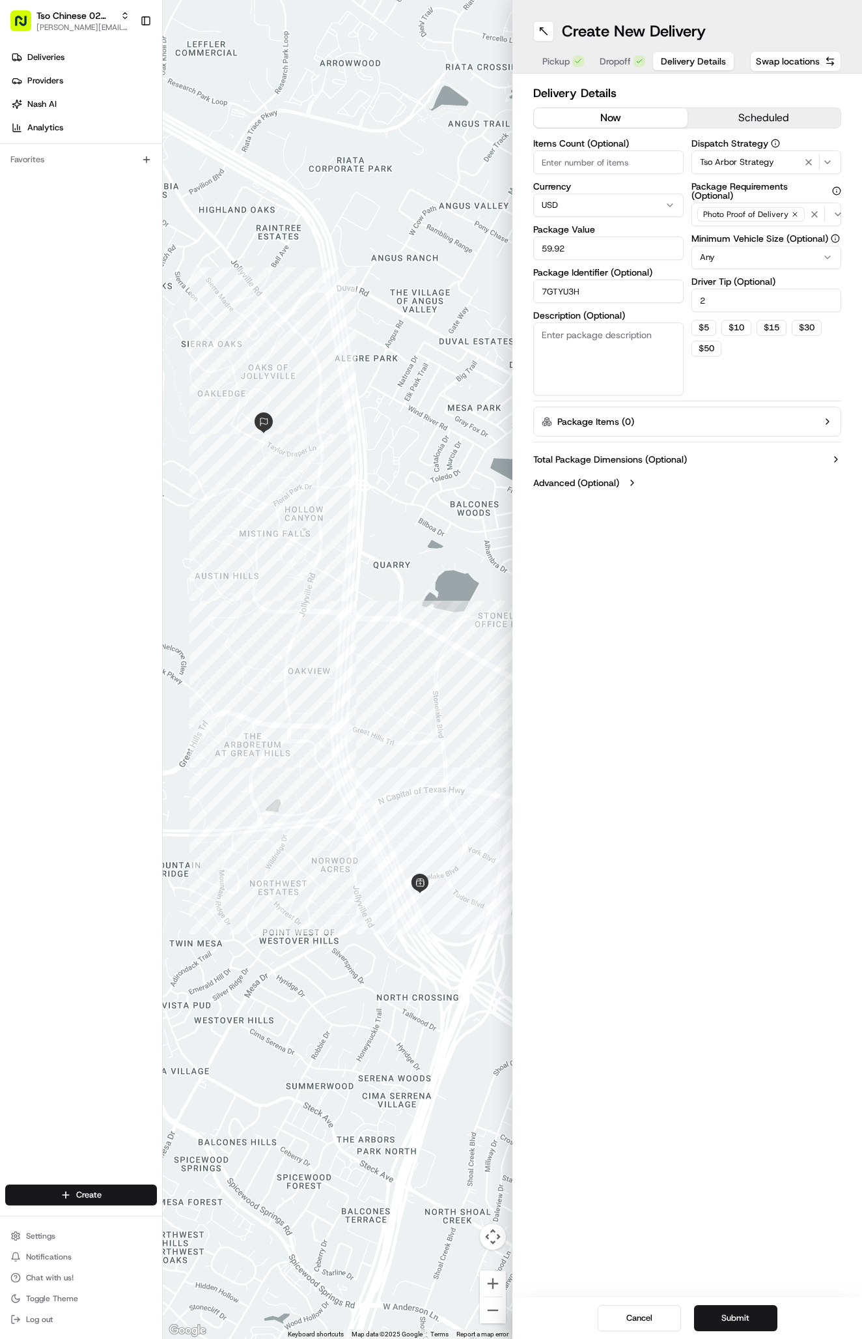
click at [757, 1329] on button "Submit" at bounding box center [735, 1318] width 83 height 26
click at [757, 1328] on div "Cancel Submit" at bounding box center [688, 1318] width 350 height 42
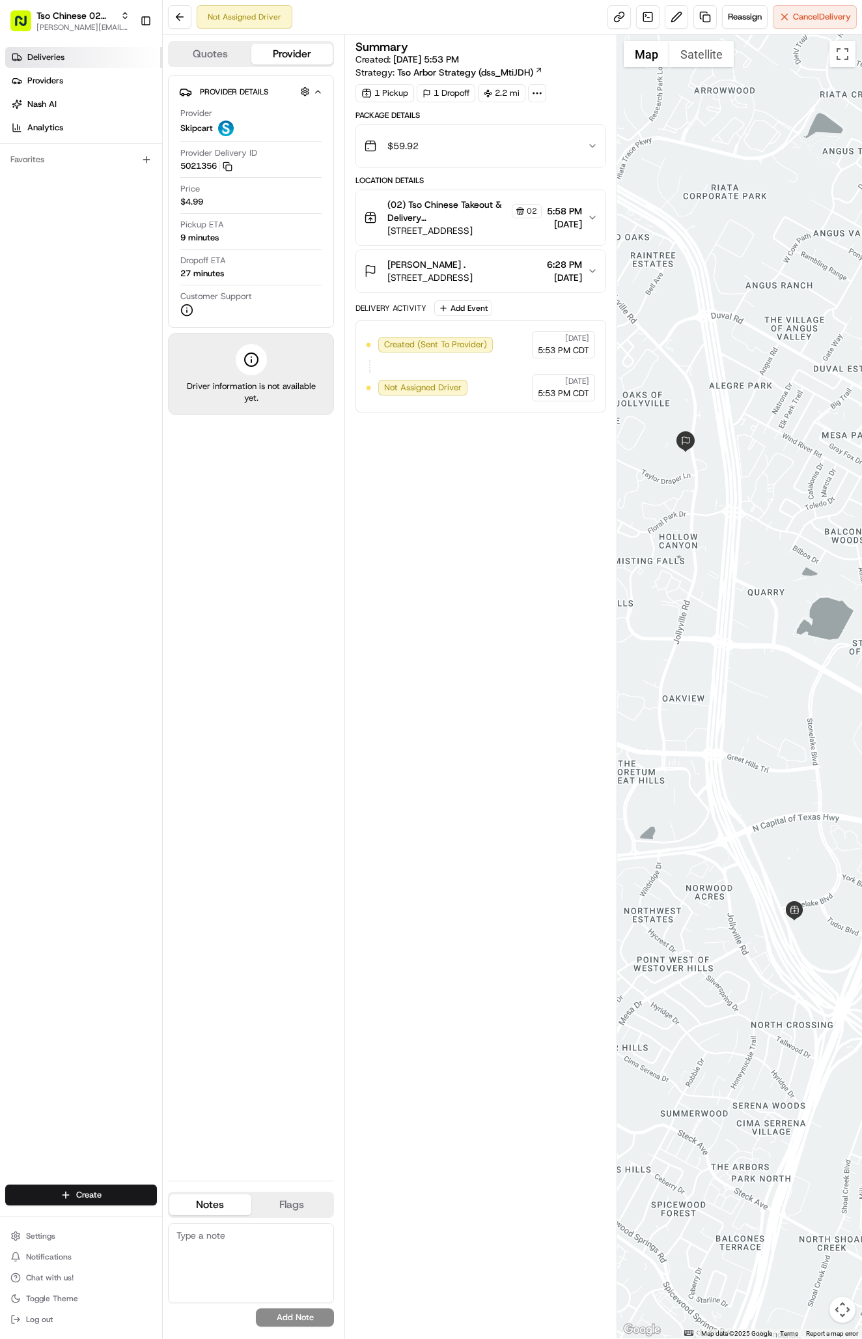
click at [82, 49] on link "Deliveries" at bounding box center [83, 57] width 157 height 21
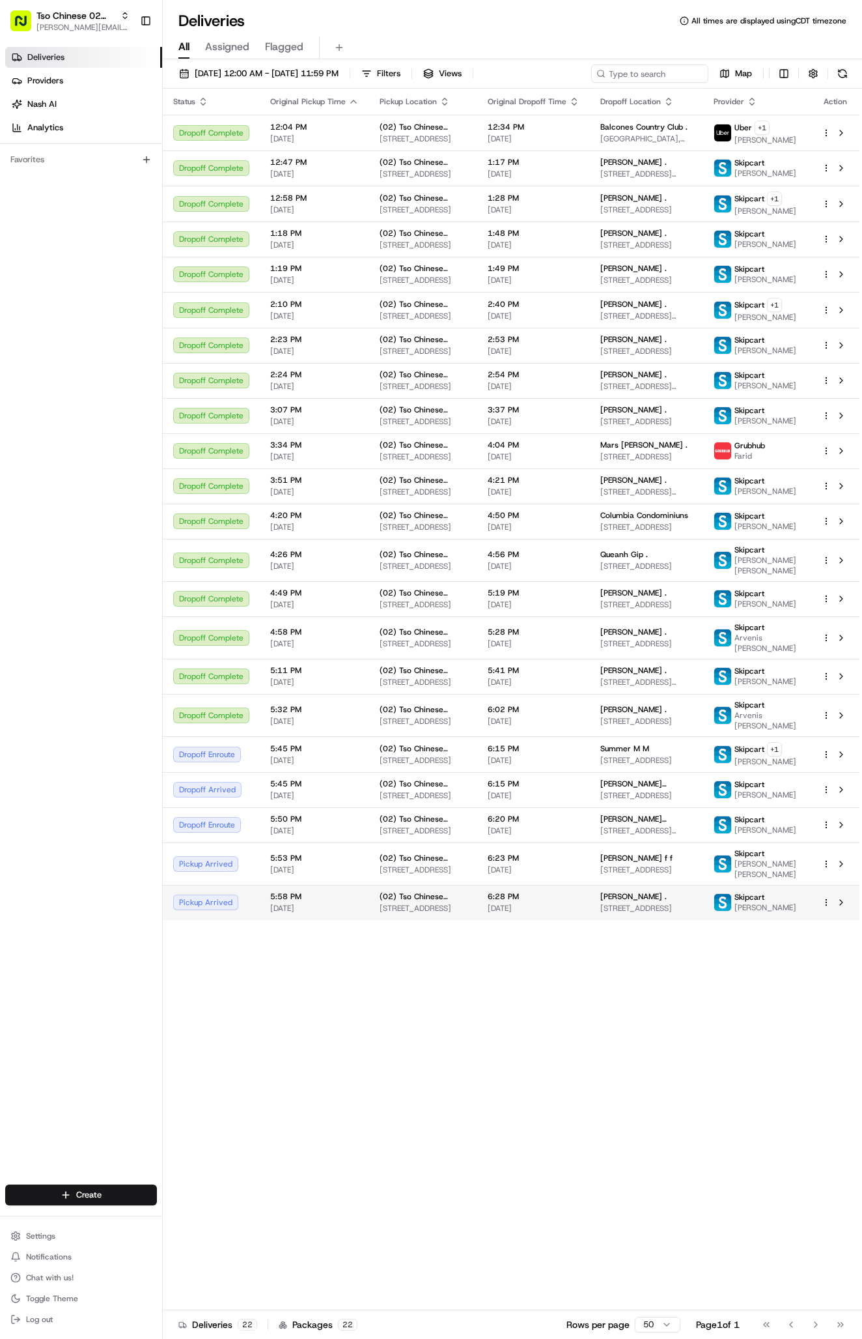
click at [462, 913] on div "(02) Tso Chinese Takeout & Delivery [GEOGRAPHIC_DATA] [STREET_ADDRESS]" at bounding box center [423, 902] width 87 height 22
click at [406, 913] on span "[STREET_ADDRESS]" at bounding box center [423, 908] width 87 height 10
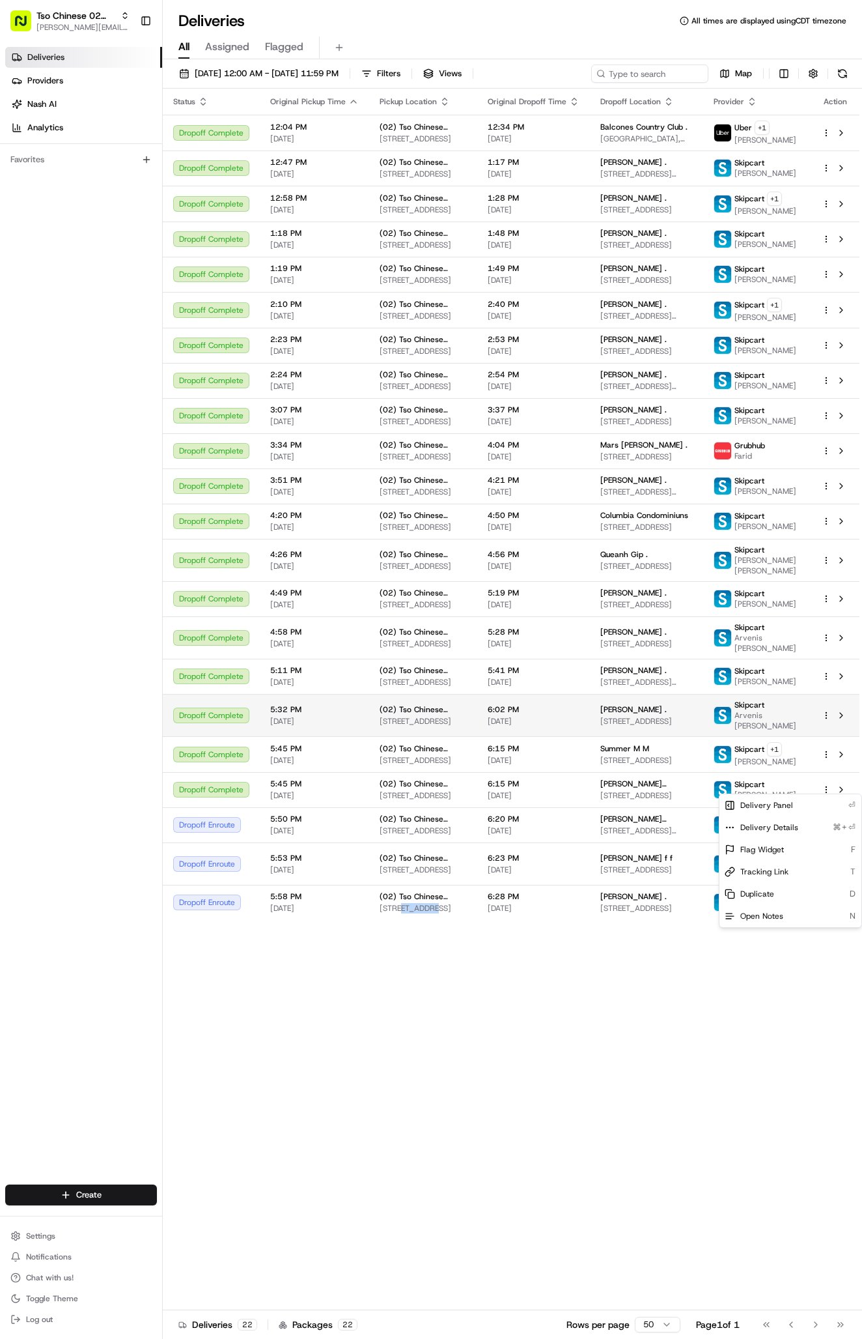
click at [825, 786] on html "Tso Chinese 02 Arbor [PERSON_NAME][EMAIL_ADDRESS][DOMAIN_NAME] Toggle Sidebar D…" at bounding box center [431, 669] width 862 height 1339
click at [769, 890] on span "Duplicate" at bounding box center [758, 893] width 34 height 10
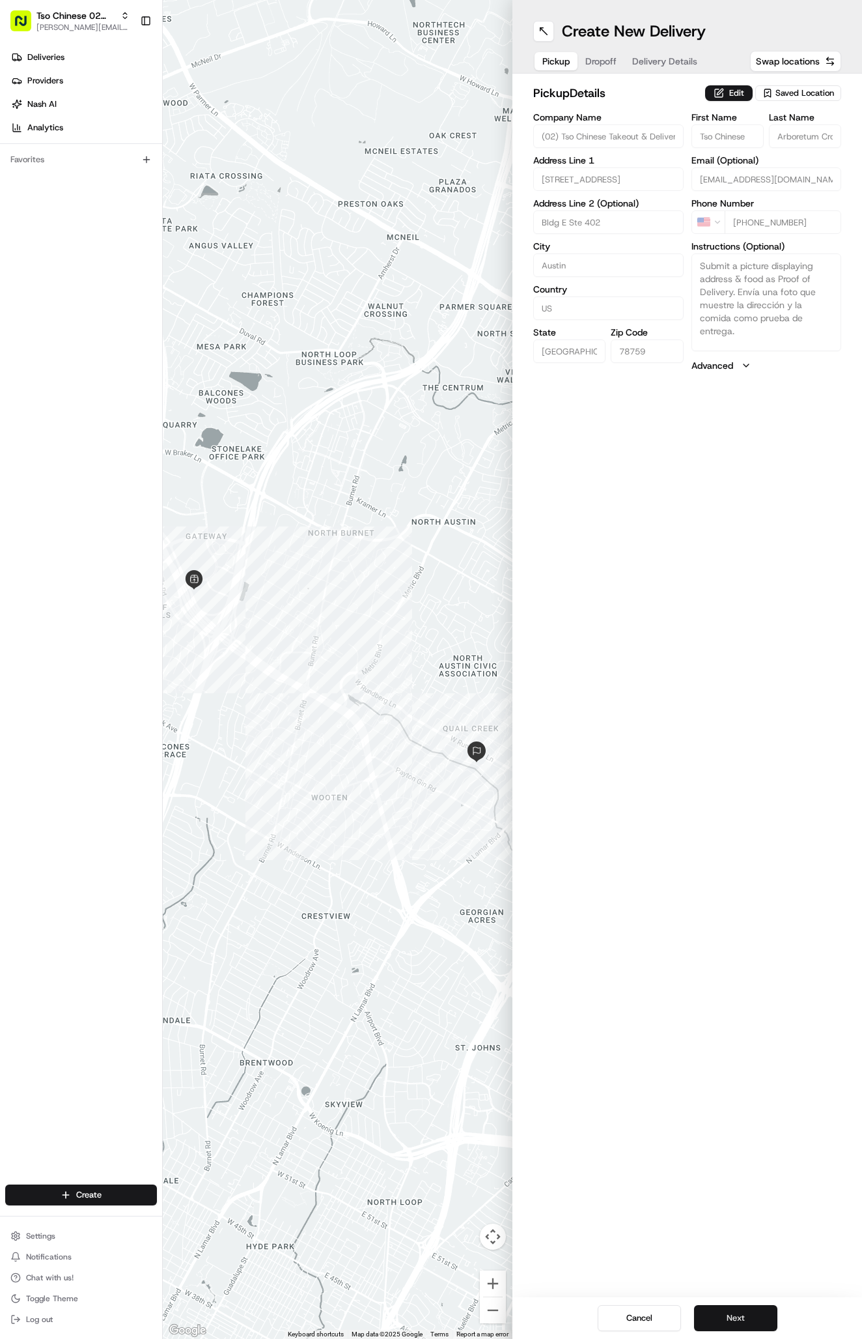
click at [760, 1313] on button "Next" at bounding box center [735, 1318] width 83 height 26
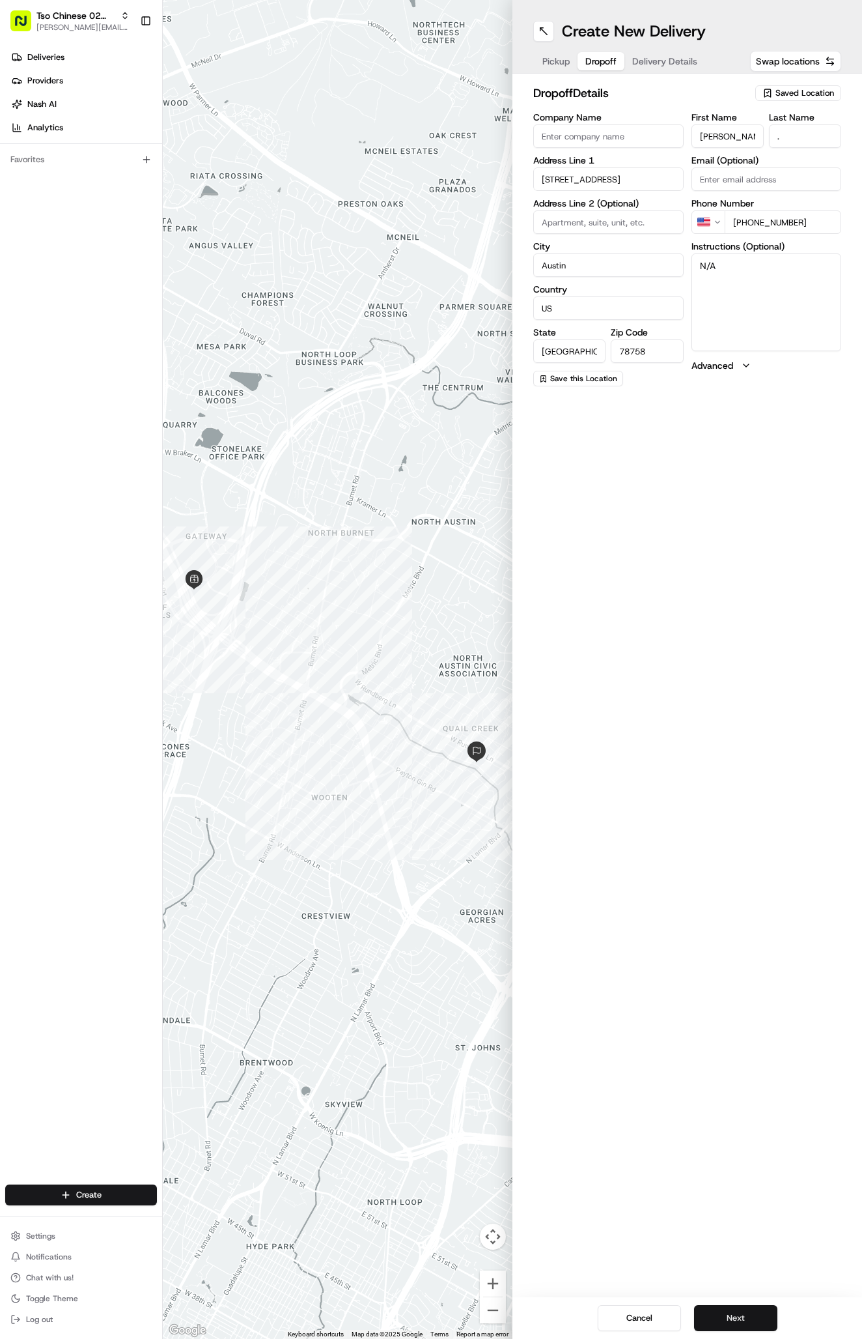
click at [760, 1313] on button "Next" at bounding box center [735, 1318] width 83 height 26
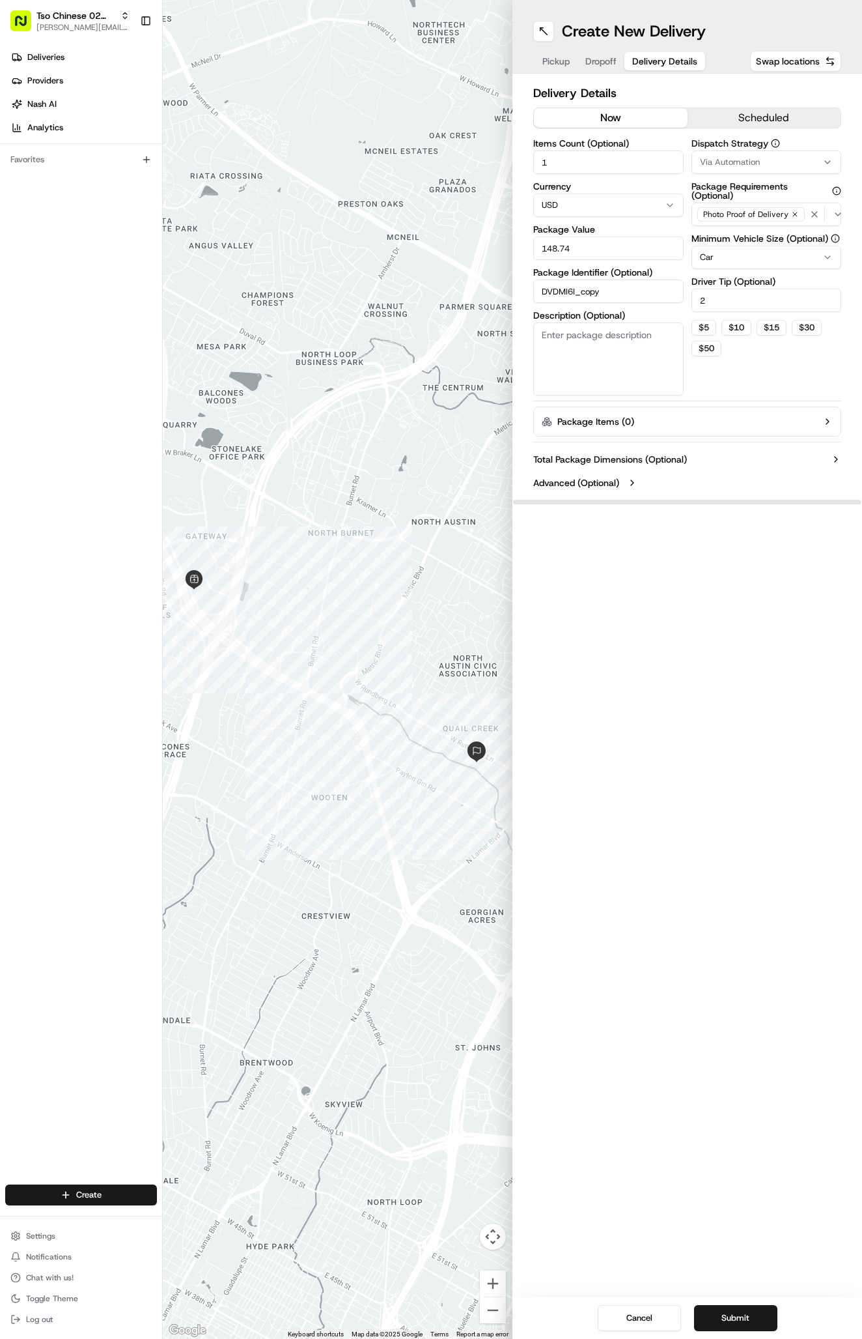
click at [591, 253] on input "148.74" at bounding box center [608, 247] width 150 height 23
type input "20.0"
click at [741, 1332] on div "Cancel Submit" at bounding box center [688, 1318] width 350 height 42
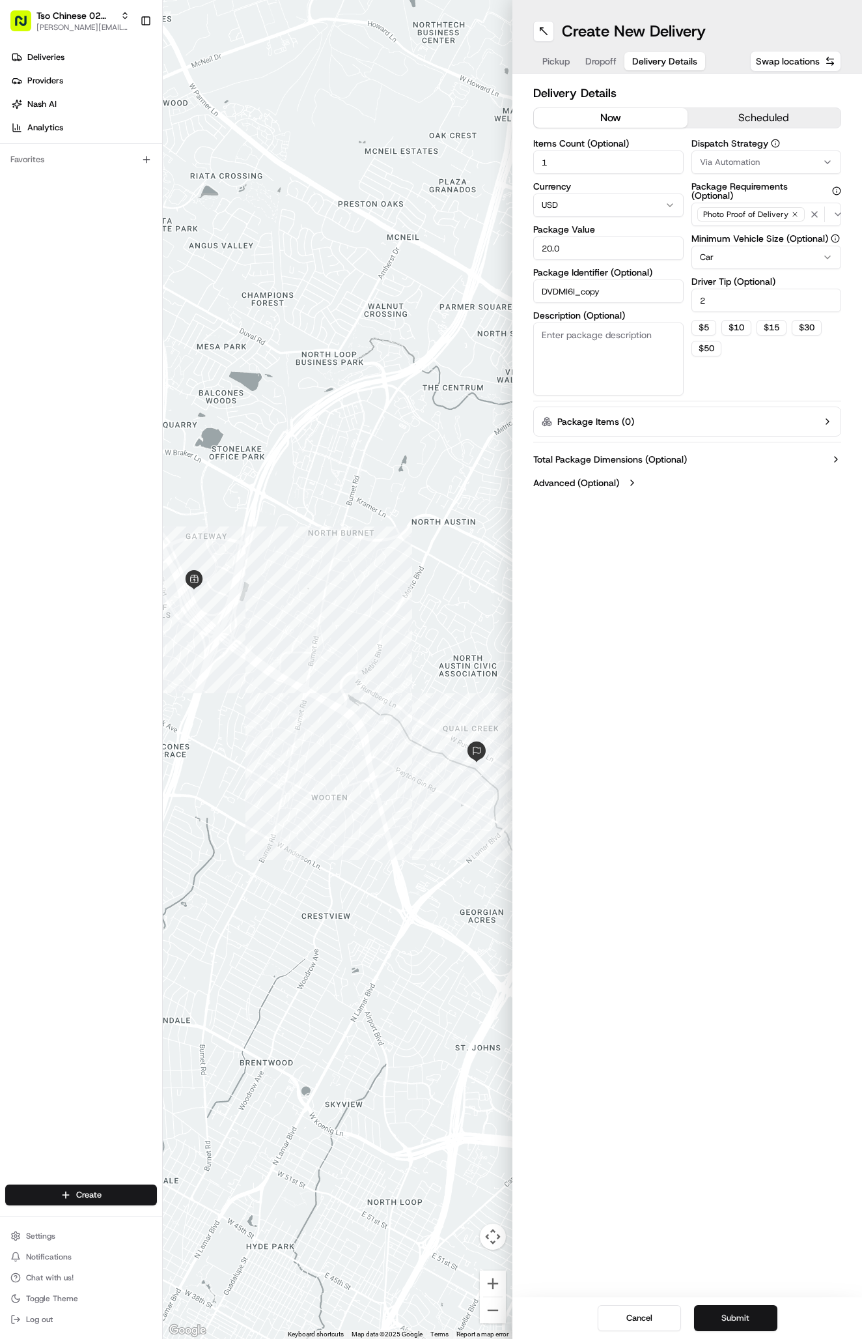
click at [739, 1316] on button "Submit" at bounding box center [735, 1318] width 83 height 26
click at [59, 48] on link "Deliveries" at bounding box center [83, 57] width 157 height 21
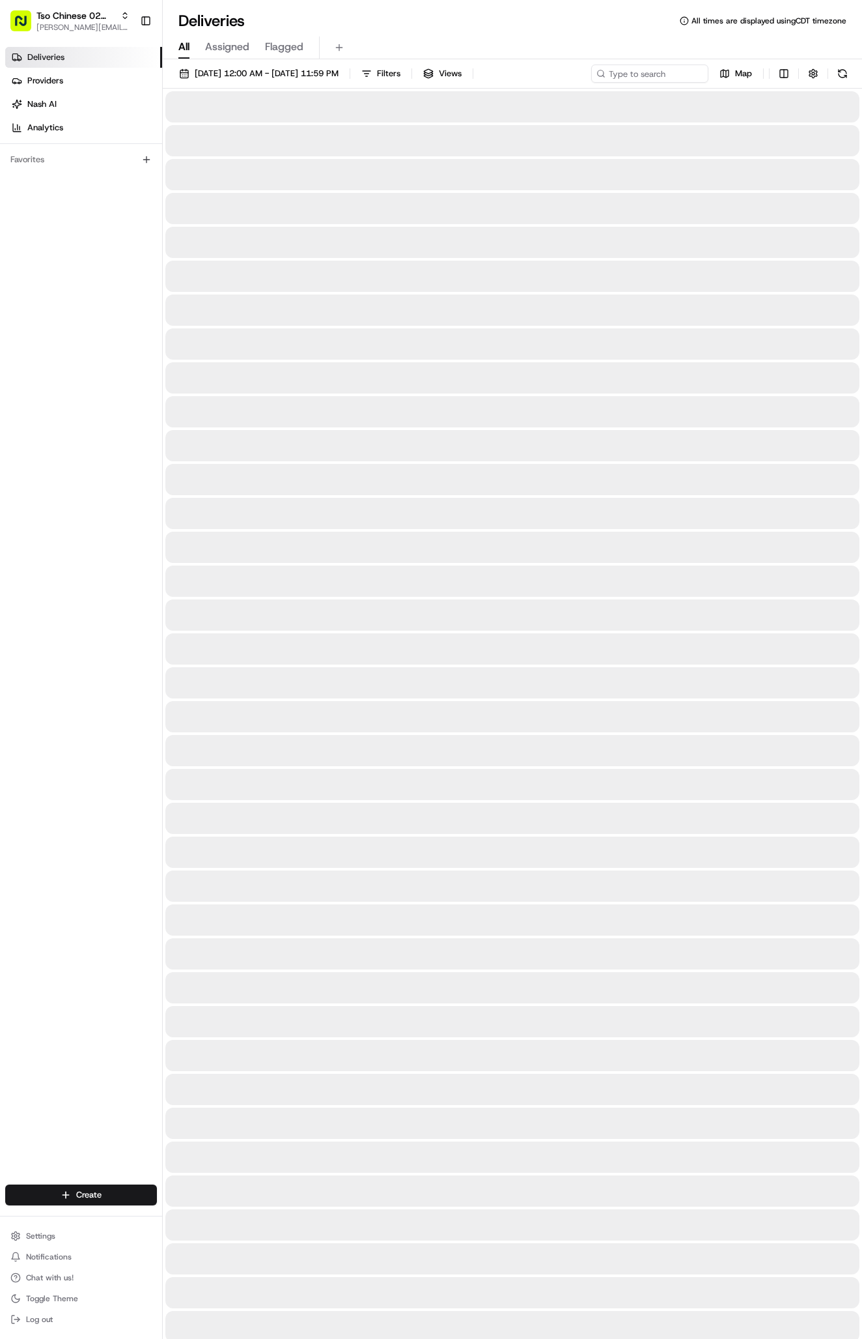
click at [59, 59] on span "Deliveries" at bounding box center [45, 57] width 37 height 12
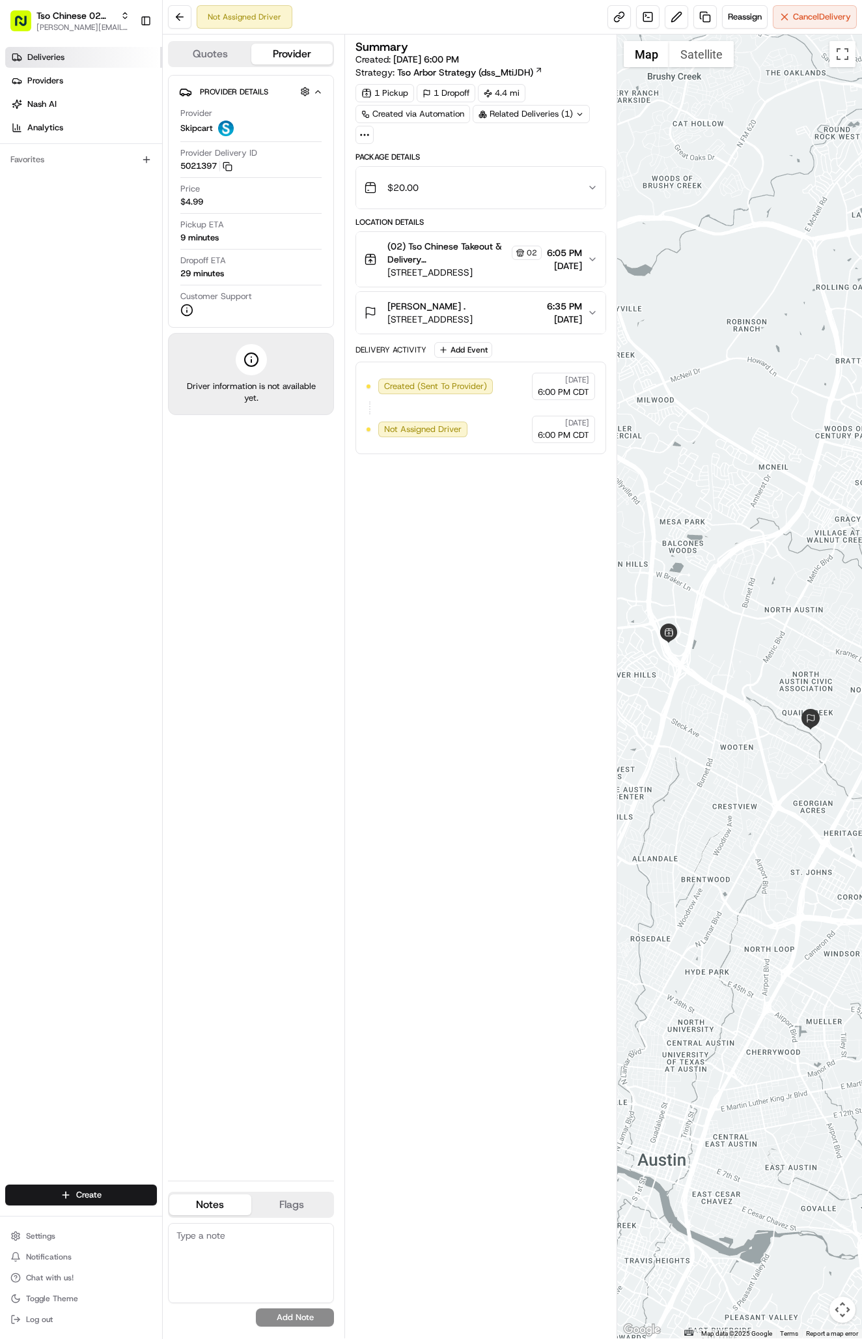
click at [62, 49] on link "Deliveries" at bounding box center [83, 57] width 157 height 21
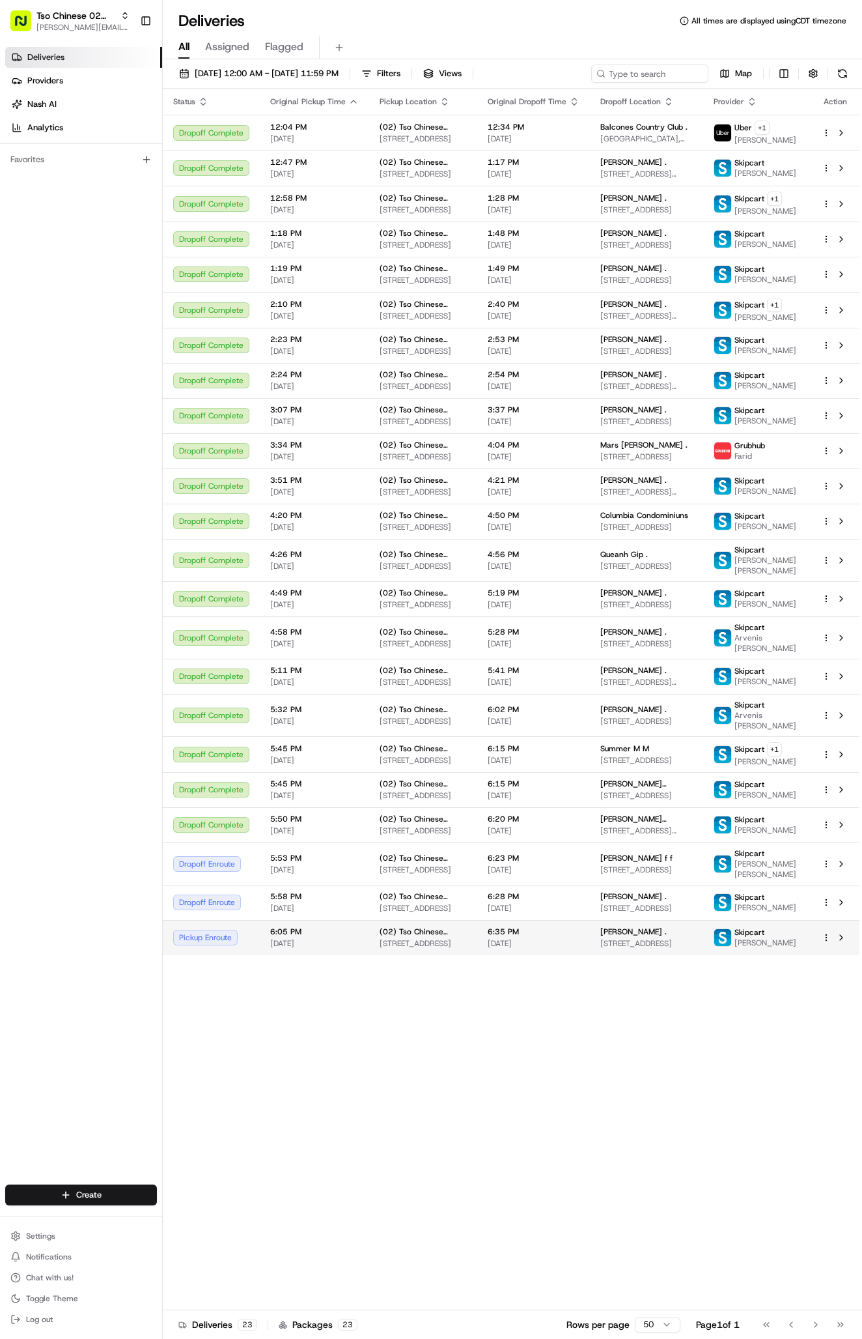
click at [682, 937] on div "[PERSON_NAME] ." at bounding box center [647, 931] width 93 height 10
click at [403, 913] on span "[STREET_ADDRESS]" at bounding box center [423, 908] width 87 height 10
click at [428, 913] on span "[STREET_ADDRESS]" at bounding box center [423, 908] width 87 height 10
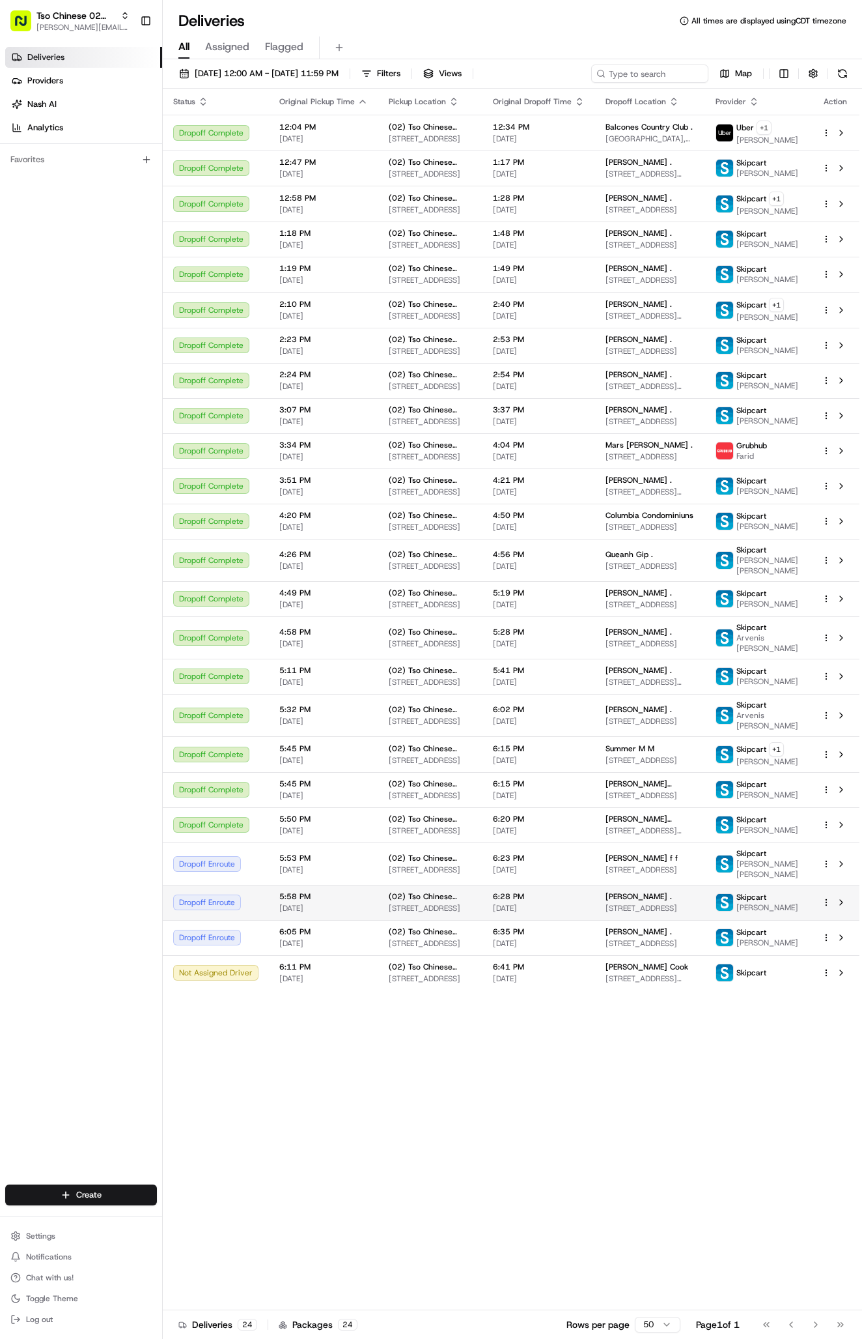
click at [626, 920] on td "[PERSON_NAME] . [STREET_ADDRESS]" at bounding box center [650, 902] width 110 height 35
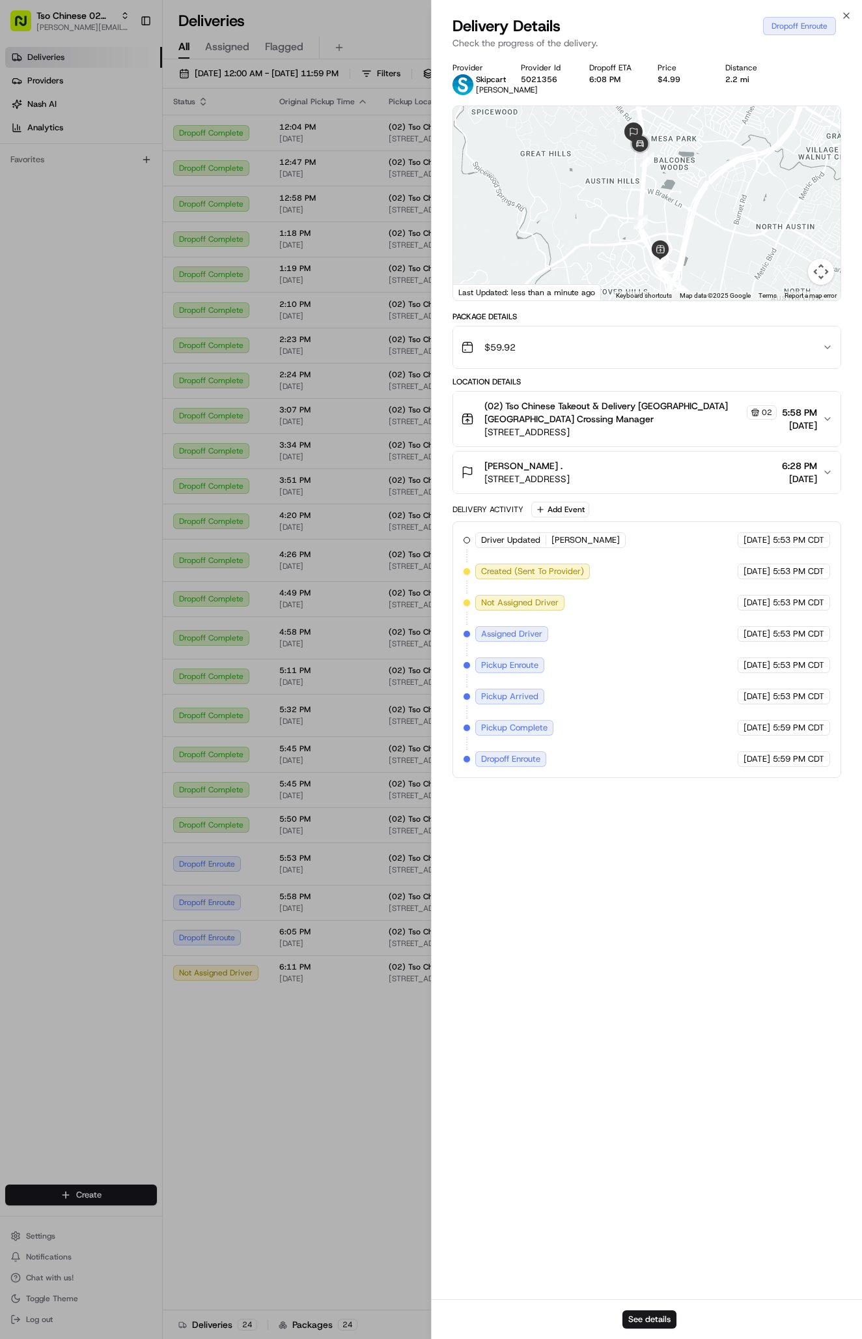
click at [432, 961] on div "Provider Skipcart [PERSON_NAME] Provider Id 5021356 Dropoff ETA 6:08 PM Price $…" at bounding box center [647, 677] width 431 height 1244
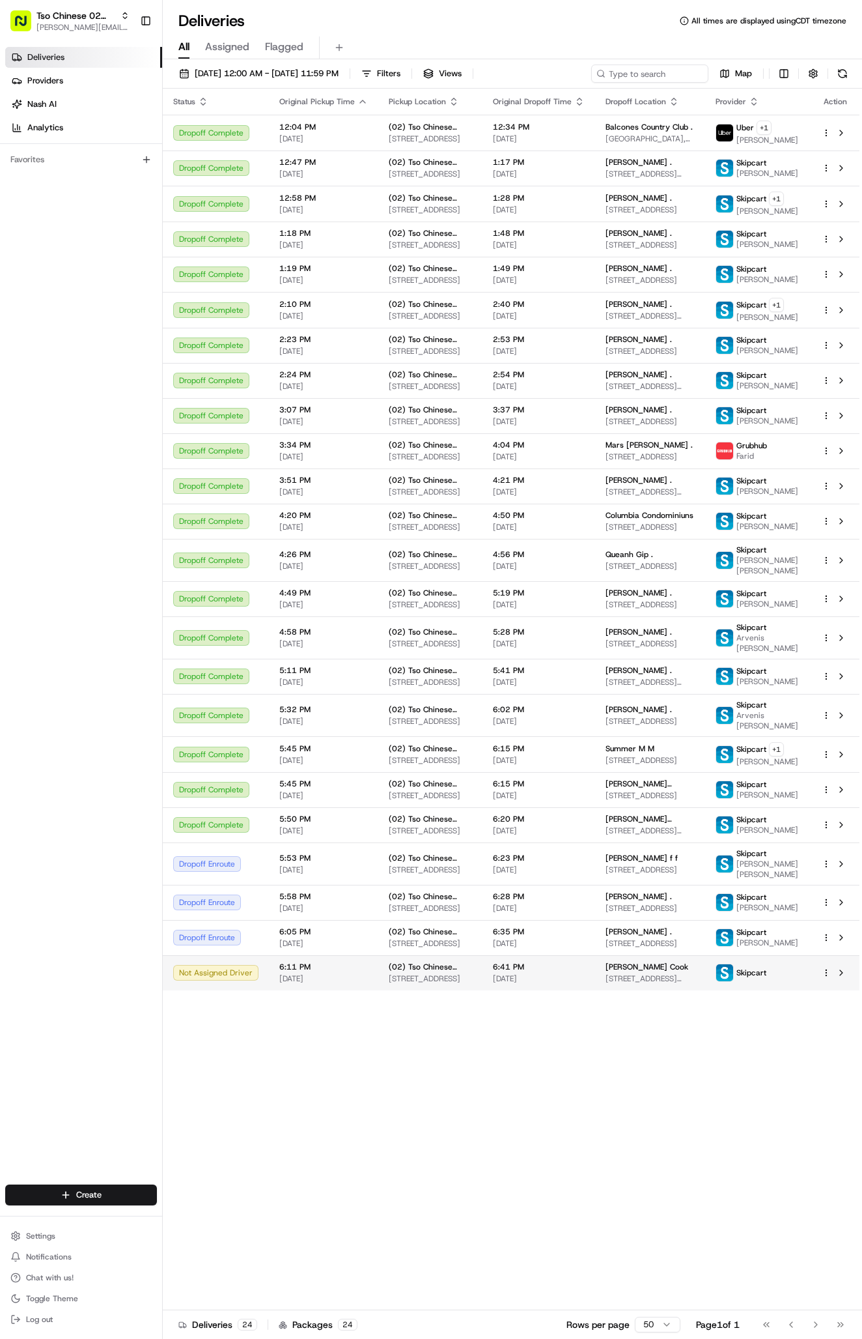
click at [367, 990] on td "6:11 PM [DATE]" at bounding box center [323, 972] width 109 height 35
click at [705, 990] on td "[PERSON_NAME] Cook [STREET_ADDRESS][PERSON_NAME]" at bounding box center [650, 972] width 110 height 35
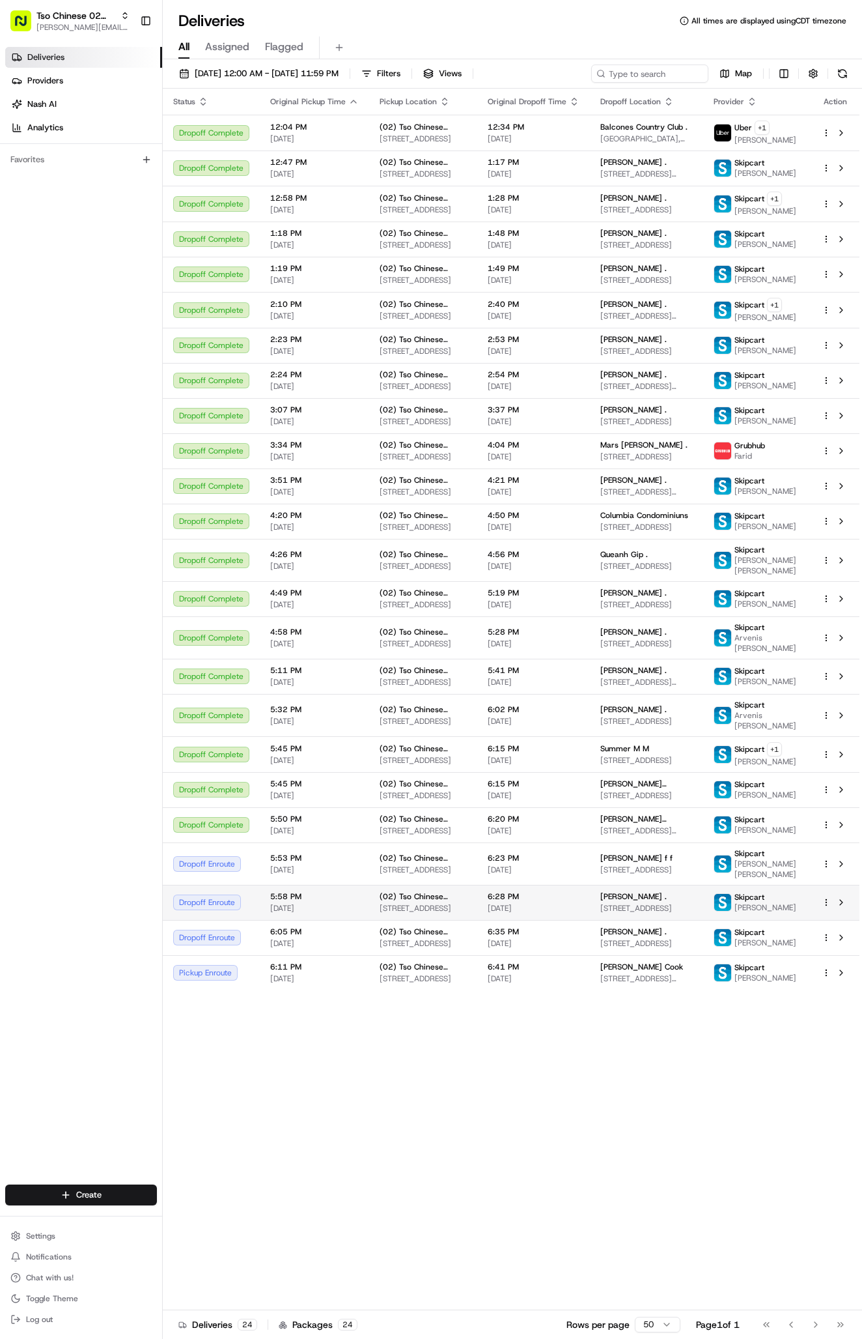
click at [590, 920] on td "[PERSON_NAME] . [STREET_ADDRESS]" at bounding box center [647, 902] width 114 height 35
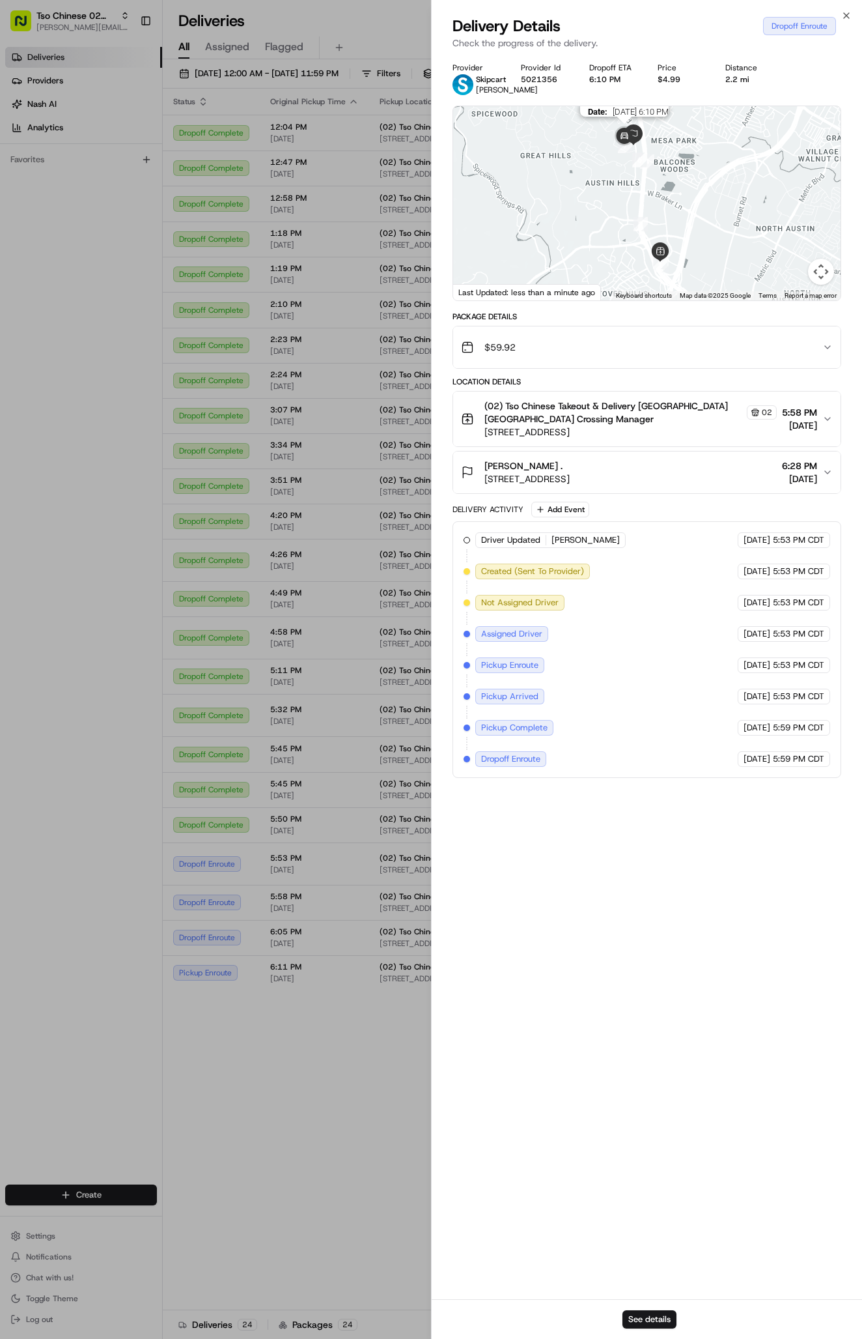
drag, startPoint x: 631, startPoint y: 151, endPoint x: 631, endPoint y: 201, distance: 49.5
click at [631, 150] on img at bounding box center [625, 137] width 26 height 26
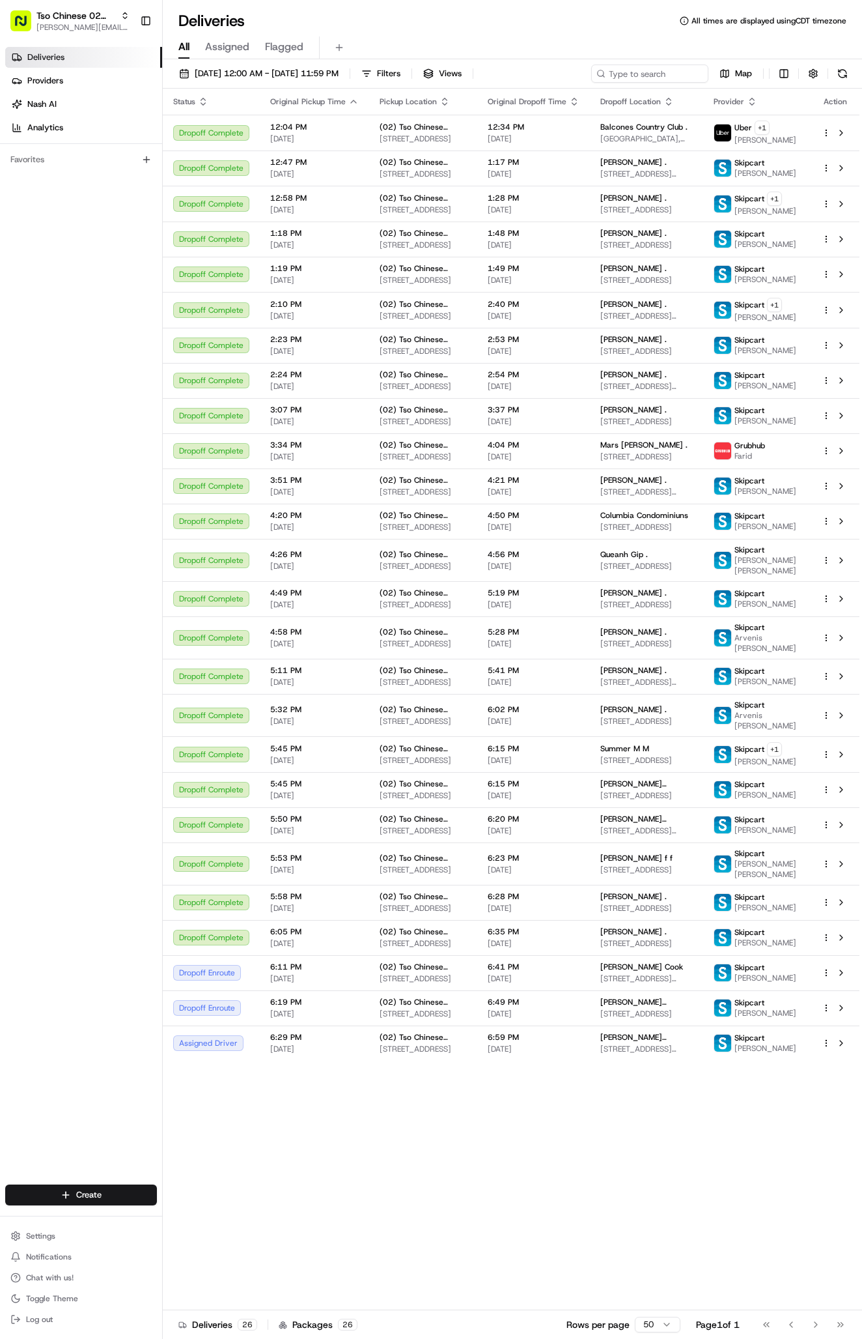
click at [647, 1054] on span "[STREET_ADDRESS][PERSON_NAME]" at bounding box center [647, 1049] width 93 height 10
click at [704, 1060] on td "[PERSON_NAME] [PERSON_NAME] [STREET_ADDRESS][PERSON_NAME]" at bounding box center [647, 1042] width 114 height 35
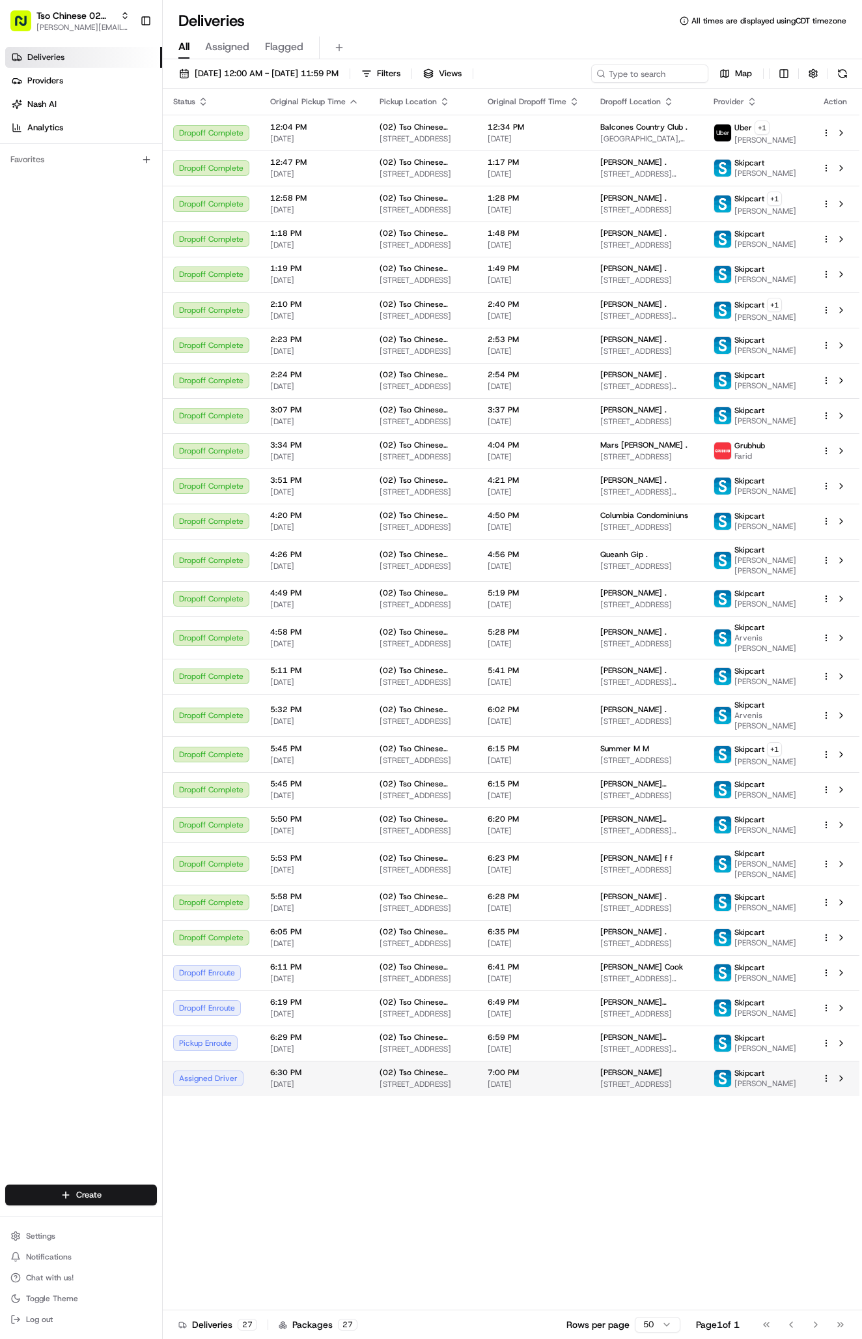
click at [614, 1089] on span "[STREET_ADDRESS]" at bounding box center [647, 1084] width 93 height 10
click at [320, 772] on td "5:45 PM [DATE]" at bounding box center [314, 754] width 109 height 36
click at [627, 1054] on span "[STREET_ADDRESS][PERSON_NAME]" at bounding box center [647, 1049] width 93 height 10
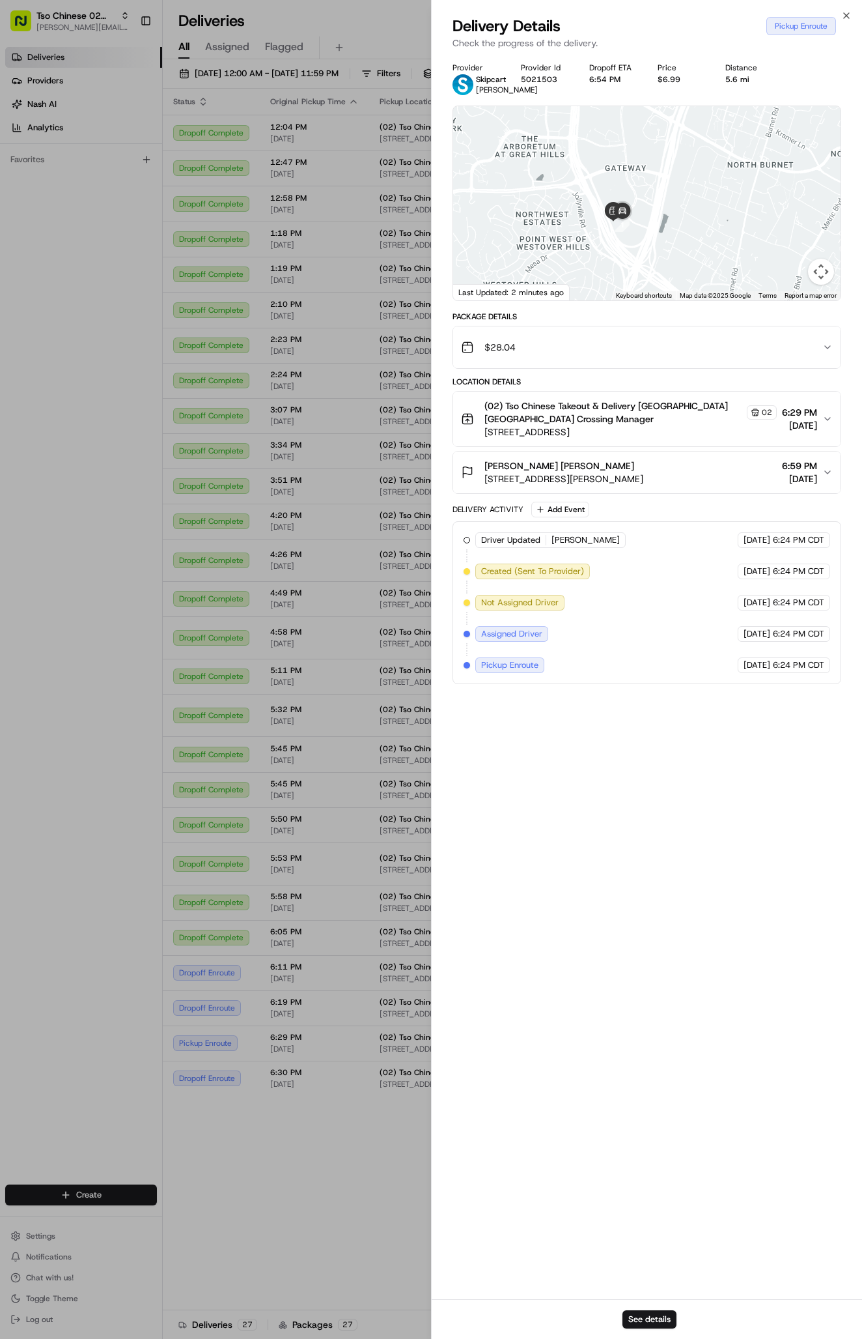
drag, startPoint x: 647, startPoint y: 267, endPoint x: 646, endPoint y: 251, distance: 16.4
click at [646, 251] on div at bounding box center [647, 203] width 388 height 194
drag, startPoint x: 627, startPoint y: 231, endPoint x: 644, endPoint y: 231, distance: 16.9
click at [644, 231] on div at bounding box center [647, 203] width 388 height 194
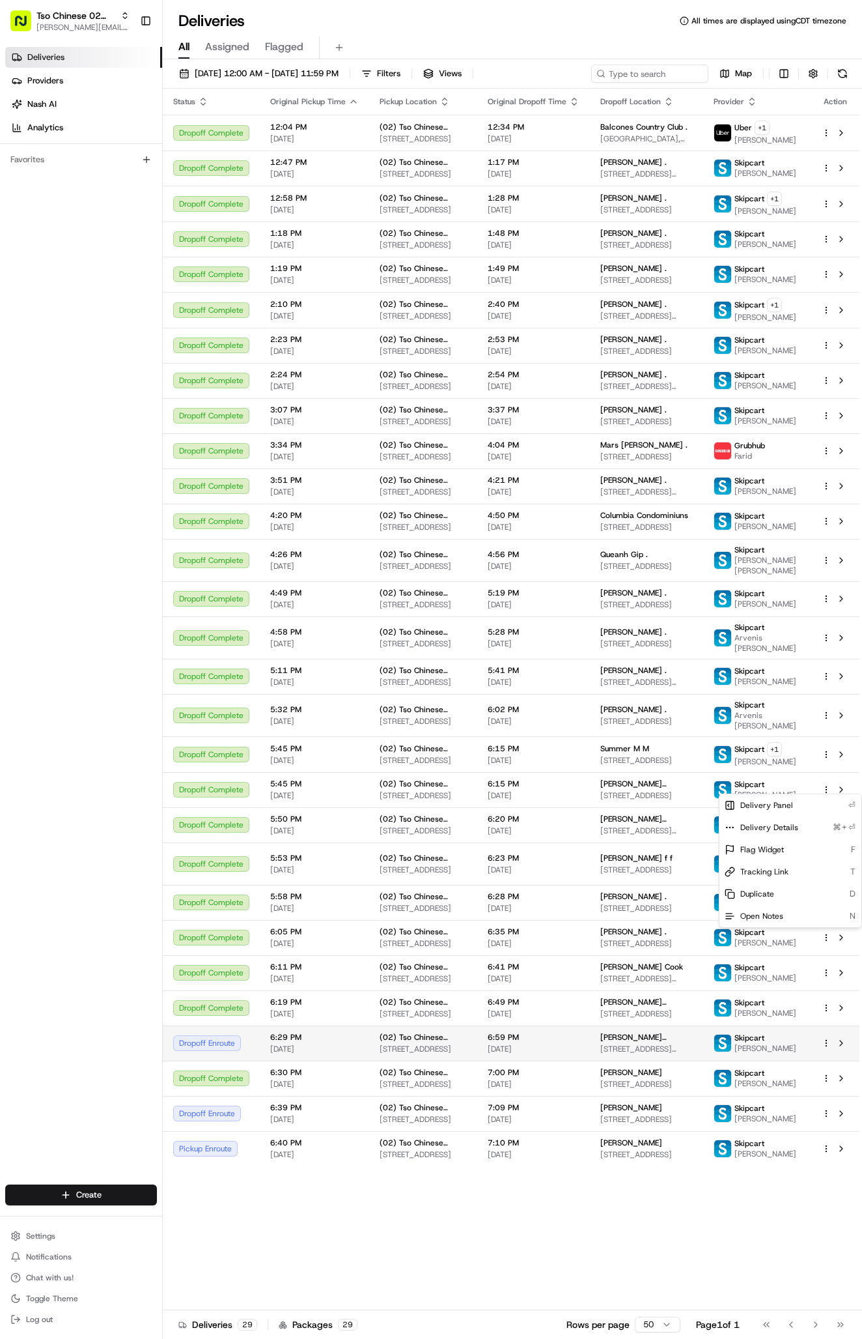
drag, startPoint x: 860, startPoint y: 1, endPoint x: 567, endPoint y: 1141, distance: 1176.4
click at [567, 1141] on html "Tso Chinese 02 Arbor [PERSON_NAME][EMAIL_ADDRESS][DOMAIN_NAME] Toggle Sidebar D…" at bounding box center [431, 669] width 862 height 1339
click at [567, 1054] on span "[DATE]" at bounding box center [534, 1049] width 92 height 10
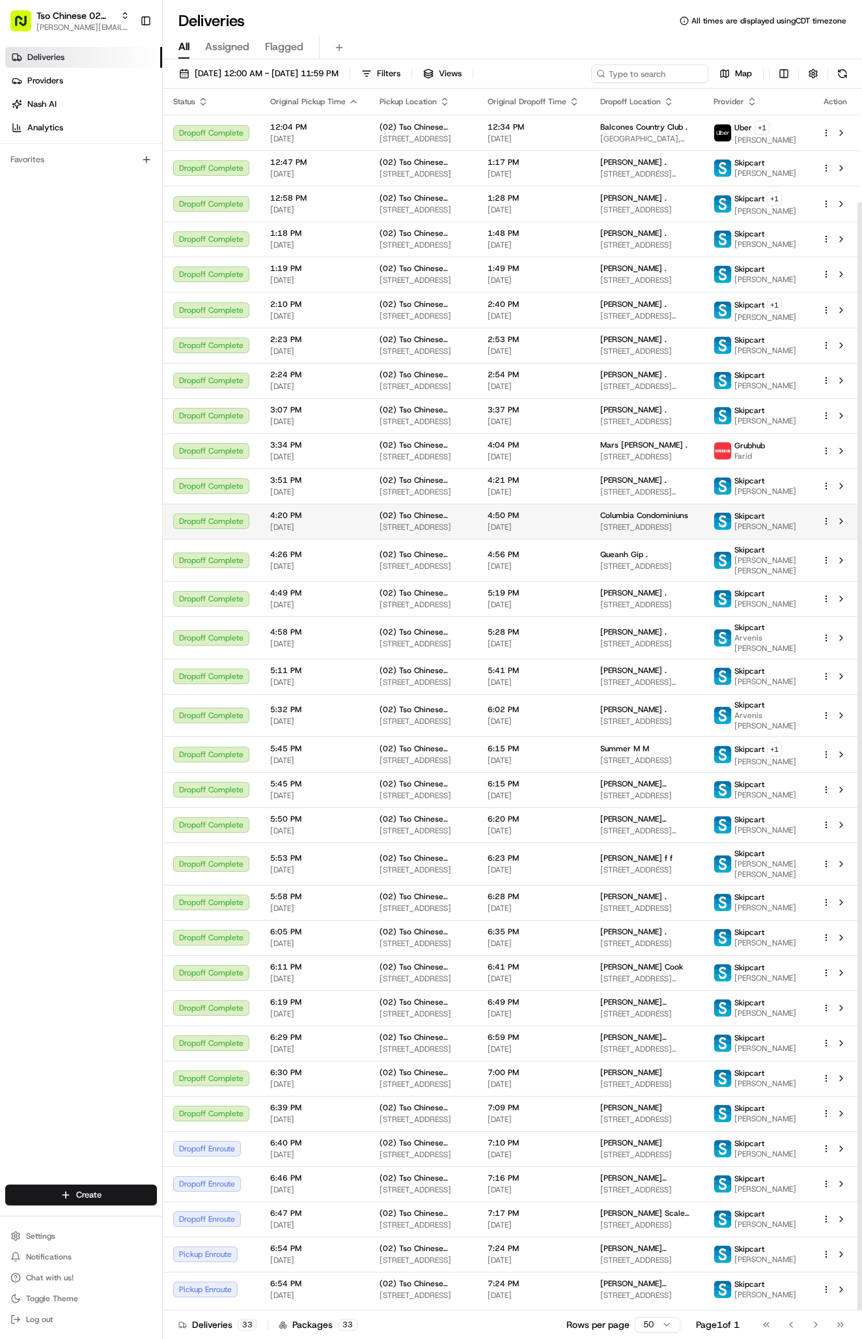
scroll to position [125, 0]
click at [513, 1254] on div "7:24 PM 08/17/2025" at bounding box center [534, 1254] width 92 height 22
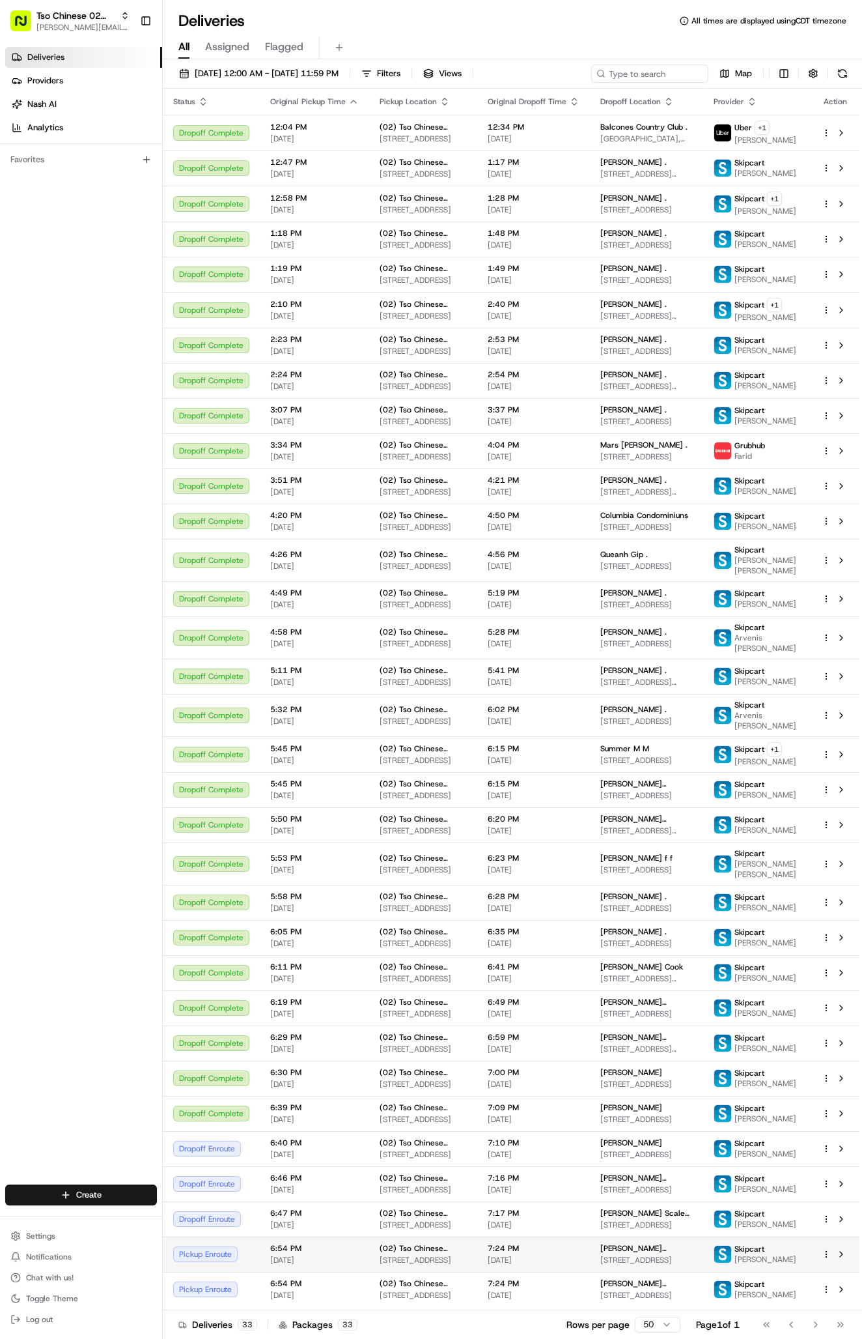
click at [627, 1255] on span "[STREET_ADDRESS]" at bounding box center [647, 1260] width 93 height 10
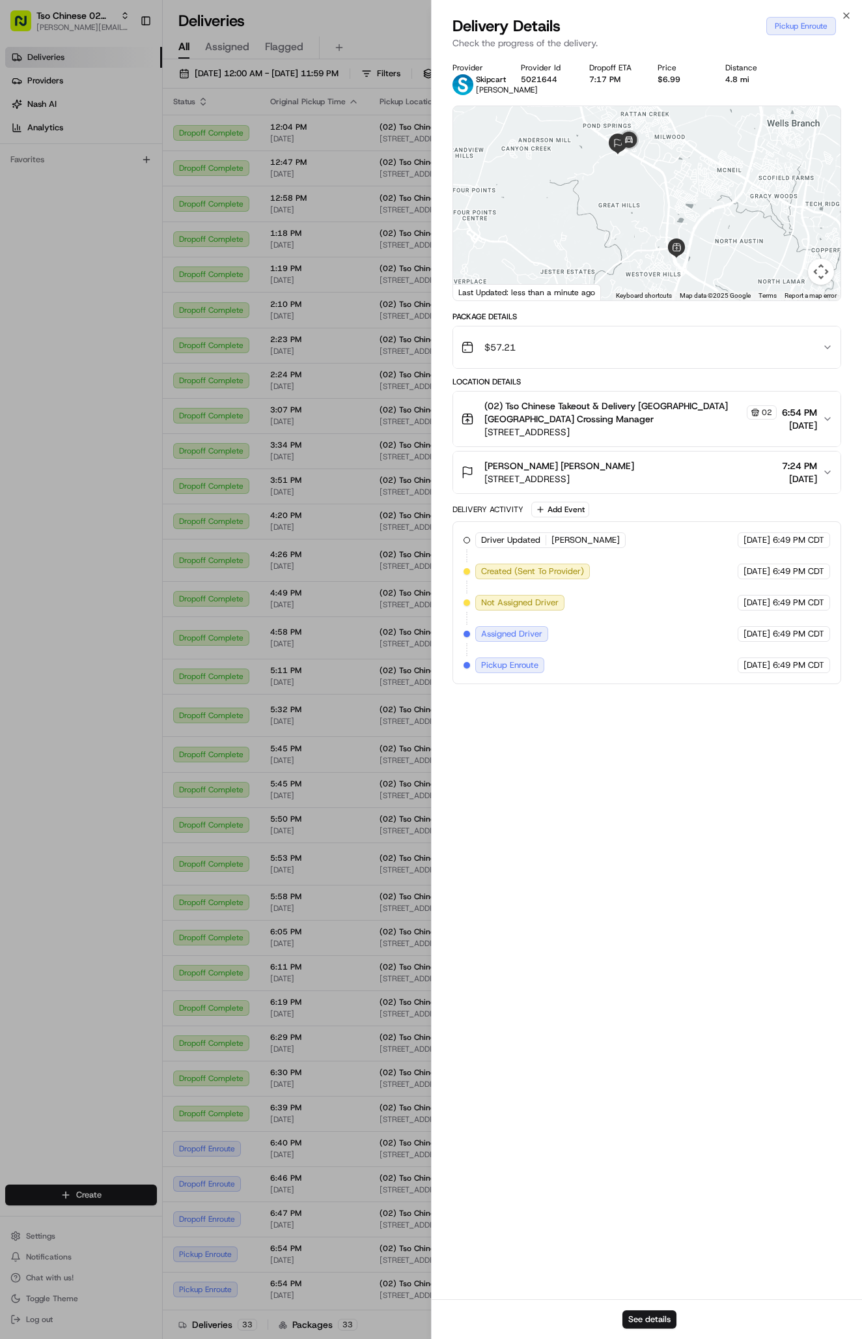
drag, startPoint x: 610, startPoint y: 208, endPoint x: 571, endPoint y: 247, distance: 54.8
click at [609, 218] on div at bounding box center [647, 203] width 388 height 194
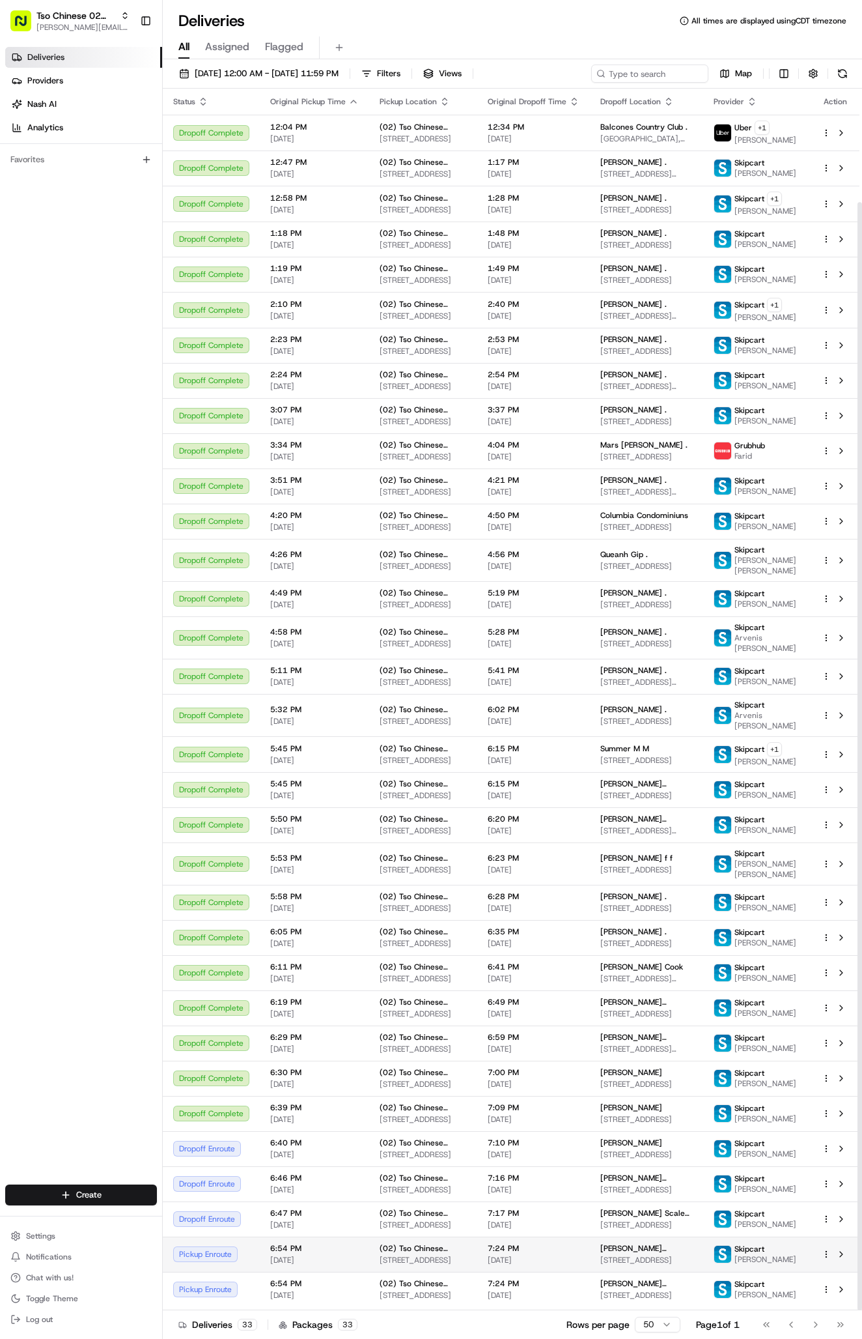
click at [639, 1258] on span "[STREET_ADDRESS]" at bounding box center [647, 1260] width 93 height 10
click at [606, 1294] on span "[STREET_ADDRESS]" at bounding box center [647, 1295] width 93 height 10
click at [670, 1248] on span "[PERSON_NAME] [PERSON_NAME]" at bounding box center [647, 1248] width 93 height 10
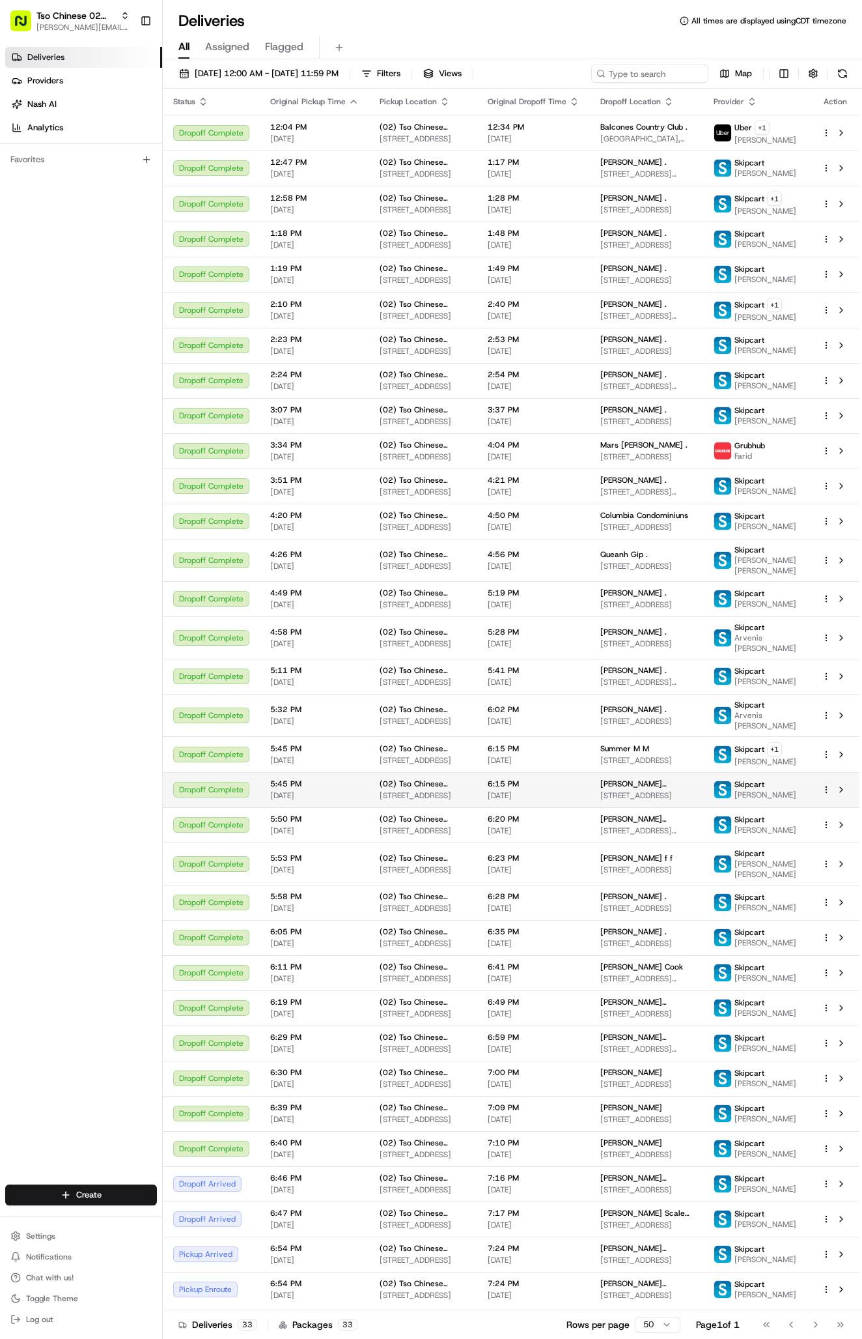
click at [309, 1266] on td "6:54 PM 08/17/2025" at bounding box center [314, 1253] width 109 height 35
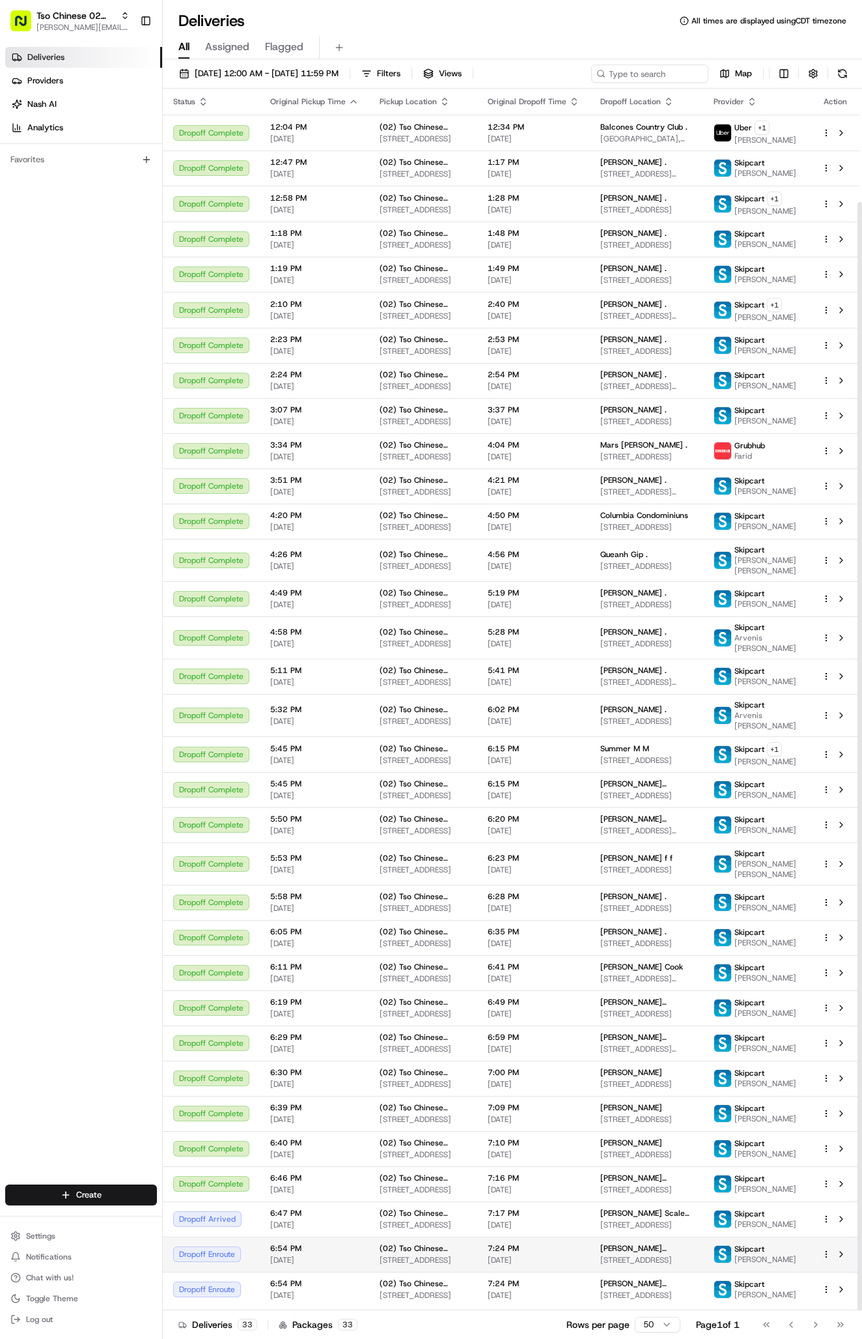
click at [693, 1266] on td "Ilysabeth Steinkirchner Steinkirchner 7902 Parliament Pl, Austin, TX 78759, USA" at bounding box center [647, 1253] width 114 height 35
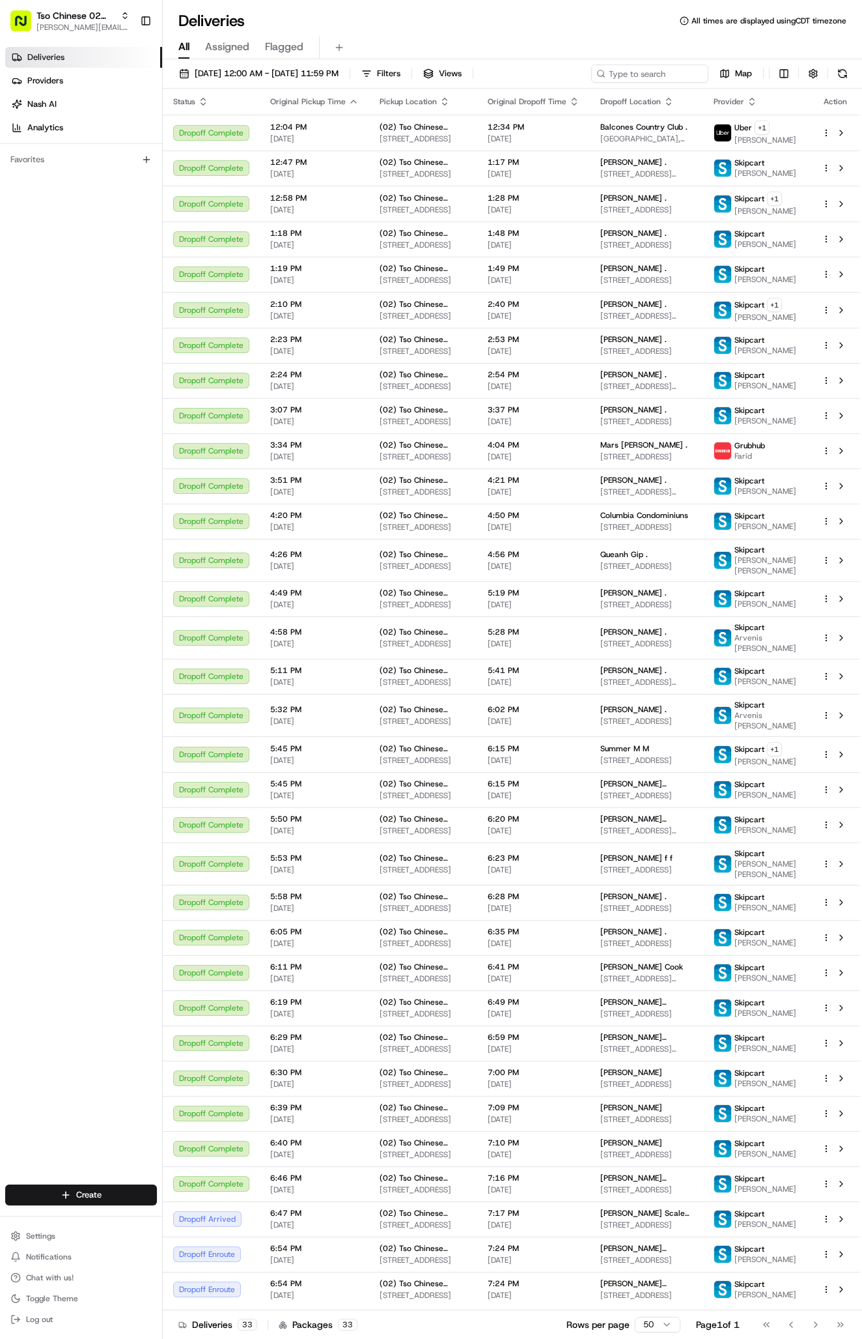
click at [694, 1253] on span "[PERSON_NAME] [PERSON_NAME]" at bounding box center [647, 1248] width 93 height 10
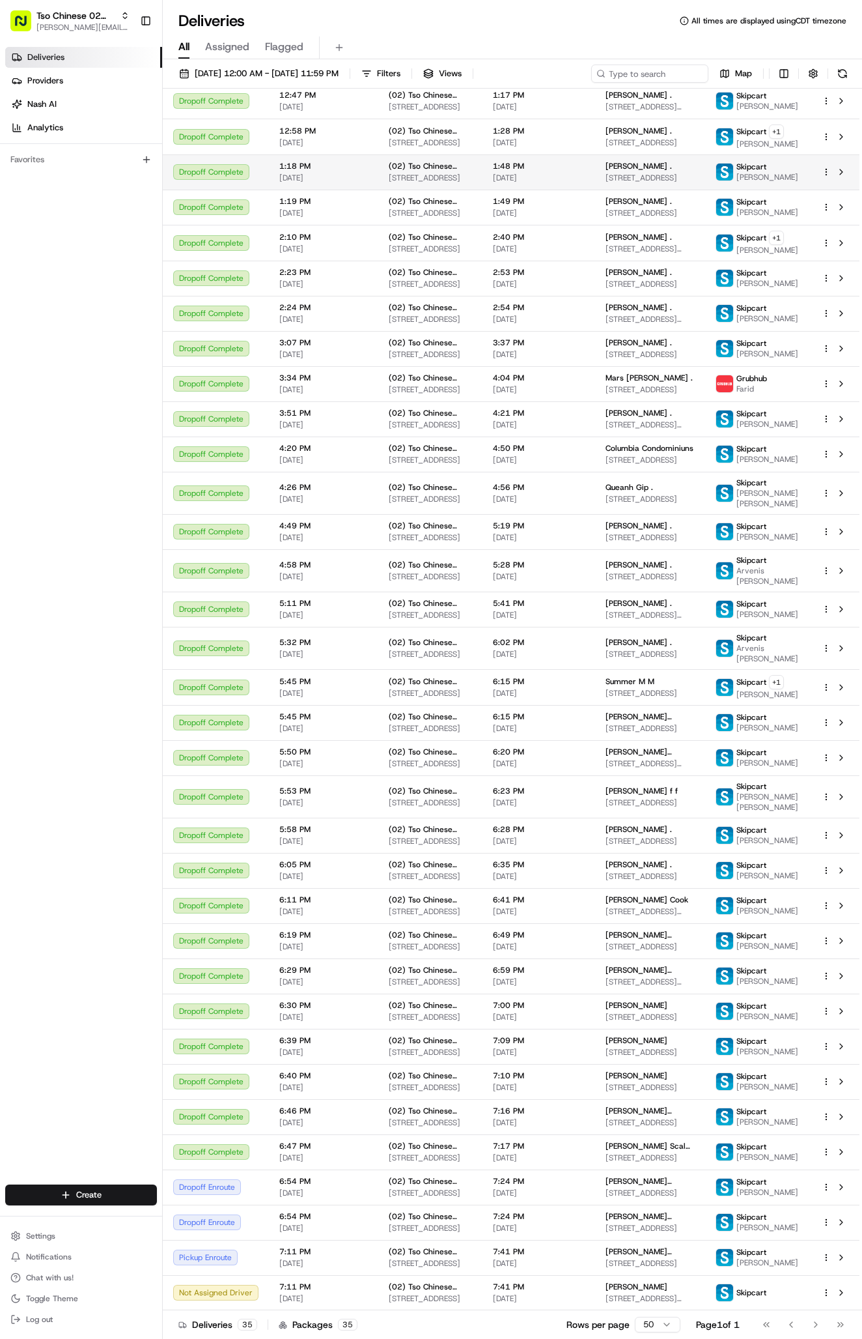
scroll to position [195, 0]
click at [681, 1193] on span "[STREET_ADDRESS]" at bounding box center [650, 1192] width 89 height 10
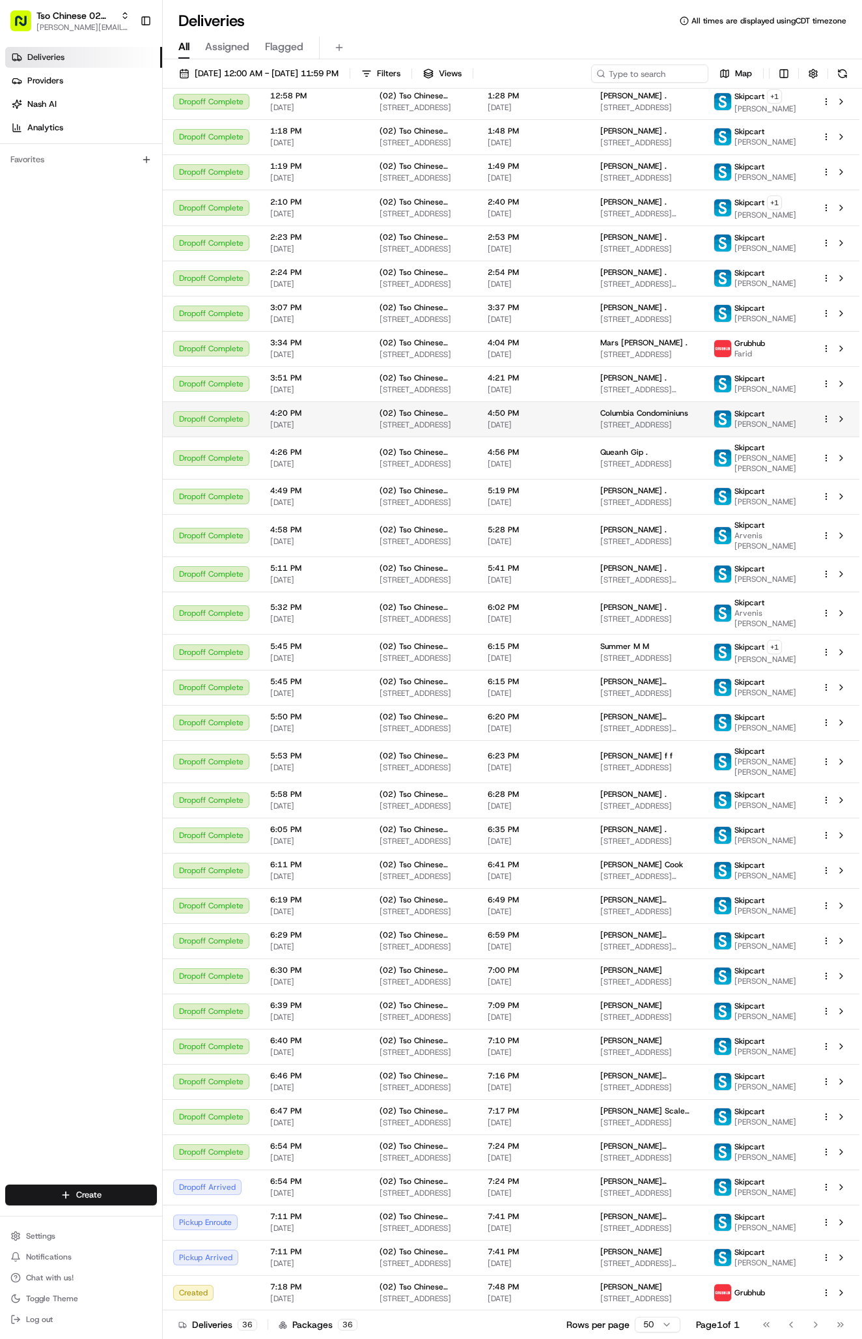
scroll to position [238, 0]
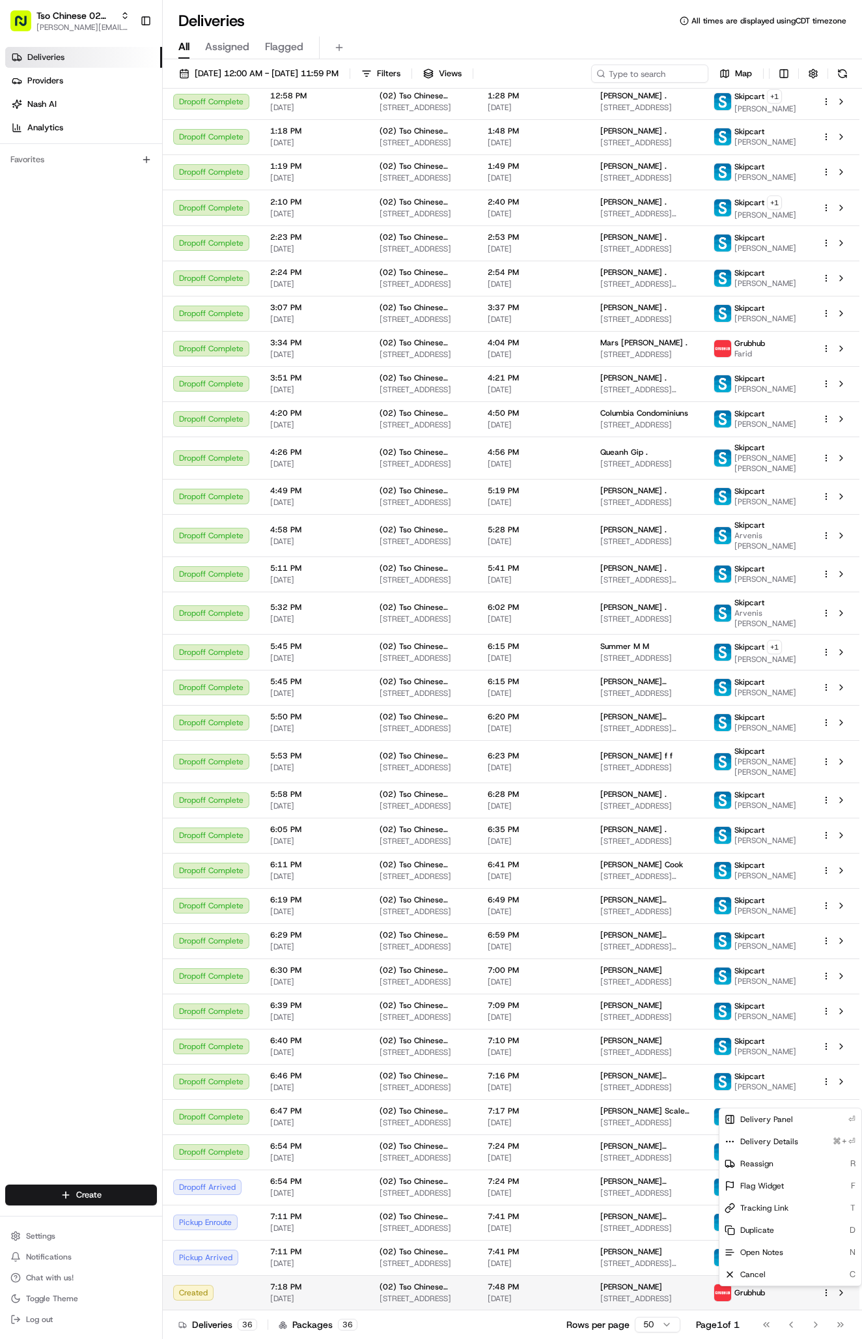
click at [827, 1295] on html "Tso Chinese 02 Arbor antonia@tsochinese.com Toggle Sidebar Deliveries Providers…" at bounding box center [431, 669] width 862 height 1339
click at [745, 1167] on span "Reassign" at bounding box center [757, 1163] width 33 height 10
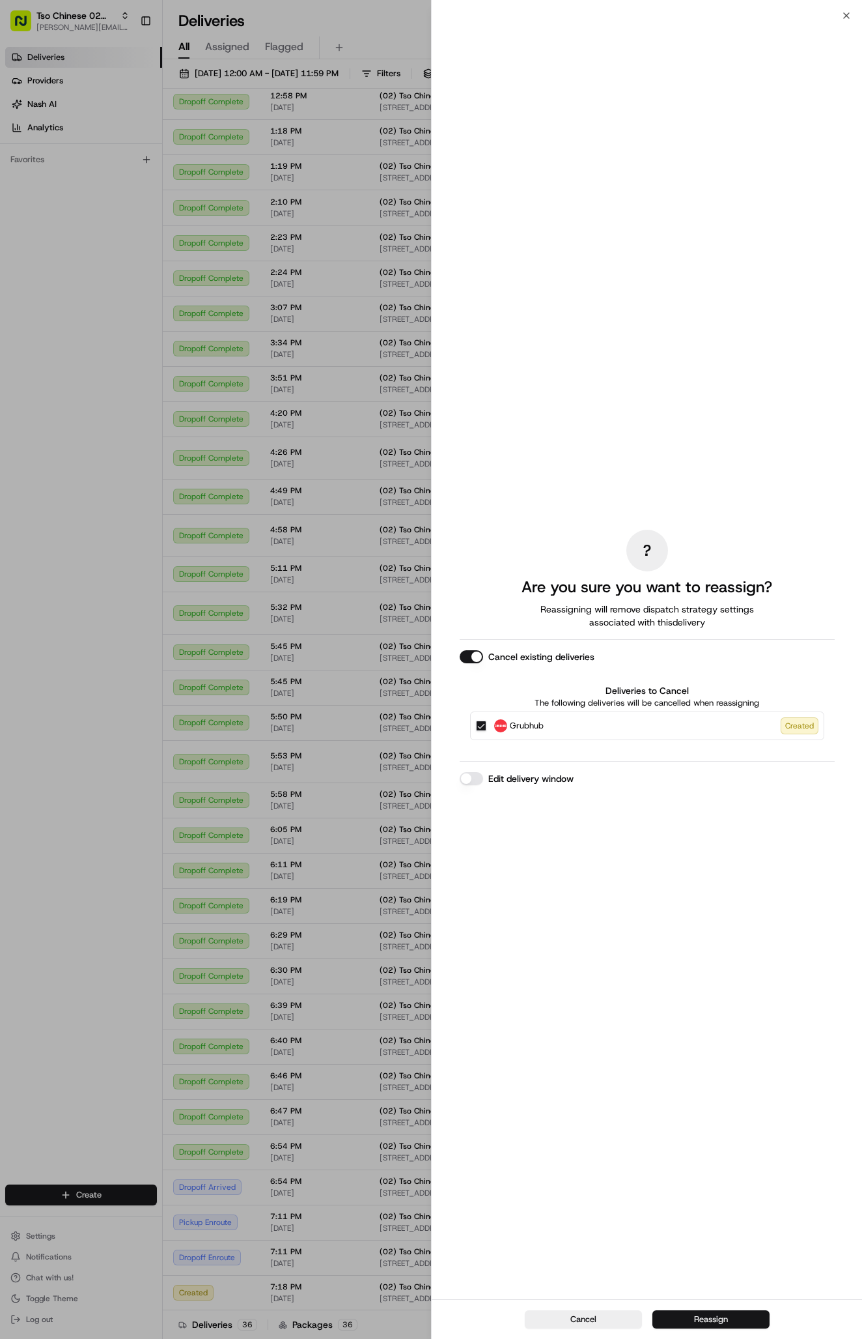
click at [746, 1314] on button "Reassign" at bounding box center [711, 1319] width 117 height 18
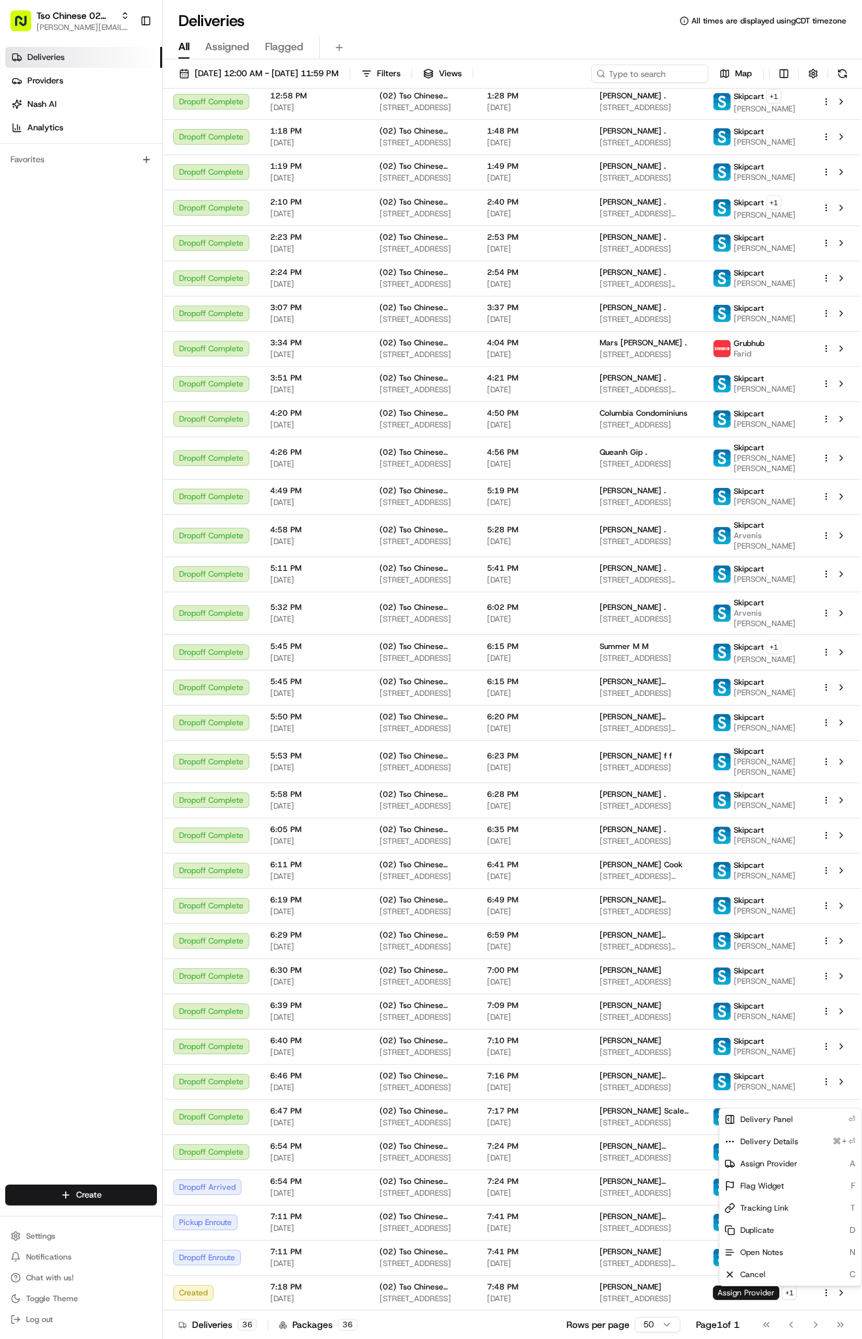
scroll to position [170, 0]
click at [762, 1169] on div "Assign Provider A" at bounding box center [791, 1163] width 142 height 22
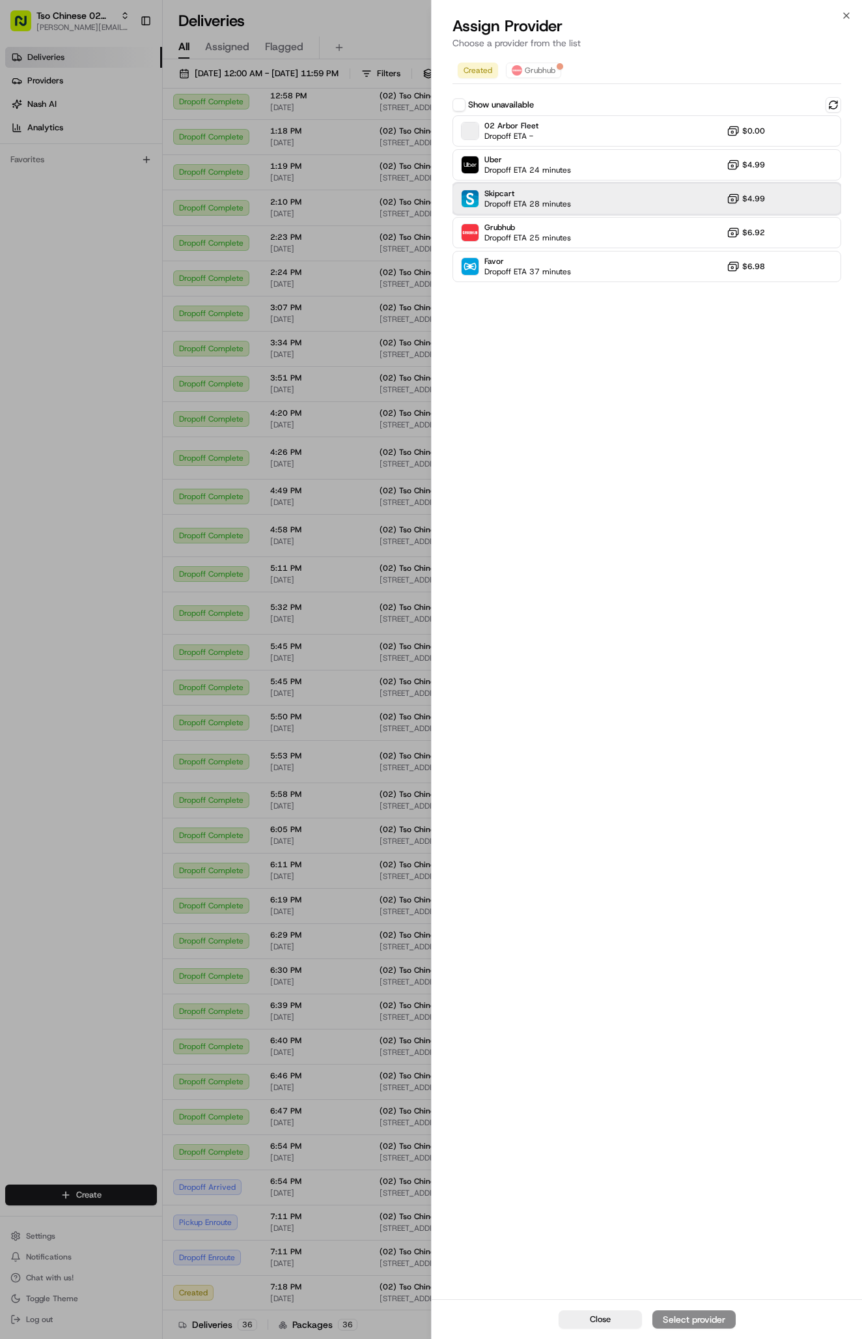
click at [586, 205] on div "Skipcart Dropoff ETA 28 minutes $4.99" at bounding box center [647, 198] width 389 height 31
click at [709, 1323] on div "Assign Provider" at bounding box center [694, 1319] width 64 height 13
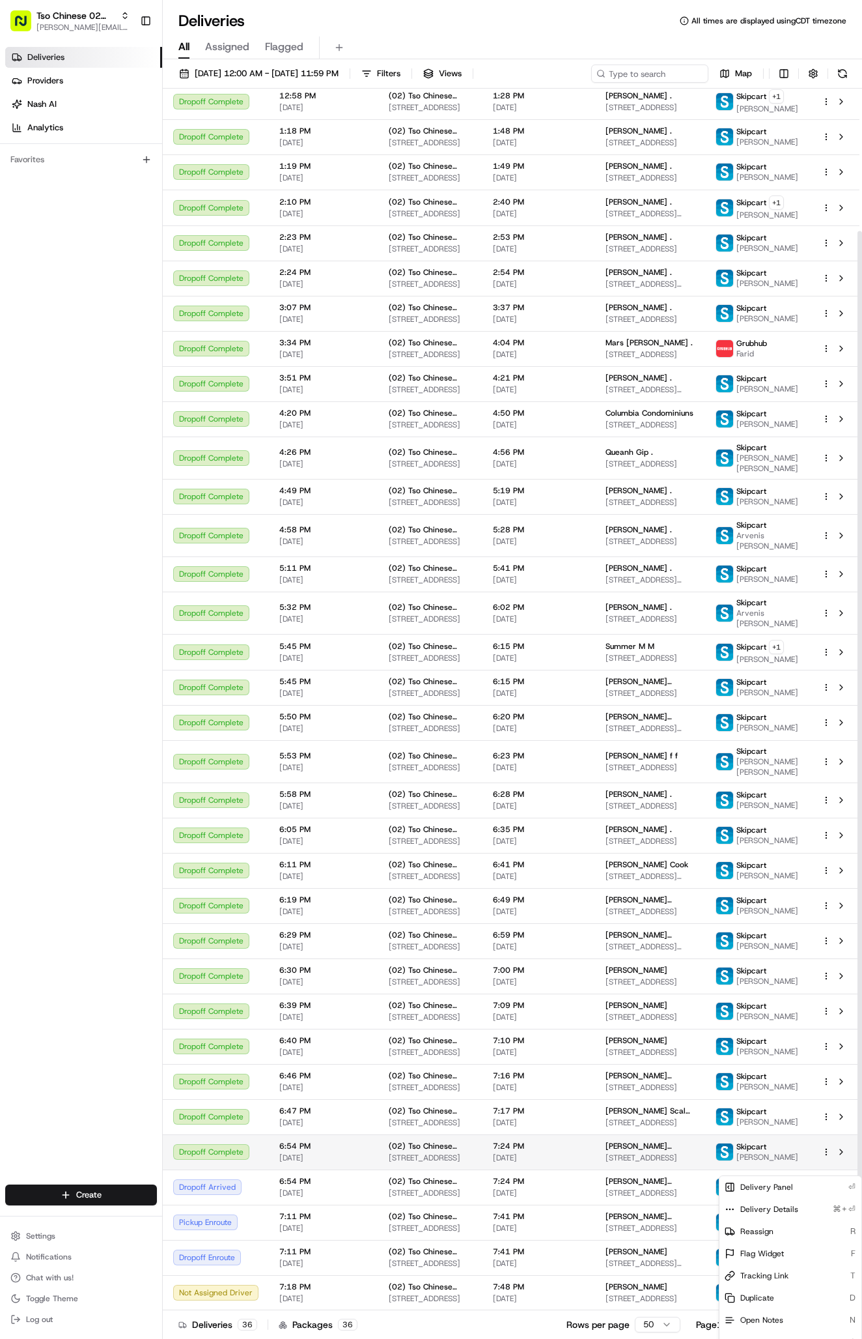
click at [581, 1169] on td "7:24 PM 08/17/2025" at bounding box center [539, 1151] width 113 height 35
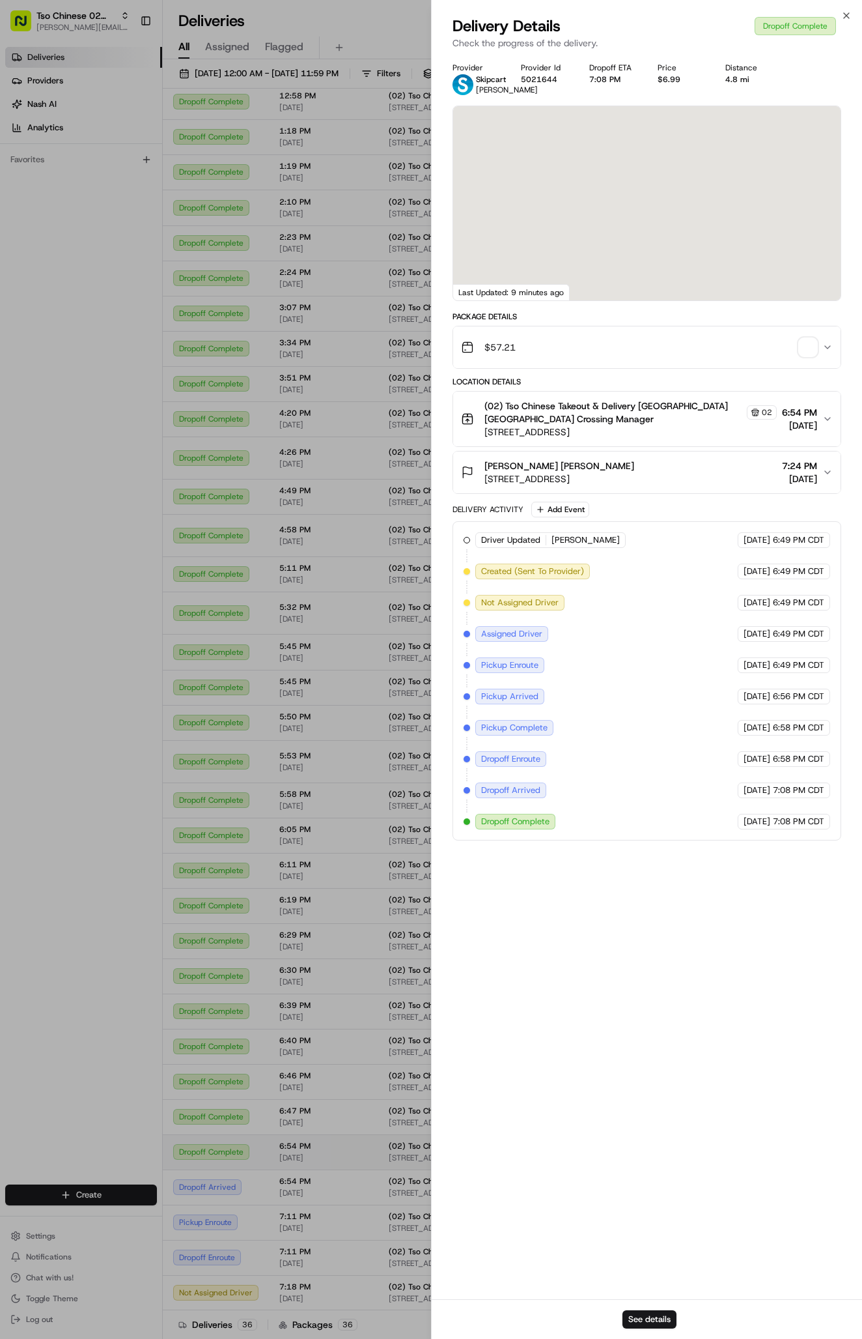
scroll to position [3, 0]
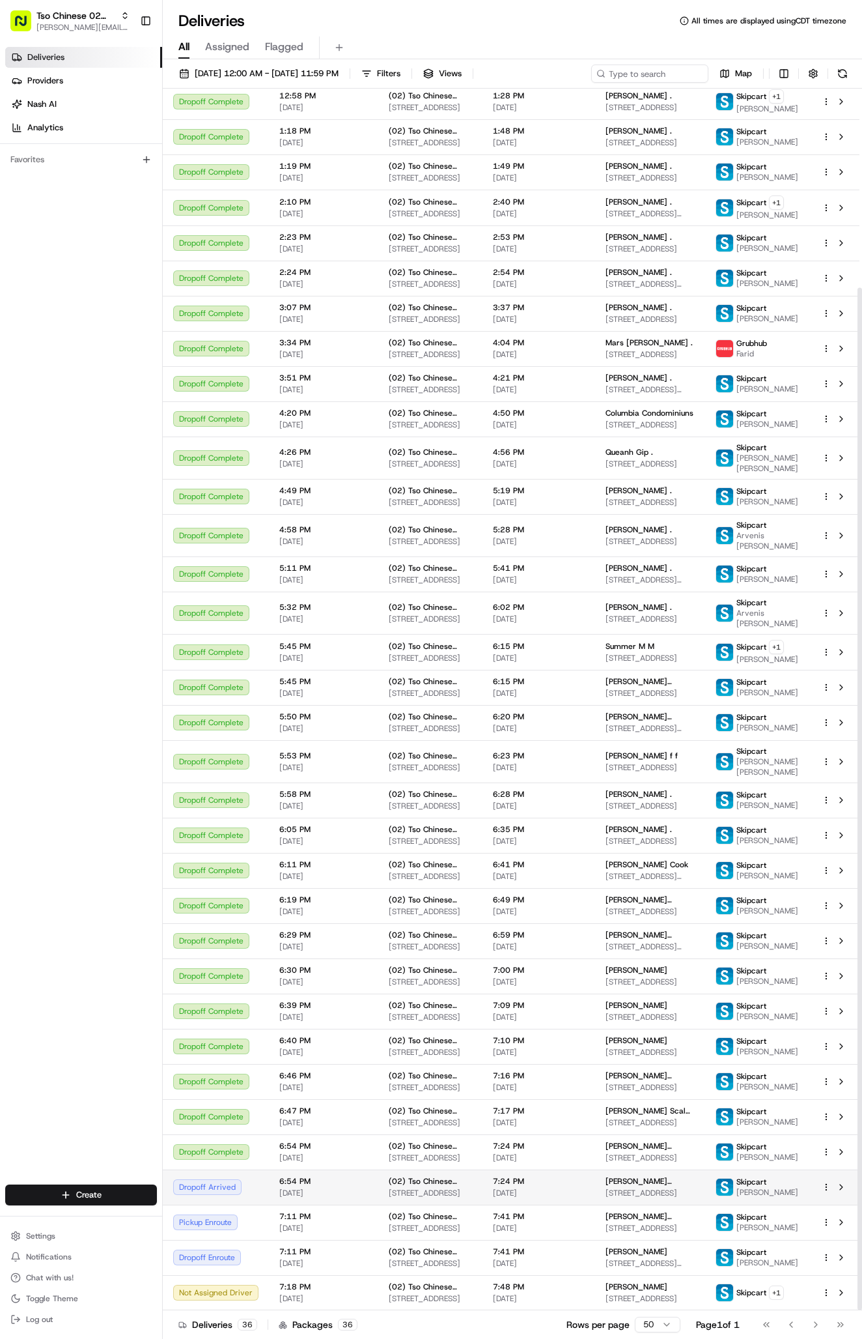
scroll to position [238, 0]
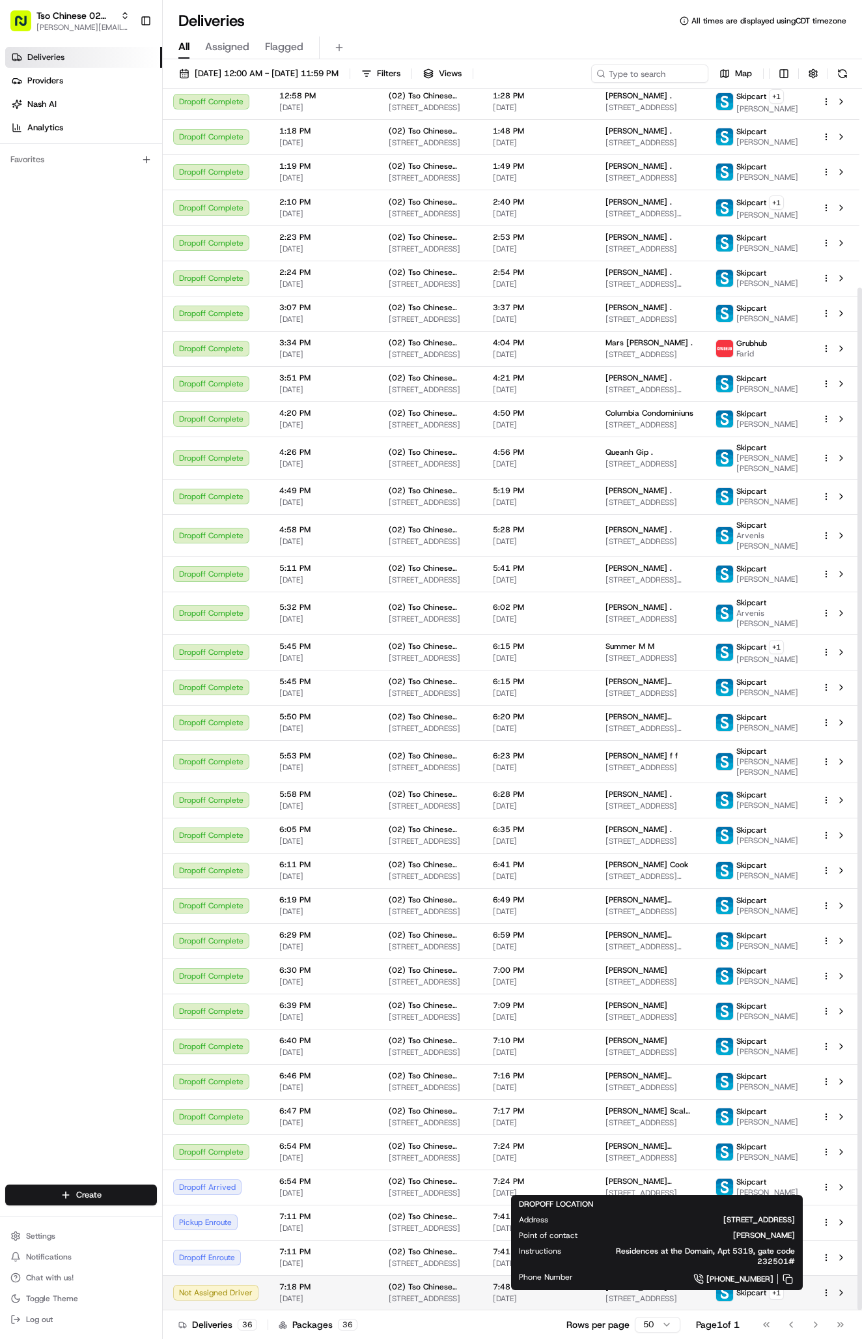
click at [657, 1296] on span "[STREET_ADDRESS]" at bounding box center [650, 1298] width 89 height 10
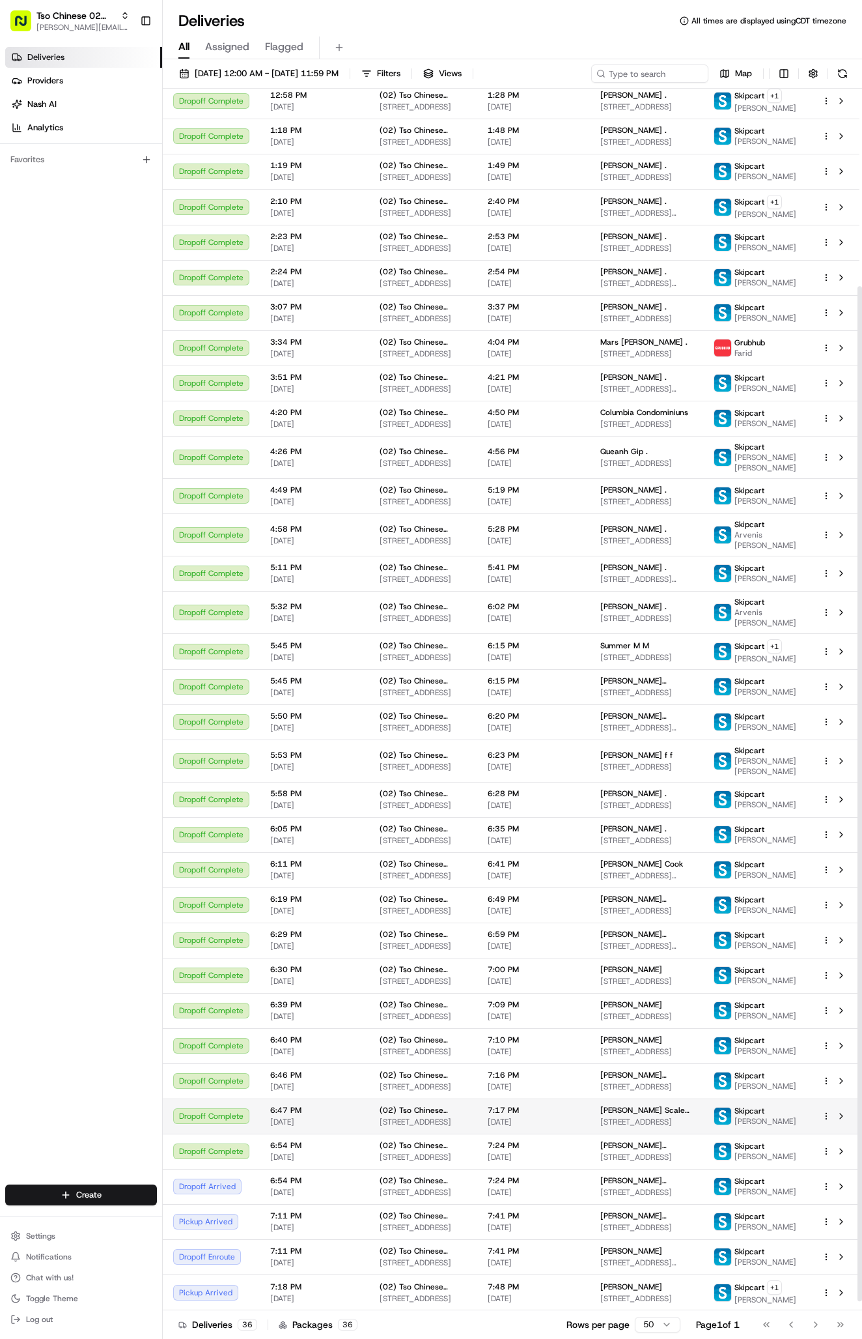
scroll to position [249, 0]
click at [540, 1293] on span "[DATE]" at bounding box center [534, 1298] width 92 height 10
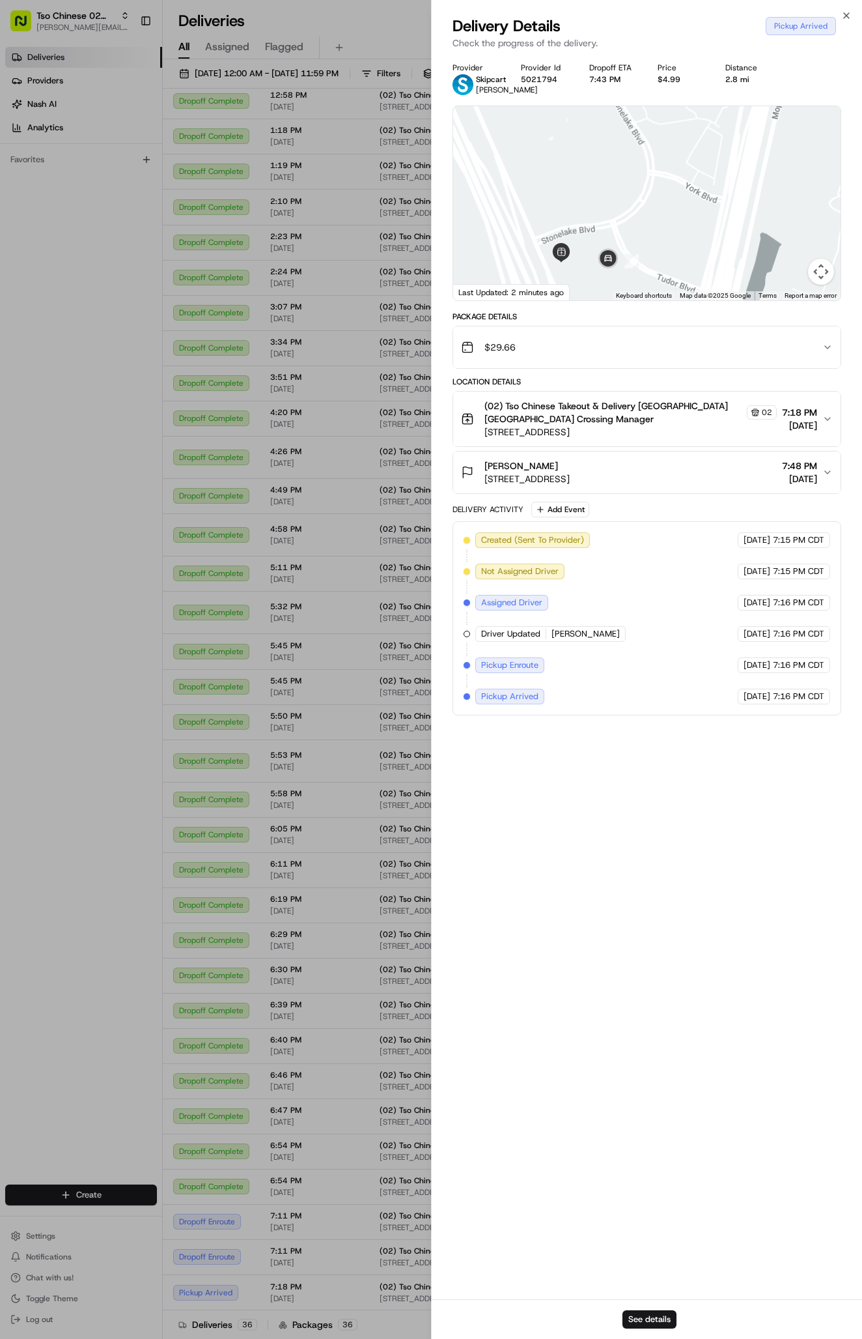
drag, startPoint x: 595, startPoint y: 261, endPoint x: 595, endPoint y: 117, distance: 144.0
click at [594, 119] on div at bounding box center [647, 203] width 388 height 194
drag, startPoint x: 612, startPoint y: 272, endPoint x: 612, endPoint y: 254, distance: 18.2
click at [612, 254] on div at bounding box center [647, 203] width 388 height 194
drag, startPoint x: 595, startPoint y: 256, endPoint x: 668, endPoint y: 259, distance: 73.7
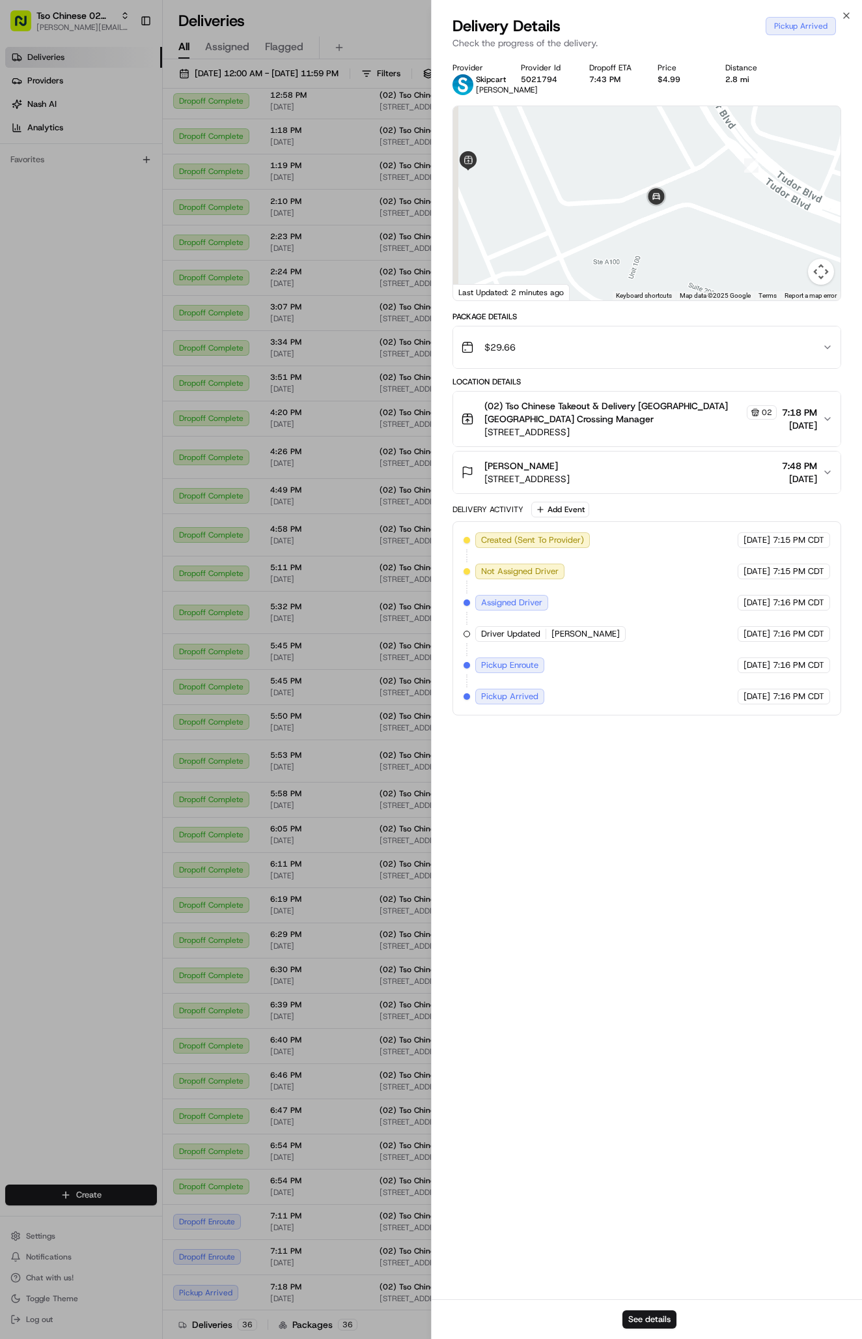
click at [668, 257] on div at bounding box center [647, 203] width 388 height 194
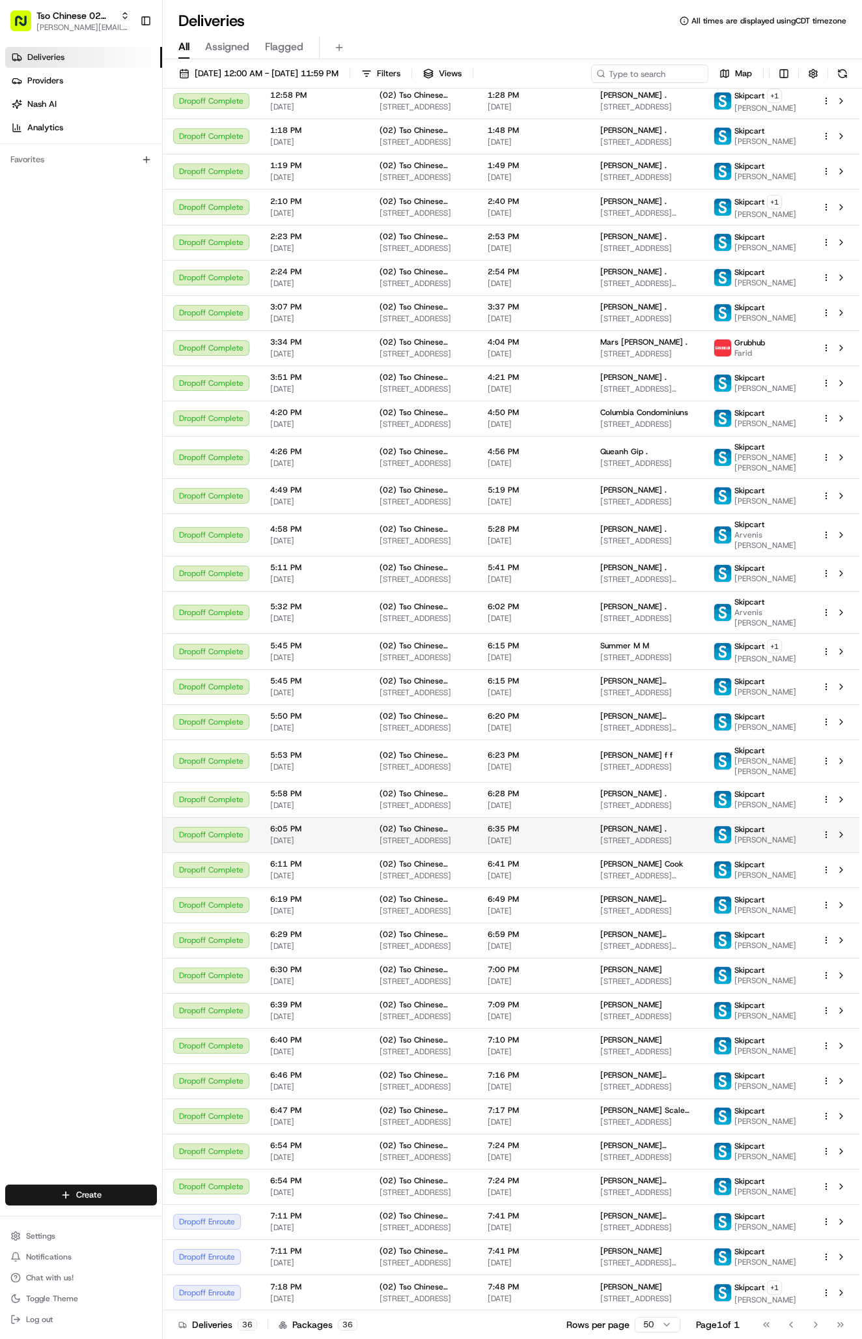
click at [561, 1286] on div "7:48 PM [DATE]" at bounding box center [534, 1292] width 92 height 22
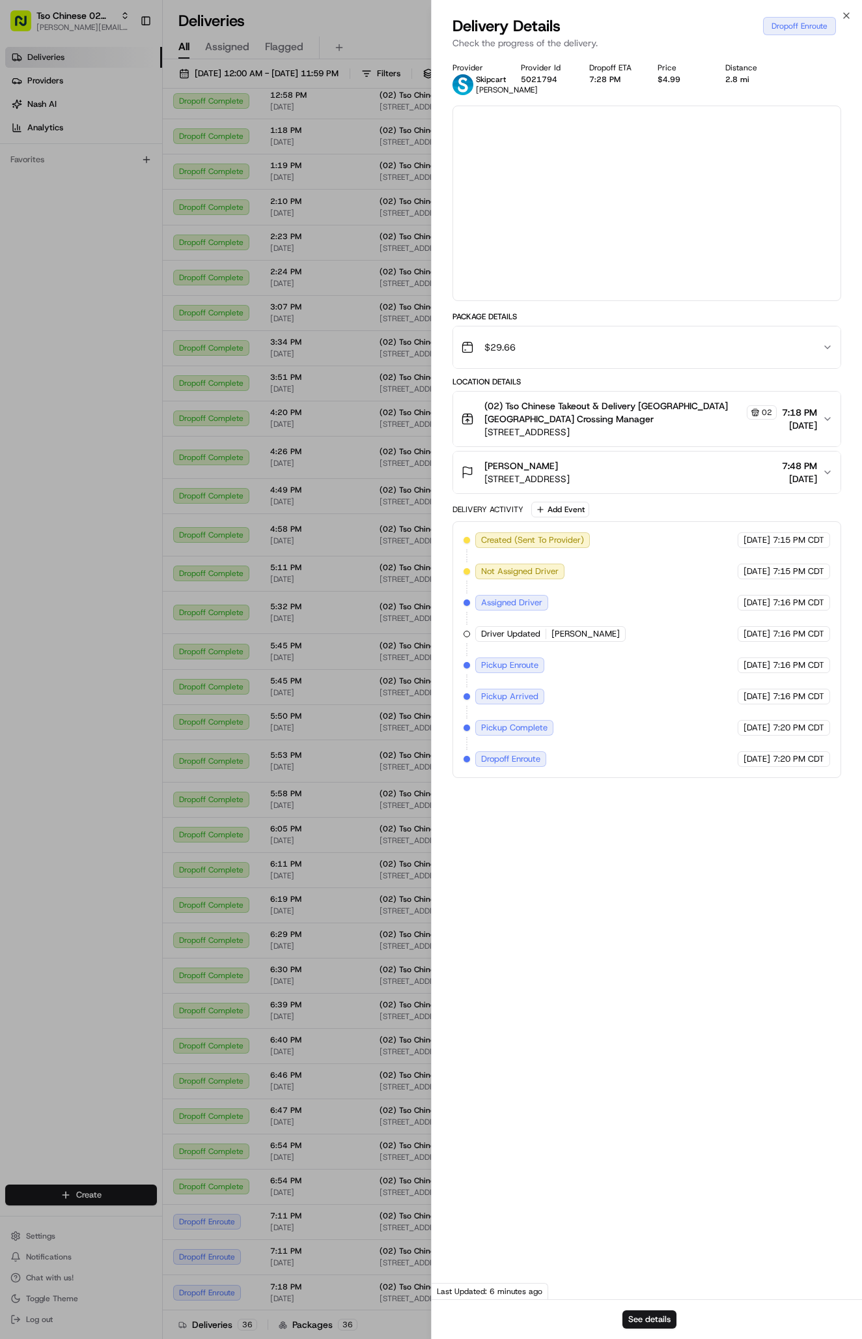
drag, startPoint x: 702, startPoint y: 758, endPoint x: 561, endPoint y: 1285, distance: 545.9
click at [561, 1286] on div at bounding box center [431, 669] width 862 height 1339
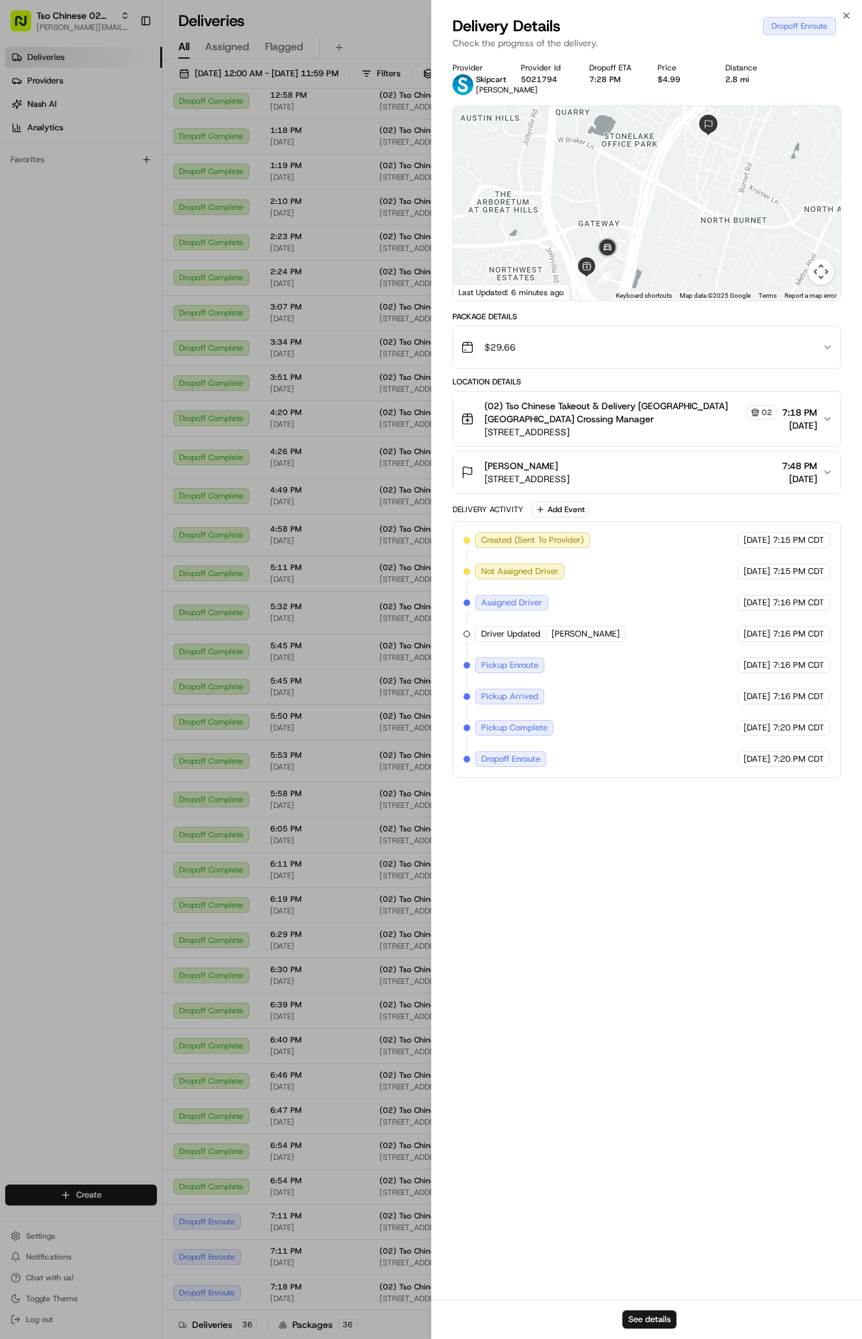
drag, startPoint x: 699, startPoint y: 240, endPoint x: 580, endPoint y: 427, distance: 222.3
click at [699, 248] on div at bounding box center [647, 203] width 388 height 194
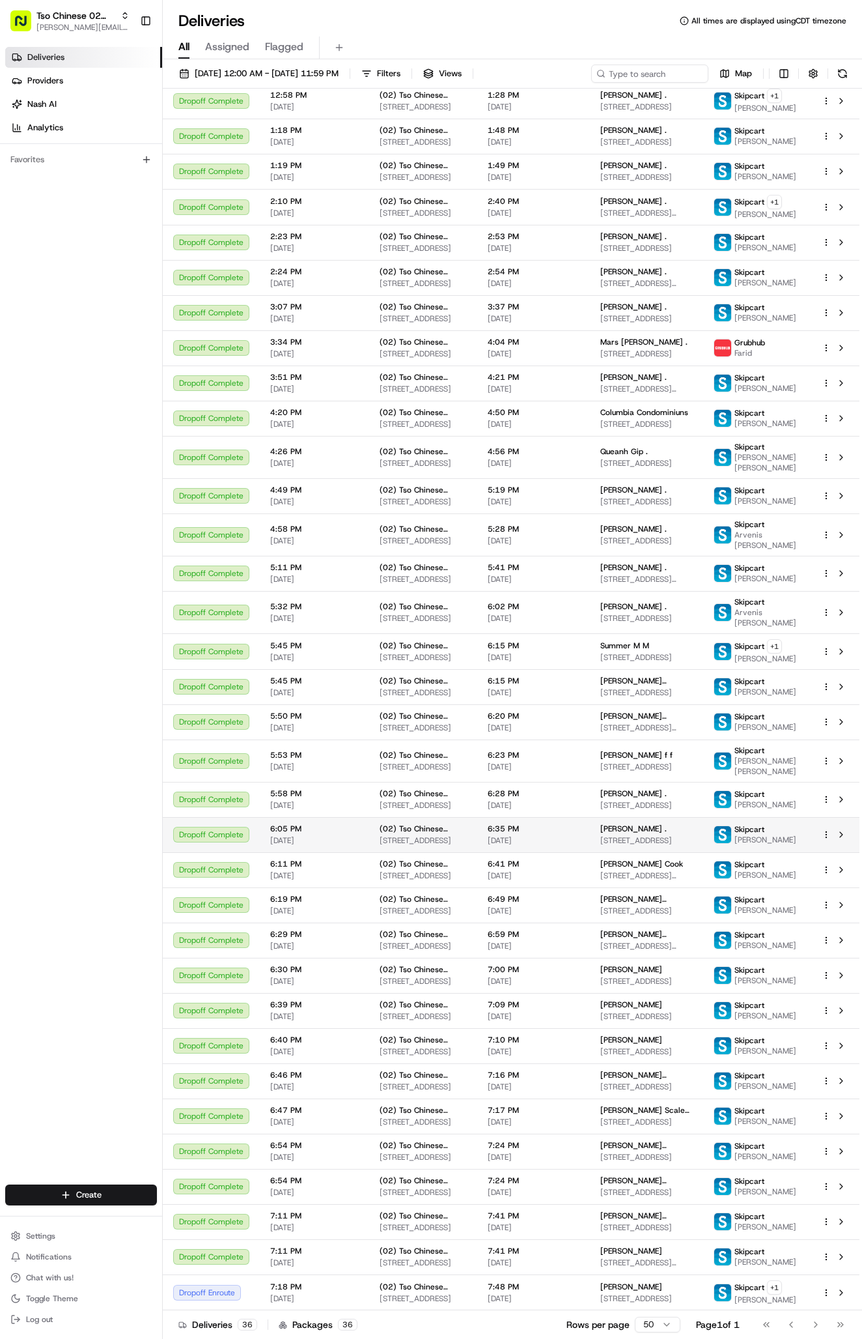
click at [682, 1282] on div "[PERSON_NAME]" at bounding box center [647, 1286] width 93 height 10
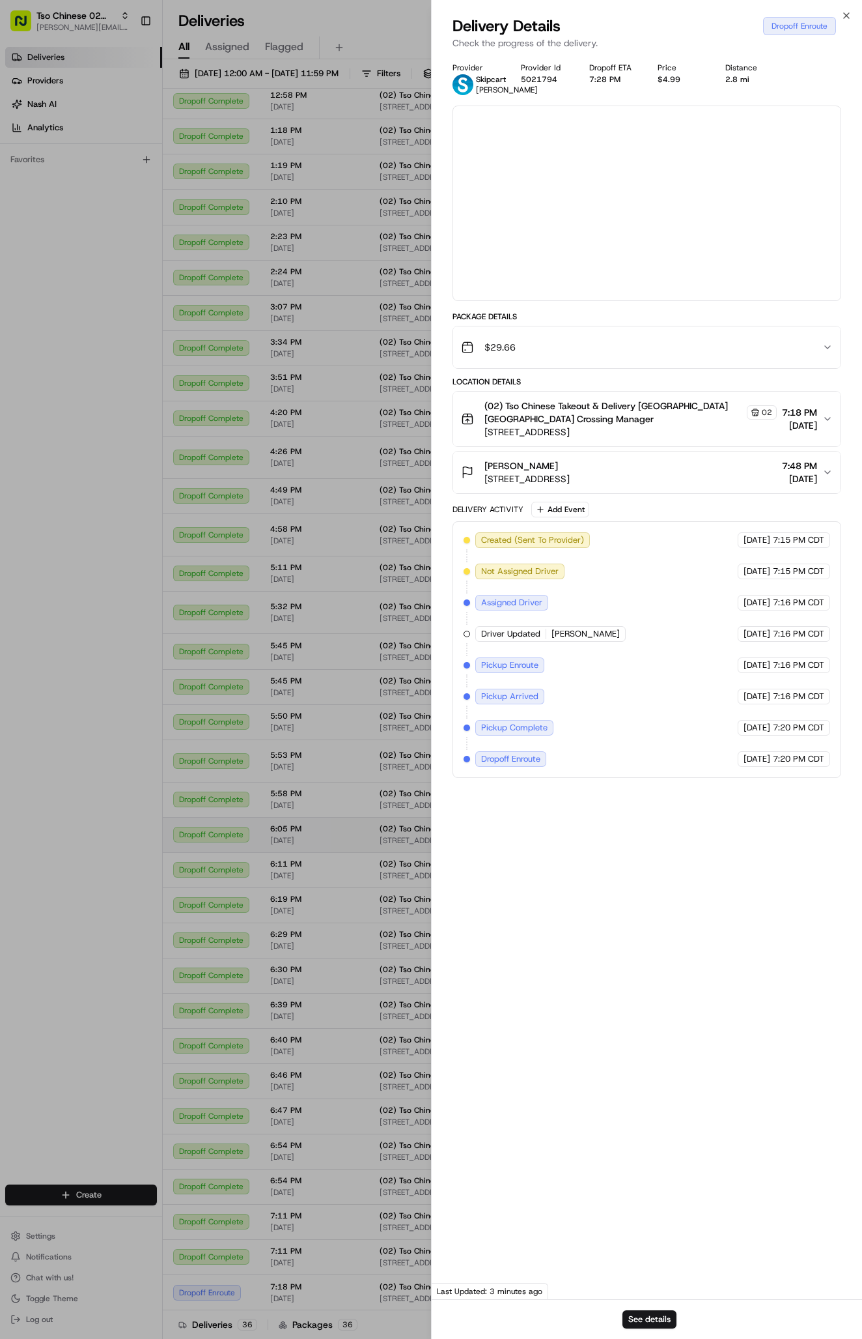
click at [682, 1282] on div at bounding box center [431, 669] width 862 height 1339
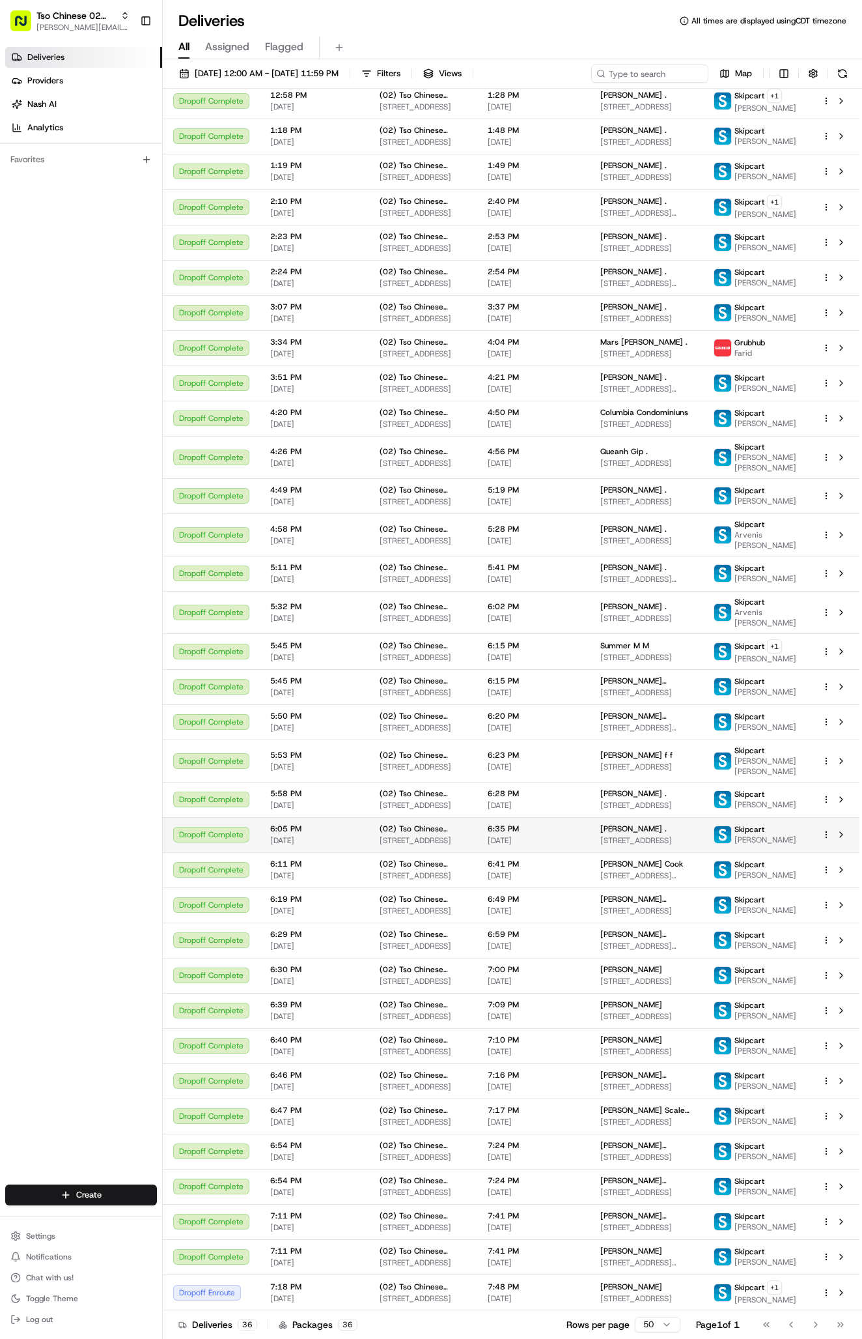
click at [682, 1282] on div "[PERSON_NAME]" at bounding box center [647, 1286] width 93 height 10
click at [630, 62] on div "[DATE] 12:00 AM - [DATE] 11:59 PM Filters Views Map Status Original Pickup Time…" at bounding box center [513, 700] width 700 height 1282
click at [633, 66] on input at bounding box center [630, 73] width 156 height 18
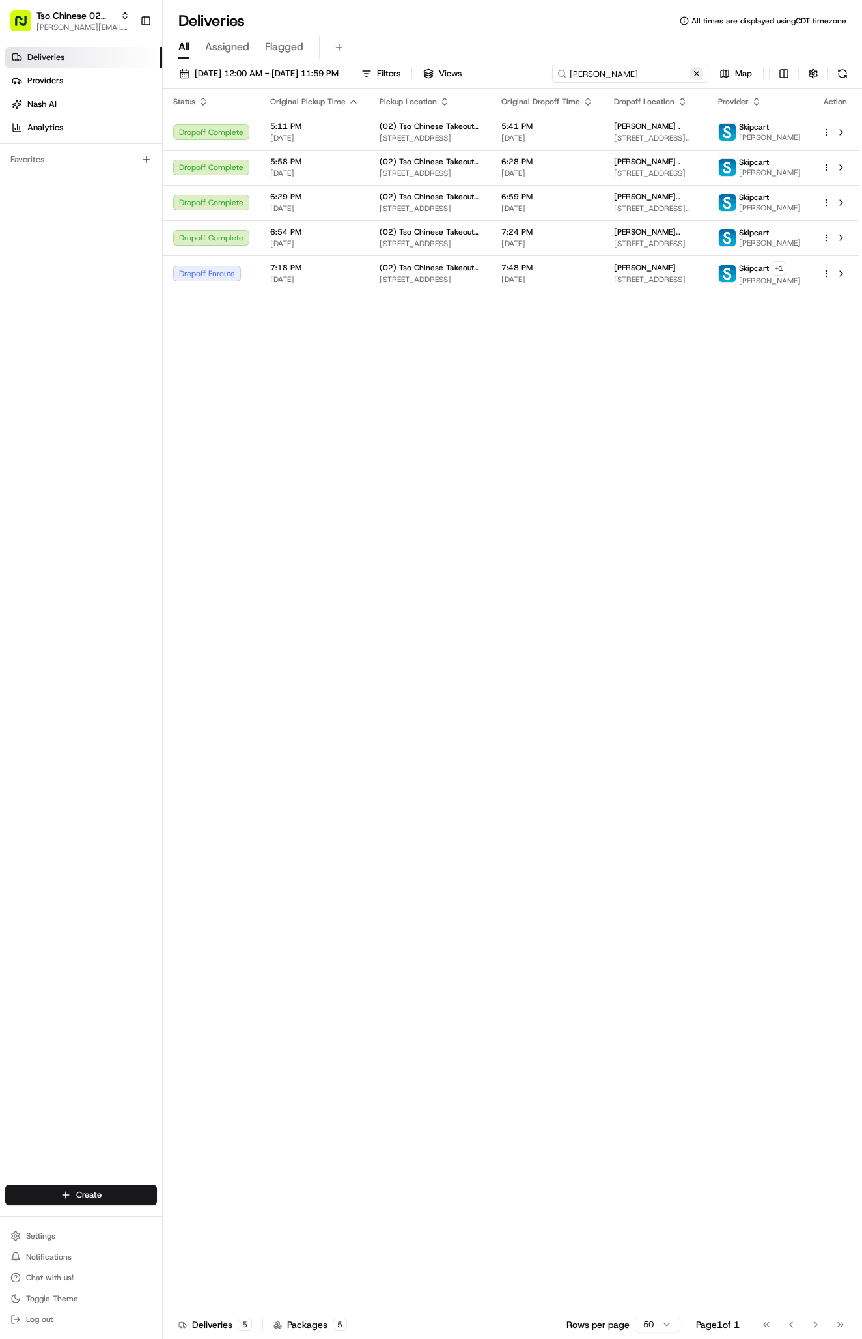
type input "[PERSON_NAME]"
click at [696, 71] on button at bounding box center [696, 73] width 13 height 13
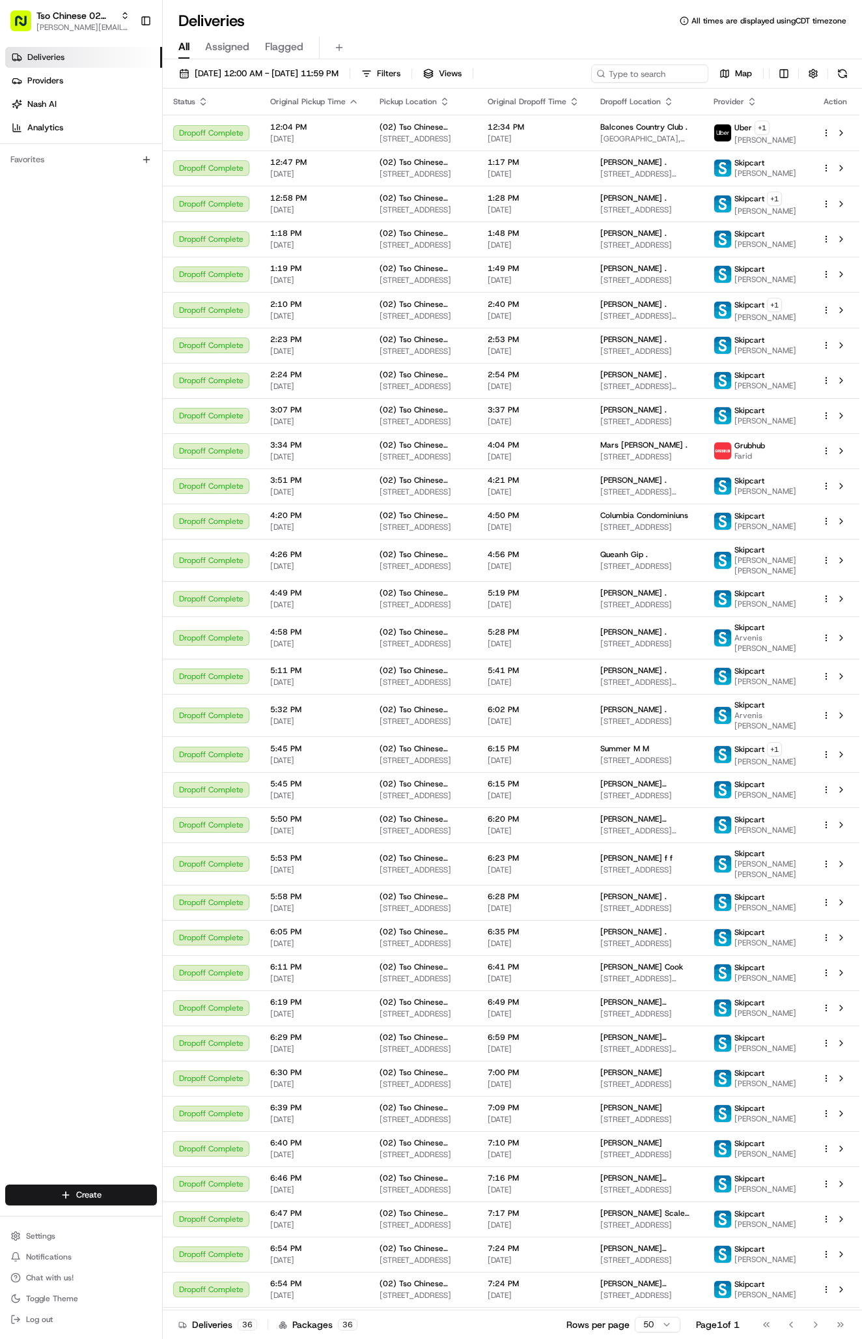
click at [21, 53] on icon at bounding box center [17, 57] width 10 height 10
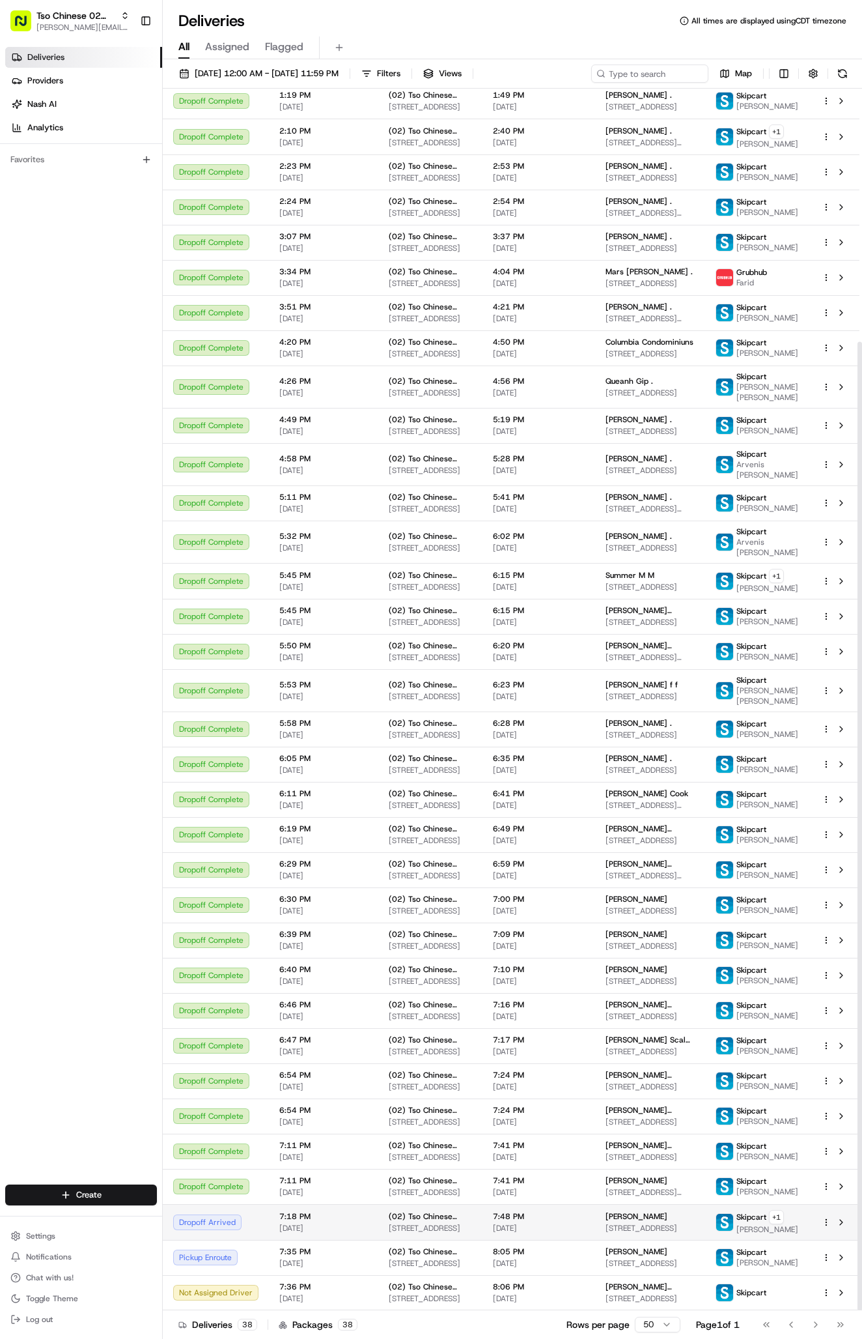
scroll to position [319, 0]
click at [587, 1221] on td "7:48 PM [DATE]" at bounding box center [539, 1222] width 113 height 36
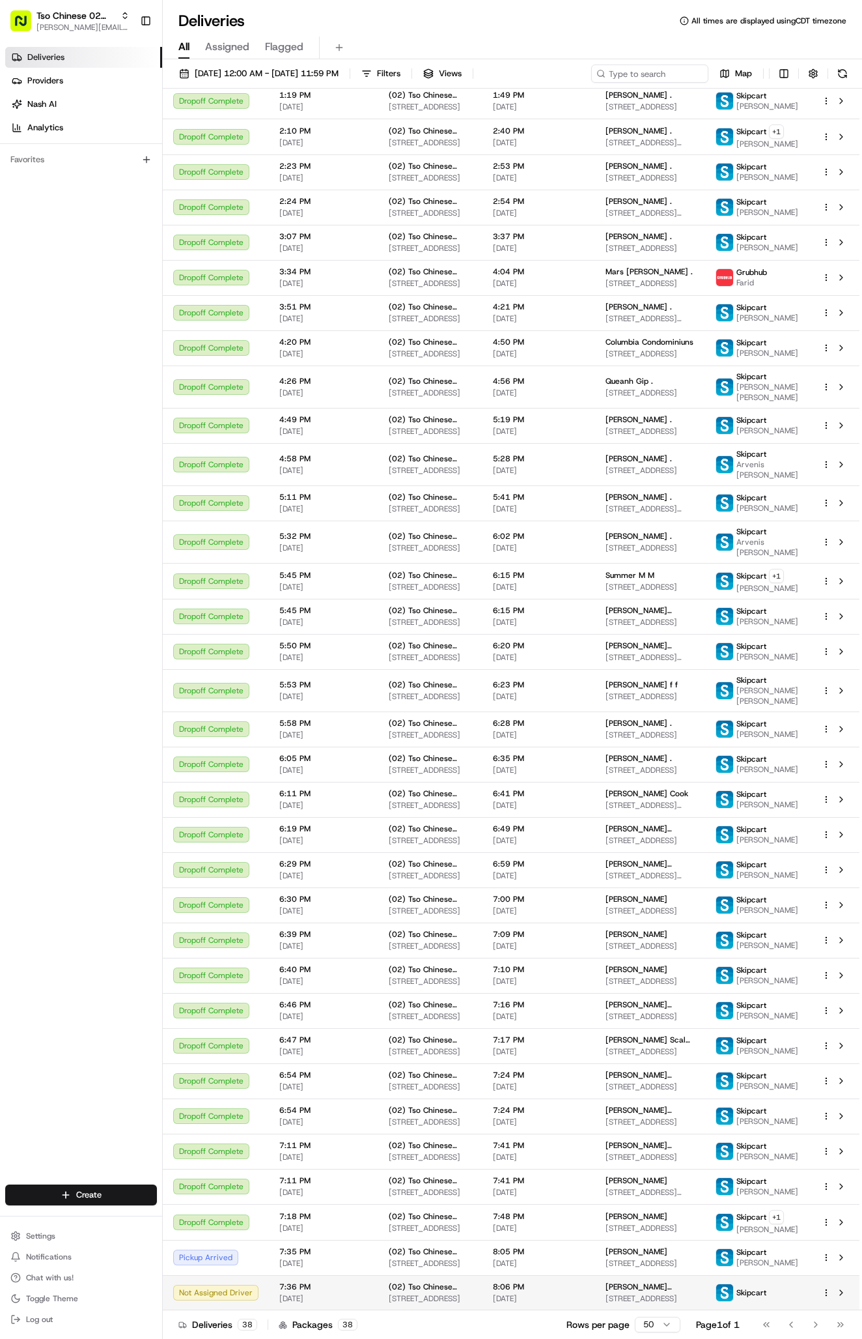
click at [519, 1300] on span "[DATE]" at bounding box center [539, 1298] width 92 height 10
click at [524, 1296] on span "[DATE]" at bounding box center [539, 1298] width 92 height 10
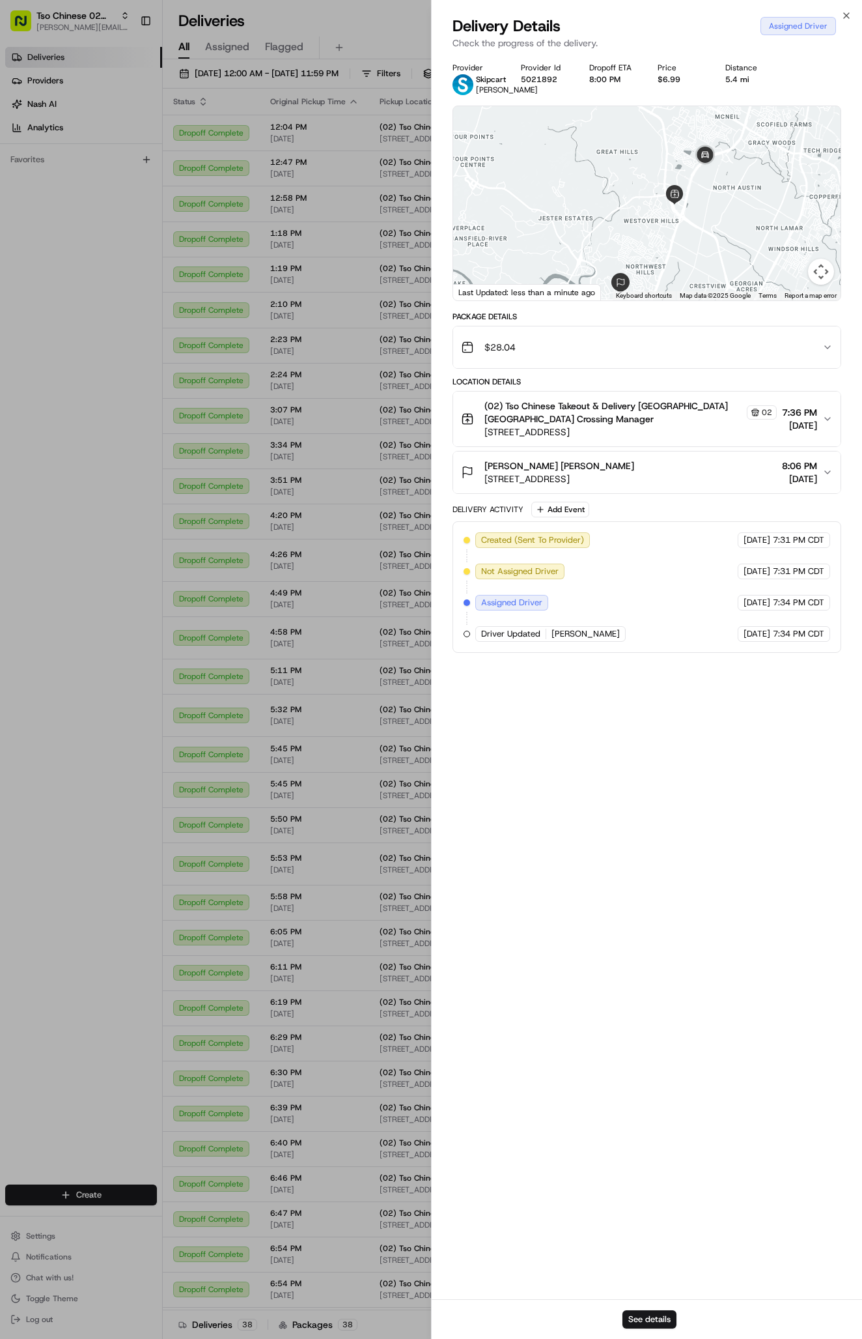
drag, startPoint x: 690, startPoint y: 201, endPoint x: 690, endPoint y: 246, distance: 44.9
click at [690, 251] on div at bounding box center [647, 203] width 388 height 194
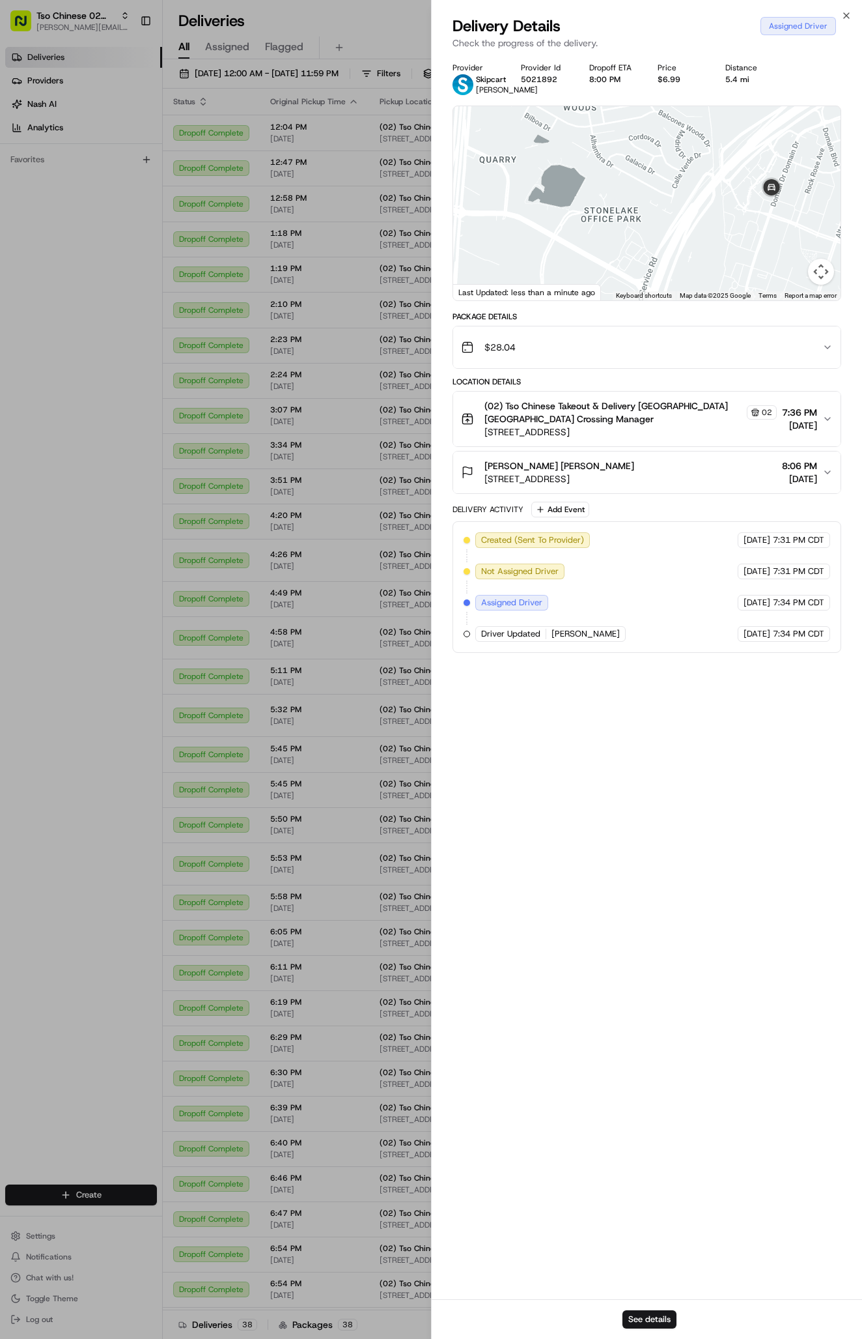
drag, startPoint x: 700, startPoint y: 184, endPoint x: 700, endPoint y: 205, distance: 21.5
click at [700, 205] on div at bounding box center [647, 203] width 388 height 194
drag, startPoint x: 781, startPoint y: 226, endPoint x: 784, endPoint y: 279, distance: 53.5
click at [783, 281] on div at bounding box center [647, 203] width 388 height 194
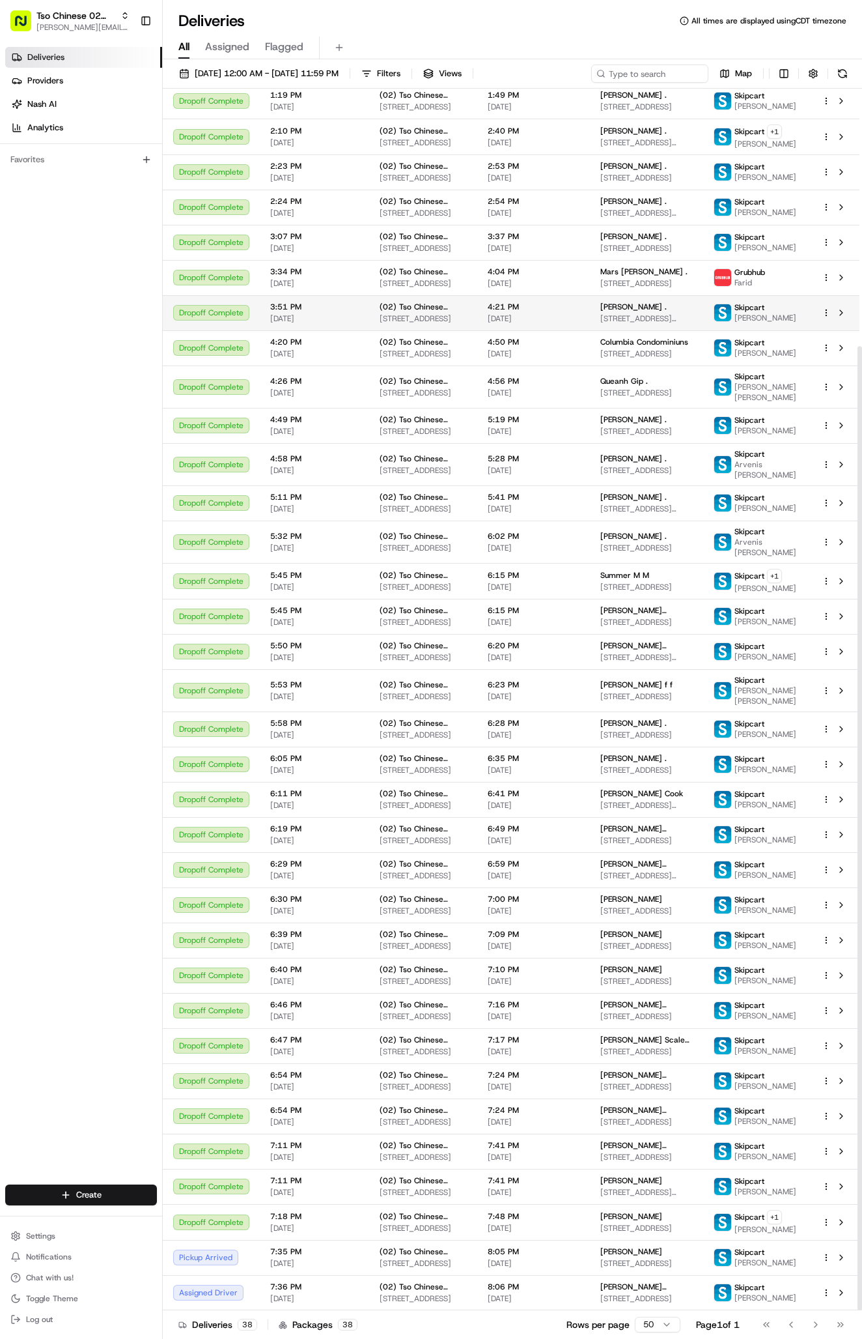
scroll to position [326, 0]
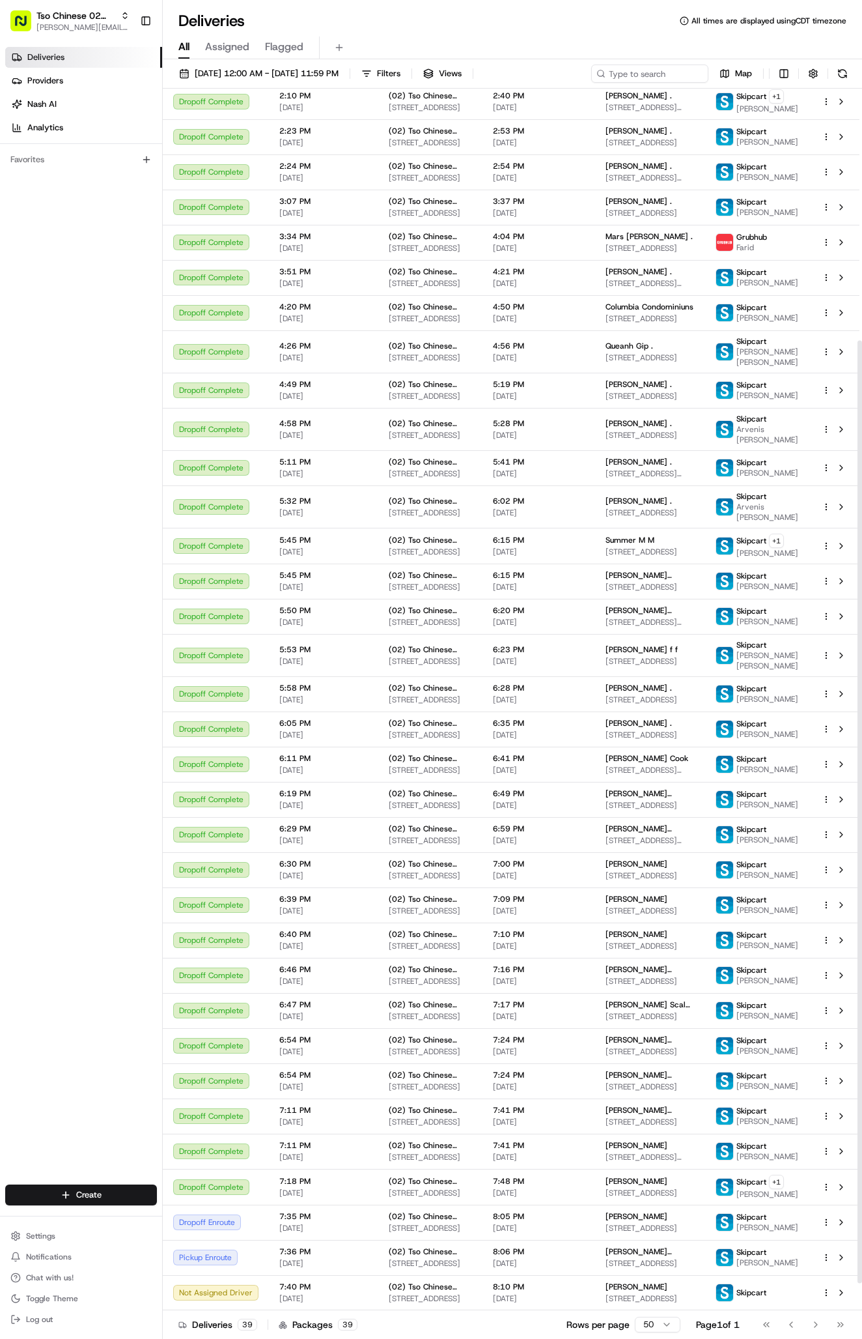
click at [713, 1323] on div "Page 1 of 1" at bounding box center [718, 1324] width 44 height 13
click at [694, 1268] on div "[PERSON_NAME] [PERSON_NAME] [STREET_ADDRESS]" at bounding box center [650, 1257] width 89 height 22
click at [695, 1268] on span "[STREET_ADDRESS]" at bounding box center [650, 1263] width 89 height 10
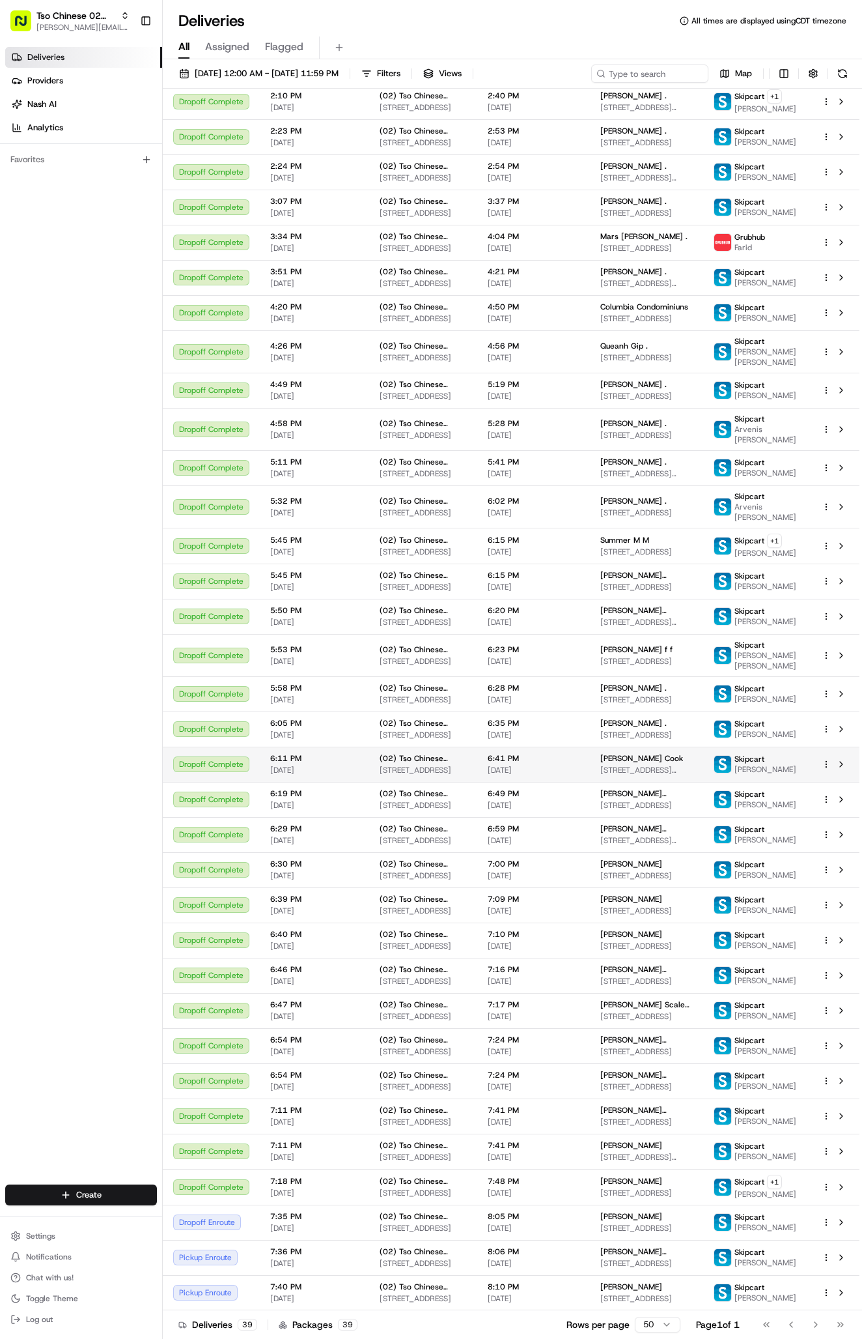
scroll to position [369, 0]
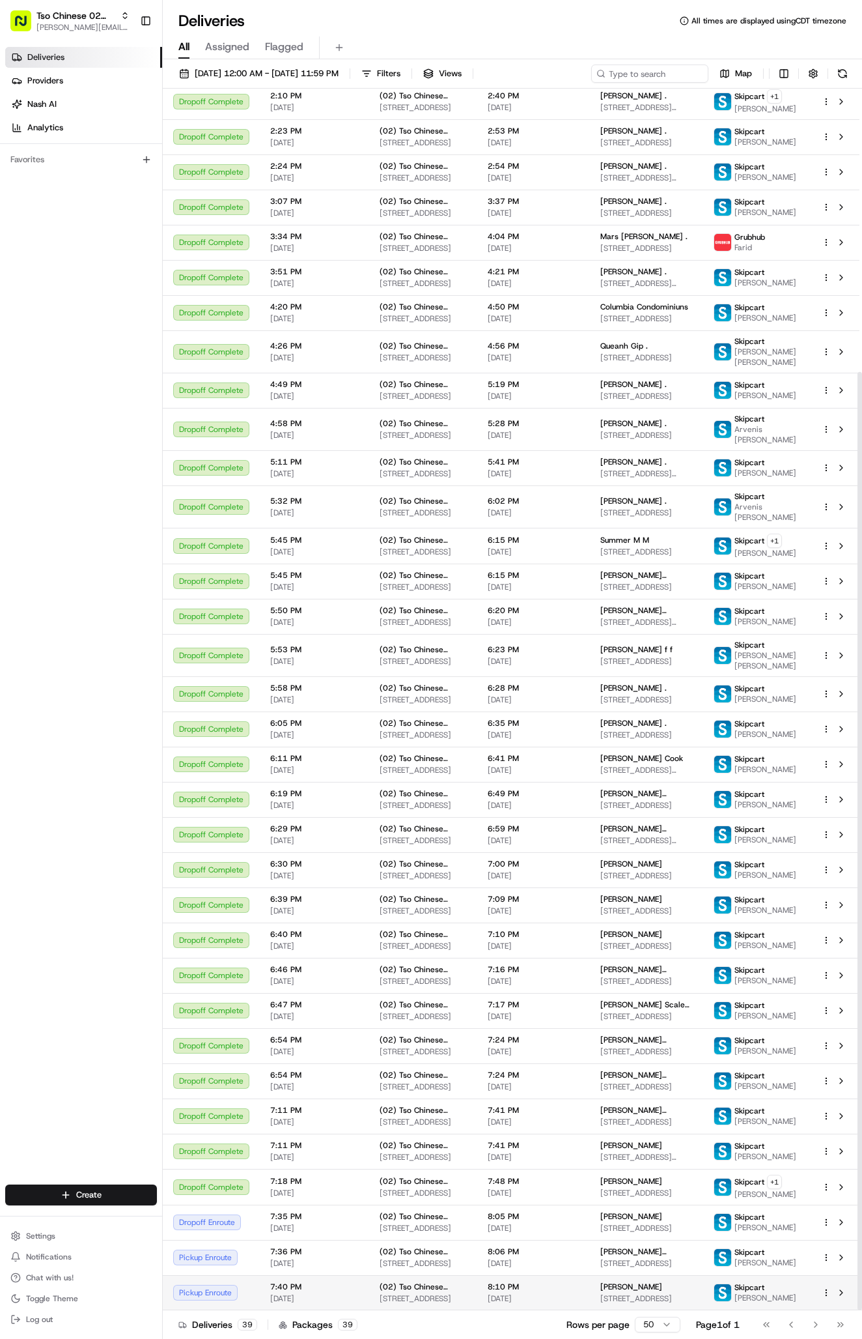
click at [559, 1299] on span "[DATE]" at bounding box center [534, 1298] width 92 height 10
click at [657, 1286] on span "[PERSON_NAME]" at bounding box center [632, 1286] width 62 height 10
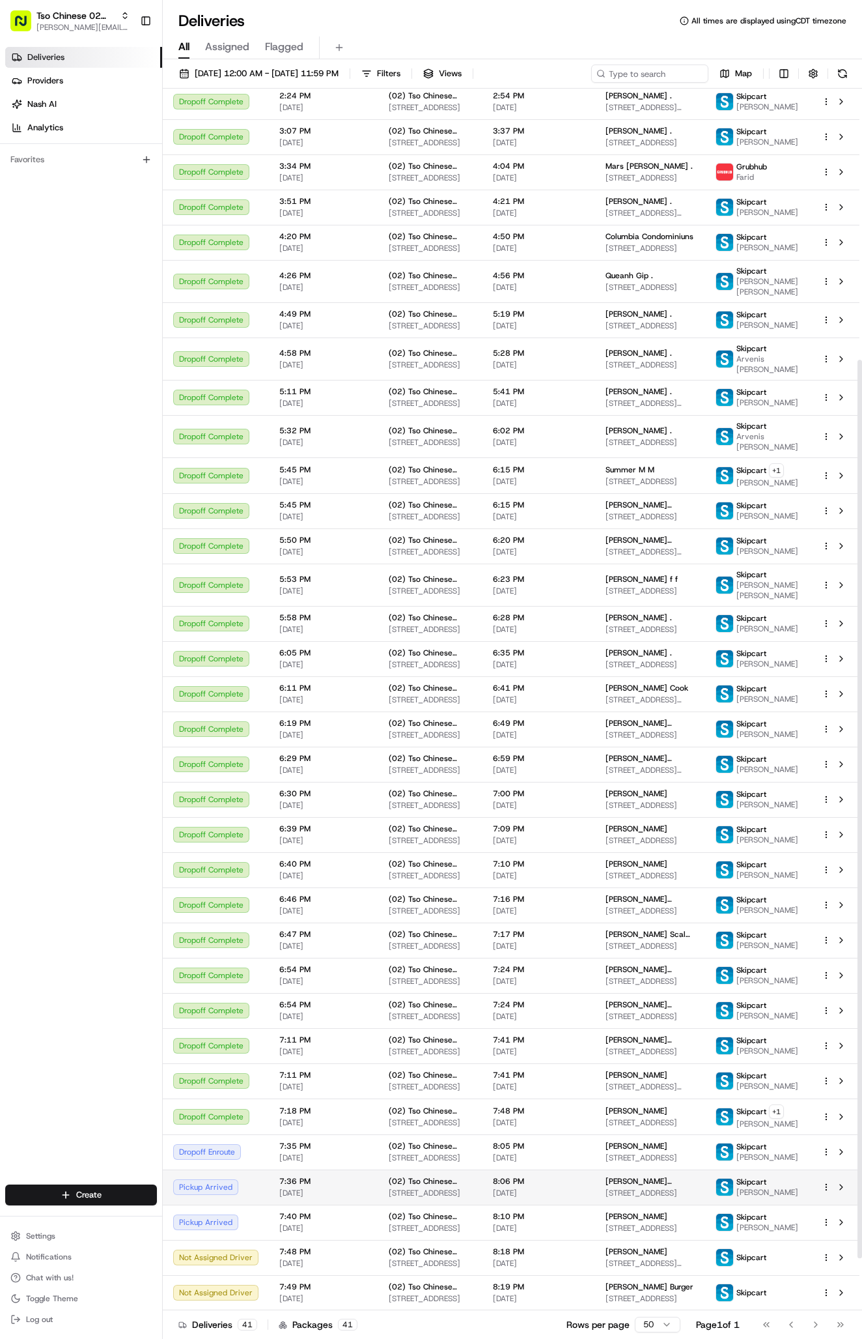
click at [458, 1186] on span "(02) Tso Chinese Takeout & Delivery [GEOGRAPHIC_DATA]" at bounding box center [430, 1181] width 83 height 10
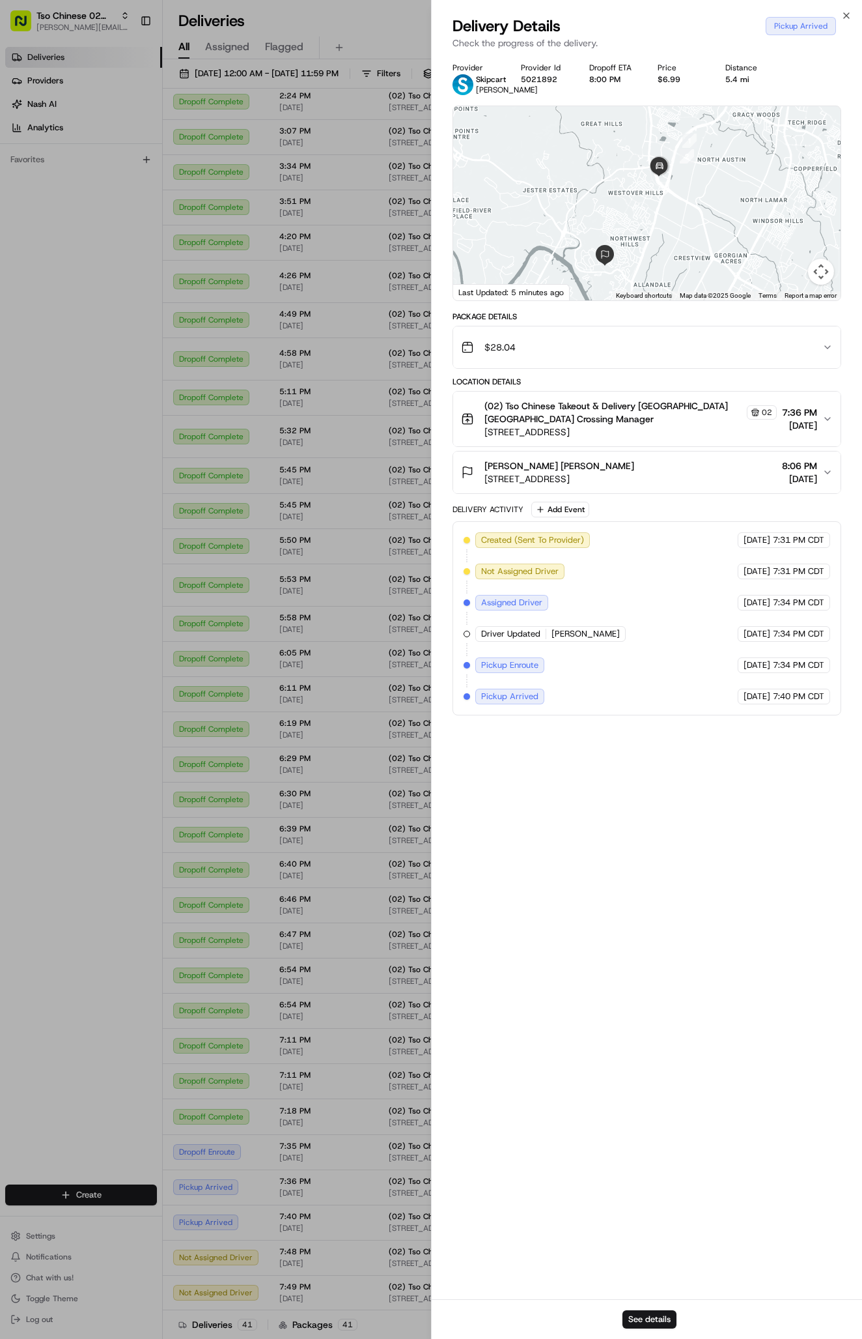
click at [440, 331] on div "Provider Skipcart [PERSON_NAME] Provider Id 5021892 Dropoff ETA 8:00 PM Price $…" at bounding box center [647, 677] width 431 height 1244
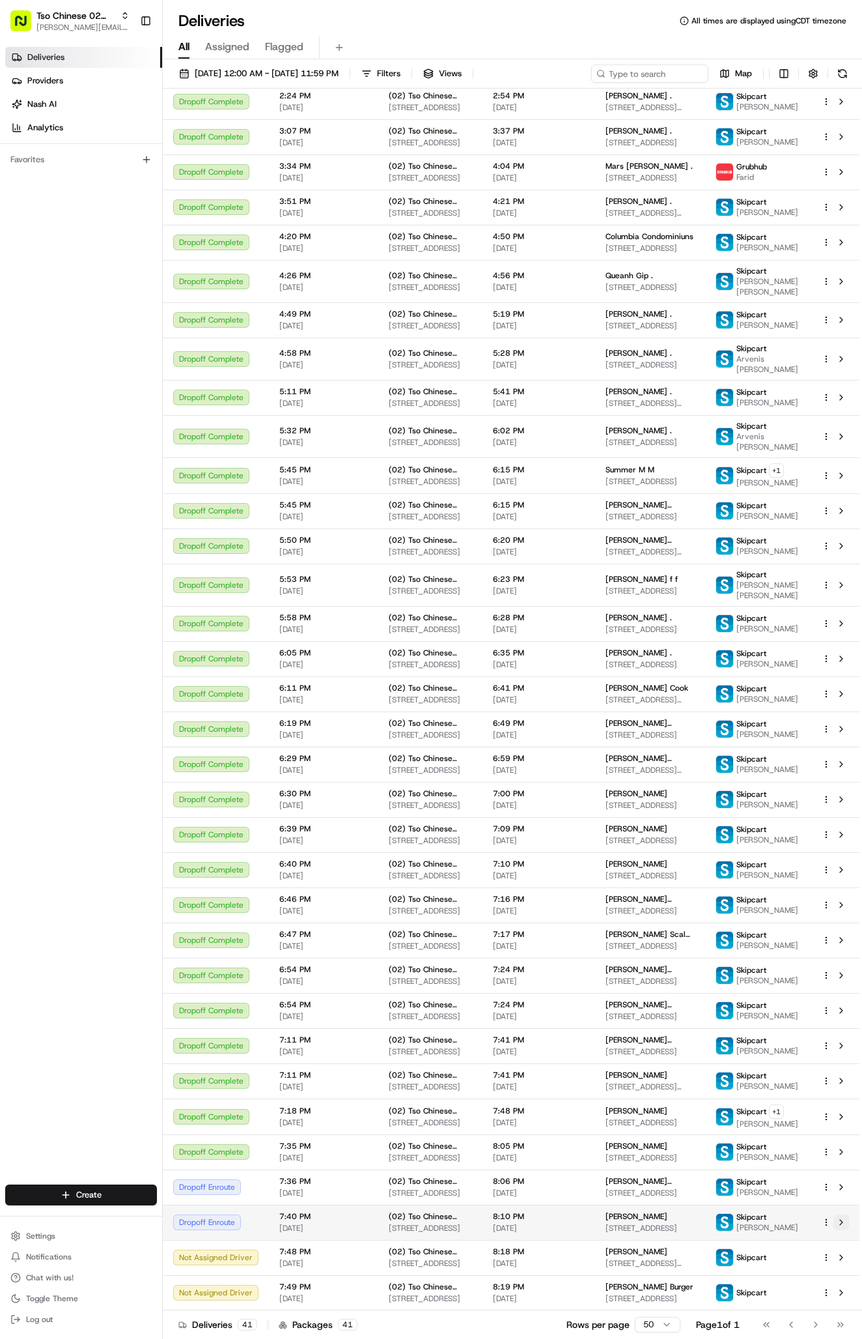
scroll to position [439, 0]
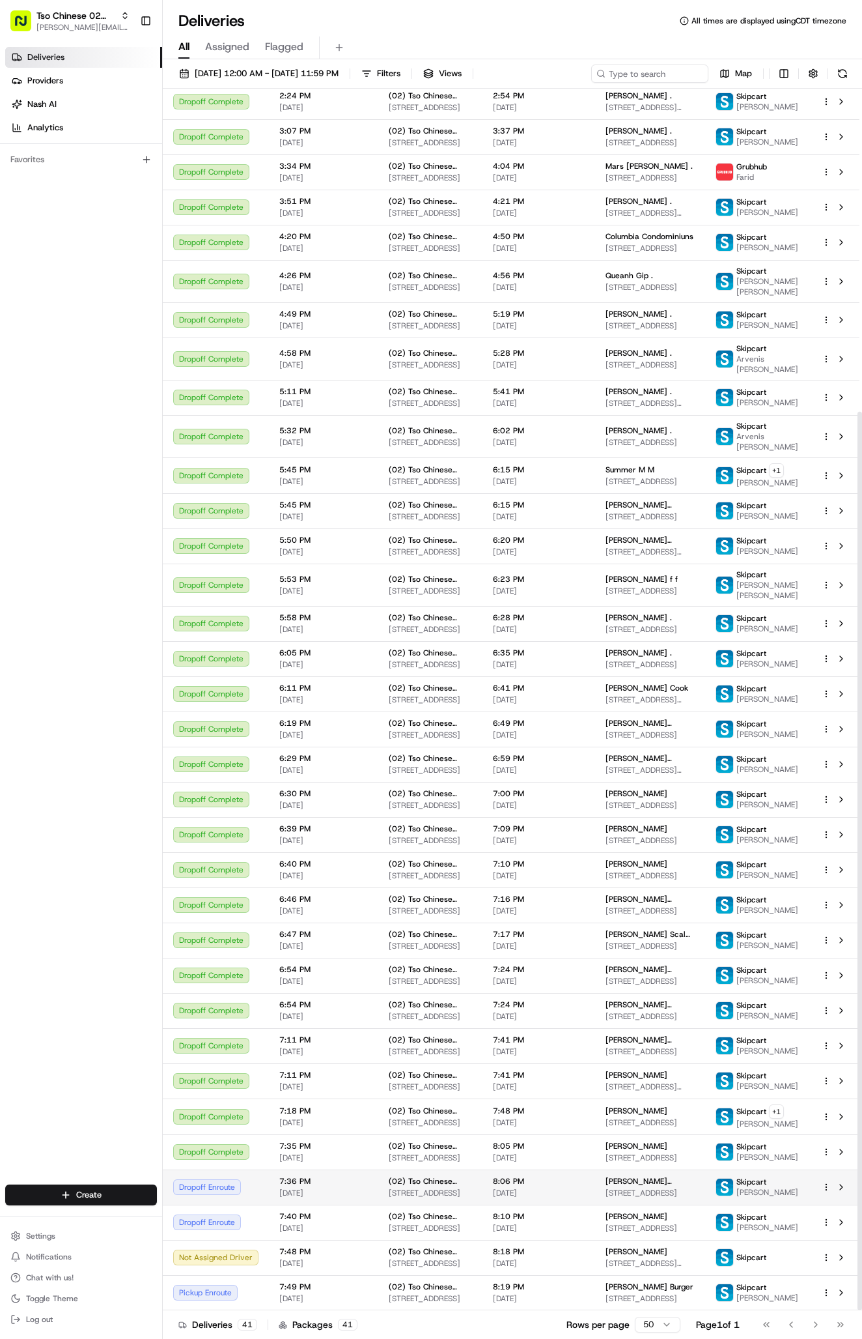
click at [470, 1177] on td "(02) Tso Chinese Takeout & Delivery Arboretum Crossing 9333 Research Blvd, Bldg…" at bounding box center [430, 1186] width 104 height 35
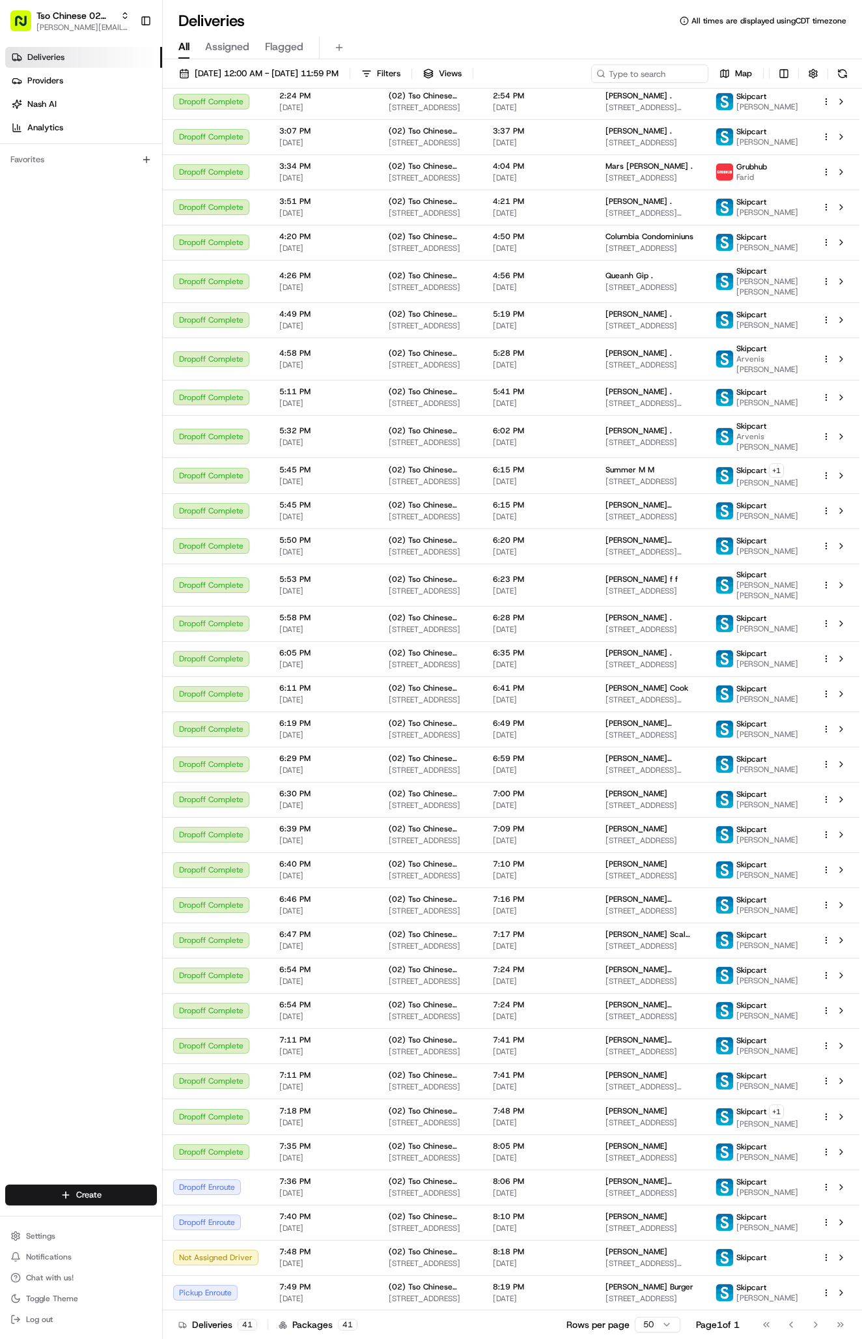
click at [269, 993] on td "6:54 PM 08/17/2025" at bounding box center [323, 1010] width 109 height 35
click at [667, 64] on div "08/17/2025 12:00 AM - 08/17/2025 11:59 PM Filters Views Map Status Original Pic…" at bounding box center [513, 700] width 700 height 1282
click at [667, 69] on input at bounding box center [630, 73] width 156 height 18
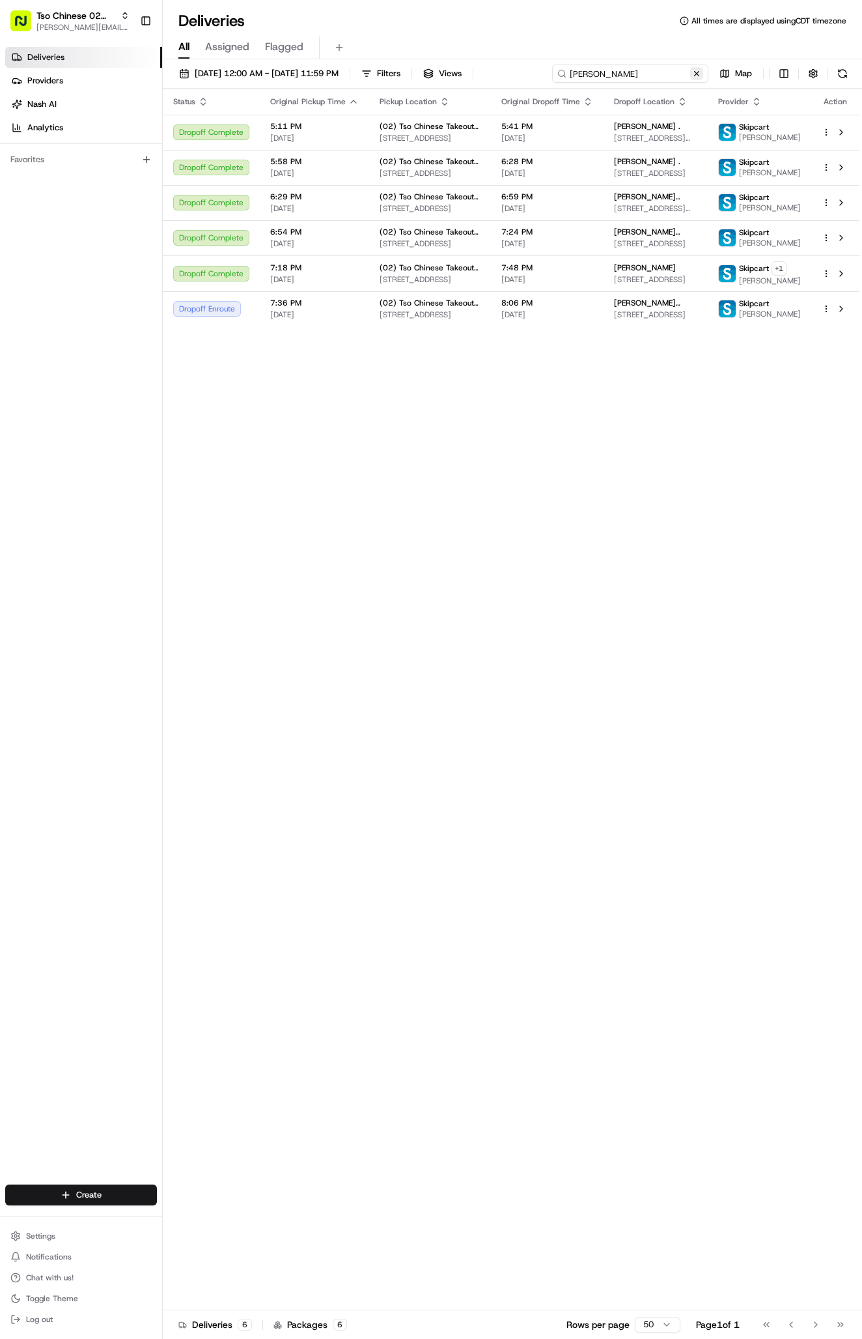
type input "javier ro"
click at [695, 78] on button at bounding box center [696, 73] width 13 height 13
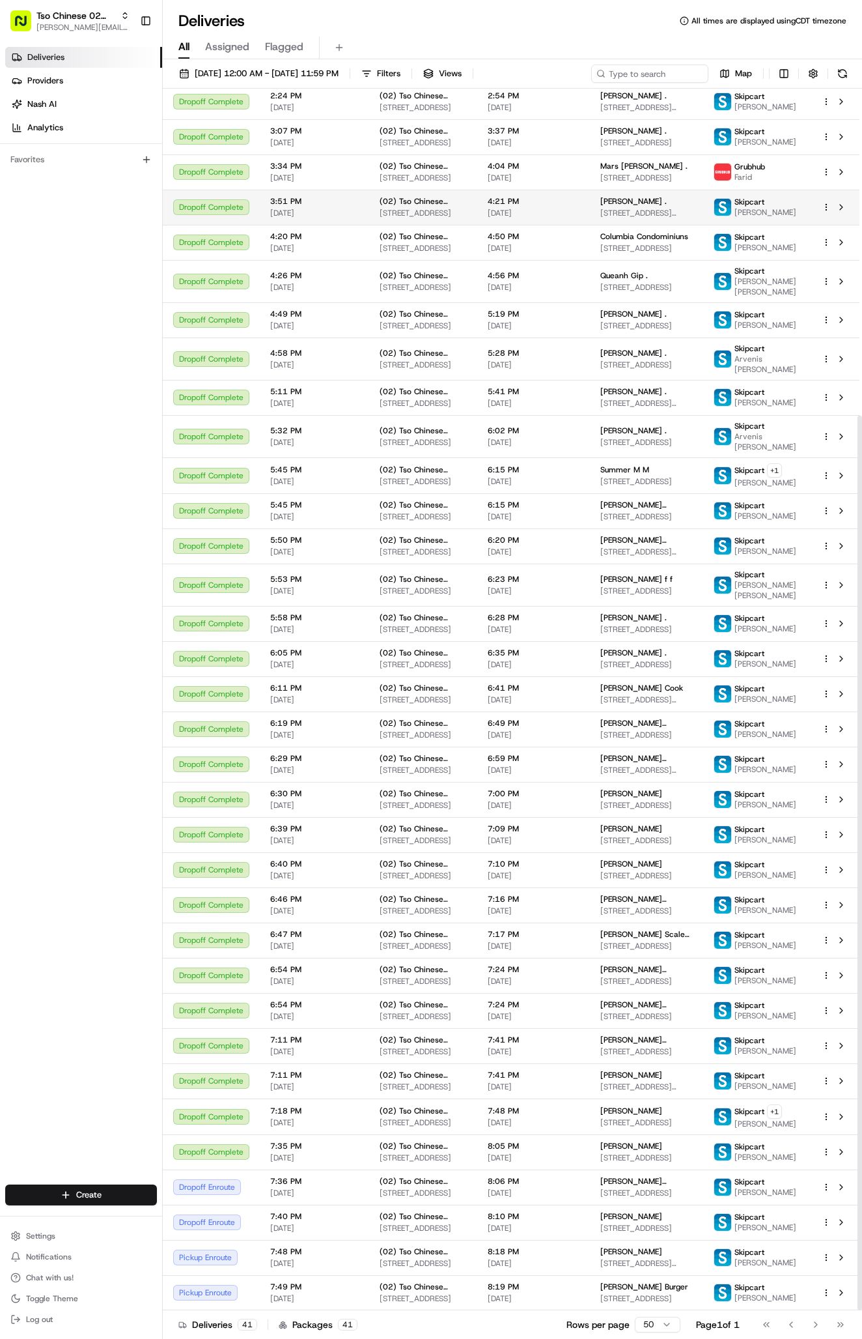
scroll to position [446, 0]
click at [96, 1052] on div "Deliveries Providers Nash AI Analytics Favorites" at bounding box center [81, 617] width 162 height 1150
click at [365, 1178] on td "7:36 PM 08/17/2025" at bounding box center [314, 1186] width 109 height 35
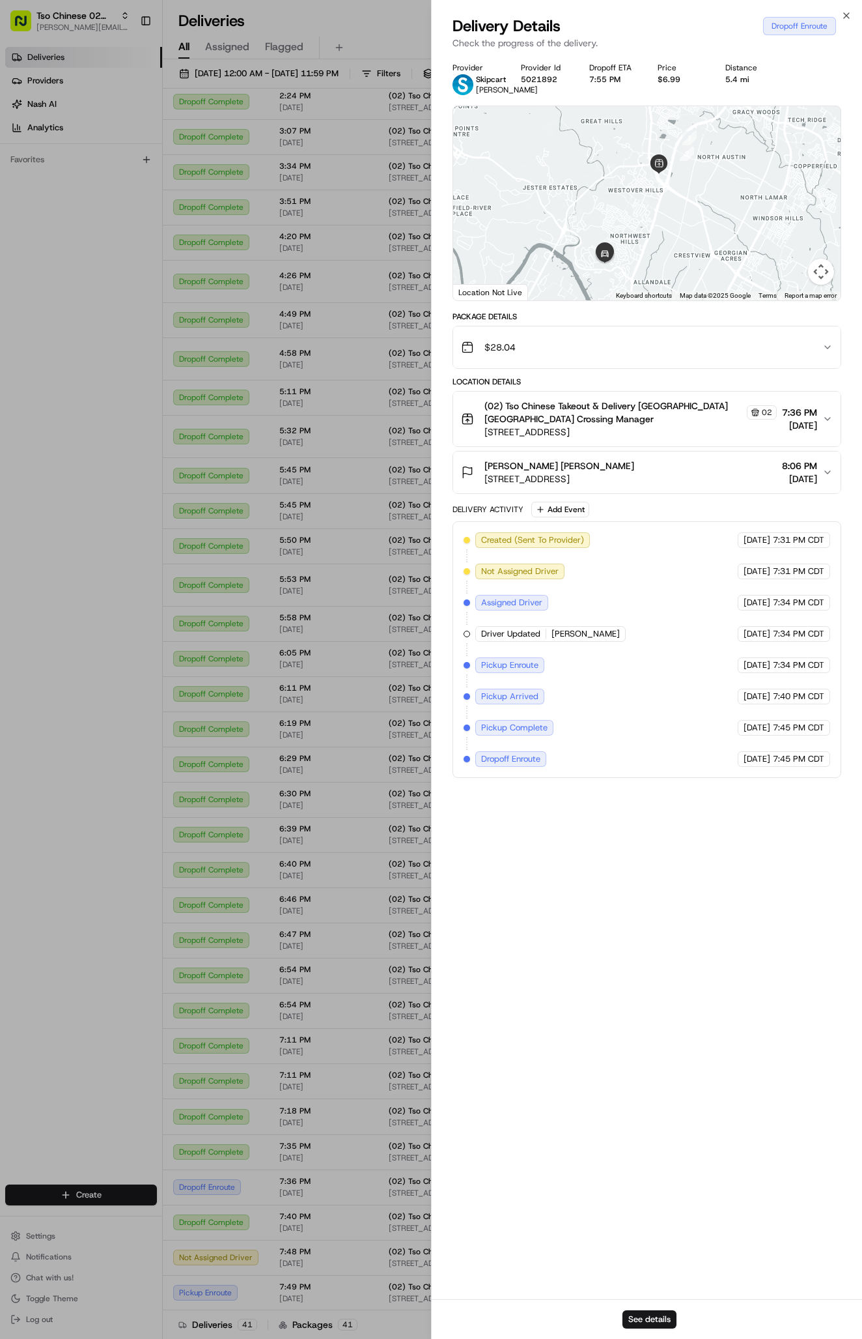
scroll to position [439, 0]
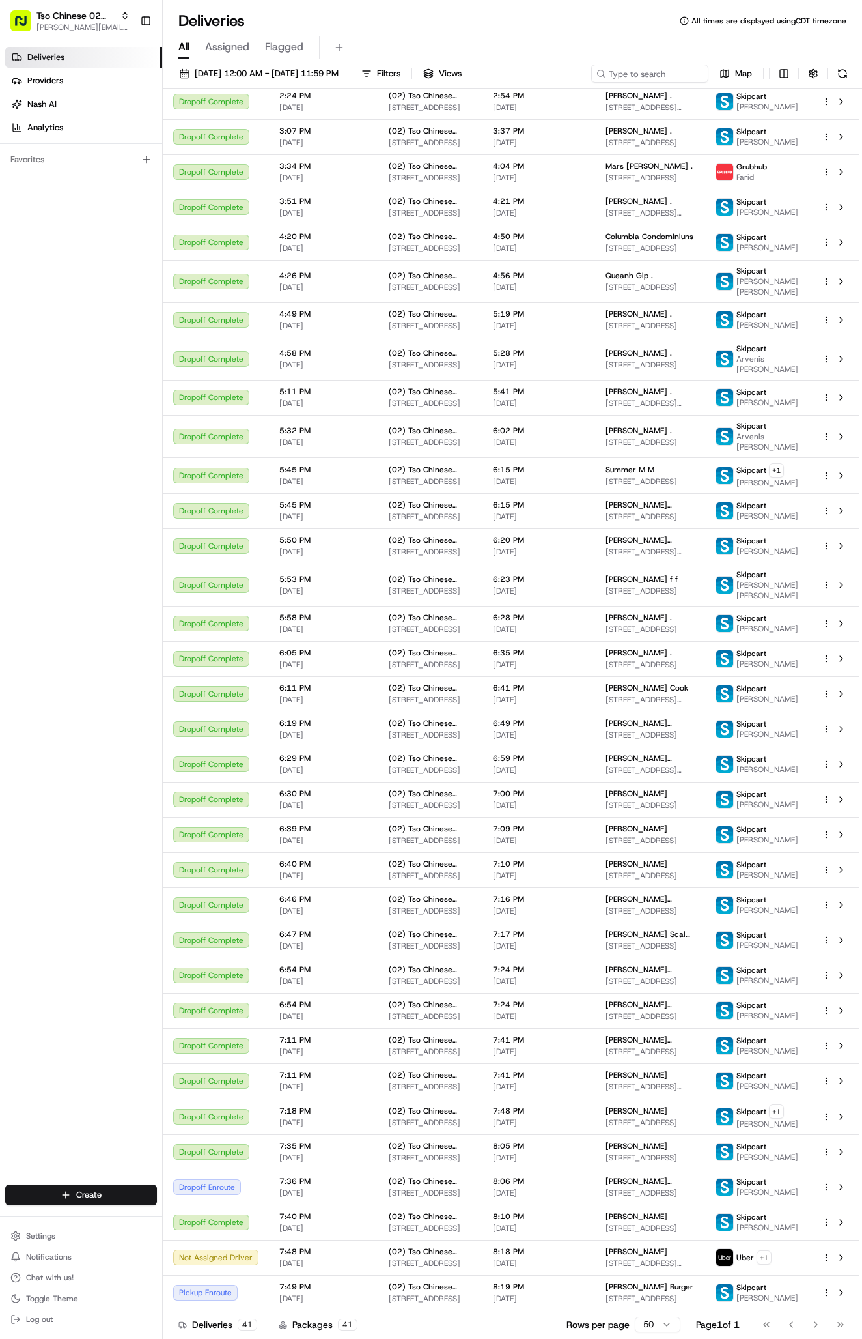
click at [631, 1250] on span "[PERSON_NAME]" at bounding box center [637, 1251] width 62 height 10
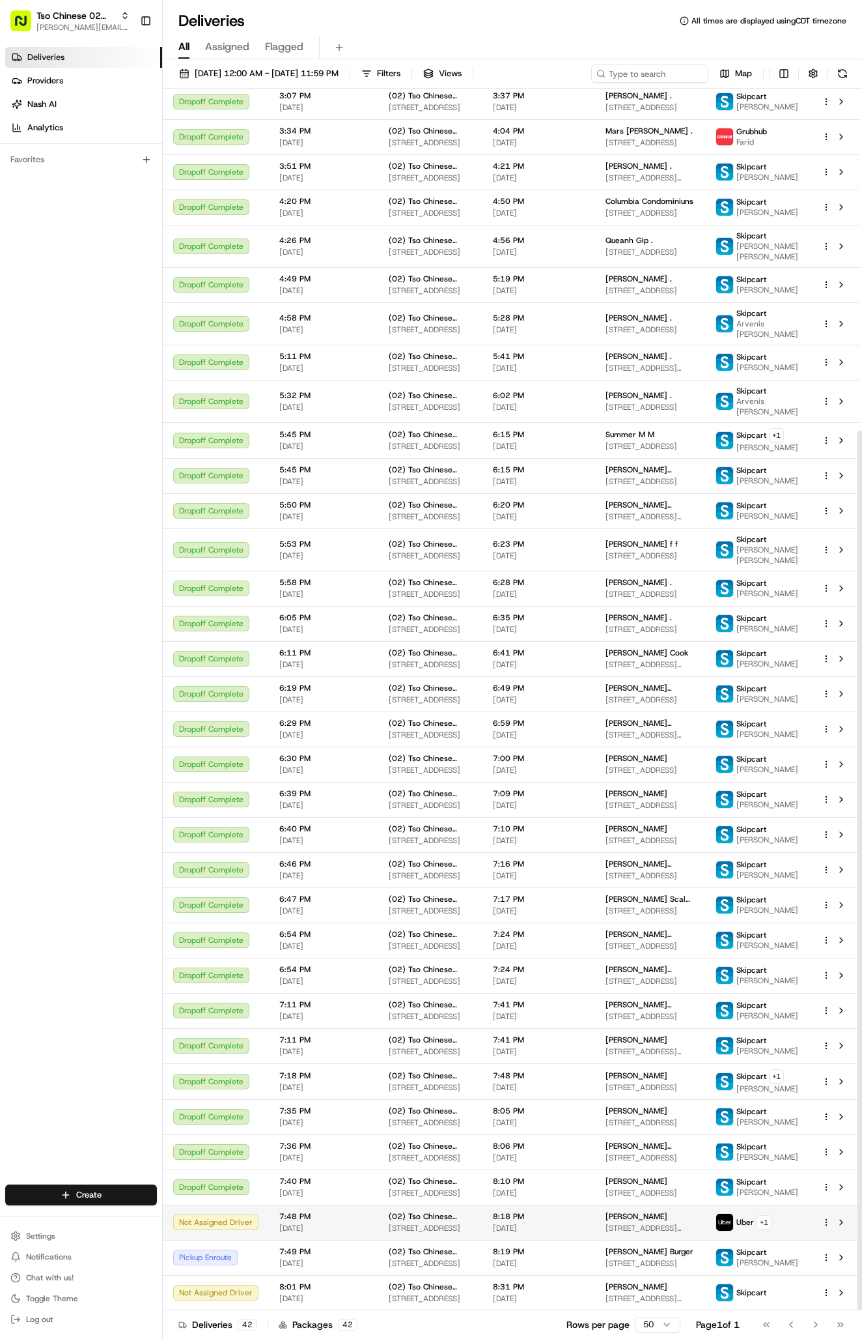
scroll to position [474, 0]
click at [732, 1142] on span at bounding box center [725, 1151] width 18 height 18
click at [534, 1213] on span "8:18 PM" at bounding box center [539, 1216] width 92 height 10
click at [595, 1288] on td "Taylorann Evans Evans 2601 Esperanza Crossing, Austin, TX 78758, USA" at bounding box center [650, 1292] width 110 height 35
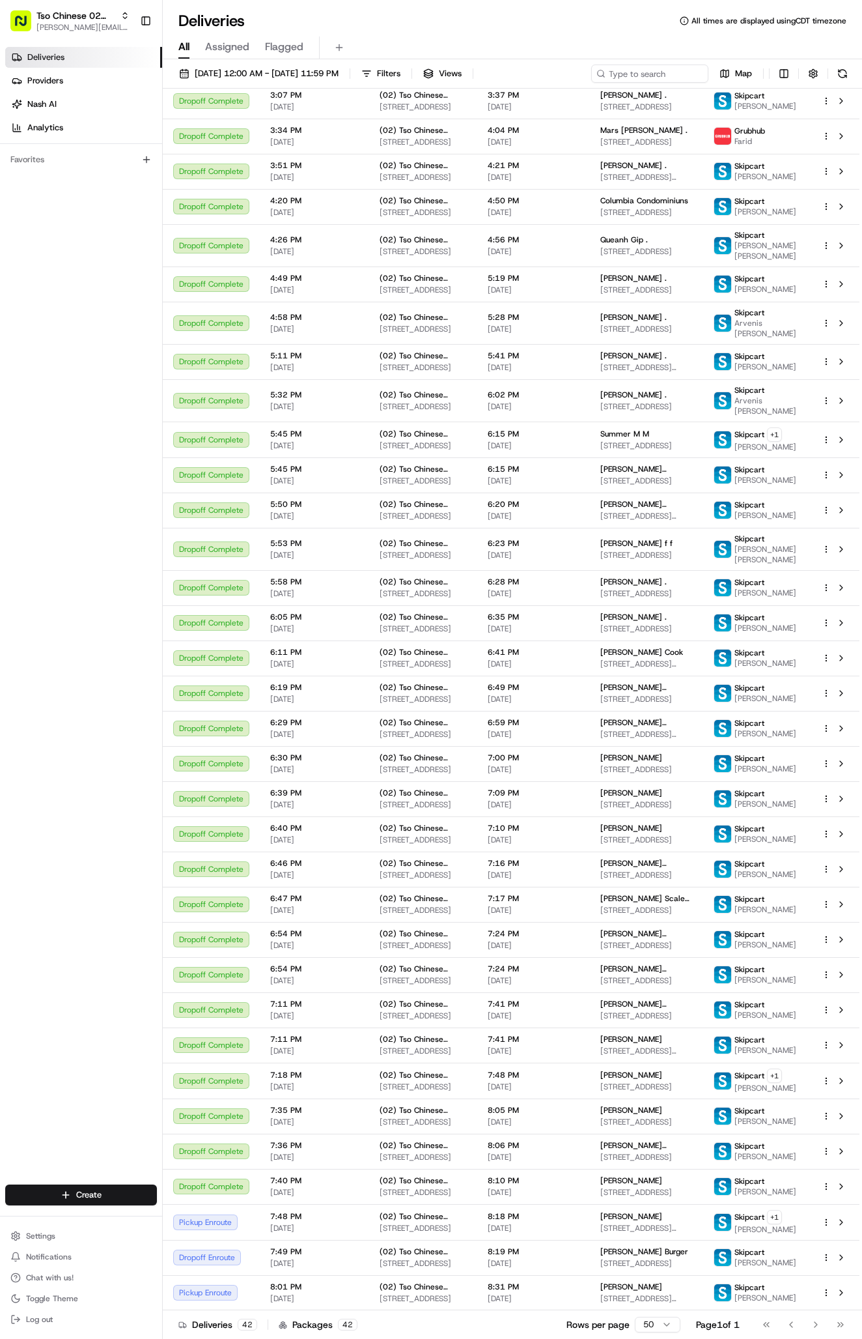
scroll to position [492, 0]
click at [662, 1211] on span "[PERSON_NAME]" at bounding box center [632, 1216] width 62 height 10
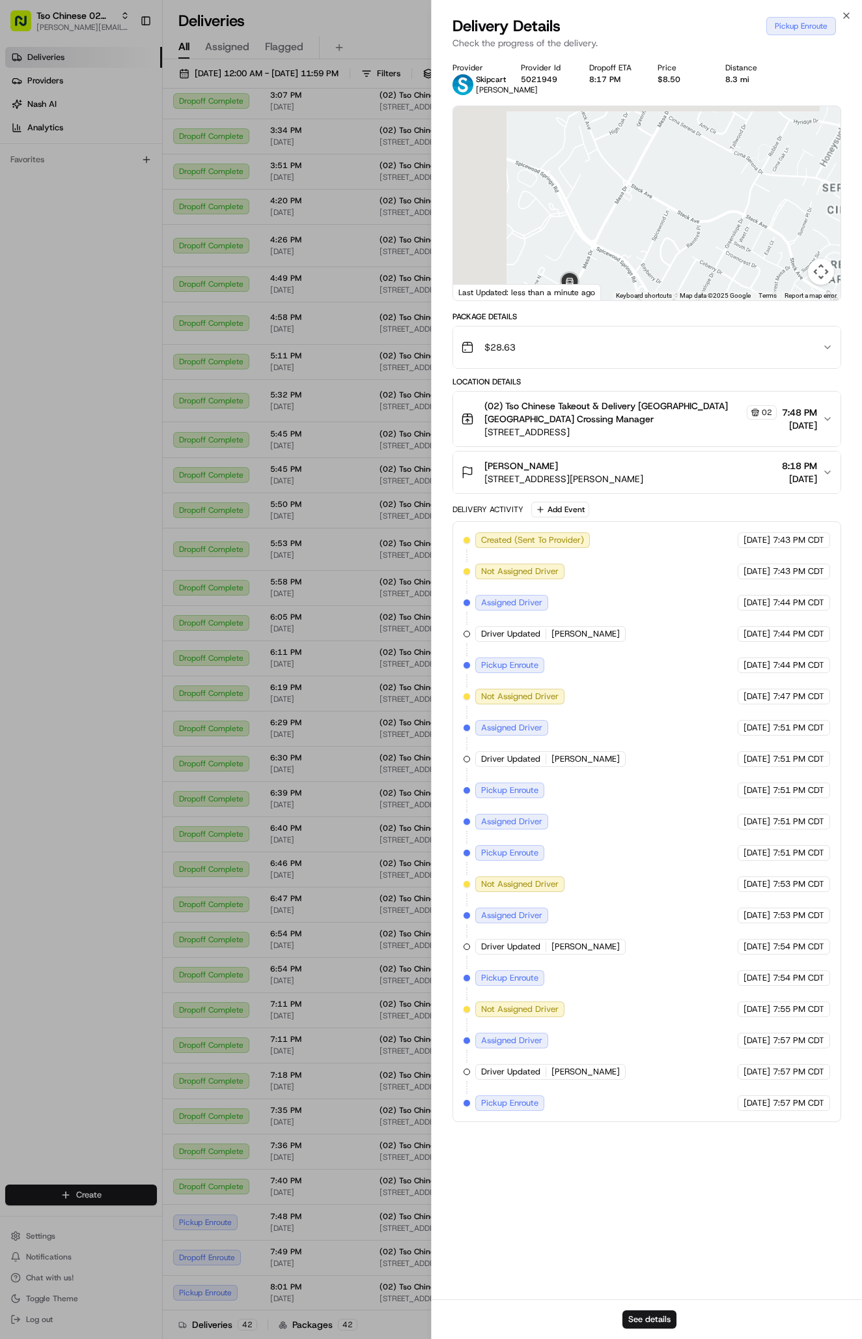
drag, startPoint x: 613, startPoint y: 272, endPoint x: 614, endPoint y: 165, distance: 106.2
click at [614, 165] on div at bounding box center [647, 203] width 388 height 194
drag, startPoint x: 647, startPoint y: 178, endPoint x: 632, endPoint y: 259, distance: 82.7
click at [632, 259] on div at bounding box center [647, 203] width 388 height 194
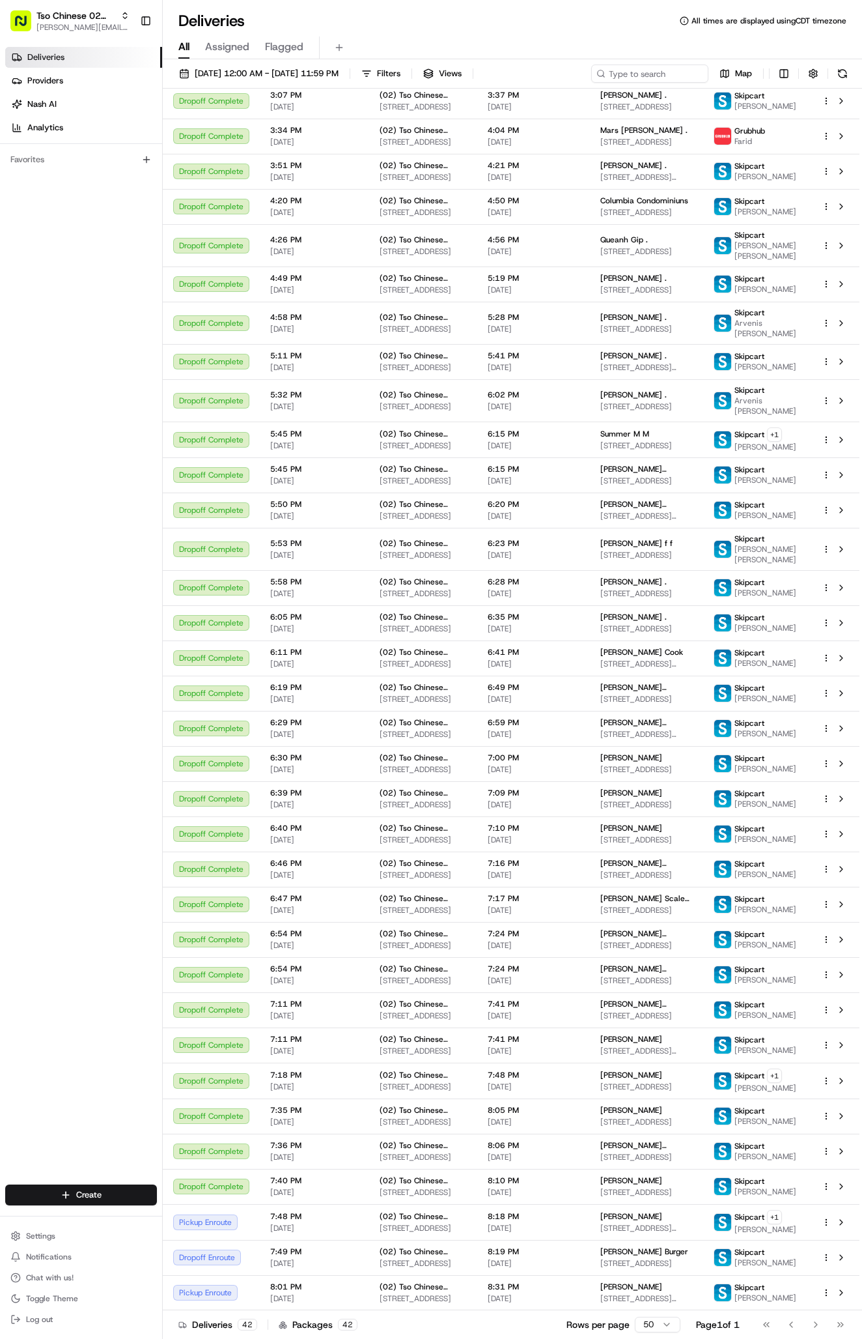
click at [201, 1215] on div "Pickup Enroute" at bounding box center [211, 1222] width 76 height 16
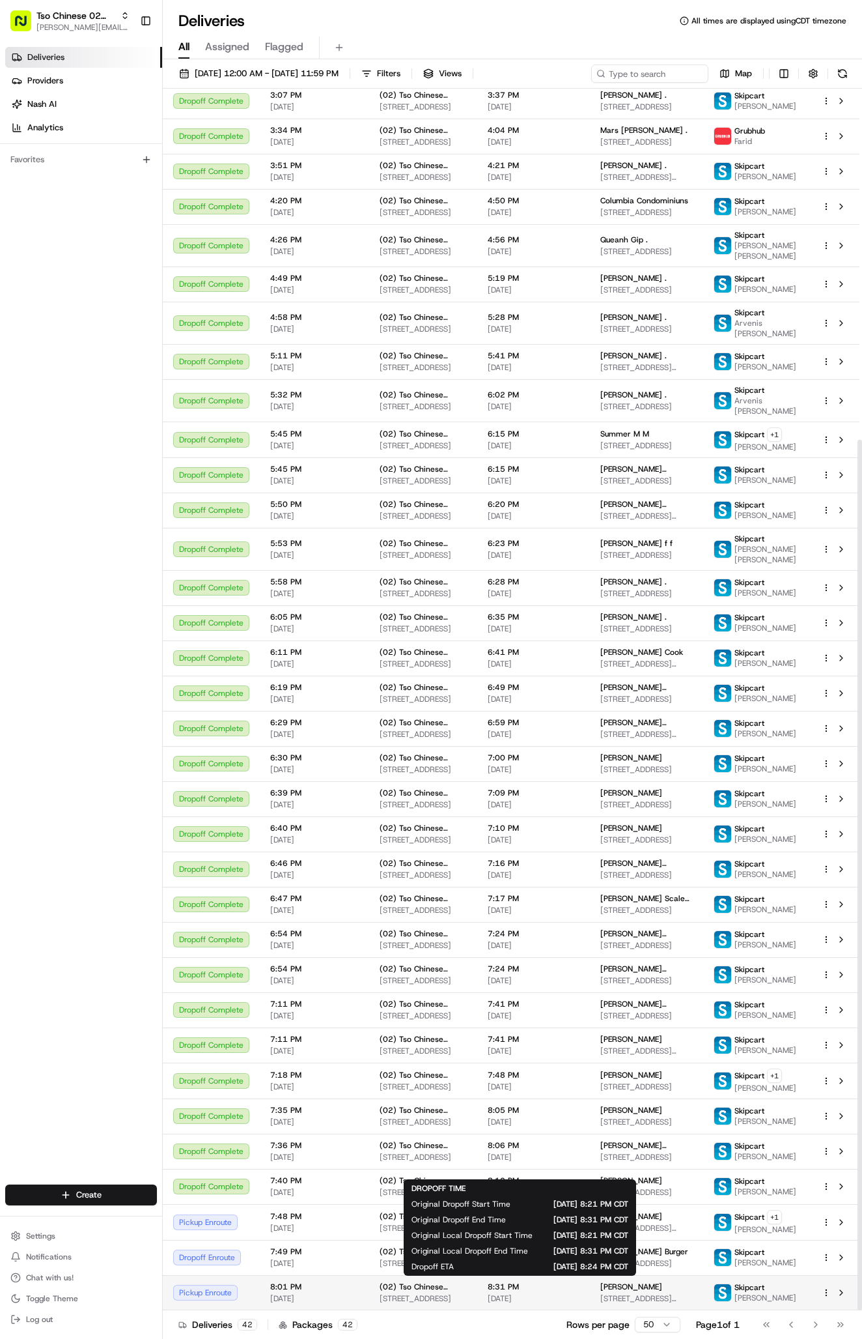
click at [503, 1288] on div "8:31 PM 08/17/2025" at bounding box center [534, 1292] width 92 height 22
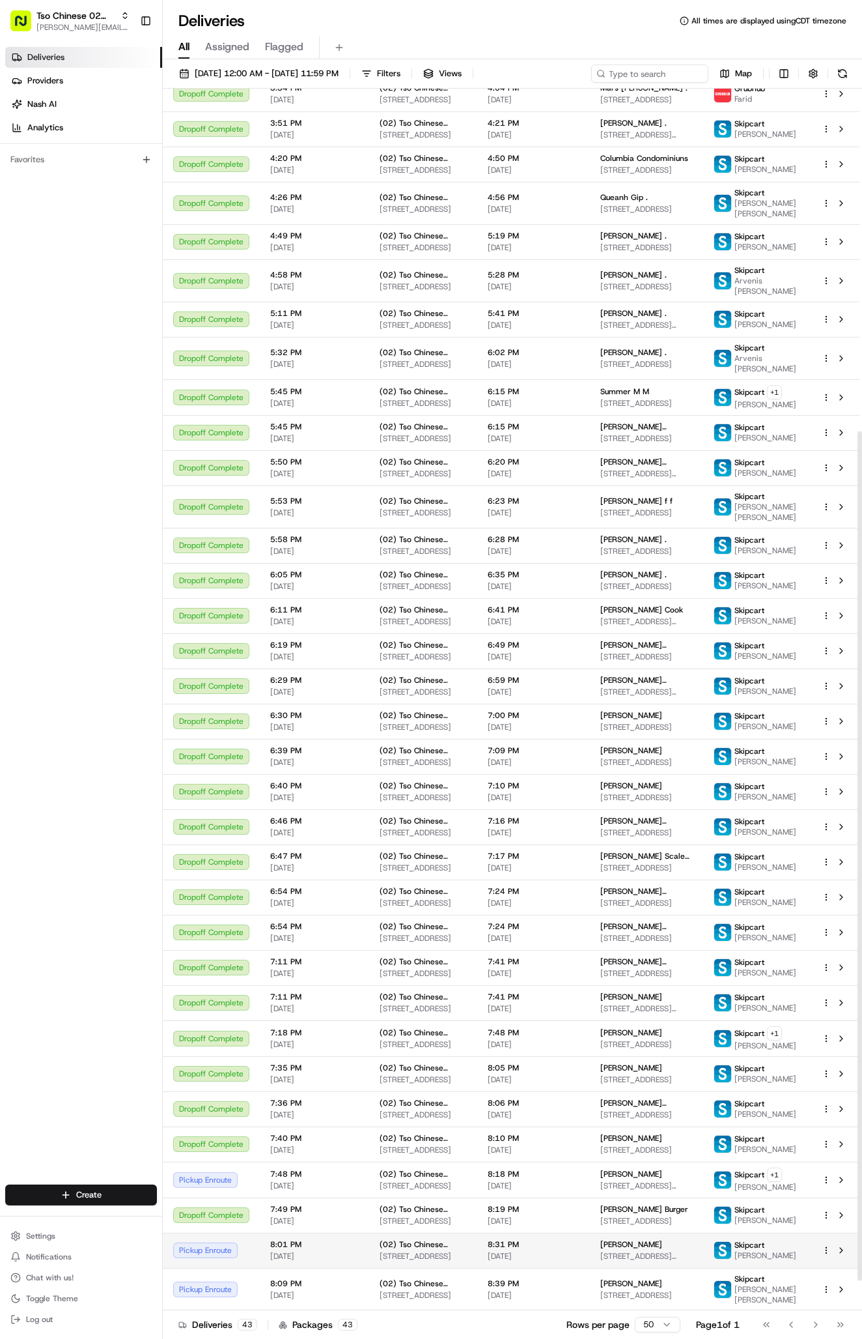
click at [548, 1249] on span "8:31 PM" at bounding box center [534, 1244] width 92 height 10
click at [373, 1197] on td "(02) Tso Chinese Takeout & Delivery Arboretum Crossing 9333 Research Blvd, Bldg…" at bounding box center [423, 1179] width 108 height 36
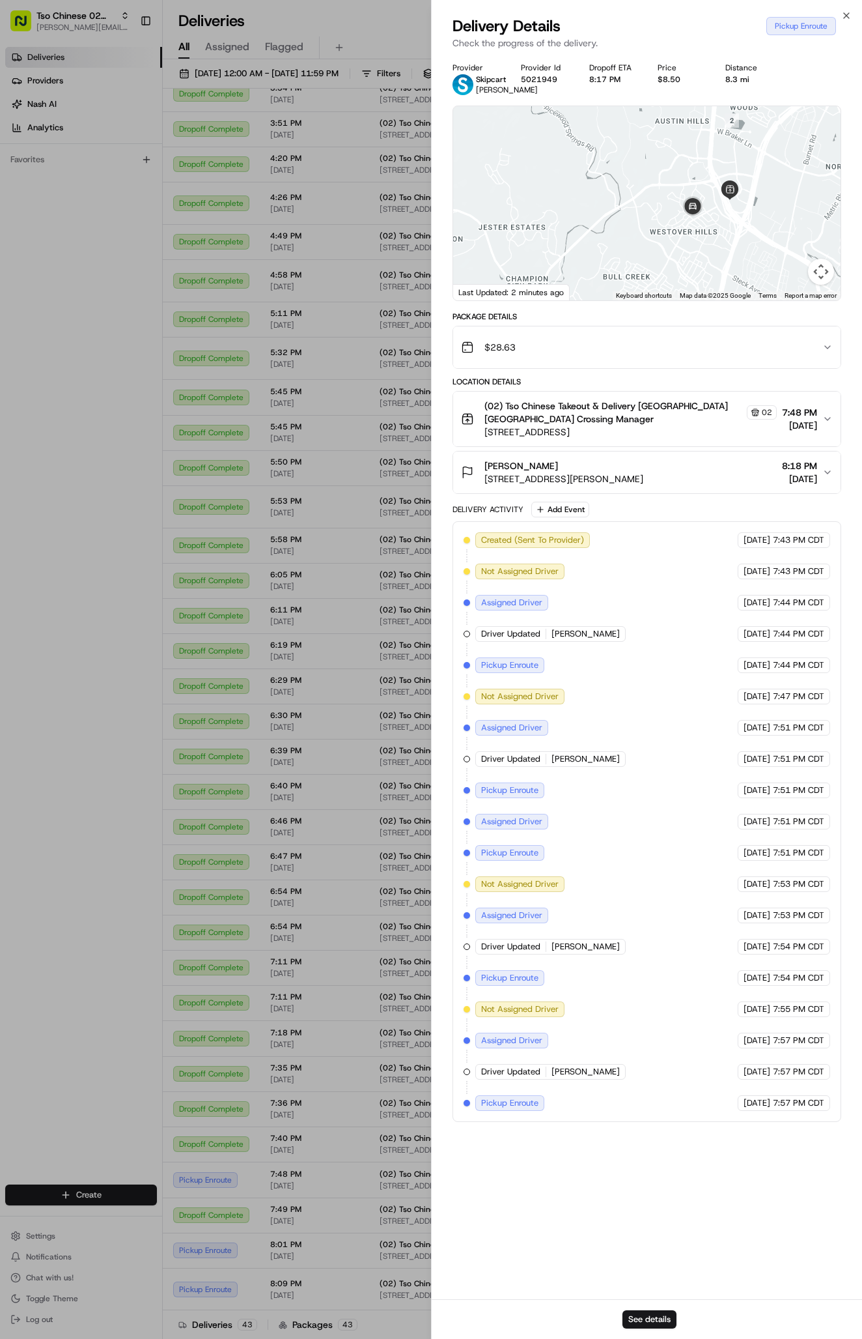
drag, startPoint x: 741, startPoint y: 225, endPoint x: 647, endPoint y: 206, distance: 95.6
click at [647, 206] on div at bounding box center [647, 203] width 388 height 194
drag, startPoint x: 648, startPoint y: 199, endPoint x: 705, endPoint y: 376, distance: 185.6
click at [705, 376] on div "Provider Skipcart Javier Rodriguez Provider Id 5021949 Dropoff ETA 8:17 PM Pric…" at bounding box center [647, 592] width 389 height 1059
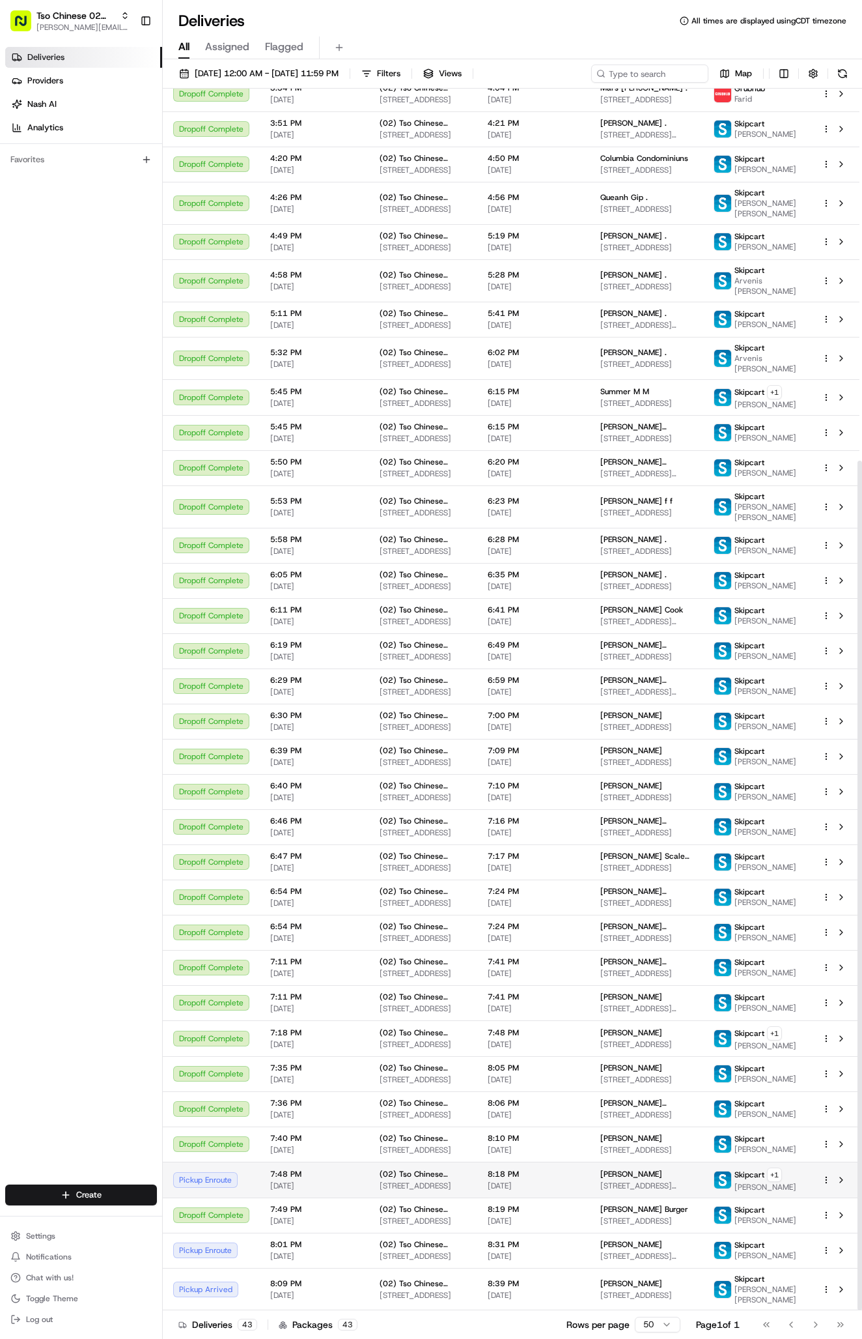
scroll to position [535, 0]
click at [583, 1278] on td "8:39 PM 08/17/2025" at bounding box center [533, 1289] width 113 height 42
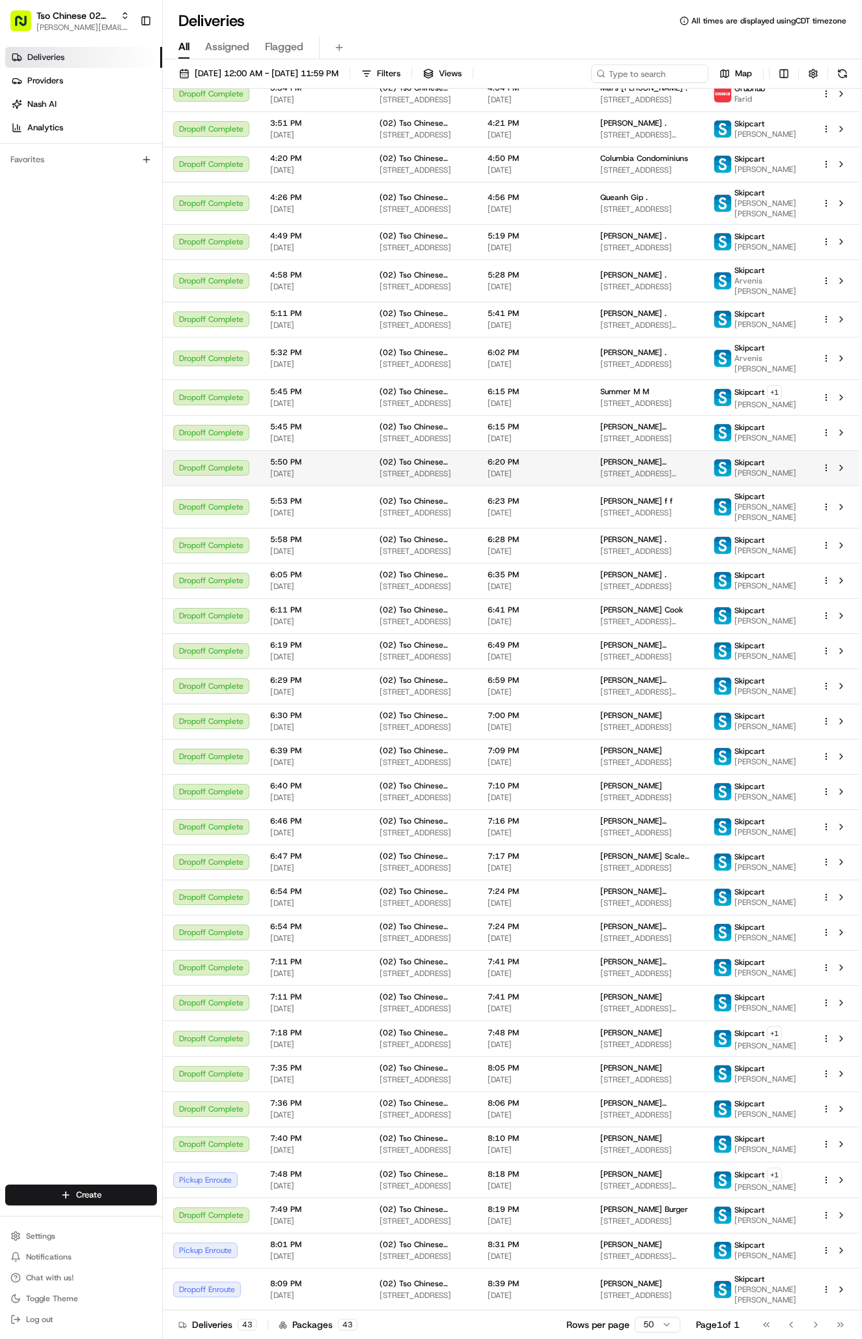
click at [614, 1180] on span "[STREET_ADDRESS][PERSON_NAME]" at bounding box center [647, 1185] width 93 height 10
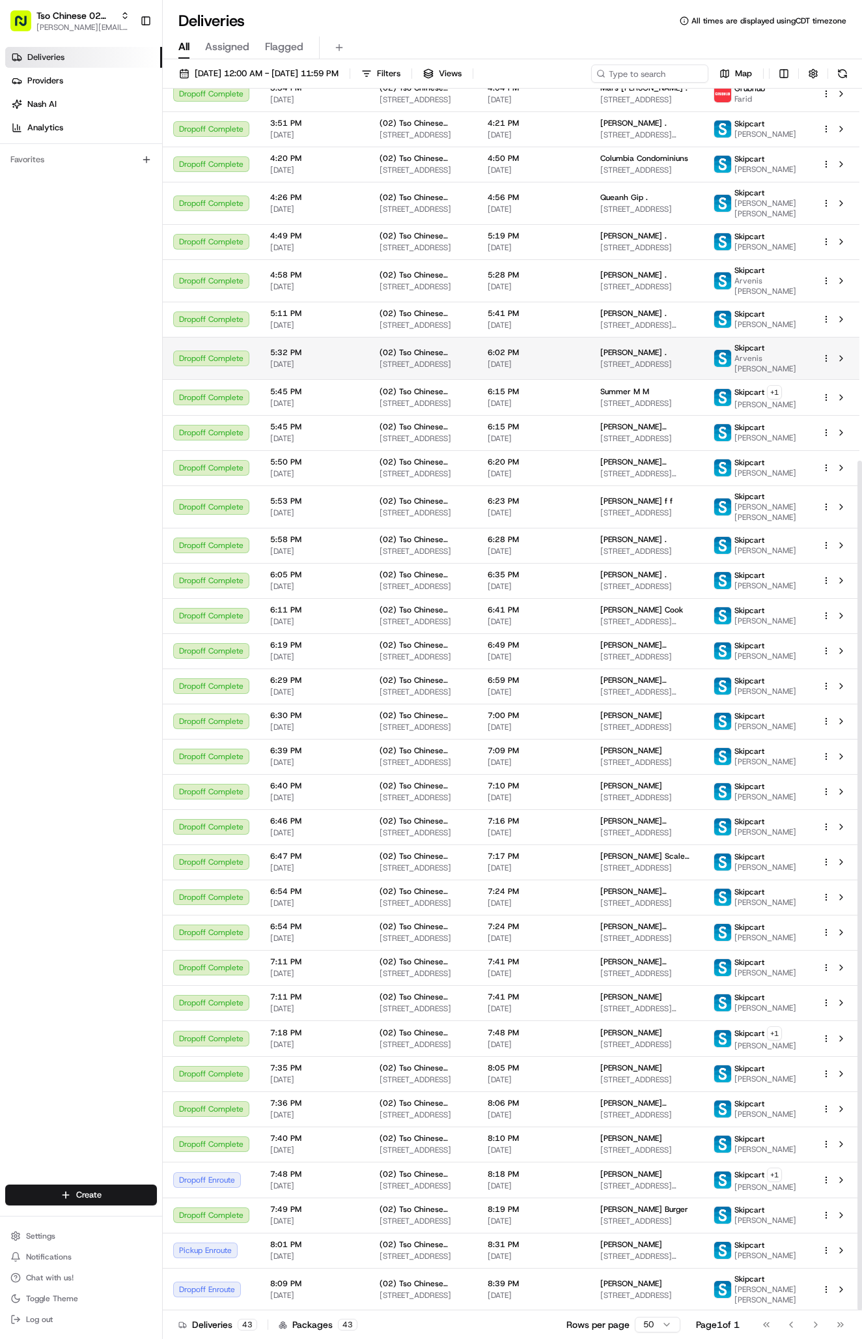
click at [799, 337] on td "Skipcart Arvenis Pernia" at bounding box center [757, 358] width 108 height 42
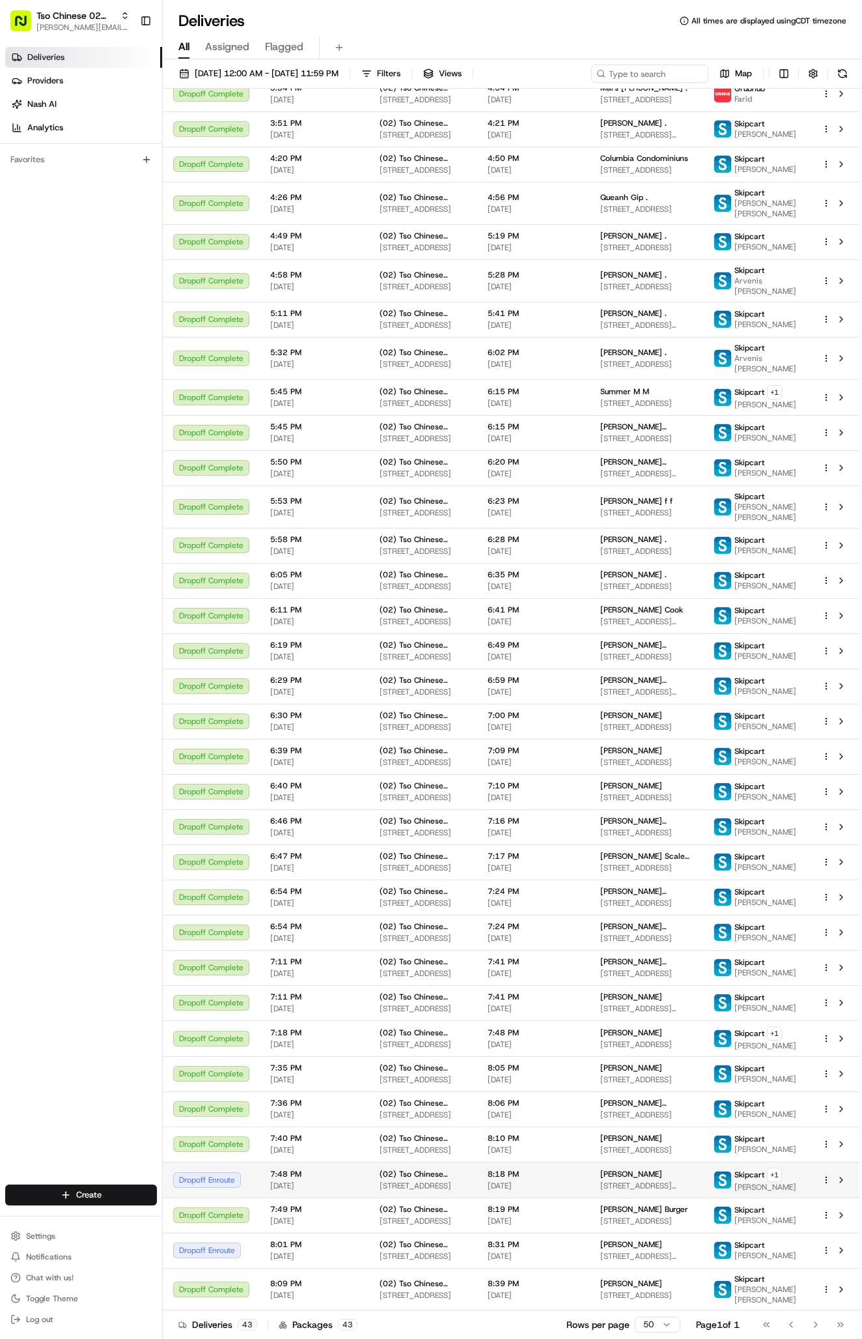
click at [591, 1172] on td "Matthew Mikeal Mikeal 9900 McNeil Dr, Austin, TX 78750, USA" at bounding box center [647, 1179] width 114 height 36
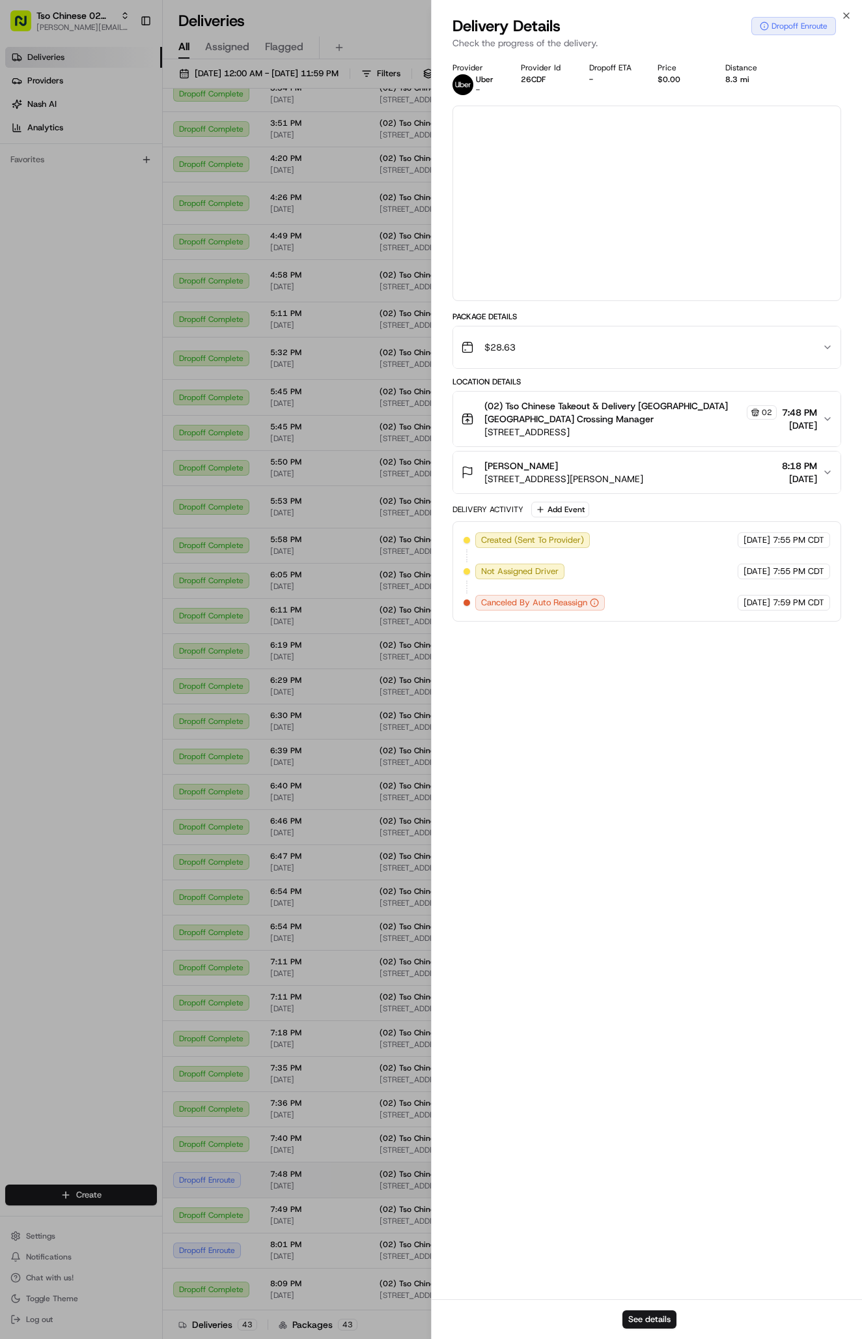
click at [591, 1172] on div at bounding box center [431, 669] width 862 height 1339
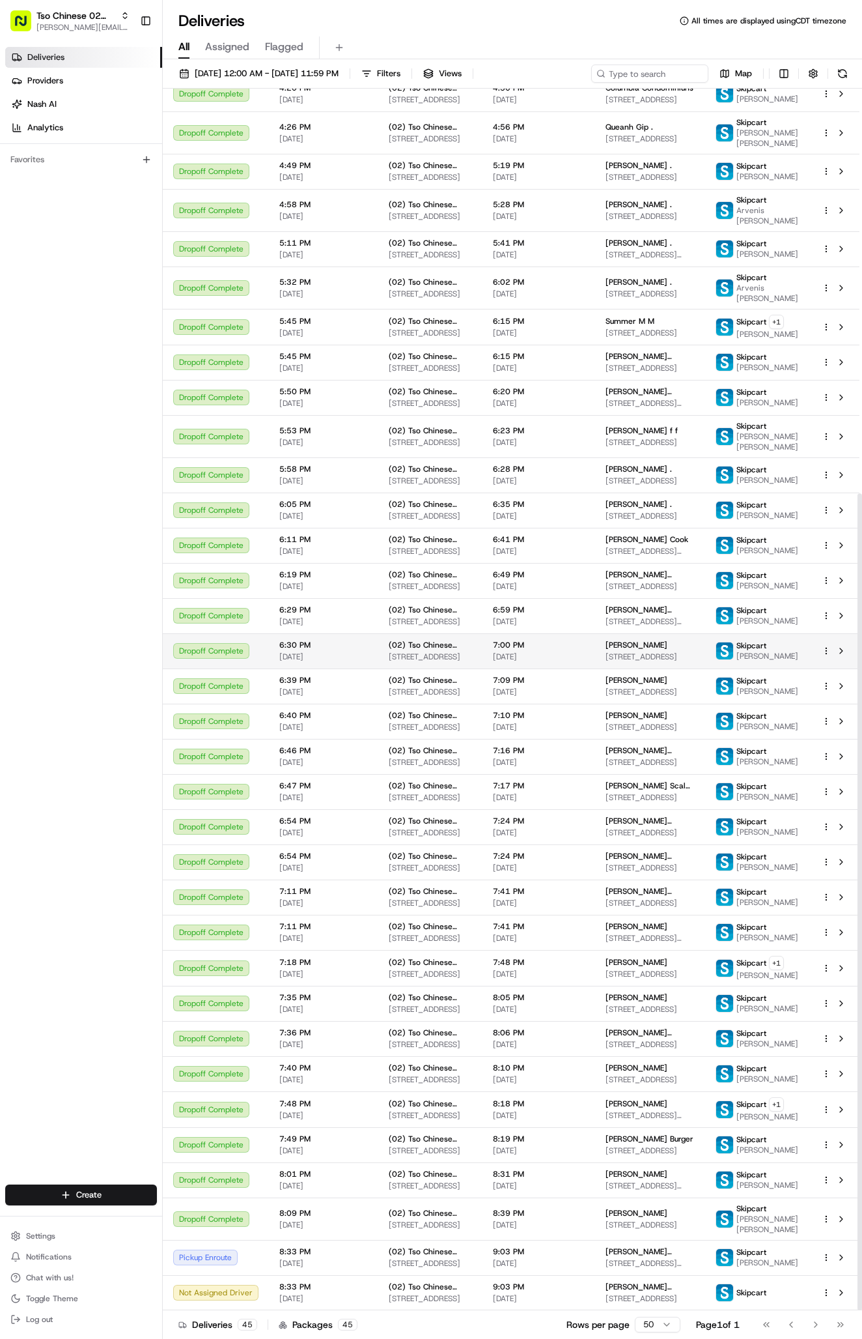
scroll to position [605, 0]
click at [636, 1286] on span "[PERSON_NAME] [PERSON_NAME]" at bounding box center [650, 1286] width 89 height 10
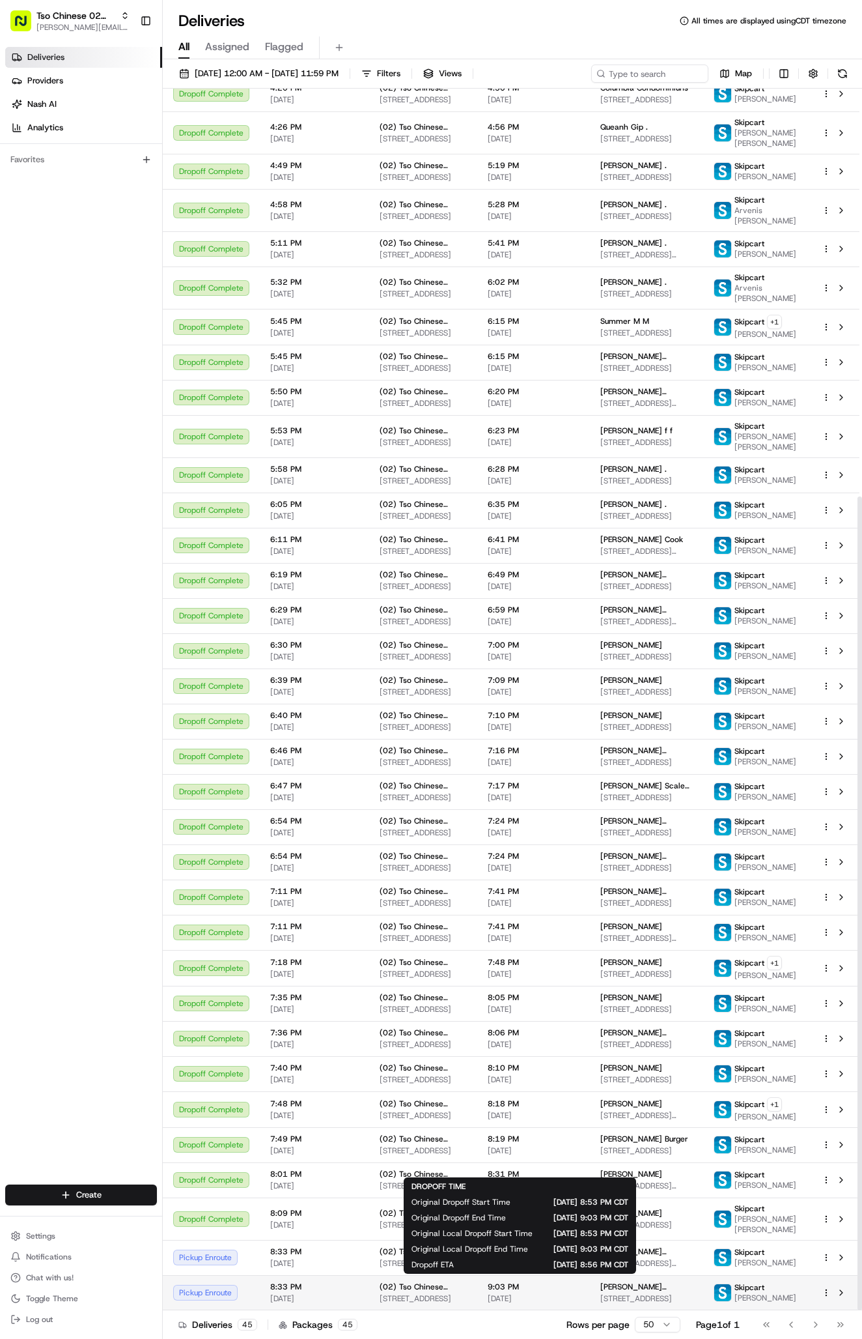
click at [567, 1289] on div "9:03 PM 08/17/2025" at bounding box center [534, 1292] width 92 height 22
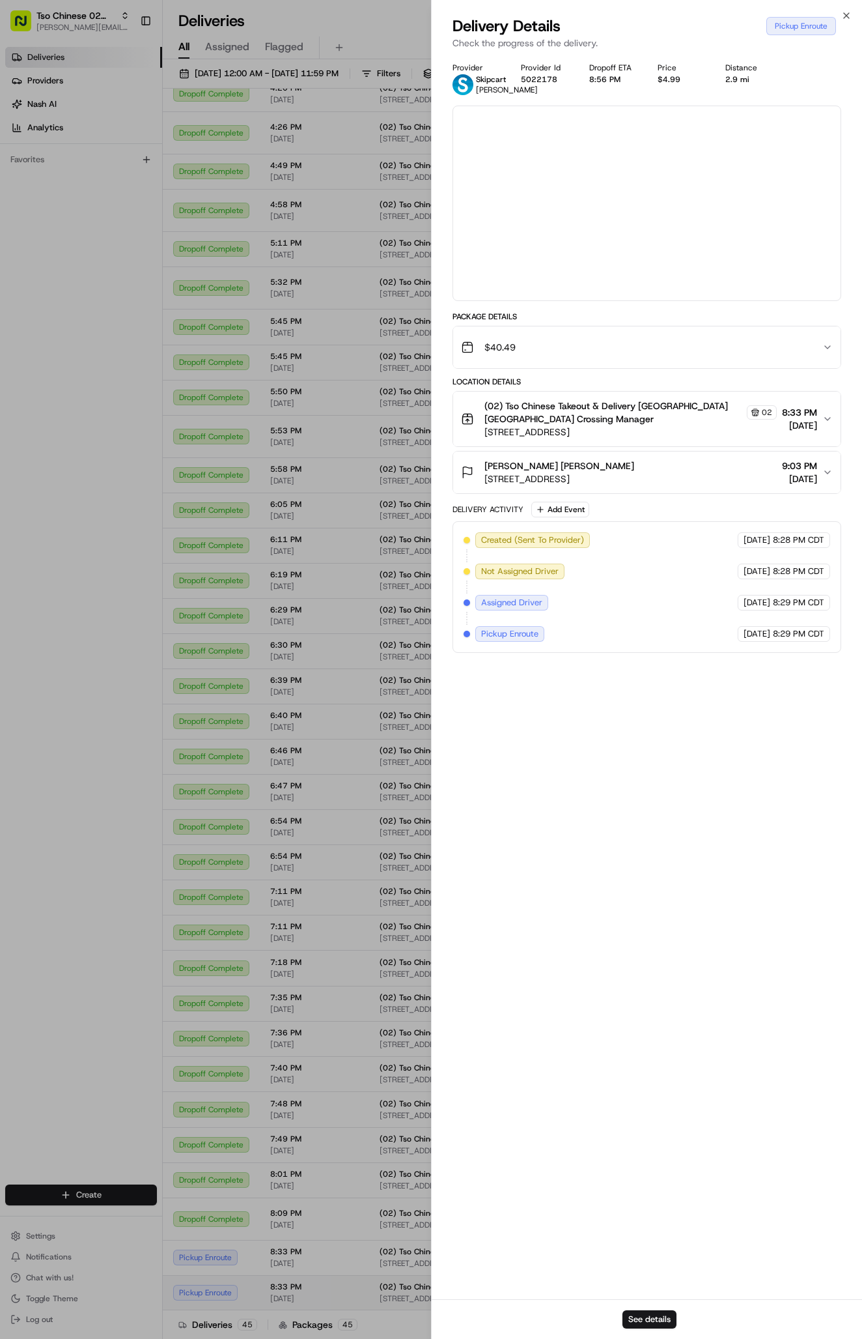
scroll to position [612, 0]
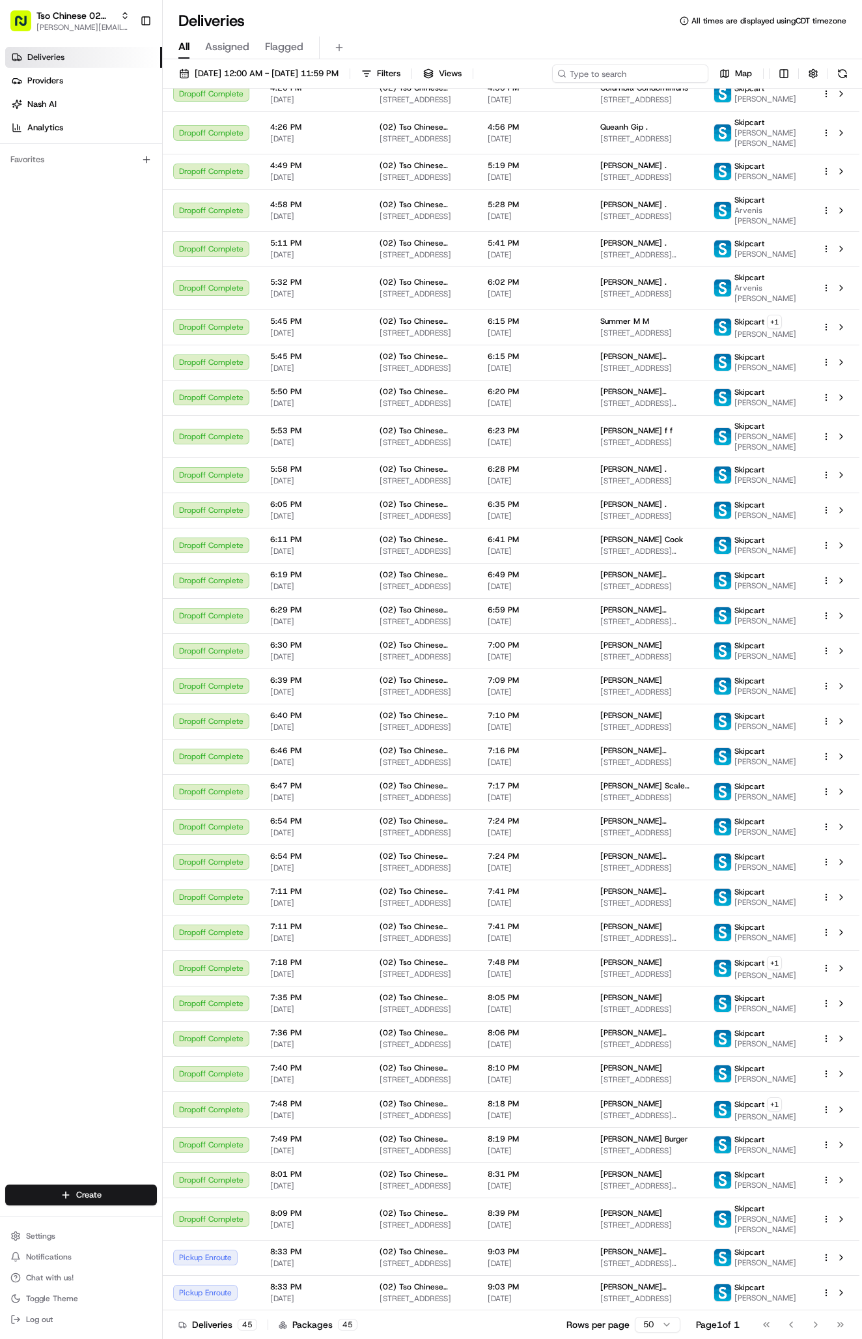
click at [647, 80] on input at bounding box center [630, 73] width 156 height 18
click at [623, 1301] on td "Sara Morgan Morgan 8006 Camden Dr, Austin, TX 78757, USA" at bounding box center [647, 1292] width 114 height 35
click at [595, 1291] on td "Sara Morgan Morgan 8006 Camden Dr, Austin, TX 78757, USA" at bounding box center [647, 1292] width 114 height 35
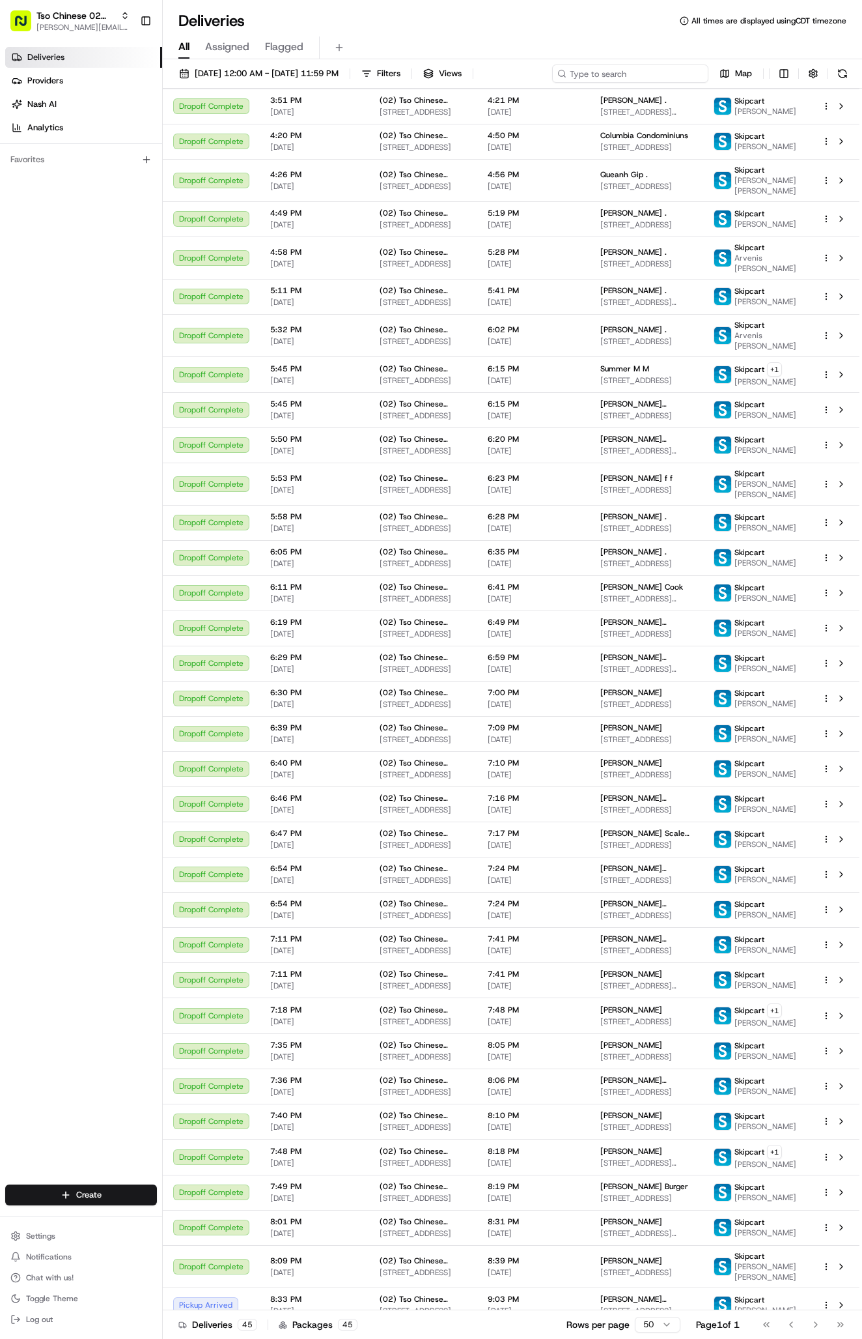
click at [653, 75] on input at bounding box center [630, 73] width 156 height 18
type input "s"
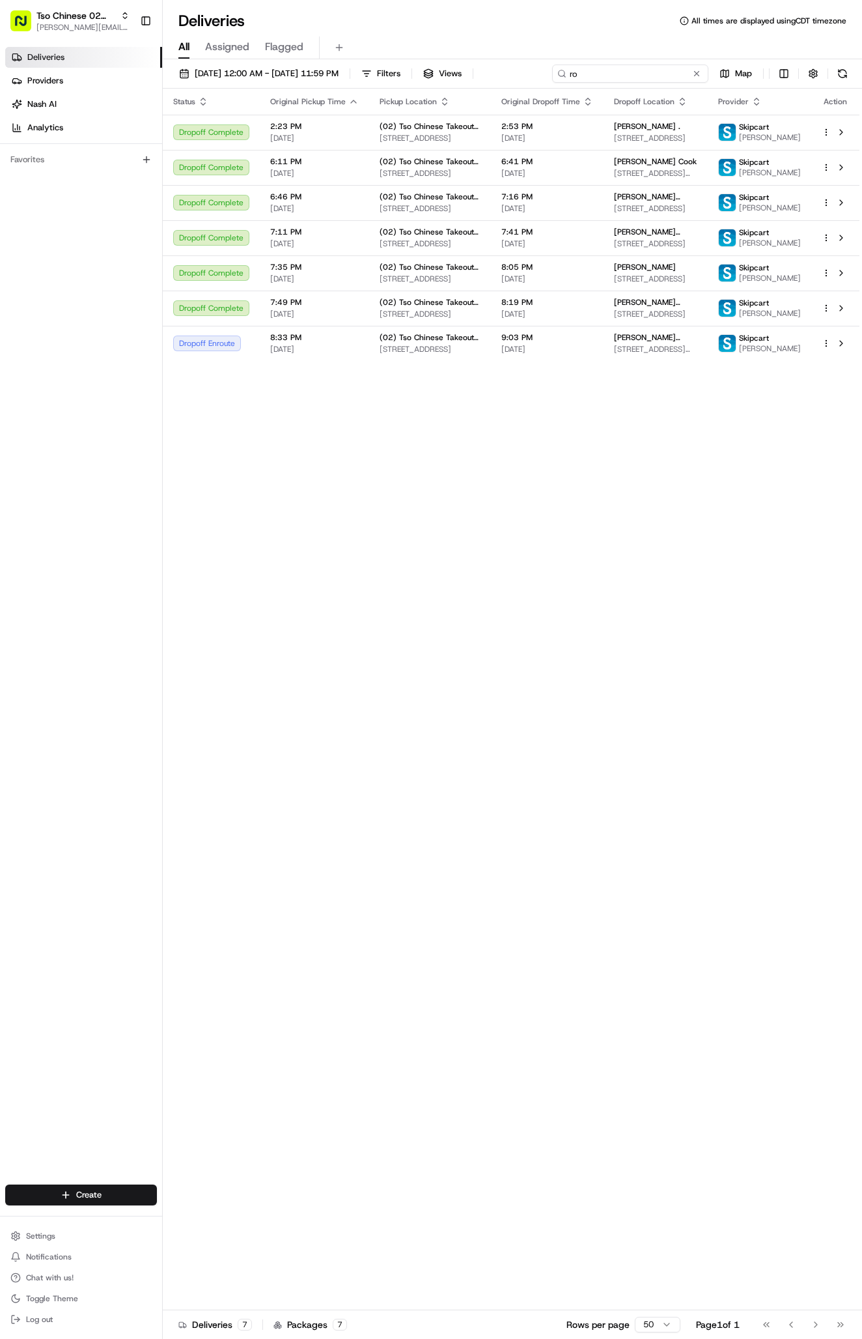
type input "r"
type input "javier ro"
click at [702, 72] on button at bounding box center [696, 73] width 13 height 13
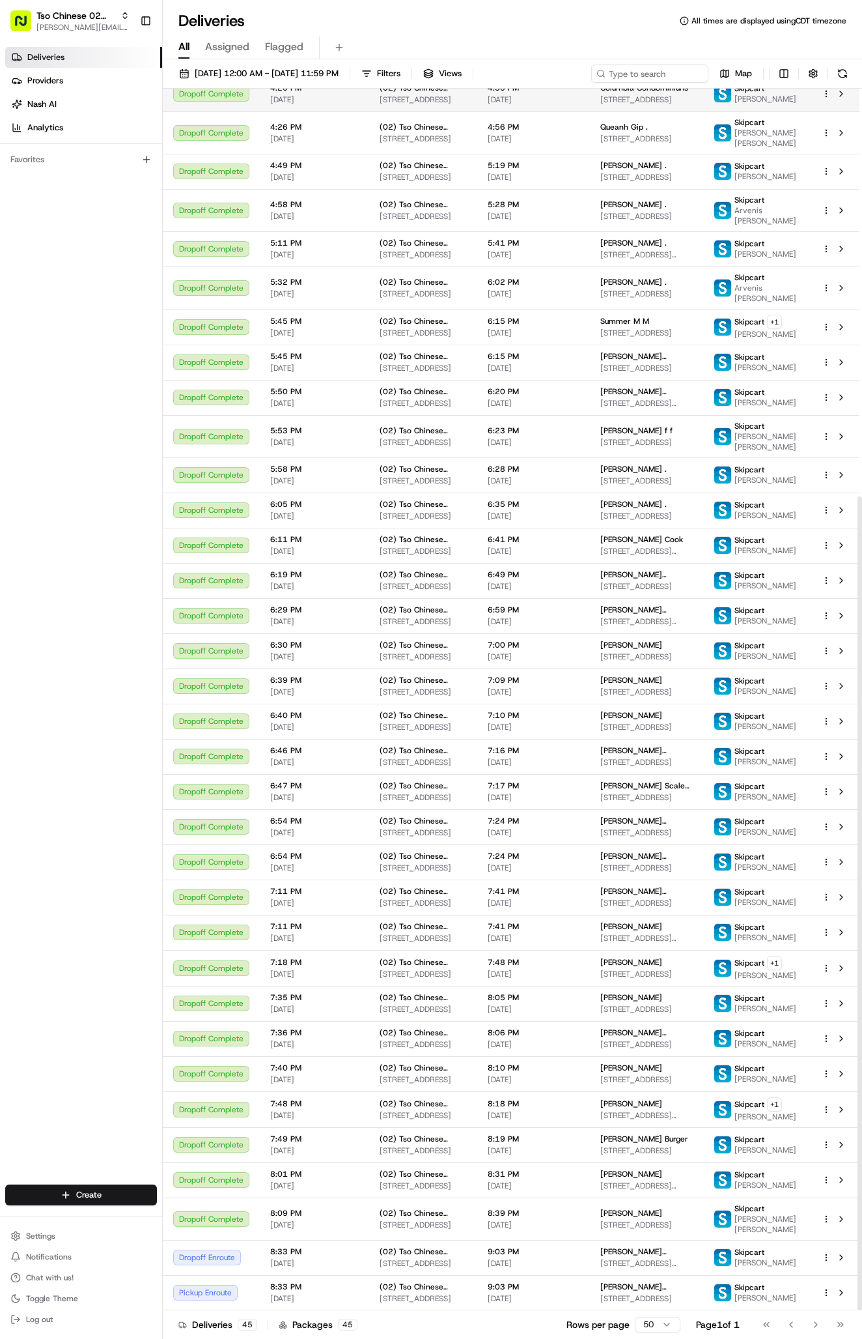
scroll to position [612, 0]
click at [647, 76] on input at bounding box center [630, 73] width 156 height 18
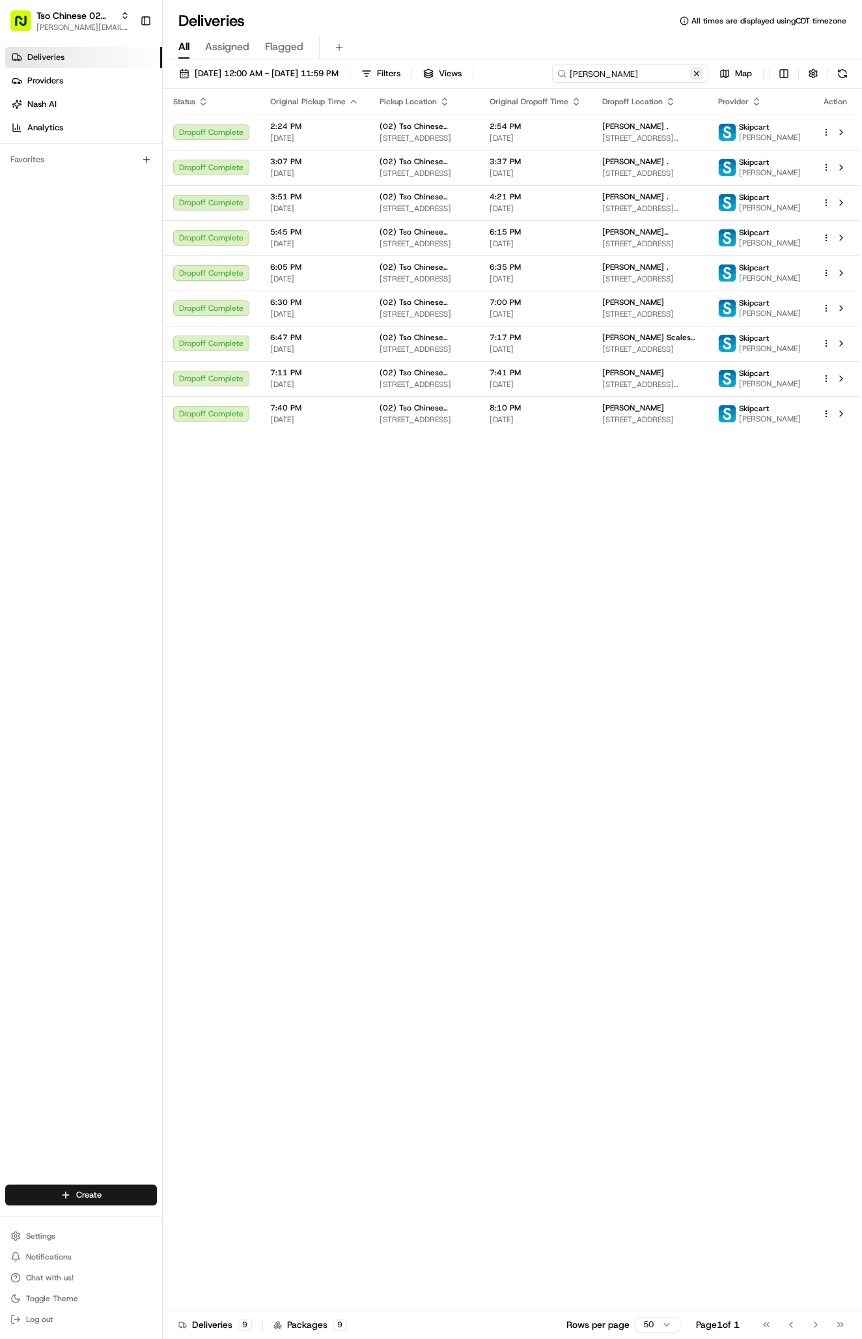
type input "Andrea d"
click at [702, 71] on button at bounding box center [696, 73] width 13 height 13
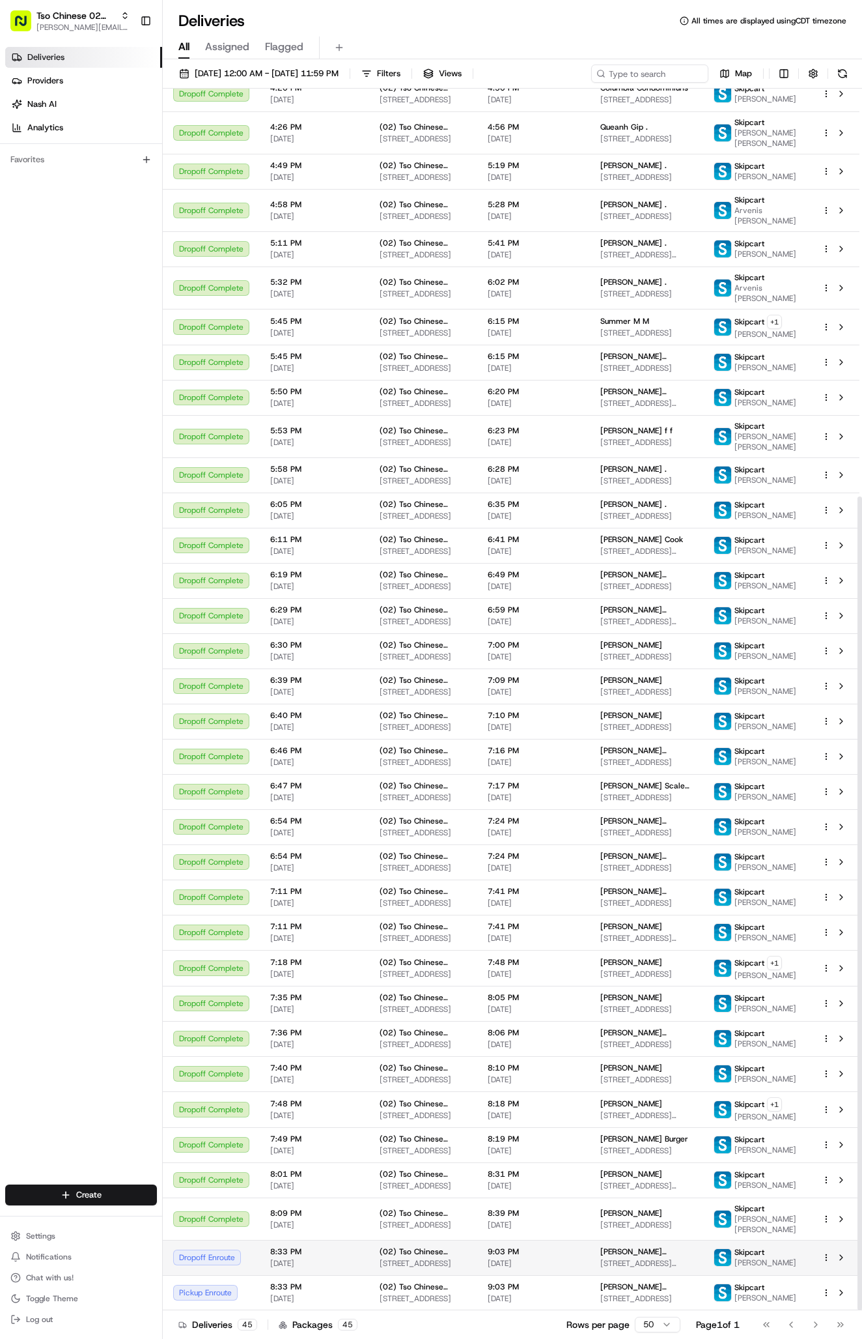
scroll to position [612, 0]
click at [526, 1305] on td "9:03 PM 08/17/2025" at bounding box center [533, 1292] width 113 height 35
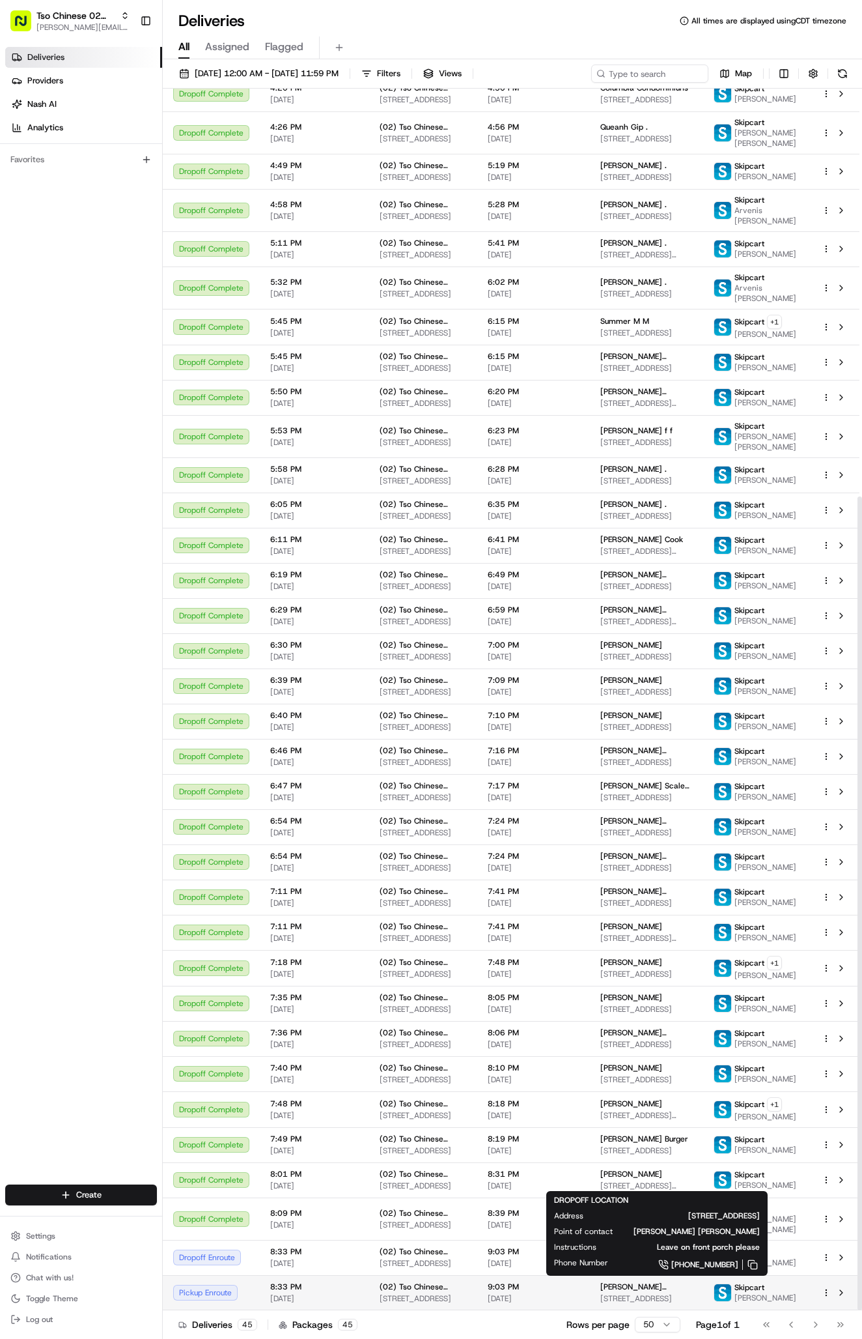
click at [590, 1285] on td "Sara Morgan Morgan 8006 Camden Dr, Austin, TX 78757, USA" at bounding box center [647, 1292] width 114 height 35
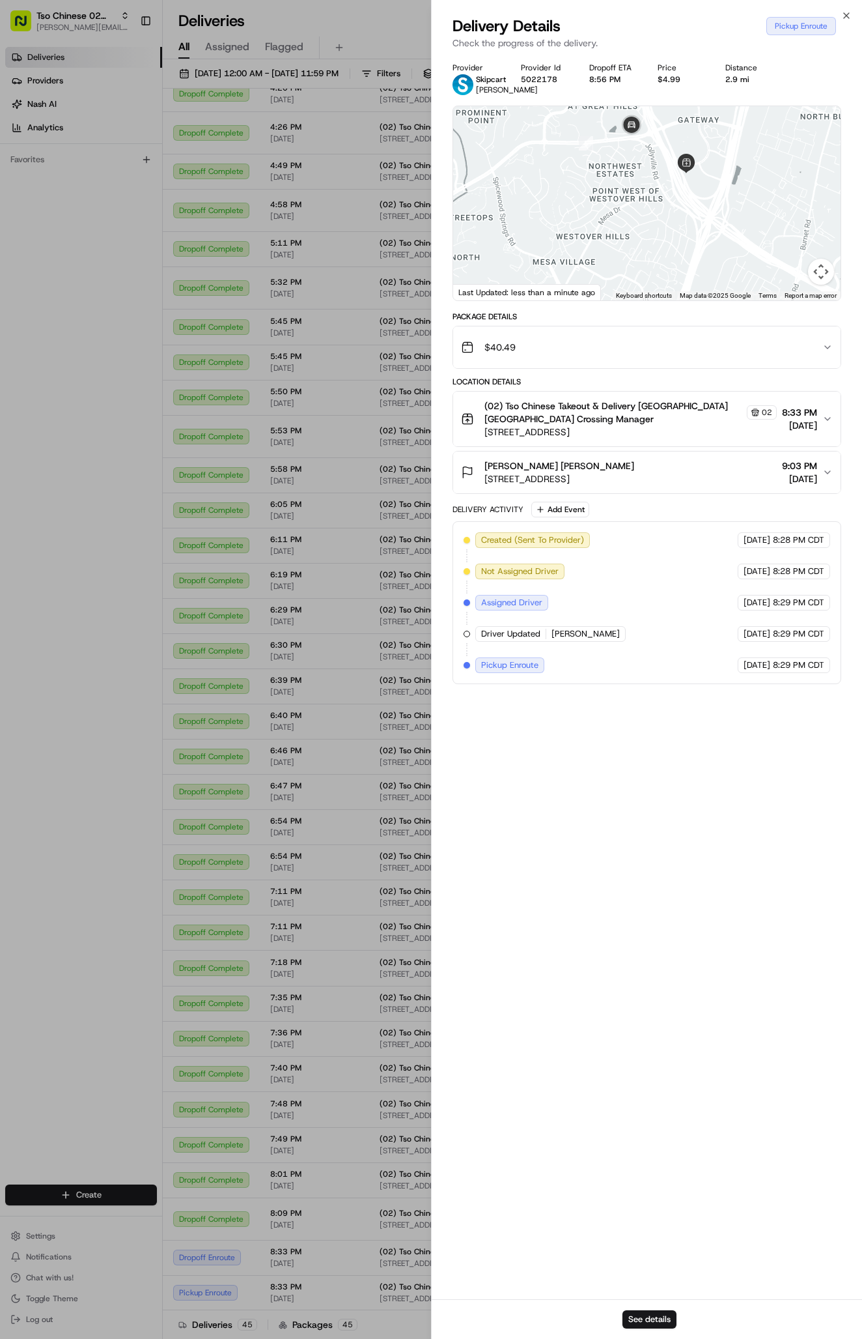
drag, startPoint x: 644, startPoint y: 236, endPoint x: 610, endPoint y: 237, distance: 33.9
click at [642, 236] on div at bounding box center [647, 203] width 388 height 194
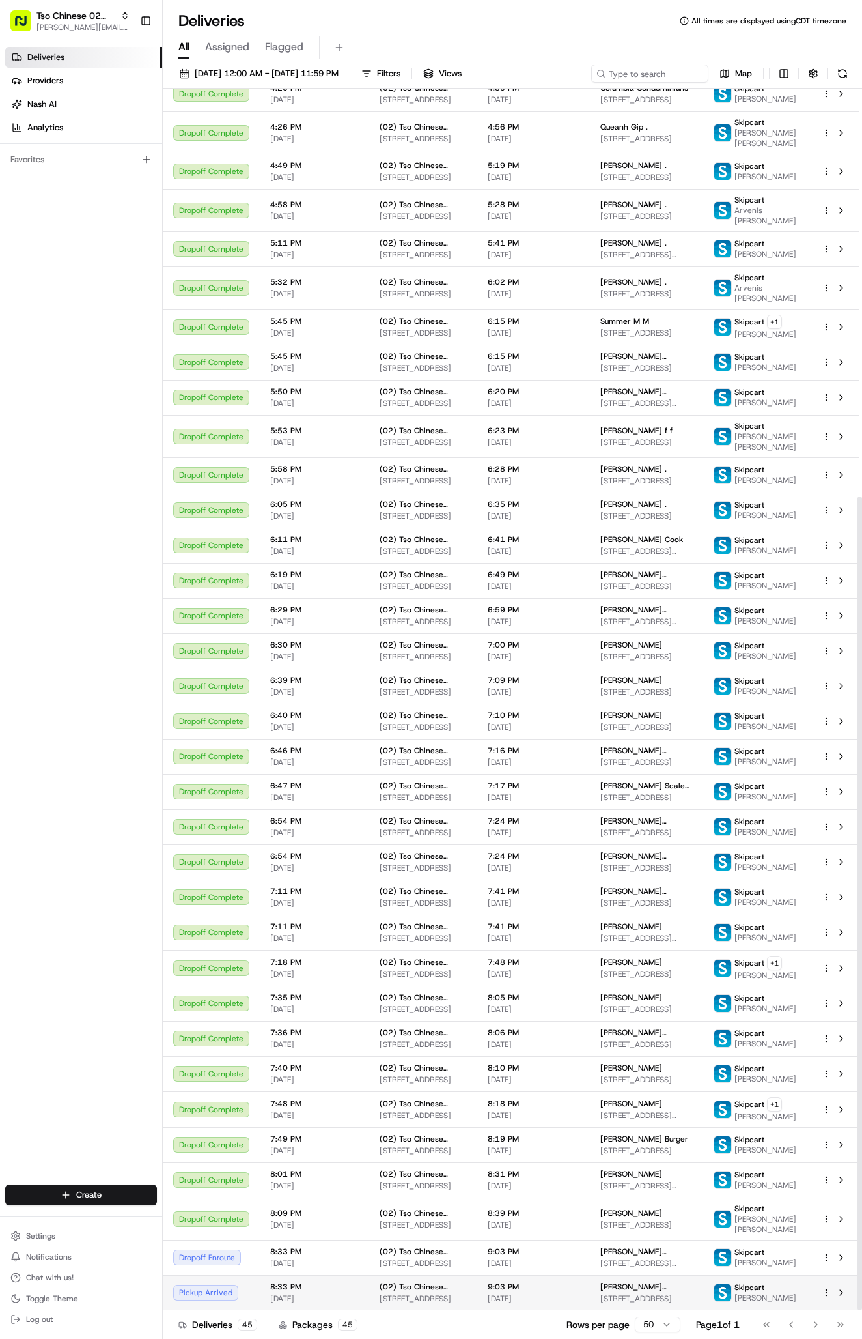
click at [520, 1281] on span "9:03 PM" at bounding box center [534, 1286] width 92 height 10
click at [590, 1296] on td "Sara Morgan Morgan 8006 Camden Dr, Austin, TX 78757, USA" at bounding box center [647, 1292] width 114 height 35
click at [590, 1277] on td "Sara Morgan Morgan 8006 Camden Dr, Austin, TX 78757, USA" at bounding box center [647, 1292] width 114 height 35
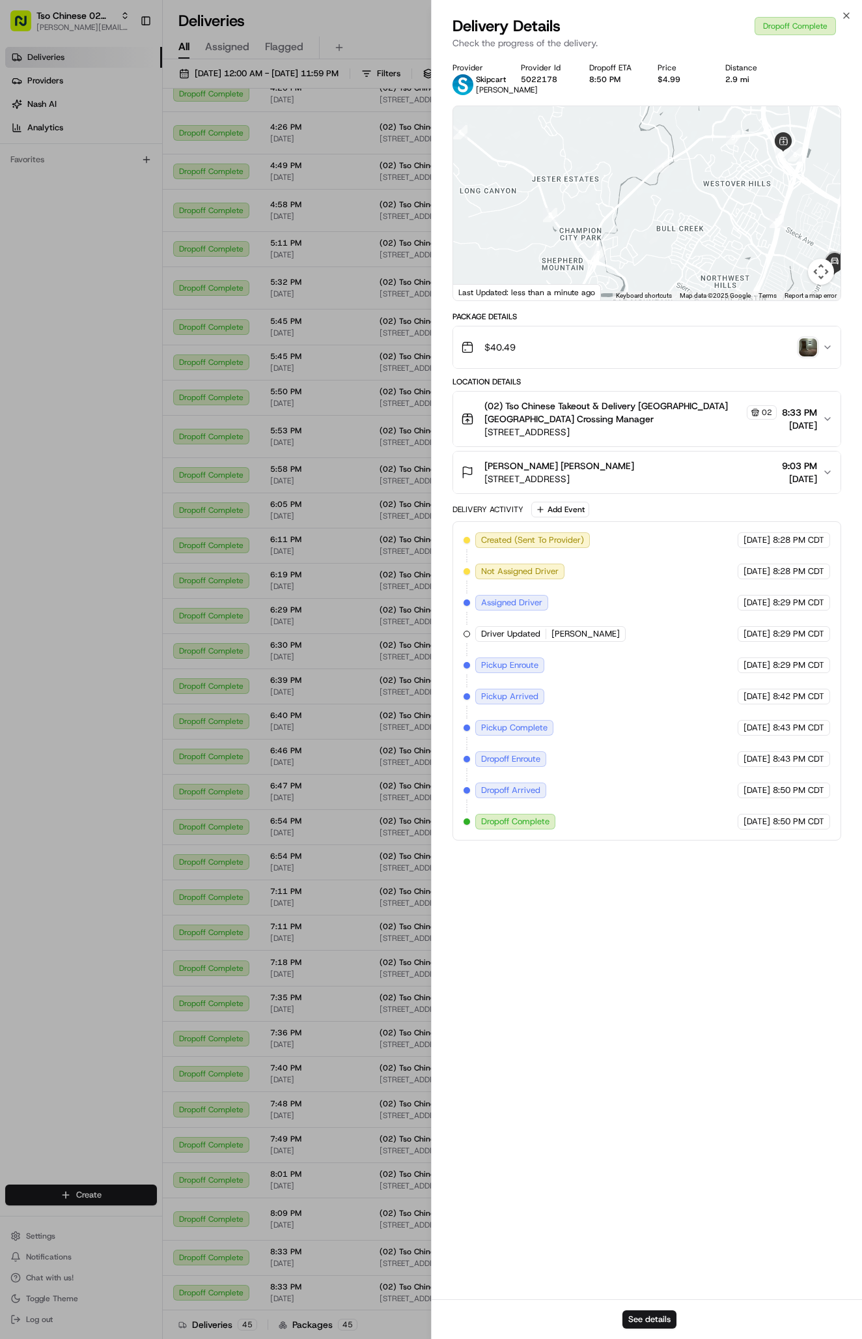
click at [803, 355] on img "button" at bounding box center [808, 347] width 18 height 18
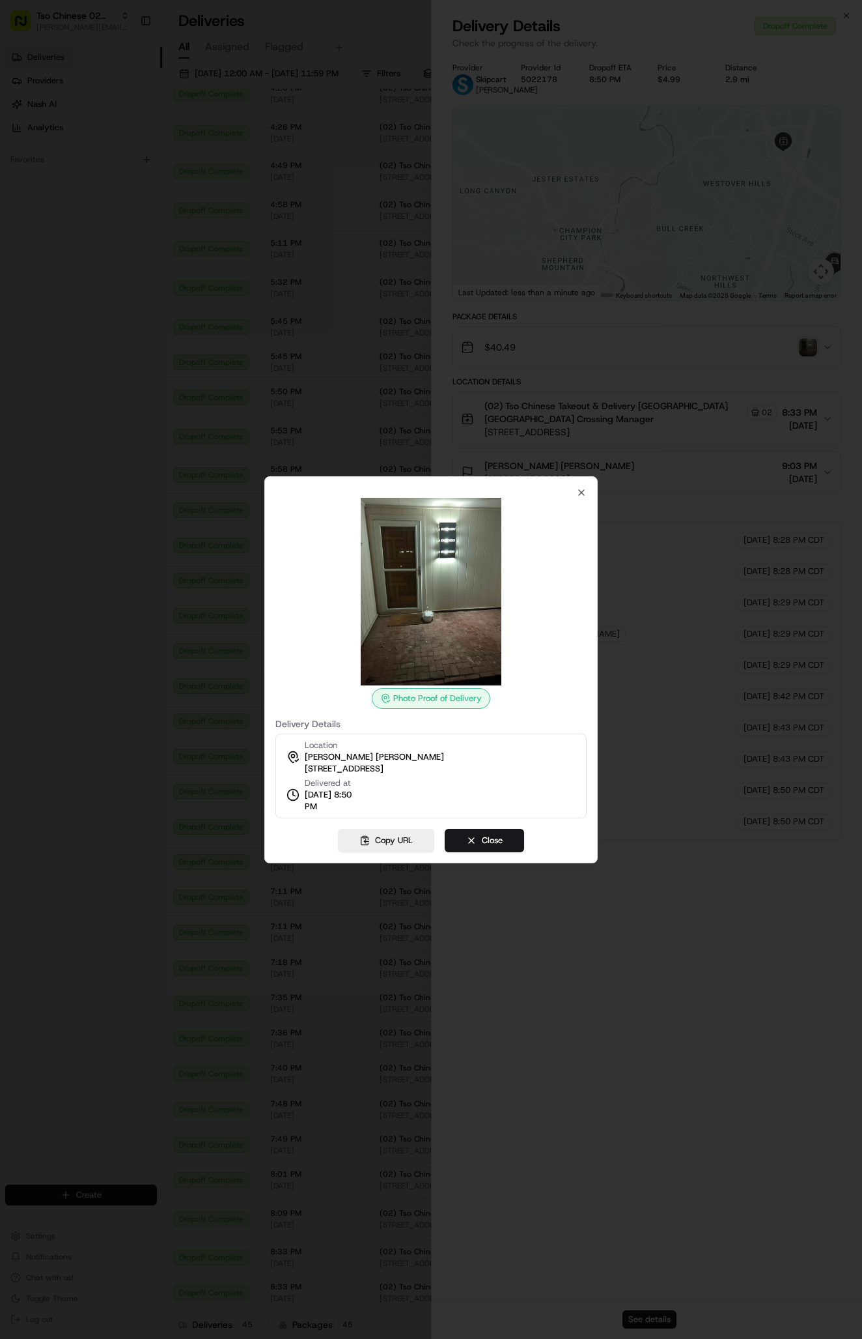
click at [239, 335] on div at bounding box center [431, 669] width 862 height 1339
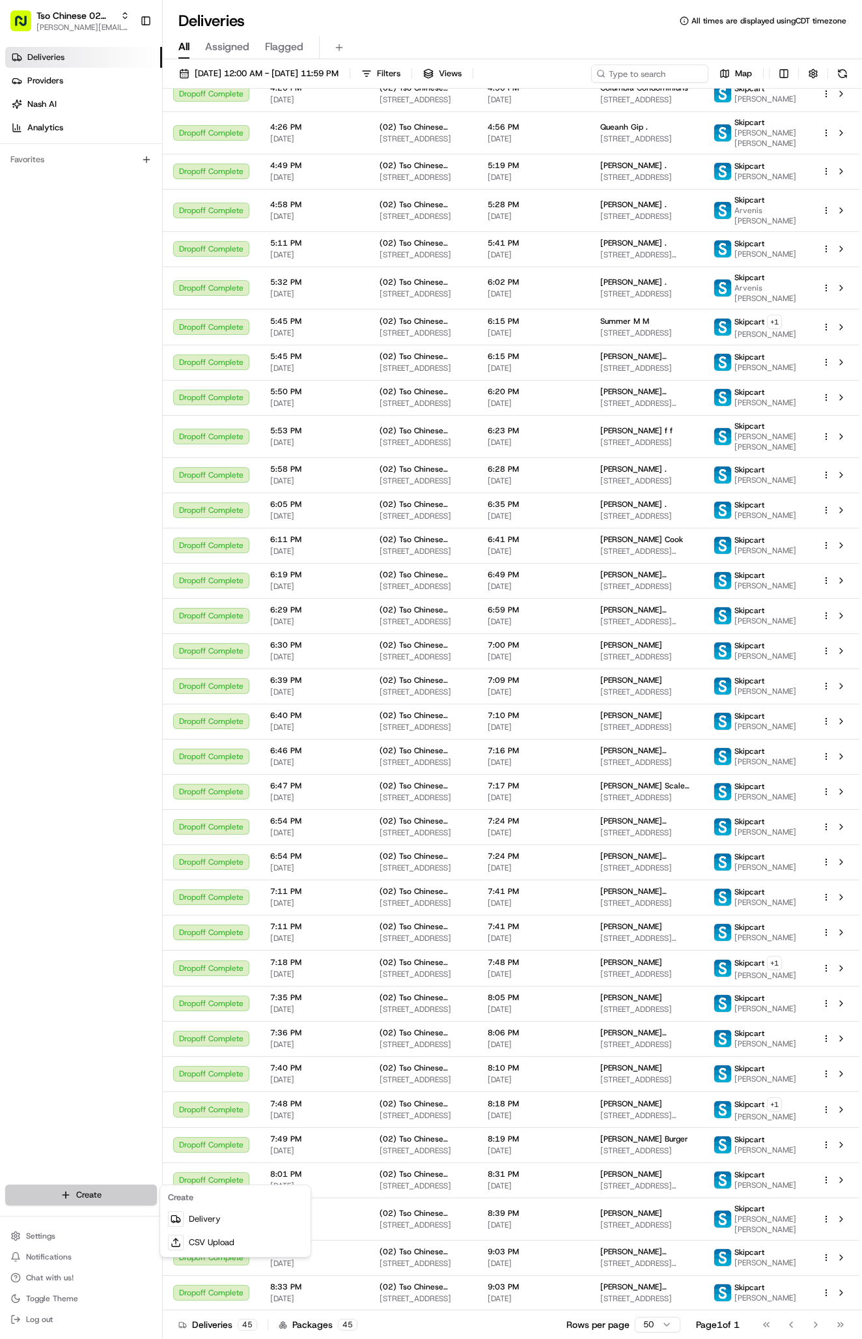
click at [86, 1187] on html "Tso Chinese 02 Arbor antonia@tsochinese.com Toggle Sidebar Deliveries Providers…" at bounding box center [431, 669] width 862 height 1339
click at [263, 1218] on link "Delivery" at bounding box center [235, 1218] width 145 height 23
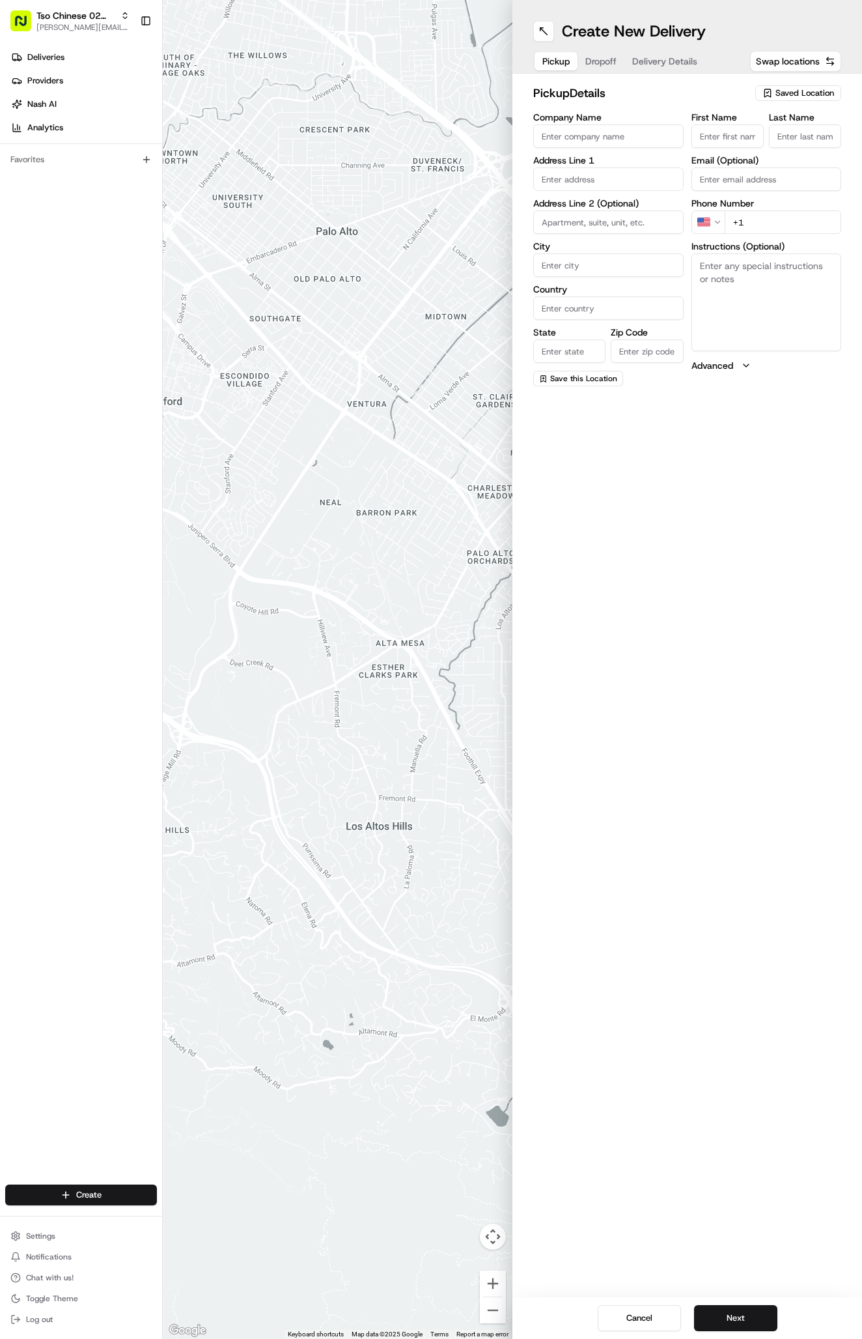
click at [774, 95] on div "Saved Location" at bounding box center [799, 93] width 86 height 16
click at [783, 145] on span "(02) Tso Chinese Takeout & Delivery Arboretum Crossing (02)" at bounding box center [776, 147] width 160 height 23
type input "(02) Tso Chinese Takeout & Delivery [GEOGRAPHIC_DATA]"
type input "Bldg E Ste 402"
type input "Austin"
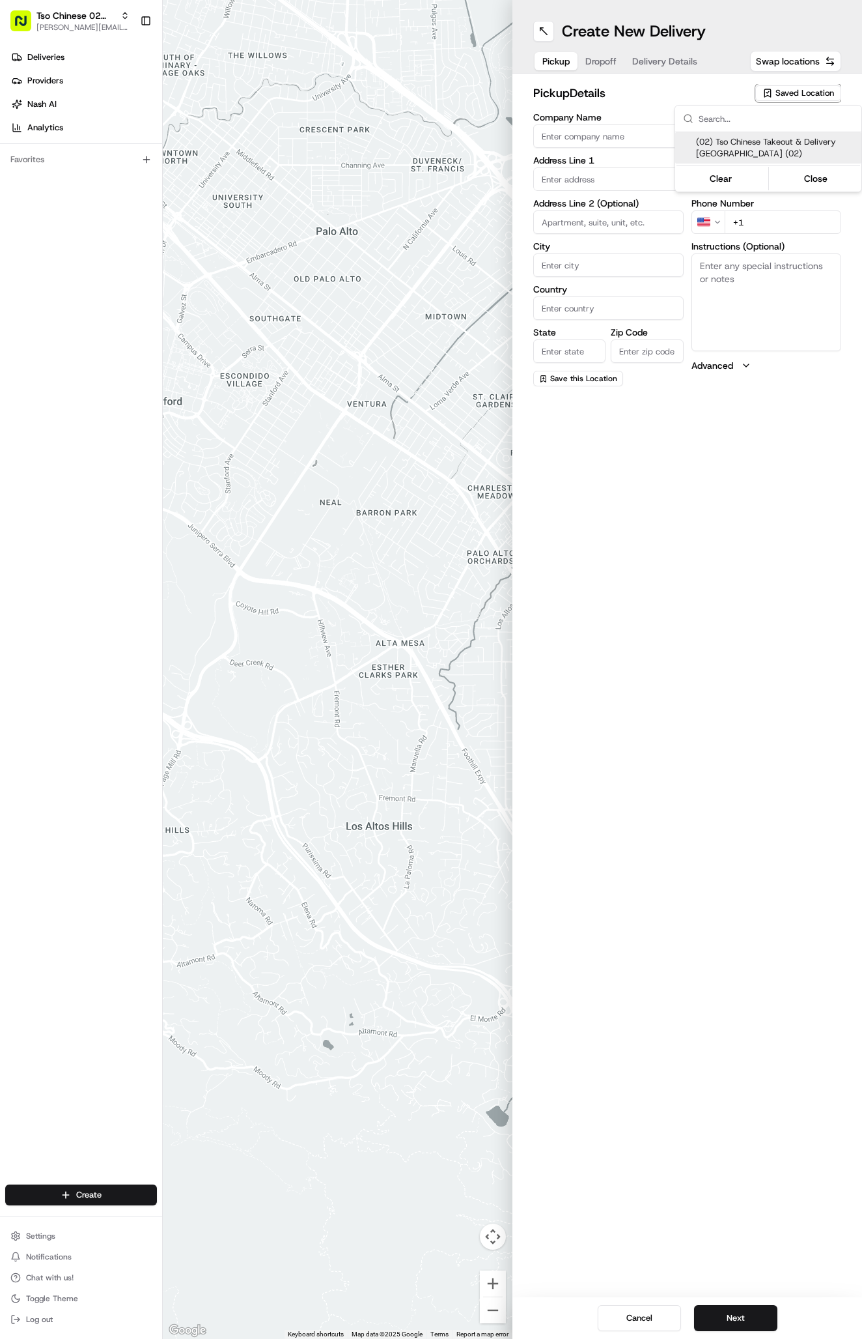
type input "US"
type input "TX"
type input "78759"
type input "Tso Chinese"
type input "Arboretum Crossing Manager"
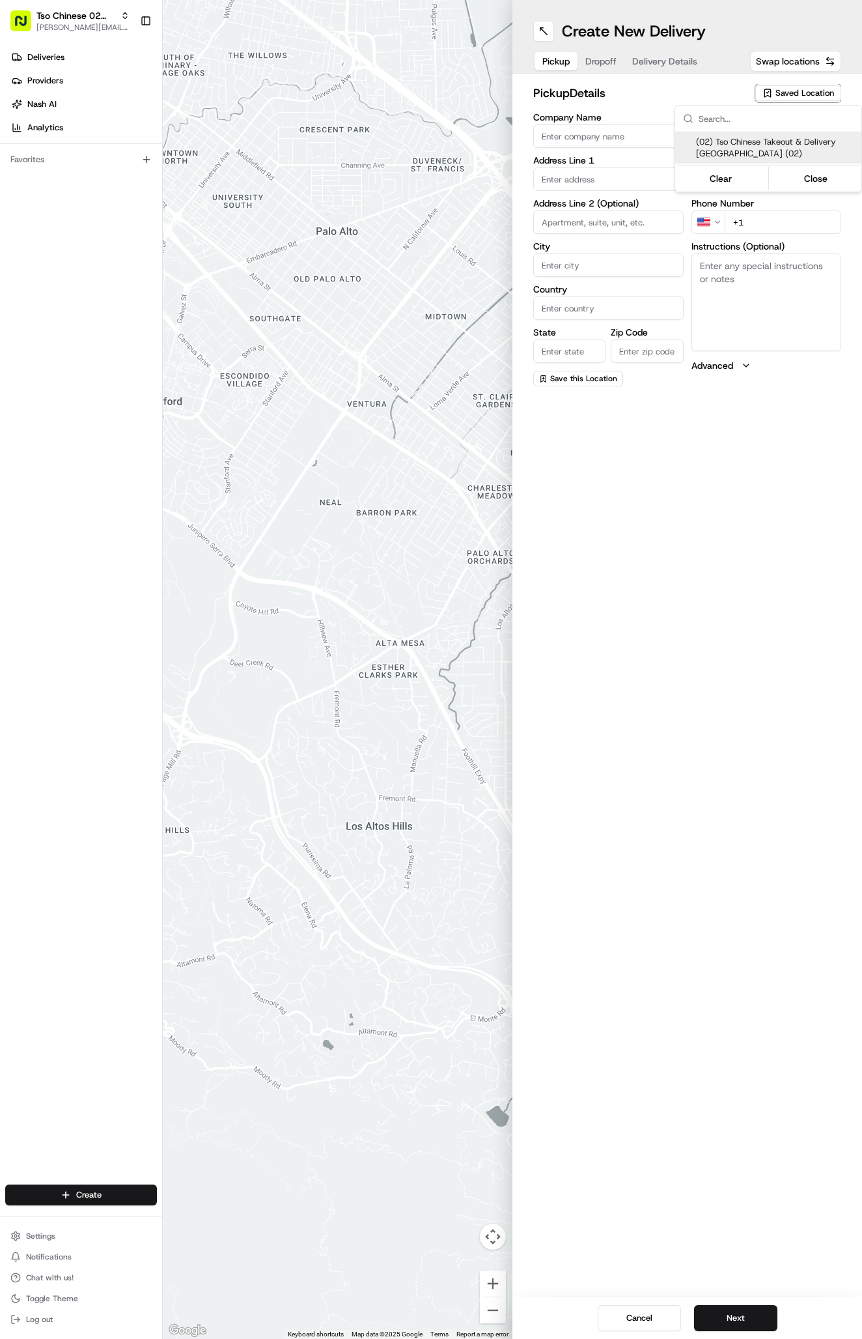
type input "arborstore@tsochinese.com"
type input "+1 512 344 9434"
type textarea "Submit a picture displaying address & food as Proof of Delivery. Envía una foto…"
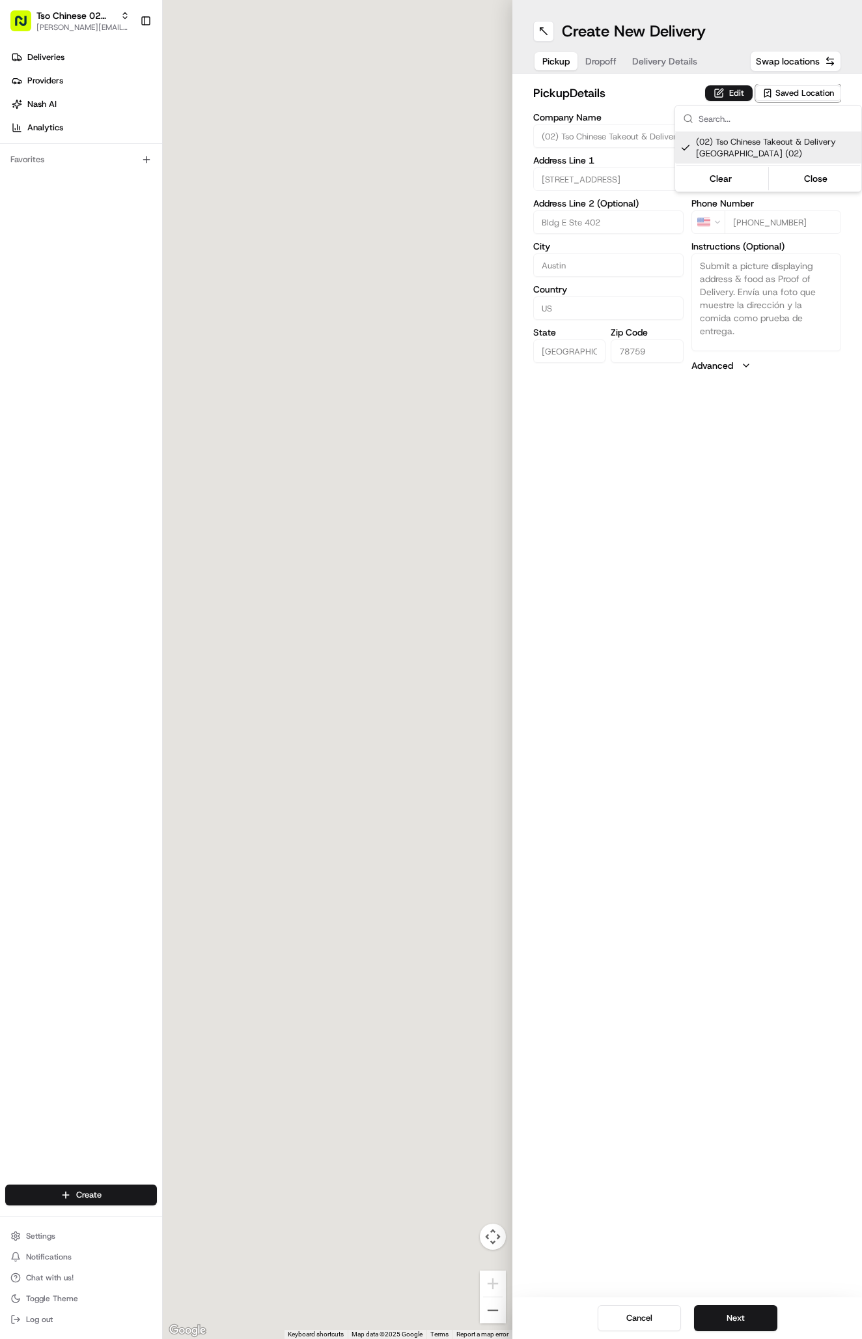
type input "9333 Research Blvd"
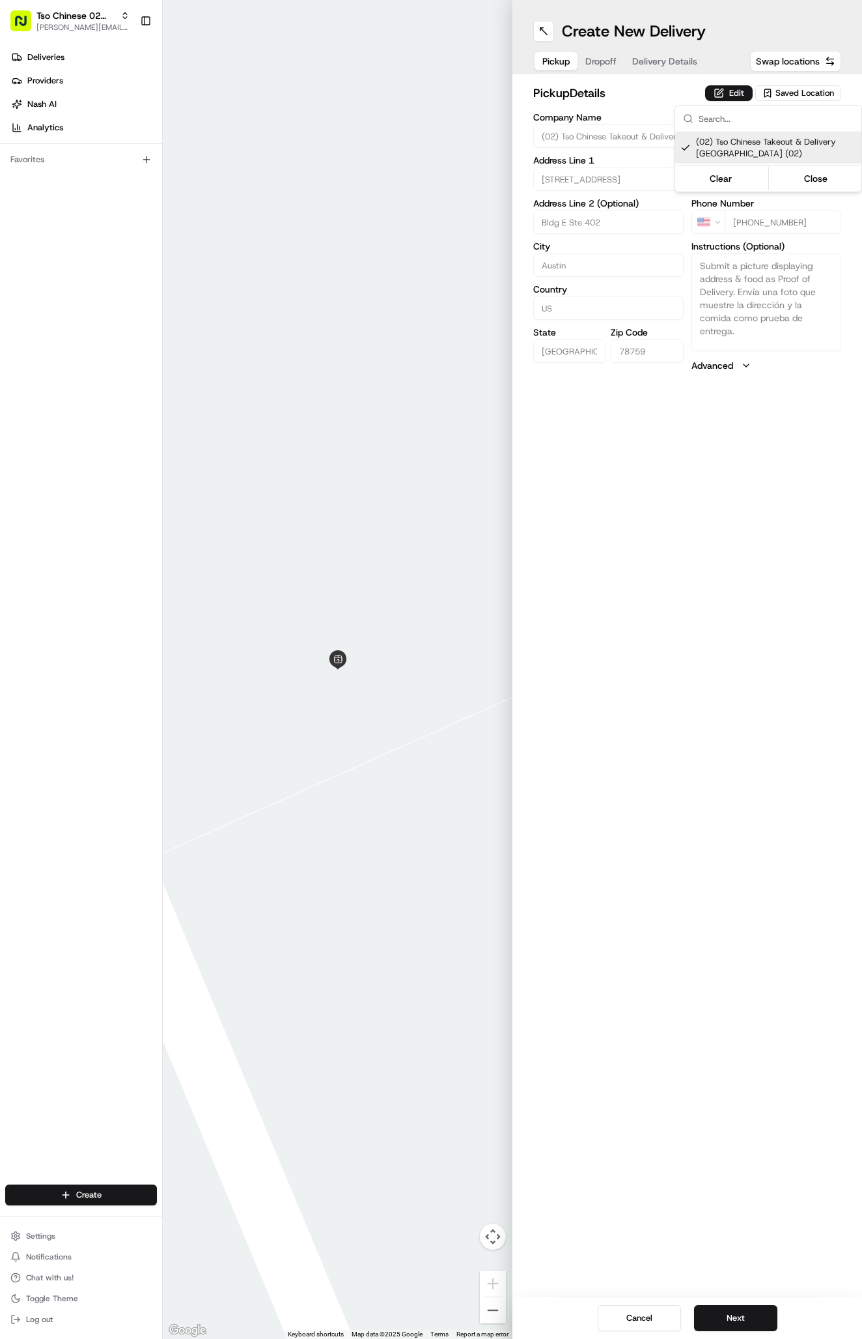
click at [655, 52] on html "Tso Chinese 02 Arbor antonia@tsochinese.com Toggle Sidebar Deliveries Providers…" at bounding box center [431, 669] width 862 height 1339
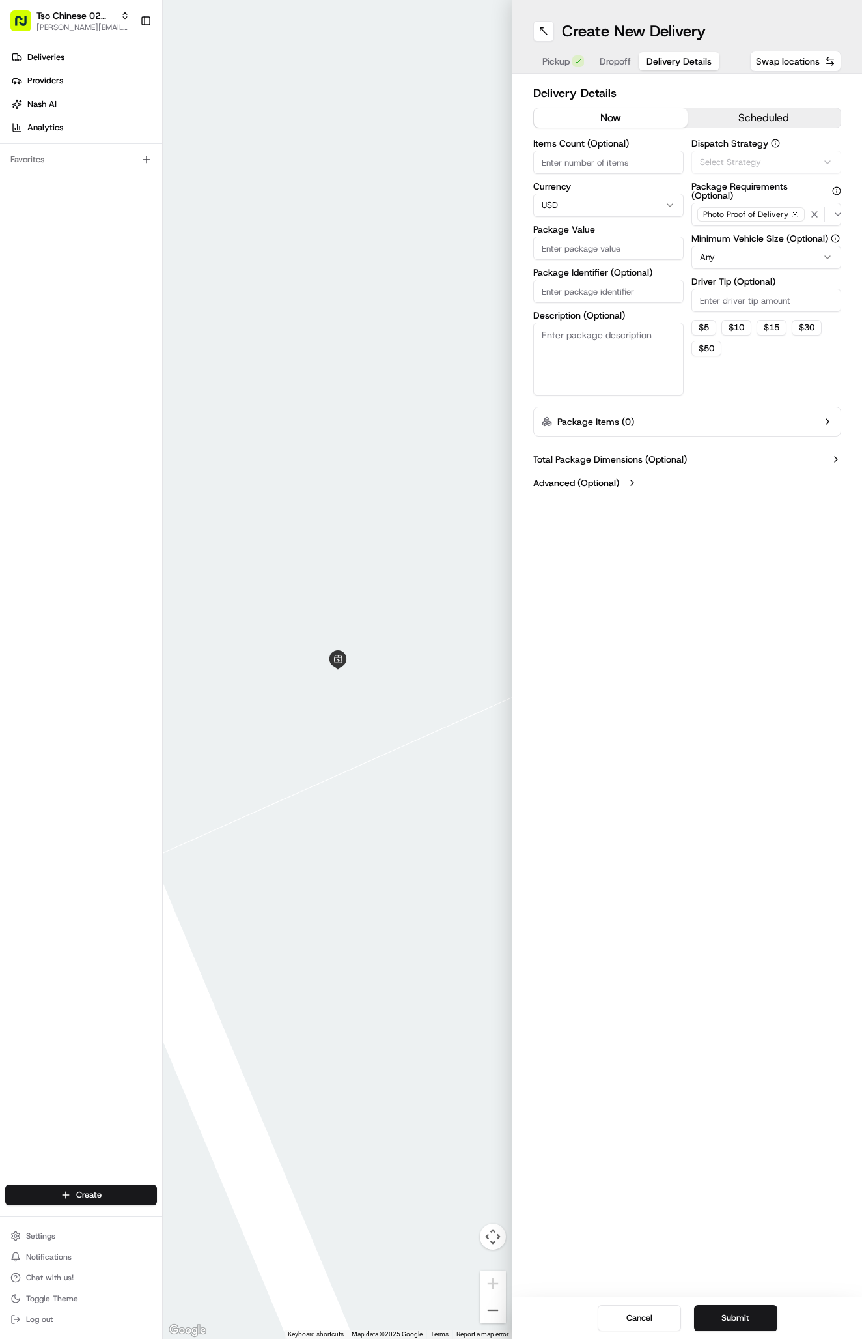
click at [655, 52] on button "Delivery Details" at bounding box center [679, 61] width 81 height 18
click at [732, 159] on span "Via Automation" at bounding box center [730, 162] width 60 height 12
click at [746, 225] on div "Tso Arbor Strategy" at bounding box center [768, 233] width 186 height 20
click at [736, 309] on html "Tso Chinese 02 Arbor antonia@tsochinese.com Toggle Sidebar Deliveries Providers…" at bounding box center [431, 669] width 862 height 1339
click at [736, 313] on html "Tso Chinese 02 Arbor antonia@tsochinese.com Toggle Sidebar Deliveries Providers…" at bounding box center [431, 669] width 862 height 1339
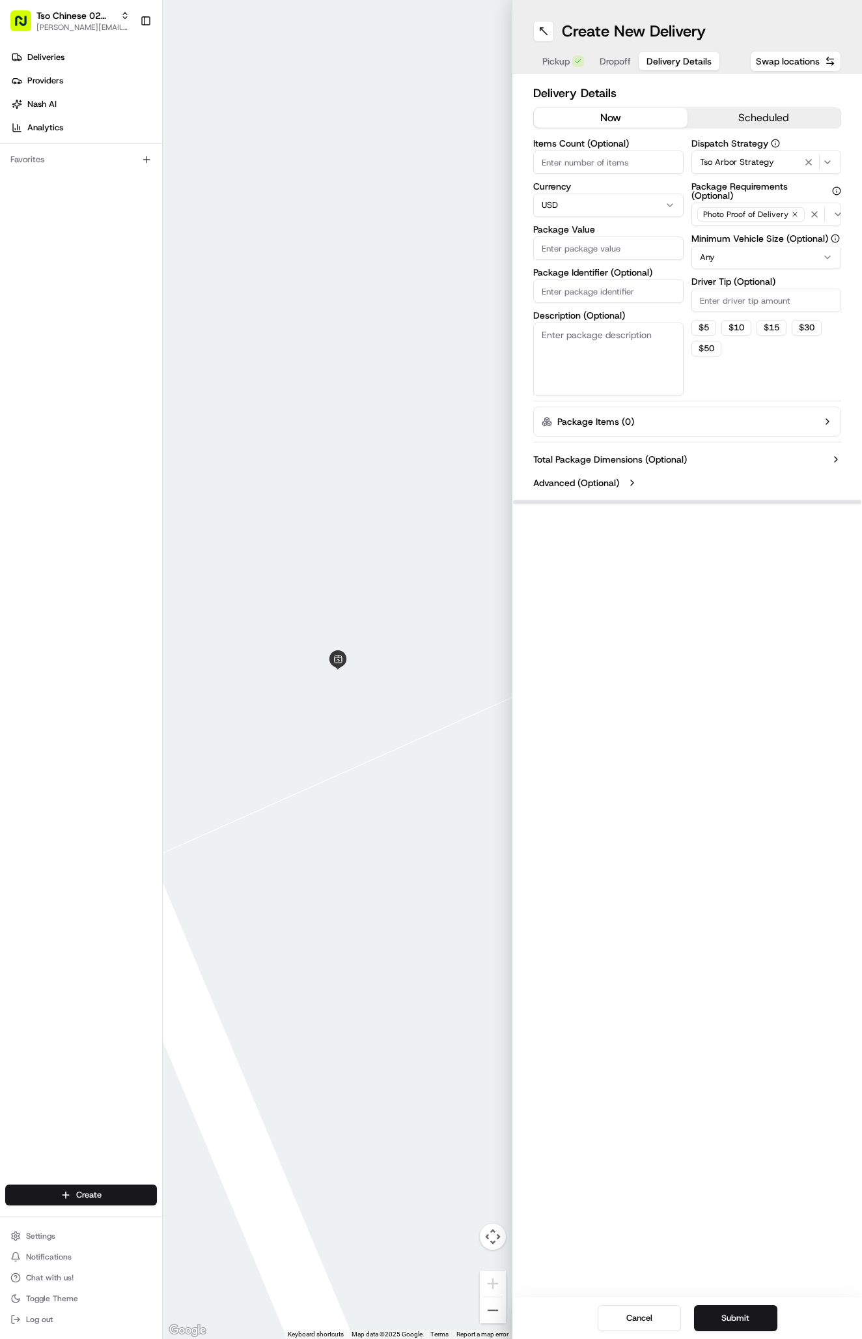
click at [761, 298] on input "Driver Tip (Optional)" at bounding box center [767, 300] width 150 height 23
type input "2"
click at [606, 286] on input "Package Identifier (Optional)" at bounding box center [608, 290] width 150 height 23
paste input "#PGAPIUP"
type input "#PGAPIUP"
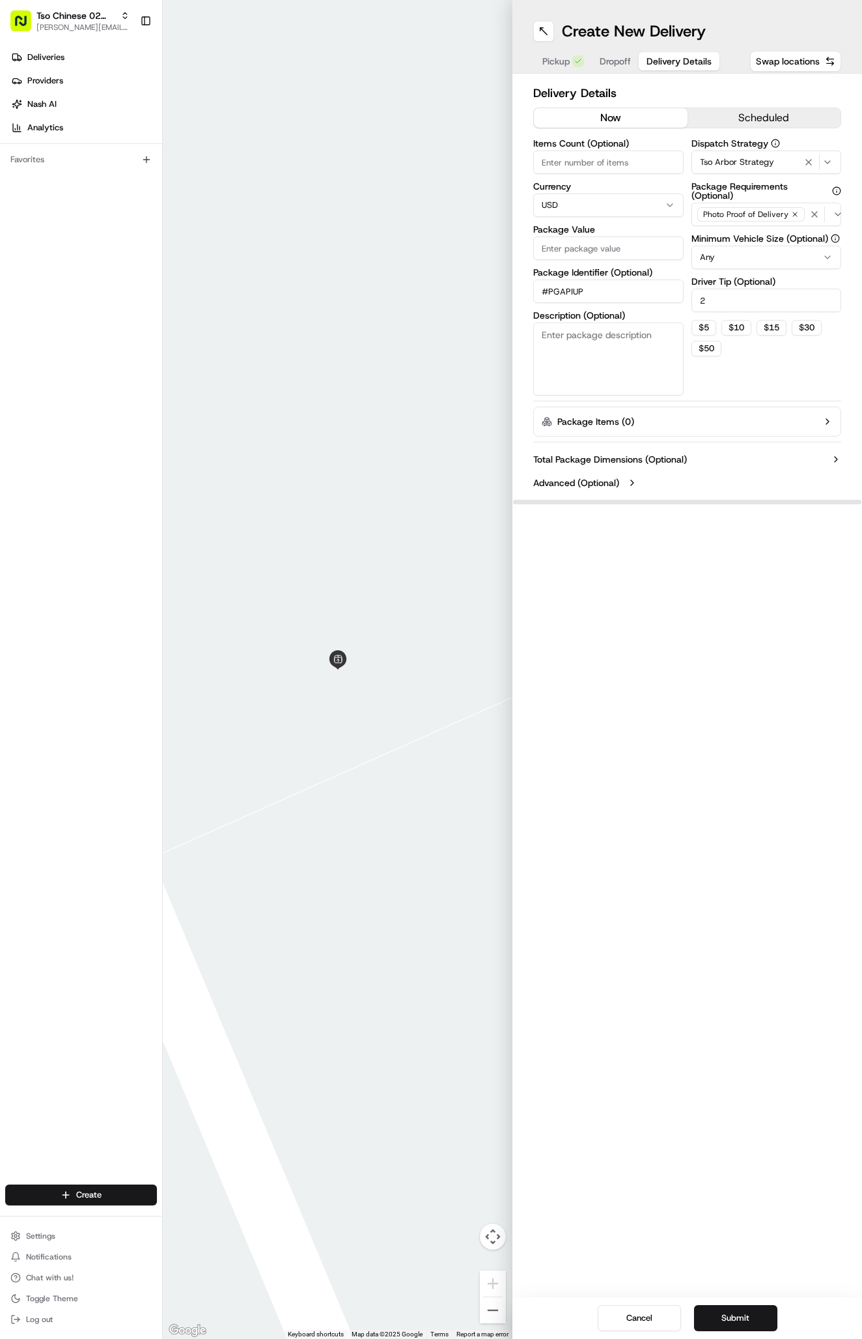
click at [601, 256] on input "Package Value" at bounding box center [608, 247] width 150 height 23
type input "50.72"
click at [608, 62] on span "Dropoff" at bounding box center [615, 61] width 31 height 13
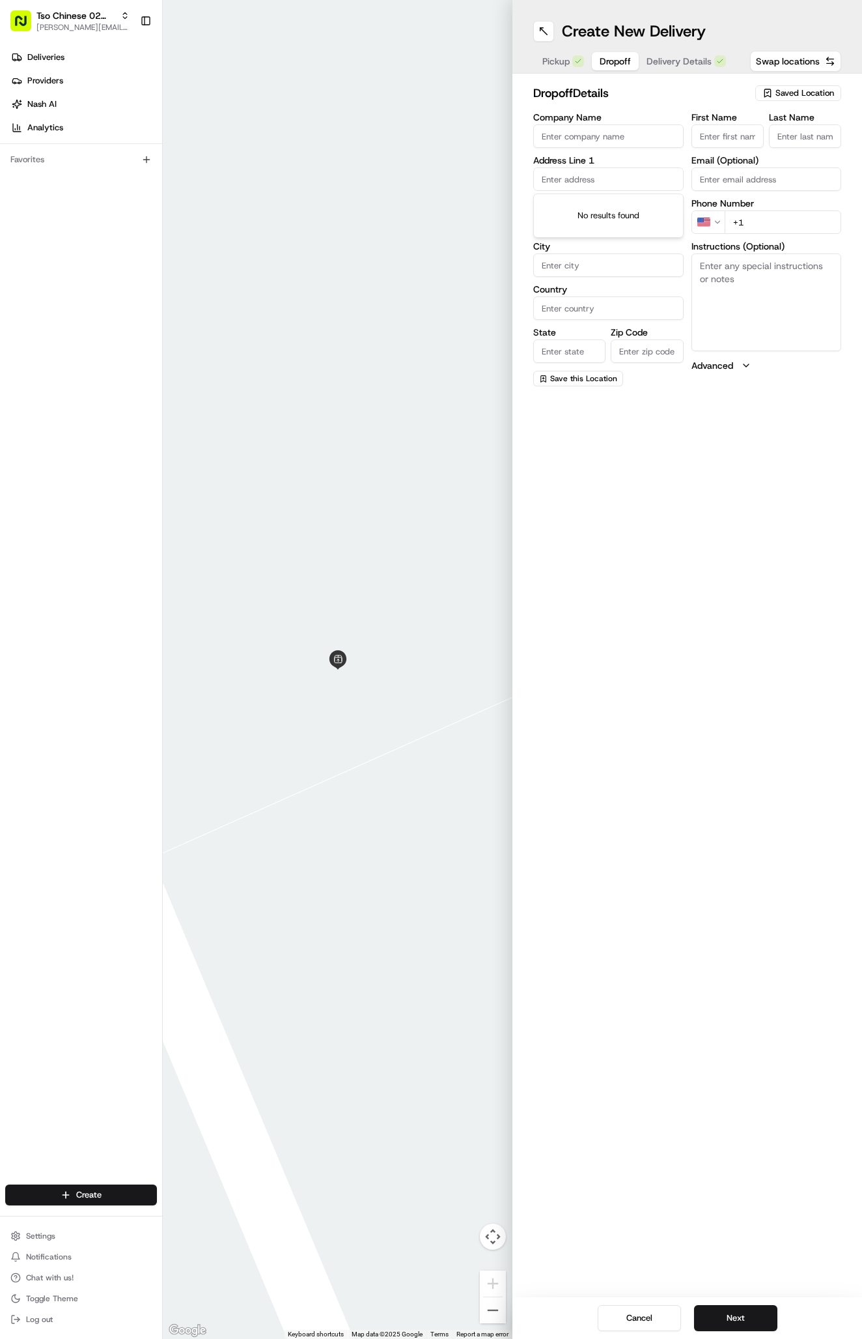
paste input "1002 Durham Dr"
click at [664, 206] on div "1002 Durham Drive, Austin, TX" at bounding box center [609, 207] width 144 height 20
type input "[STREET_ADDRESS]"
type input "Austin"
type input "United States"
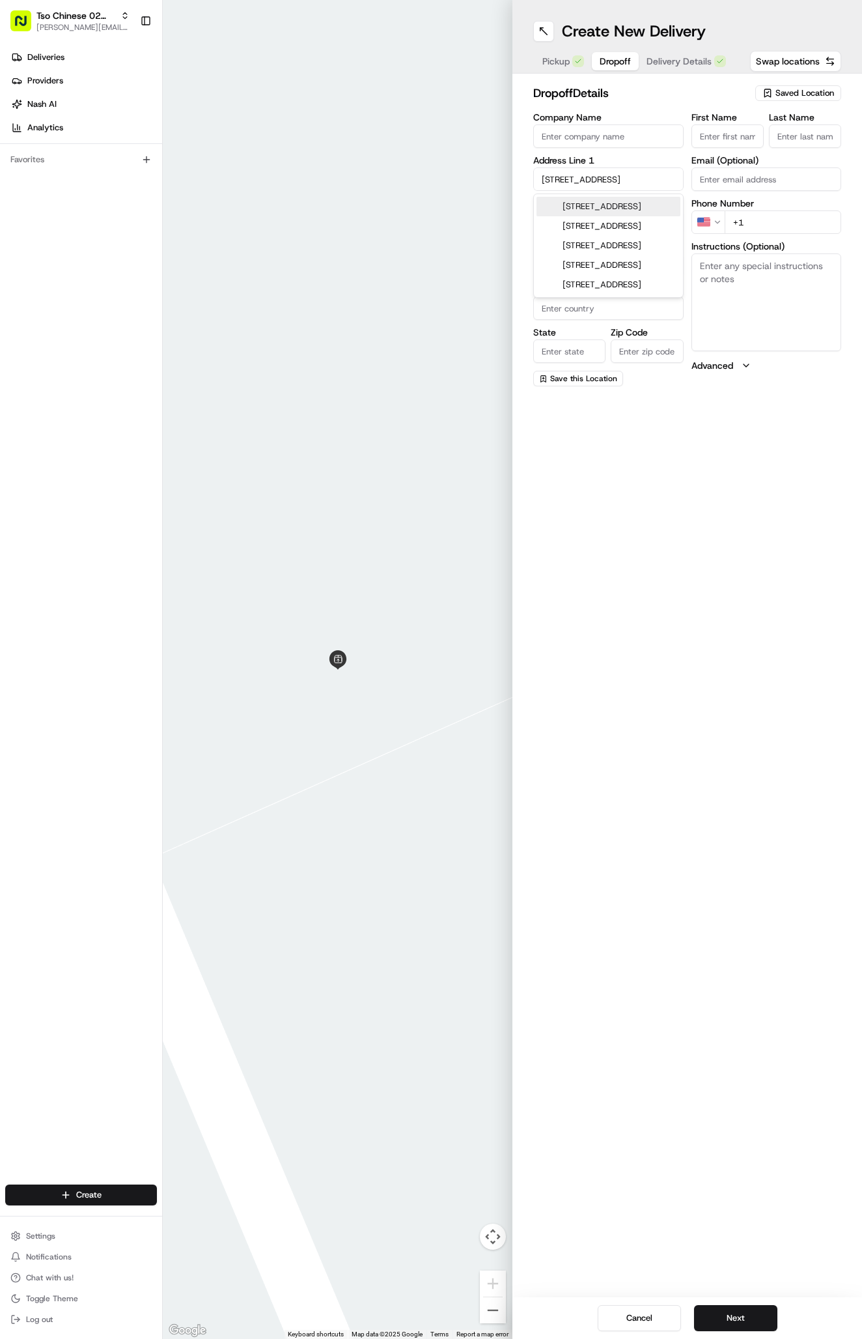
type input "TX"
type input "78753"
type input "1002 Durham Drive"
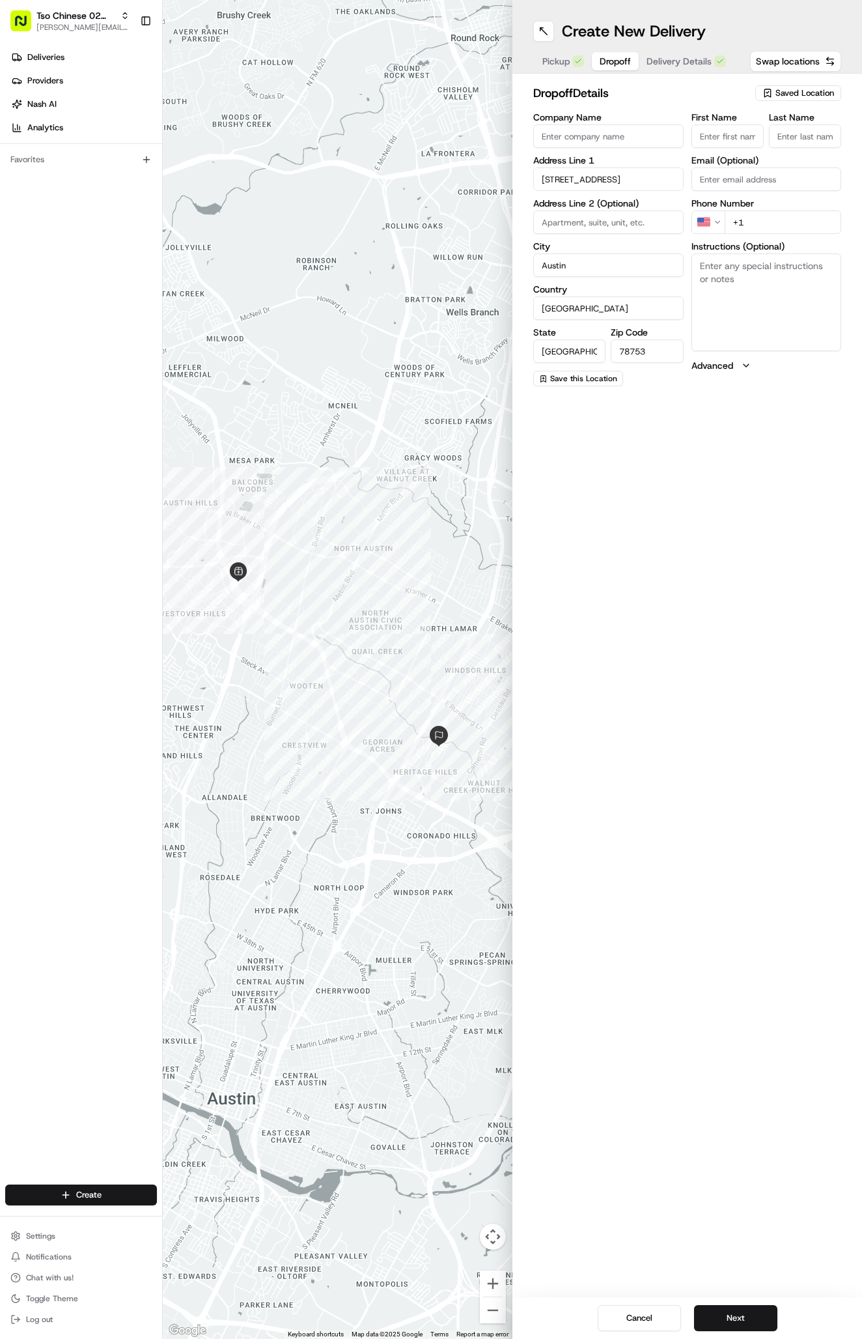
click at [784, 223] on input "+1" at bounding box center [783, 221] width 117 height 23
paste input "443 912 6080"
type input "+1 443 912 6080"
click at [703, 132] on input "First Name" at bounding box center [728, 135] width 72 height 23
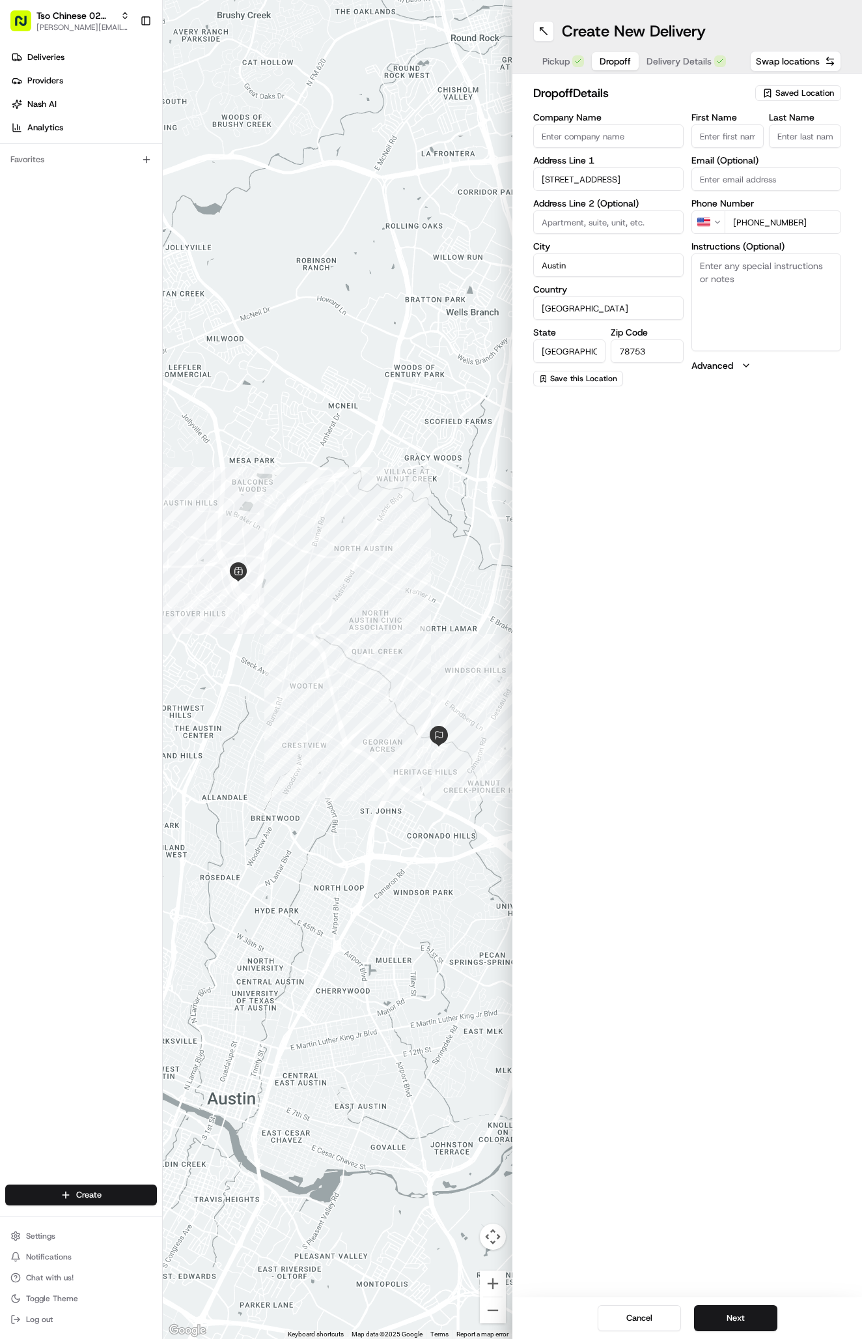
paste input "Becca Greenfield"
type input "Becca Greenfield"
type input "."
click at [696, 51] on div "Pickup Dropoff Delivery Details" at bounding box center [641, 61] width 216 height 23
click at [697, 57] on span "Delivery Details" at bounding box center [679, 61] width 65 height 13
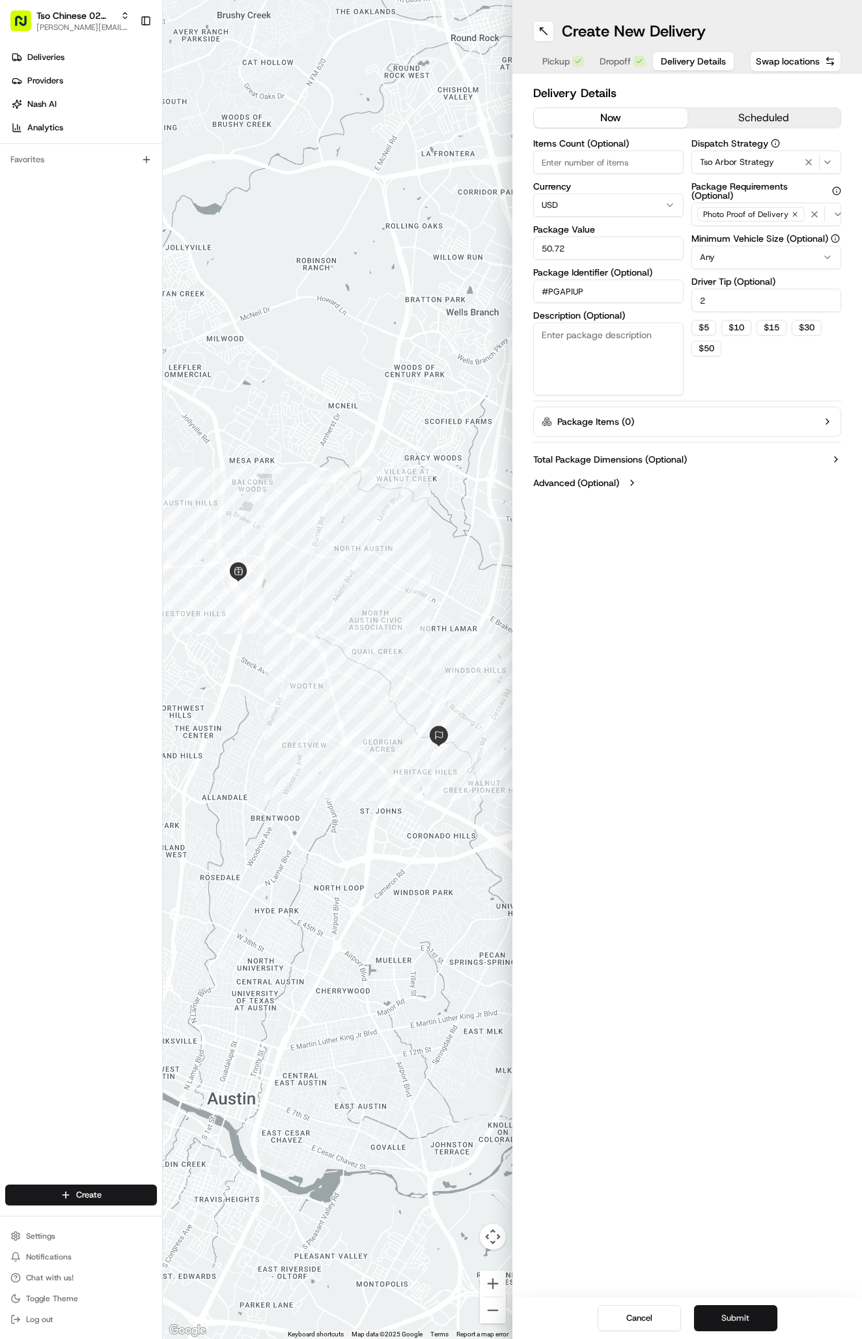
click at [744, 1314] on button "Submit" at bounding box center [735, 1318] width 83 height 26
click at [744, 1314] on div "Cancel Submit" at bounding box center [688, 1318] width 350 height 42
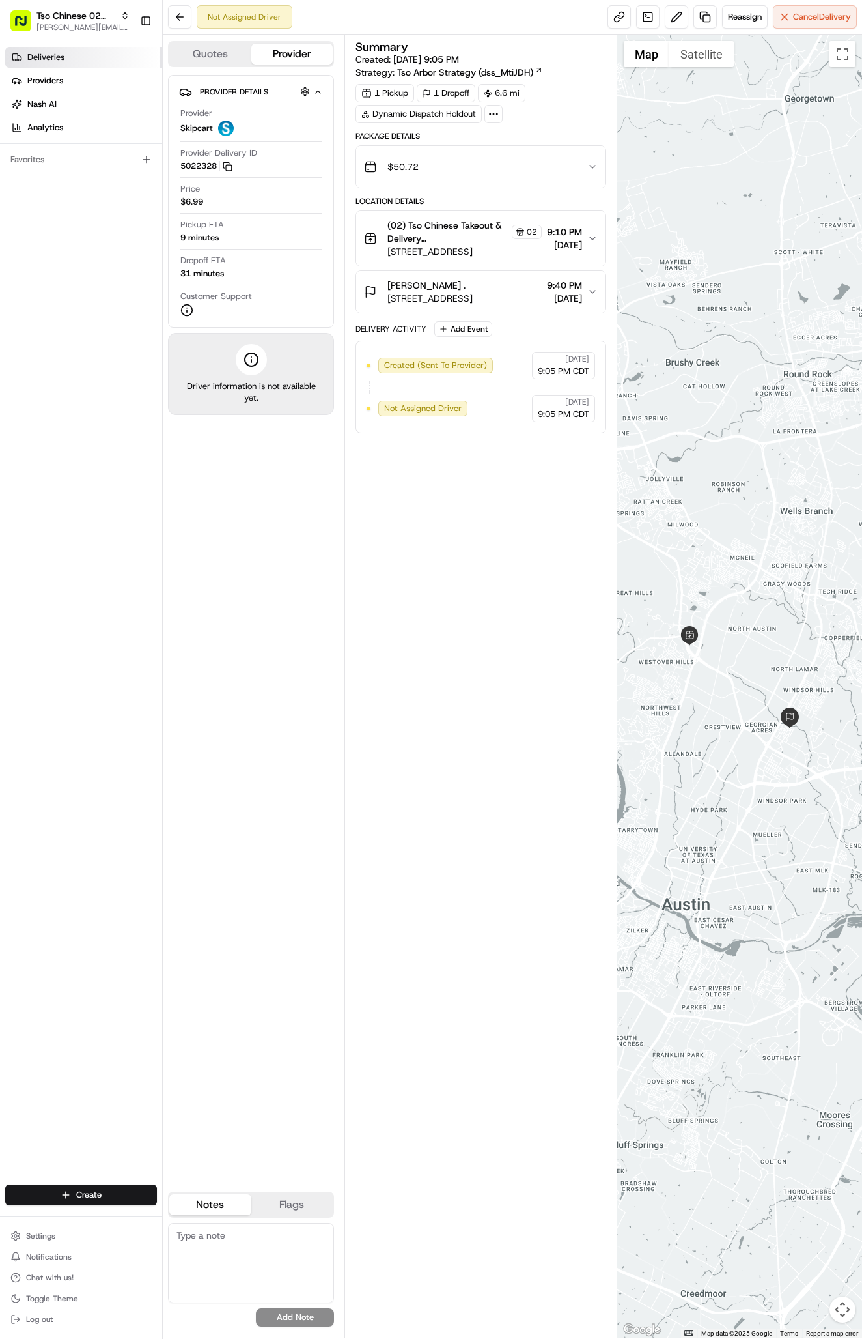
click at [42, 51] on link "Deliveries" at bounding box center [83, 57] width 157 height 21
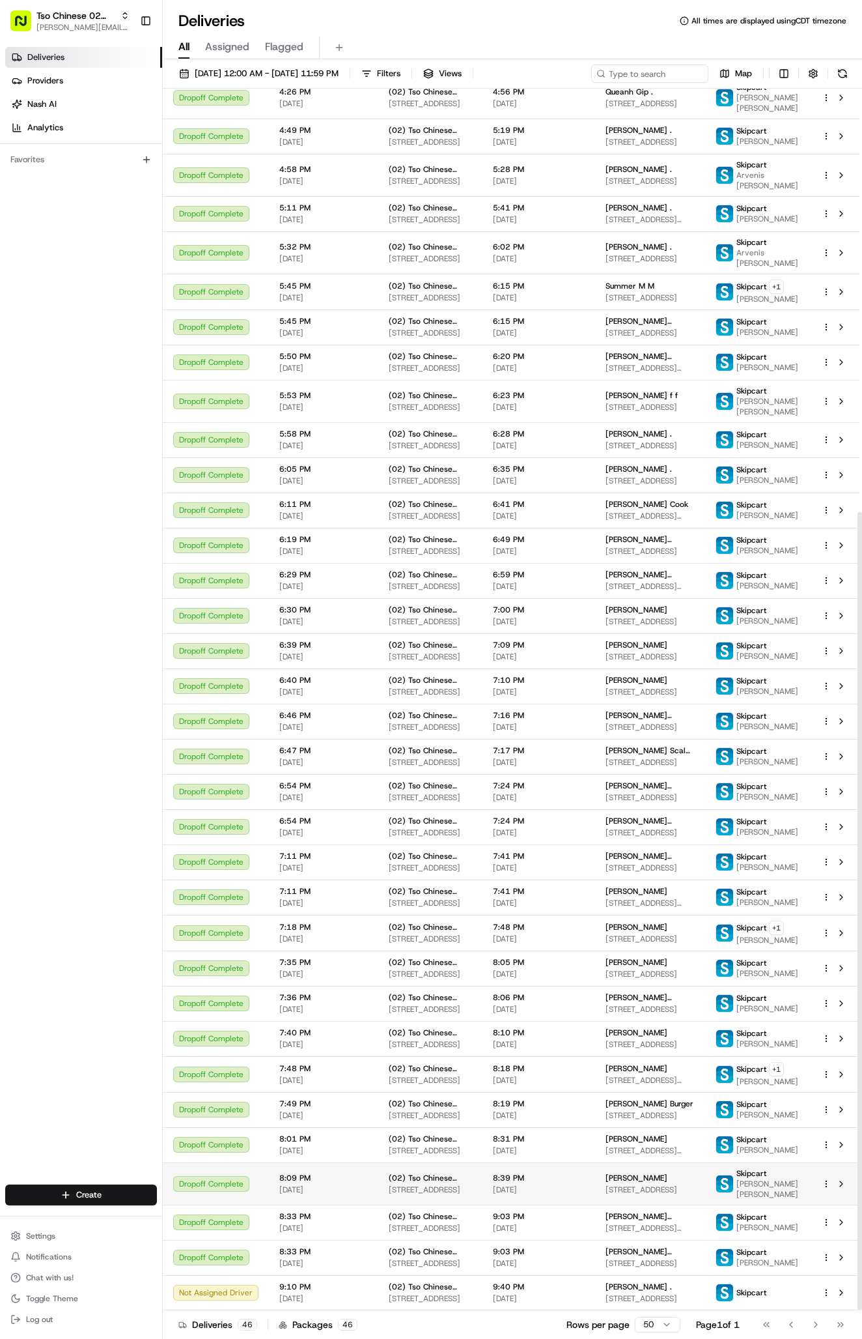
scroll to position [647, 0]
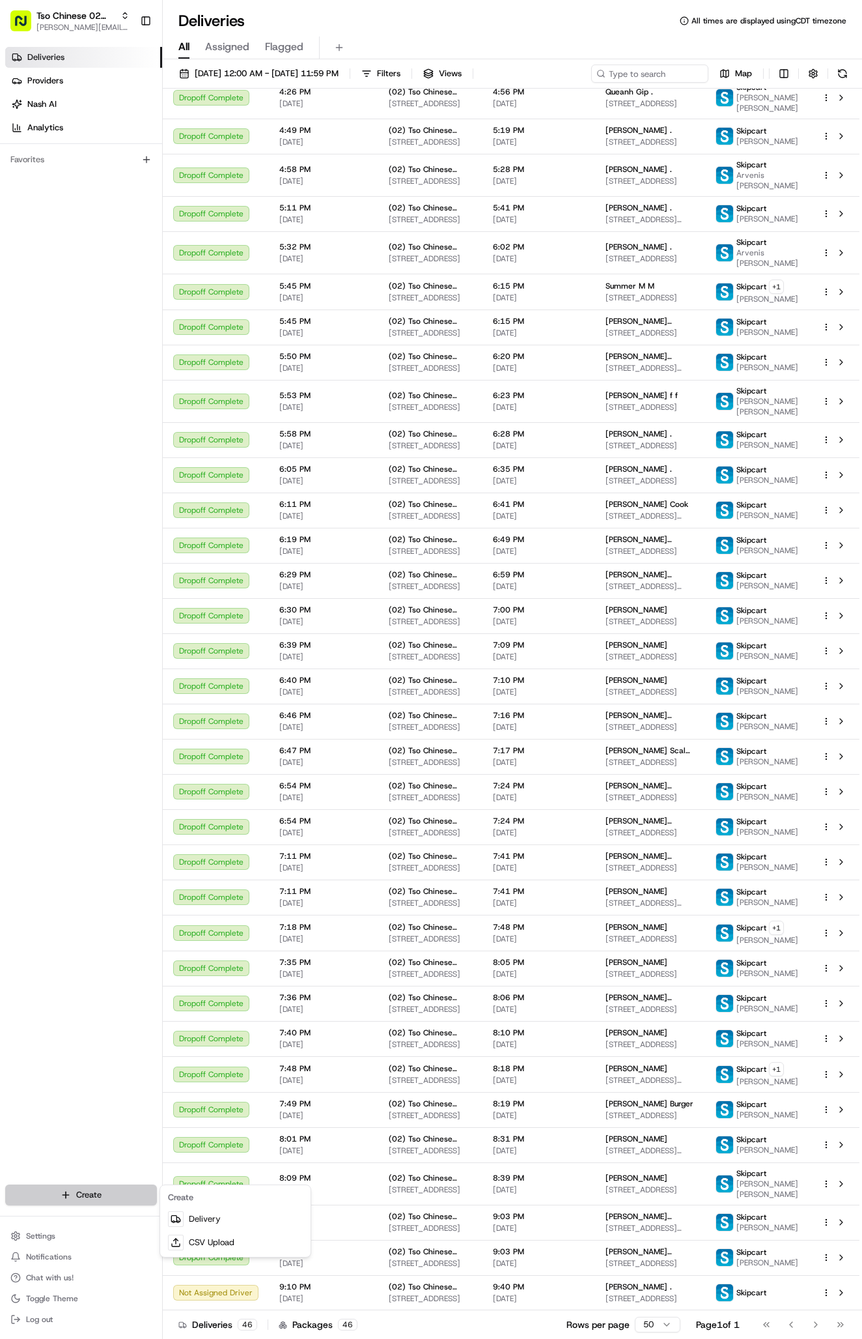
click at [99, 1185] on html "Tso Chinese 02 Arbor antonia@tsochinese.com Toggle Sidebar Deliveries Providers…" at bounding box center [431, 669] width 862 height 1339
click at [100, 1194] on html "Tso Chinese 02 Arbor antonia@tsochinese.com Toggle Sidebar Deliveries Providers…" at bounding box center [431, 669] width 862 height 1339
click at [234, 1209] on link "Delivery" at bounding box center [235, 1218] width 145 height 23
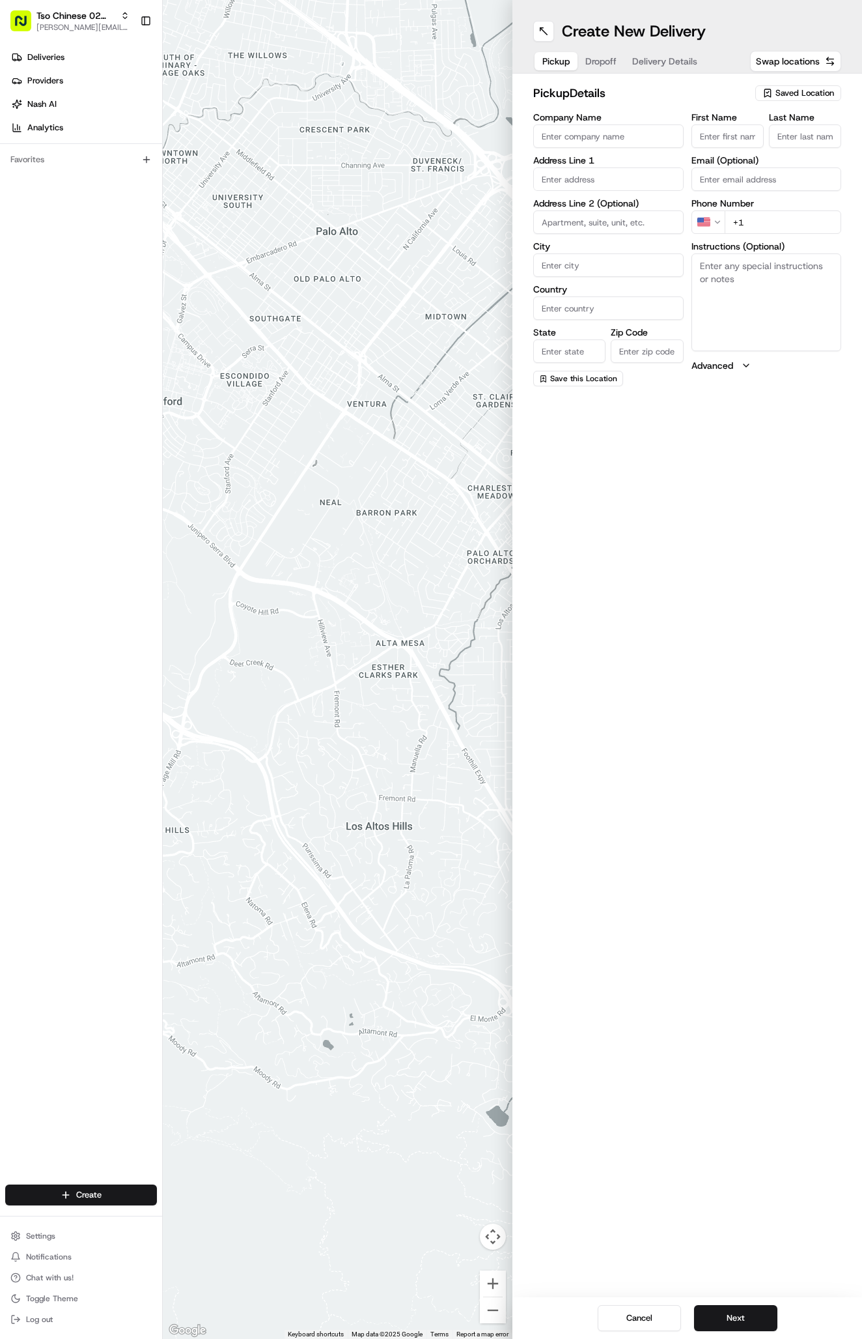
click at [795, 80] on div "pickup Details Saved Location Company Name Address Line 1 Address Line 2 (Optio…" at bounding box center [688, 235] width 350 height 323
click at [795, 91] on span "Saved Location" at bounding box center [805, 93] width 59 height 12
click at [774, 141] on span "(02) Tso Chinese Takeout & Delivery Arboretum Crossing (02)" at bounding box center [776, 147] width 160 height 23
type input "(02) Tso Chinese Takeout & Delivery [GEOGRAPHIC_DATA]"
type input "Bldg E Ste 402"
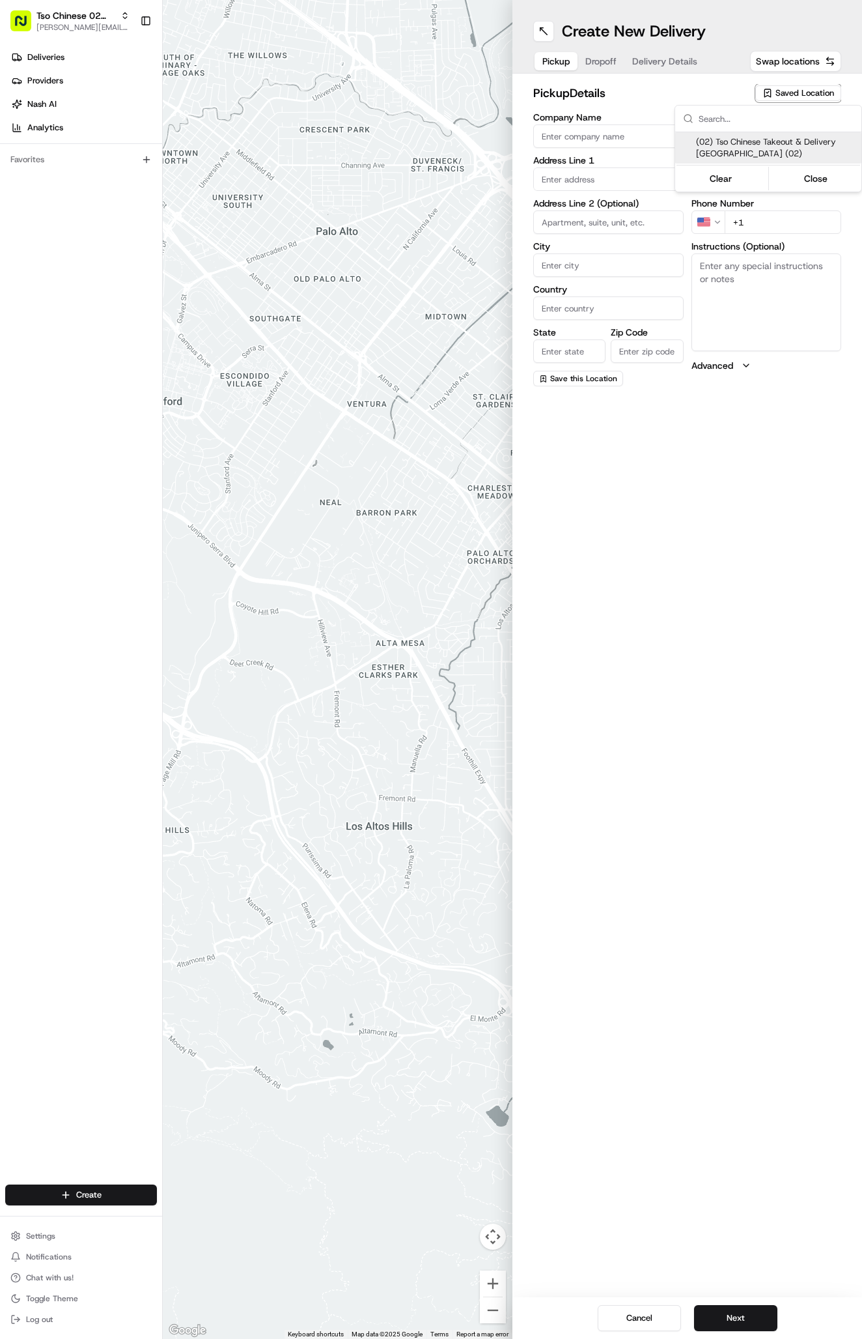
type input "Austin"
type input "US"
type input "TX"
type input "78759"
type input "Tso Chinese"
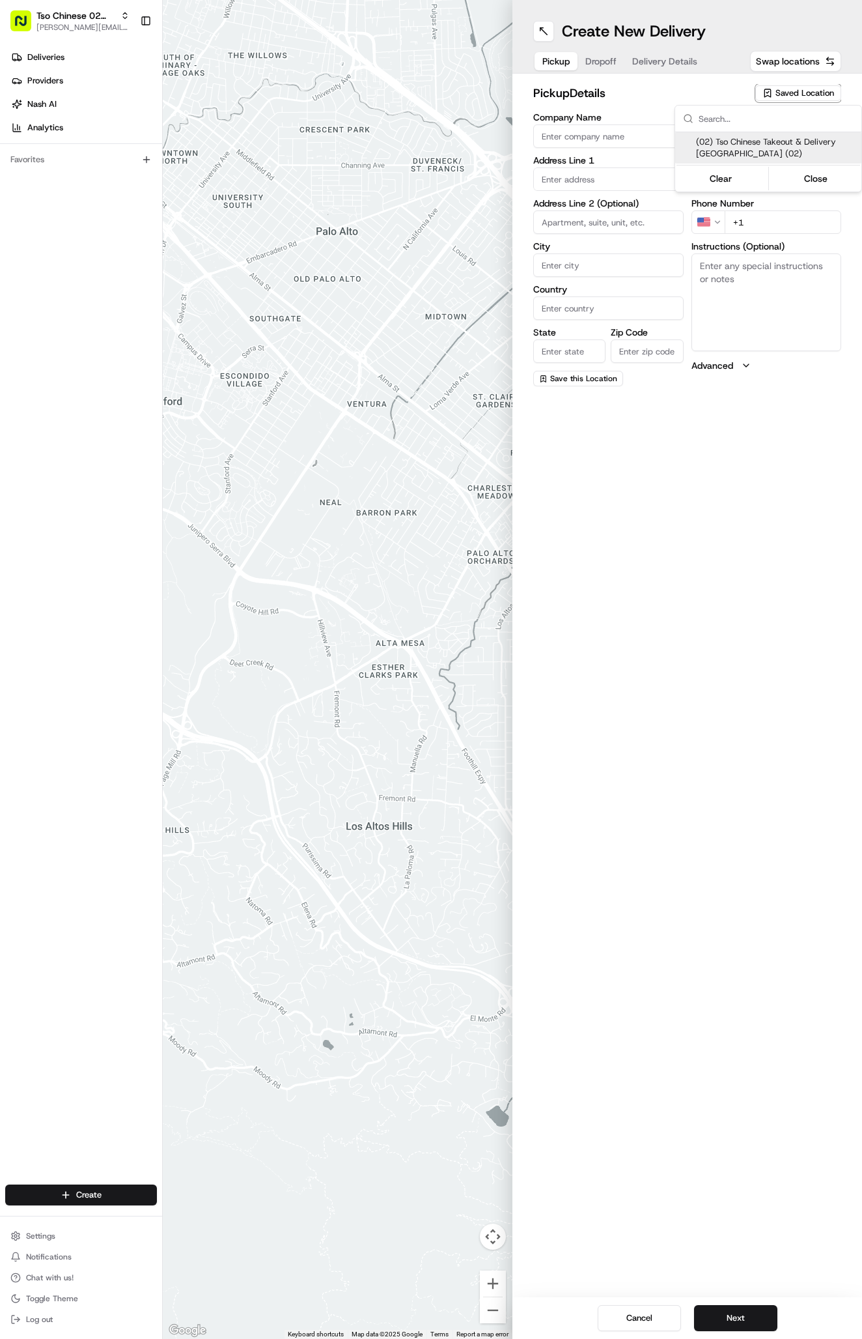
type input "Arboretum Crossing Manager"
type input "arborstore@tsochinese.com"
type input "+1 512 344 9434"
type textarea "Submit a picture displaying address & food as Proof of Delivery. Envía una foto…"
type input "9333 Research Blvd"
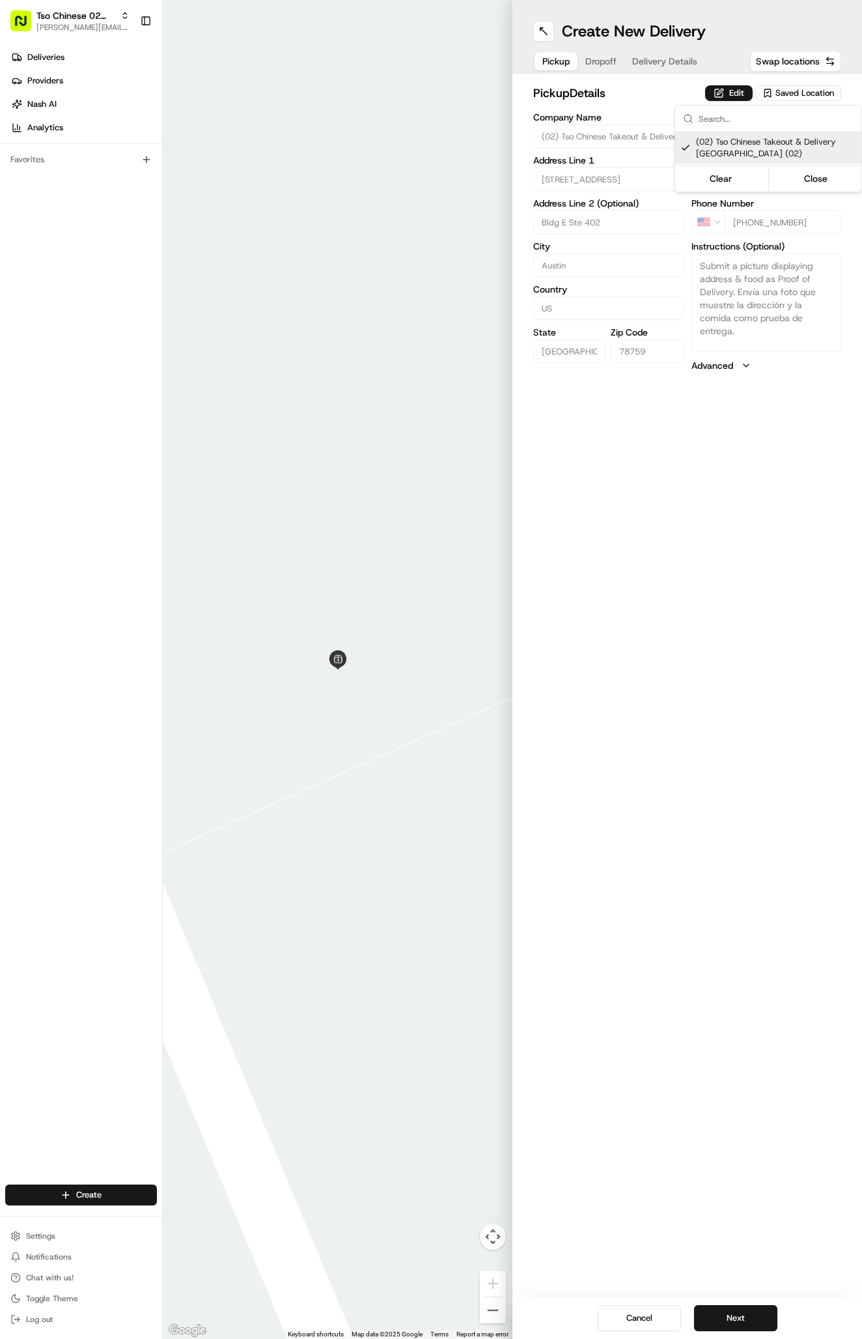
click at [668, 81] on html "Tso Chinese 02 Arbor antonia@tsochinese.com Toggle Sidebar Deliveries Providers…" at bounding box center [431, 669] width 862 height 1339
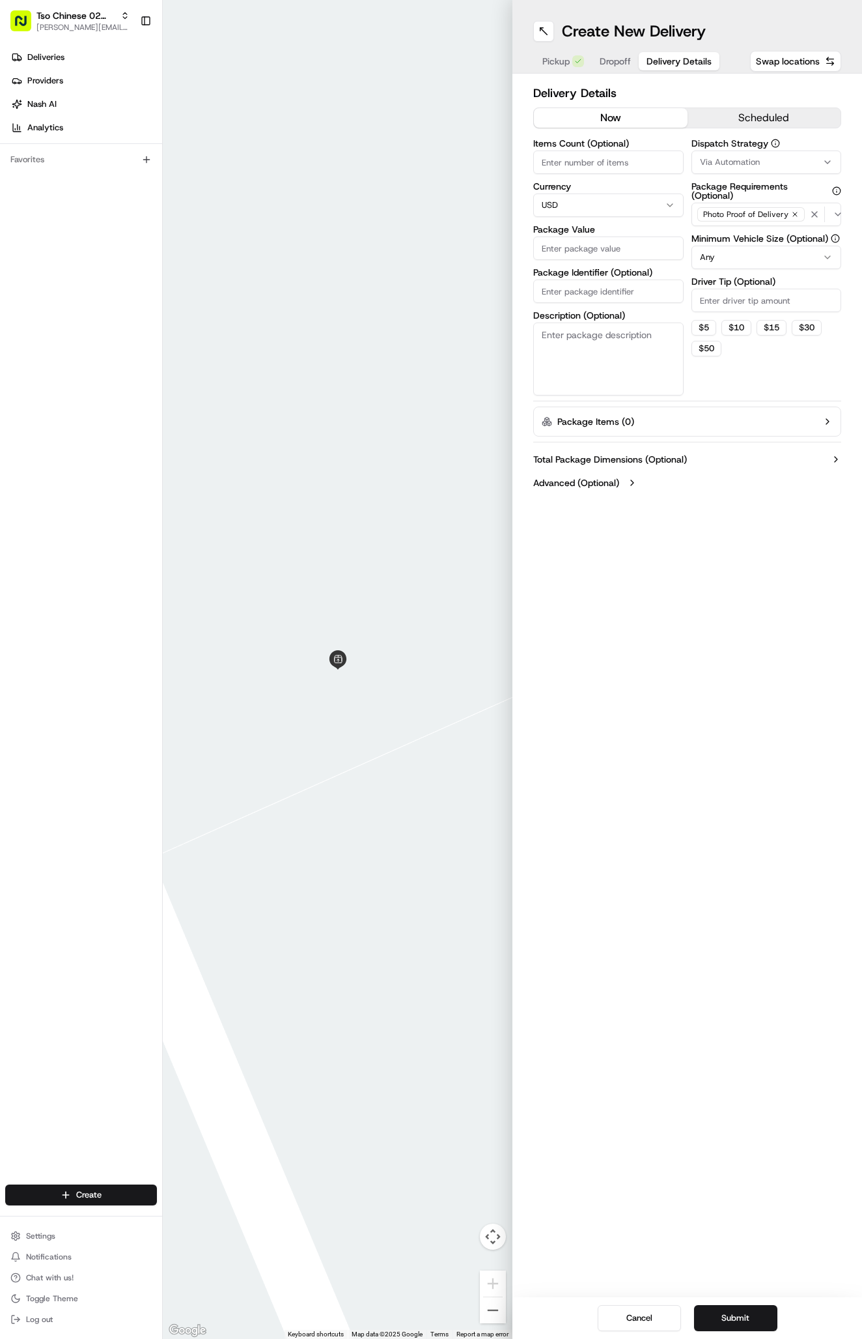
click at [668, 66] on span "Delivery Details" at bounding box center [679, 61] width 65 height 13
click at [750, 169] on button "Via Automation" at bounding box center [767, 161] width 150 height 23
click at [750, 233] on span "Tso Arbor Strategy" at bounding box center [776, 233] width 160 height 12
click at [751, 283] on html "Tso Chinese 02 Arbor antonia@tsochinese.com Toggle Sidebar Deliveries Providers…" at bounding box center [431, 669] width 862 height 1339
click at [751, 296] on input "Driver Tip (Optional)" at bounding box center [767, 300] width 150 height 23
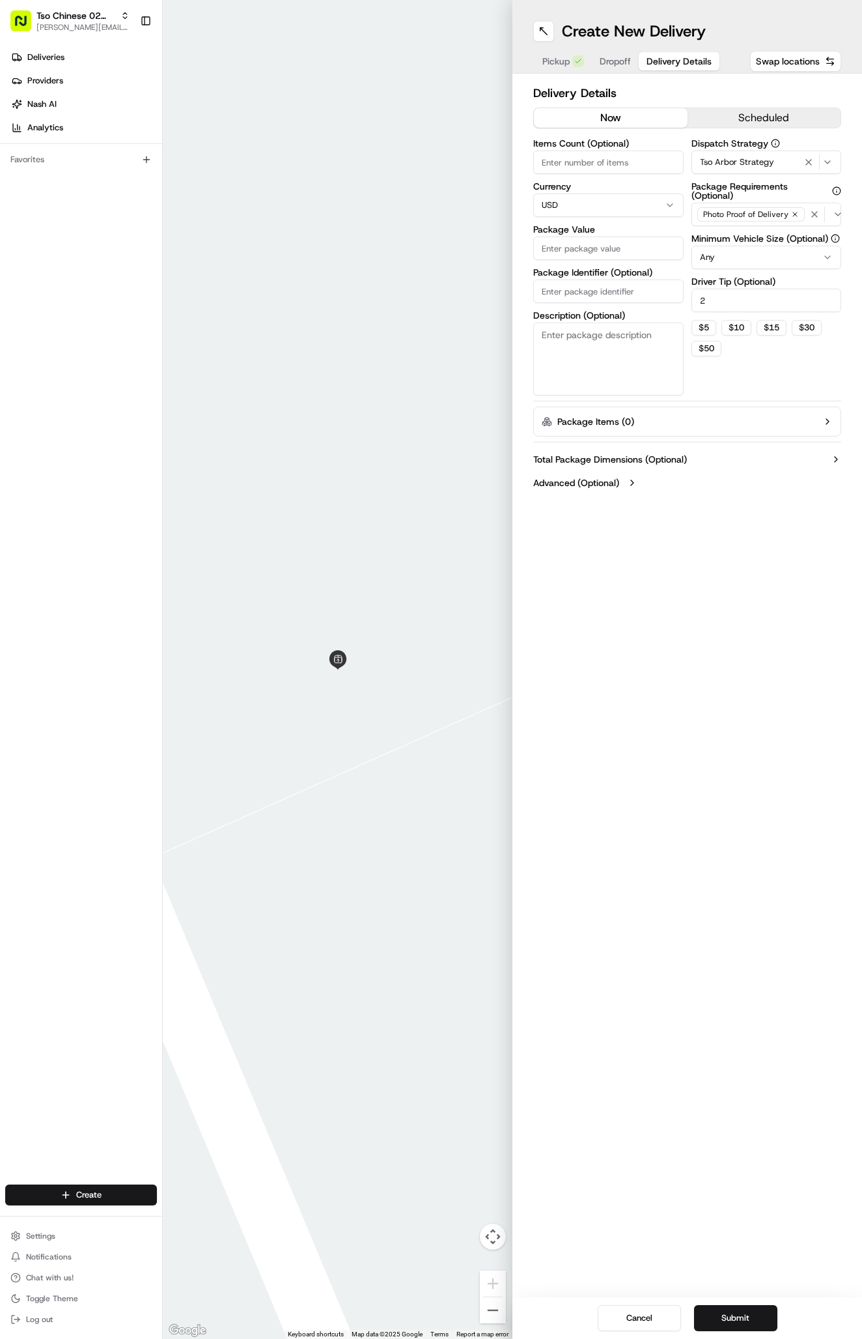
type input "2"
click at [617, 48] on div "Create New Delivery Pickup Dropoff Delivery Details Swap locations" at bounding box center [688, 37] width 350 height 74
click at [616, 52] on div "Pickup Dropoff Delivery Details" at bounding box center [627, 61] width 188 height 23
click at [616, 59] on span "Dropoff" at bounding box center [615, 61] width 31 height 13
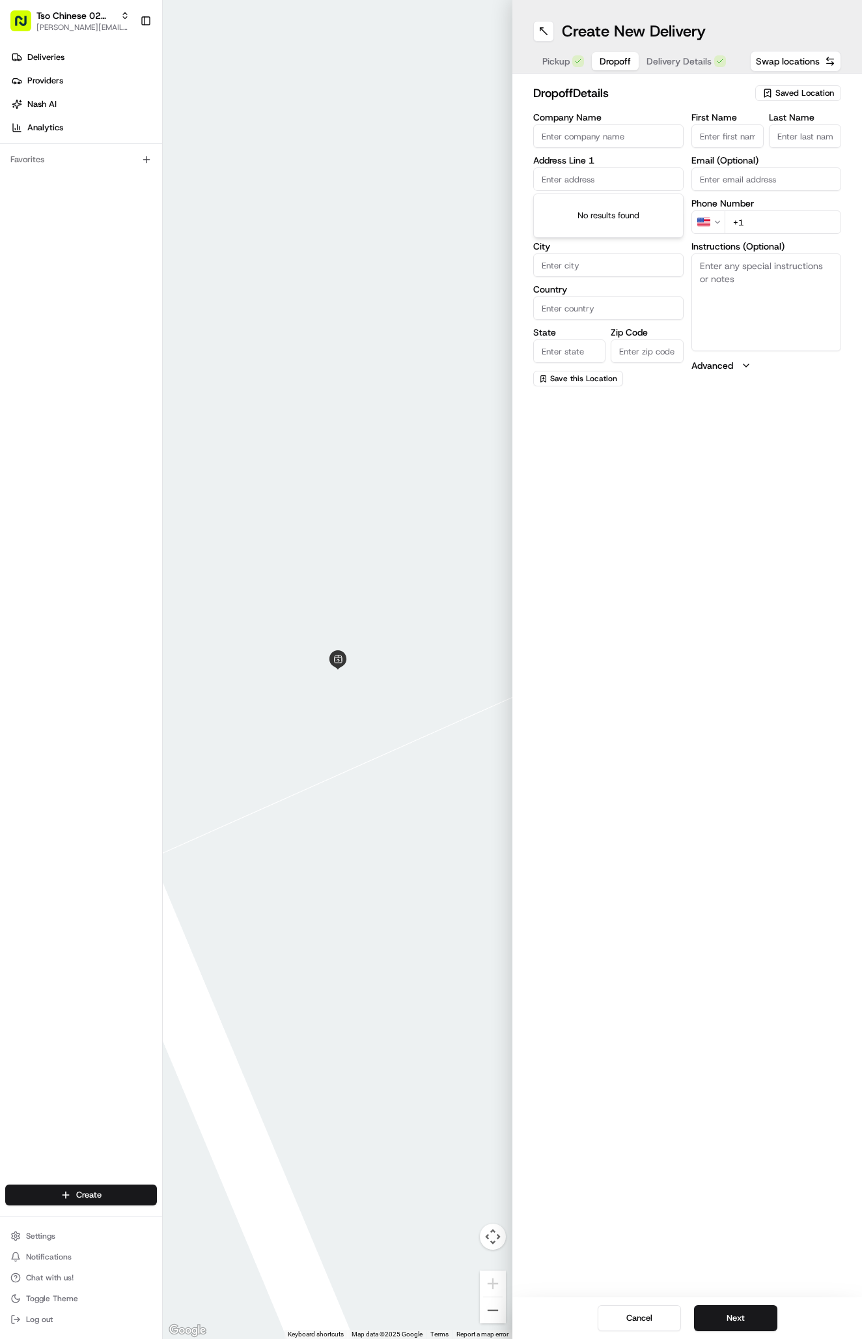
paste input "900 E Braker Ln #169, Austin, TX 78753"
click at [629, 211] on div "900 E Braker Ln #169, Austin, TX 78753" at bounding box center [609, 212] width 144 height 31
type input "[STREET_ADDRESS][PERSON_NAME]"
type input "169"
type input "Austin"
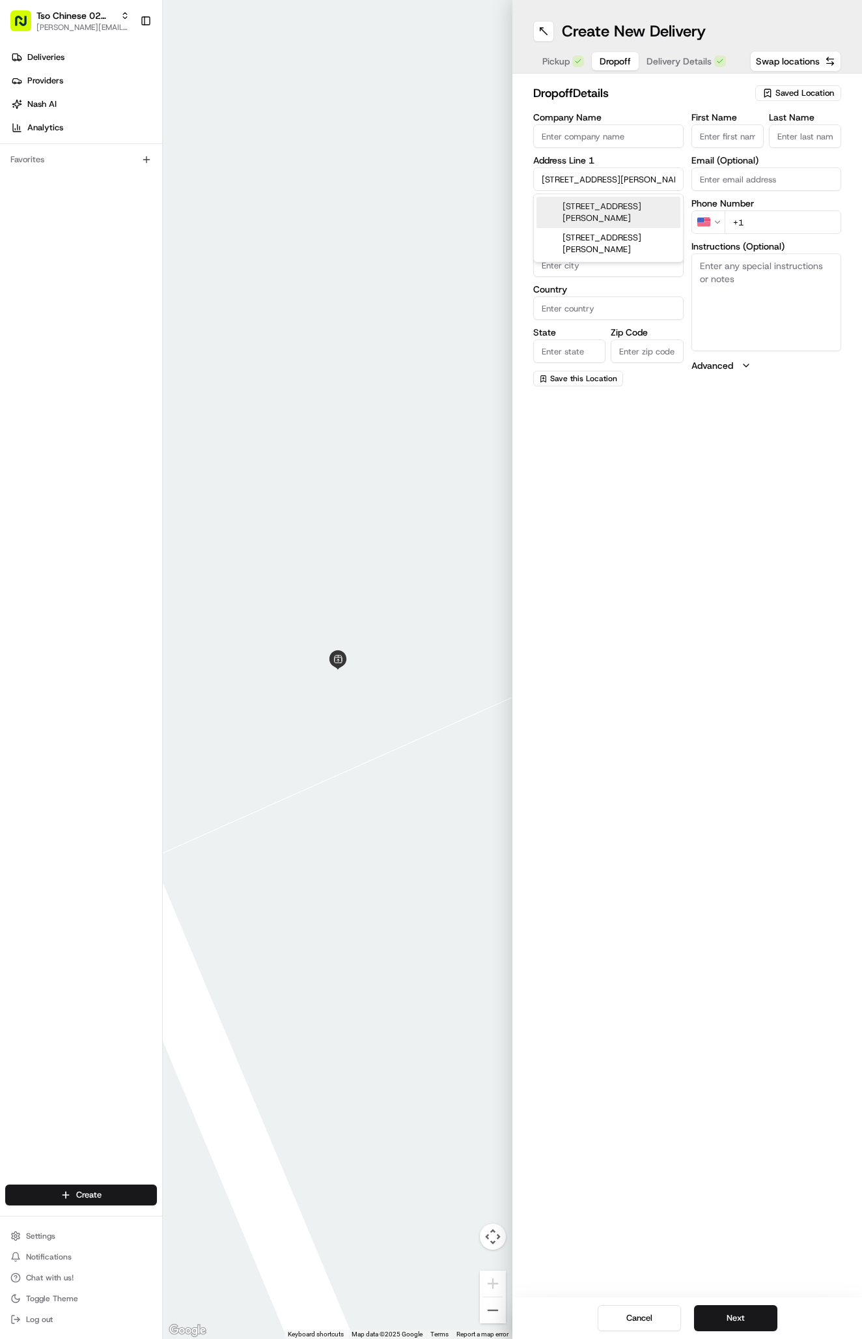
type input "United States"
type input "TX"
type input "78753"
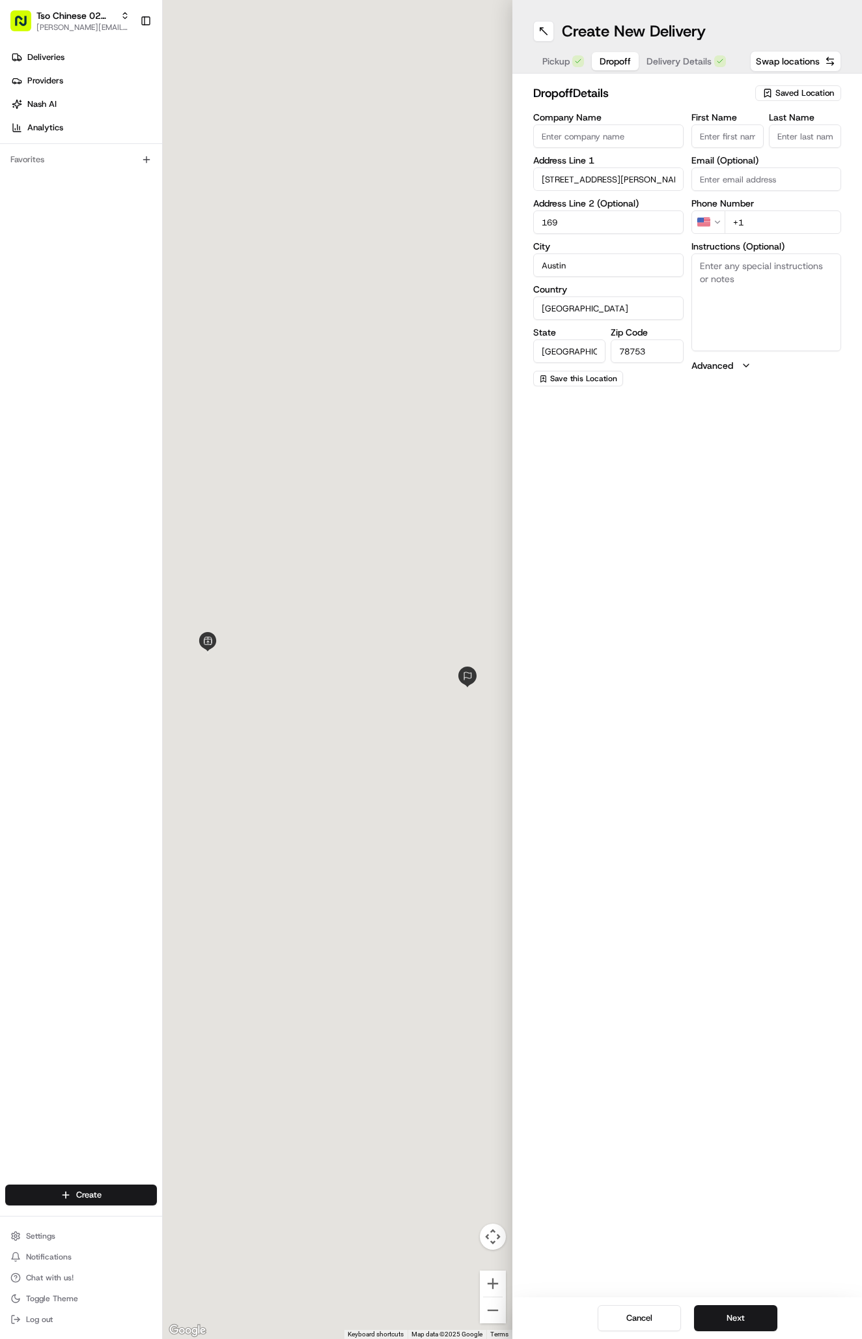
type input "900 East Braker Lane"
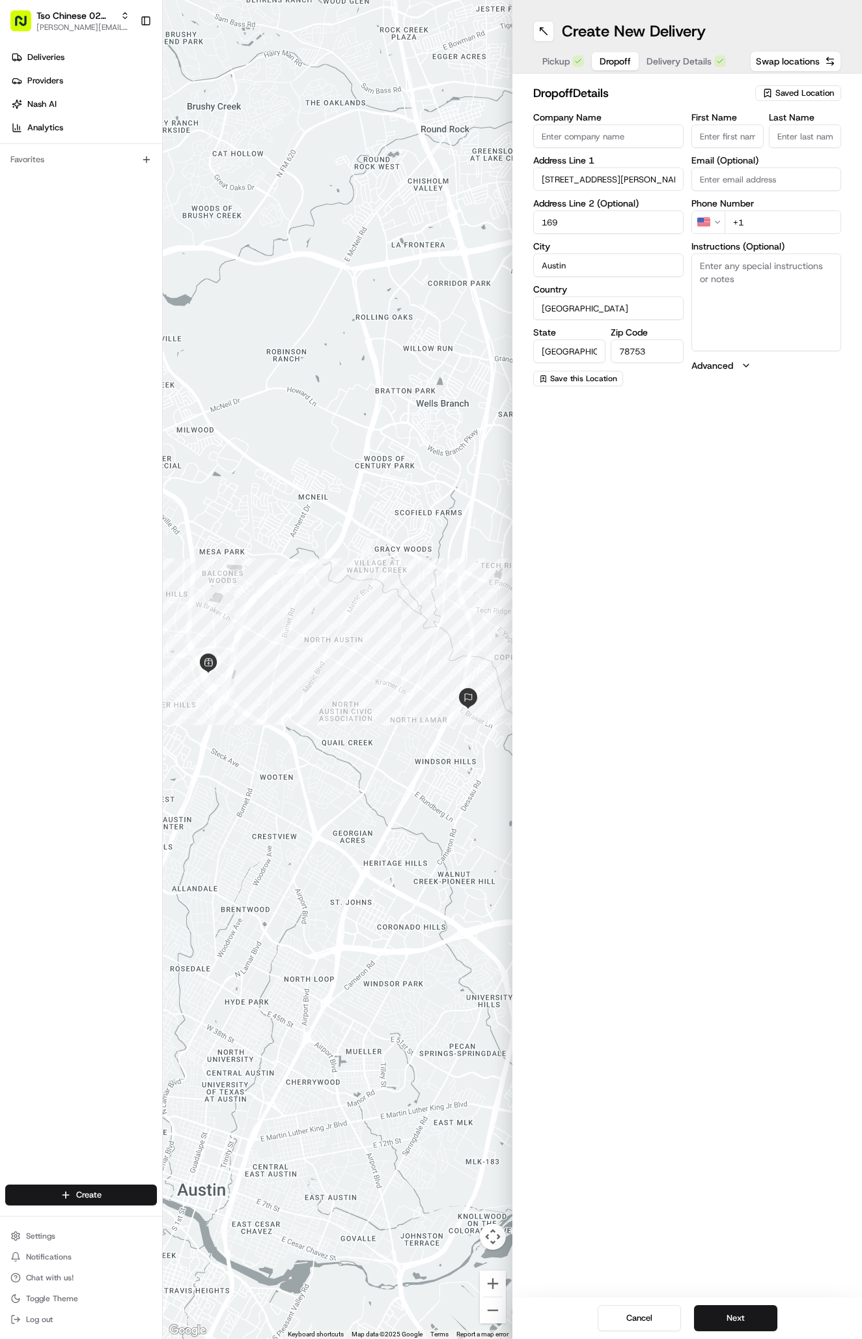
click at [761, 305] on textarea "Instructions (Optional)" at bounding box center [767, 302] width 150 height 98
type textarea "Michelobos sport bar"
type input "Sharon D"
type input "."
type input "+1 737 296 4059"
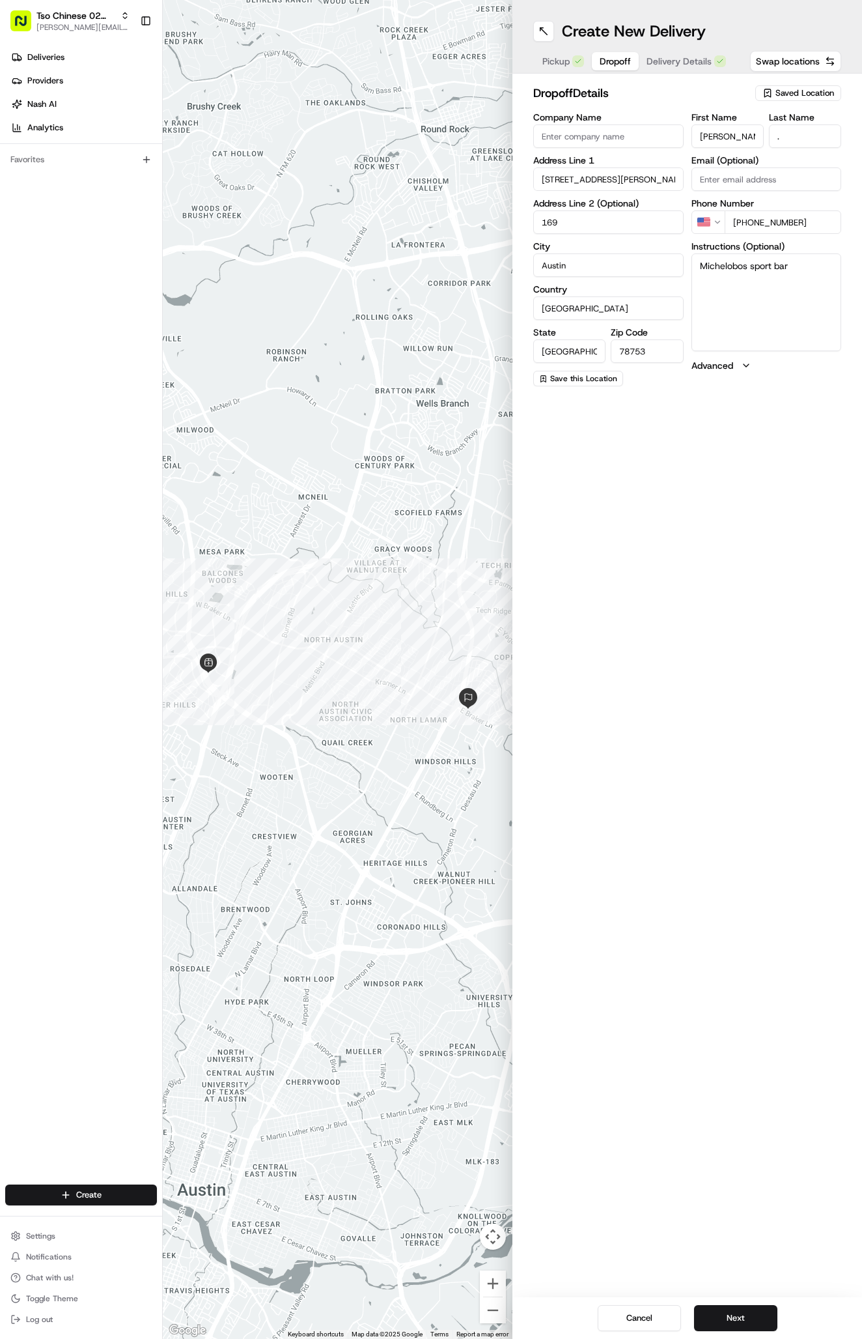
click at [692, 74] on div "dropoff Details Saved Location Company Name Address Line 1 900 East Braker Lane…" at bounding box center [688, 235] width 350 height 323
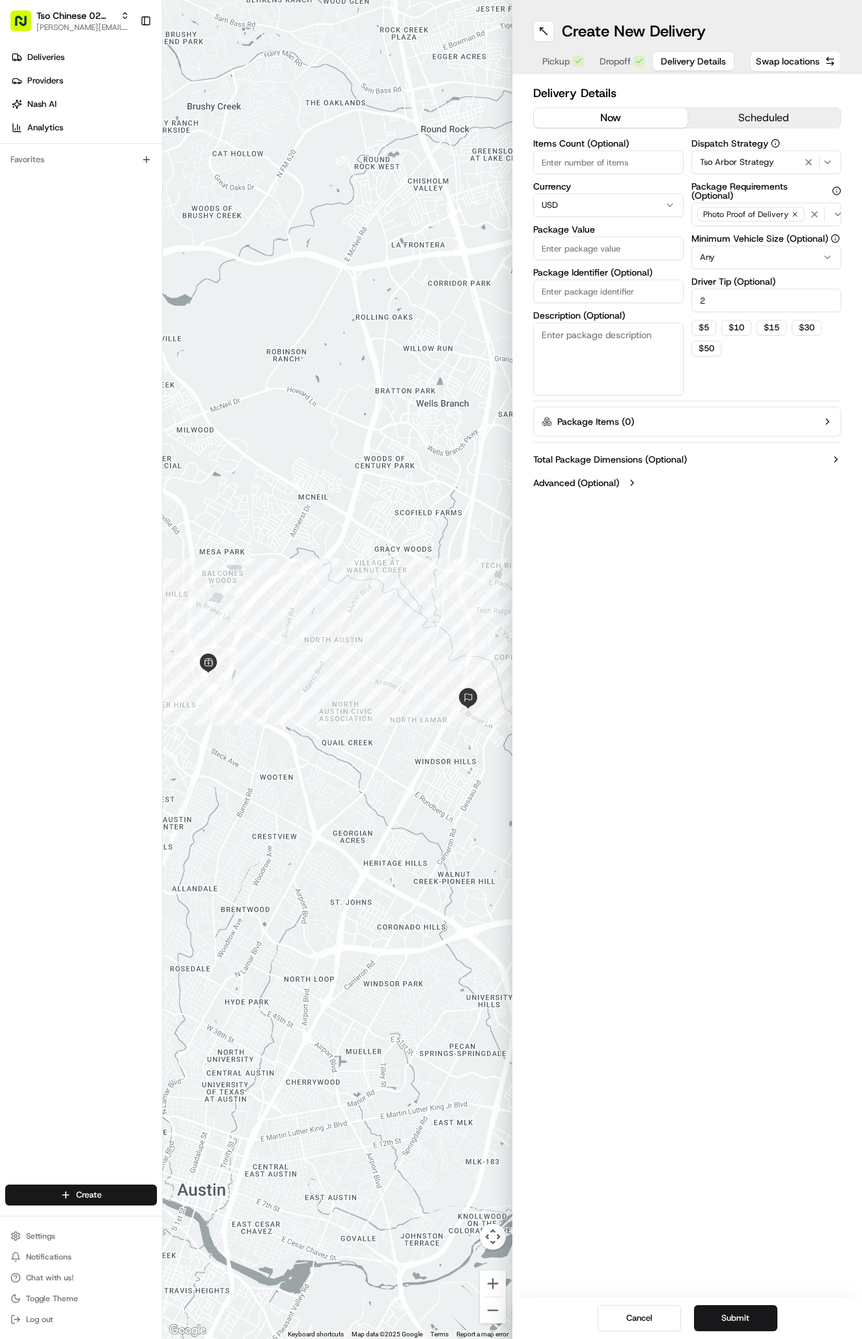
click at [690, 66] on span "Delivery Details" at bounding box center [693, 61] width 65 height 13
click at [601, 246] on input "Package Value" at bounding box center [608, 247] width 150 height 23
type input "20.00"
click at [660, 297] on input "Package Identifier (Optional)" at bounding box center [608, 290] width 150 height 23
type input "dd"
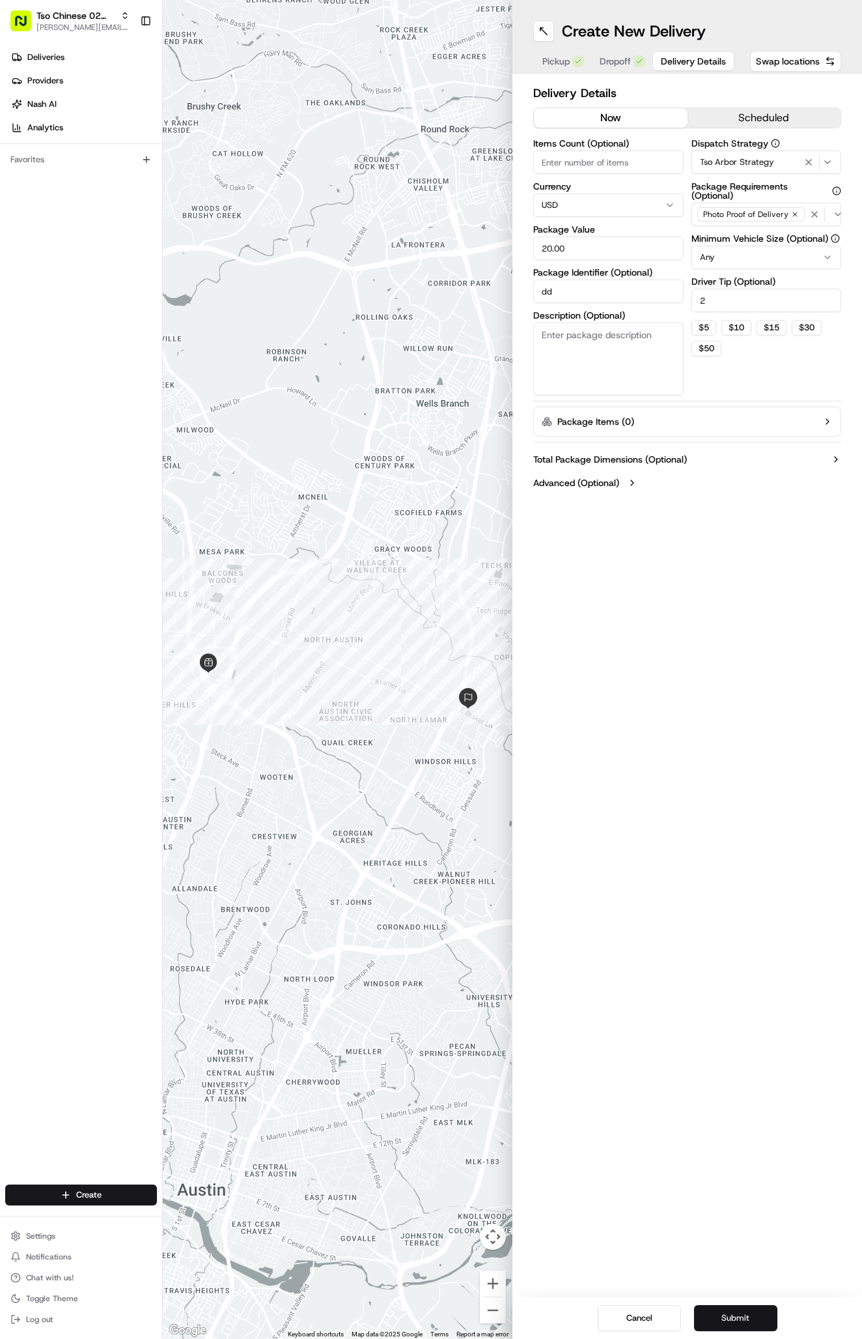
click at [739, 1318] on button "Submit" at bounding box center [735, 1318] width 83 height 26
click at [739, 1318] on div "Cancel Submit" at bounding box center [688, 1318] width 350 height 42
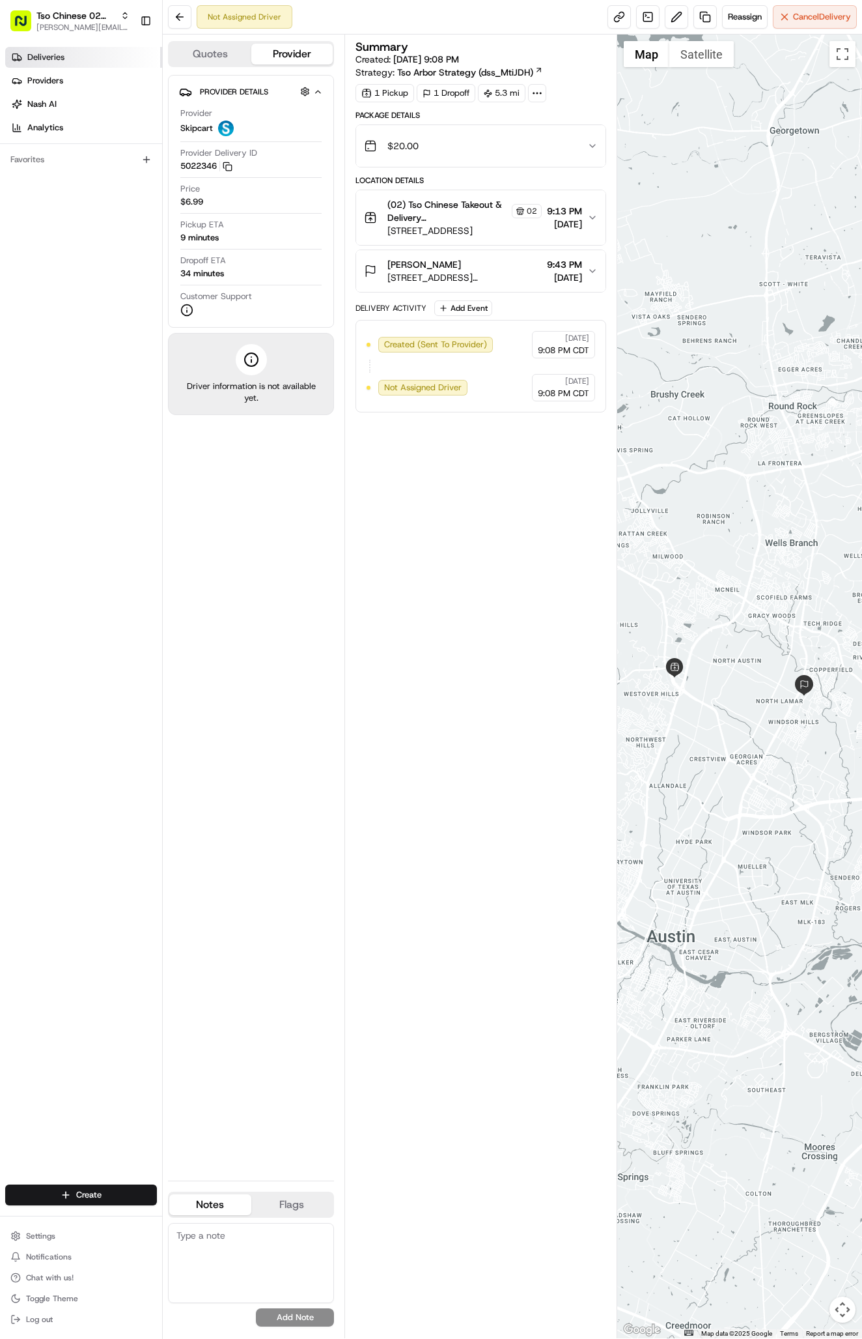
click at [69, 64] on link "Deliveries" at bounding box center [83, 57] width 157 height 21
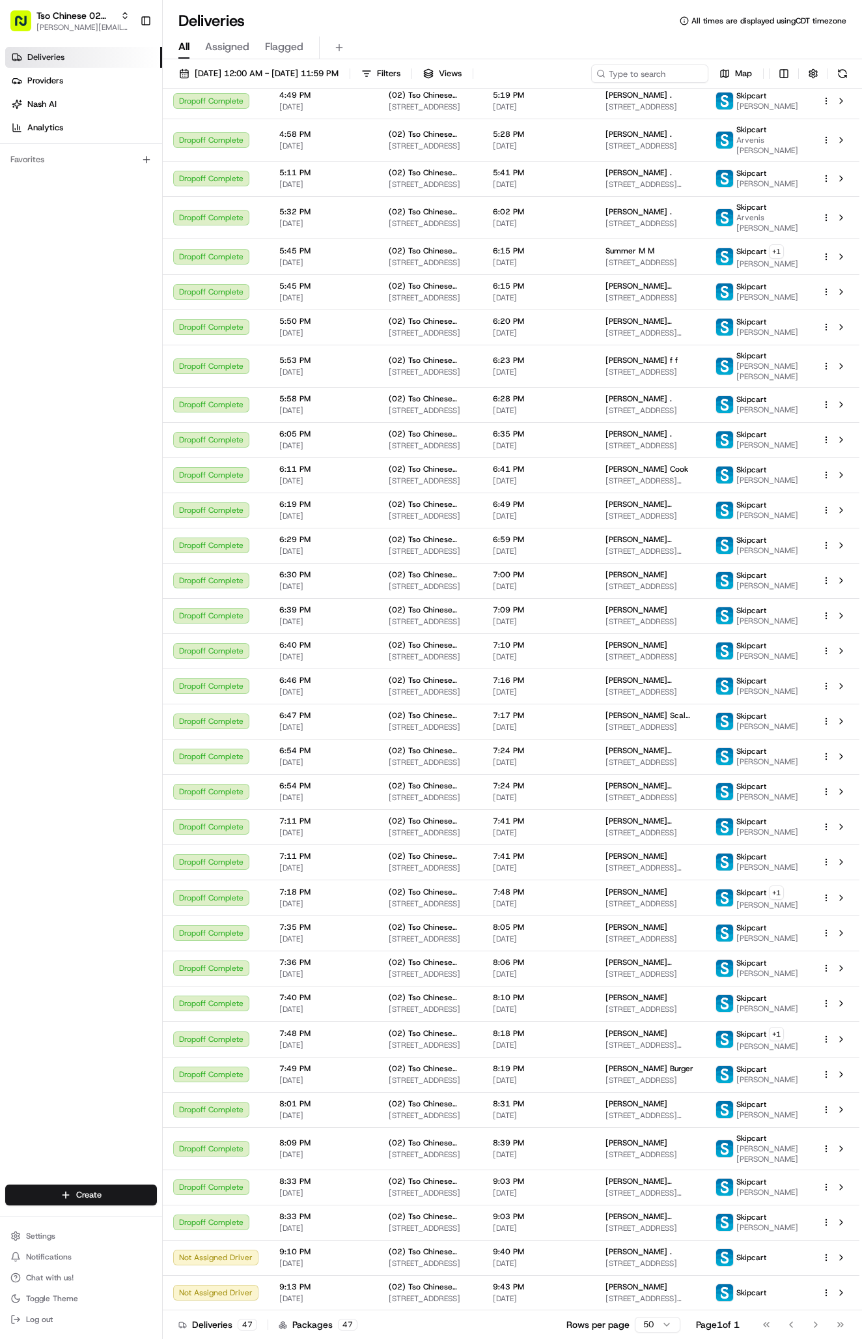
scroll to position [683, 0]
click at [675, 1244] on td "Becca Greenfield . 1002 Durham Dr, Austin, TX 78753, USA" at bounding box center [650, 1257] width 110 height 35
click at [488, 1273] on td "9:40 PM [DATE]" at bounding box center [539, 1257] width 113 height 35
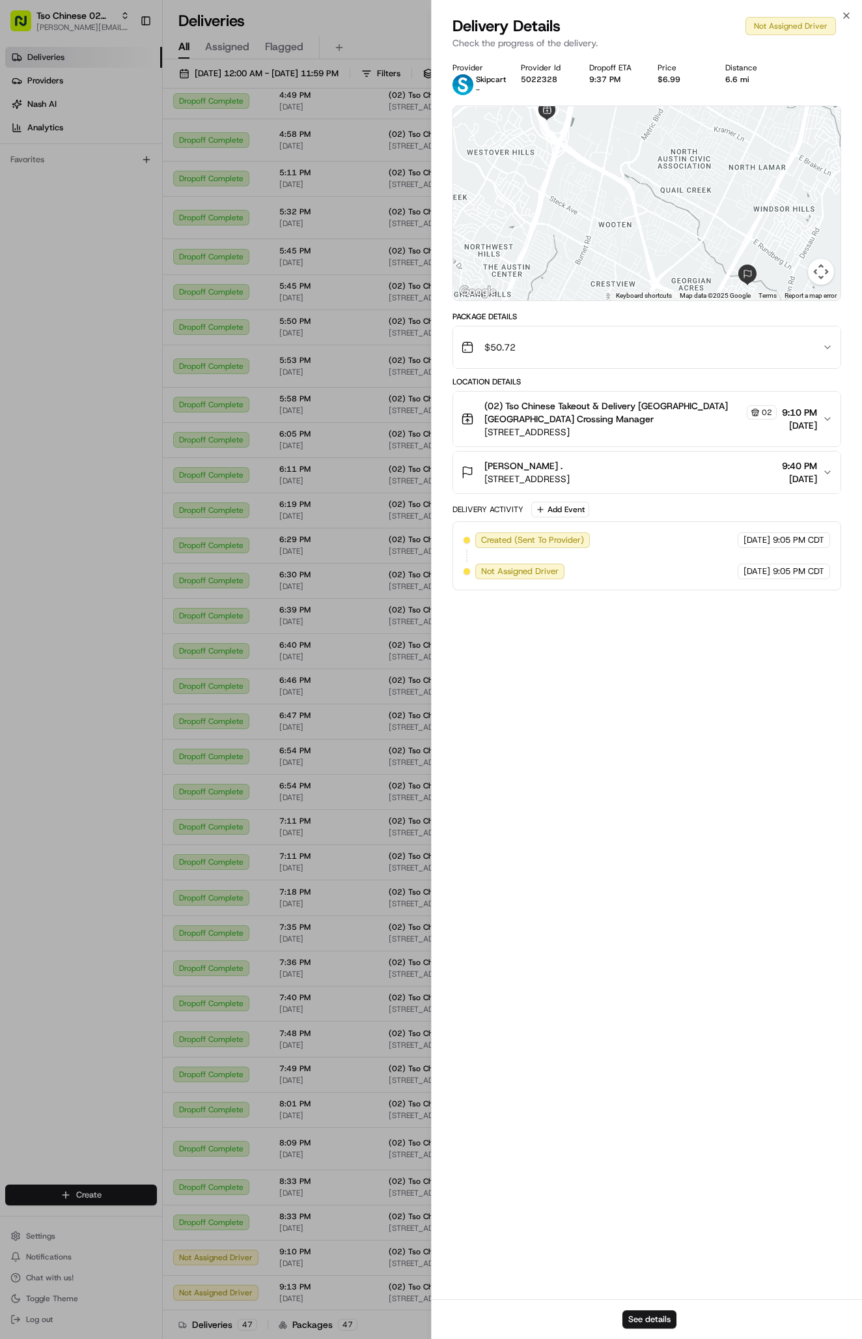
click at [446, 1279] on div "Provider Skipcart - Provider Id 5022328 Dropoff ETA 9:37 PM Price $6.99 Distanc…" at bounding box center [647, 677] width 431 height 1244
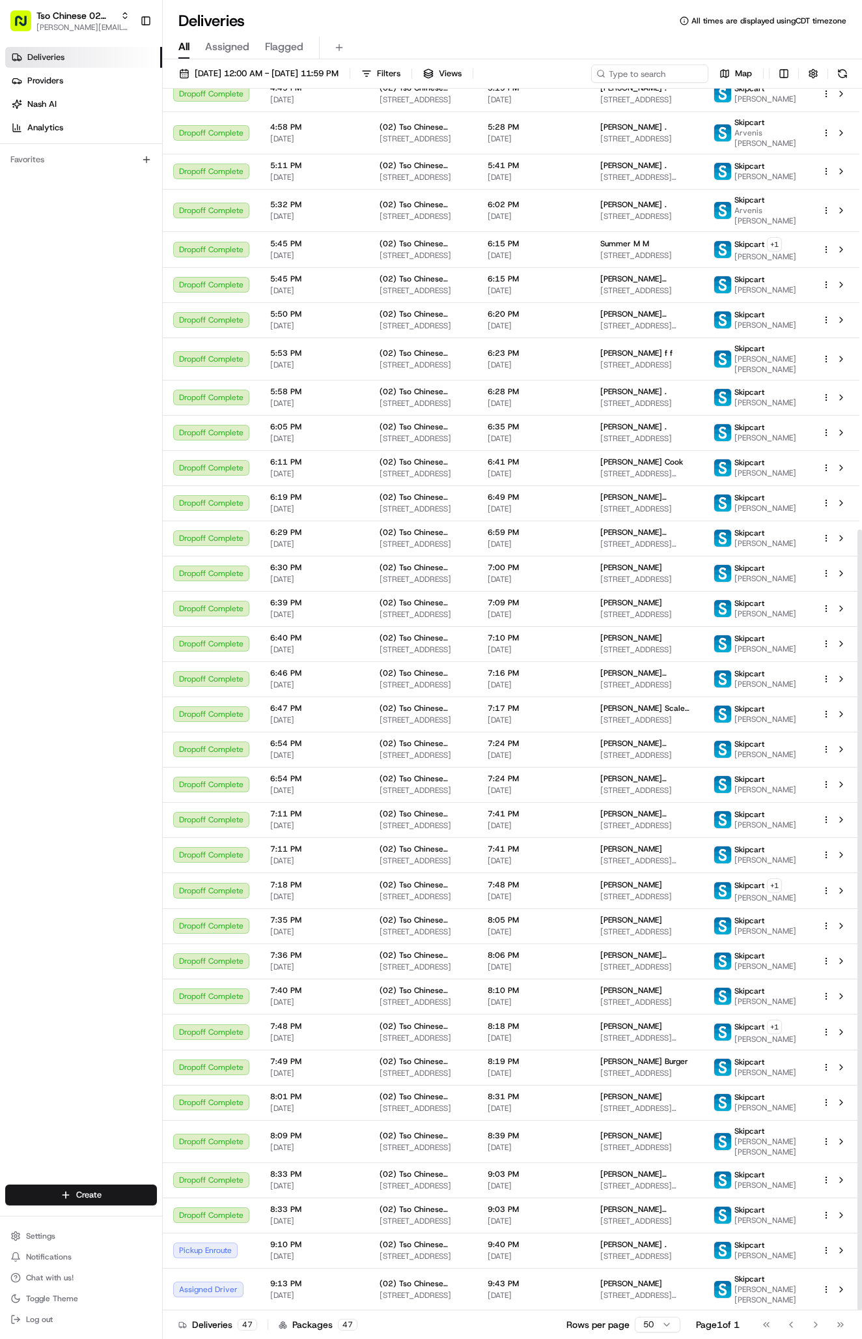
scroll to position [690, 0]
click at [647, 1301] on td "Sharon D . 900 E Braker Ln #169, Austin, TX 78753, USA" at bounding box center [647, 1289] width 114 height 42
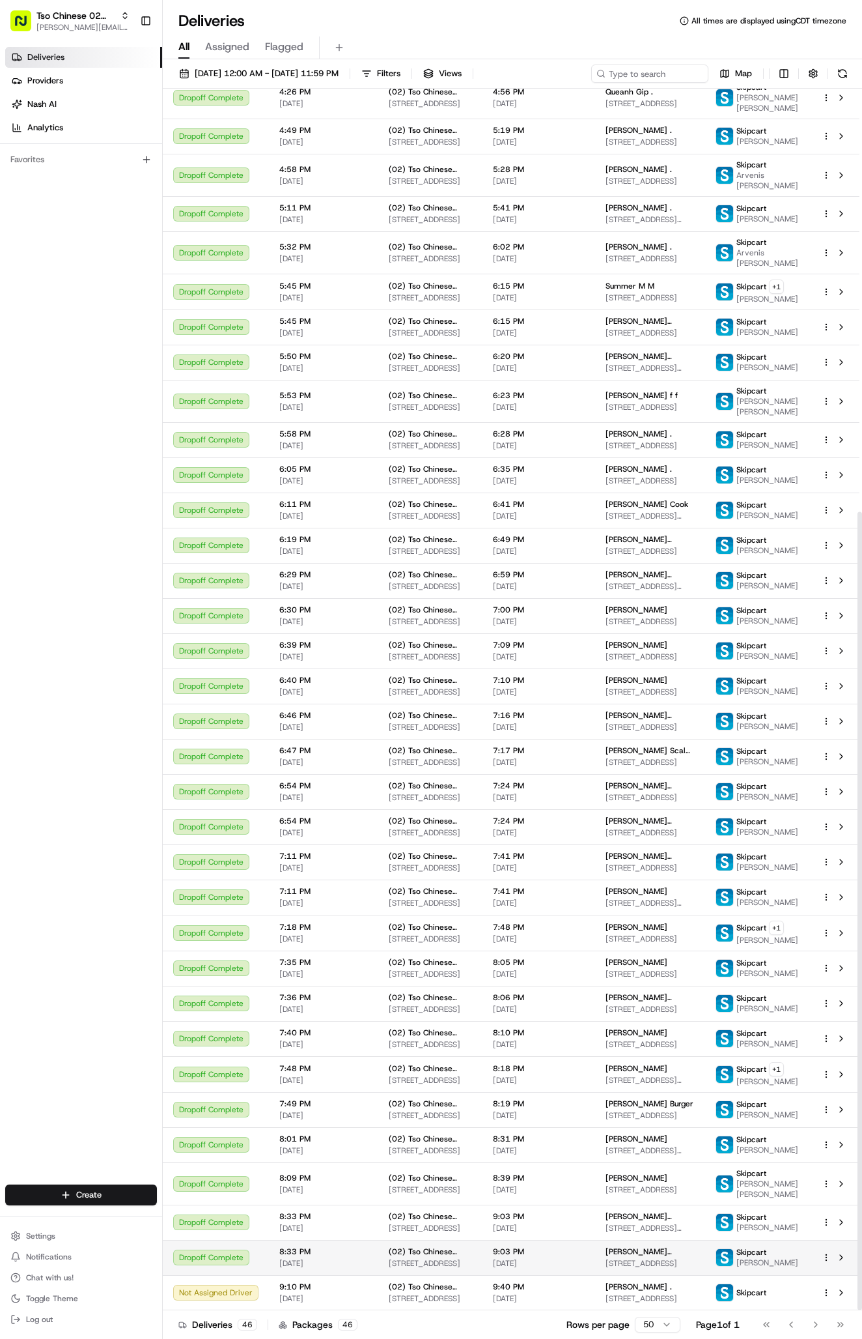
scroll to position [647, 0]
click at [515, 1294] on span "[DATE]" at bounding box center [539, 1298] width 92 height 10
